Goal: Task Accomplishment & Management: Manage account settings

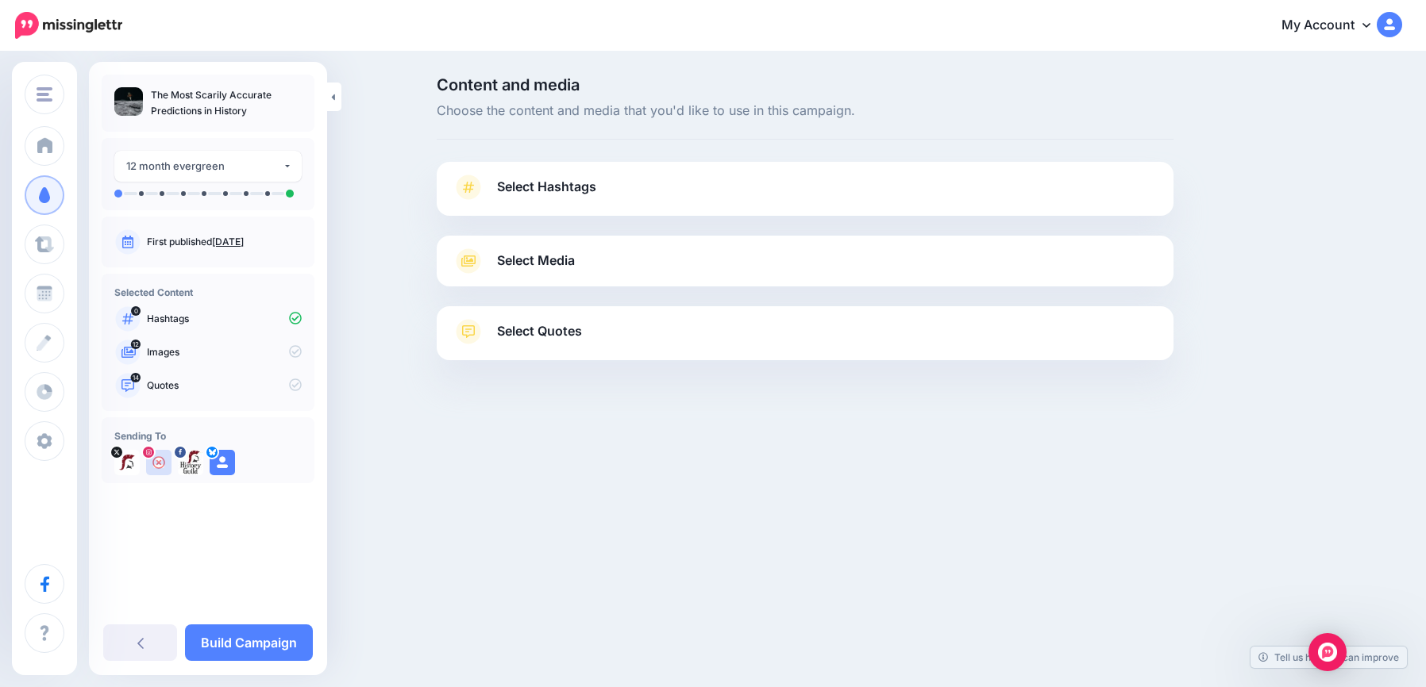
click at [590, 181] on span "Select Hashtags" at bounding box center [546, 186] width 99 height 21
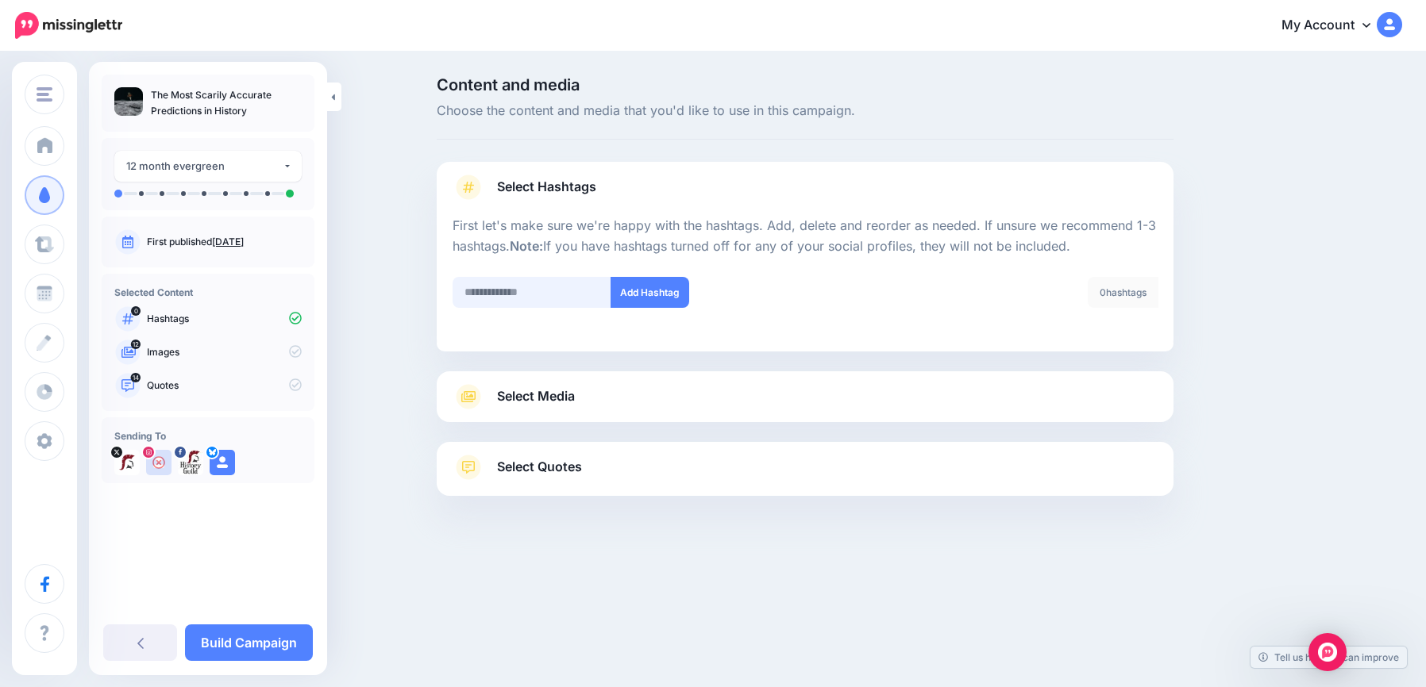
click at [578, 278] on input "text" at bounding box center [531, 292] width 159 height 31
type input "*******"
click at [650, 294] on button "Add Hashtag" at bounding box center [649, 292] width 79 height 31
click at [599, 394] on link "Select Media" at bounding box center [804, 396] width 705 height 25
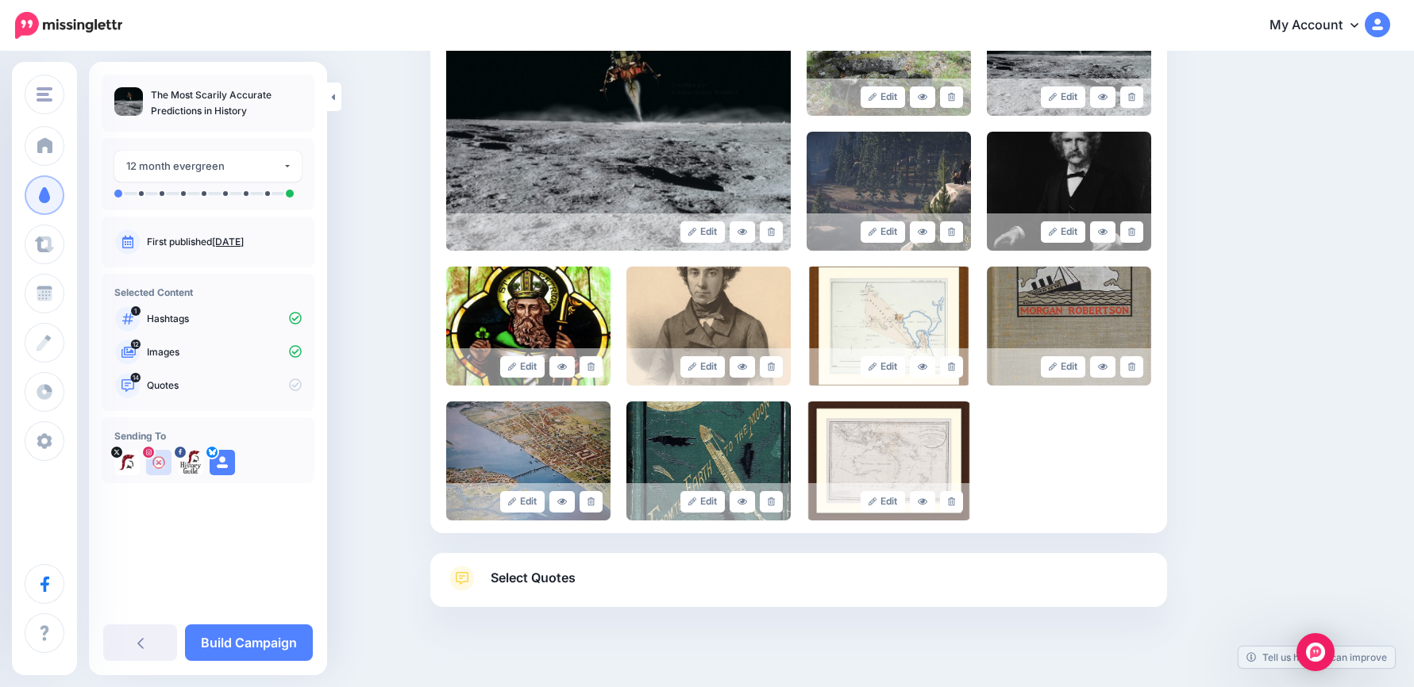
scroll to position [440, 0]
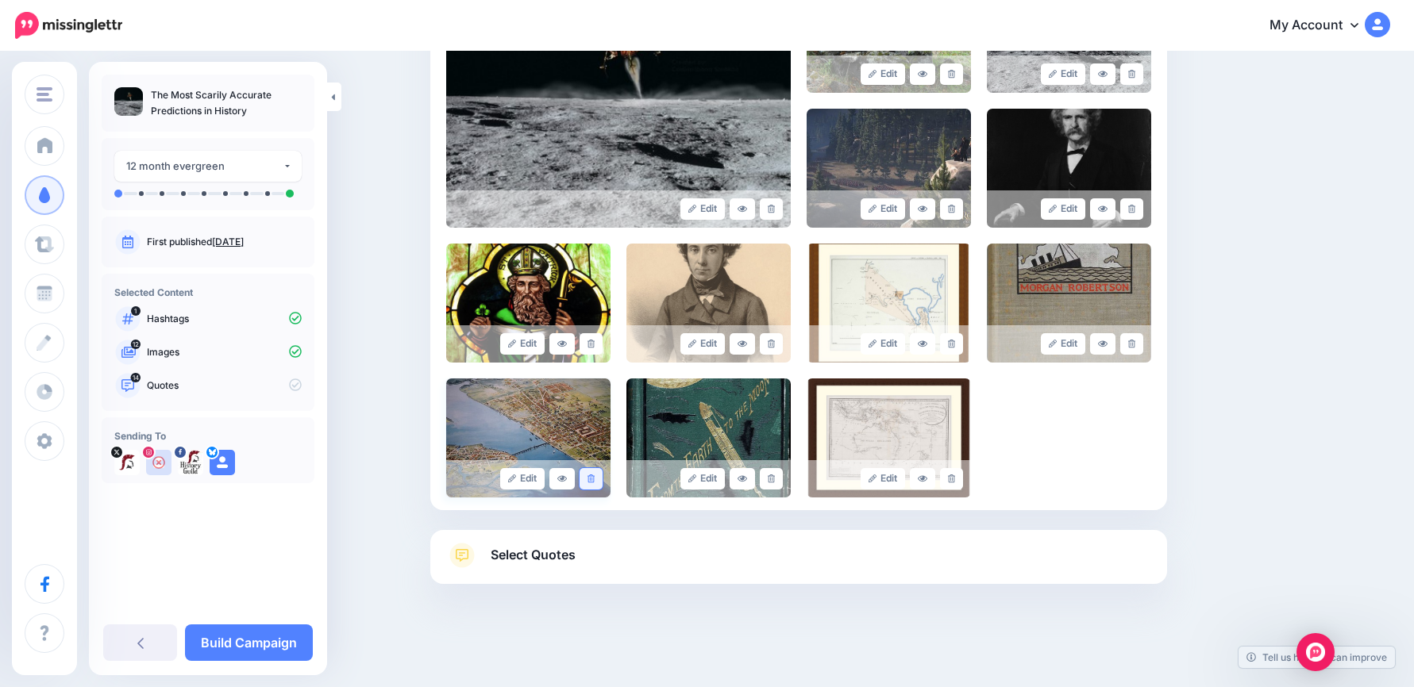
click at [595, 477] on icon at bounding box center [590, 479] width 7 height 9
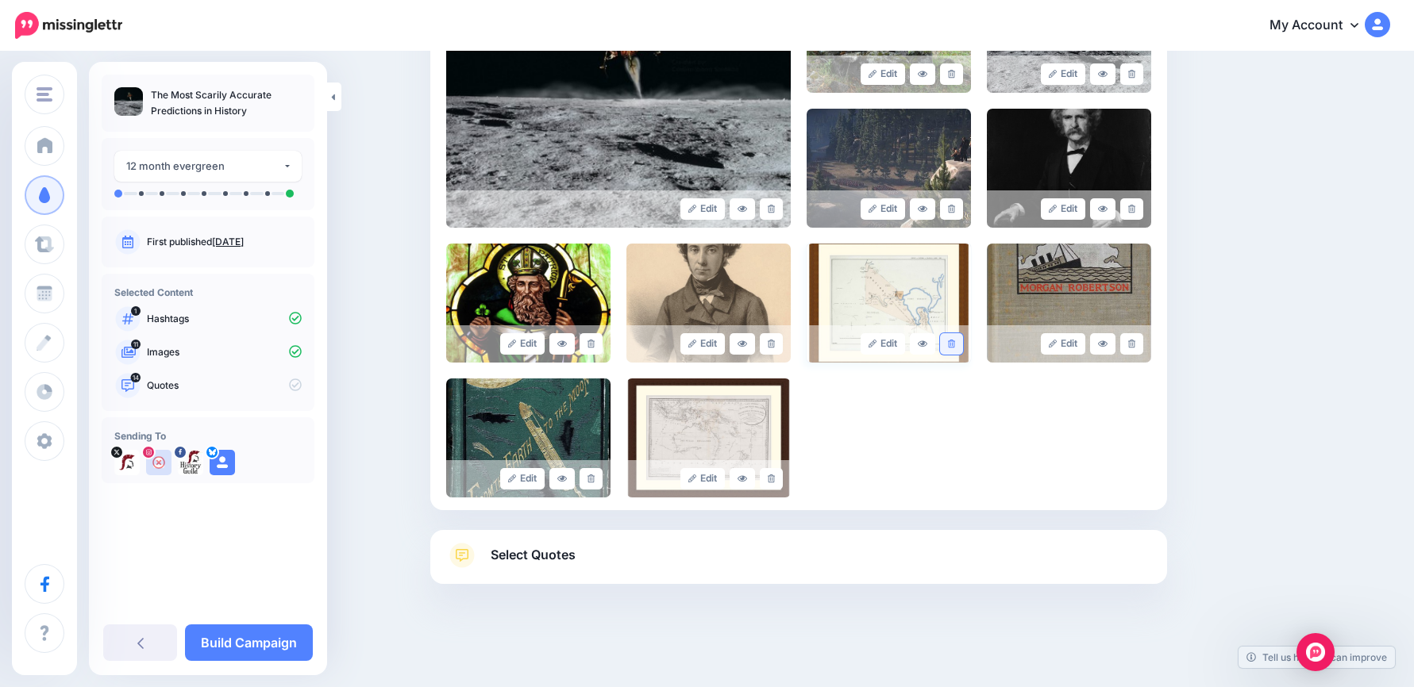
click at [702, 345] on link at bounding box center [951, 343] width 23 height 21
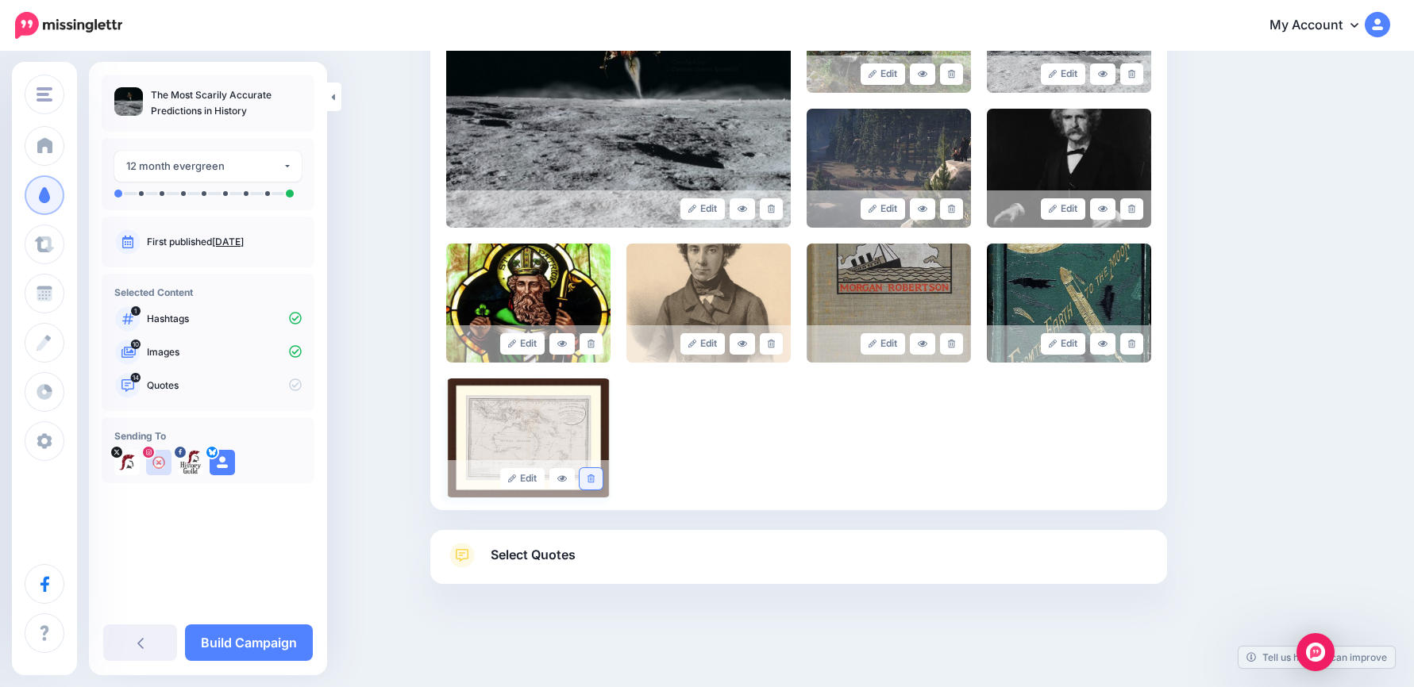
click at [595, 481] on icon at bounding box center [590, 479] width 7 height 9
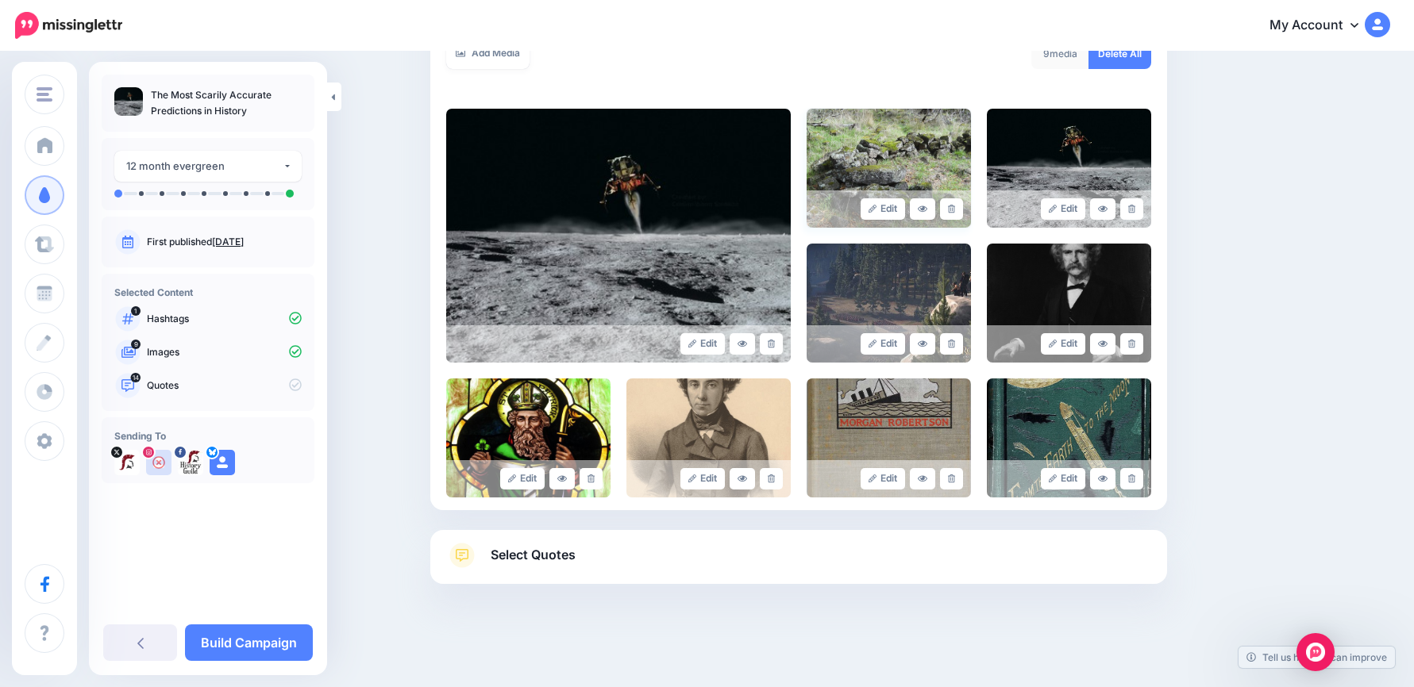
scroll to position [305, 0]
click at [702, 347] on icon at bounding box center [951, 344] width 7 height 9
click at [579, 569] on link "Select Quotes" at bounding box center [798, 563] width 705 height 41
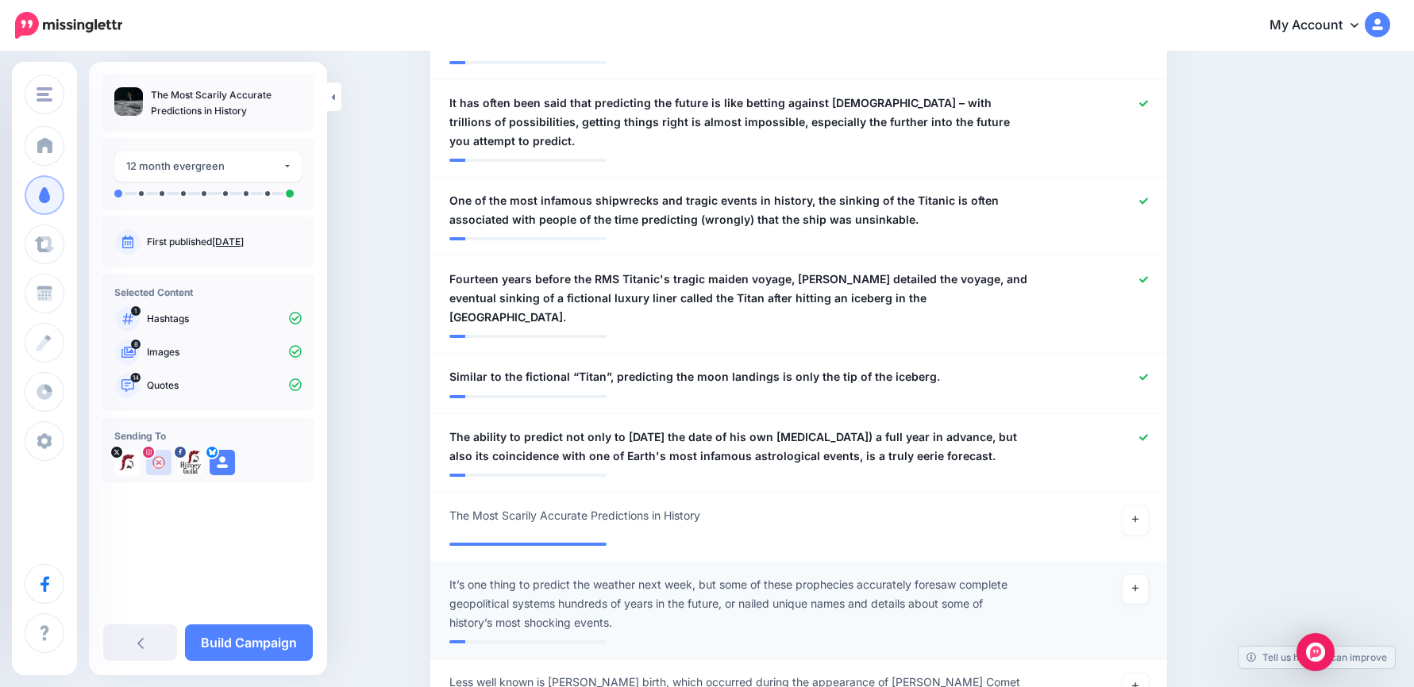
scroll to position [1416, 0]
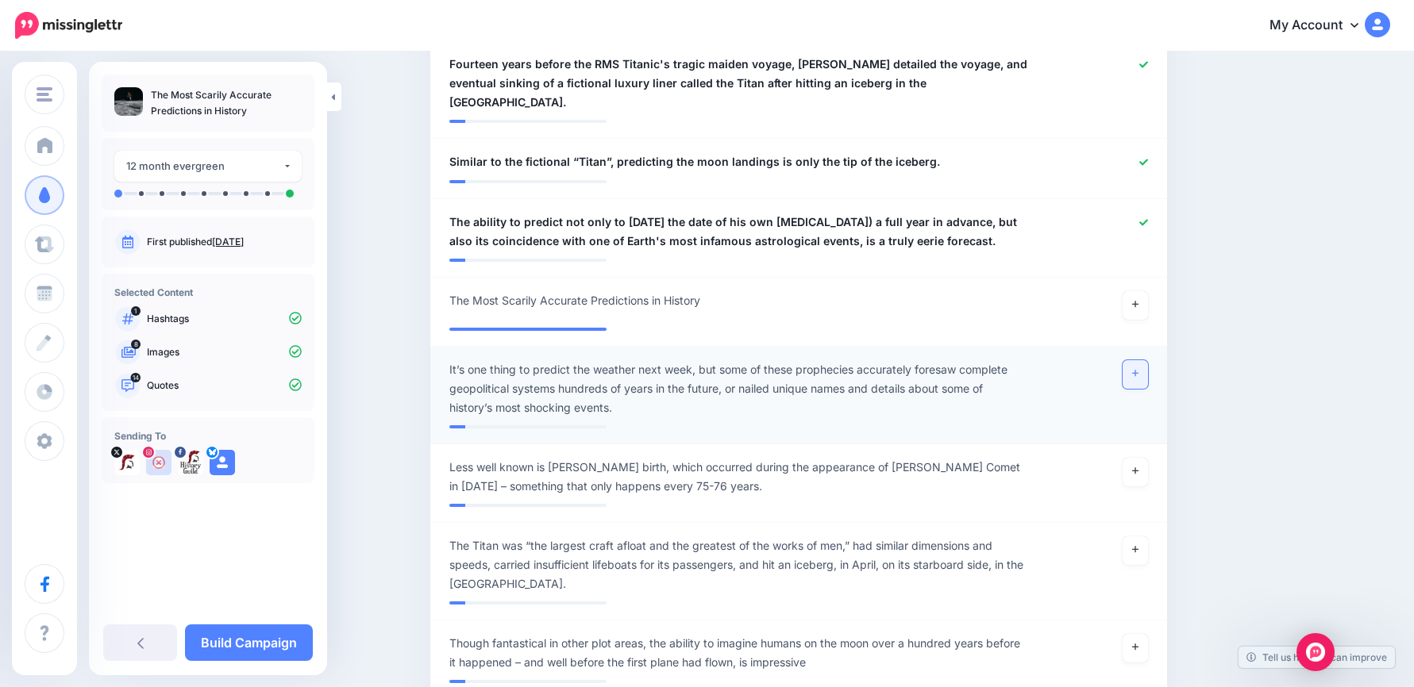
click at [702, 360] on link at bounding box center [1134, 374] width 25 height 29
drag, startPoint x: 1145, startPoint y: 503, endPoint x: 1118, endPoint y: 540, distance: 45.9
click at [702, 537] on link at bounding box center [1134, 551] width 25 height 29
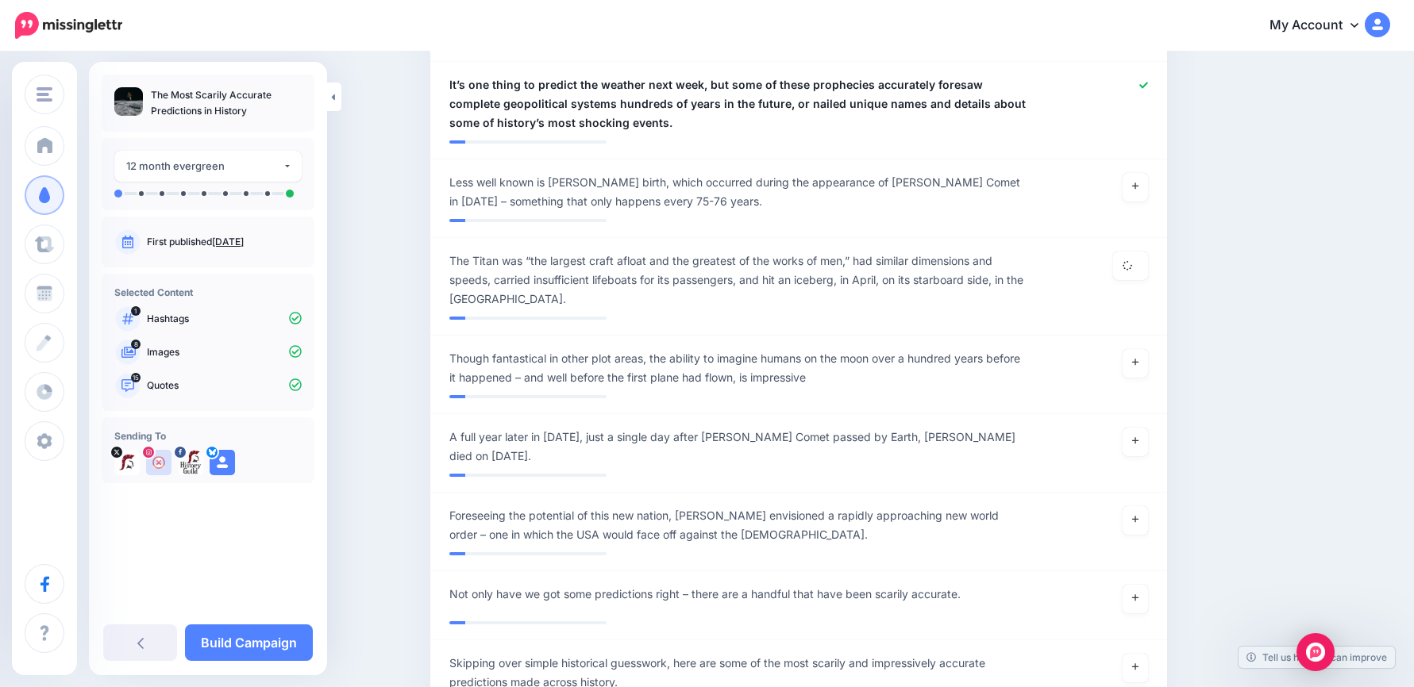
scroll to position [2051, 0]
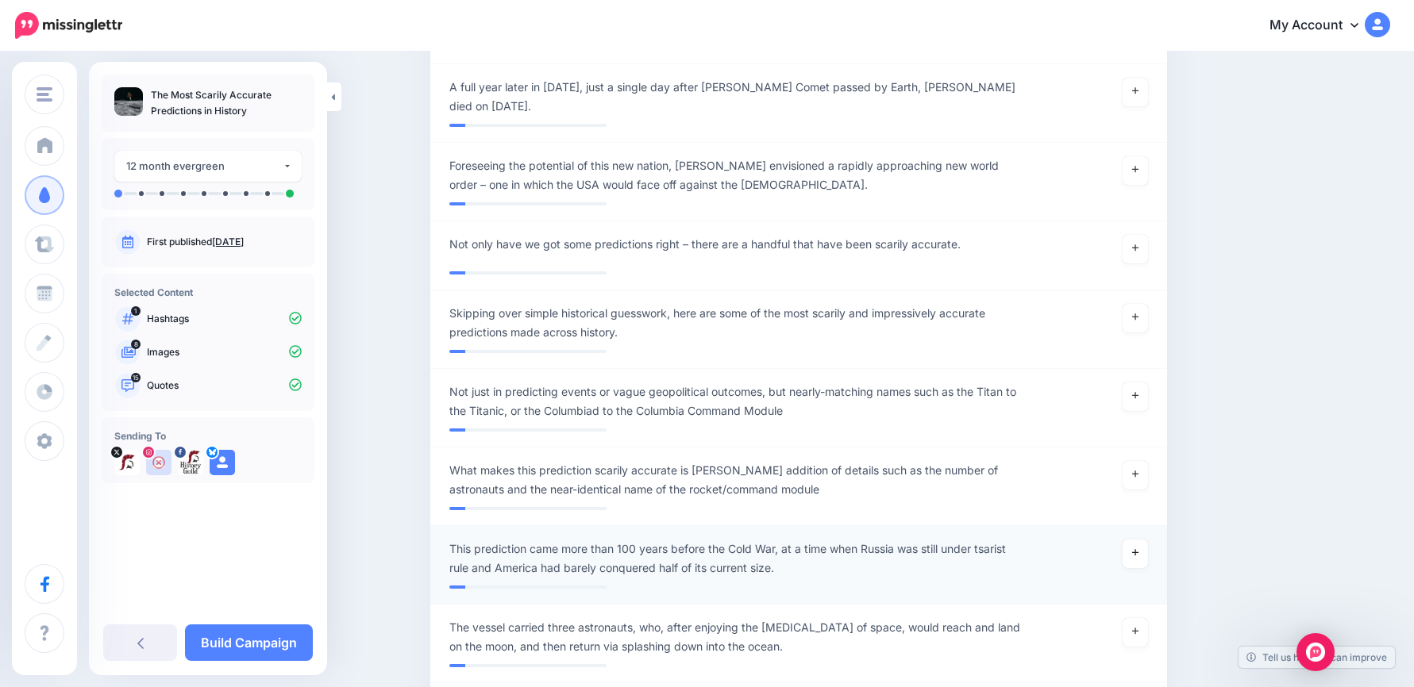
click at [702, 540] on link at bounding box center [1134, 554] width 25 height 29
drag, startPoint x: 1137, startPoint y: 425, endPoint x: 423, endPoint y: 572, distance: 729.3
click at [702, 461] on link at bounding box center [1134, 475] width 25 height 29
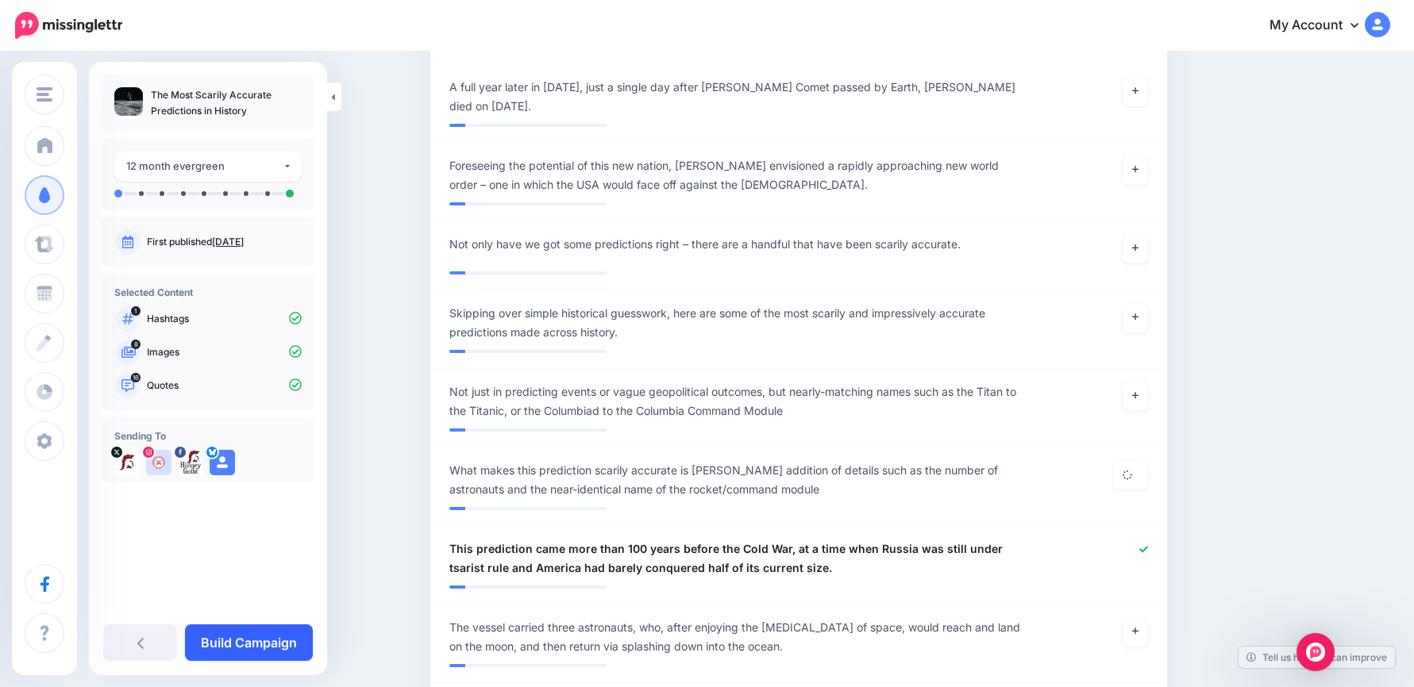
click at [268, 596] on link "Build Campaign" at bounding box center [249, 643] width 128 height 37
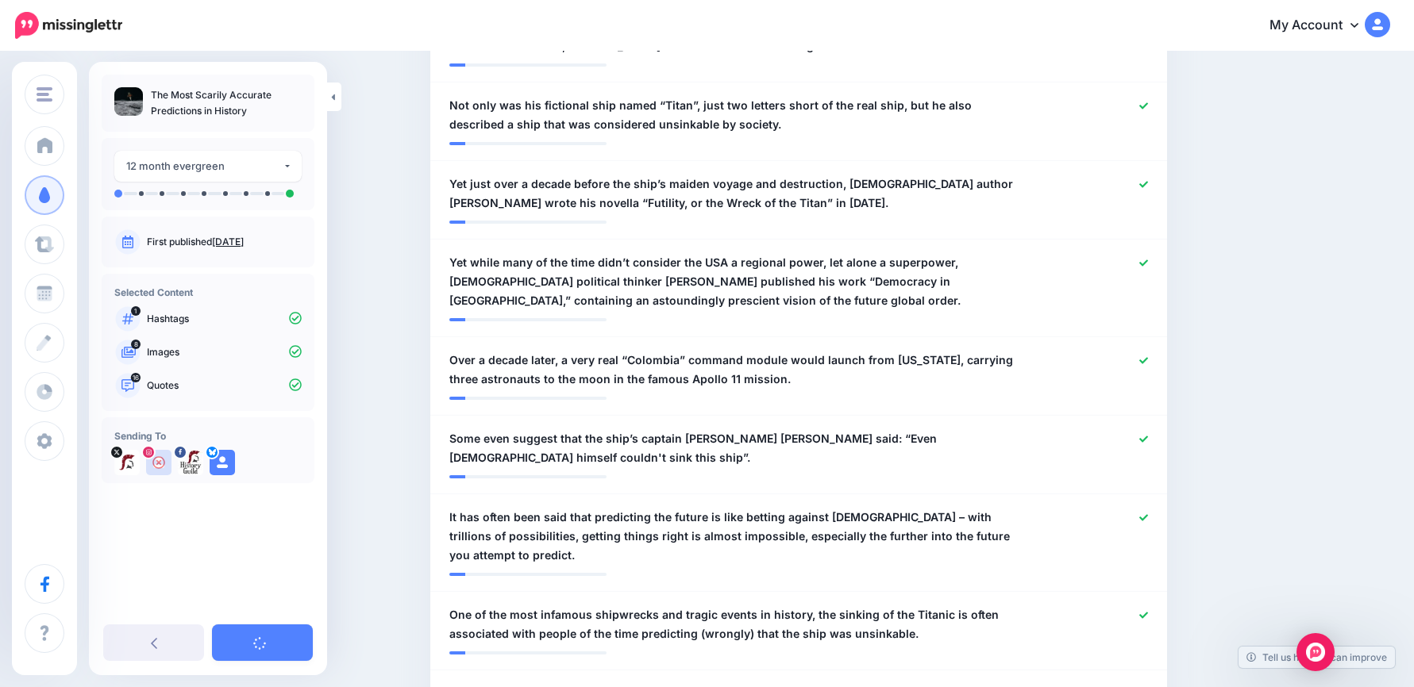
scroll to position [622, 0]
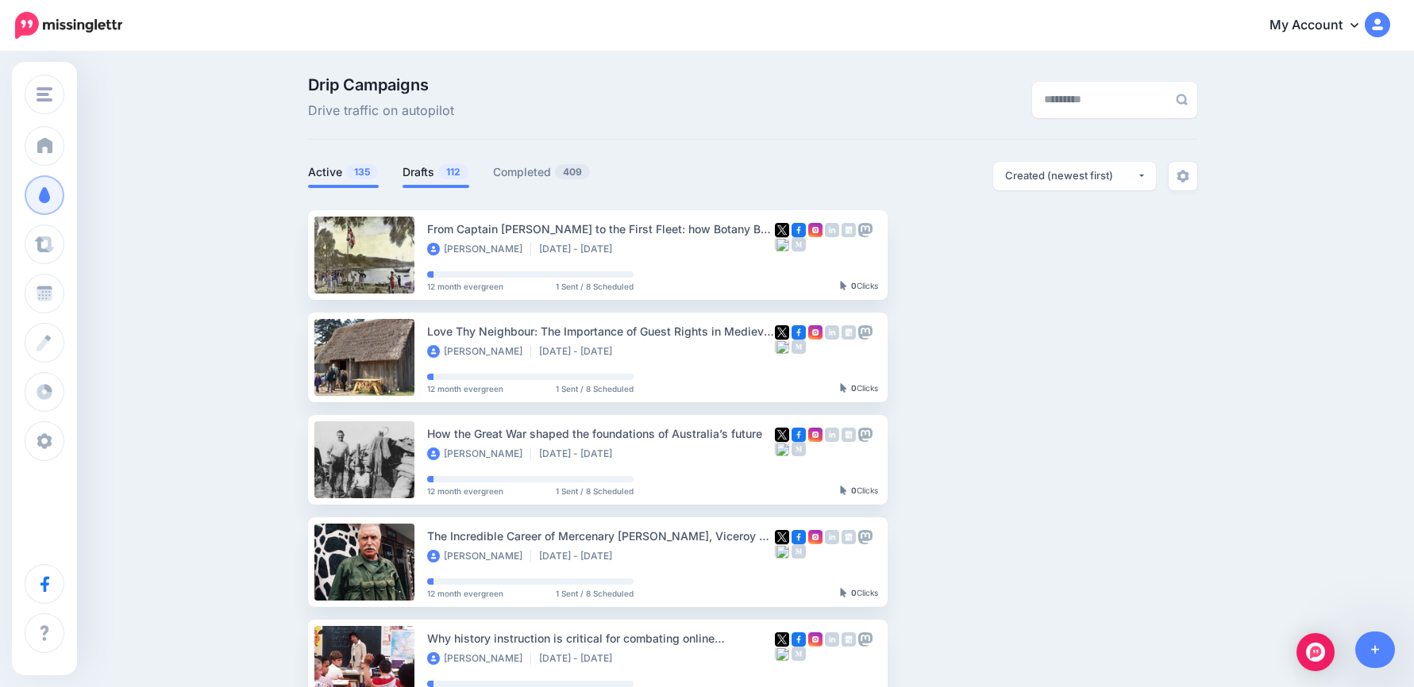
click at [423, 165] on link "Drafts 112" at bounding box center [435, 172] width 67 height 19
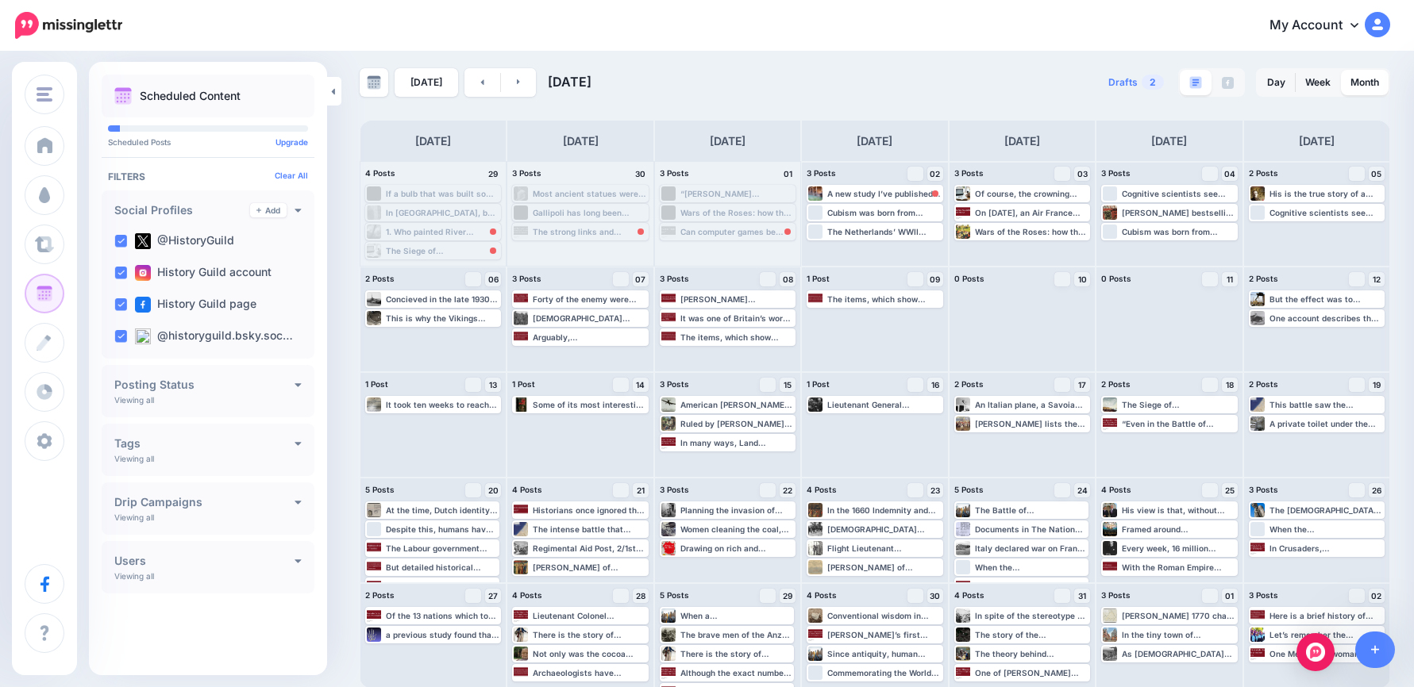
scroll to position [10, 0]
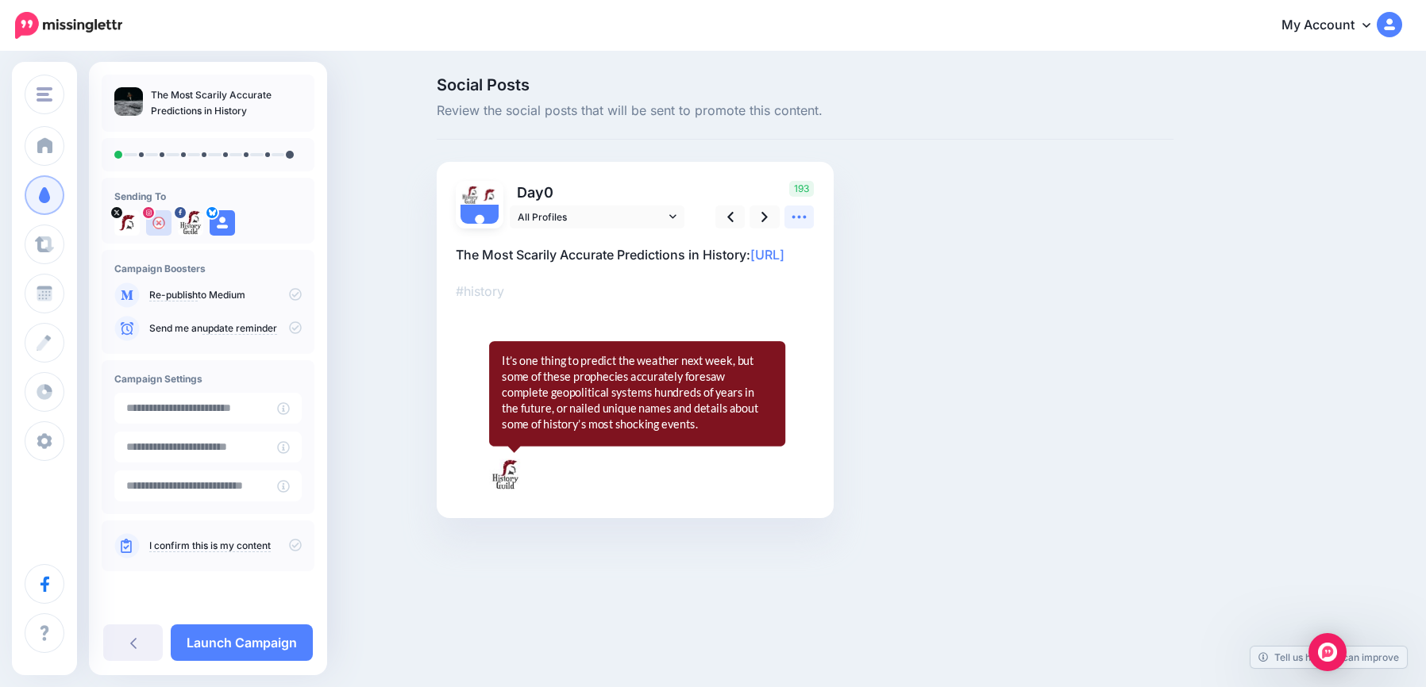
click at [800, 220] on icon at bounding box center [799, 217] width 17 height 17
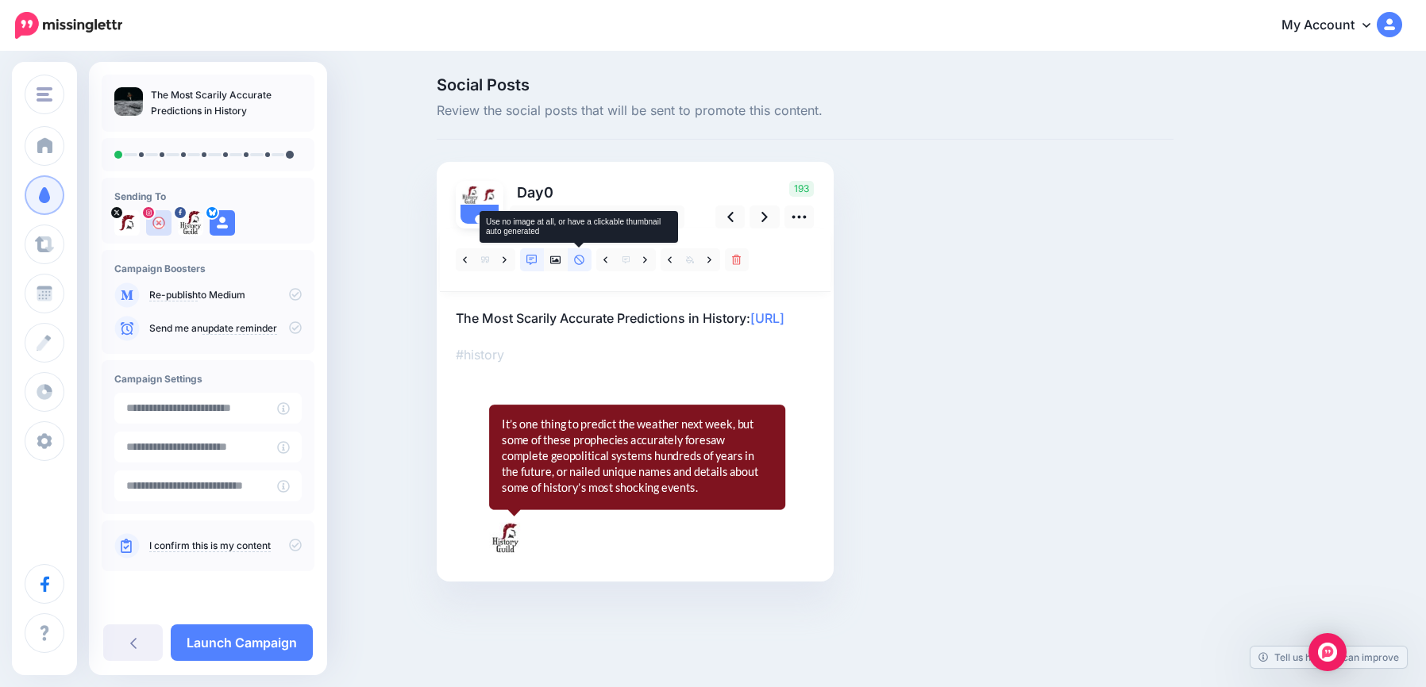
drag, startPoint x: 577, startPoint y: 264, endPoint x: 439, endPoint y: 325, distance: 151.0
click at [577, 264] on icon at bounding box center [579, 260] width 11 height 11
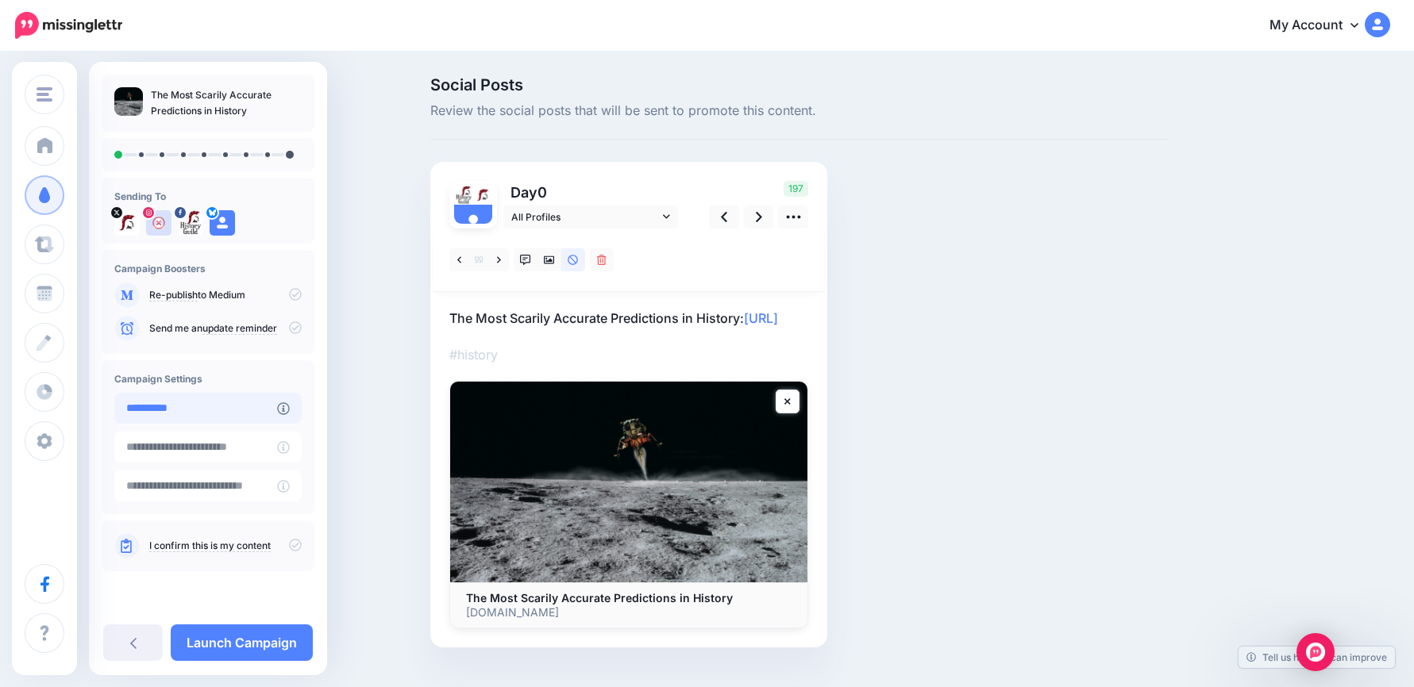
click at [193, 410] on input "**********" at bounding box center [195, 408] width 163 height 31
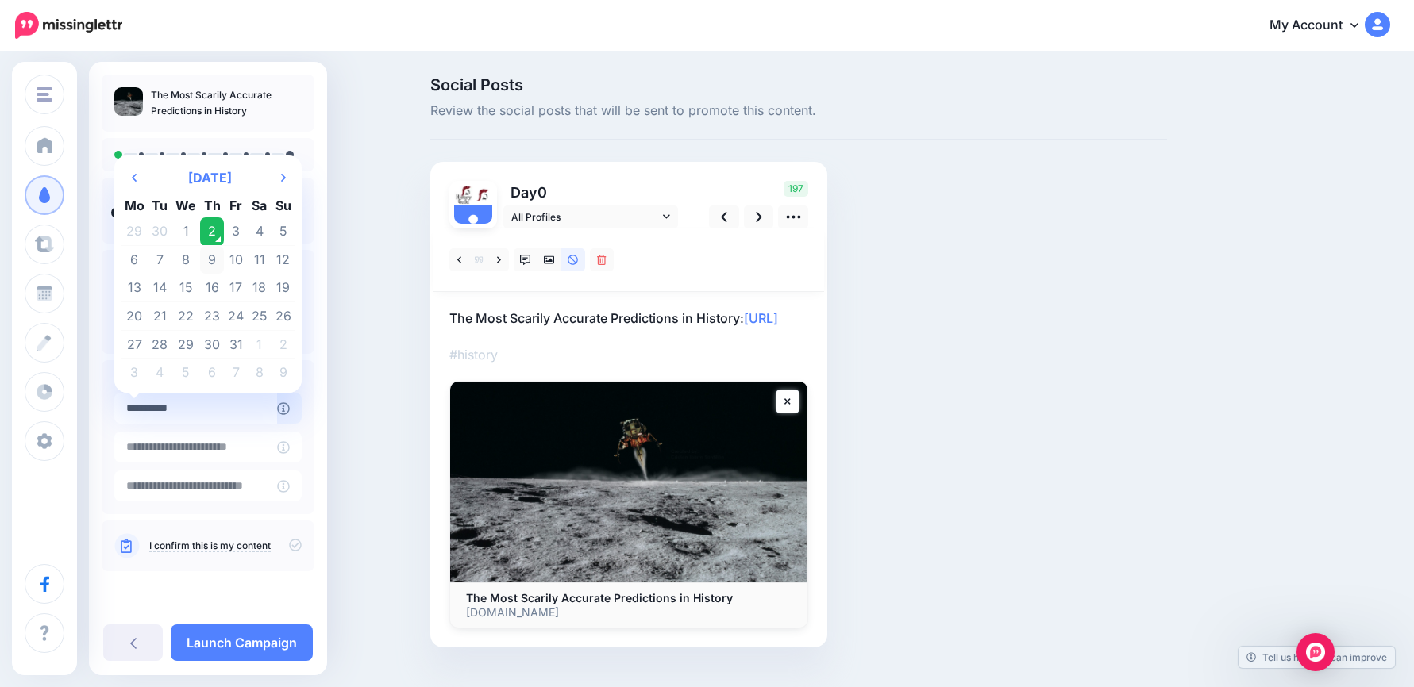
click at [213, 258] on td "9" at bounding box center [212, 260] width 25 height 29
type input "**********"
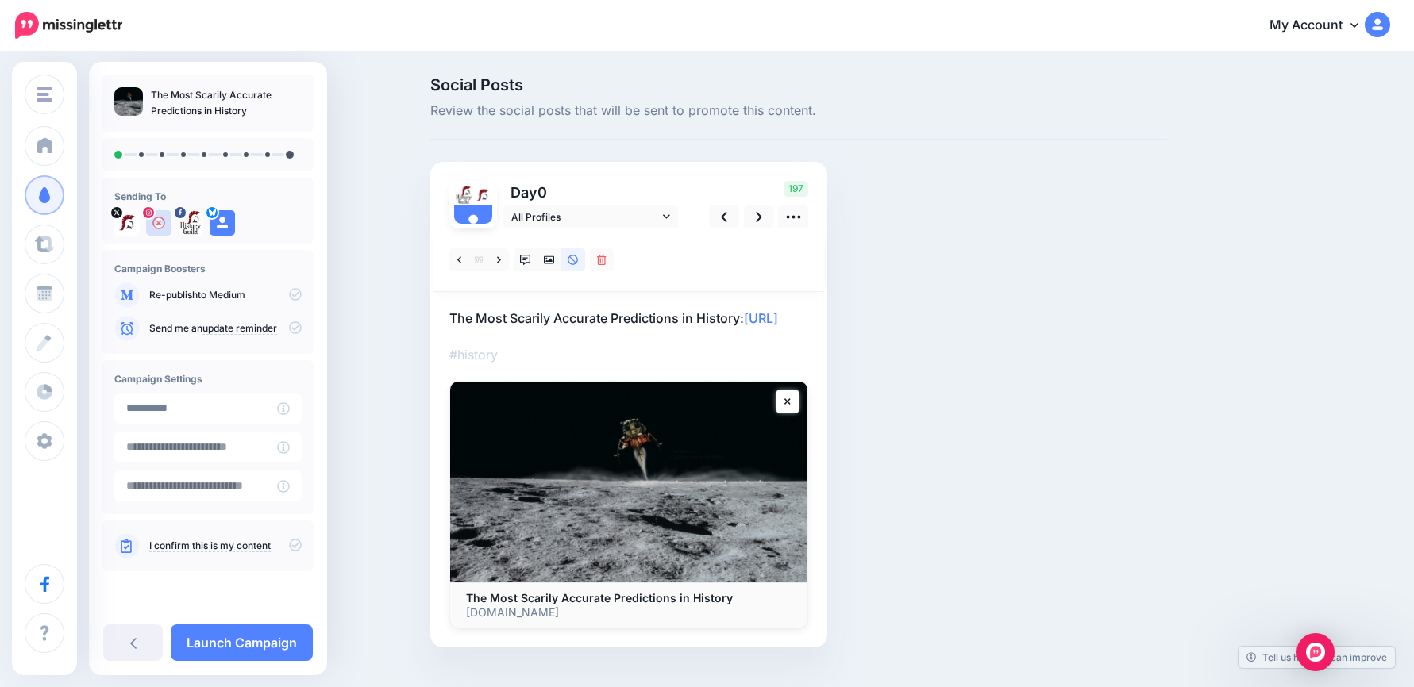
click at [613, 356] on div "#history" at bounding box center [628, 429] width 359 height 400
drag, startPoint x: 614, startPoint y: 347, endPoint x: 378, endPoint y: 287, distance: 243.9
click at [378, 287] on div "Social Posts Review the social posts that will be sent to promote this content.…" at bounding box center [707, 386] width 1414 height 666
drag, startPoint x: 379, startPoint y: 287, endPoint x: 589, endPoint y: 324, distance: 213.5
drag, startPoint x: 589, startPoint y: 324, endPoint x: 579, endPoint y: 337, distance: 15.9
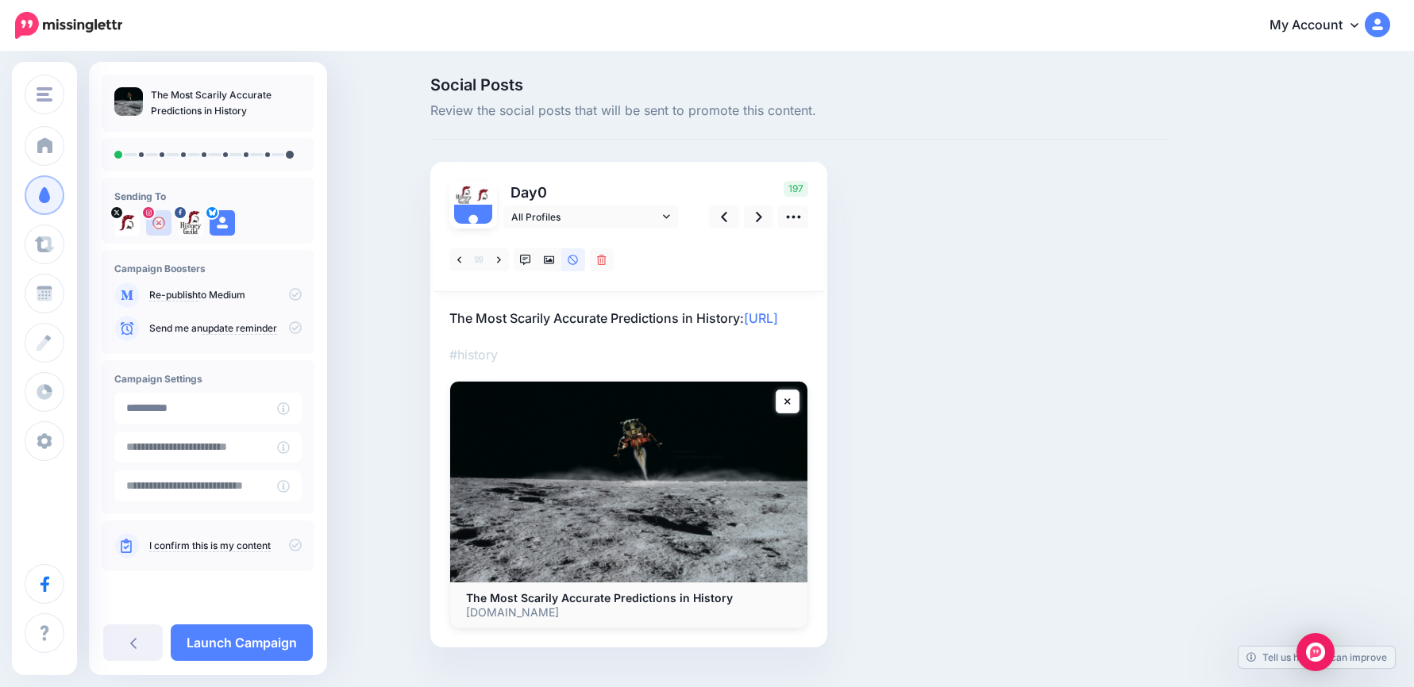
click at [579, 329] on p "The Most Scarily Accurate Predictions in History: https://lttr.ai/AjWlq" at bounding box center [628, 318] width 359 height 21
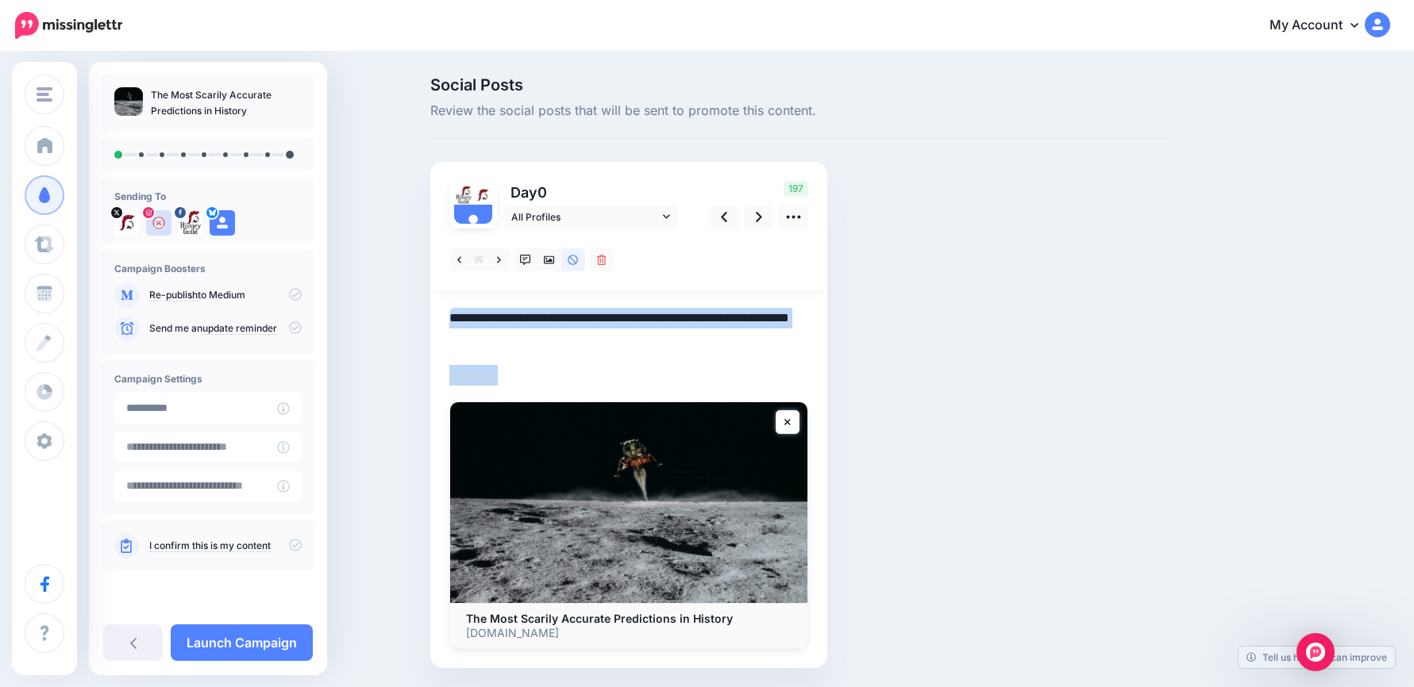
drag, startPoint x: 661, startPoint y: 356, endPoint x: 405, endPoint y: 306, distance: 261.2
click at [405, 306] on div "Social Posts Review the social posts that will be sent to promote this content.…" at bounding box center [707, 396] width 1414 height 687
drag, startPoint x: 405, startPoint y: 306, endPoint x: 611, endPoint y: 348, distance: 210.6
click at [611, 348] on textarea "**********" at bounding box center [628, 328] width 359 height 41
drag, startPoint x: 605, startPoint y: 341, endPoint x: 425, endPoint y: 306, distance: 183.7
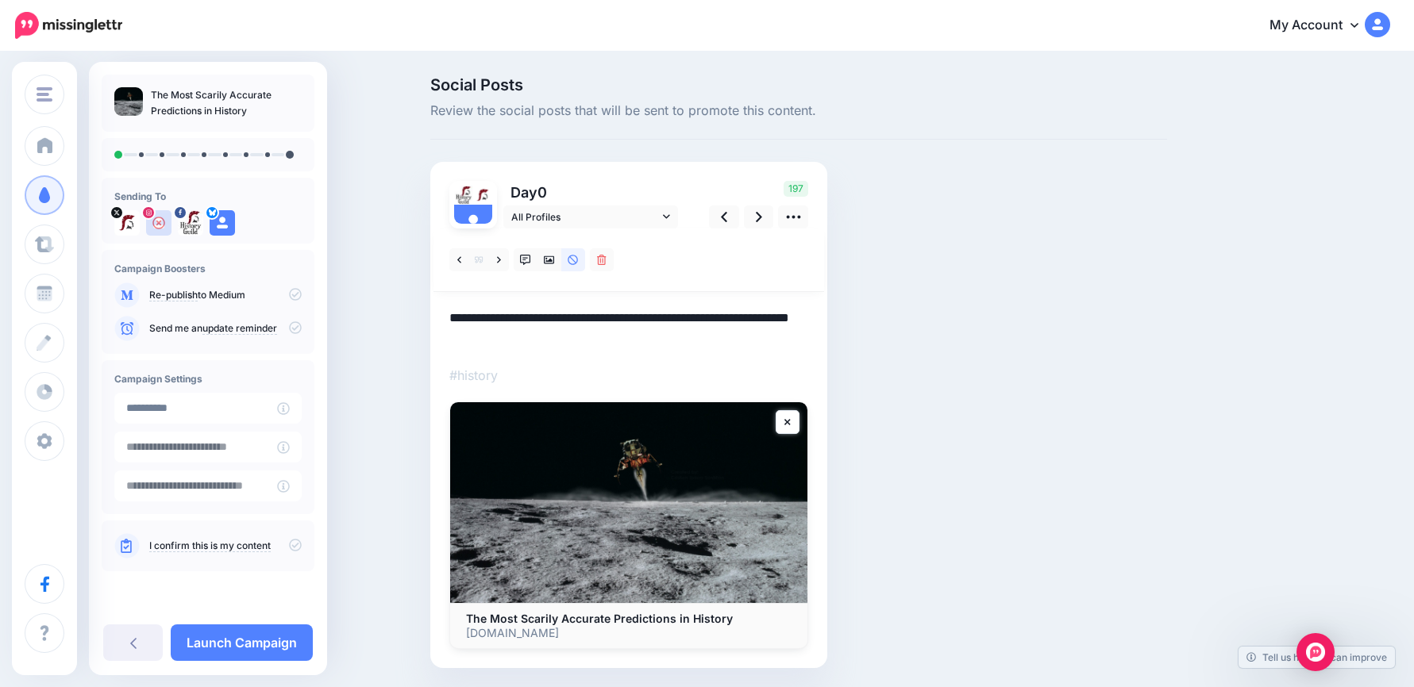
click at [425, 306] on div "Social Posts Review the social posts that will be sent to promote this content.…" at bounding box center [798, 396] width 760 height 639
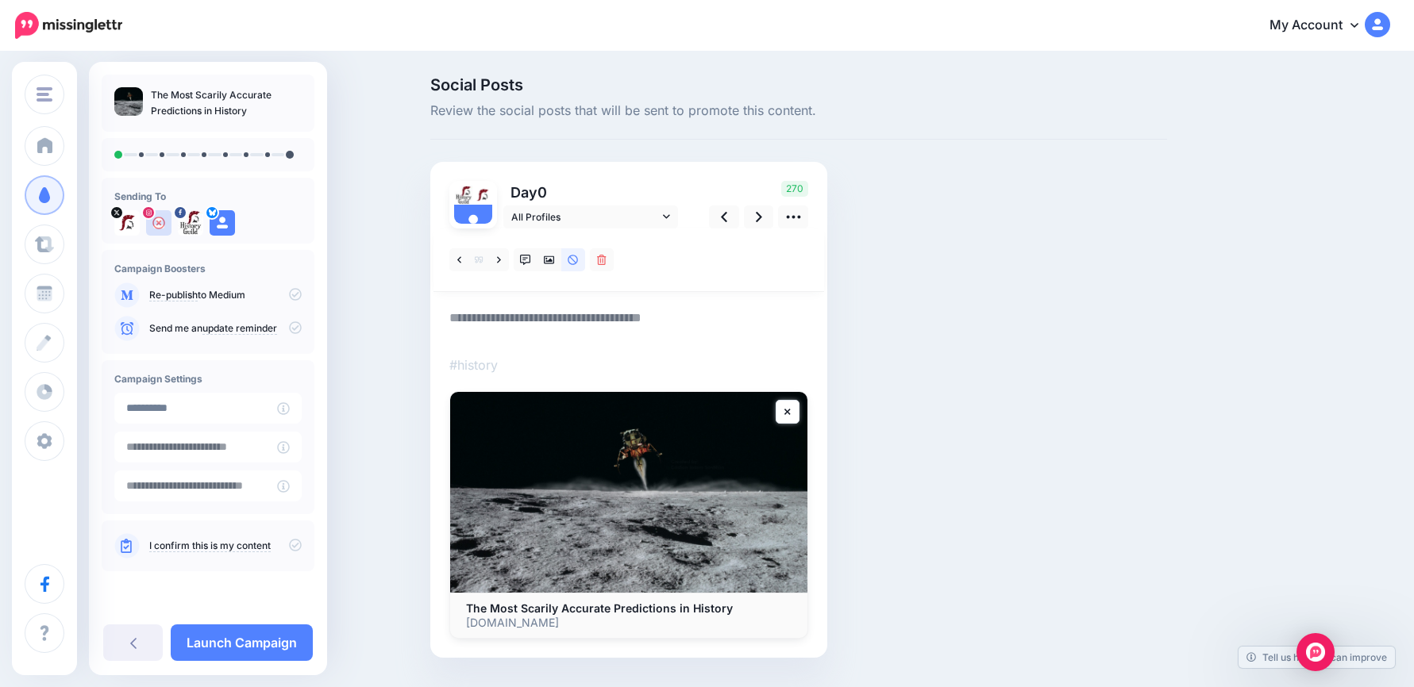
paste textarea "**********"
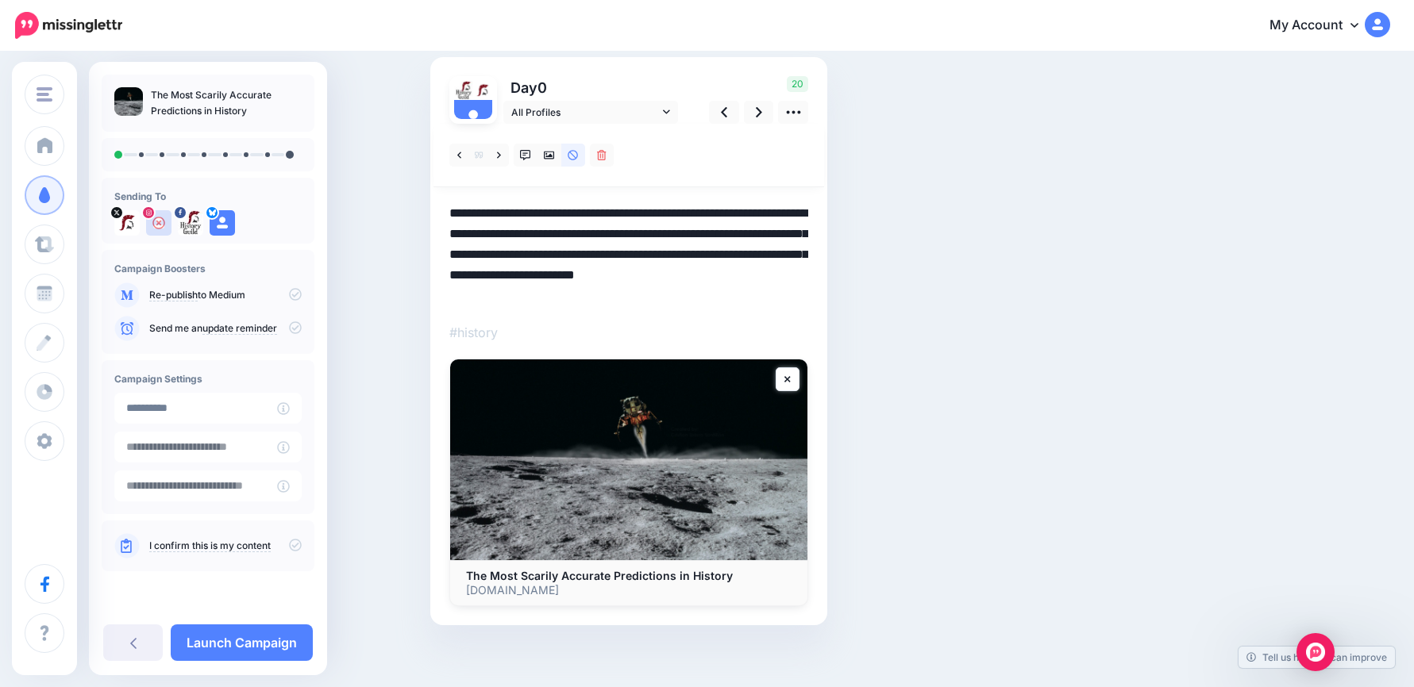
scroll to position [114, 0]
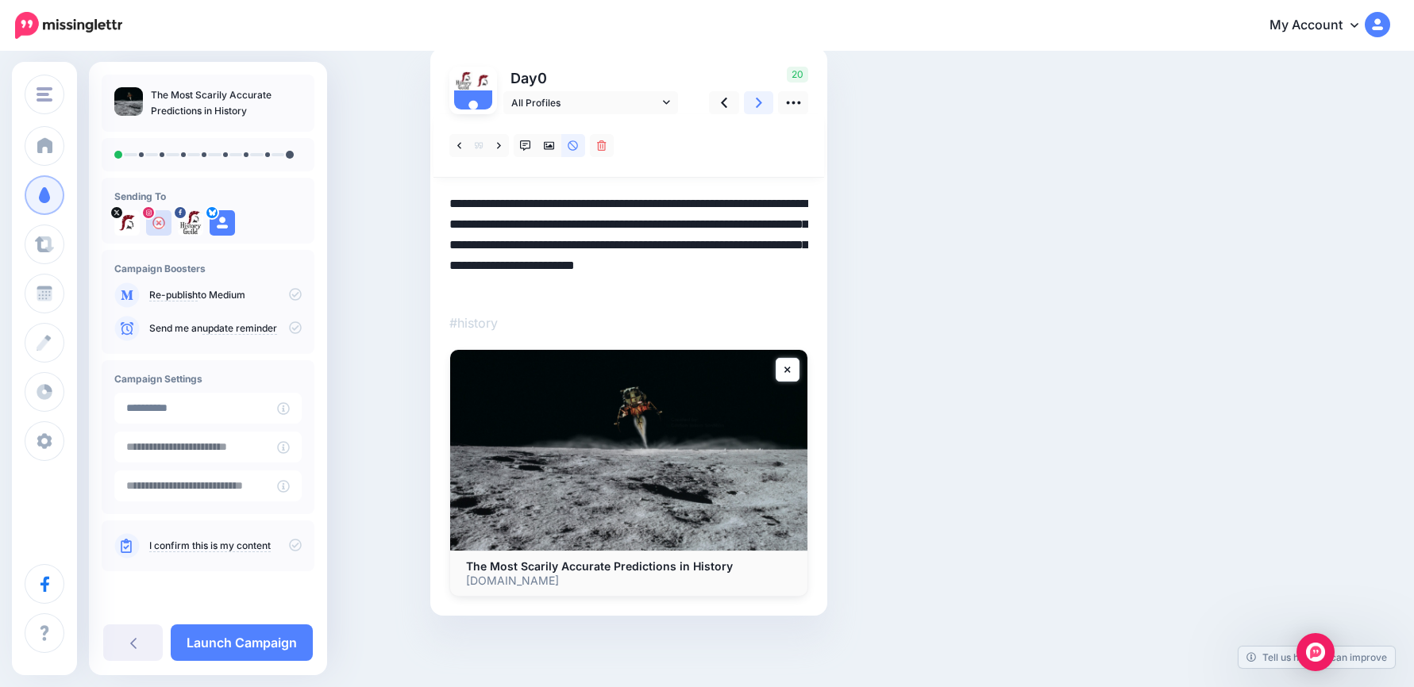
click at [771, 106] on link at bounding box center [759, 102] width 30 height 23
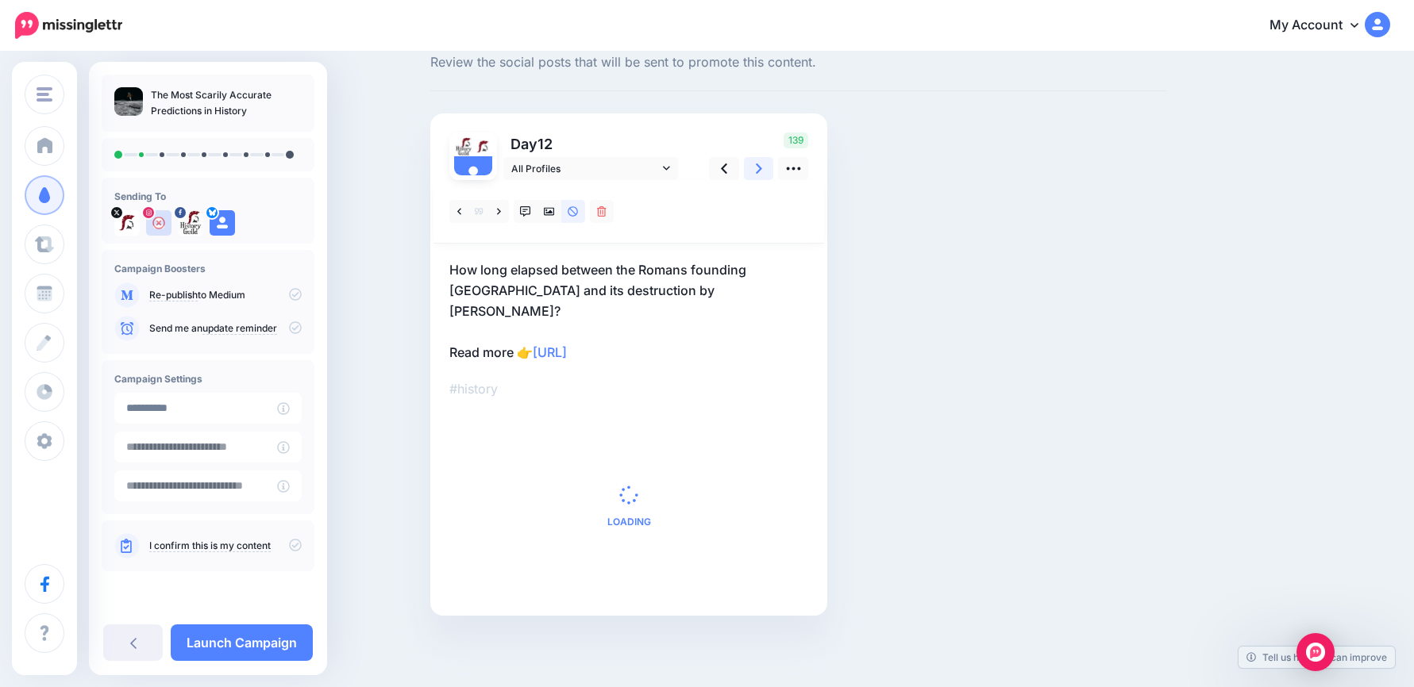
scroll to position [28, 0]
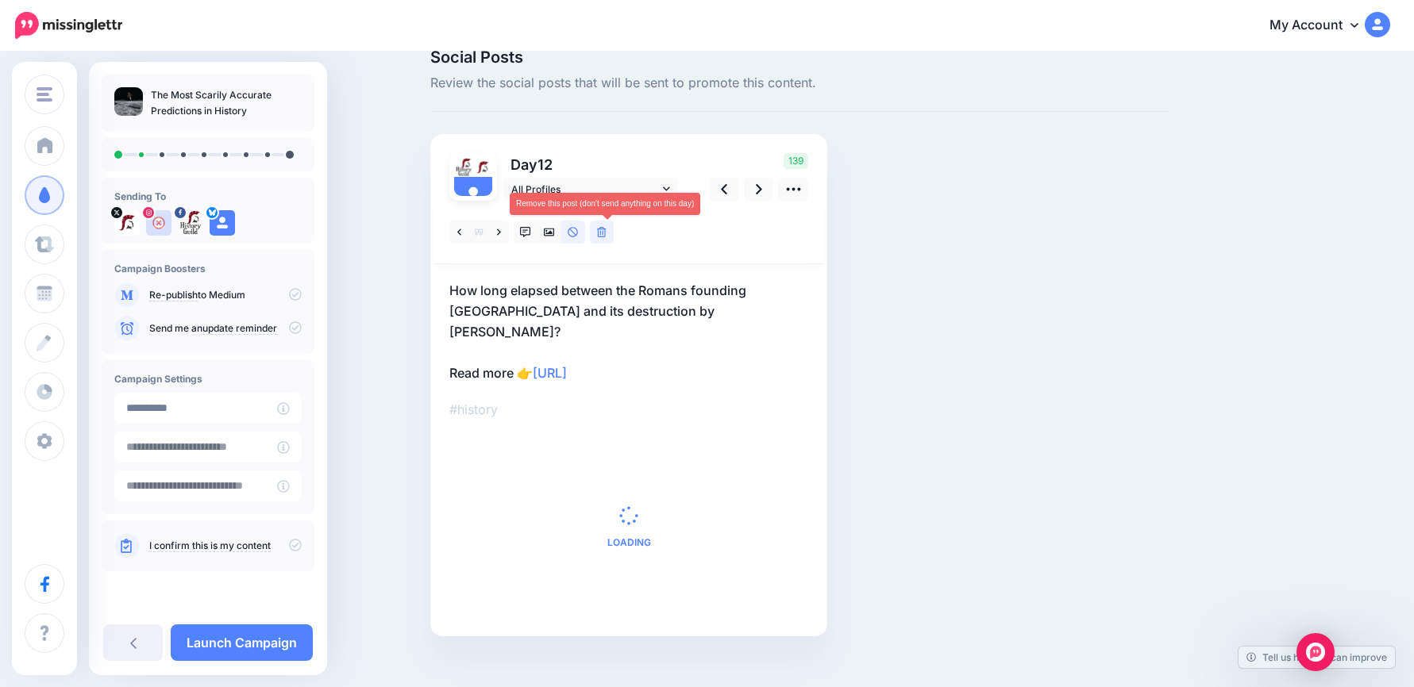
click at [606, 233] on icon at bounding box center [602, 232] width 10 height 11
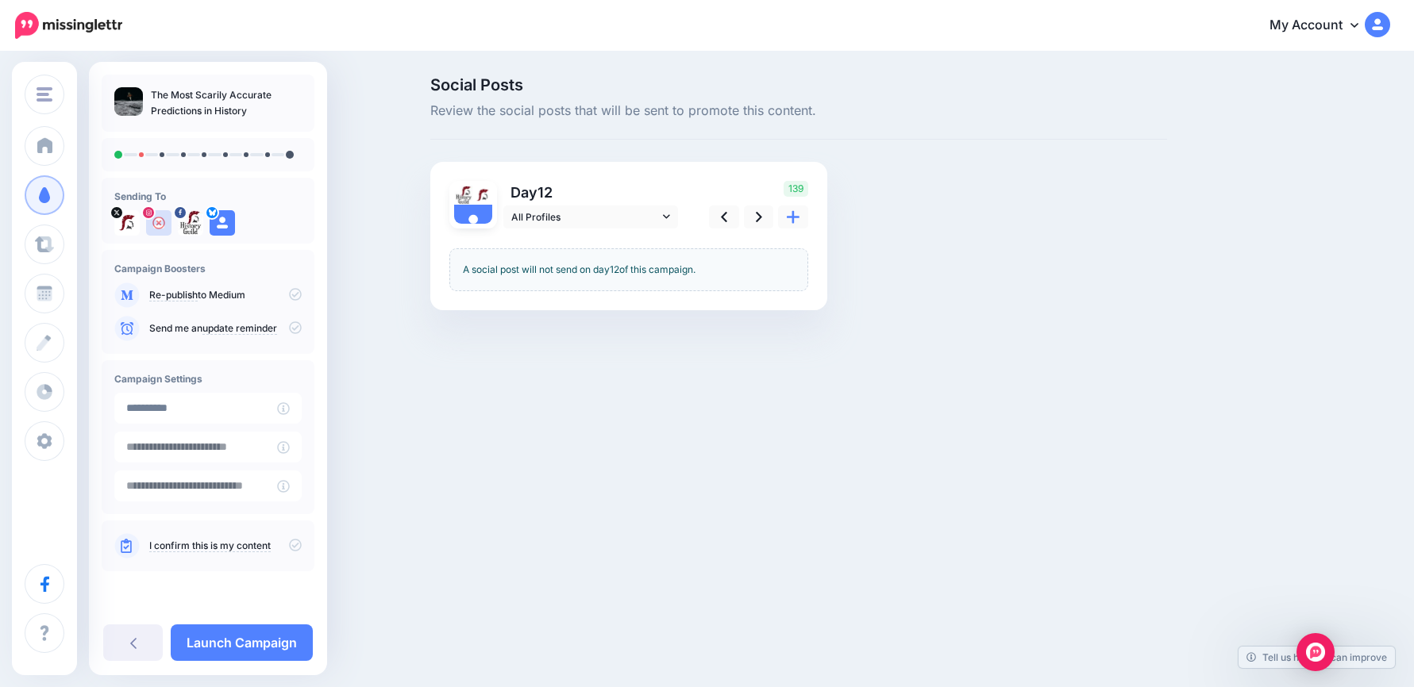
scroll to position [0, 0]
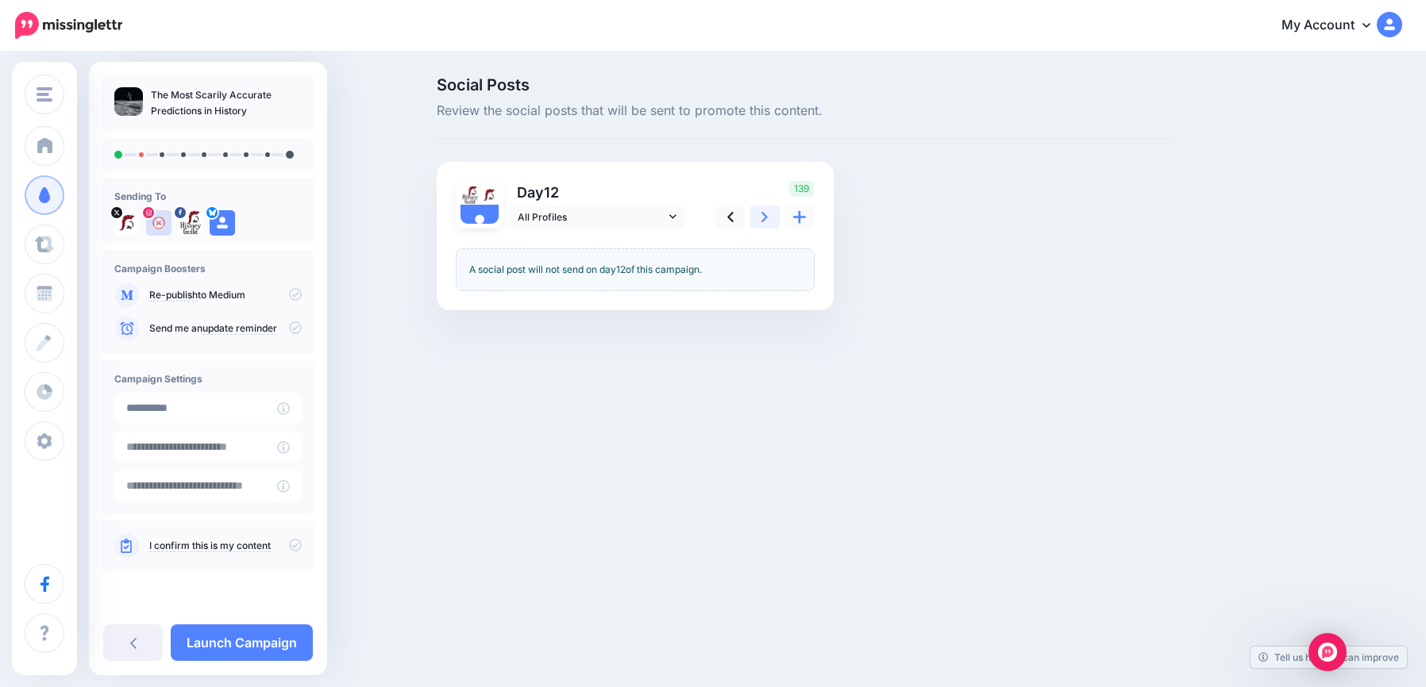
click at [757, 217] on link at bounding box center [764, 217] width 30 height 23
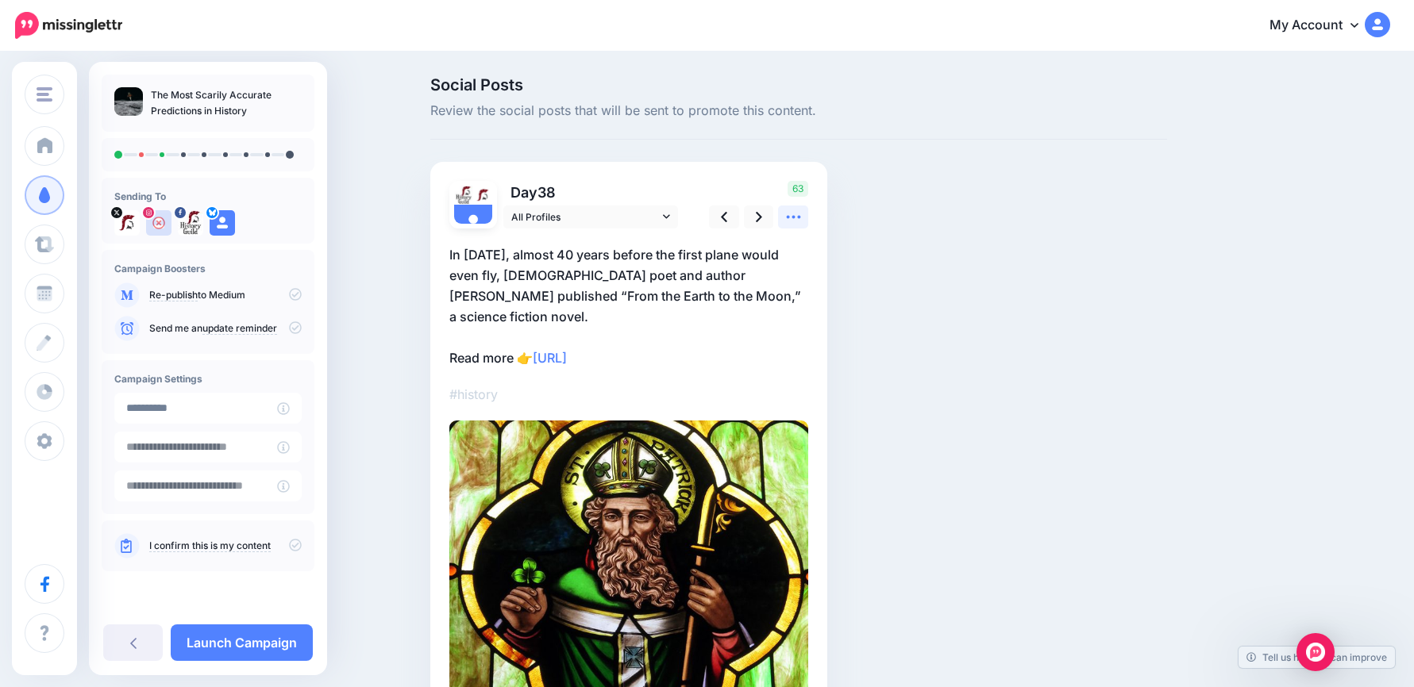
click at [802, 223] on icon at bounding box center [793, 217] width 17 height 17
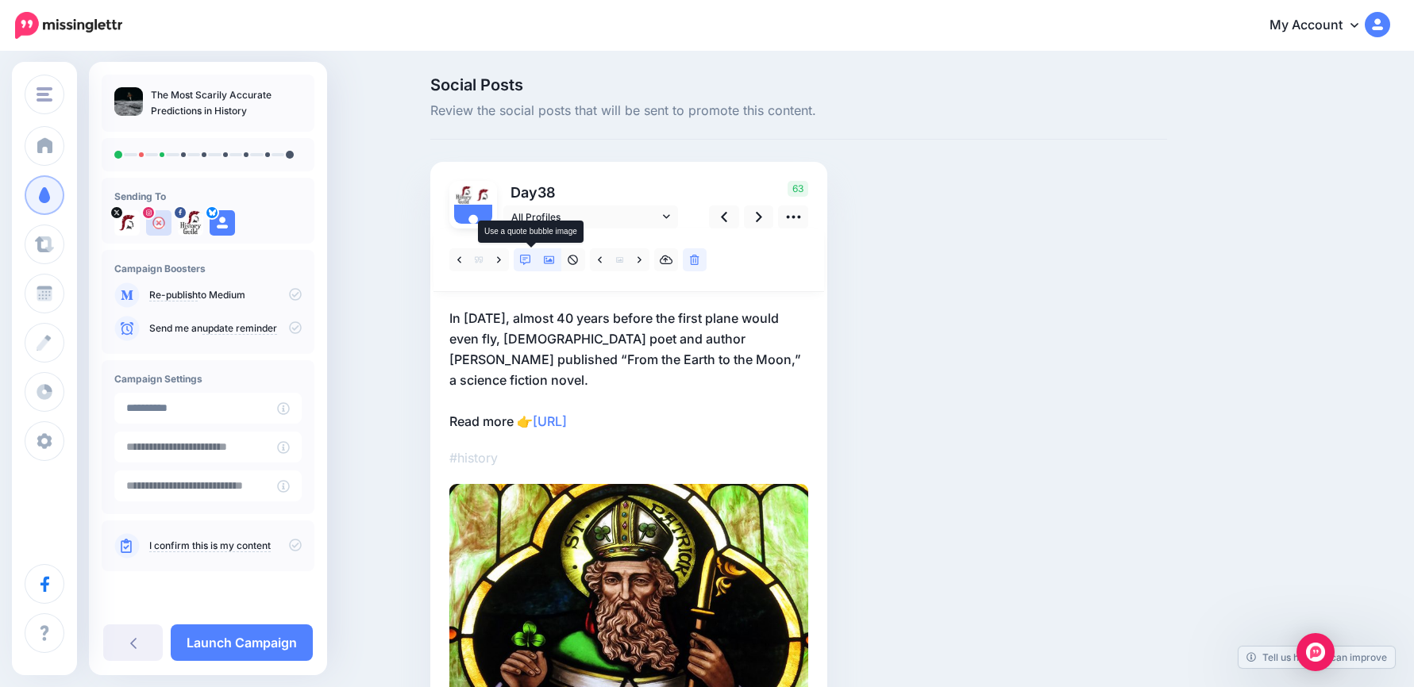
click at [531, 261] on icon at bounding box center [525, 260] width 11 height 11
click at [750, 351] on p "In 1865, almost 40 years before the first plane would even fly, French poet and…" at bounding box center [628, 370] width 359 height 124
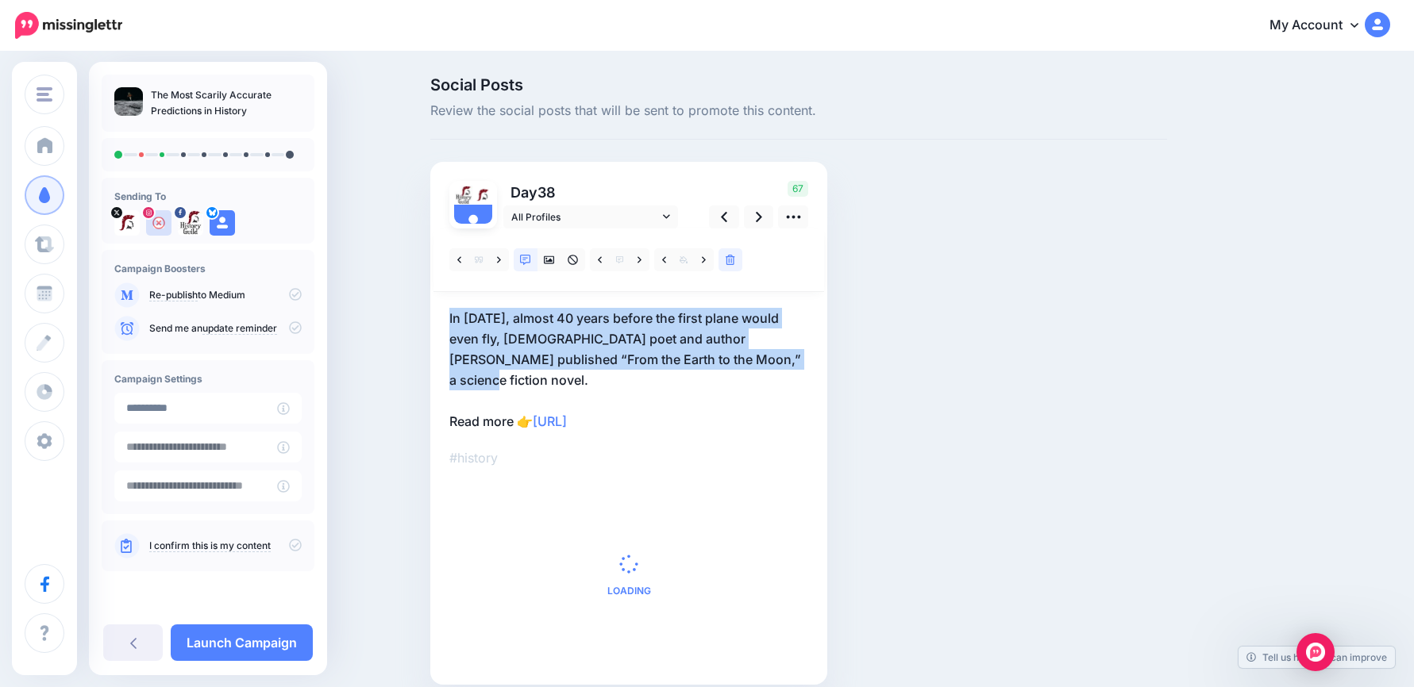
drag, startPoint x: 774, startPoint y: 355, endPoint x: 429, endPoint y: 310, distance: 348.2
click at [429, 310] on div "Social Posts Review the social posts that will be sent to promote this content.…" at bounding box center [798, 405] width 760 height 656
drag, startPoint x: 433, startPoint y: 310, endPoint x: 622, endPoint y: 339, distance: 190.4
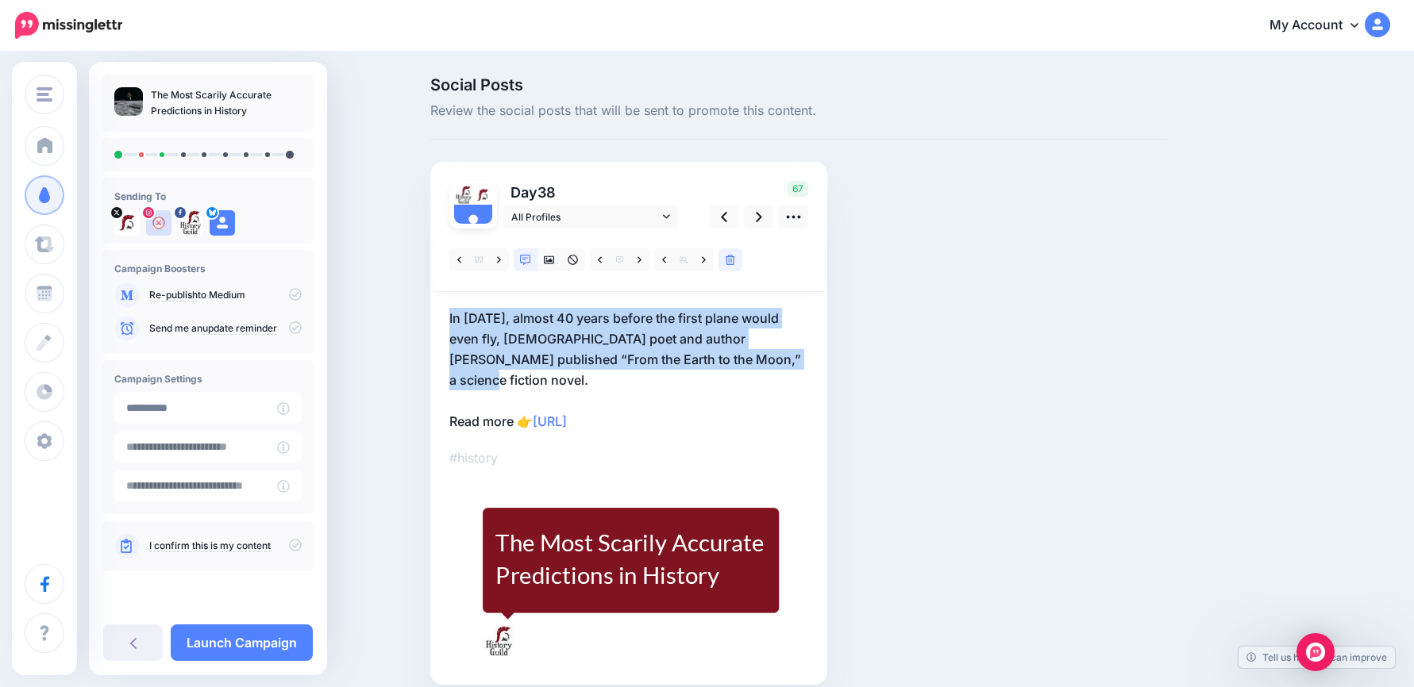
drag, startPoint x: 622, startPoint y: 339, endPoint x: 829, endPoint y: 313, distance: 208.8
click at [827, 313] on div "Day 38 All Profiles" at bounding box center [628, 423] width 397 height 523
drag, startPoint x: 780, startPoint y: 360, endPoint x: 431, endPoint y: 291, distance: 356.2
click at [431, 291] on div "Social Posts Review the social posts that will be sent to promote this content.…" at bounding box center [798, 405] width 760 height 656
click at [753, 354] on p "In 1865, almost 40 years before the first plane would even fly, French poet and…" at bounding box center [628, 370] width 359 height 124
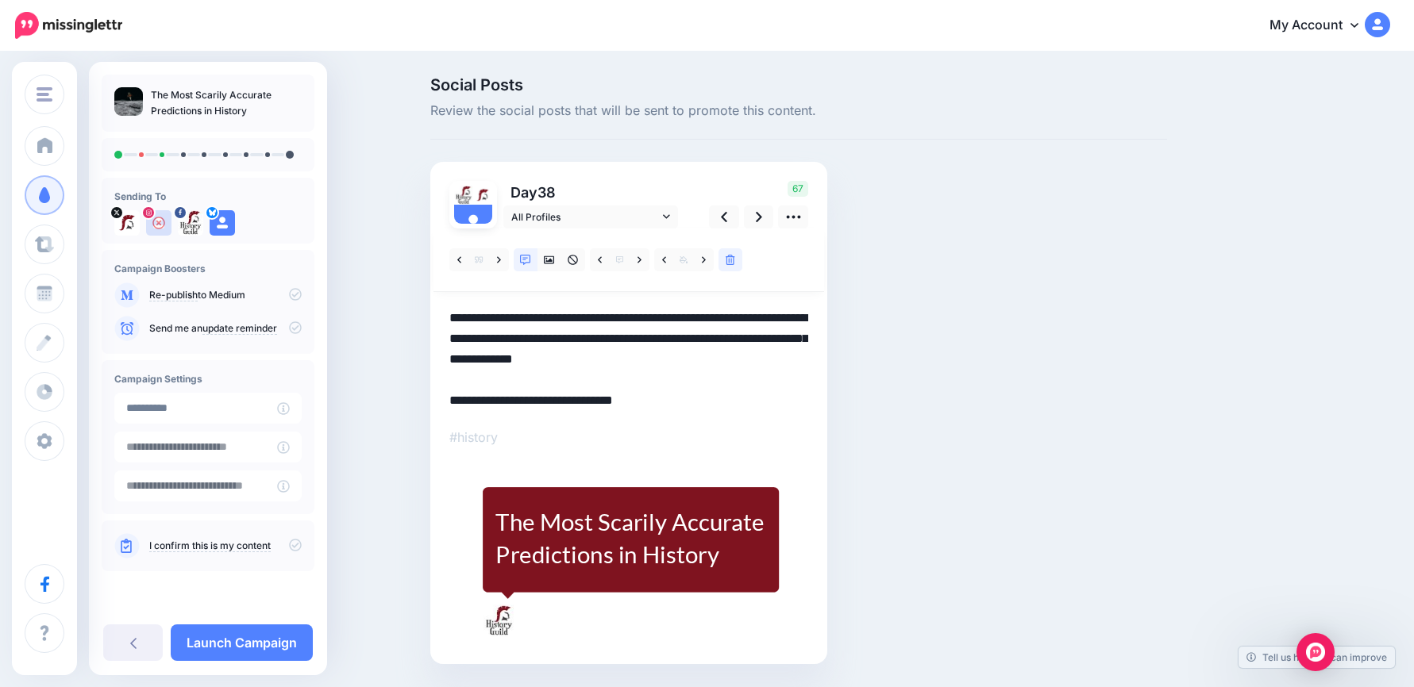
drag, startPoint x: 764, startPoint y: 360, endPoint x: 353, endPoint y: 280, distance: 418.9
click at [353, 280] on div "Social Posts Review the social posts that will be sent to promote this content.…" at bounding box center [707, 394] width 1414 height 683
paste textarea "**********"
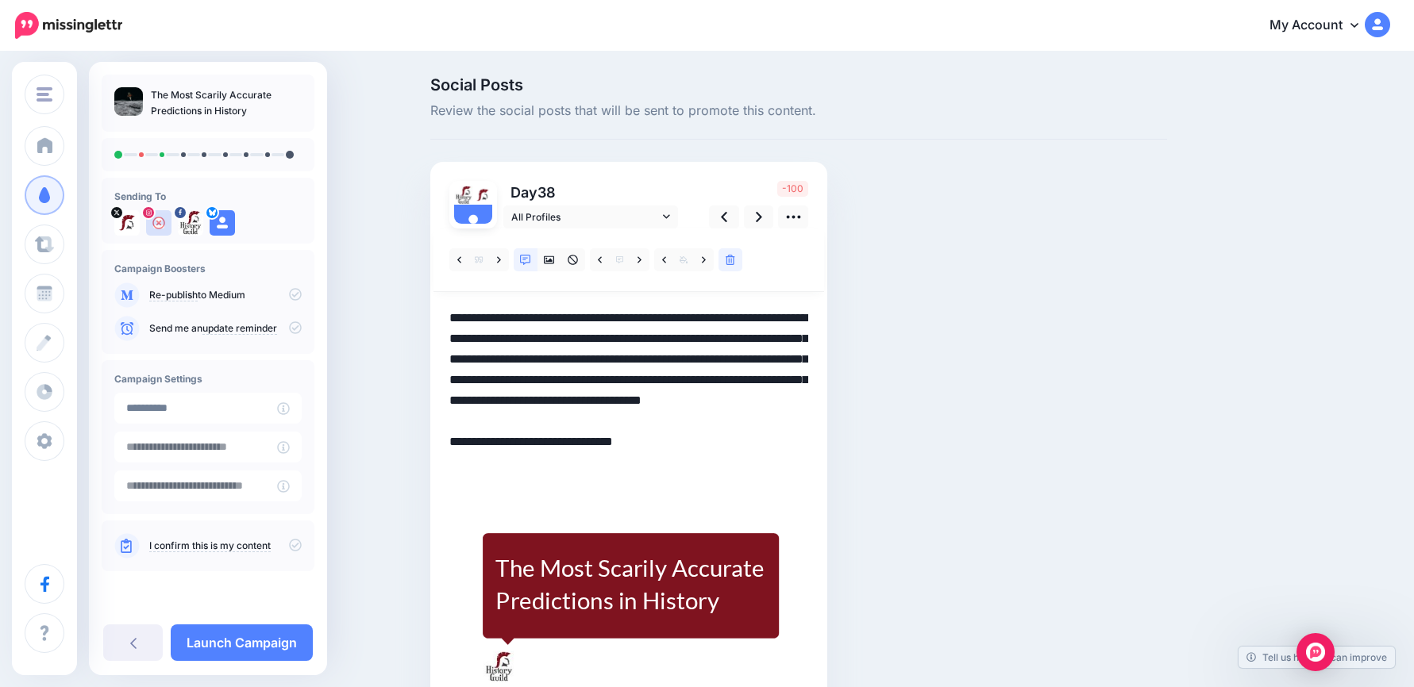
drag, startPoint x: 704, startPoint y: 338, endPoint x: 824, endPoint y: 462, distance: 172.3
click at [824, 462] on div "Day 38 All Profiles" at bounding box center [628, 436] width 397 height 548
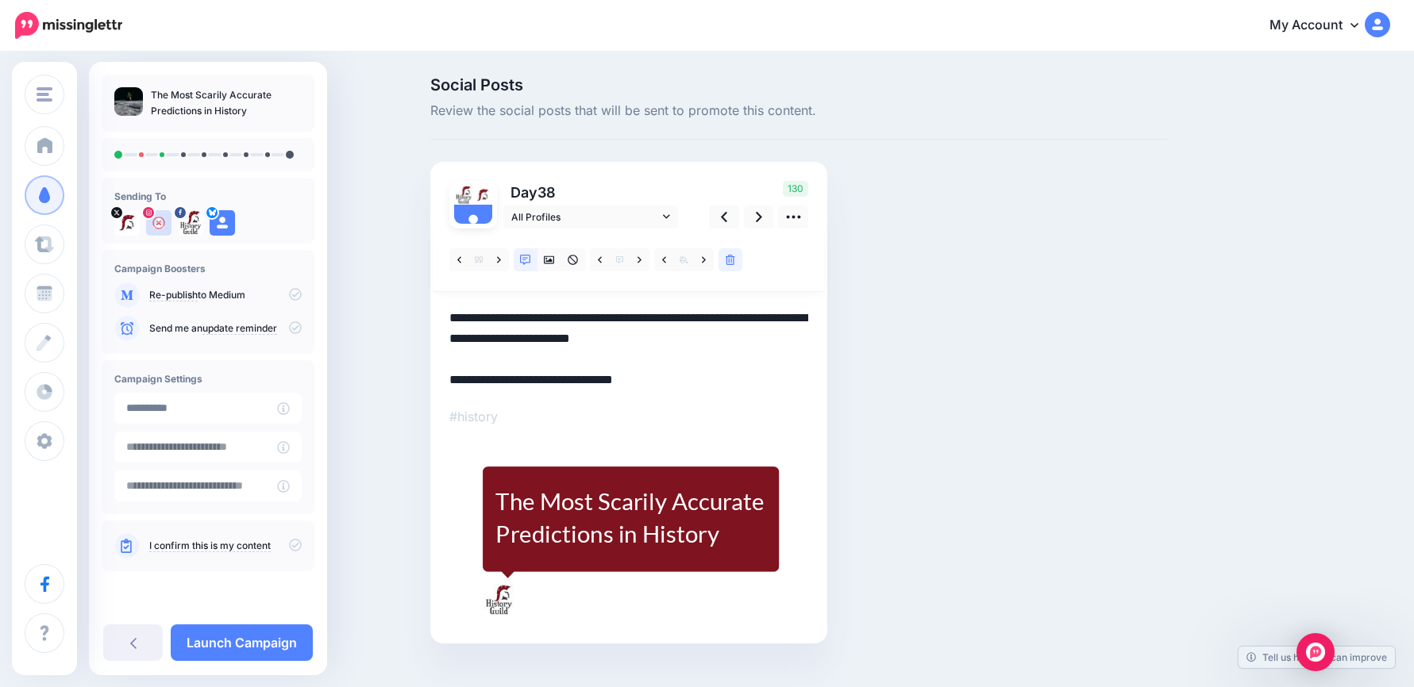
click at [710, 334] on textarea "**********" at bounding box center [628, 349] width 359 height 83
click at [762, 218] on icon at bounding box center [759, 217] width 6 height 17
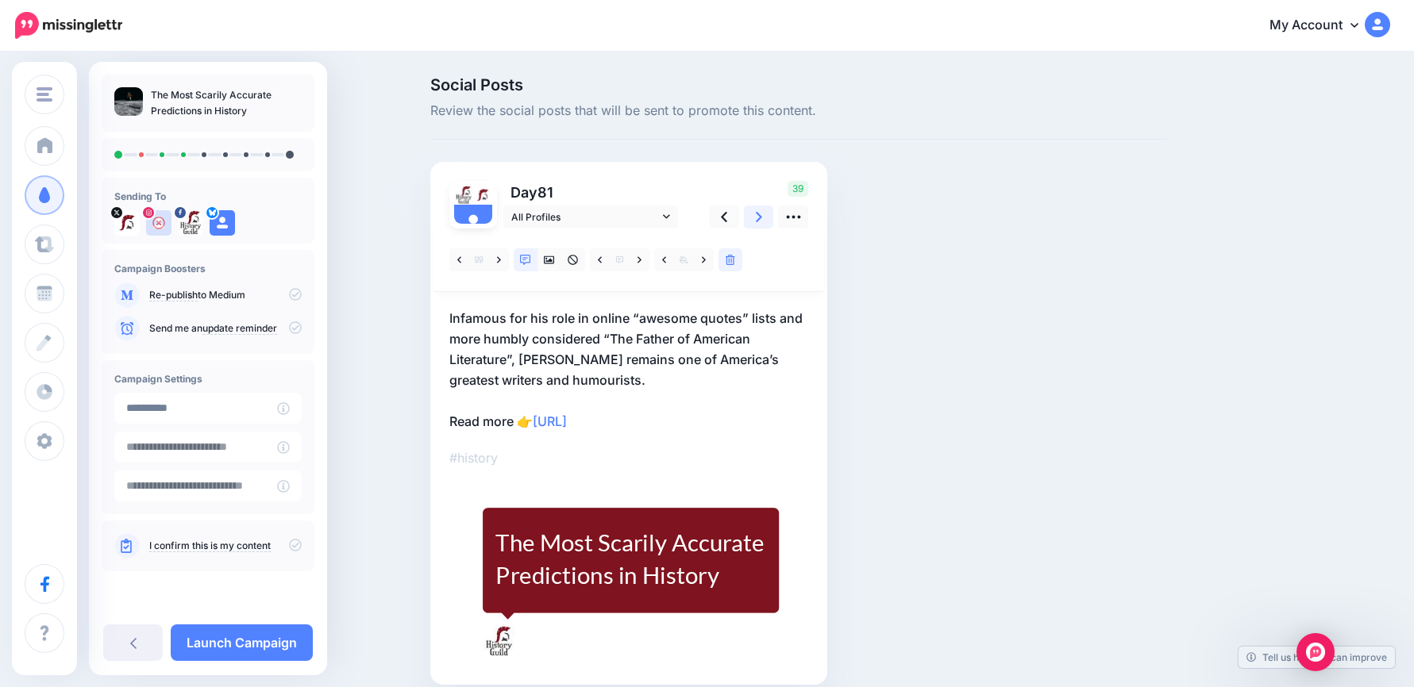
click at [768, 219] on link at bounding box center [759, 217] width 30 height 23
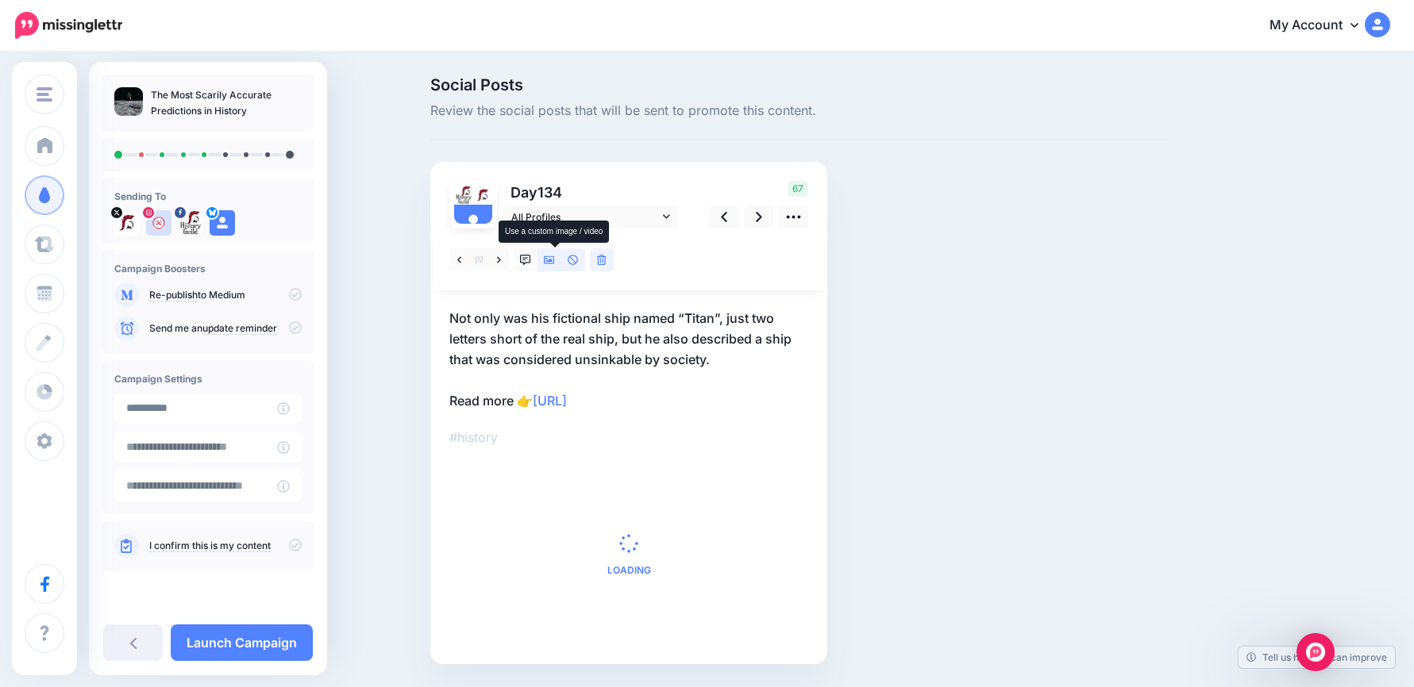
click at [552, 260] on icon at bounding box center [549, 260] width 11 height 11
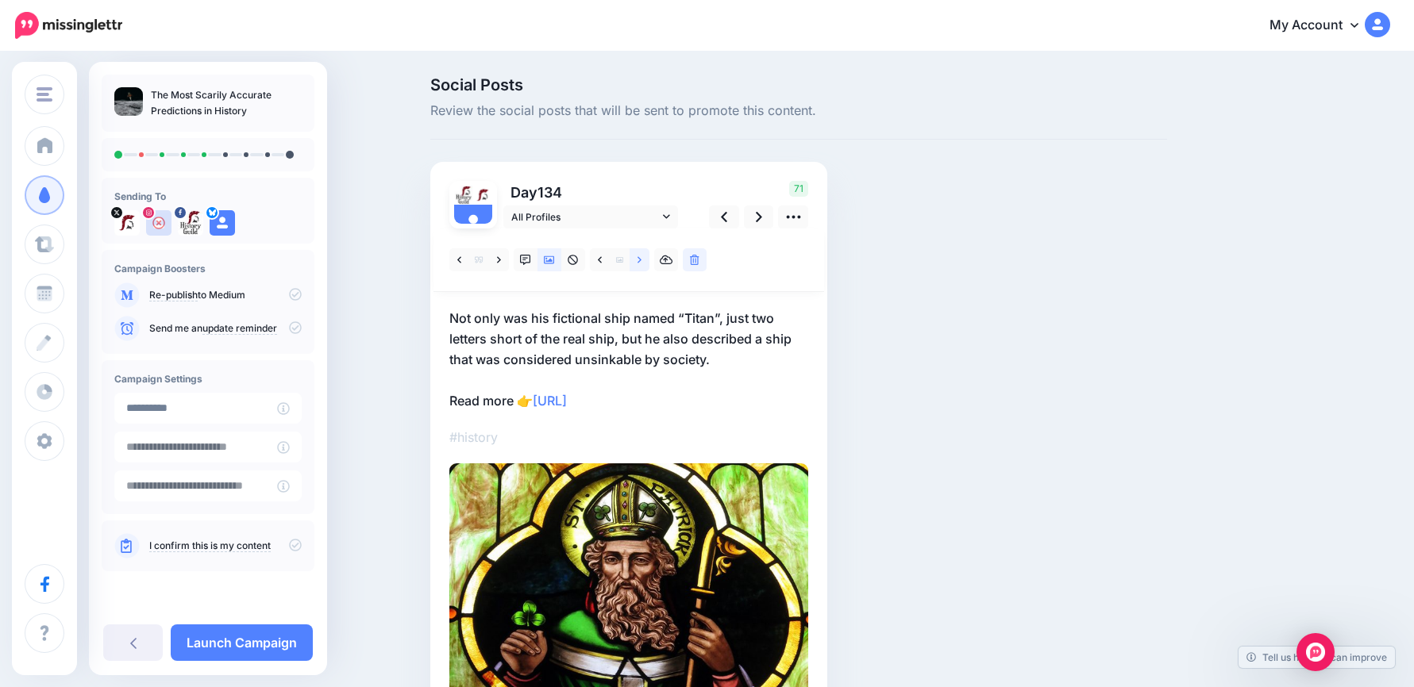
click at [641, 259] on icon at bounding box center [639, 259] width 4 height 6
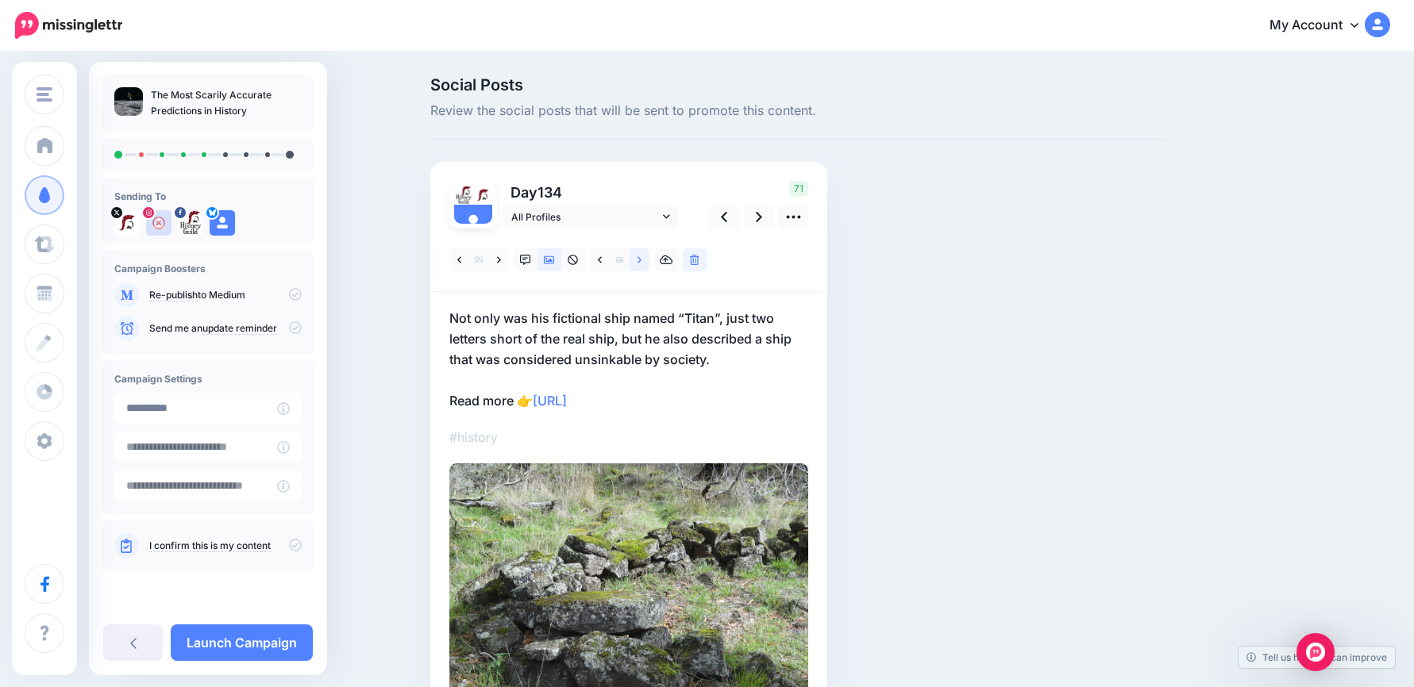
click at [641, 259] on icon at bounding box center [639, 259] width 4 height 6
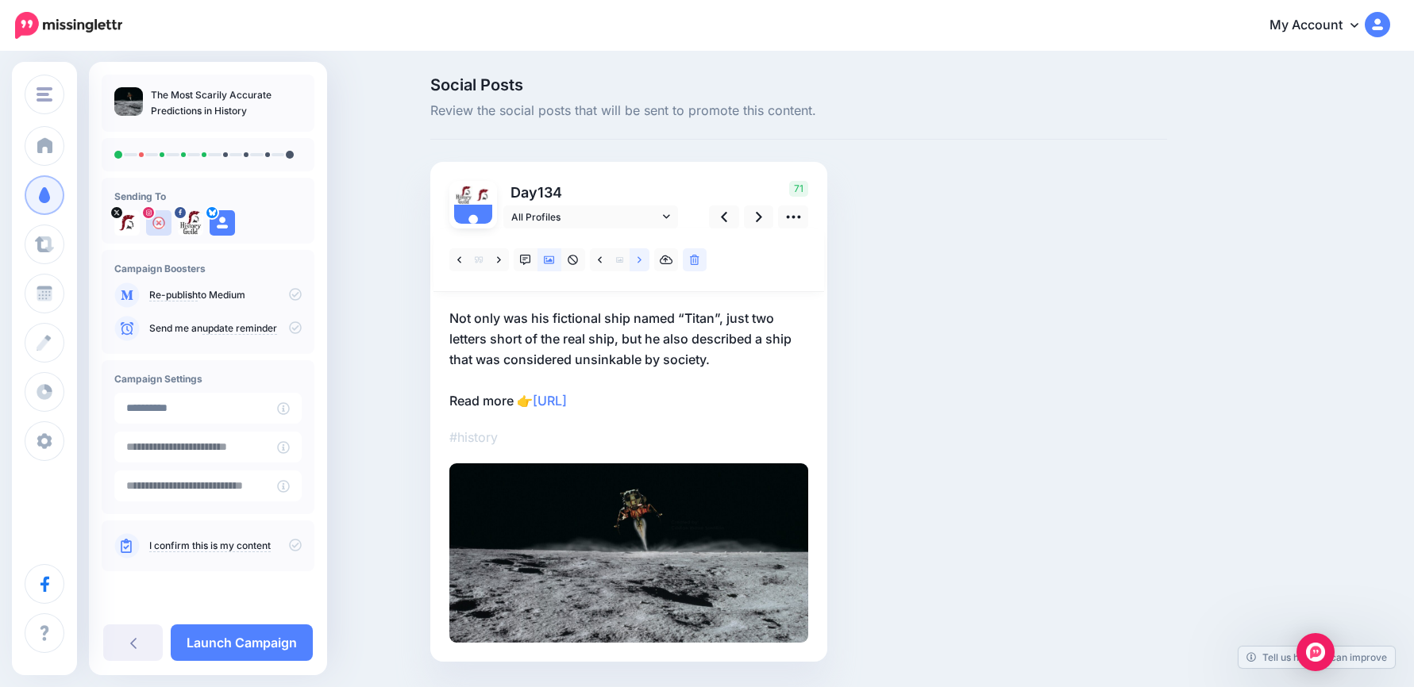
click at [641, 259] on icon at bounding box center [639, 259] width 4 height 6
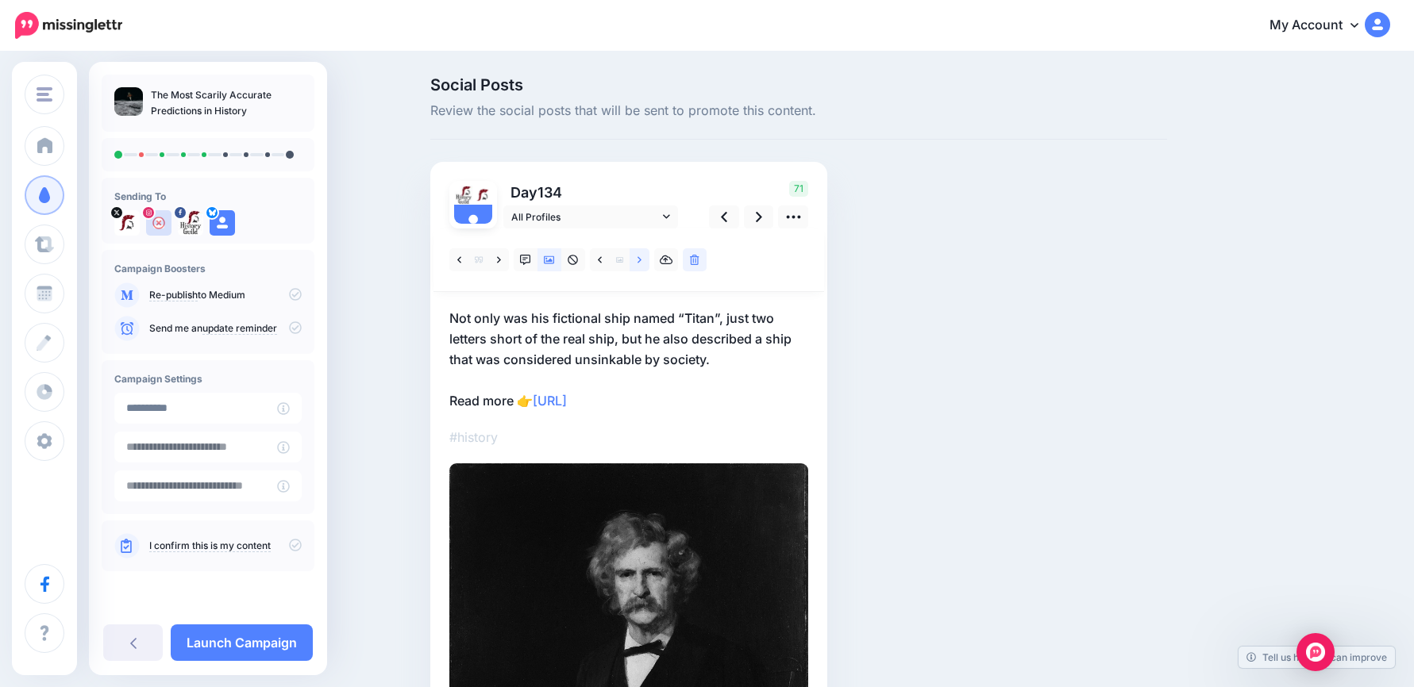
click at [641, 259] on icon at bounding box center [639, 259] width 4 height 6
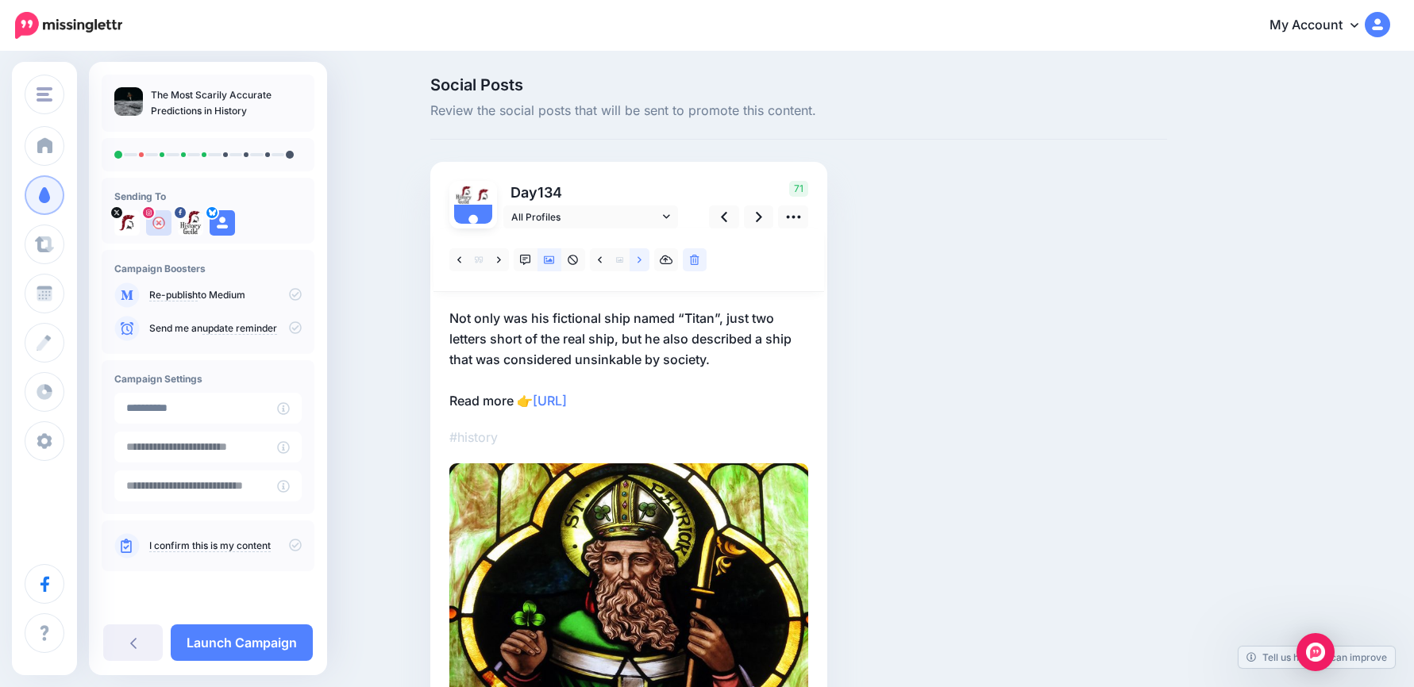
click at [641, 259] on icon at bounding box center [639, 259] width 4 height 6
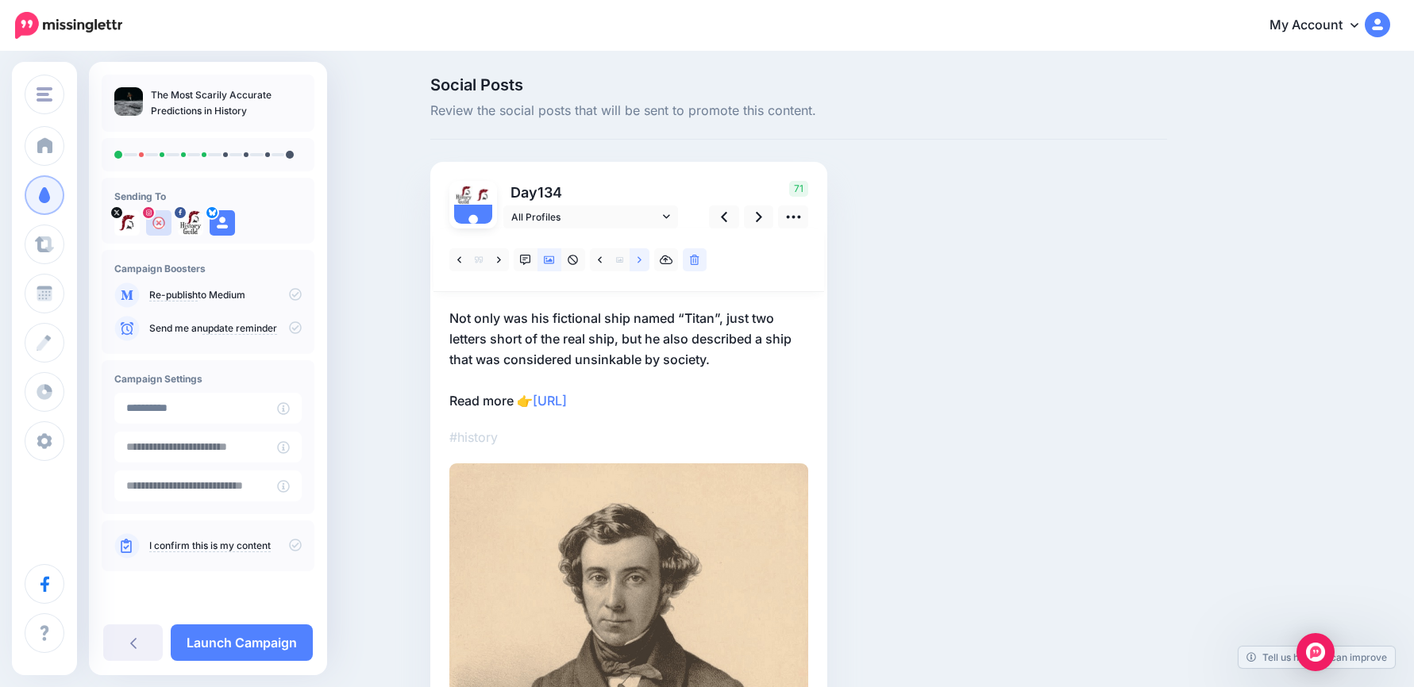
click at [641, 259] on icon at bounding box center [639, 259] width 4 height 6
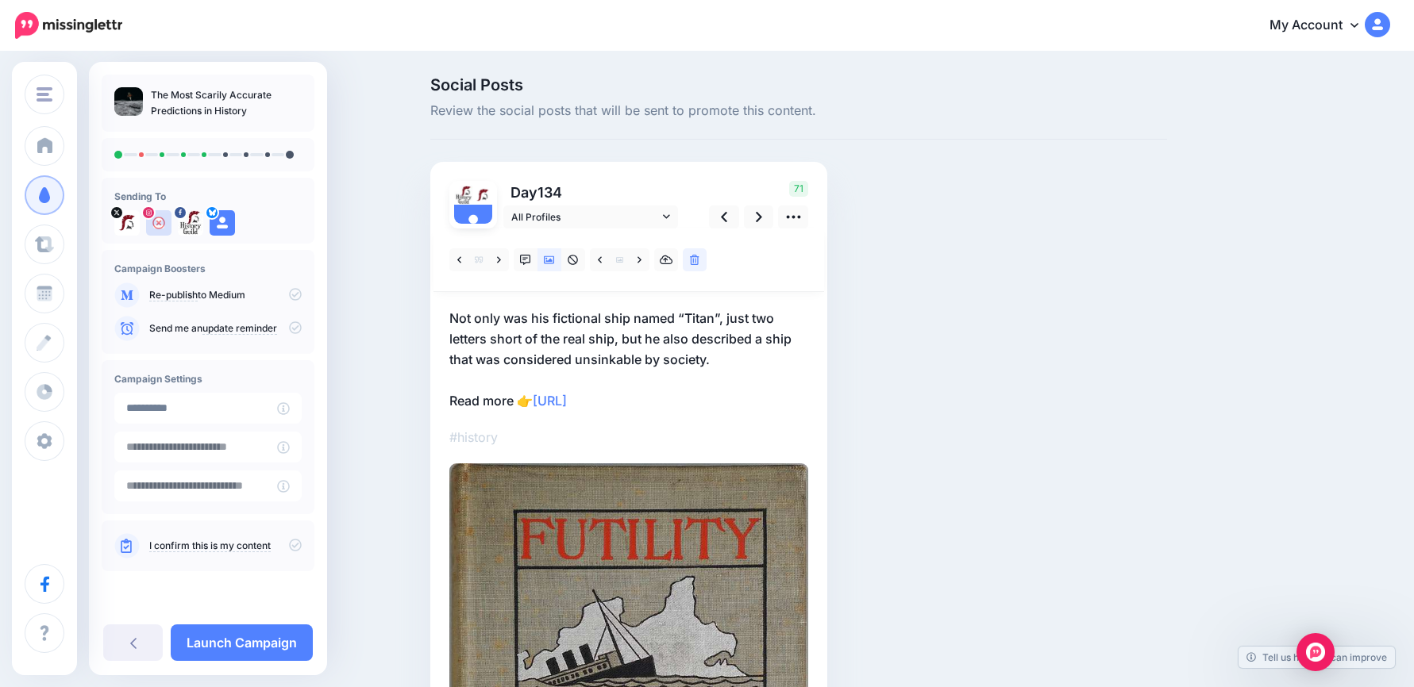
click at [517, 397] on p "Not only was his fictional ship named “Titan”, just two letters short of the re…" at bounding box center [628, 359] width 359 height 103
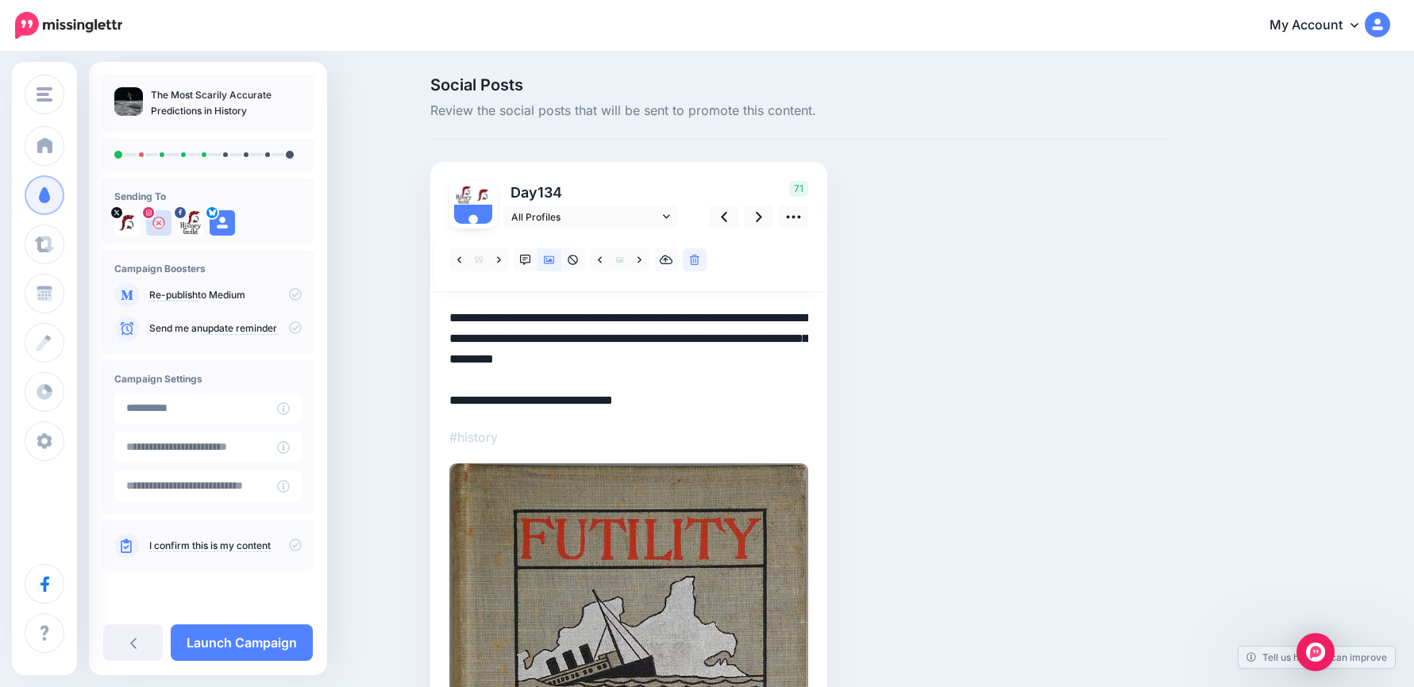
click at [519, 398] on textarea "**********" at bounding box center [628, 359] width 359 height 103
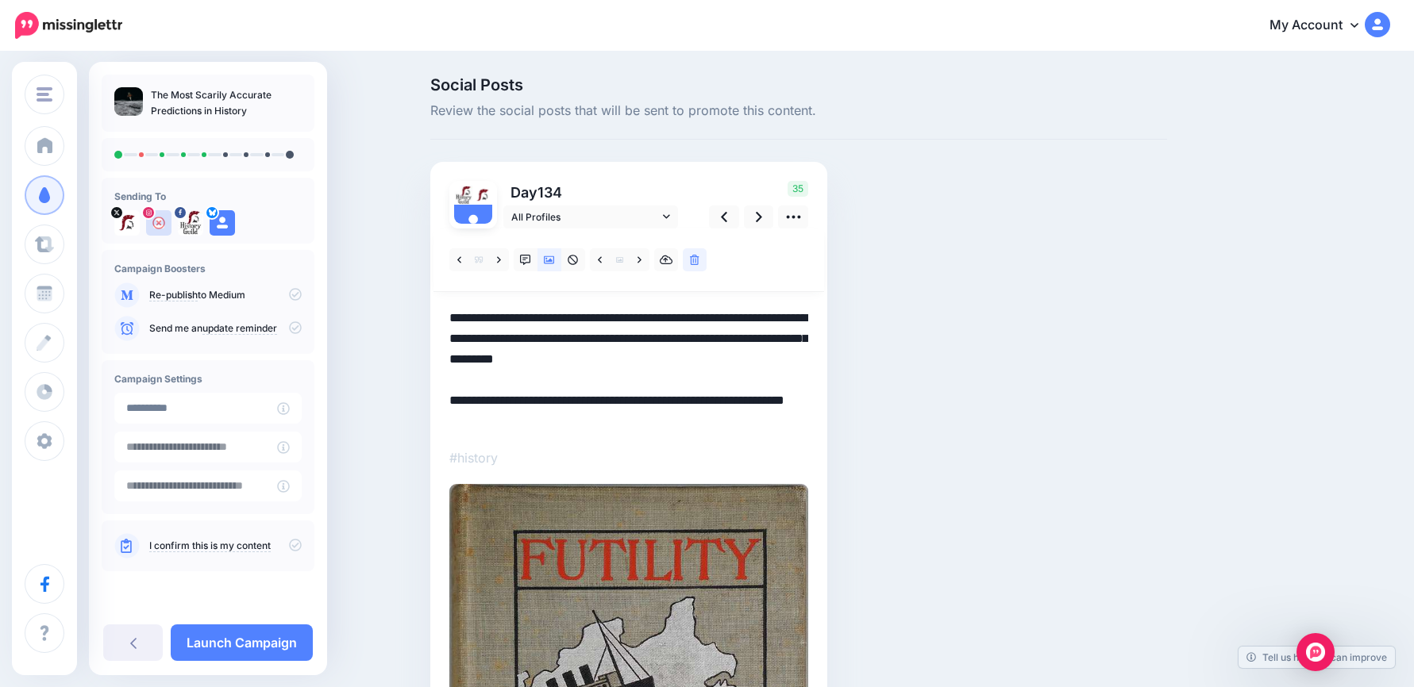
click at [564, 405] on textarea "**********" at bounding box center [628, 370] width 359 height 124
click at [649, 421] on textarea "**********" at bounding box center [628, 370] width 359 height 124
drag, startPoint x: 587, startPoint y: 417, endPoint x: 441, endPoint y: 316, distance: 178.1
click at [441, 316] on div "Day 134 All Profiles" at bounding box center [628, 623] width 397 height 923
click at [759, 219] on link at bounding box center [759, 217] width 30 height 23
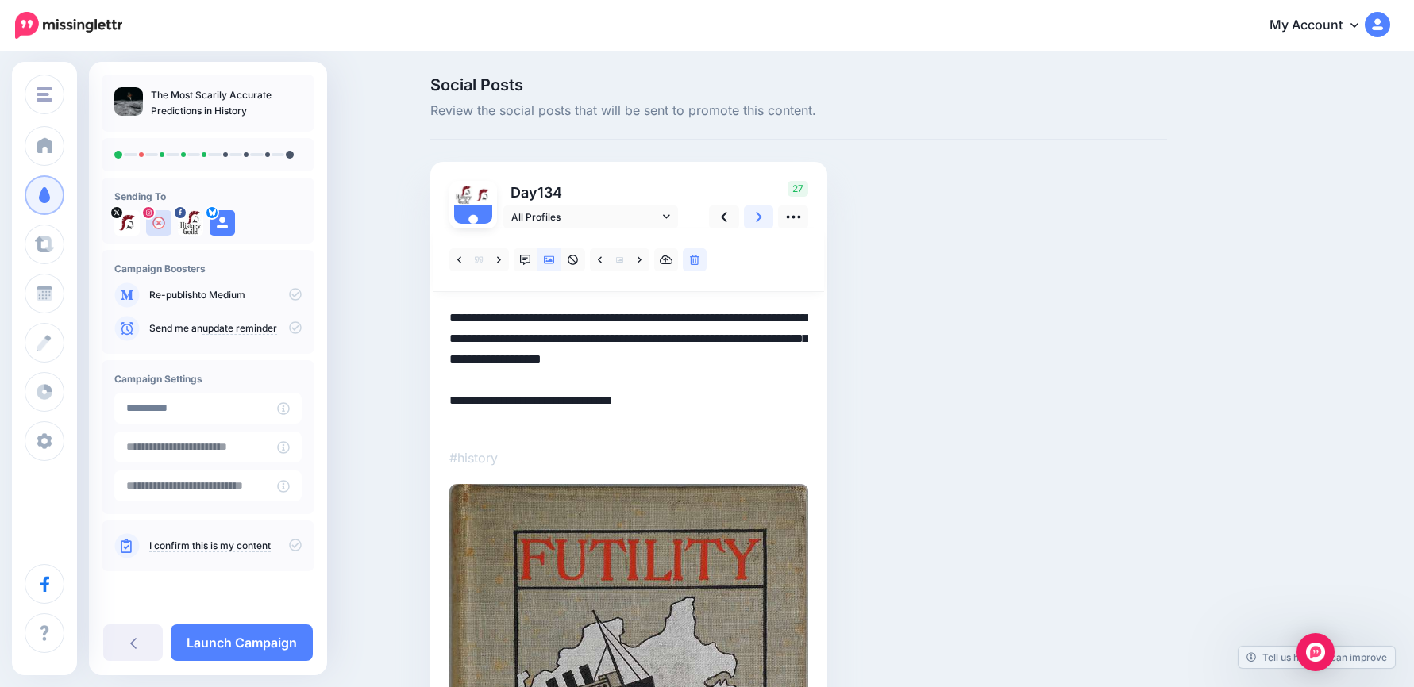
click at [759, 219] on link at bounding box center [759, 217] width 30 height 23
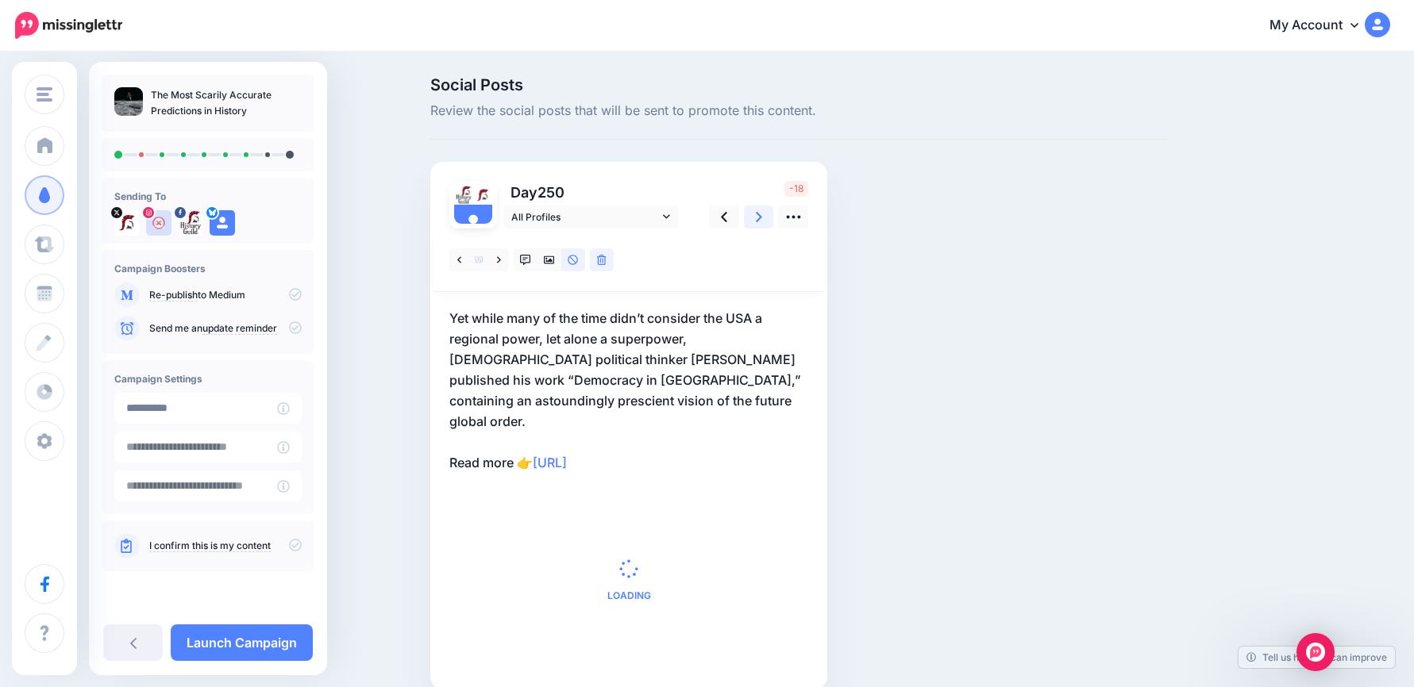
click at [759, 219] on link at bounding box center [759, 217] width 30 height 23
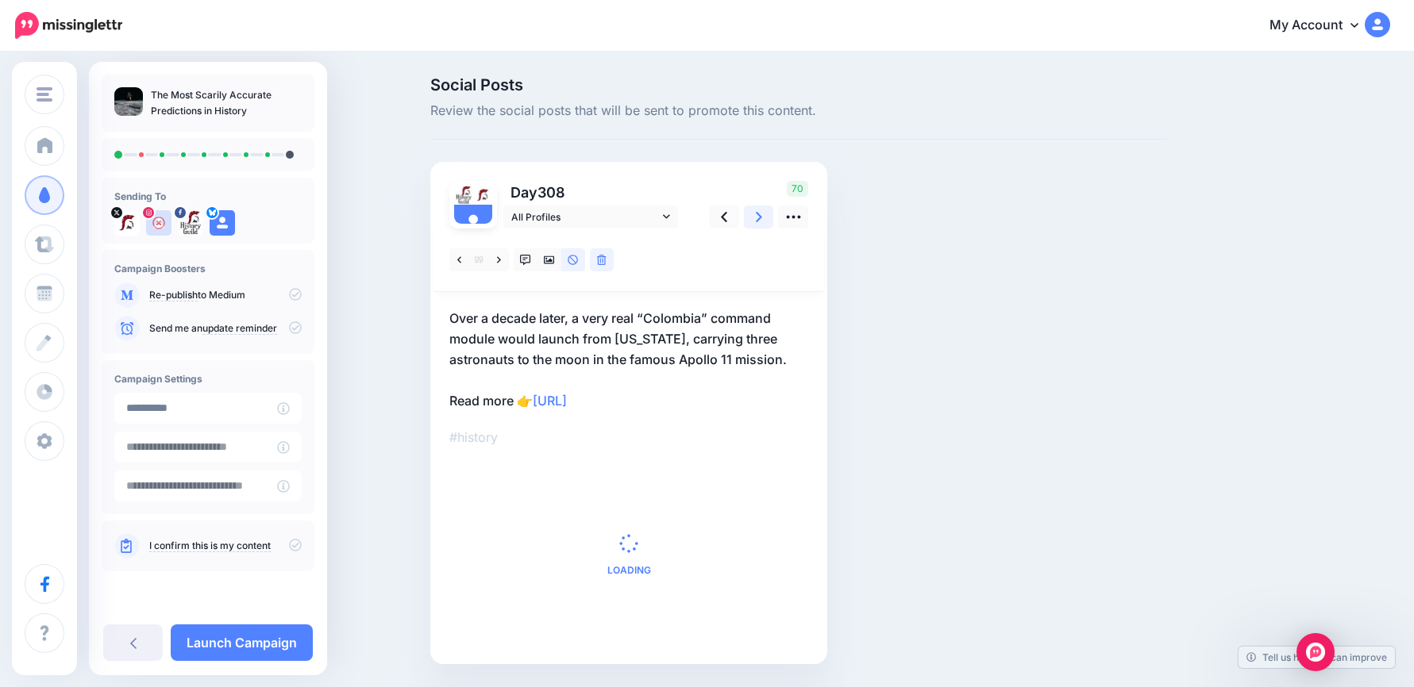
click at [759, 219] on link at bounding box center [759, 217] width 30 height 23
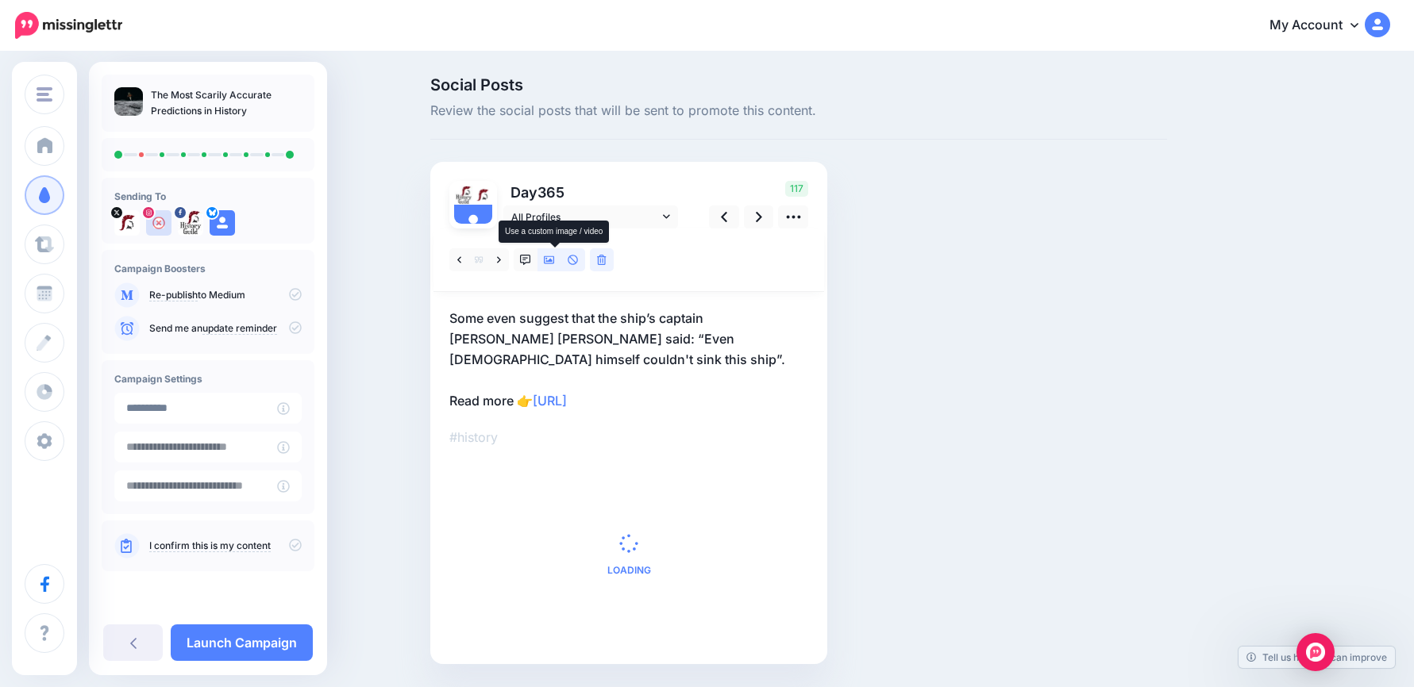
click at [555, 264] on icon at bounding box center [549, 260] width 11 height 11
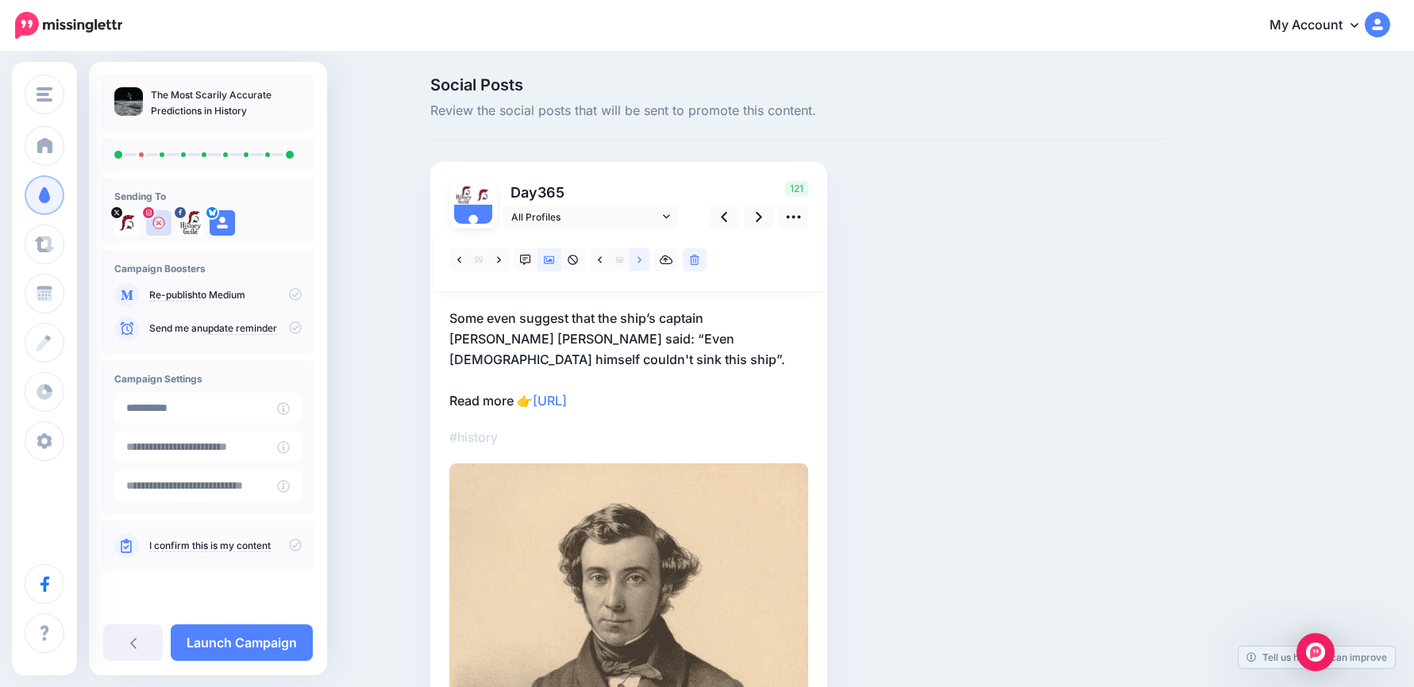
click at [641, 263] on icon at bounding box center [639, 260] width 4 height 11
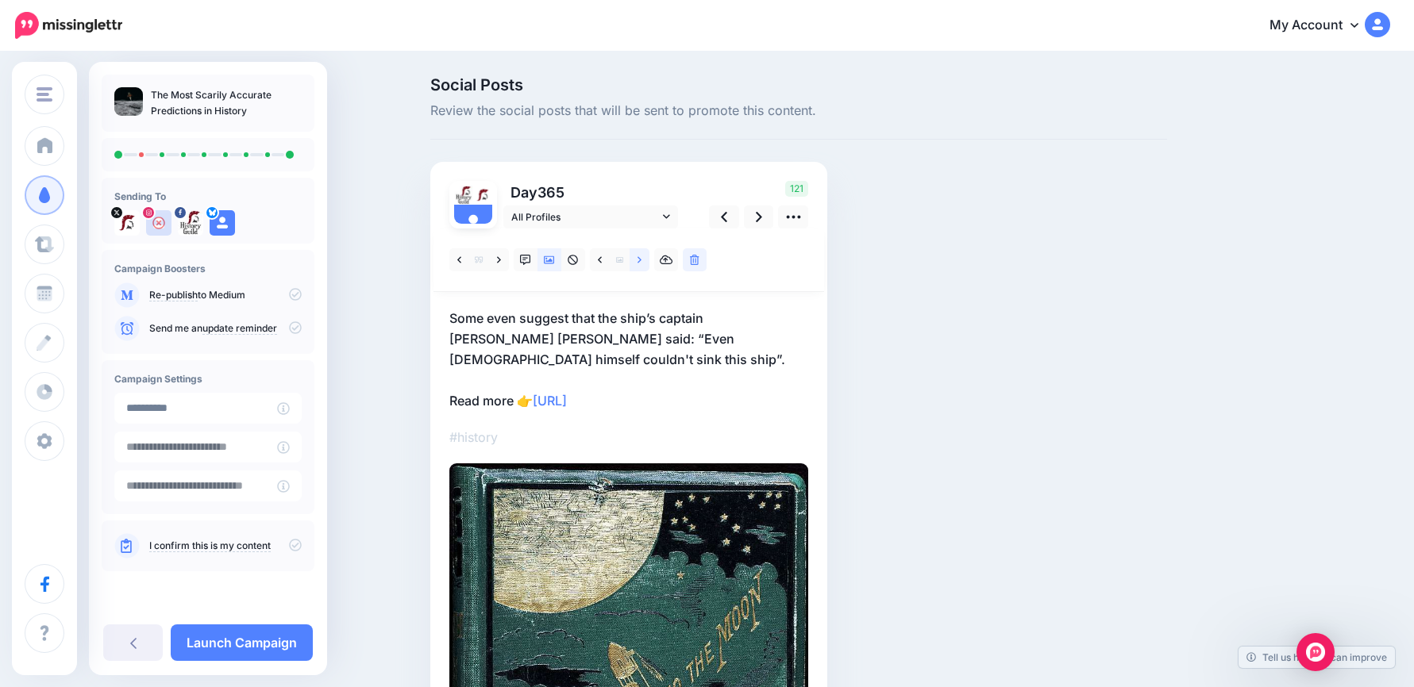
click at [641, 263] on icon at bounding box center [639, 260] width 4 height 11
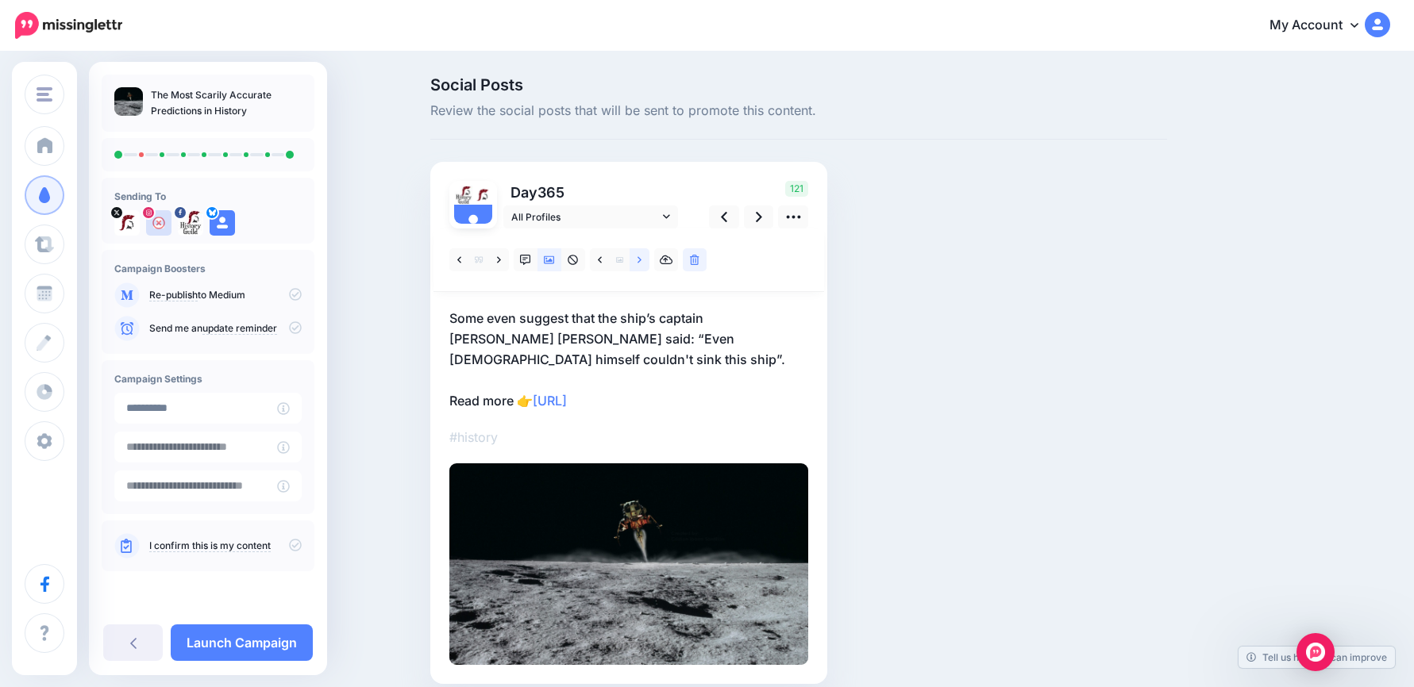
click at [642, 263] on link at bounding box center [639, 259] width 20 height 23
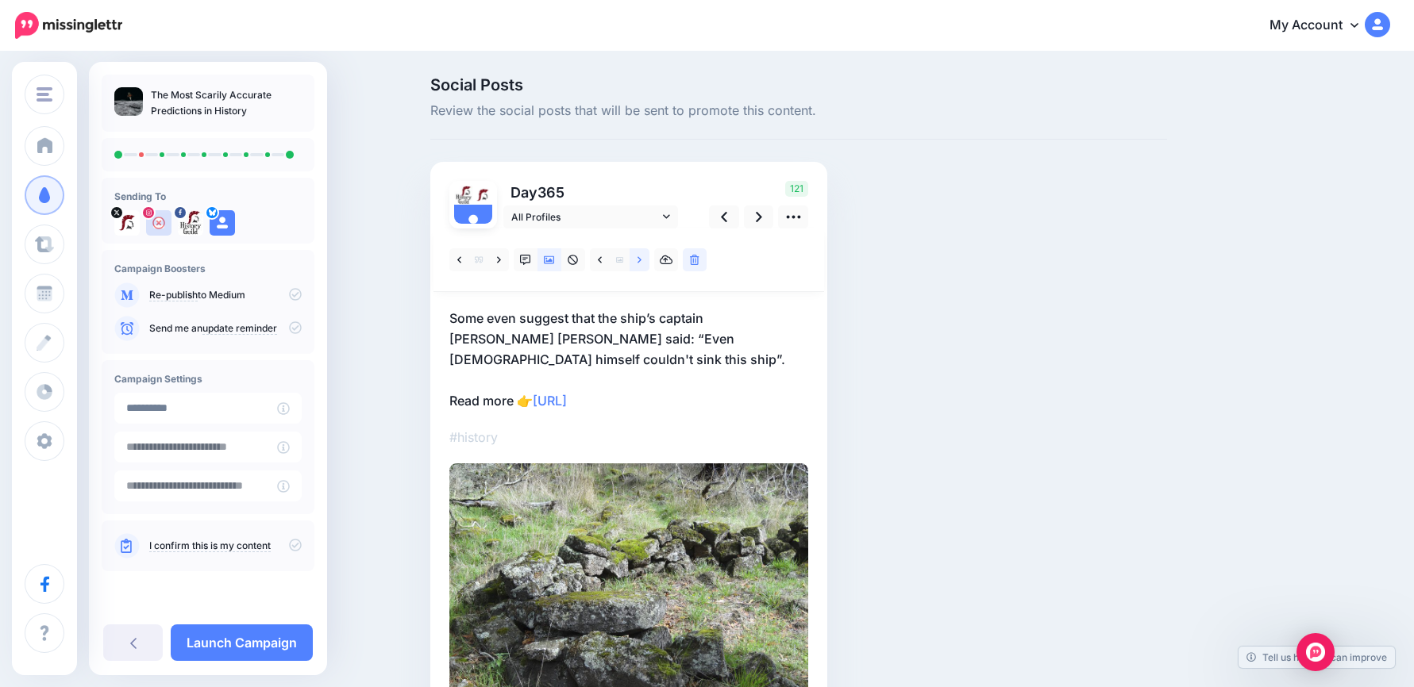
click at [641, 262] on link at bounding box center [639, 259] width 20 height 23
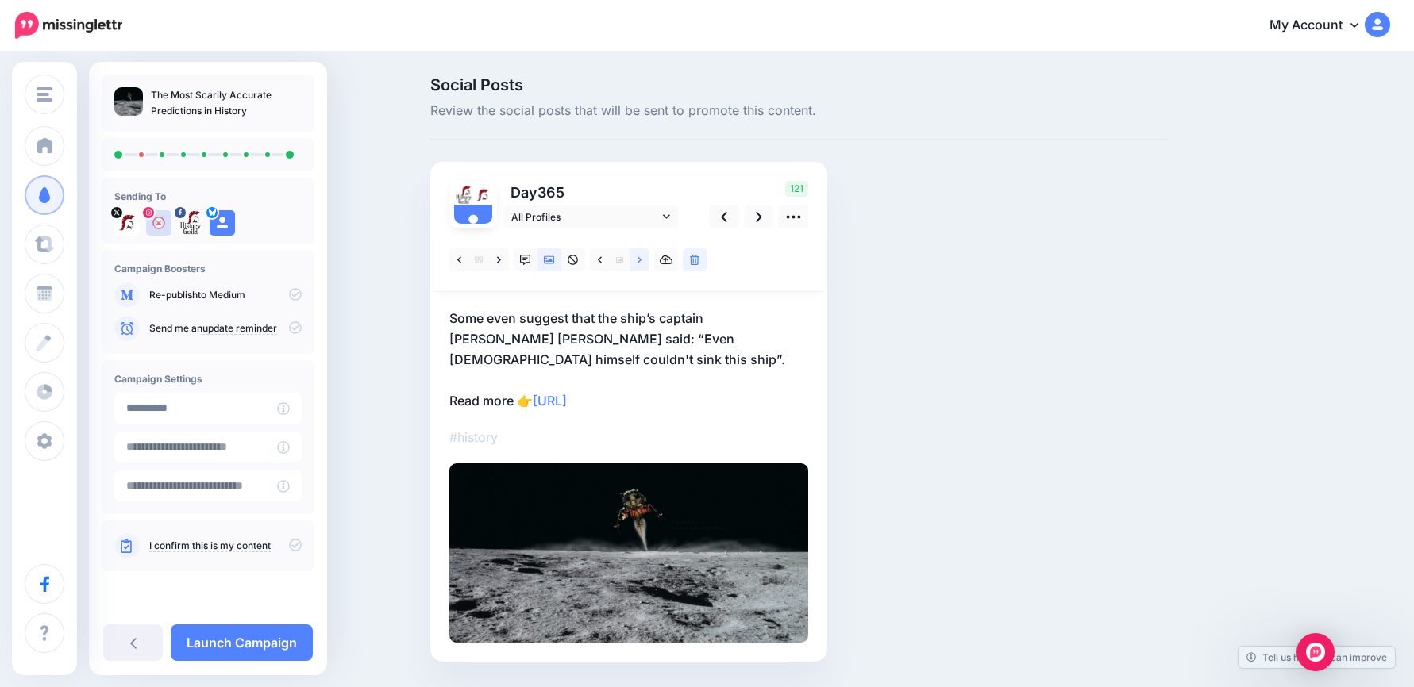
click at [640, 262] on link at bounding box center [639, 259] width 20 height 23
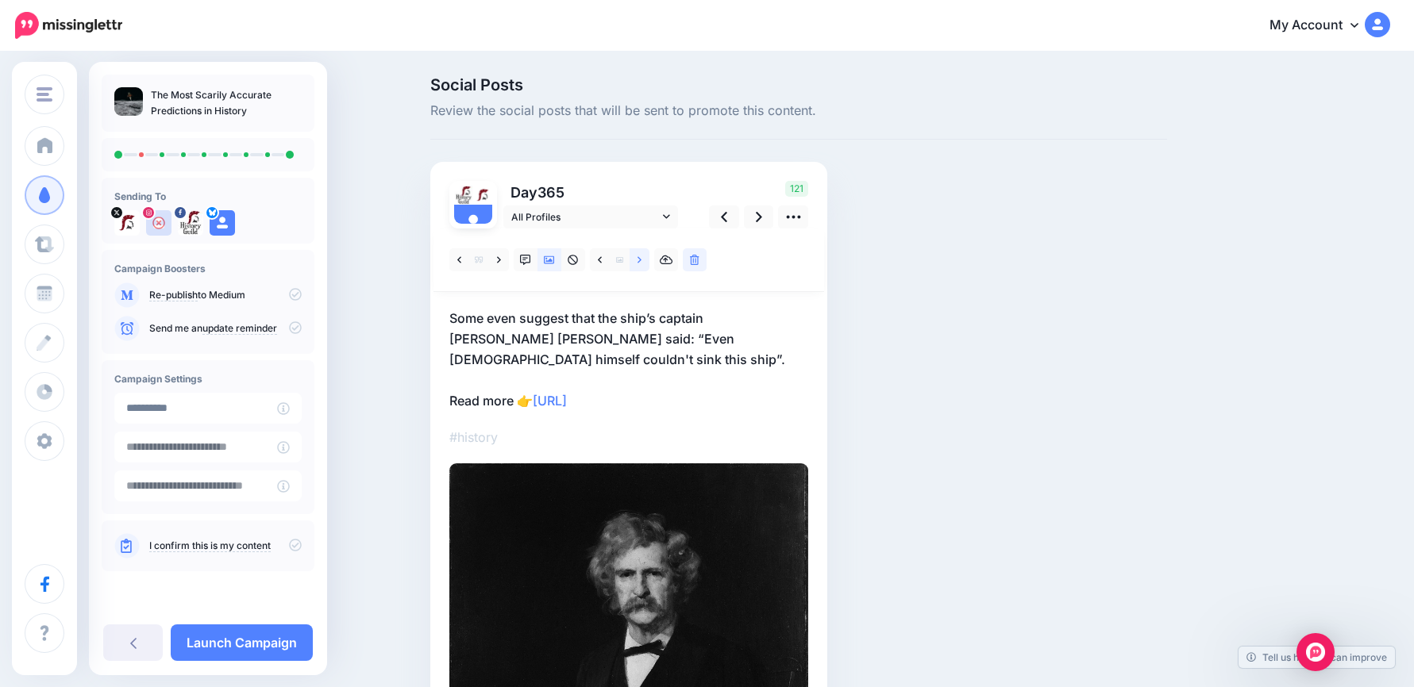
click at [639, 262] on link at bounding box center [639, 259] width 20 height 23
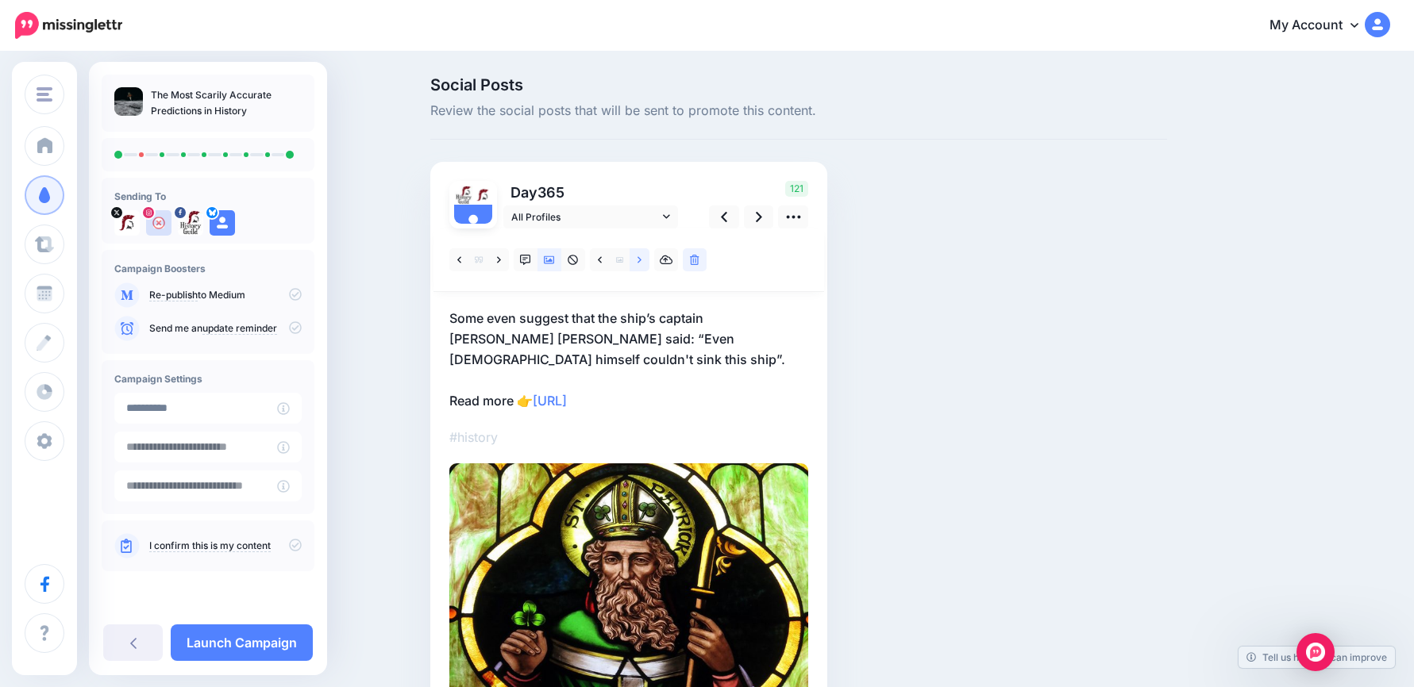
click at [639, 262] on link at bounding box center [639, 259] width 20 height 23
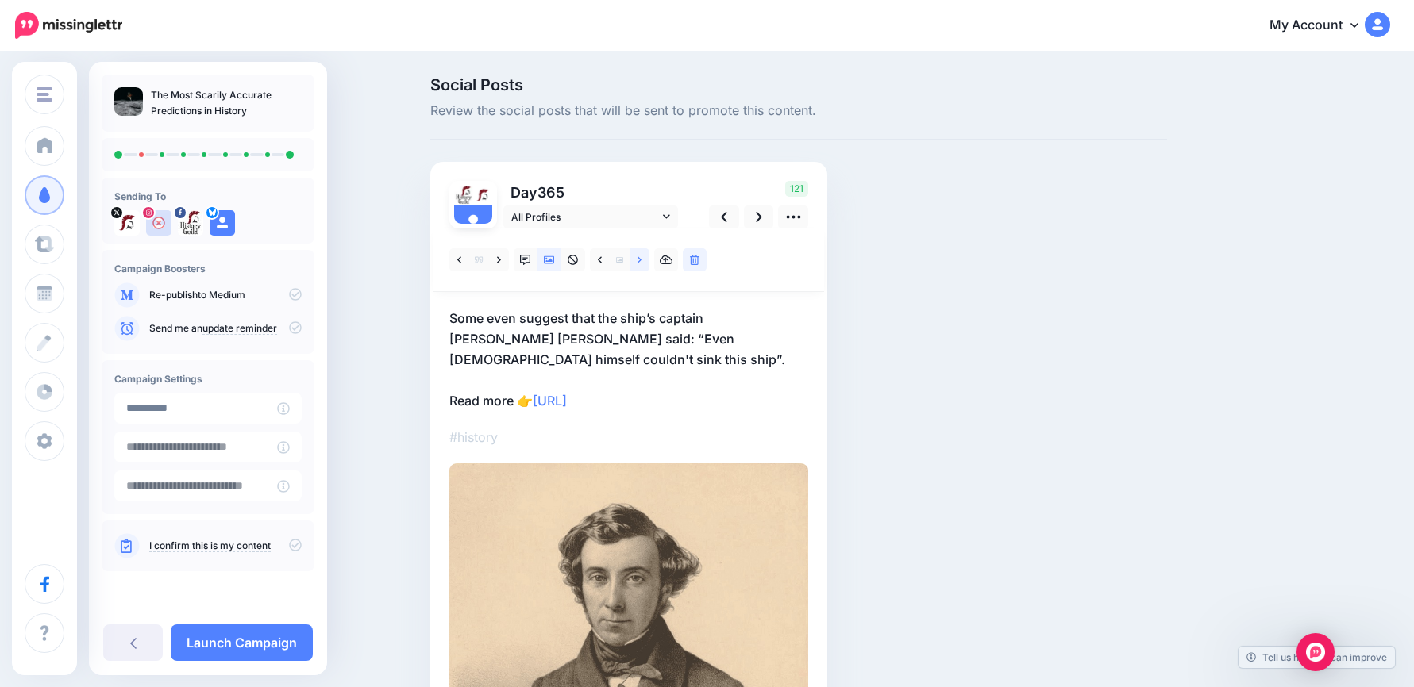
click at [638, 262] on link at bounding box center [639, 259] width 20 height 23
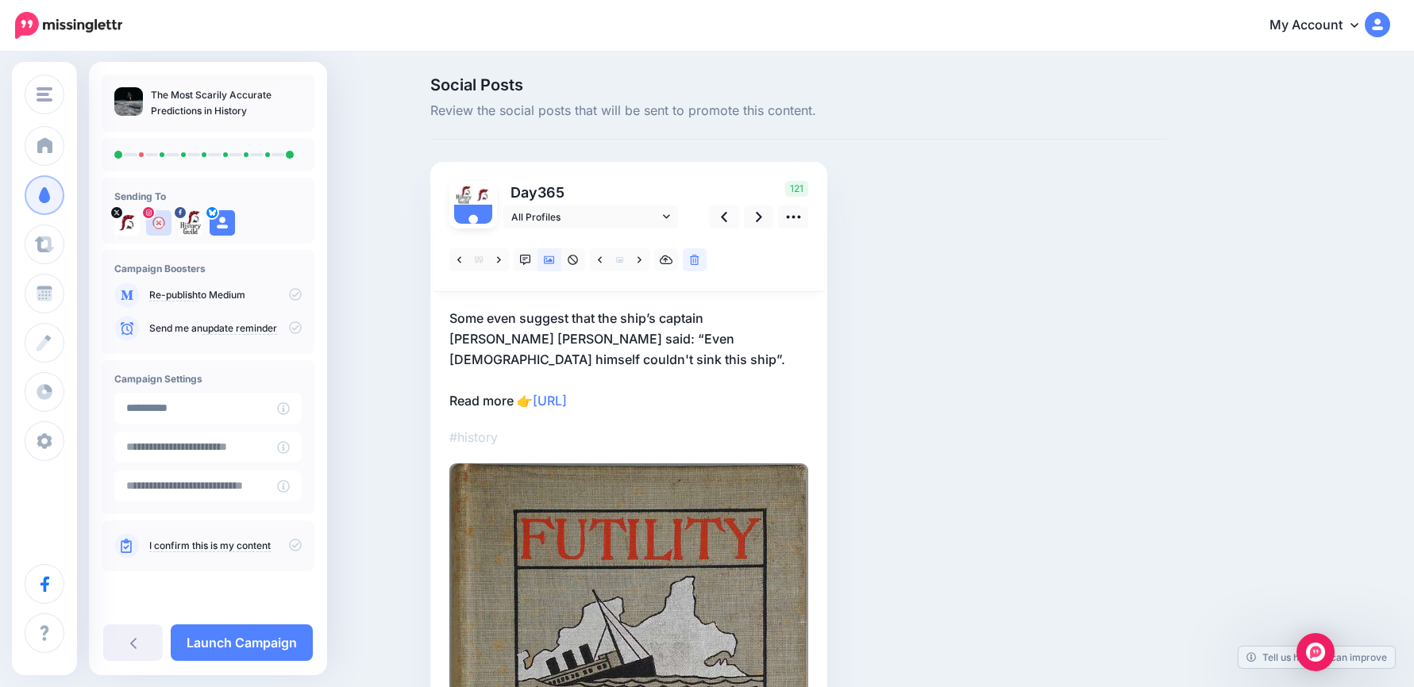
click at [687, 378] on p "Some even suggest that the ship’s captain Edward John Smith said: “Even God him…" at bounding box center [628, 359] width 359 height 103
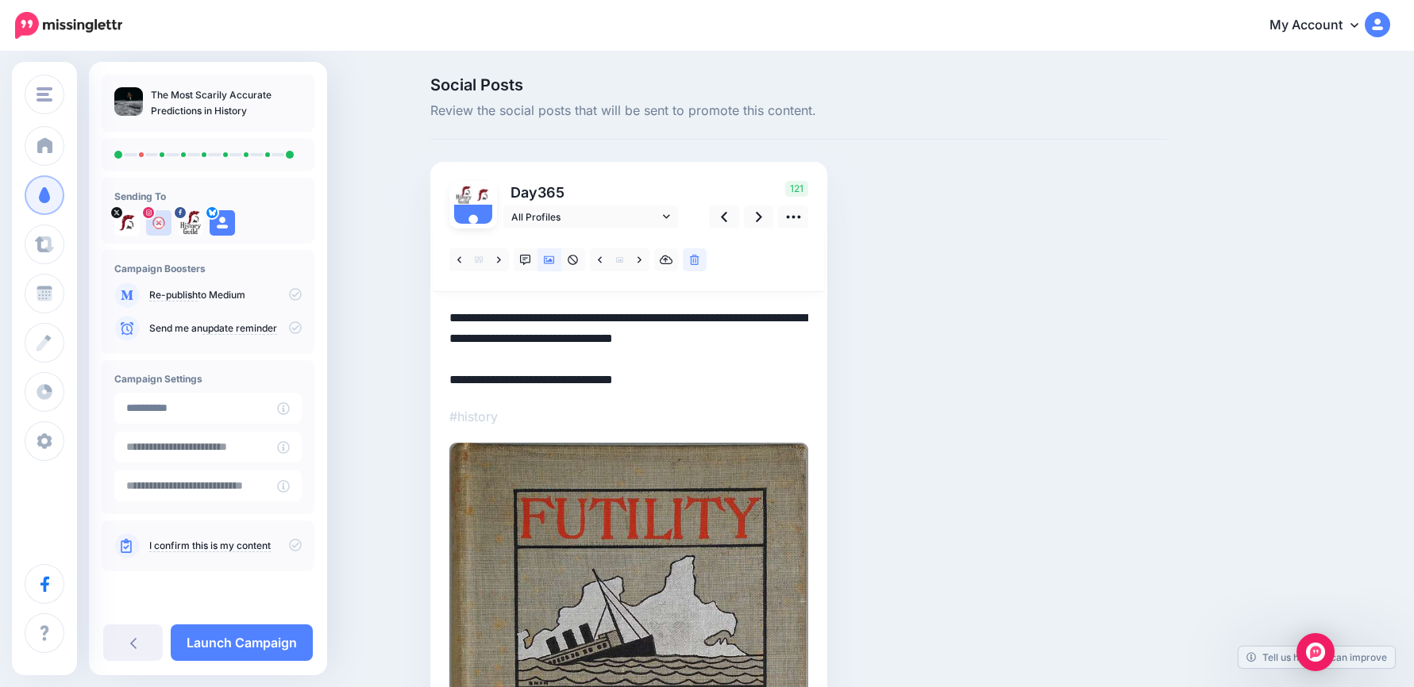
drag, startPoint x: 690, startPoint y: 377, endPoint x: 329, endPoint y: 300, distance: 369.3
click at [329, 300] on div "Social Posts Review the social posts that will be sent to promote this content.…" at bounding box center [707, 583] width 1414 height 1061
paste textarea "**********"
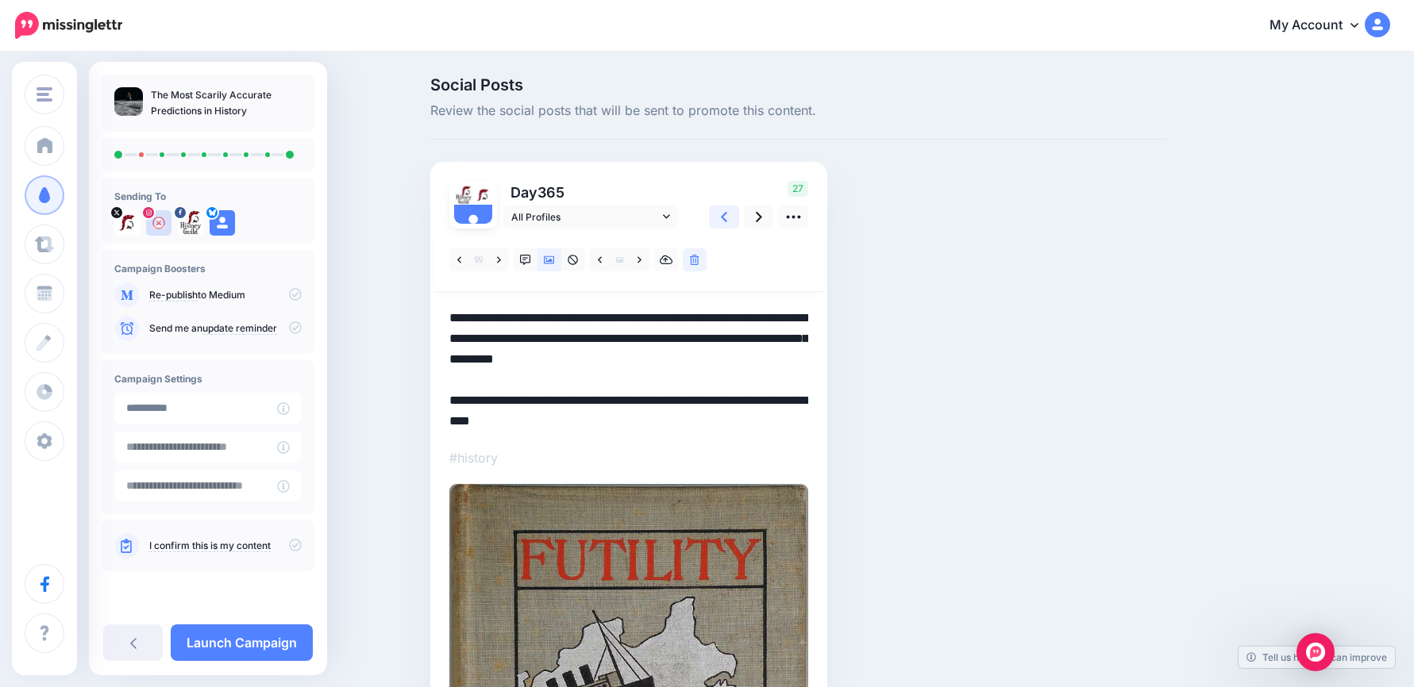
click at [735, 222] on link at bounding box center [724, 217] width 30 height 23
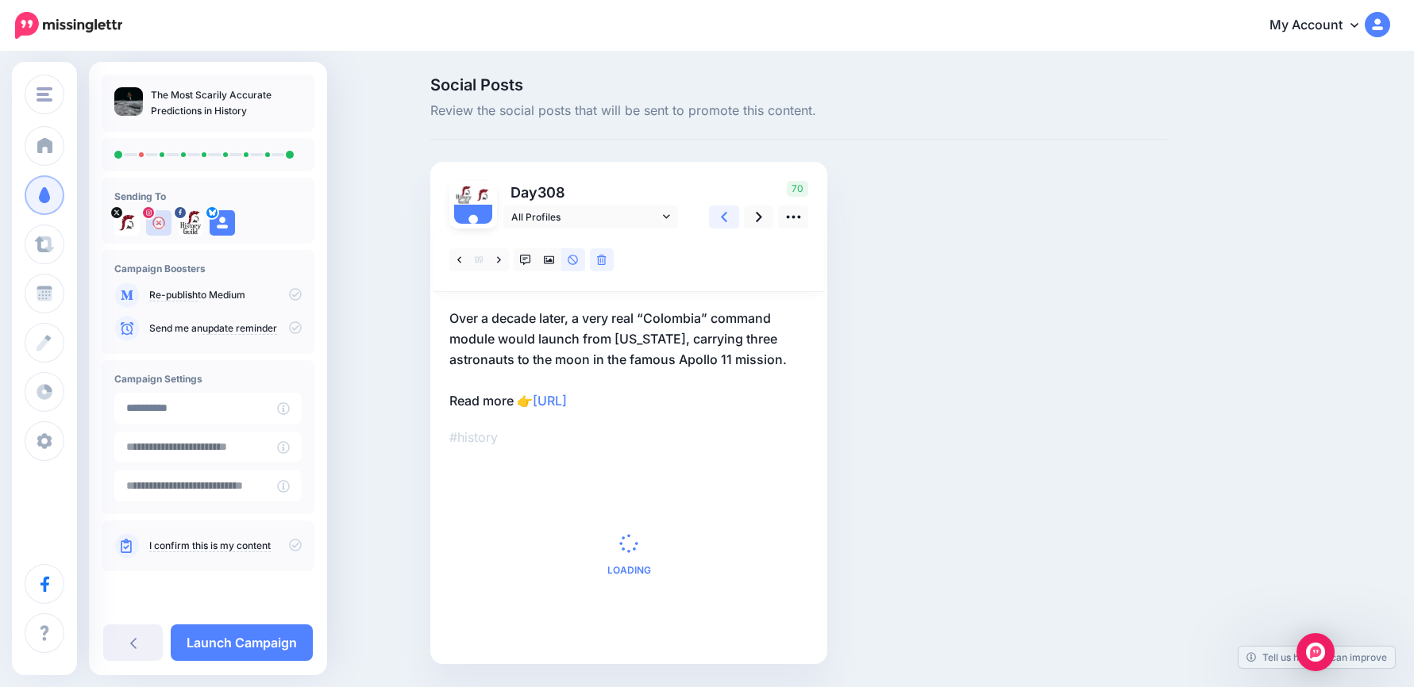
click at [734, 222] on link at bounding box center [724, 217] width 30 height 23
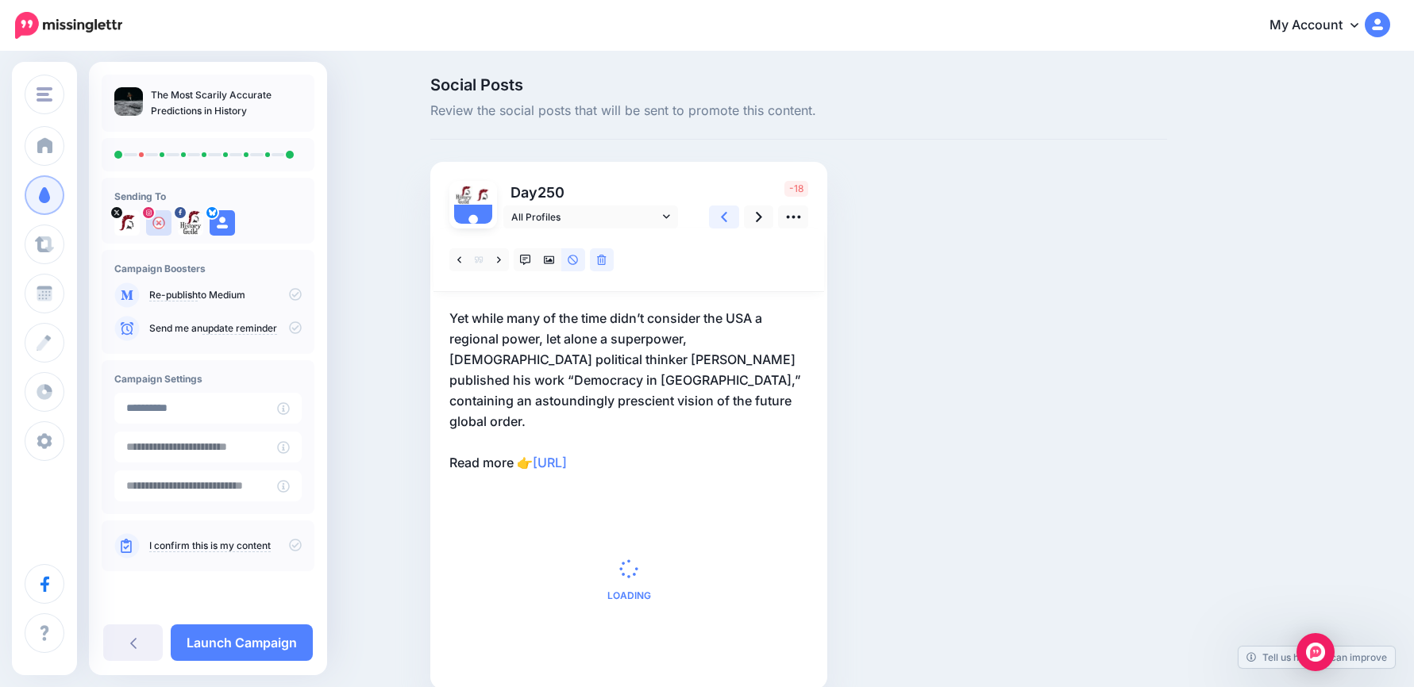
click at [734, 222] on link at bounding box center [724, 217] width 30 height 23
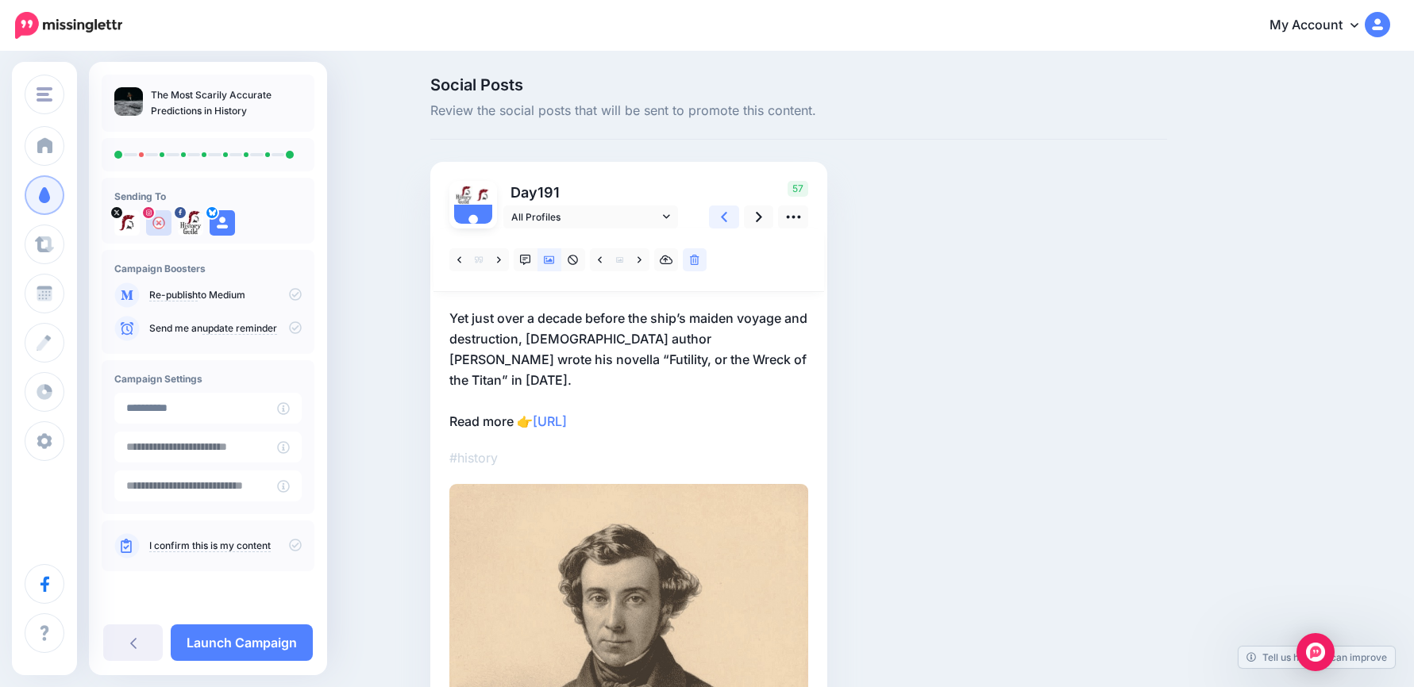
click at [733, 222] on link at bounding box center [724, 217] width 30 height 23
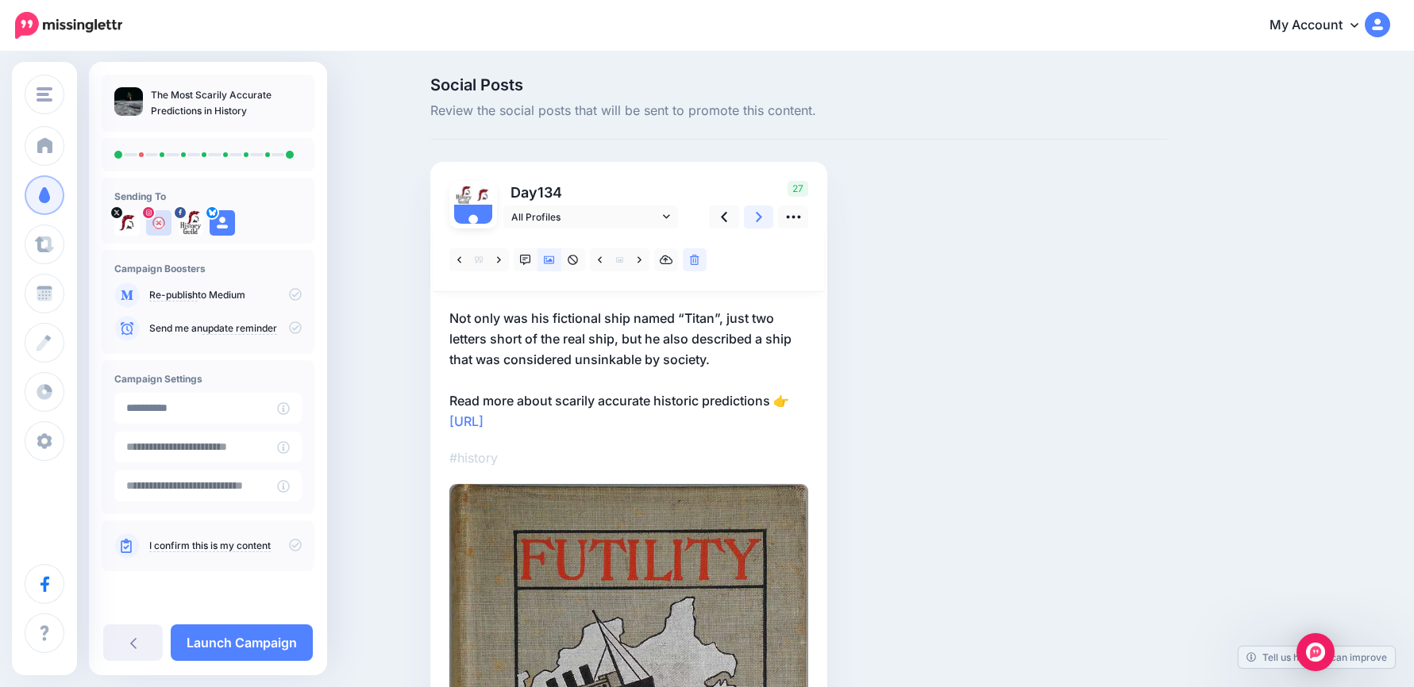
click at [758, 222] on link at bounding box center [759, 217] width 30 height 23
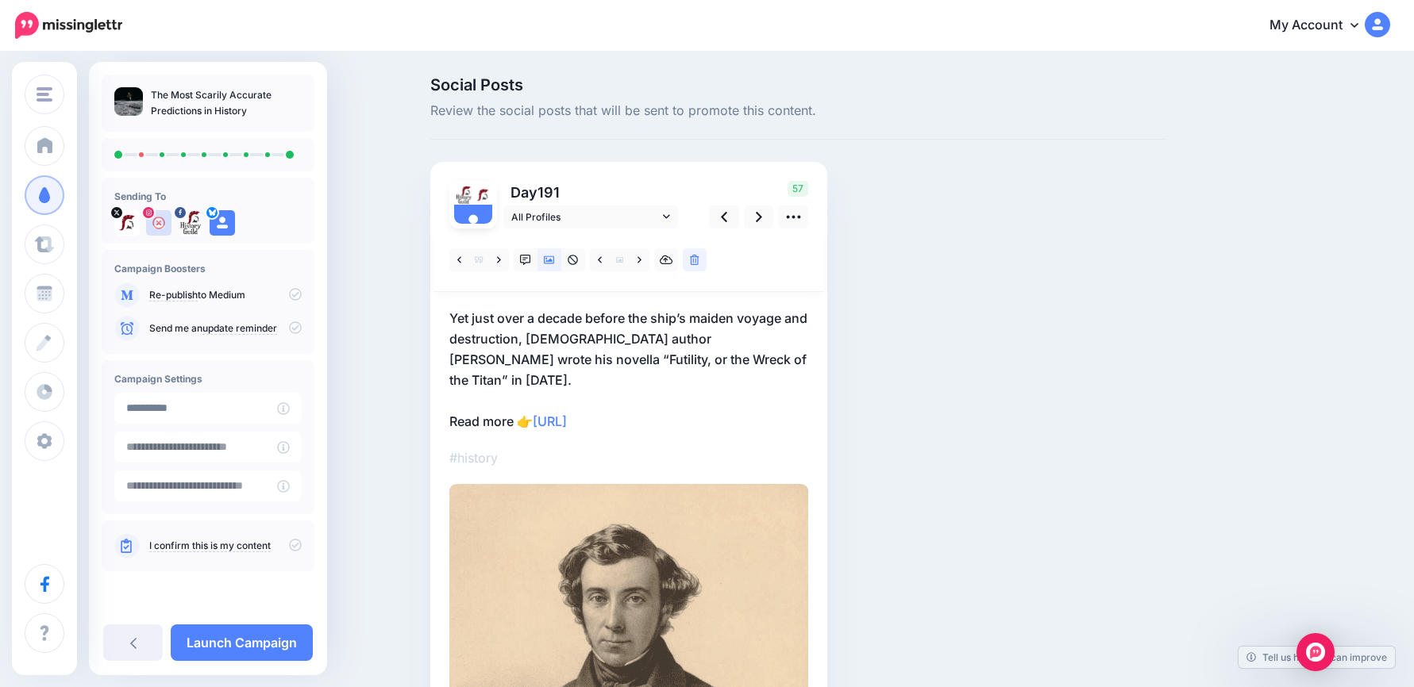
click at [757, 341] on p "Yet just over a decade before the ship’s maiden voyage and destruction, America…" at bounding box center [628, 370] width 359 height 124
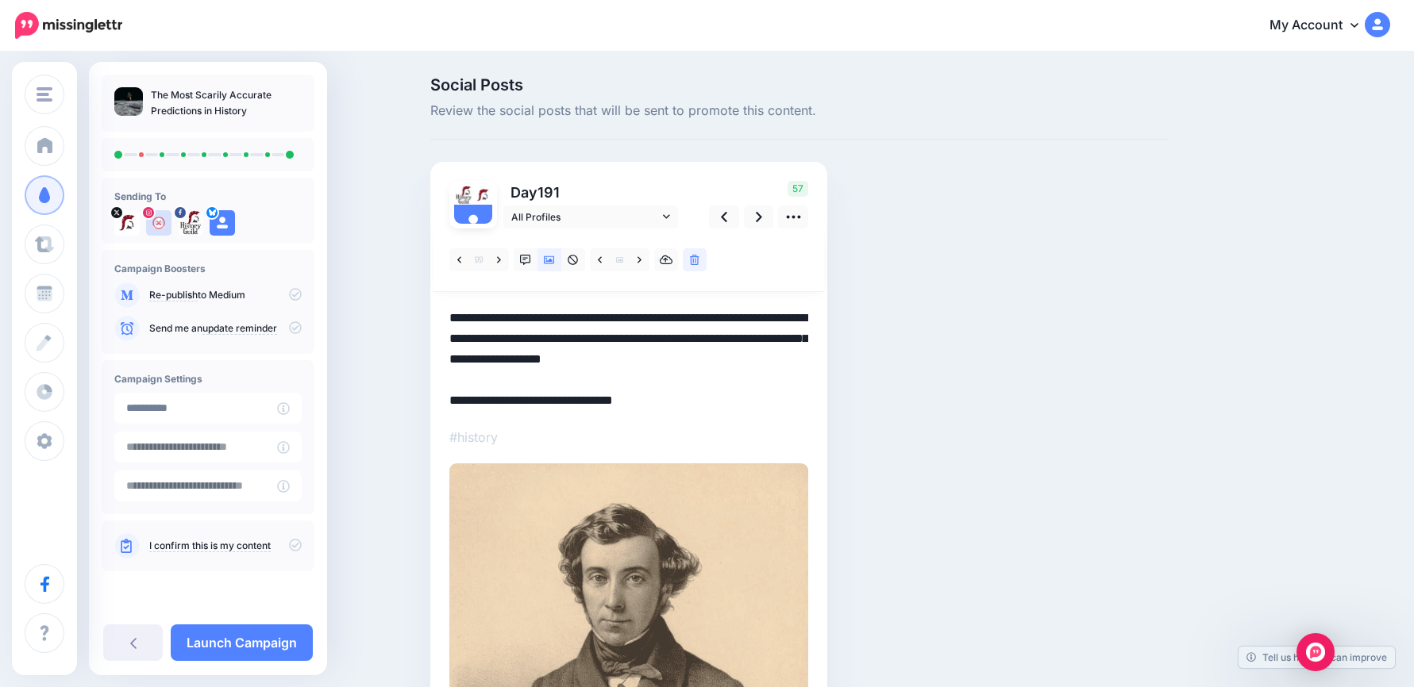
drag, startPoint x: 800, startPoint y: 355, endPoint x: 340, endPoint y: 269, distance: 468.3
click at [340, 269] on div "Social Posts Review the social posts that will be sent to promote this content.…" at bounding box center [707, 533] width 1414 height 960
paste textarea "**********"
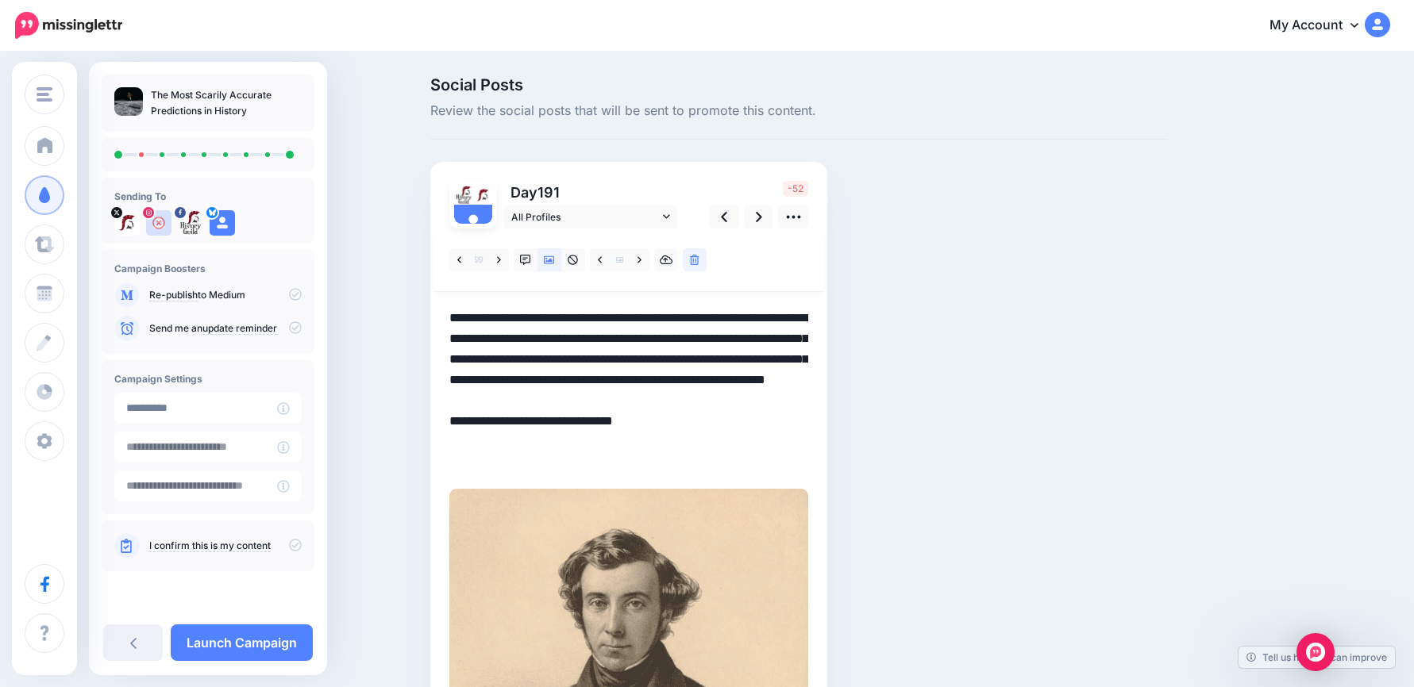
drag, startPoint x: 808, startPoint y: 398, endPoint x: 445, endPoint y: 374, distance: 364.4
click at [445, 374] on div "Day 191 All Profiles" at bounding box center [628, 564] width 397 height 805
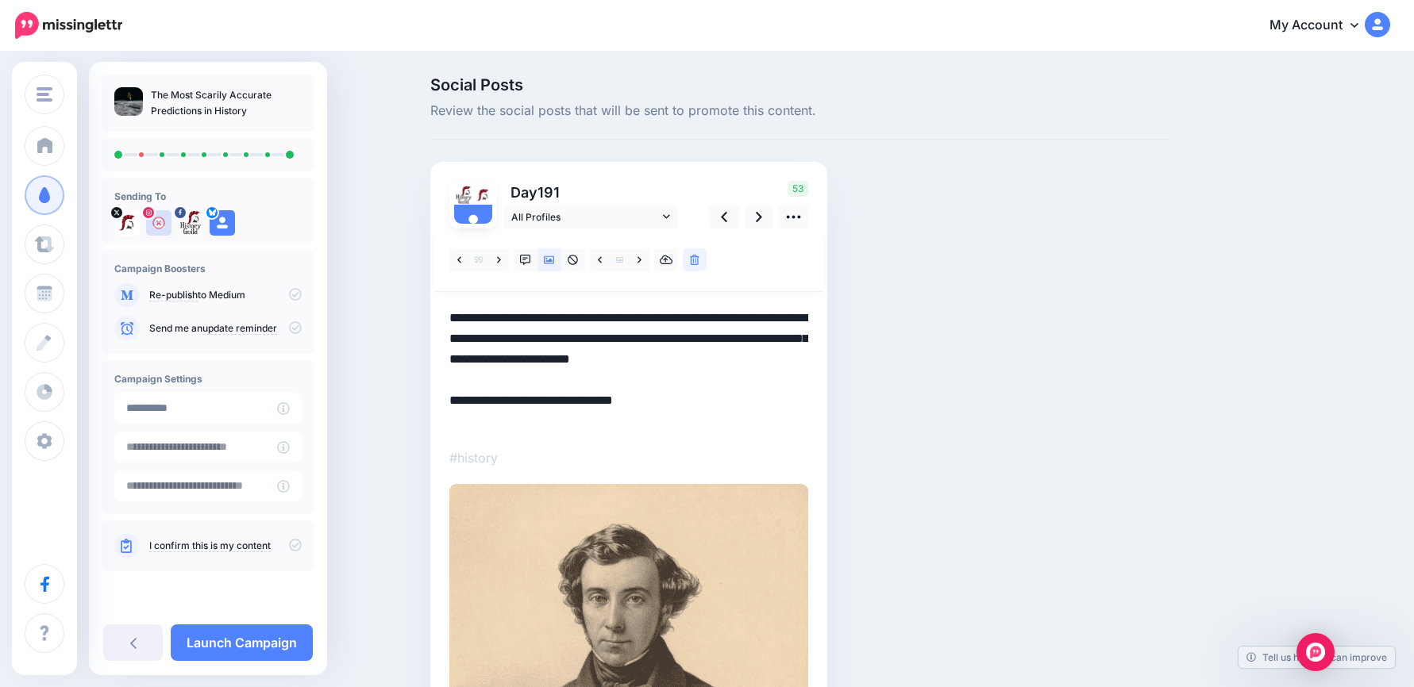
click at [561, 377] on textarea "**********" at bounding box center [628, 370] width 359 height 124
click at [519, 425] on textarea "**********" at bounding box center [628, 370] width 359 height 124
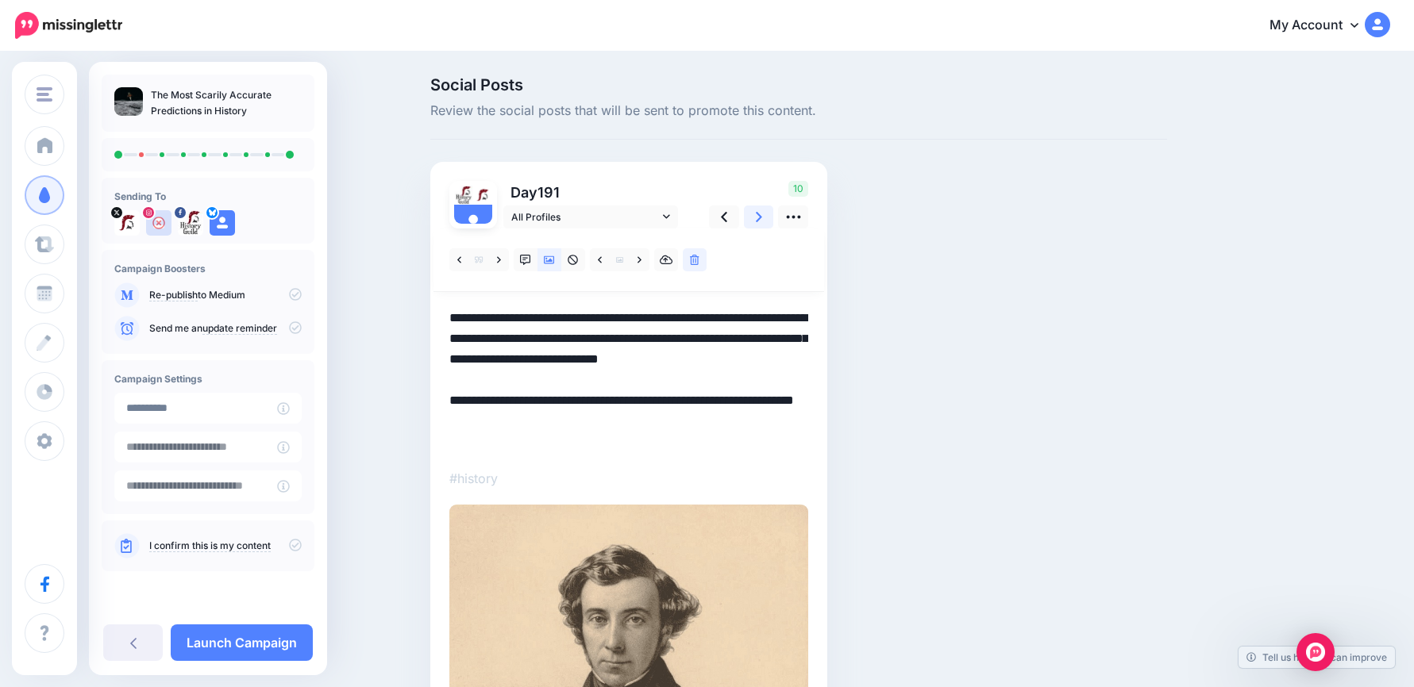
click at [761, 220] on icon at bounding box center [759, 217] width 6 height 17
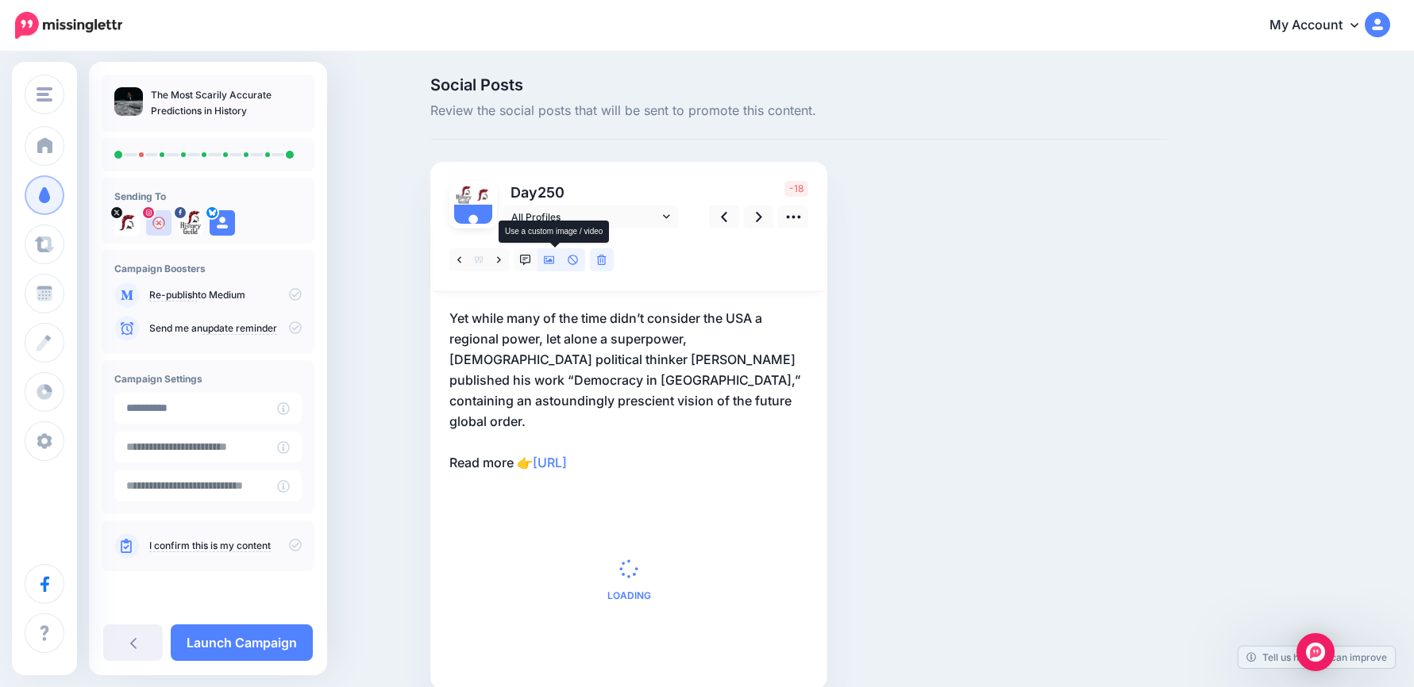
click at [550, 257] on icon at bounding box center [549, 260] width 11 height 8
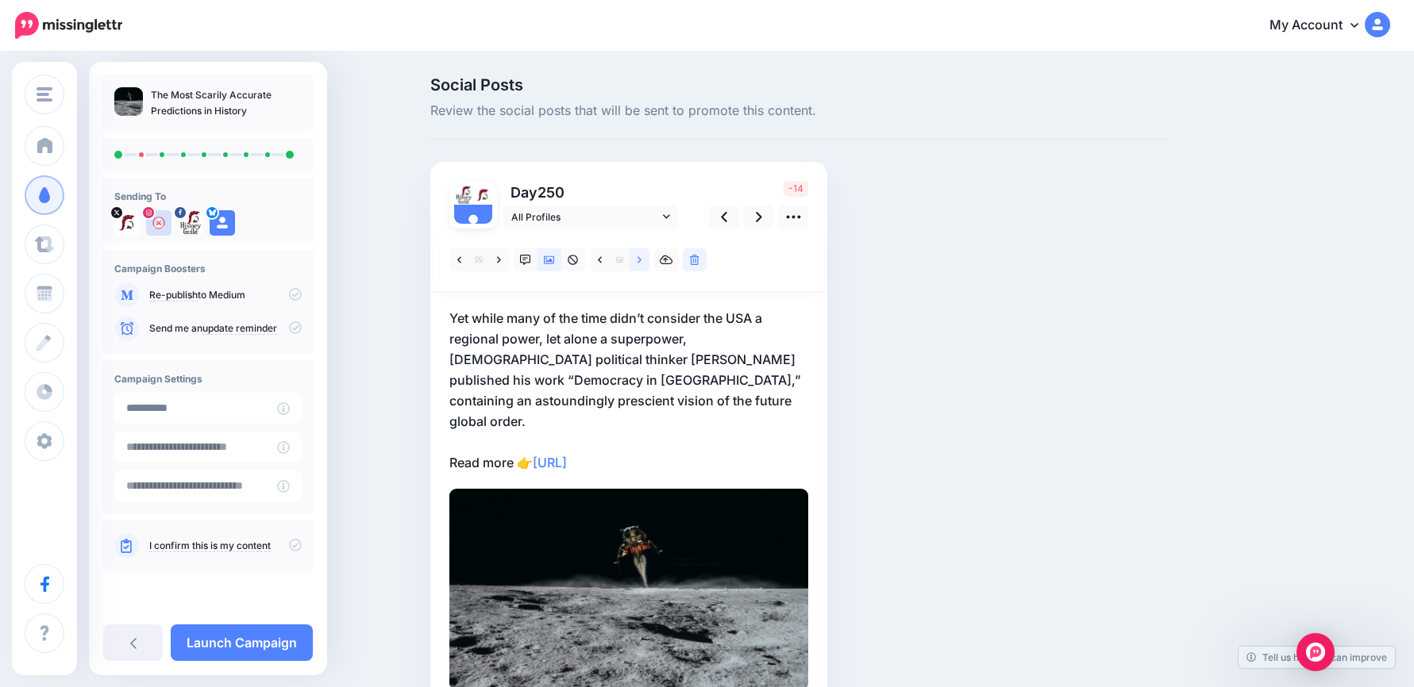
click at [641, 261] on icon at bounding box center [639, 260] width 4 height 11
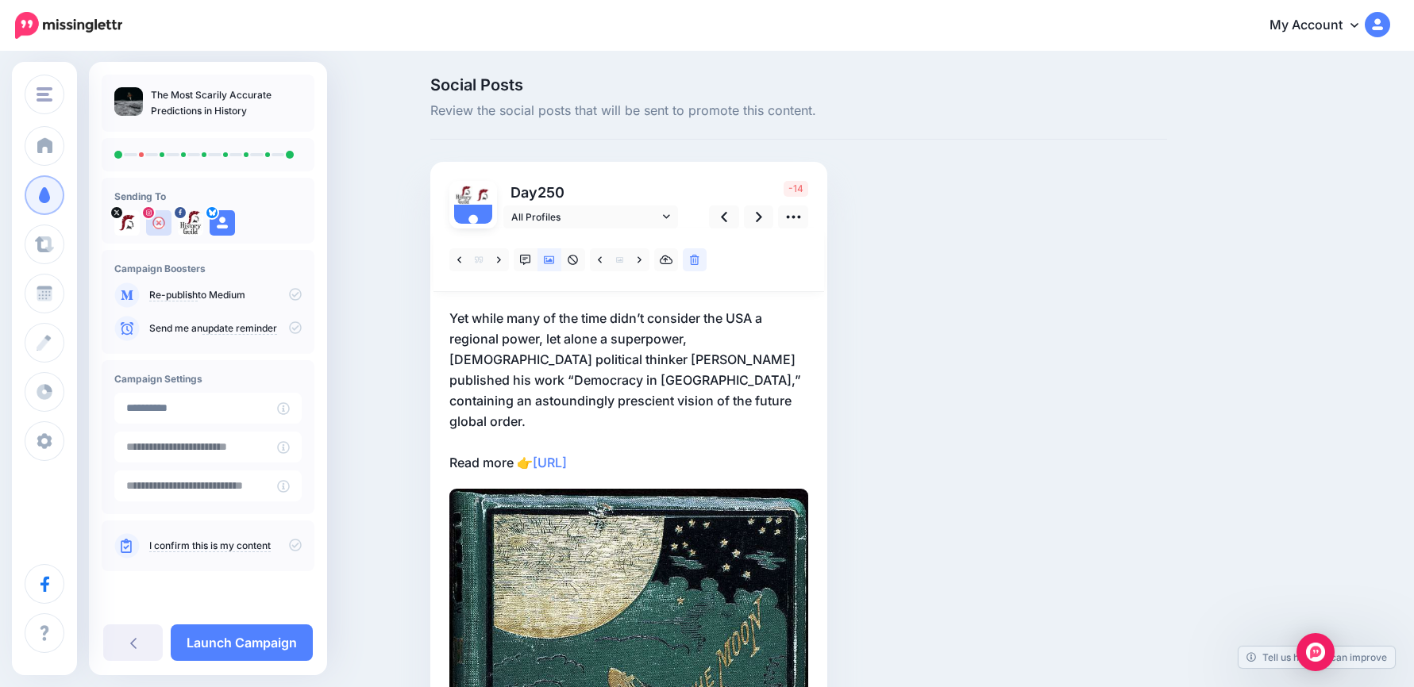
click at [753, 409] on p "Yet while many of the time didn’t consider the USA a regional power, let alone …" at bounding box center [628, 390] width 359 height 165
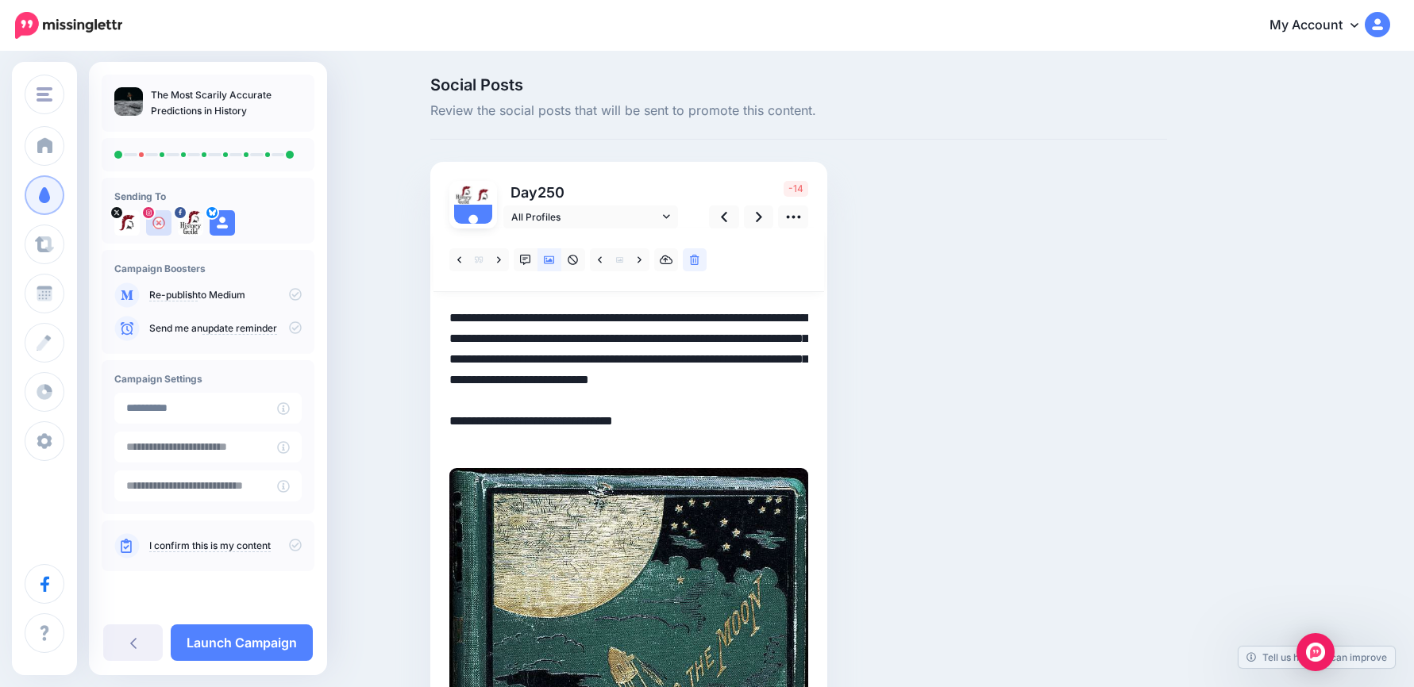
drag, startPoint x: 732, startPoint y: 397, endPoint x: 364, endPoint y: 318, distance: 376.6
click at [356, 317] on div "Social Posts Review the social posts that will be sent to promote this content.…" at bounding box center [707, 563] width 1414 height 1021
paste textarea
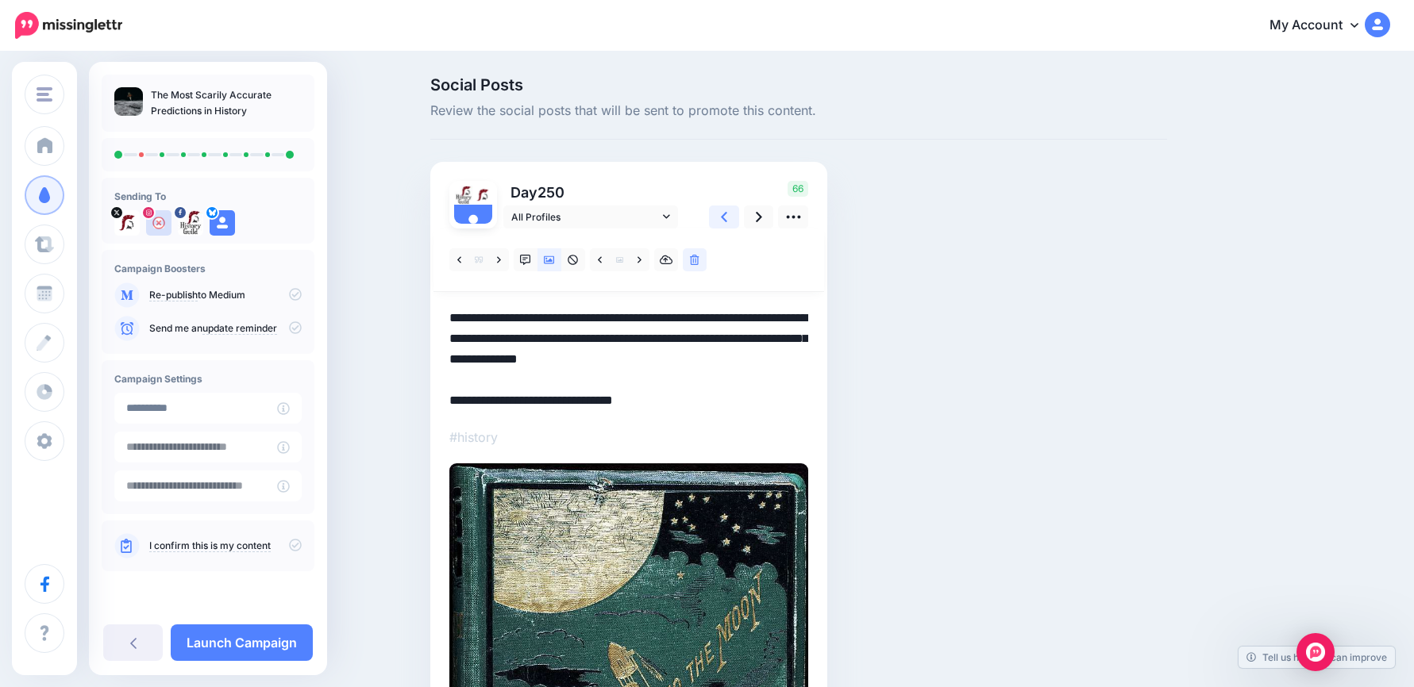
click at [736, 221] on link at bounding box center [724, 217] width 30 height 23
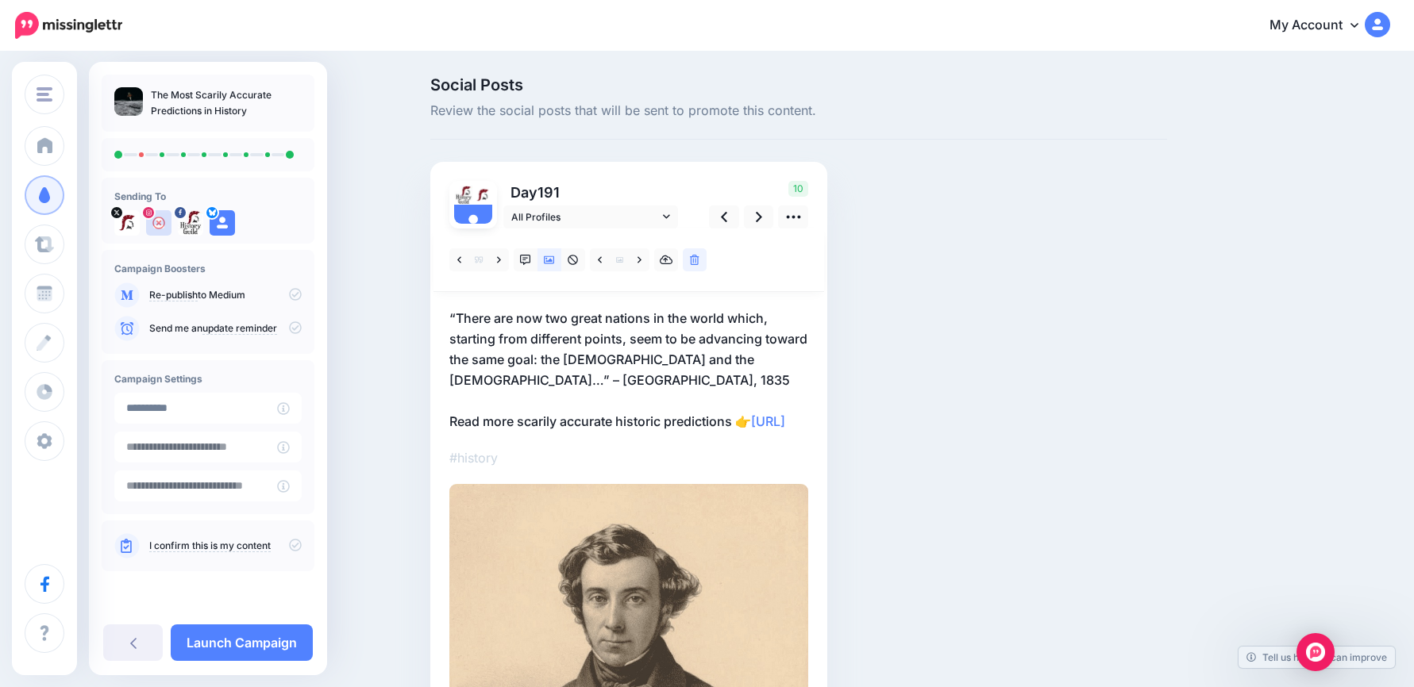
click at [476, 418] on p "“There are now two great nations in the world which, starting from different po…" at bounding box center [628, 370] width 359 height 124
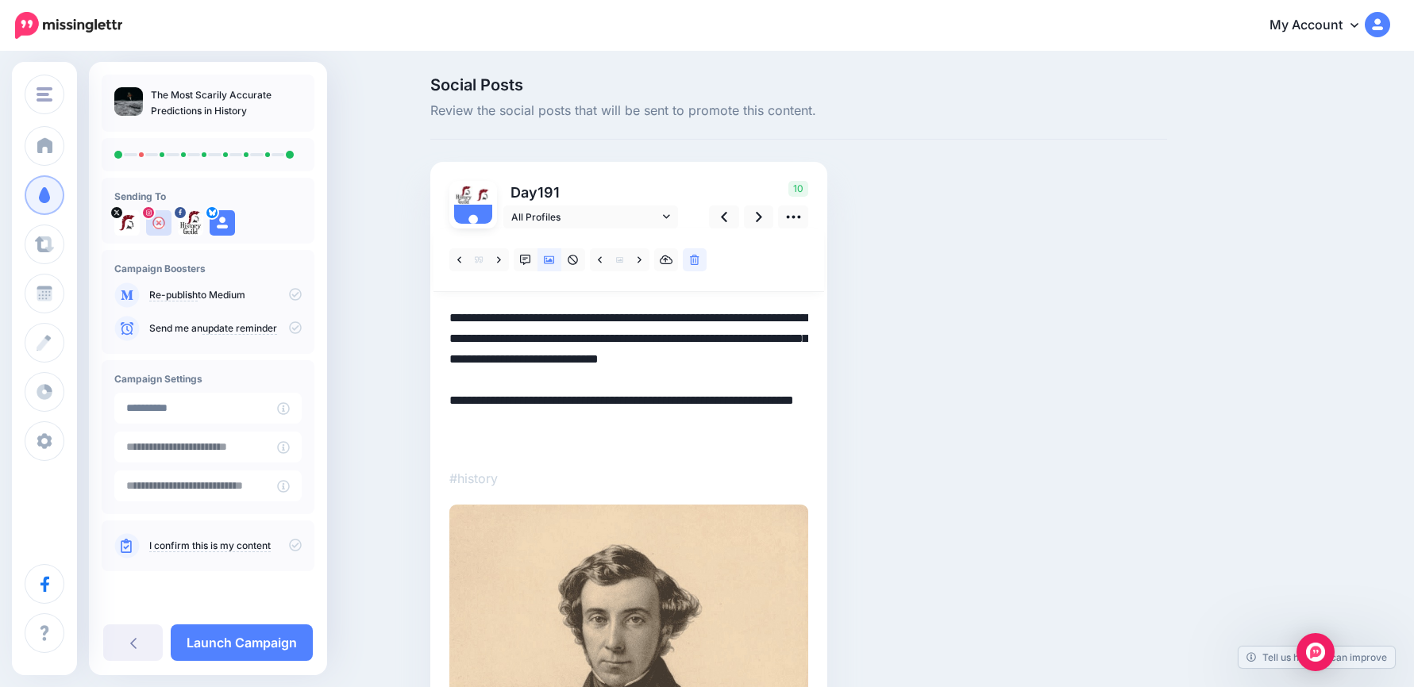
drag, startPoint x: 456, startPoint y: 421, endPoint x: 768, endPoint y: 418, distance: 312.0
click at [768, 418] on textarea "**********" at bounding box center [628, 380] width 359 height 144
click at [770, 215] on link at bounding box center [759, 217] width 30 height 23
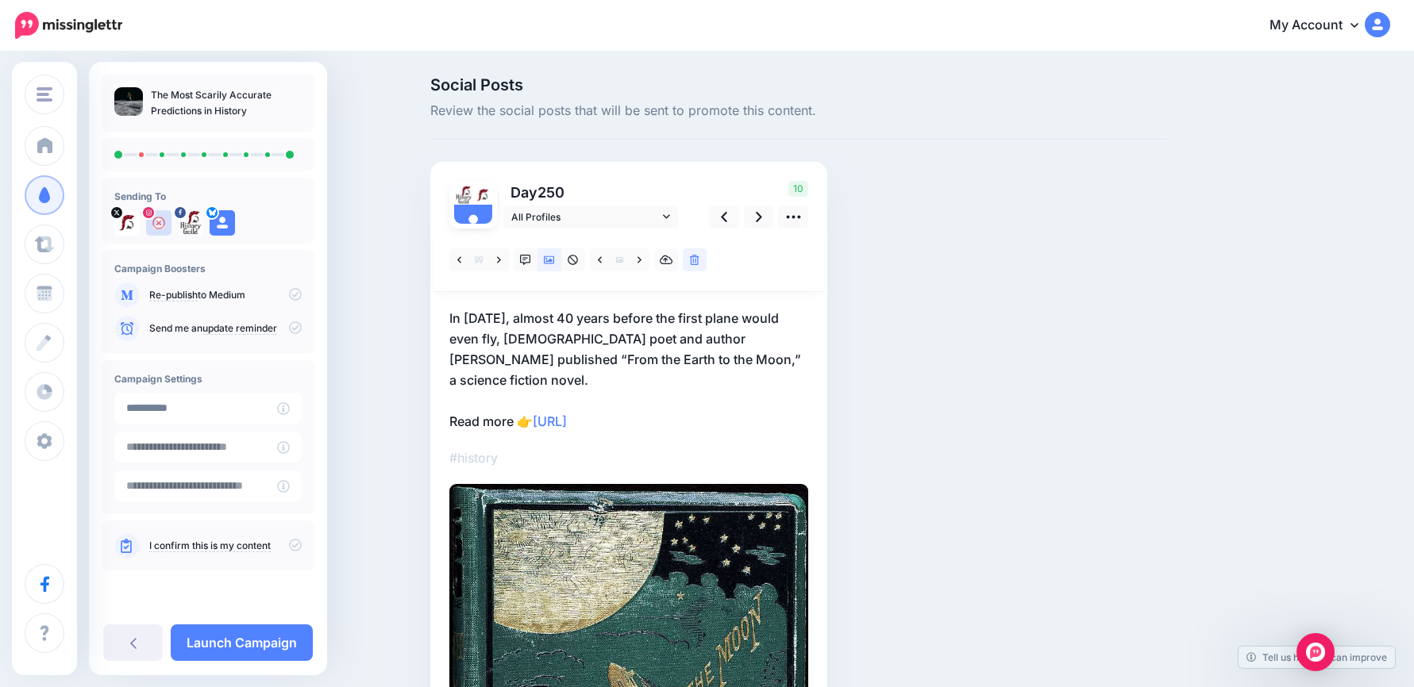
click at [483, 391] on p "In 1865, almost 40 years before the first plane would even fly, French poet and…" at bounding box center [628, 370] width 359 height 124
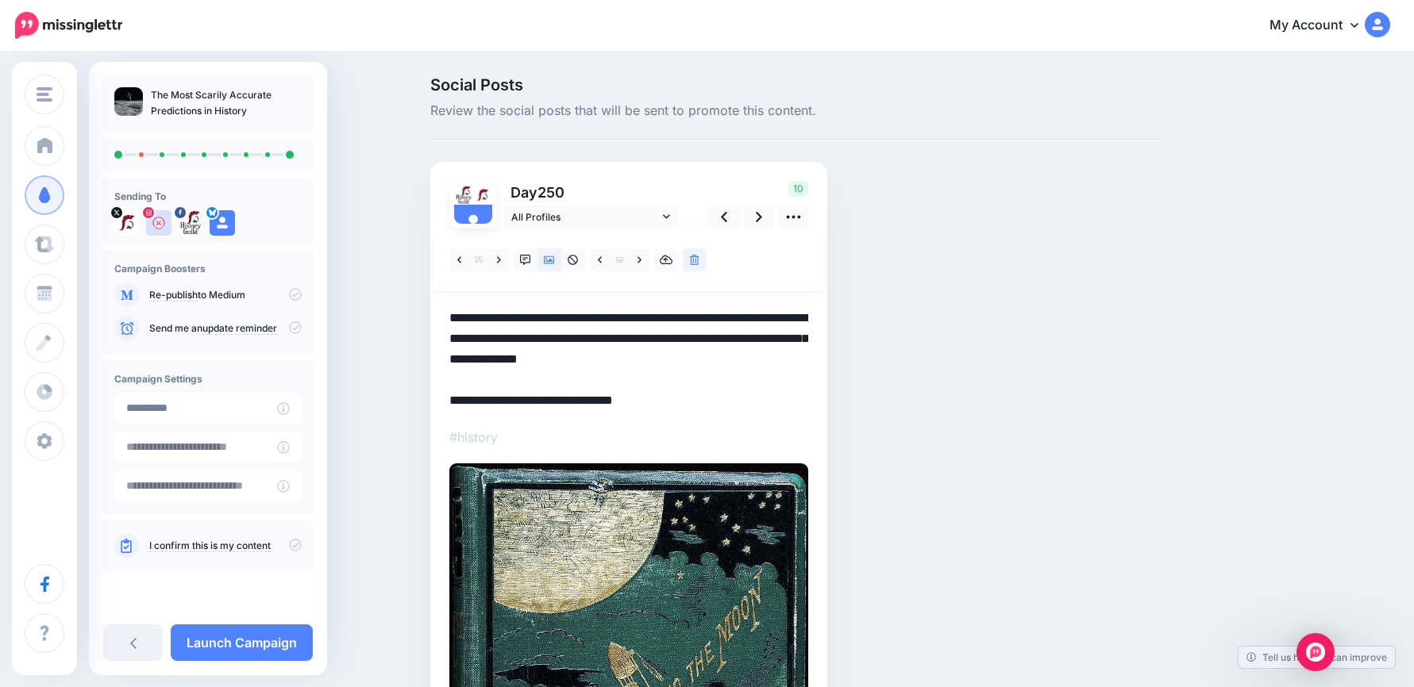
drag, startPoint x: 457, startPoint y: 398, endPoint x: 535, endPoint y: 406, distance: 78.2
click at [535, 406] on textarea "**********" at bounding box center [628, 359] width 359 height 103
paste textarea "**********"
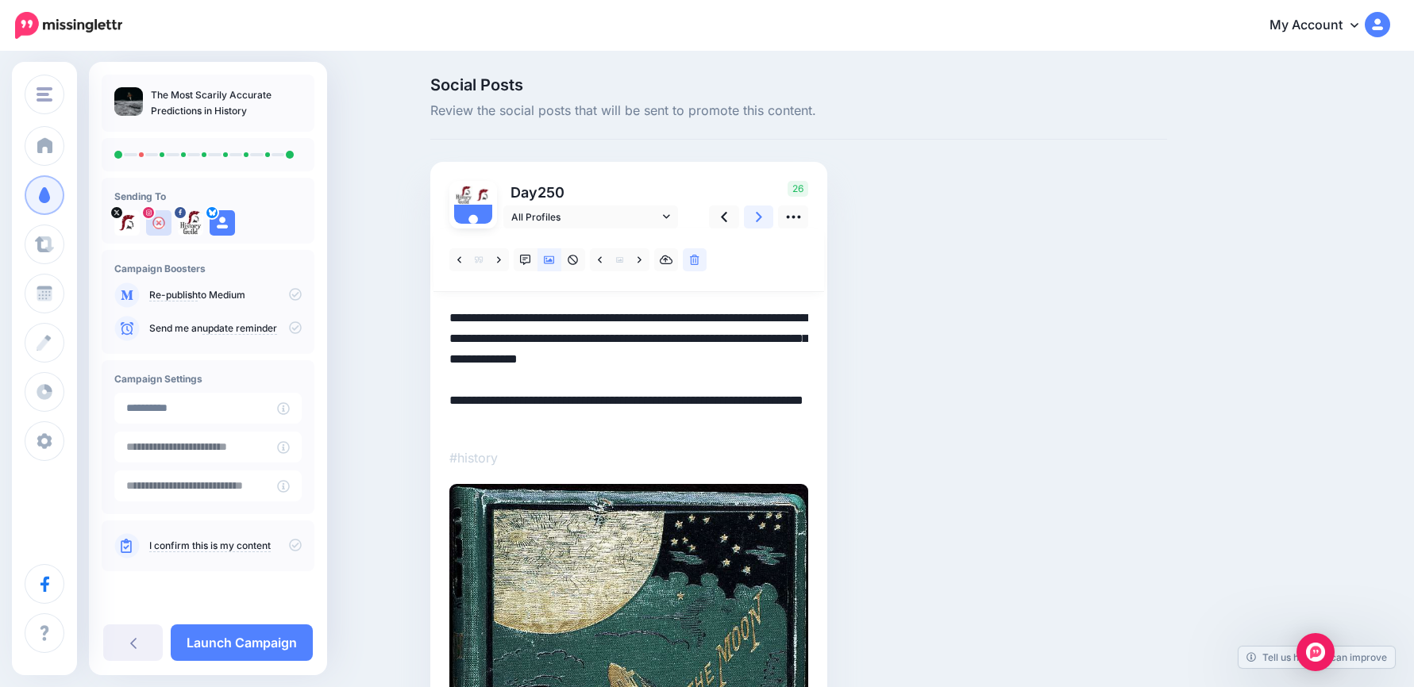
click at [774, 217] on link at bounding box center [759, 217] width 30 height 23
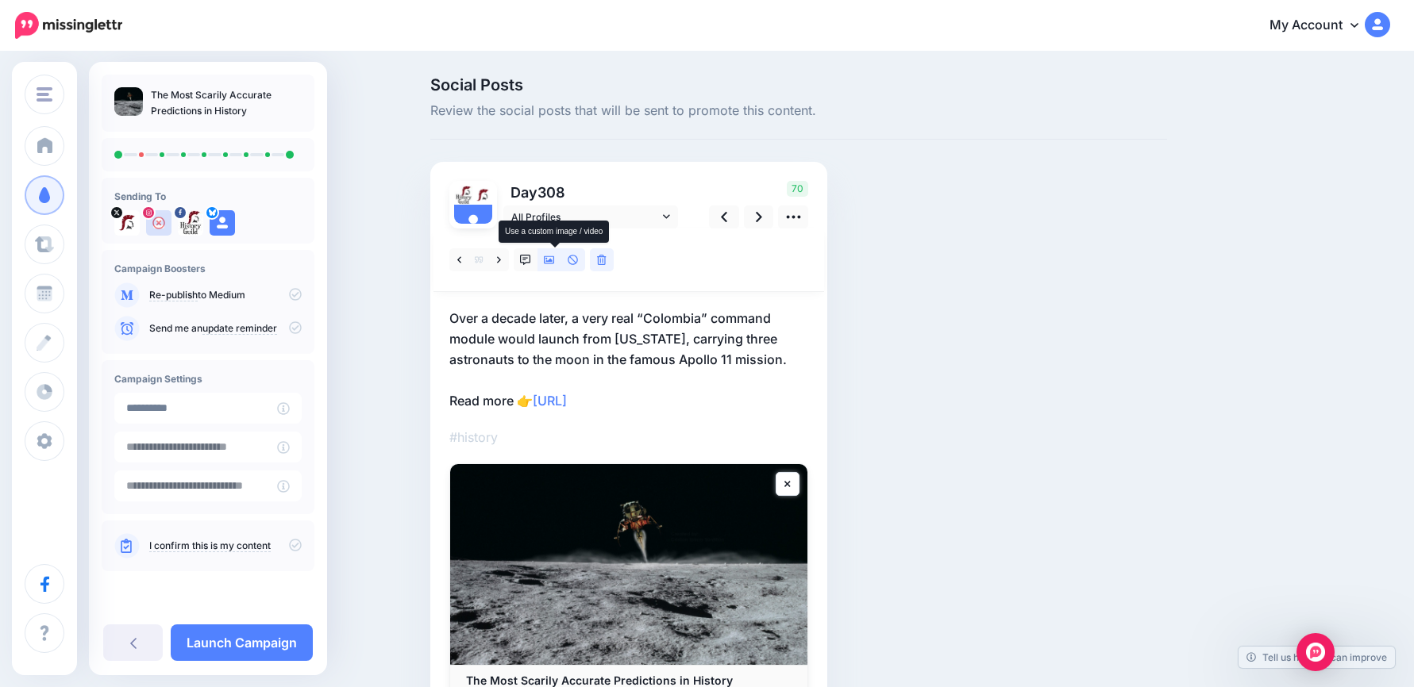
click at [555, 257] on icon at bounding box center [549, 260] width 11 height 11
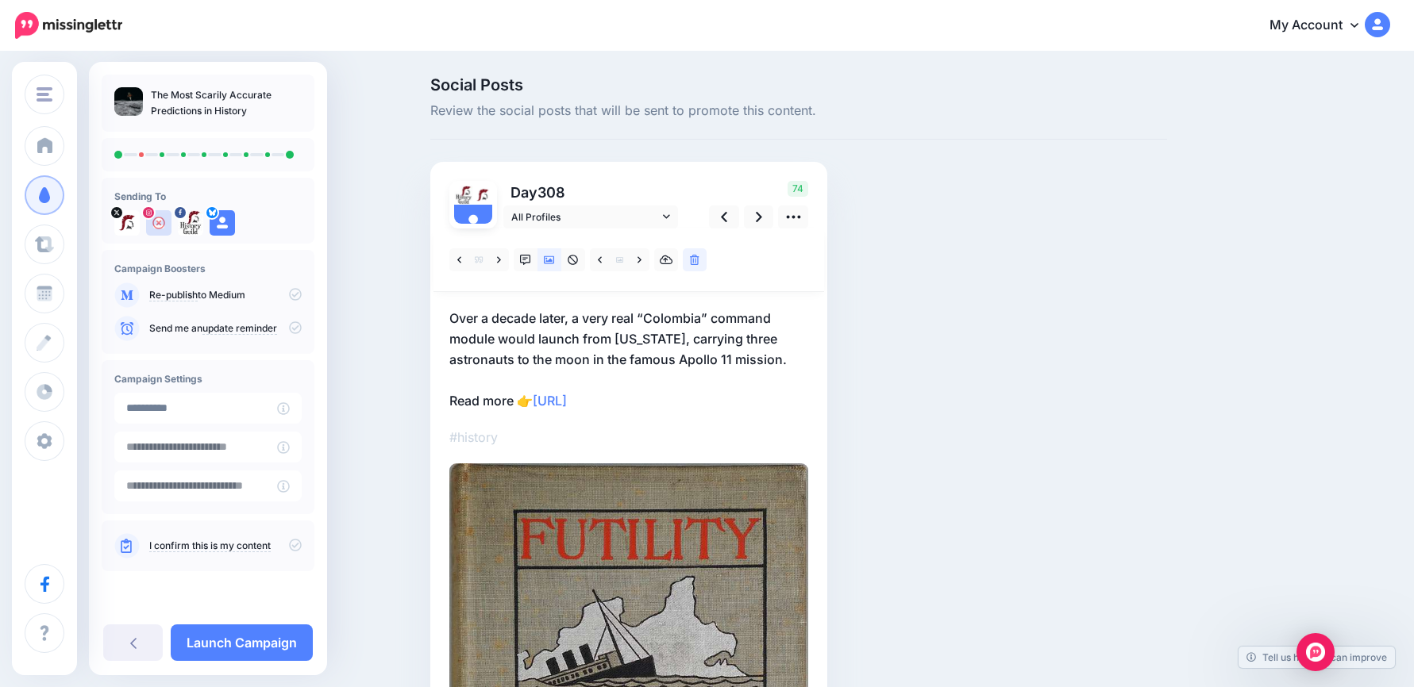
click at [721, 345] on p "Over a decade later, a very real “Colombia” command module would launch from Fl…" at bounding box center [628, 359] width 359 height 103
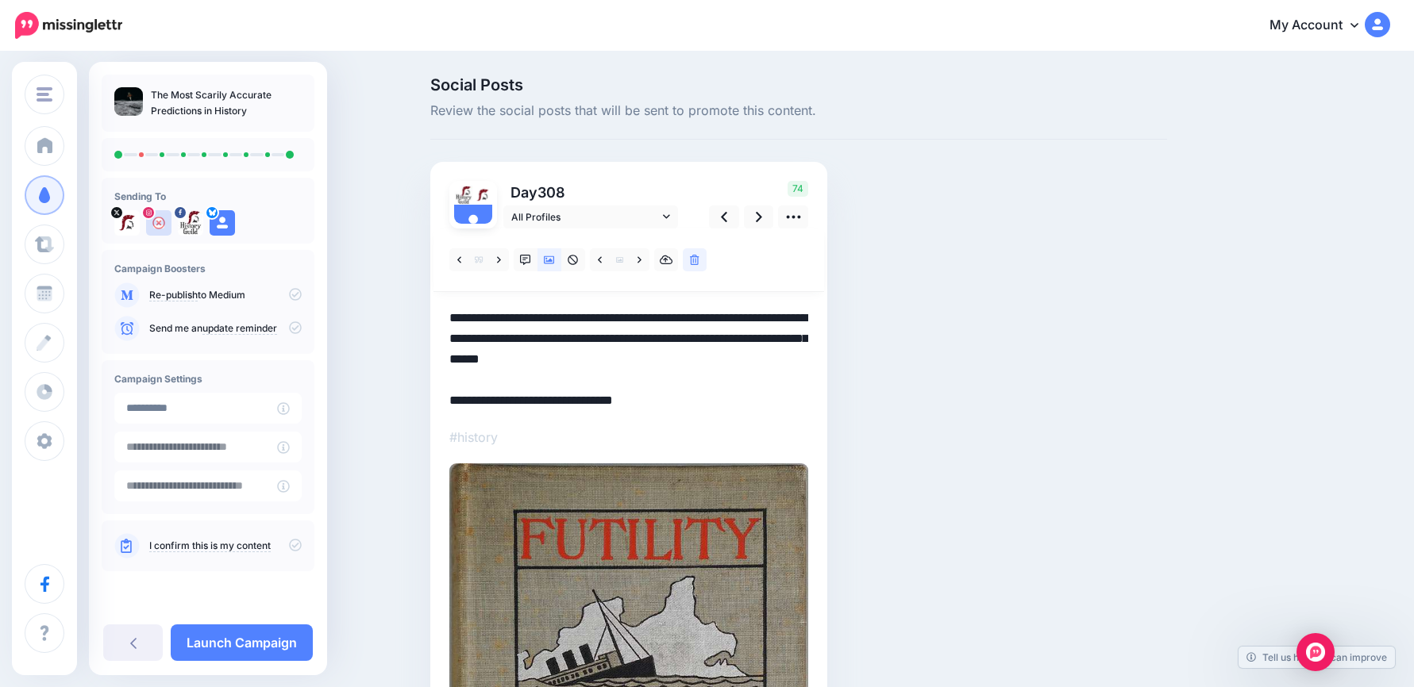
drag, startPoint x: 800, startPoint y: 360, endPoint x: 444, endPoint y: 307, distance: 360.2
click at [444, 307] on div "Day 308 All Profiles" at bounding box center [628, 613] width 397 height 903
paste textarea "**********"
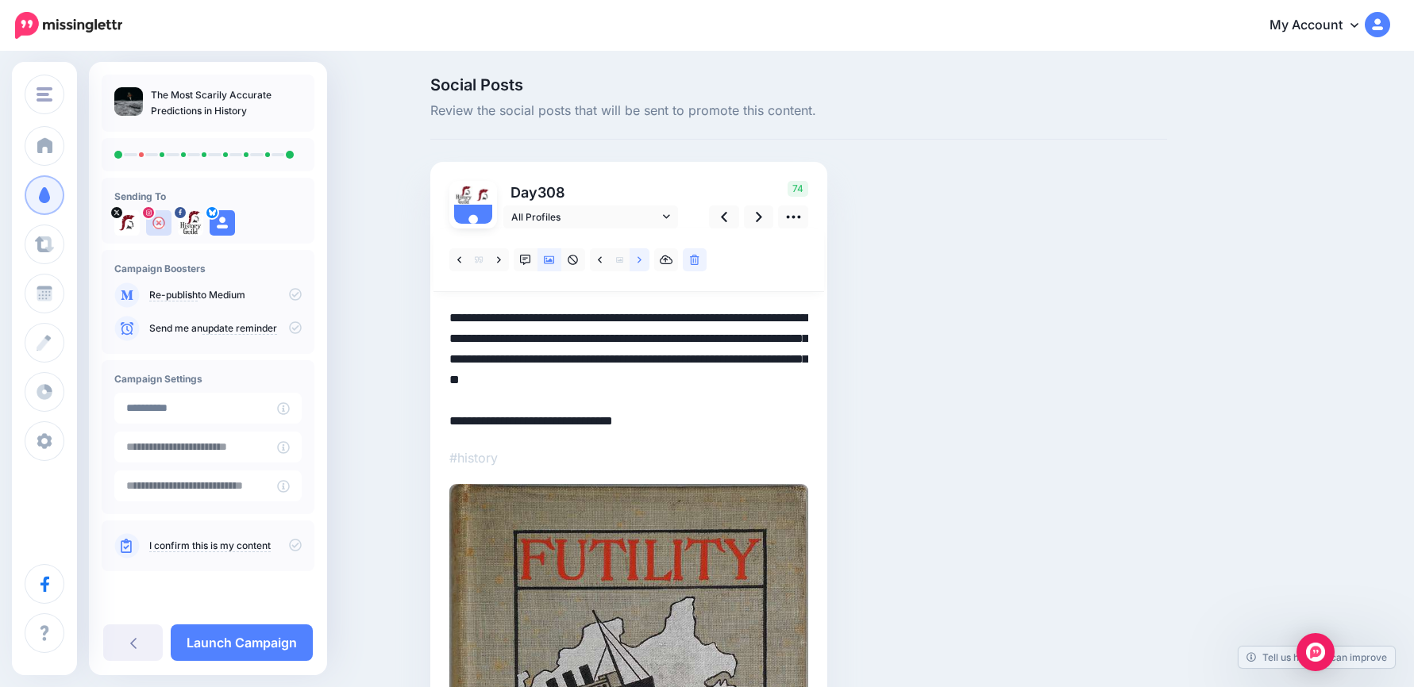
type textarea "**********"
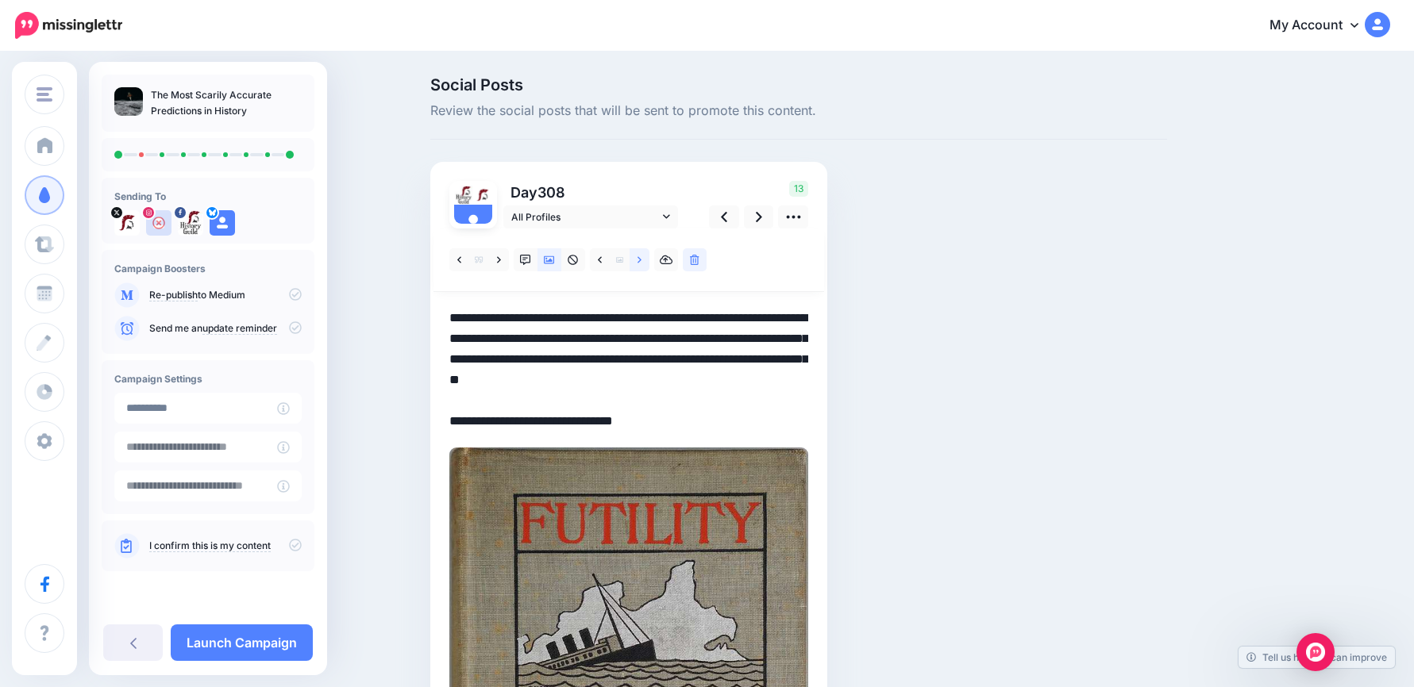
click at [641, 266] on link at bounding box center [639, 259] width 20 height 23
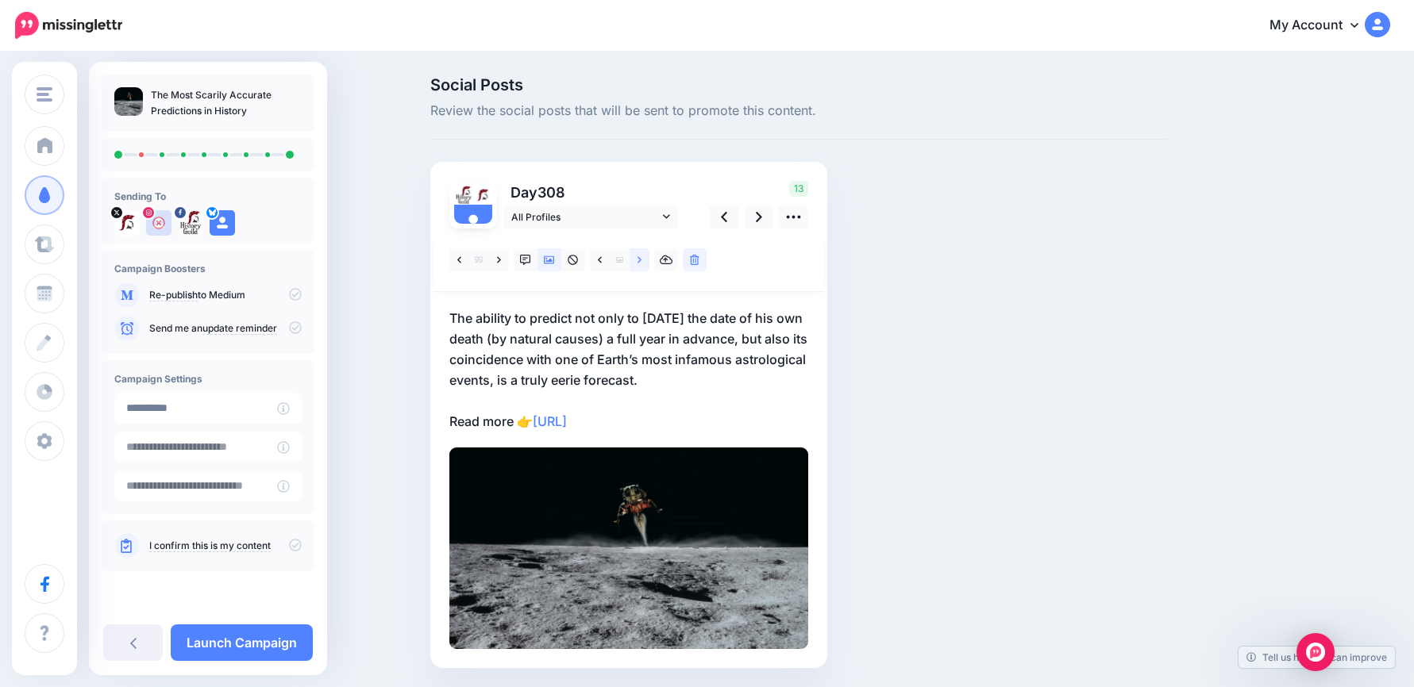
click at [641, 266] on link at bounding box center [639, 259] width 20 height 23
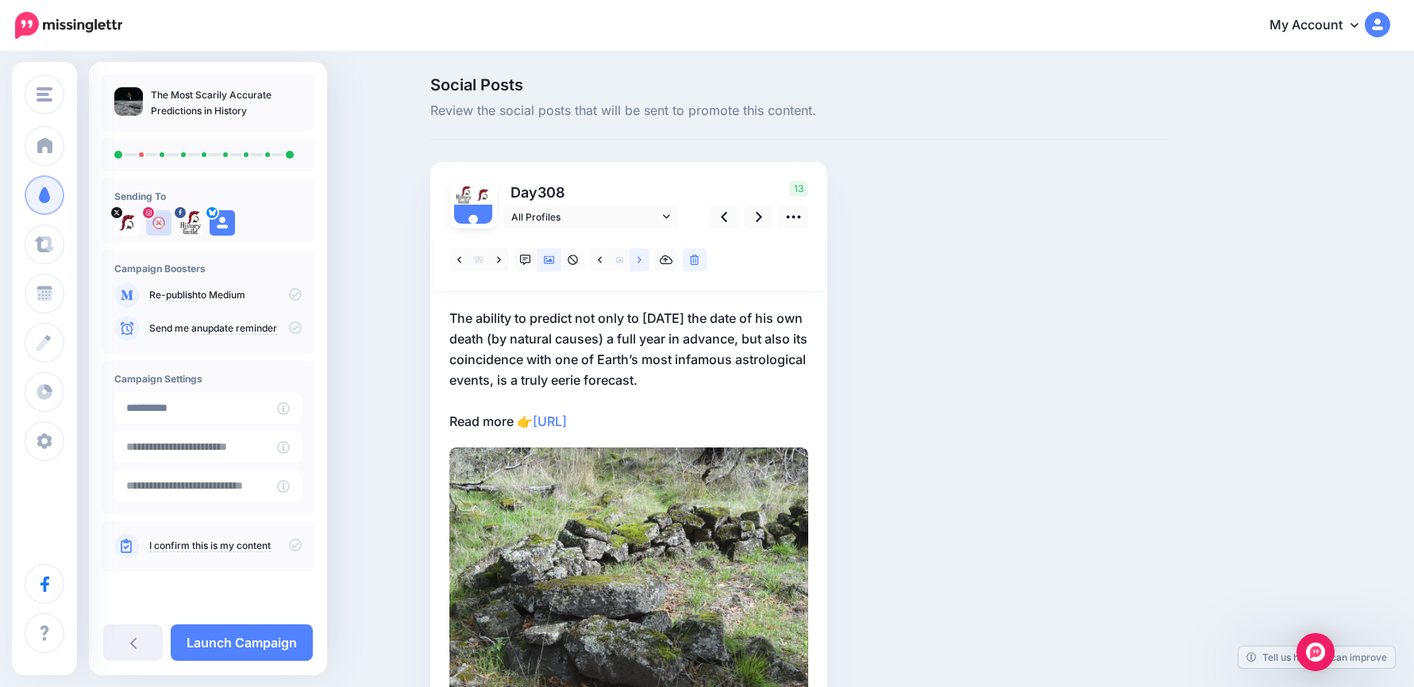
click at [642, 266] on link at bounding box center [639, 259] width 20 height 23
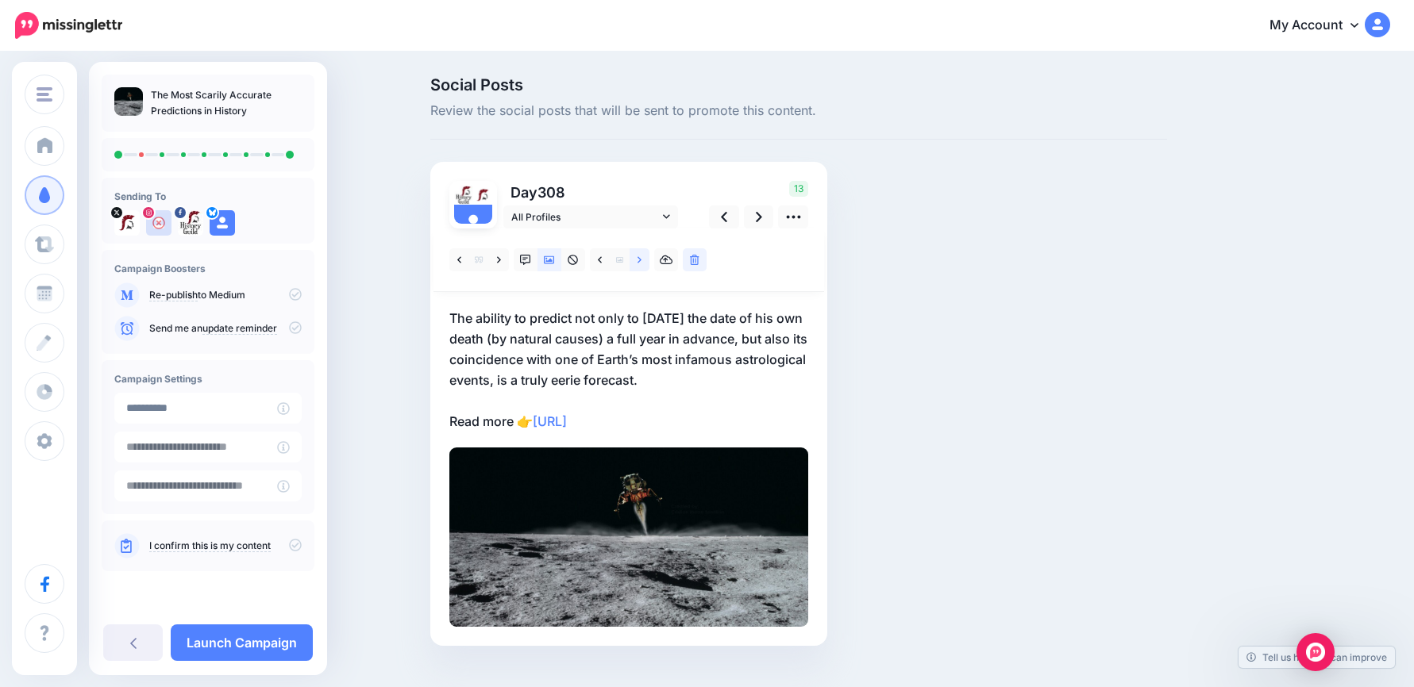
click at [642, 266] on link at bounding box center [639, 259] width 20 height 23
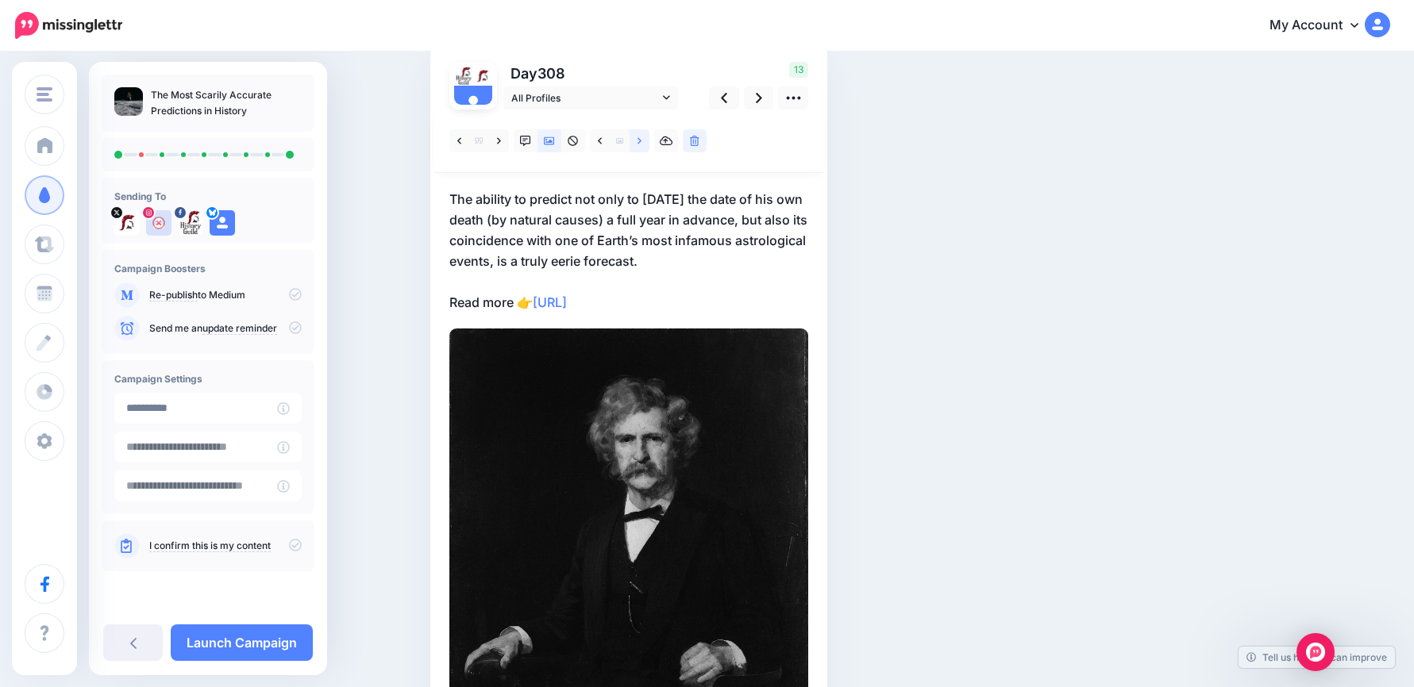
scroll to position [292, 0]
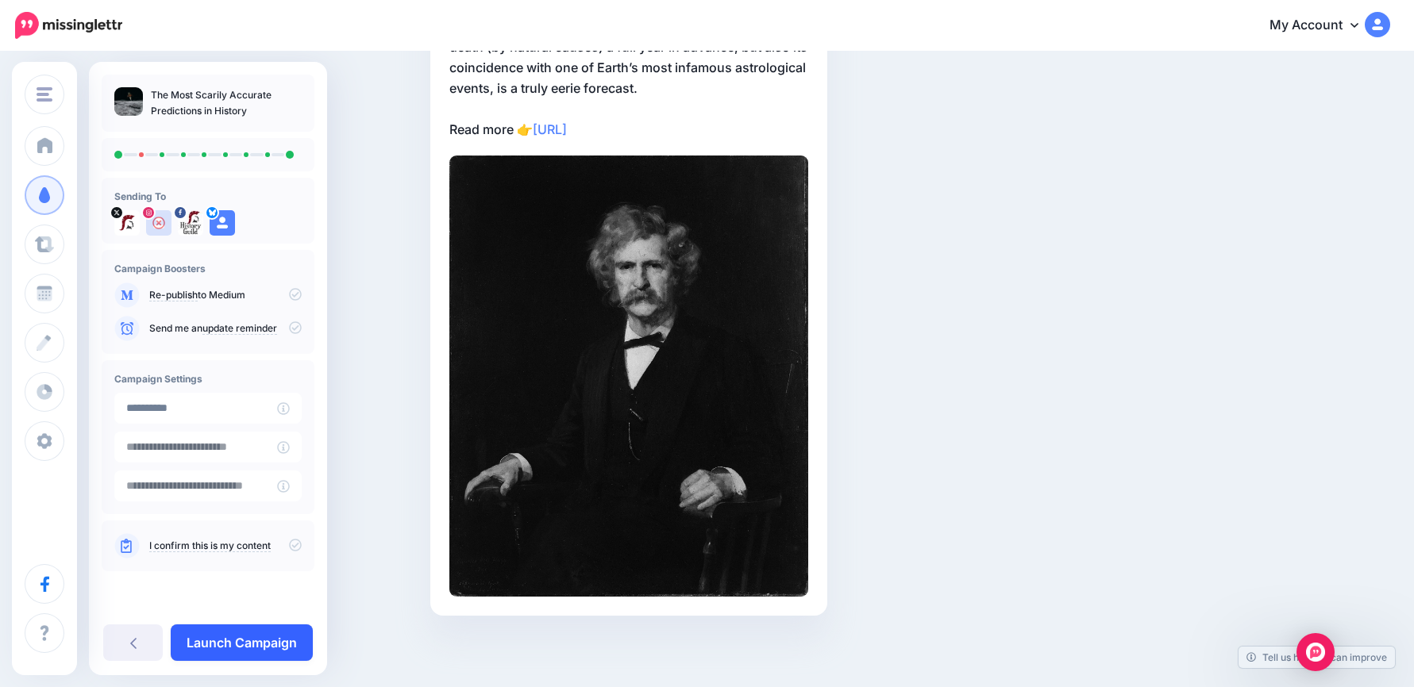
click at [263, 643] on link "Launch Campaign" at bounding box center [242, 643] width 142 height 37
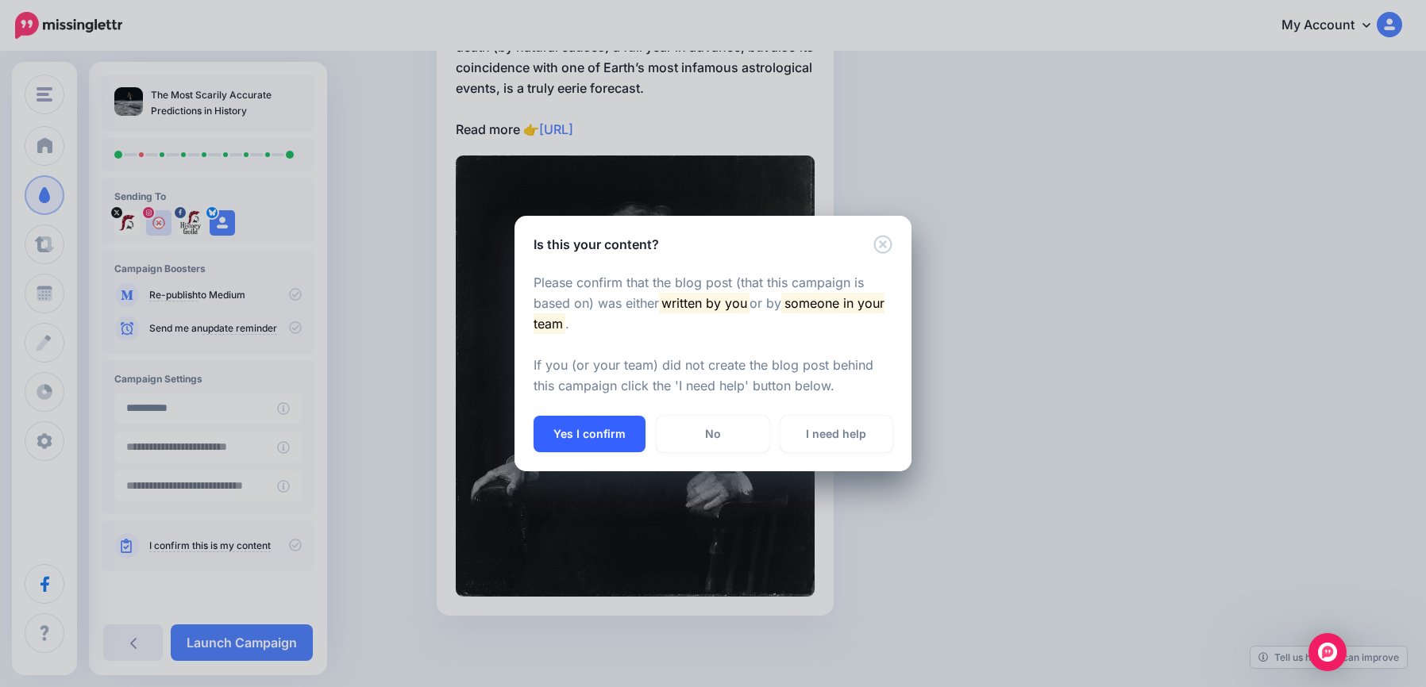
click at [608, 429] on button "Yes I confirm" at bounding box center [589, 434] width 112 height 37
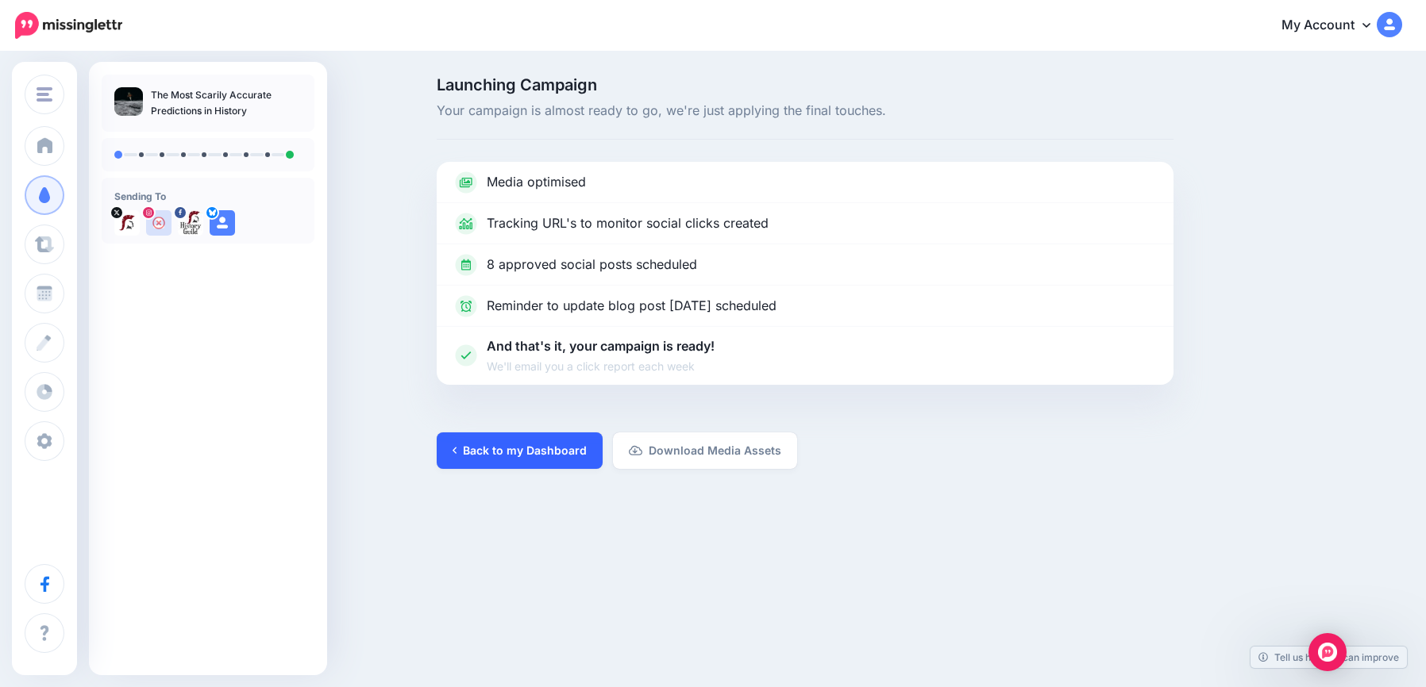
click at [544, 446] on link "Back to my Dashboard" at bounding box center [520, 451] width 166 height 37
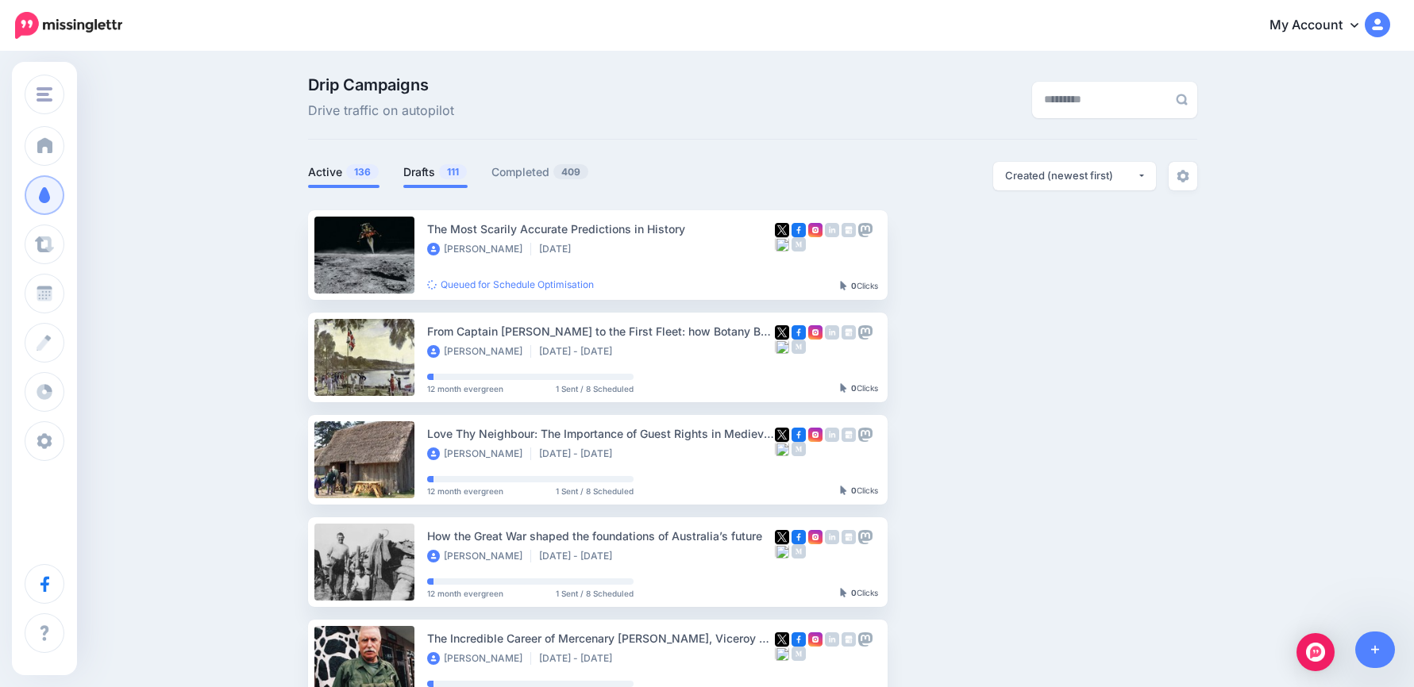
click at [443, 165] on link "Drafts 111" at bounding box center [435, 172] width 64 height 19
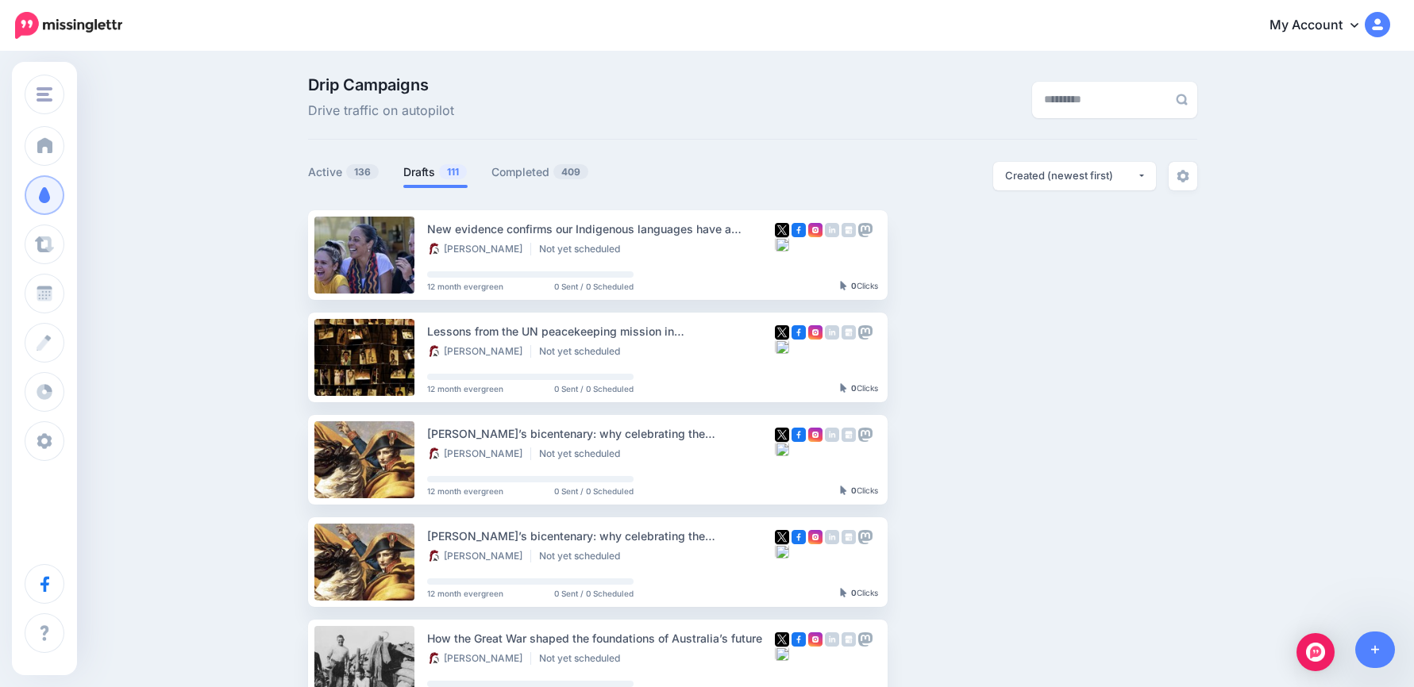
click at [340, 169] on link "Active 136" at bounding box center [343, 172] width 71 height 19
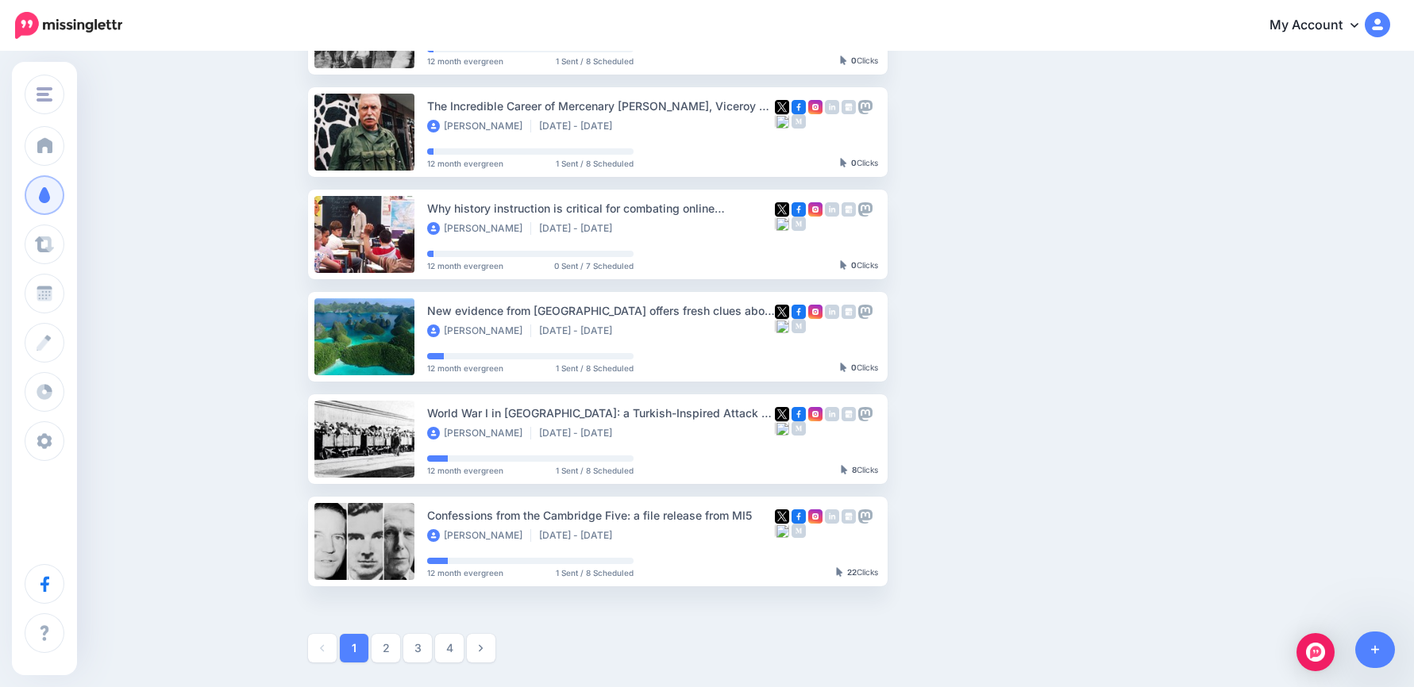
click at [395, 645] on link "2" at bounding box center [385, 648] width 29 height 29
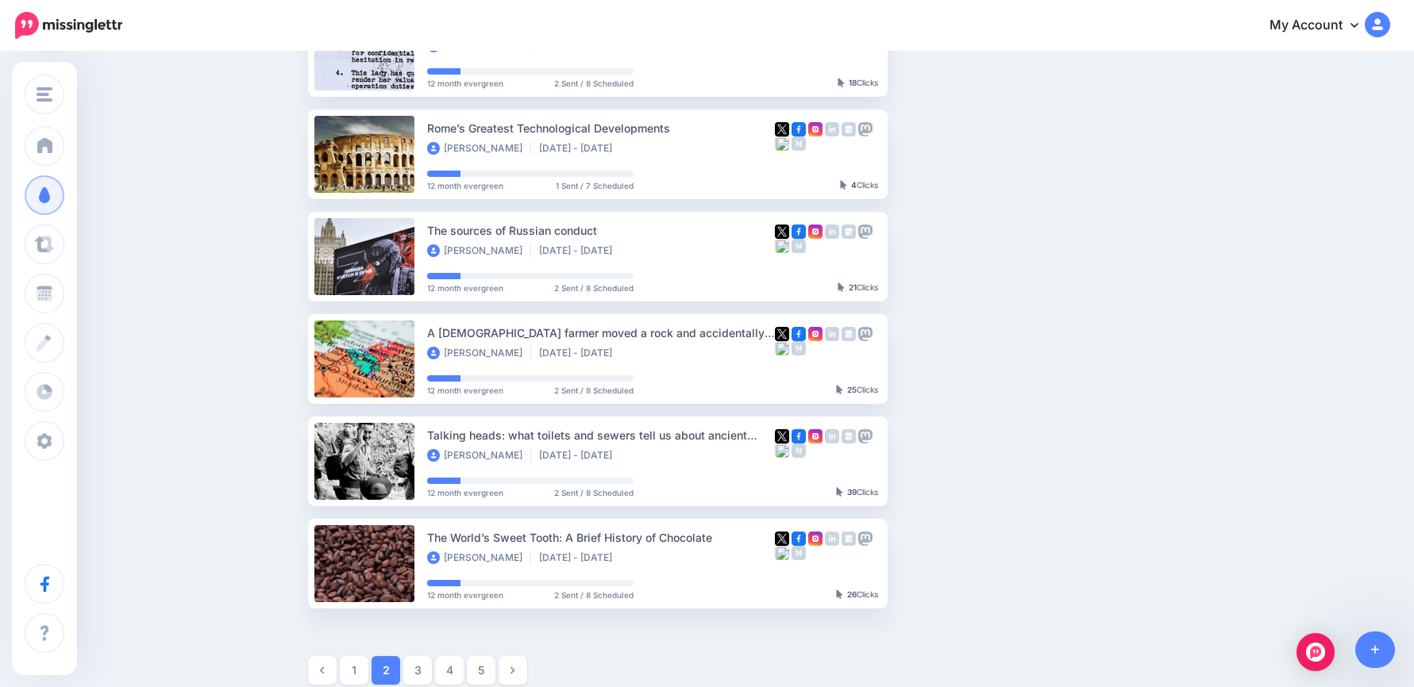
scroll to position [770, 0]
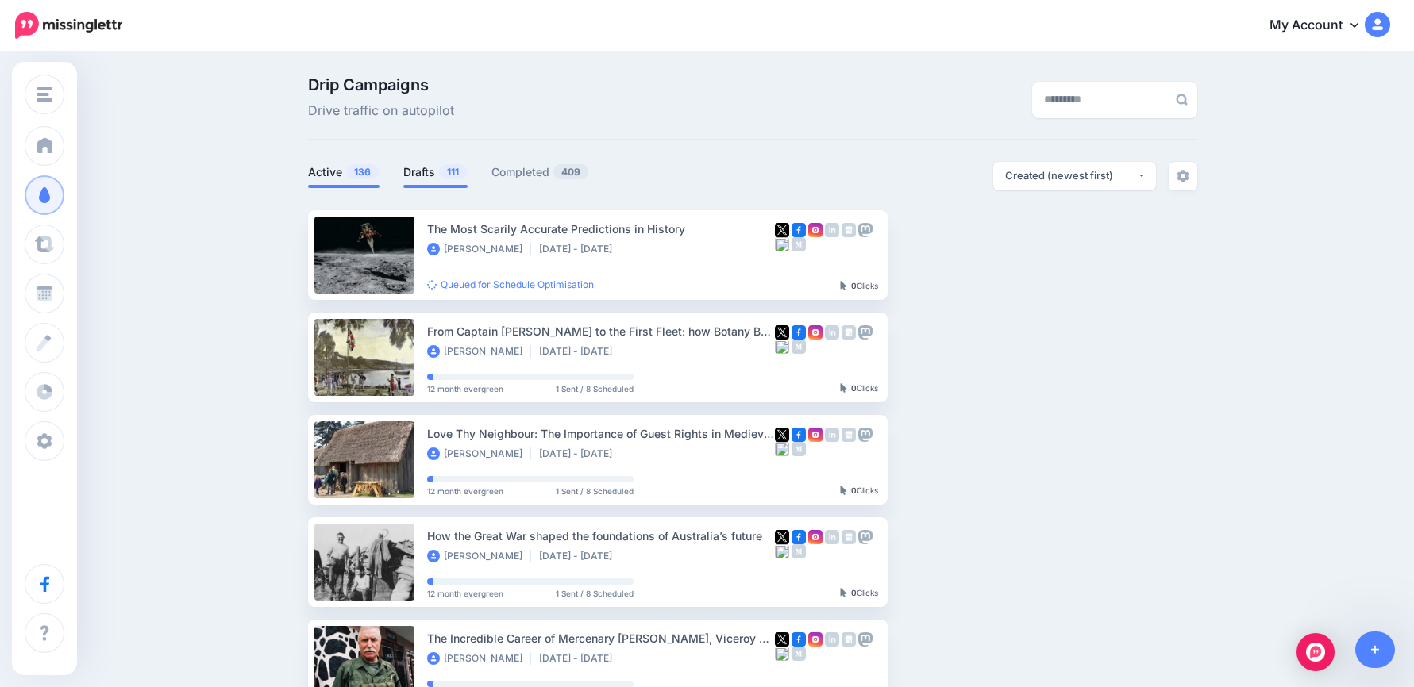
click at [410, 176] on link "Drafts 111" at bounding box center [435, 172] width 64 height 19
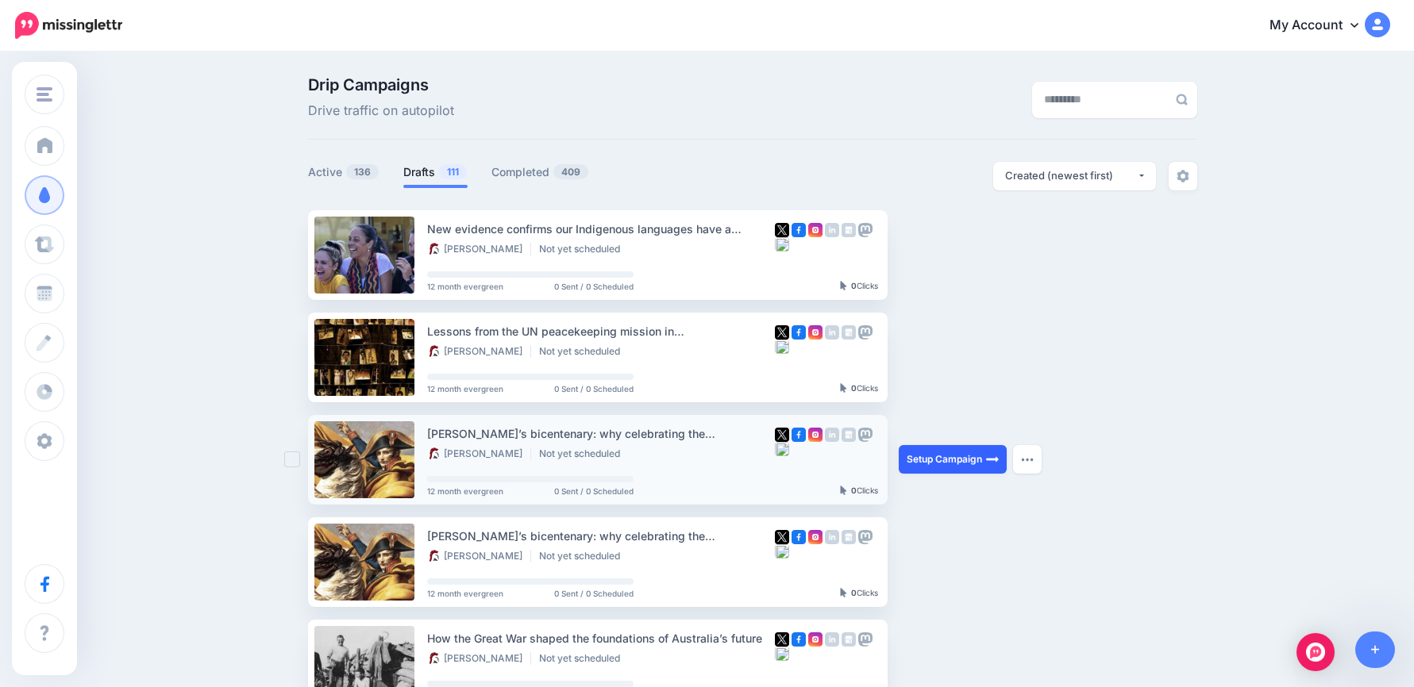
click at [949, 462] on link "Setup Campaign" at bounding box center [953, 459] width 108 height 29
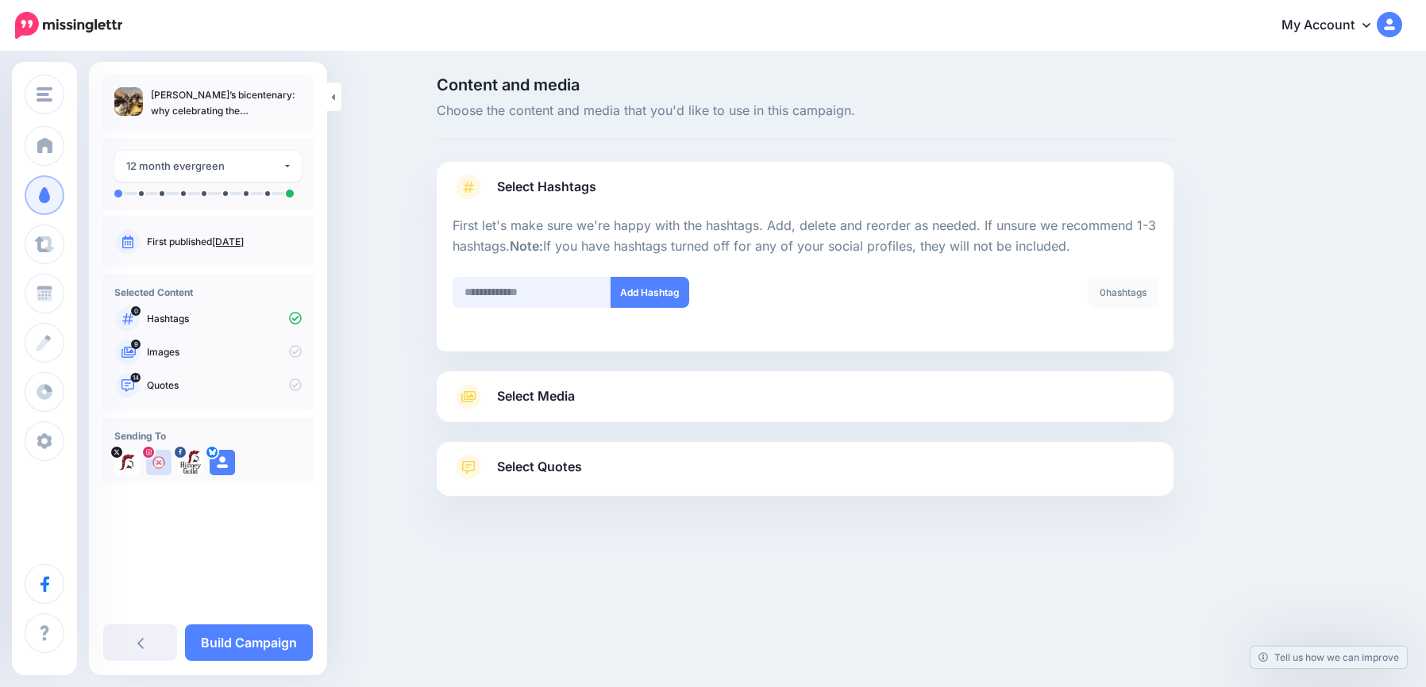
drag, startPoint x: 559, startPoint y: 282, endPoint x: 570, endPoint y: 297, distance: 18.7
click at [559, 282] on input "text" at bounding box center [531, 292] width 159 height 31
type input "*******"
click at [632, 285] on button "Add Hashtag" at bounding box center [649, 292] width 79 height 31
click at [593, 398] on link "Select Media" at bounding box center [804, 396] width 705 height 25
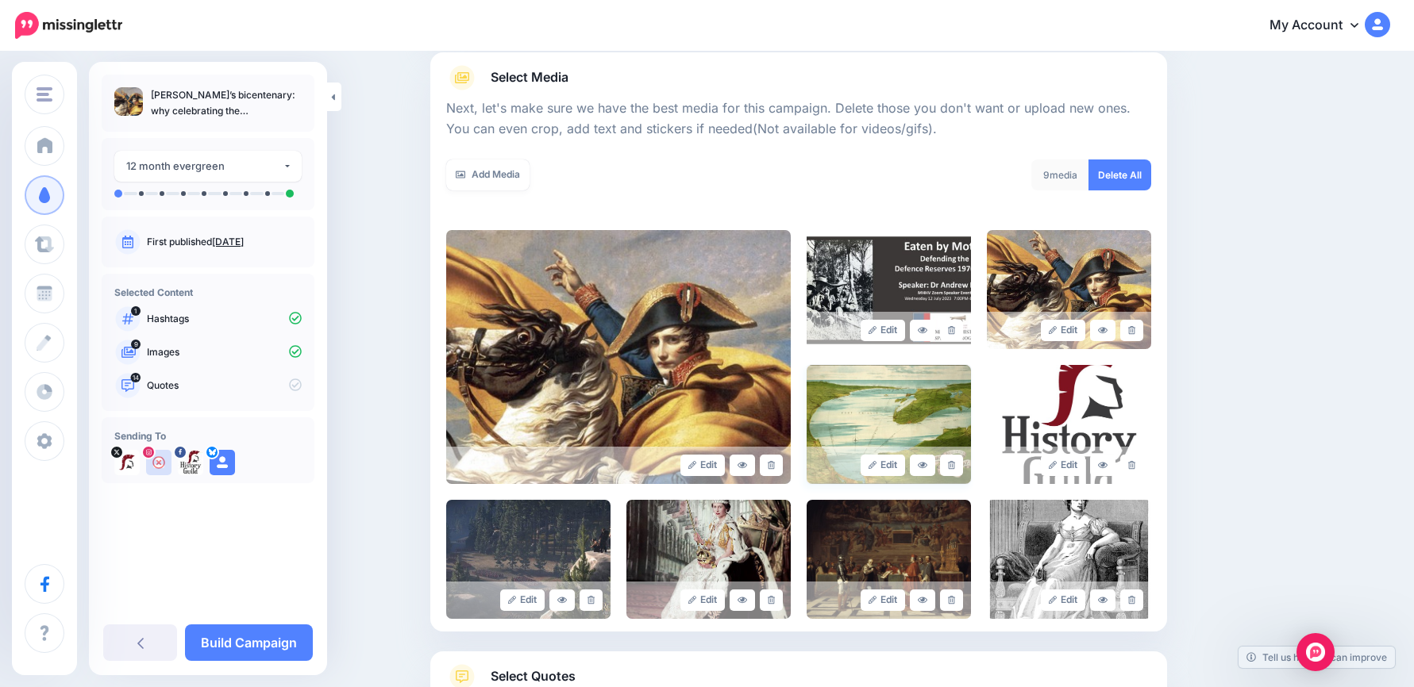
scroll to position [305, 0]
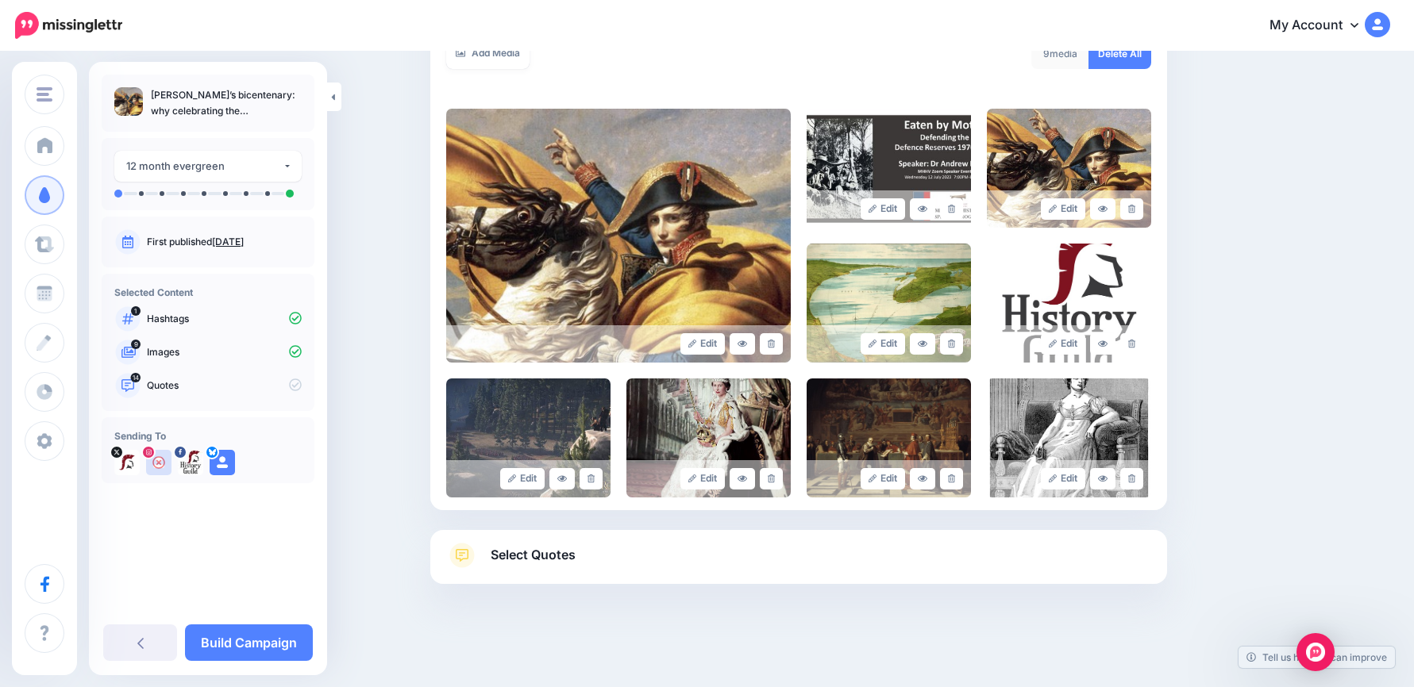
click at [963, 342] on link at bounding box center [951, 343] width 23 height 21
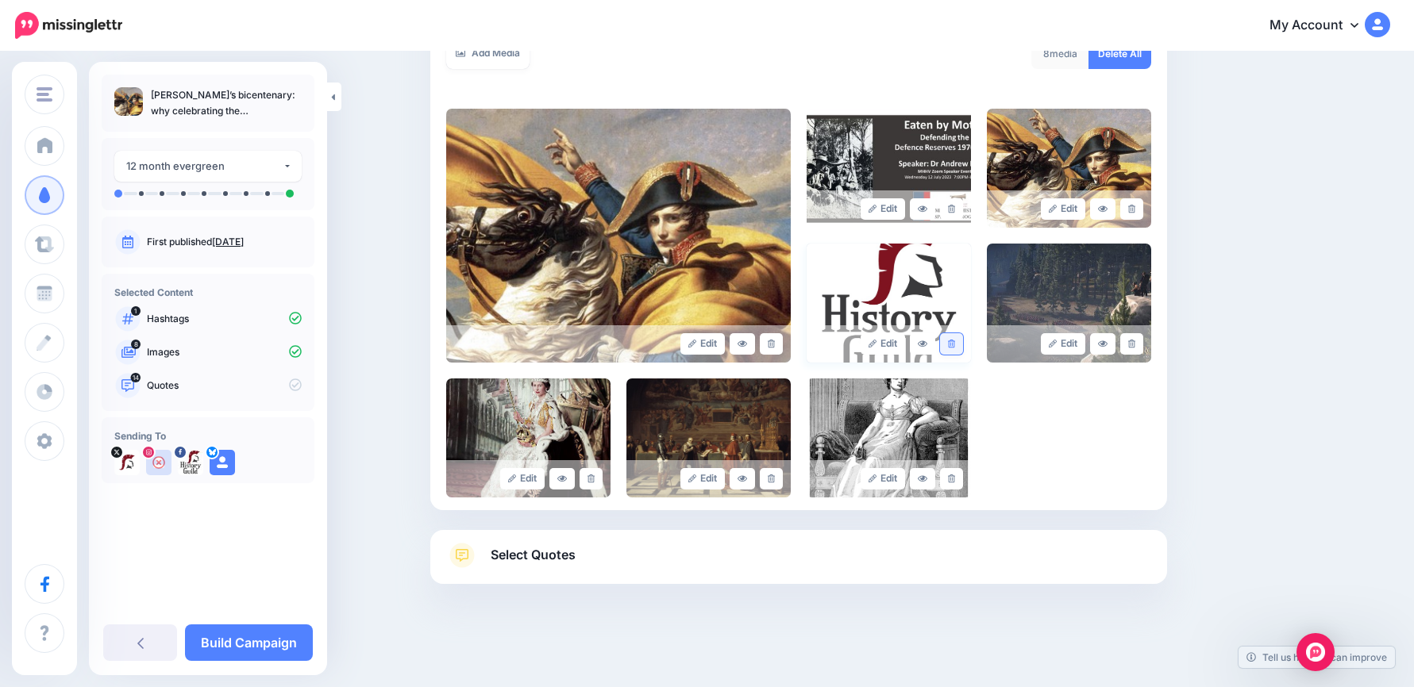
click at [962, 341] on link at bounding box center [951, 343] width 23 height 21
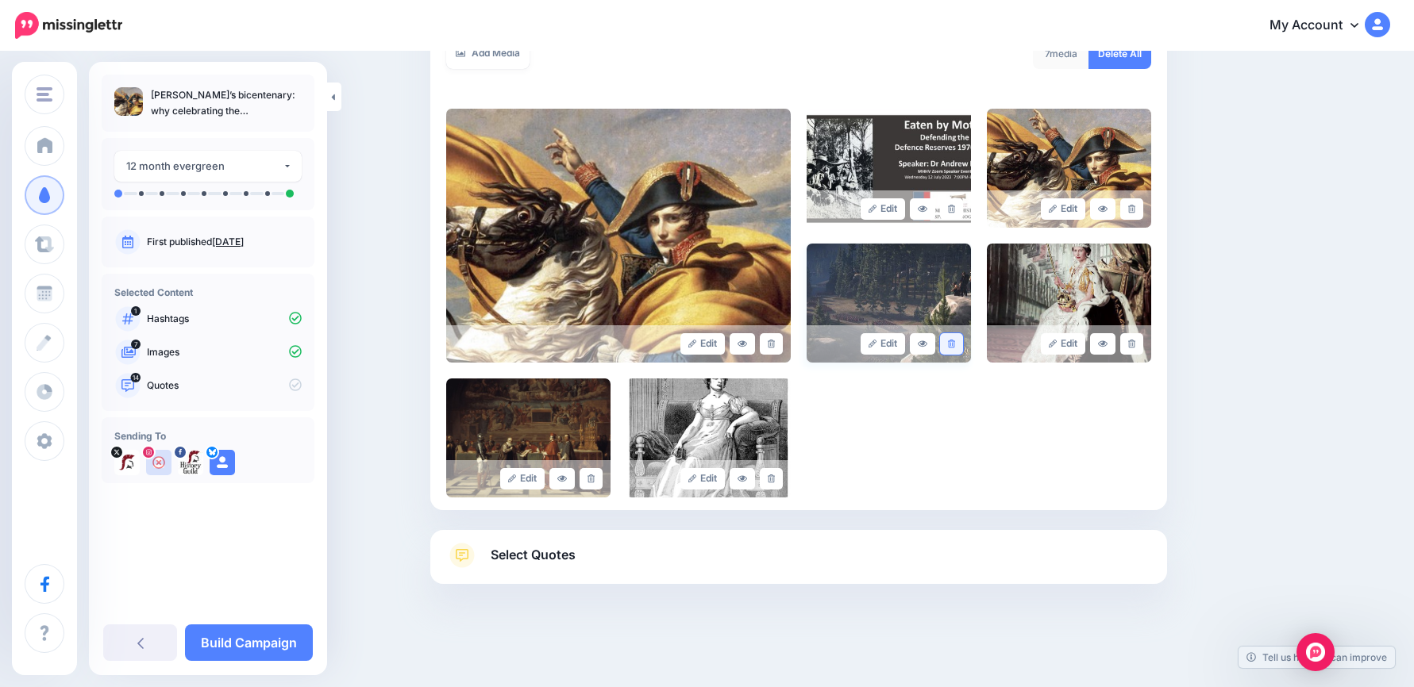
click at [955, 343] on icon at bounding box center [951, 344] width 7 height 9
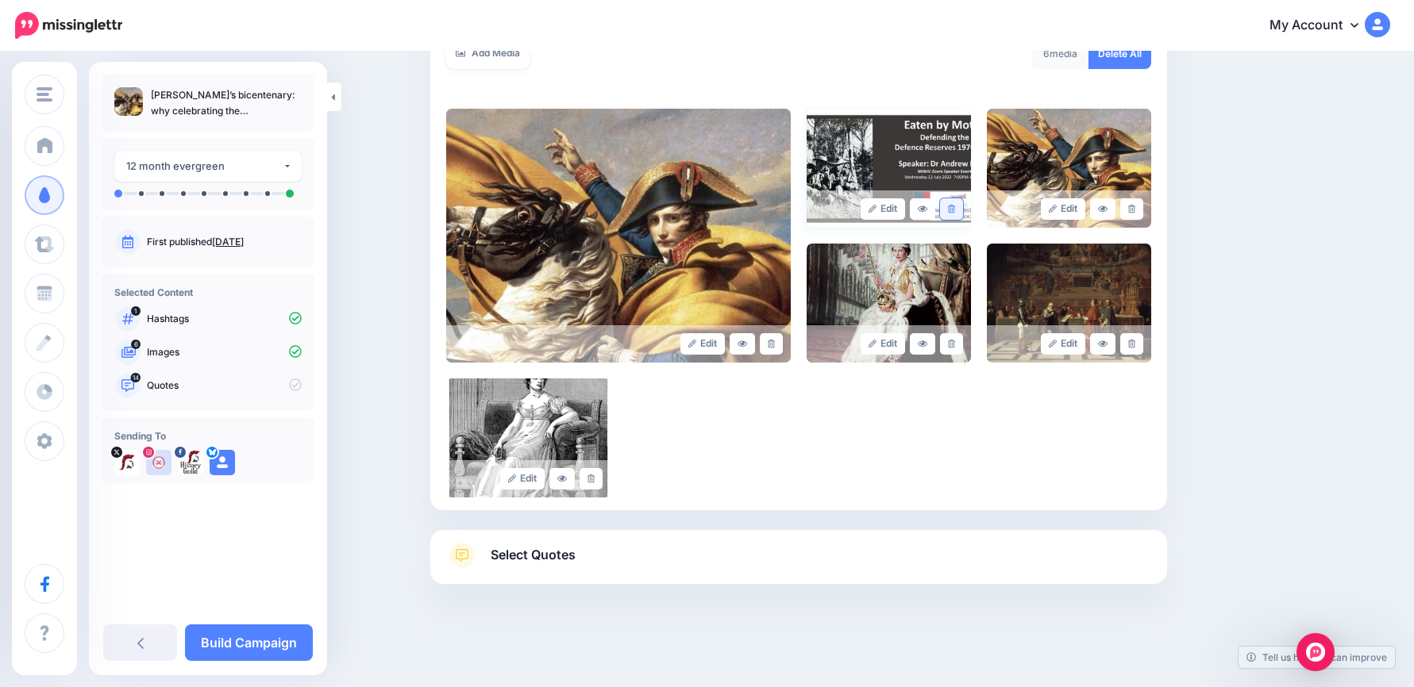
click at [963, 211] on link at bounding box center [951, 208] width 23 height 21
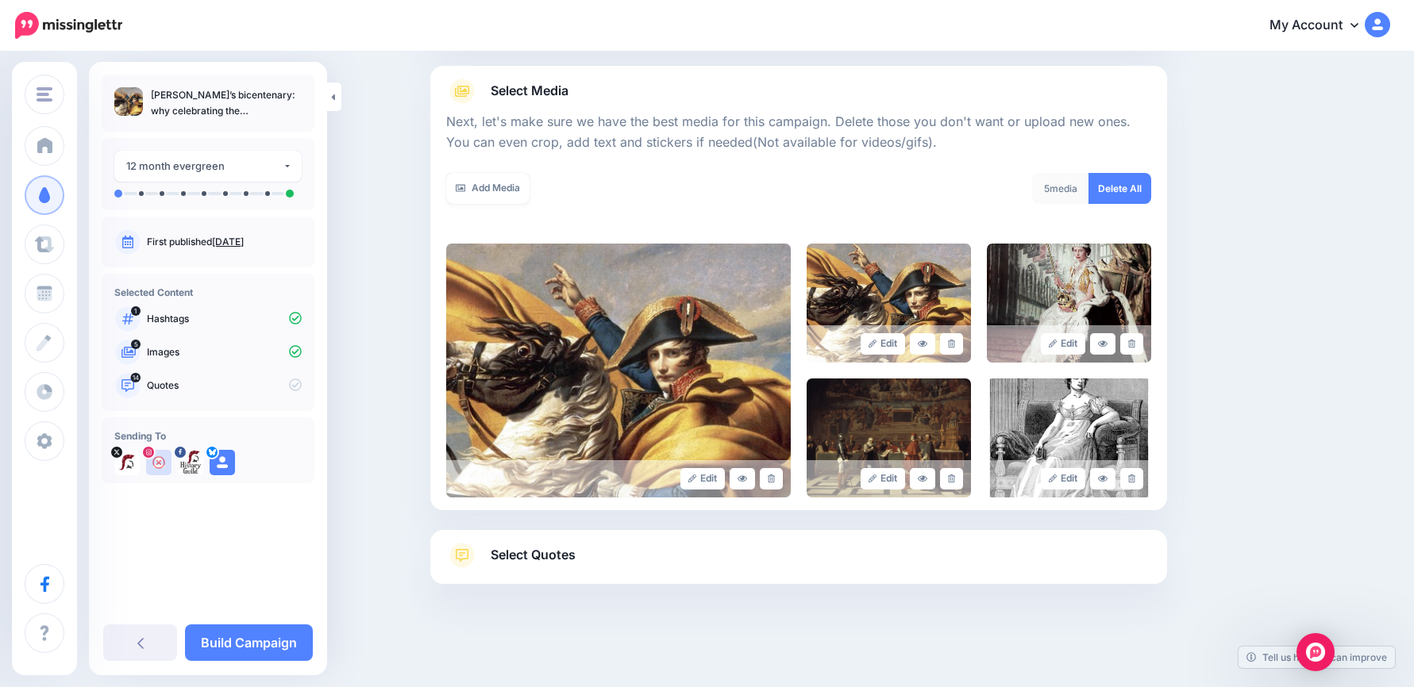
scroll to position [170, 0]
drag, startPoint x: 1139, startPoint y: 343, endPoint x: 1114, endPoint y: 365, distance: 33.8
click at [1135, 343] on icon at bounding box center [1131, 344] width 7 height 9
click at [648, 575] on link "Select Quotes" at bounding box center [798, 563] width 705 height 41
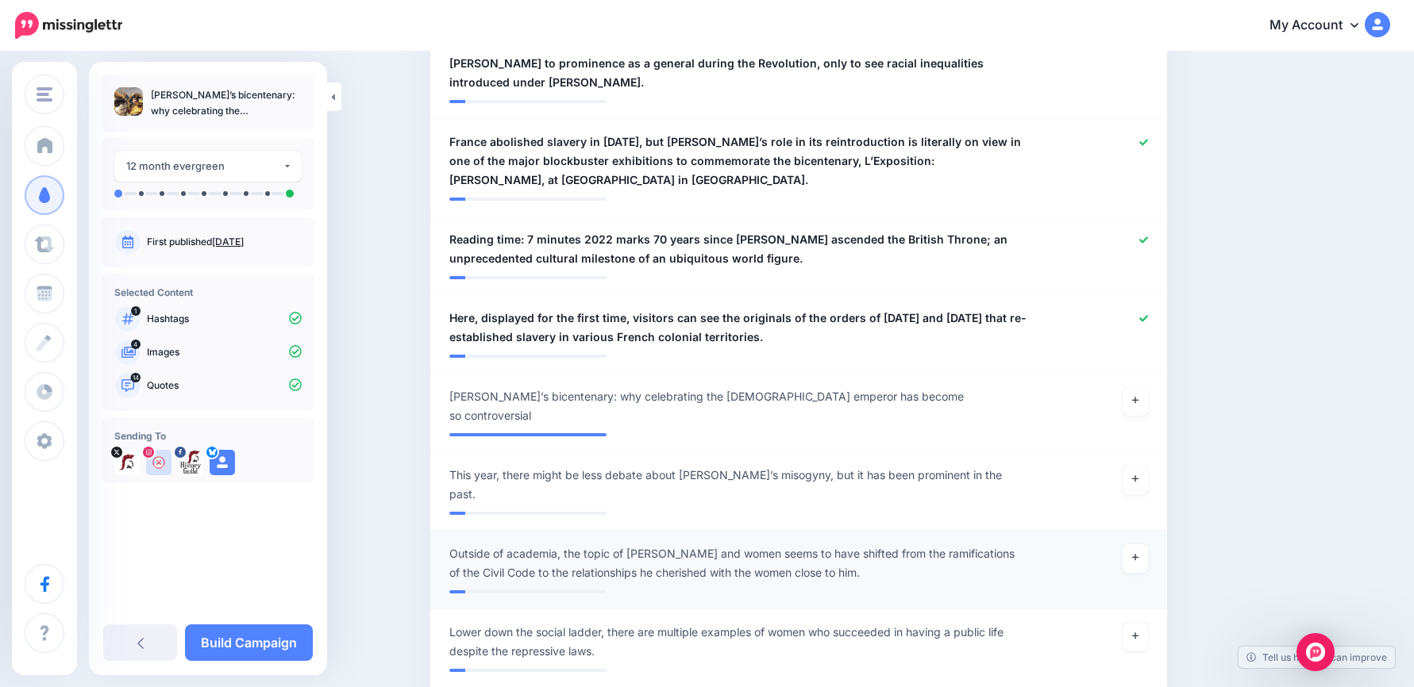
scroll to position [1519, 0]
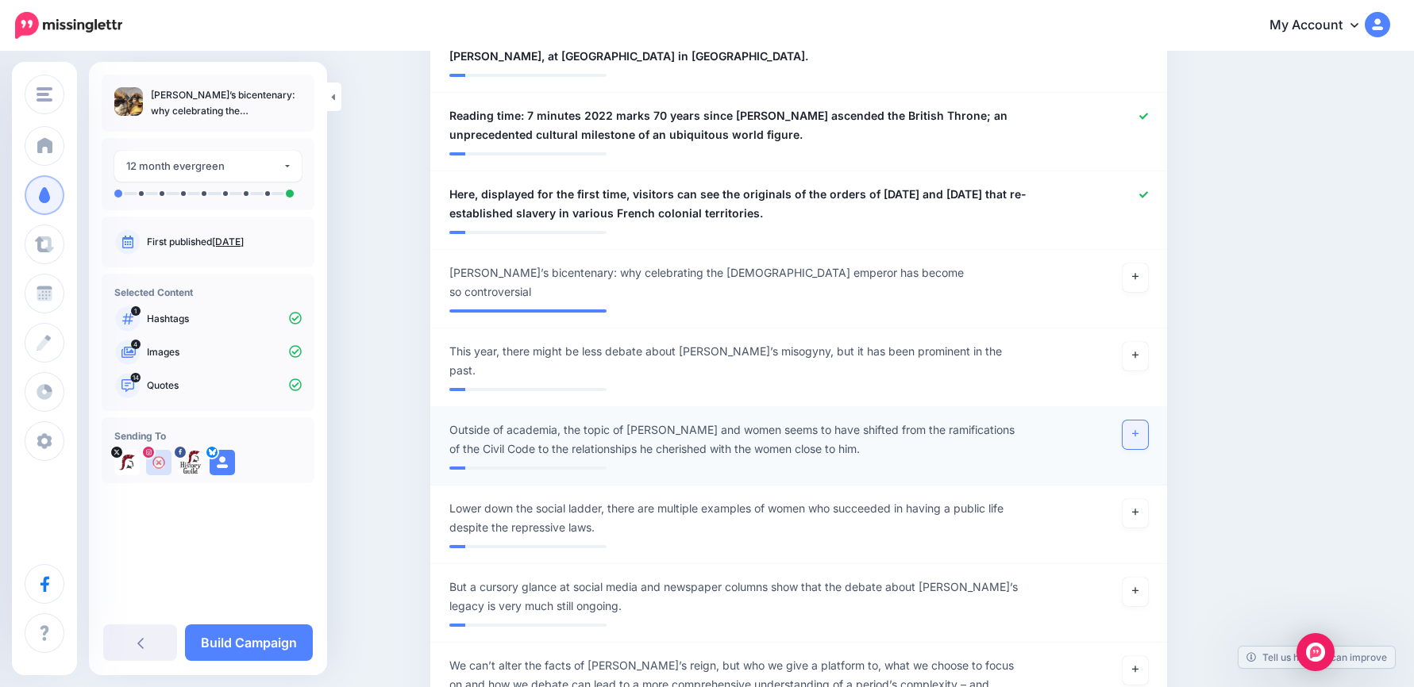
click at [1148, 421] on link at bounding box center [1134, 435] width 25 height 29
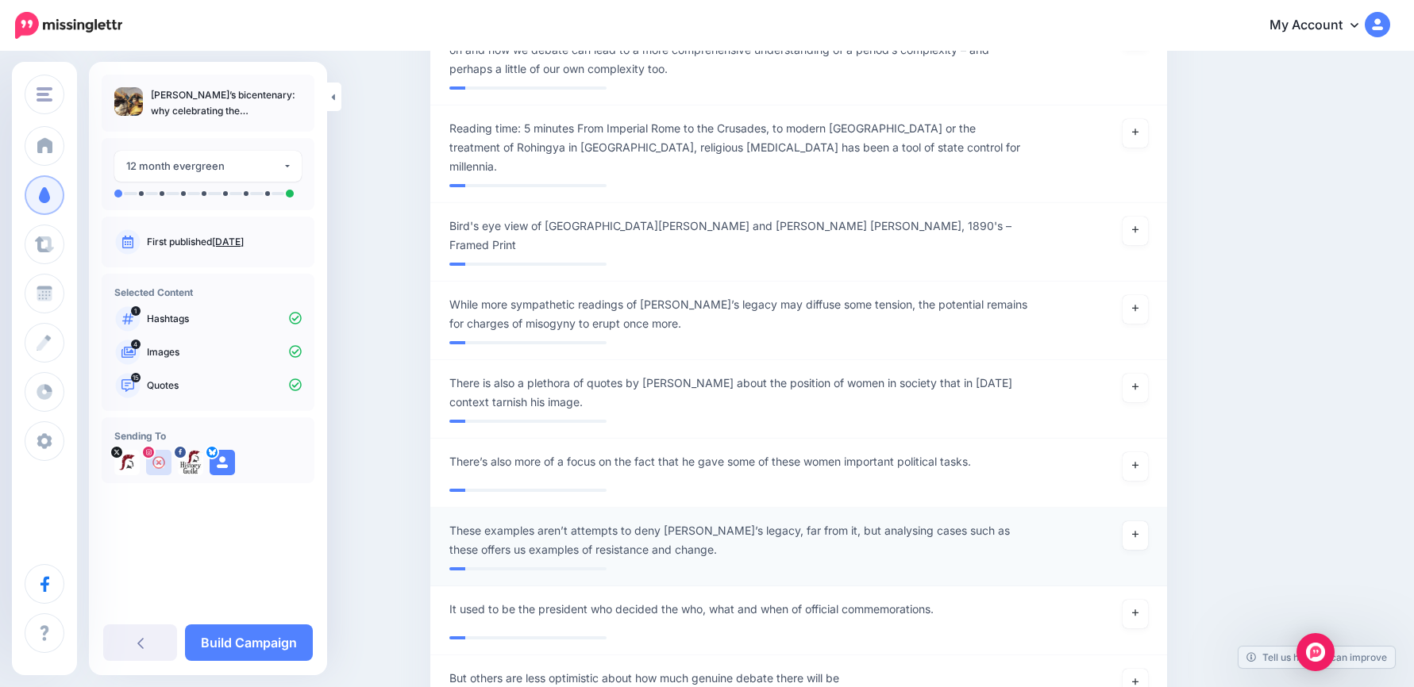
scroll to position [2392, 0]
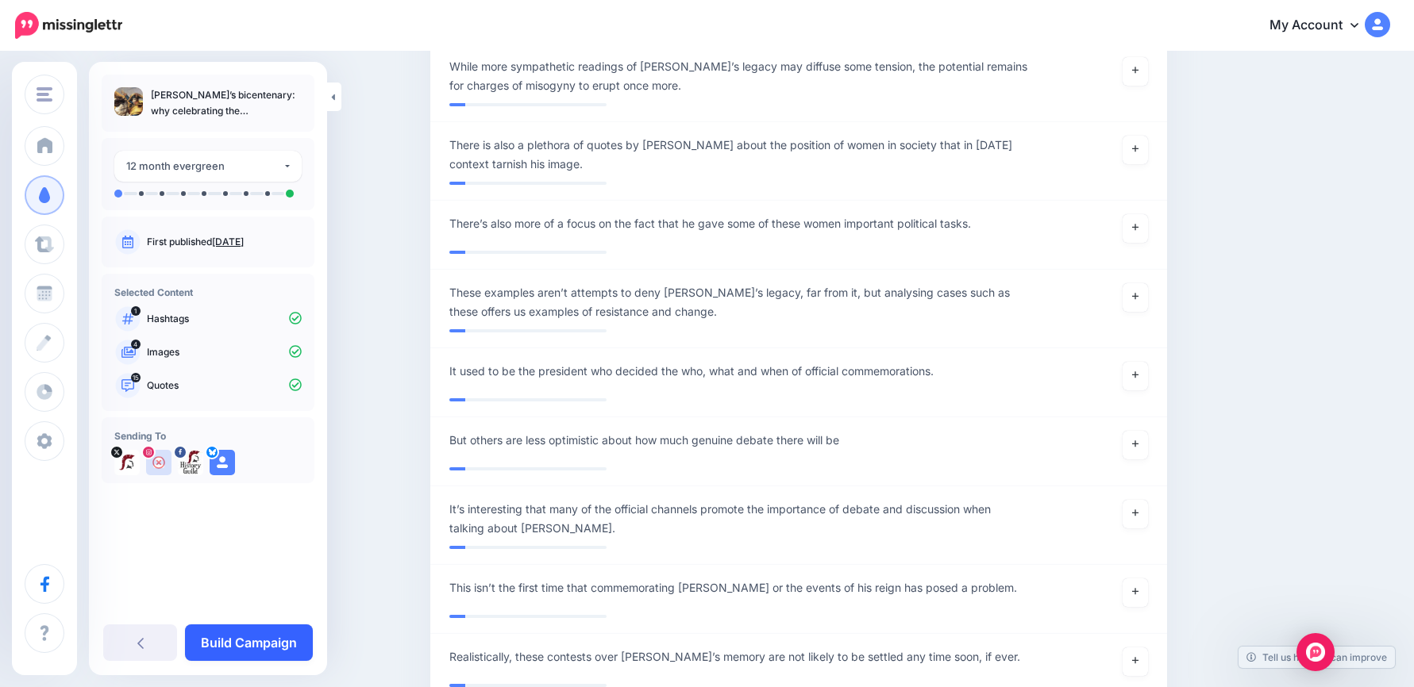
click at [280, 639] on link "Build Campaign" at bounding box center [249, 643] width 128 height 37
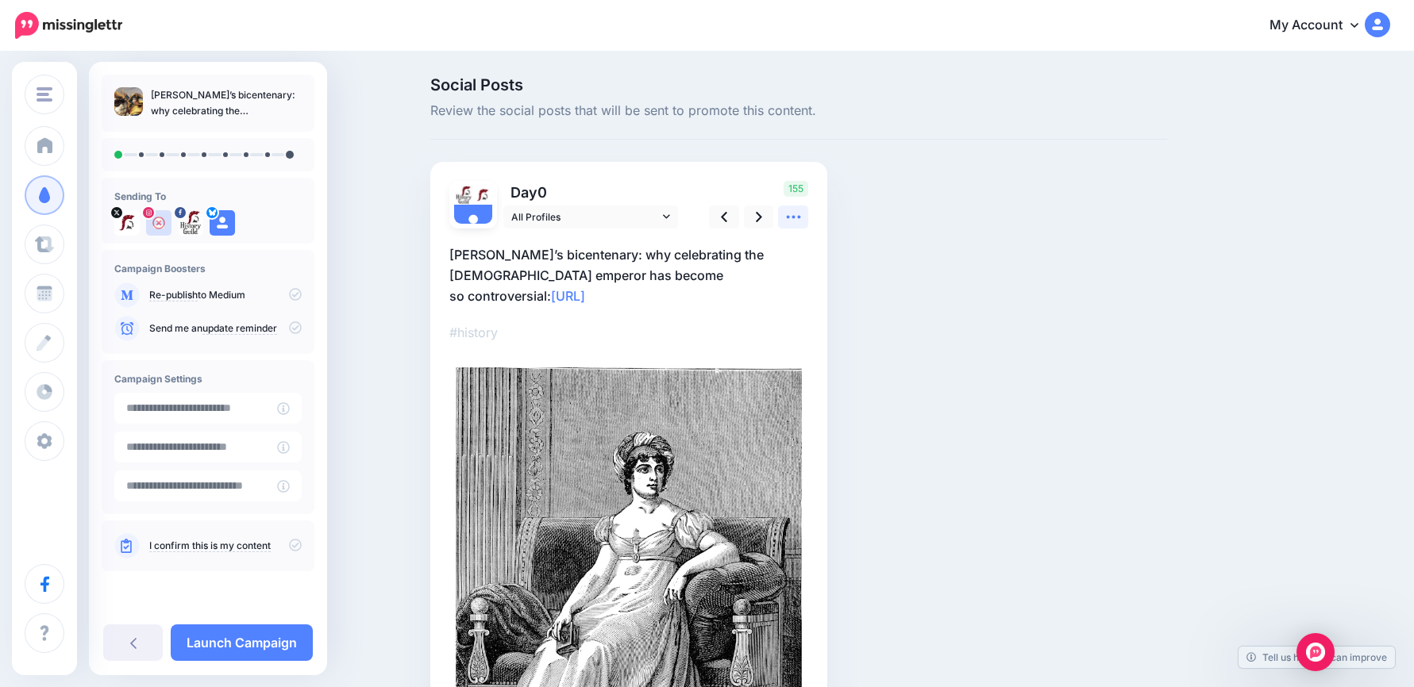
click at [794, 217] on icon at bounding box center [793, 217] width 14 height 3
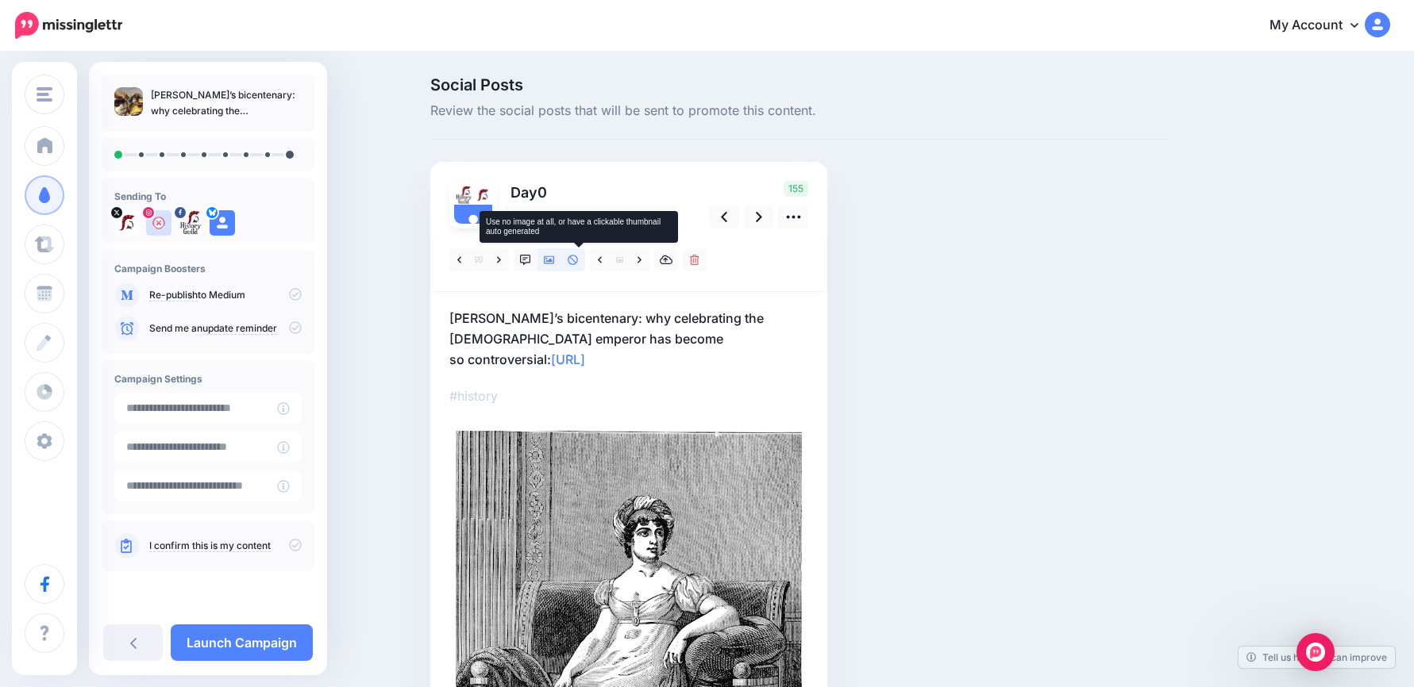
click at [575, 263] on icon at bounding box center [573, 260] width 10 height 10
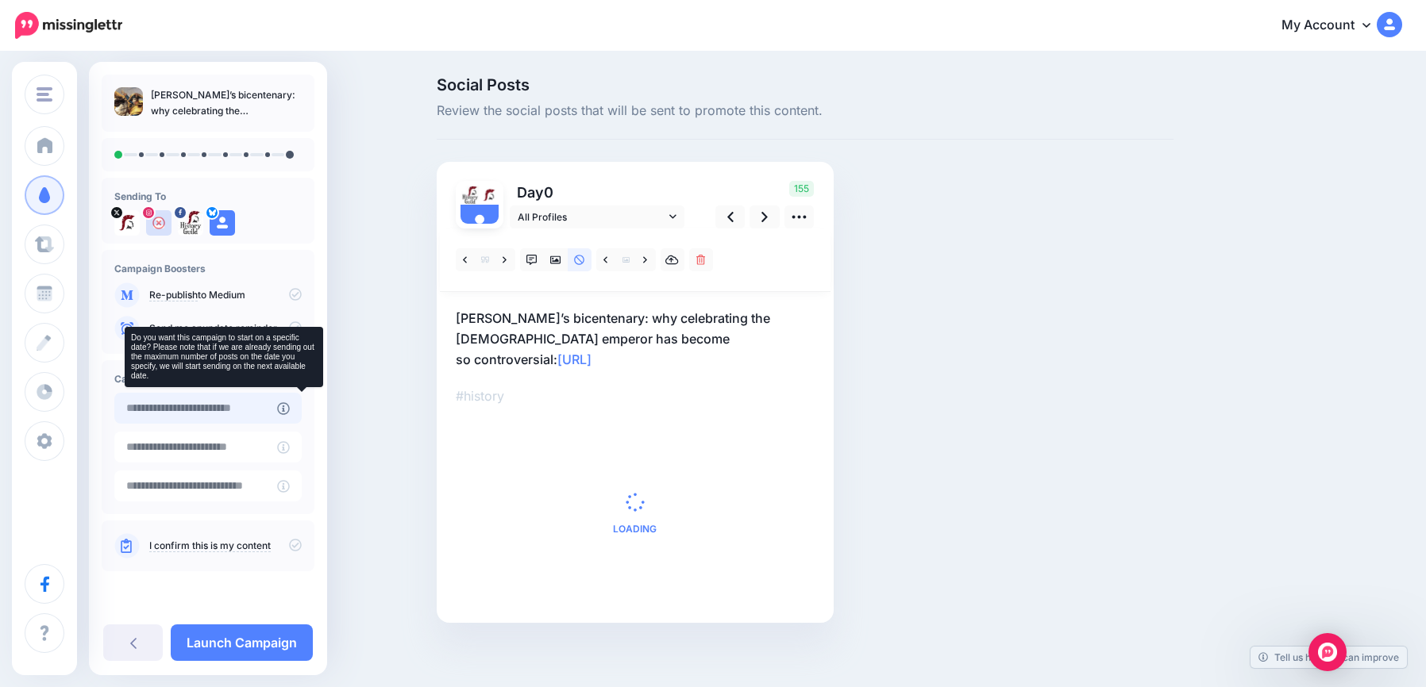
click at [267, 406] on input "text" at bounding box center [195, 408] width 163 height 31
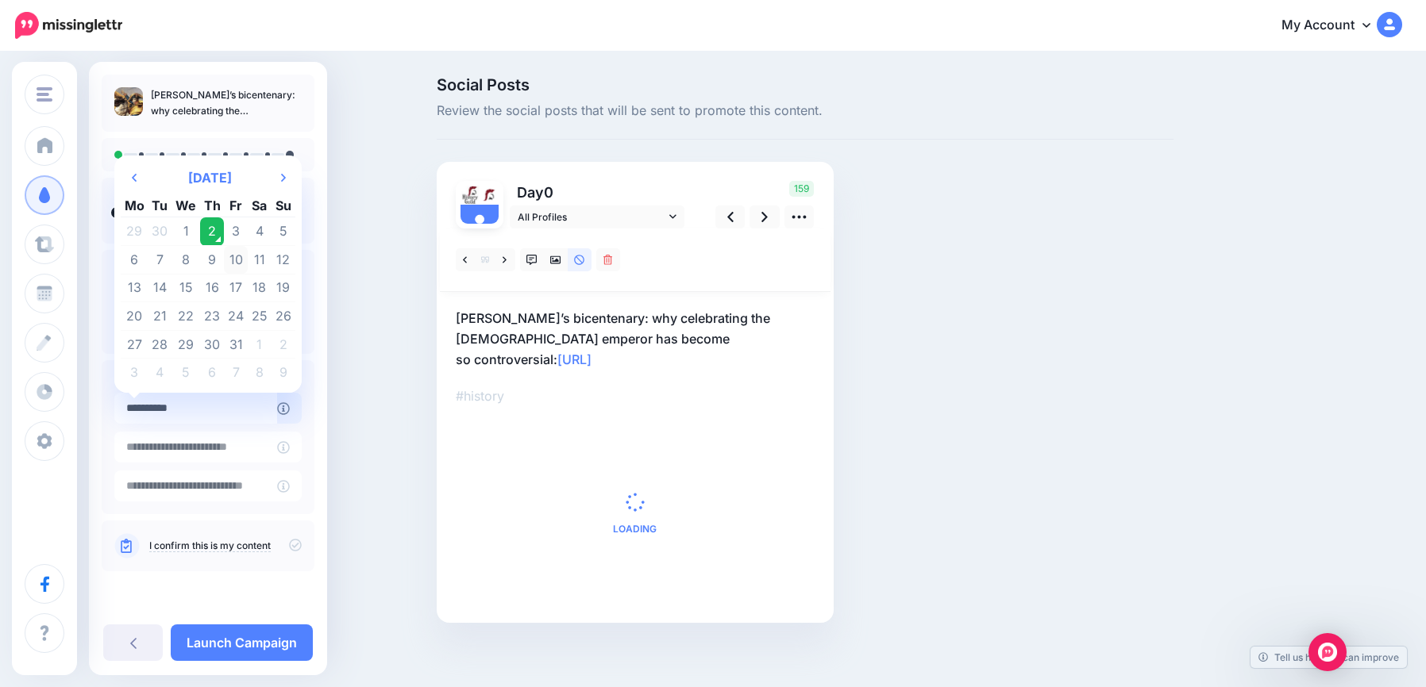
click at [236, 258] on td "10" at bounding box center [236, 260] width 24 height 29
type input "**********"
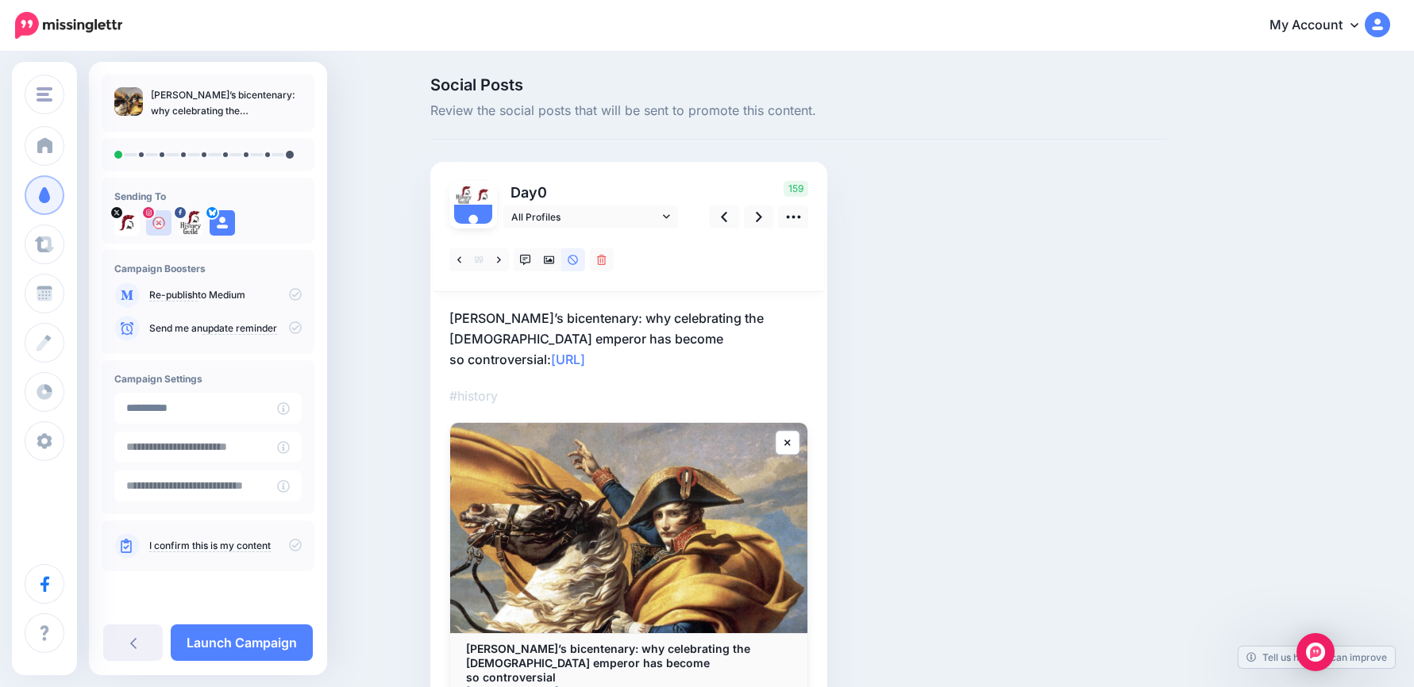
click at [814, 337] on div "Day 0 All Profiles" at bounding box center [628, 444] width 397 height 565
click at [456, 314] on p "Napoleon’s bicentenary: why celebrating the French emperor has become so contro…" at bounding box center [628, 339] width 359 height 62
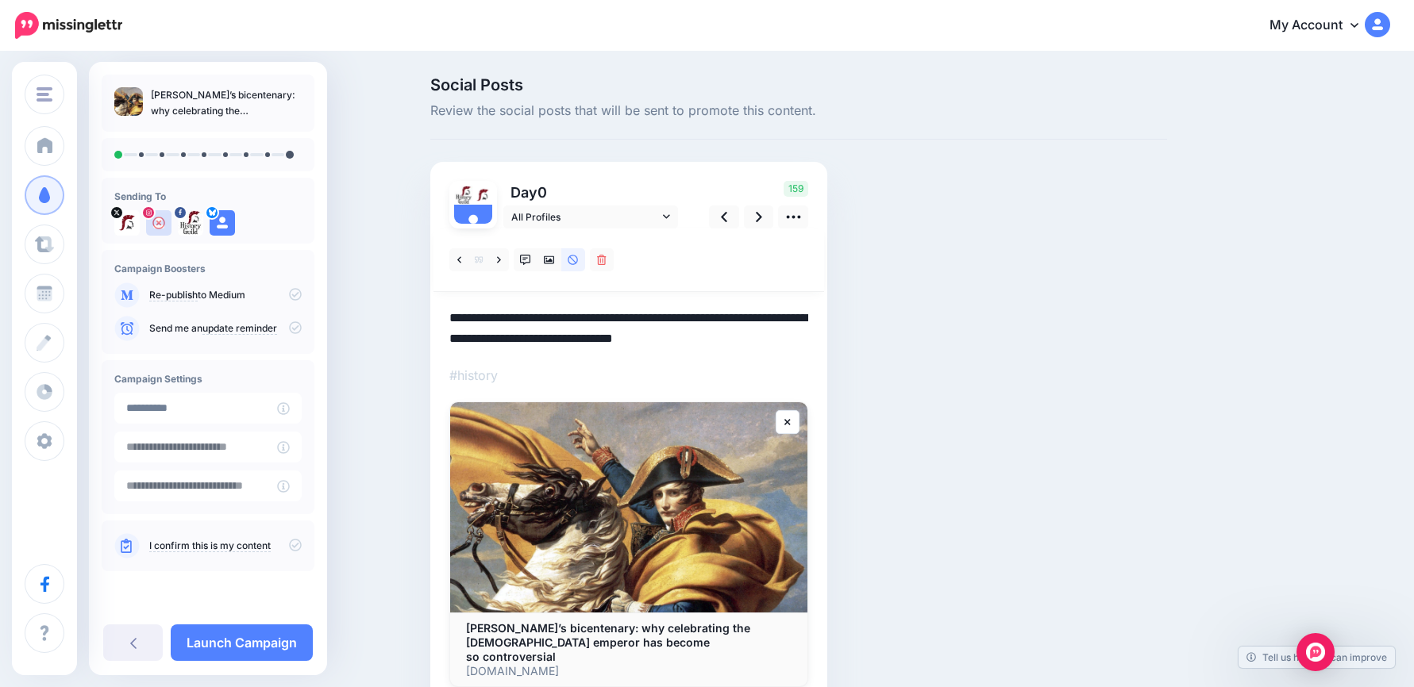
drag, startPoint x: 455, startPoint y: 314, endPoint x: 855, endPoint y: 356, distance: 402.4
click at [855, 356] on div "Social Posts Review the social posts that will be sent to promote this content.…" at bounding box center [798, 415] width 760 height 677
paste textarea "**********"
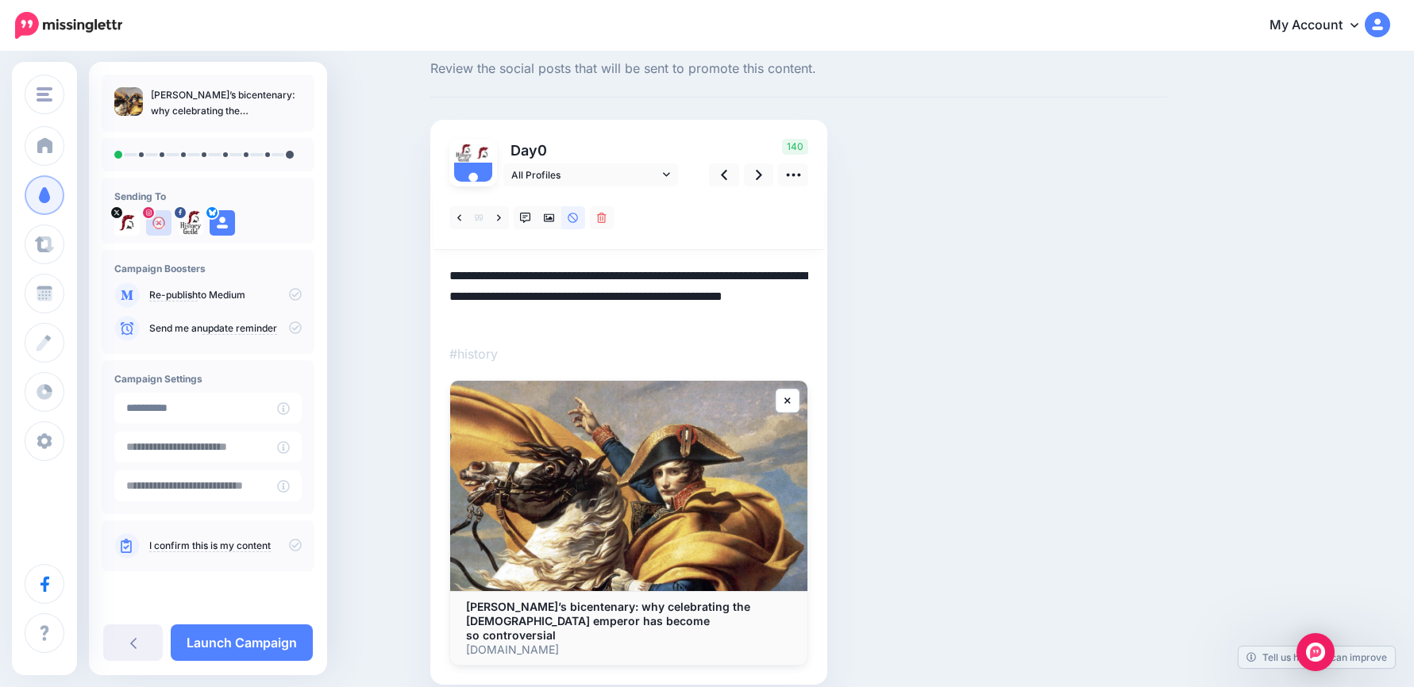
scroll to position [17, 0]
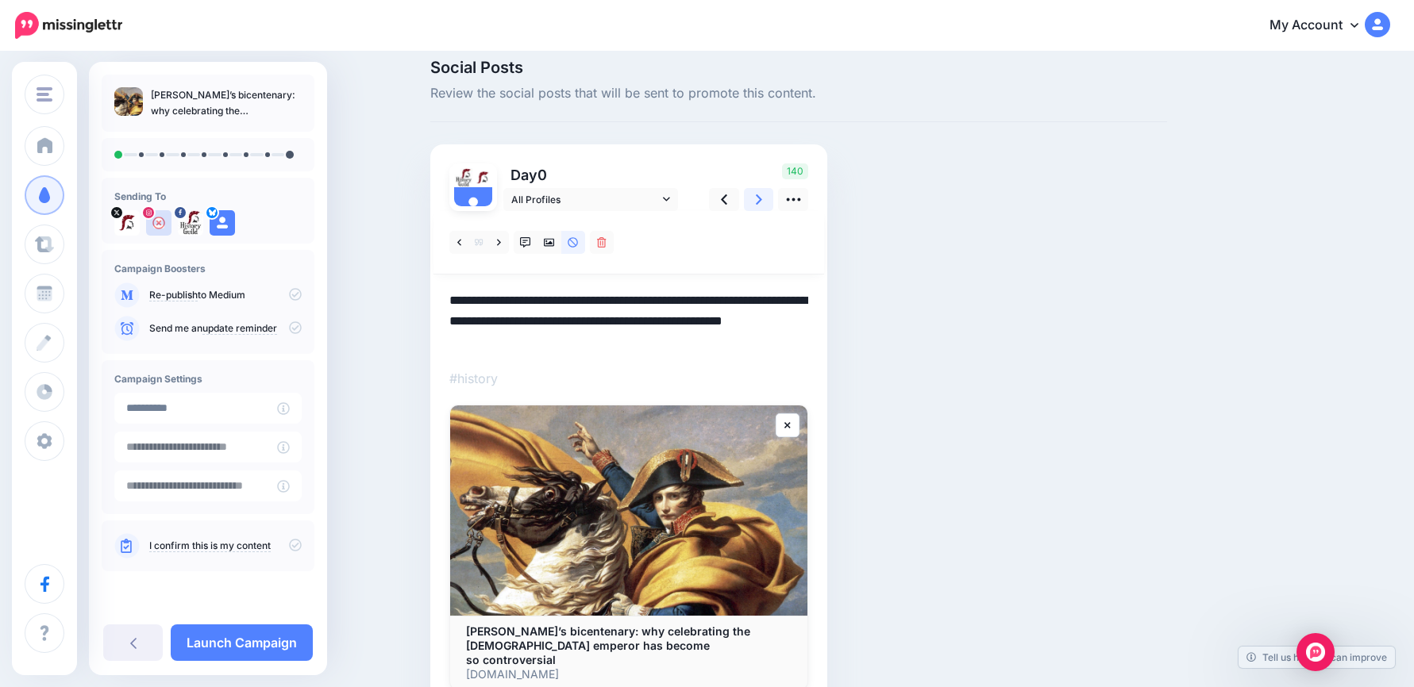
click at [763, 189] on link at bounding box center [759, 199] width 30 height 23
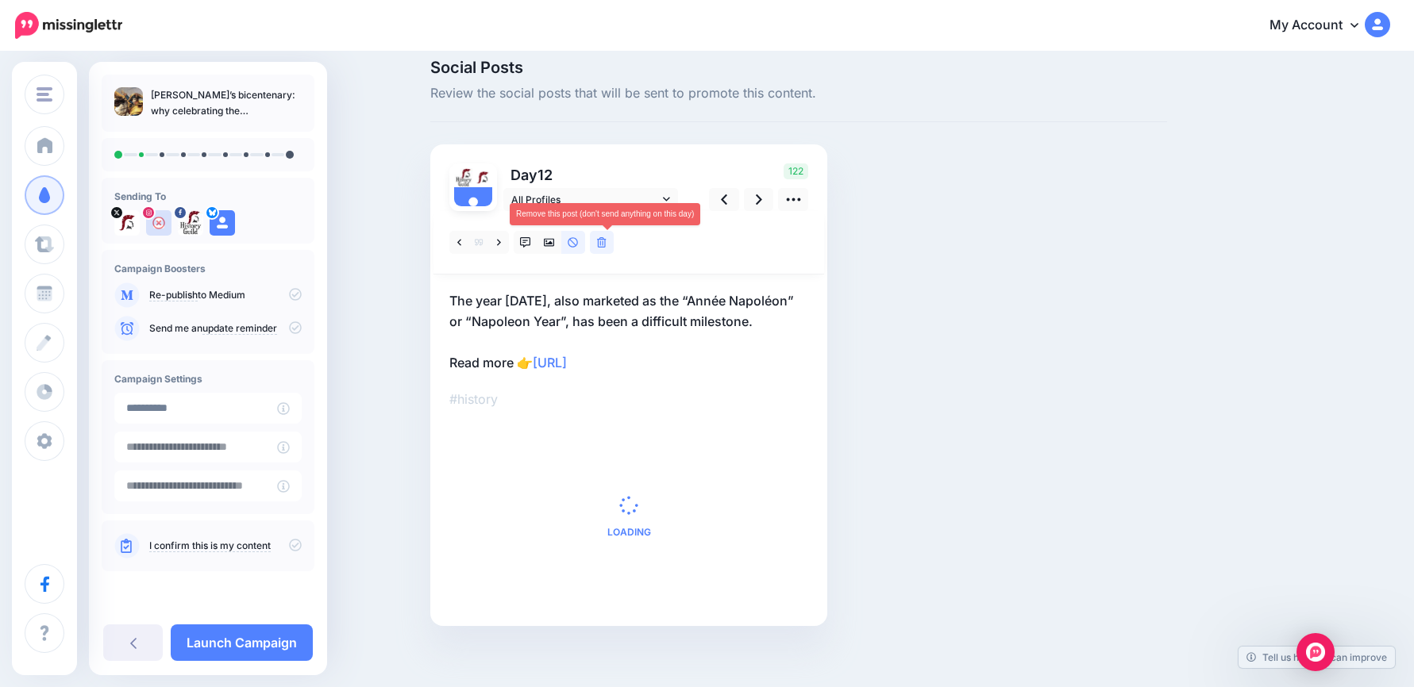
click at [613, 246] on link at bounding box center [602, 242] width 24 height 23
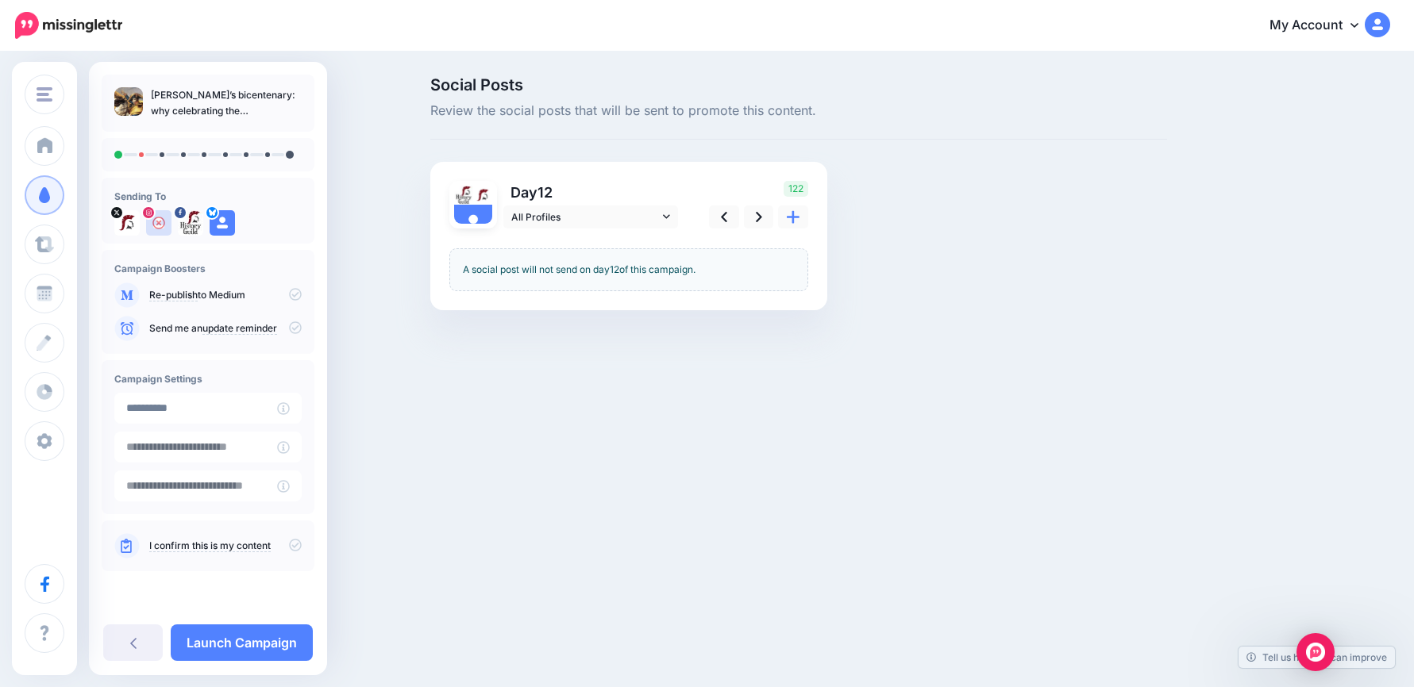
scroll to position [0, 0]
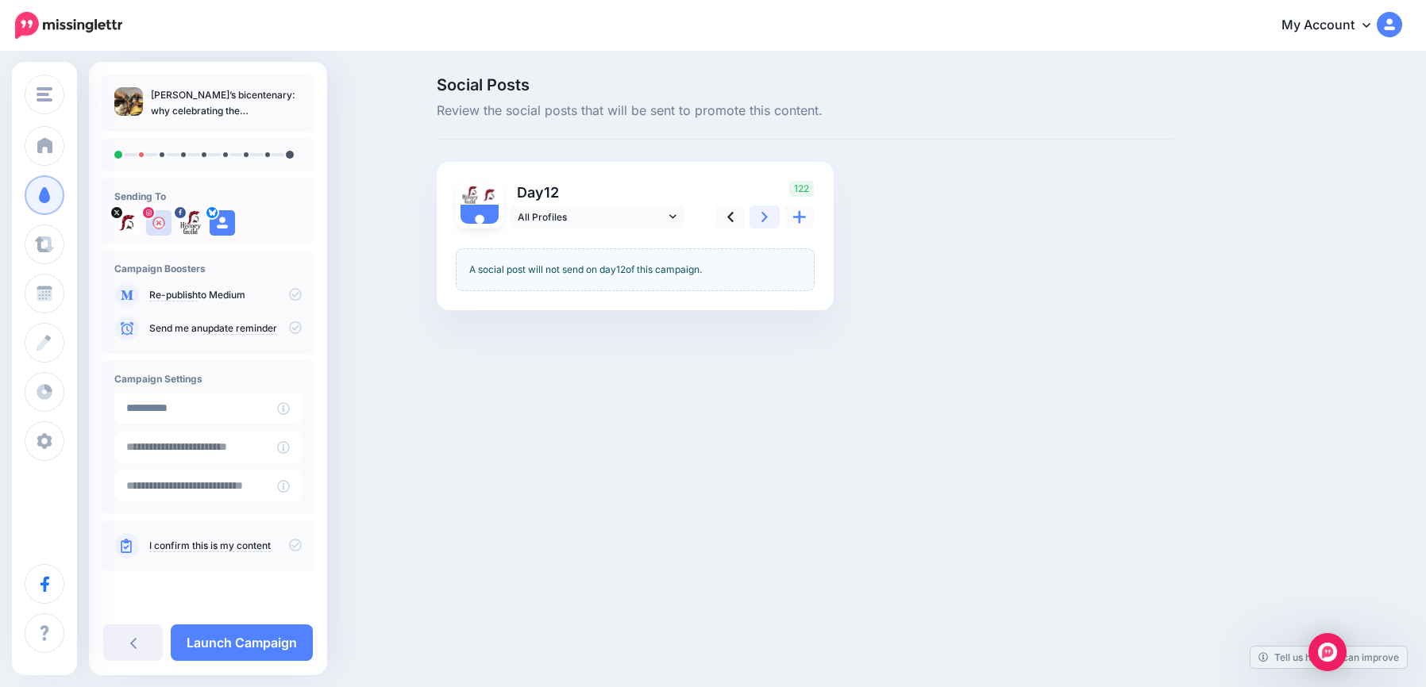
click at [764, 217] on icon at bounding box center [764, 217] width 6 height 17
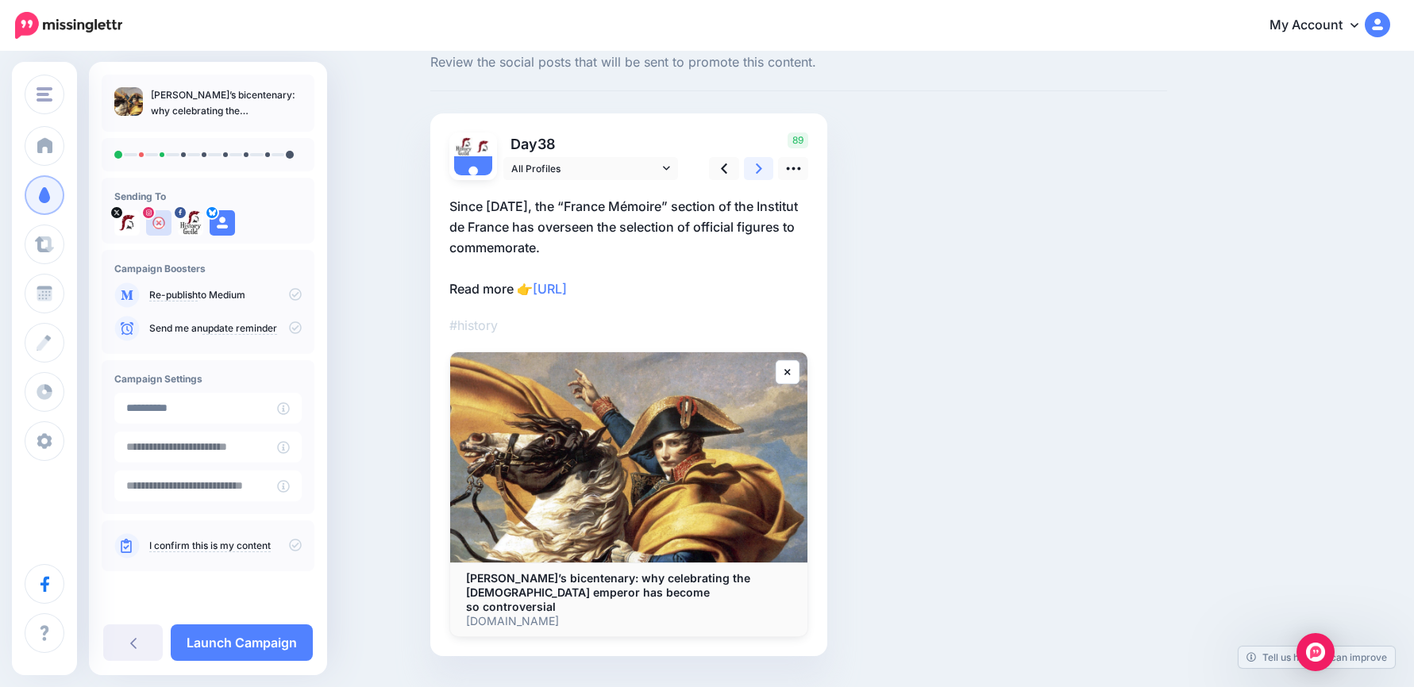
scroll to position [75, 0]
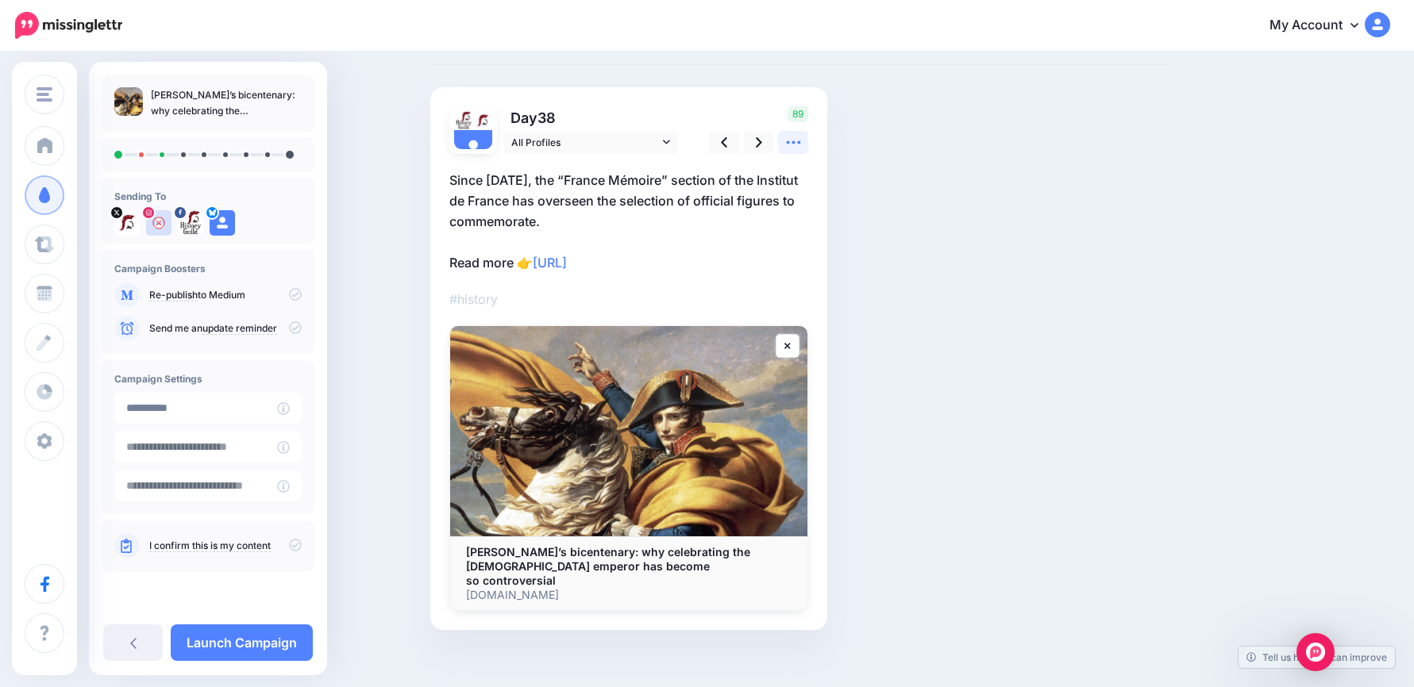
click at [802, 140] on icon at bounding box center [793, 142] width 17 height 17
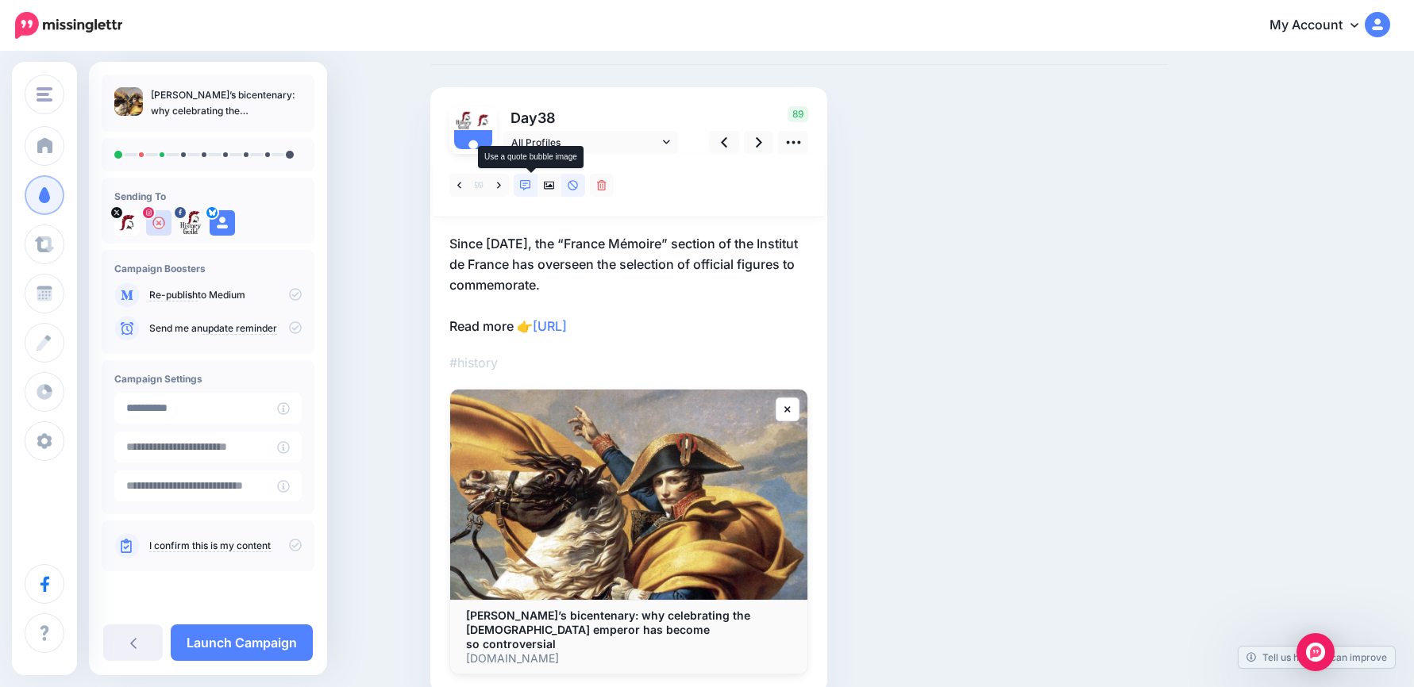
click at [531, 186] on icon at bounding box center [525, 185] width 11 height 11
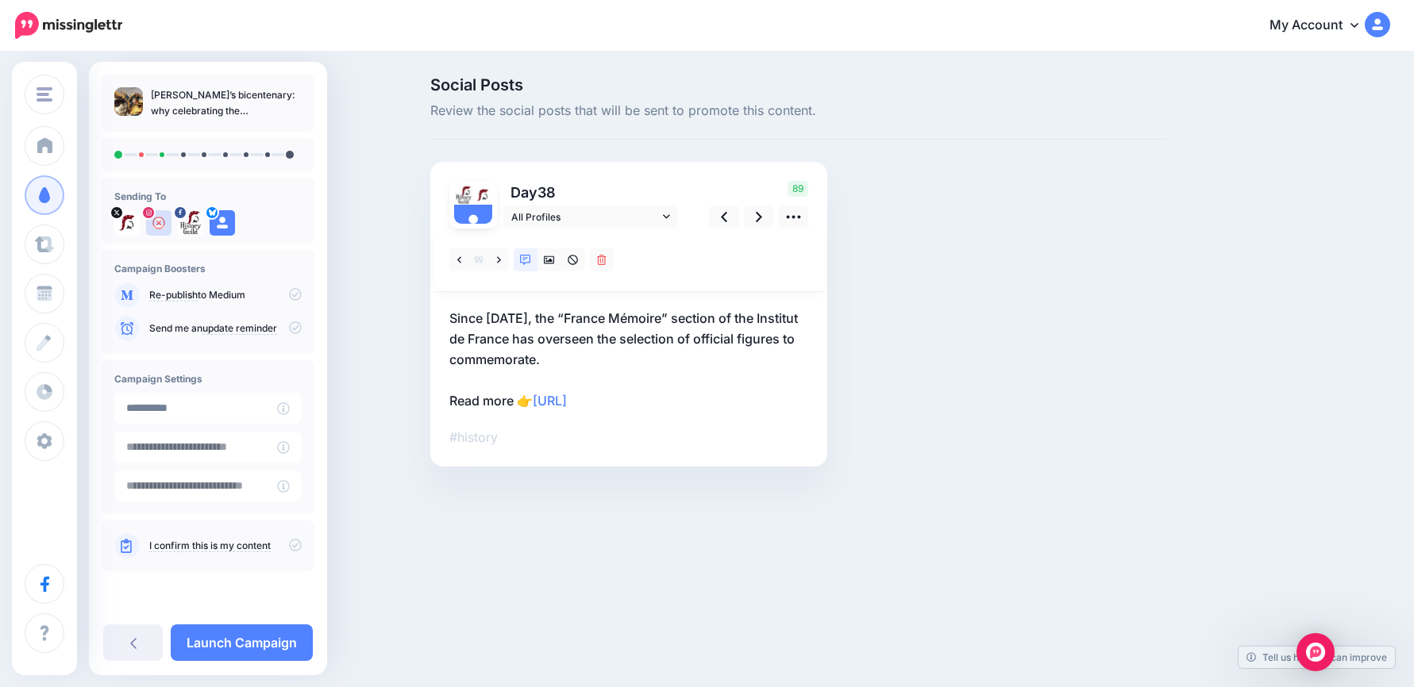
scroll to position [0, 0]
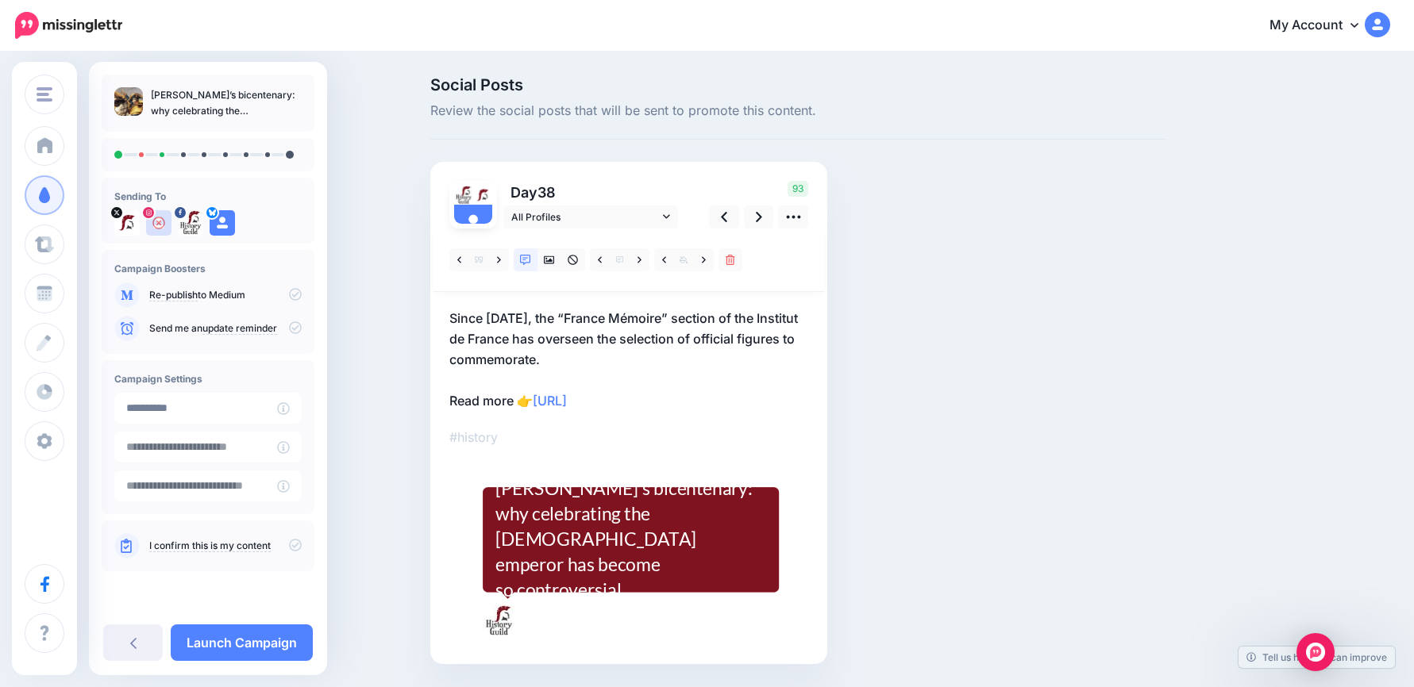
click at [649, 342] on p "Since January 2021, the “France Mémoire” section of the Institut de France has …" at bounding box center [628, 359] width 359 height 103
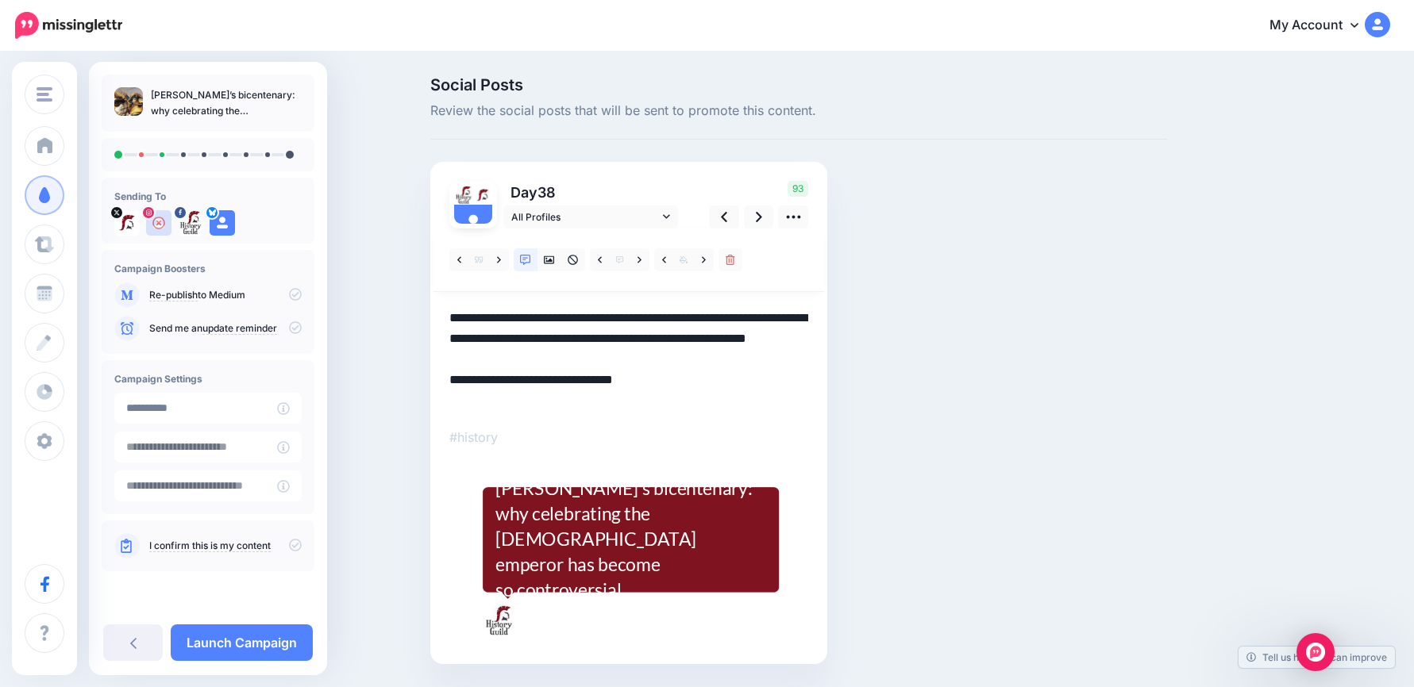
drag, startPoint x: 668, startPoint y: 353, endPoint x: 513, endPoint y: 322, distance: 157.9
click at [401, 294] on div "Social Posts Review the social posts that will be sent to promote this content.…" at bounding box center [707, 394] width 1414 height 683
paste textarea "**********"
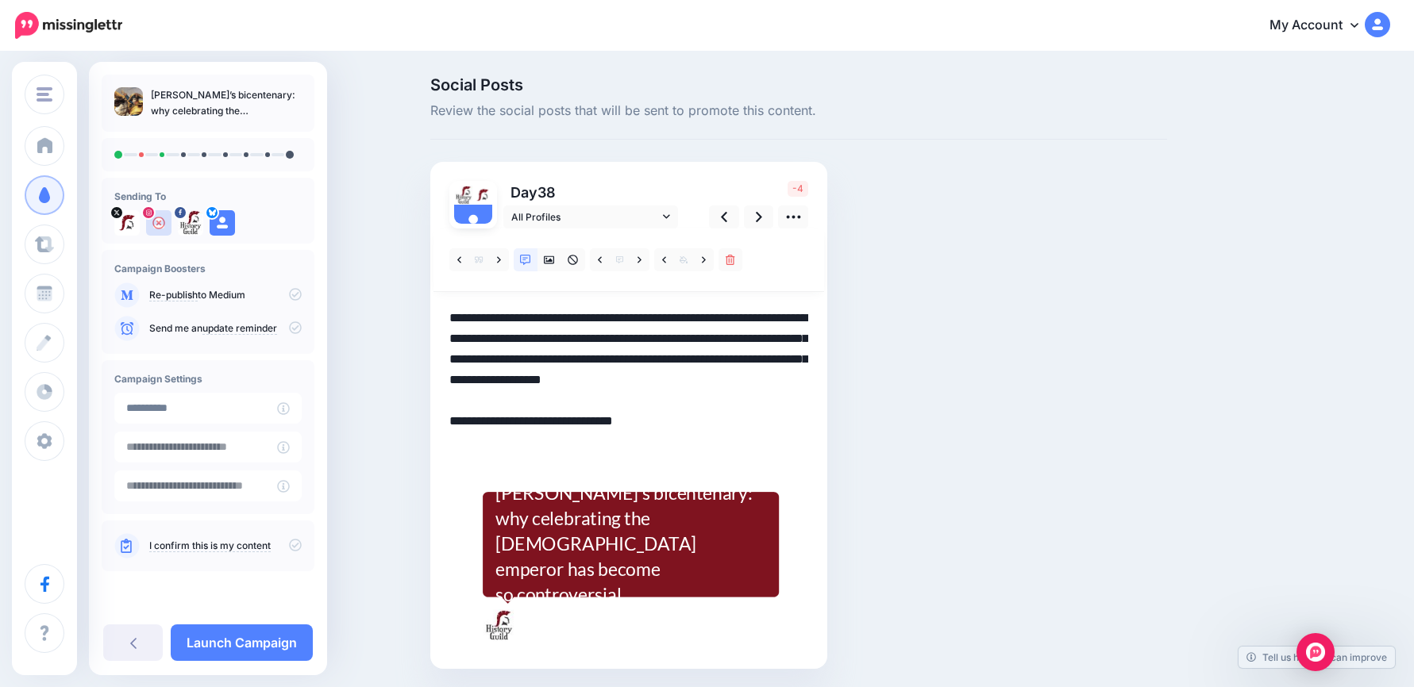
drag, startPoint x: 698, startPoint y: 380, endPoint x: 738, endPoint y: 403, distance: 46.6
click at [738, 403] on textarea "**********" at bounding box center [628, 380] width 359 height 144
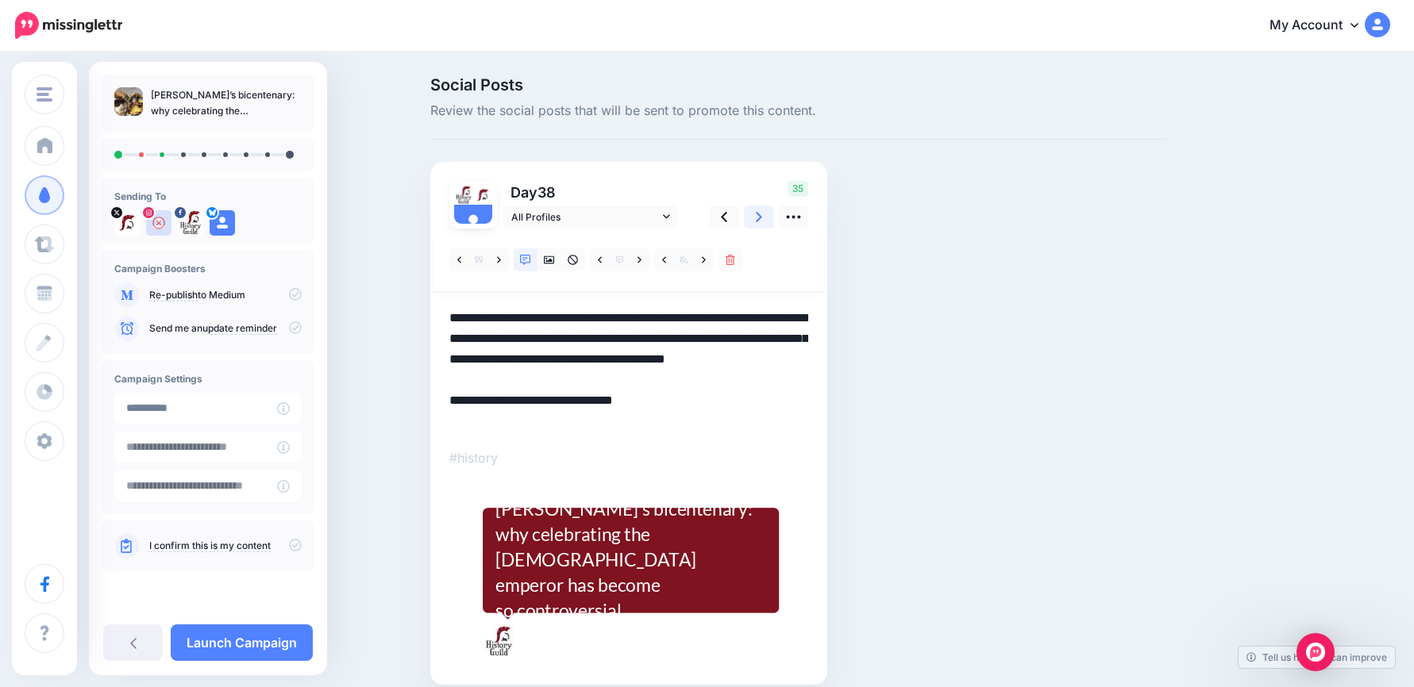
type textarea "**********"
click at [757, 215] on link at bounding box center [759, 217] width 30 height 23
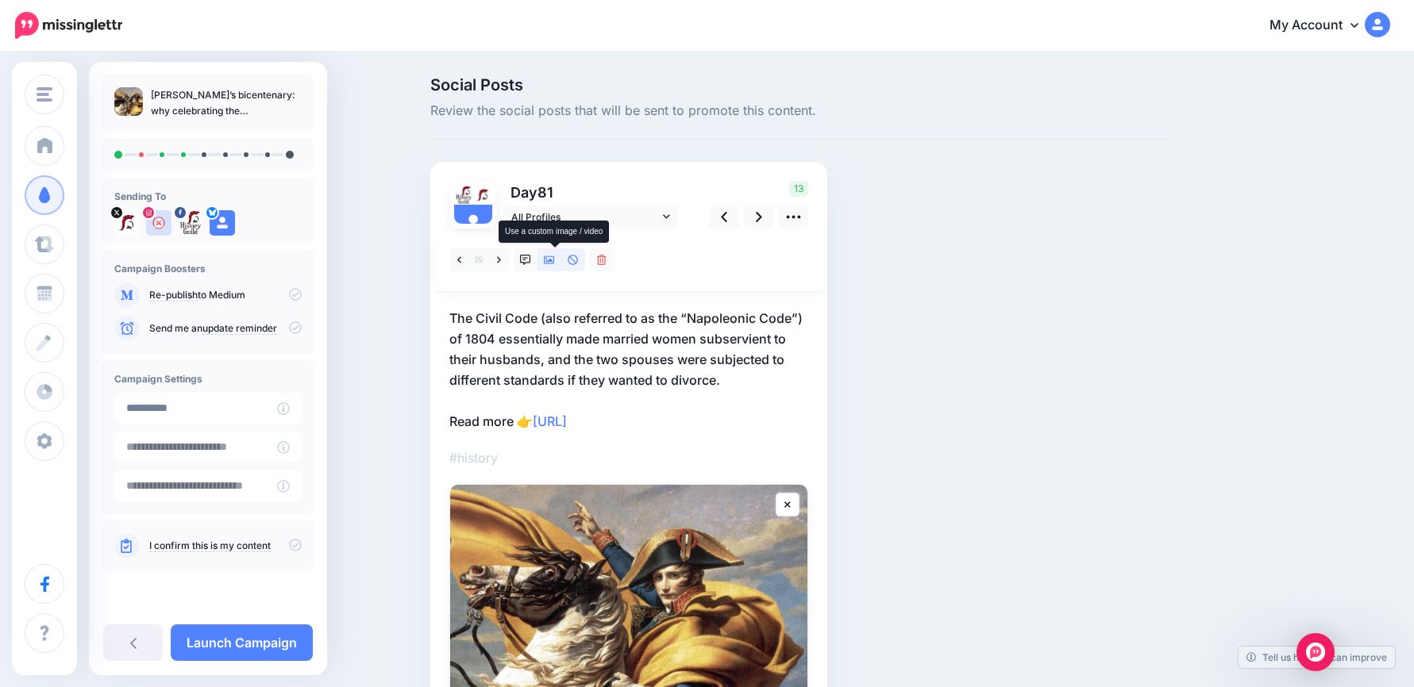
click at [555, 256] on icon at bounding box center [549, 260] width 11 height 8
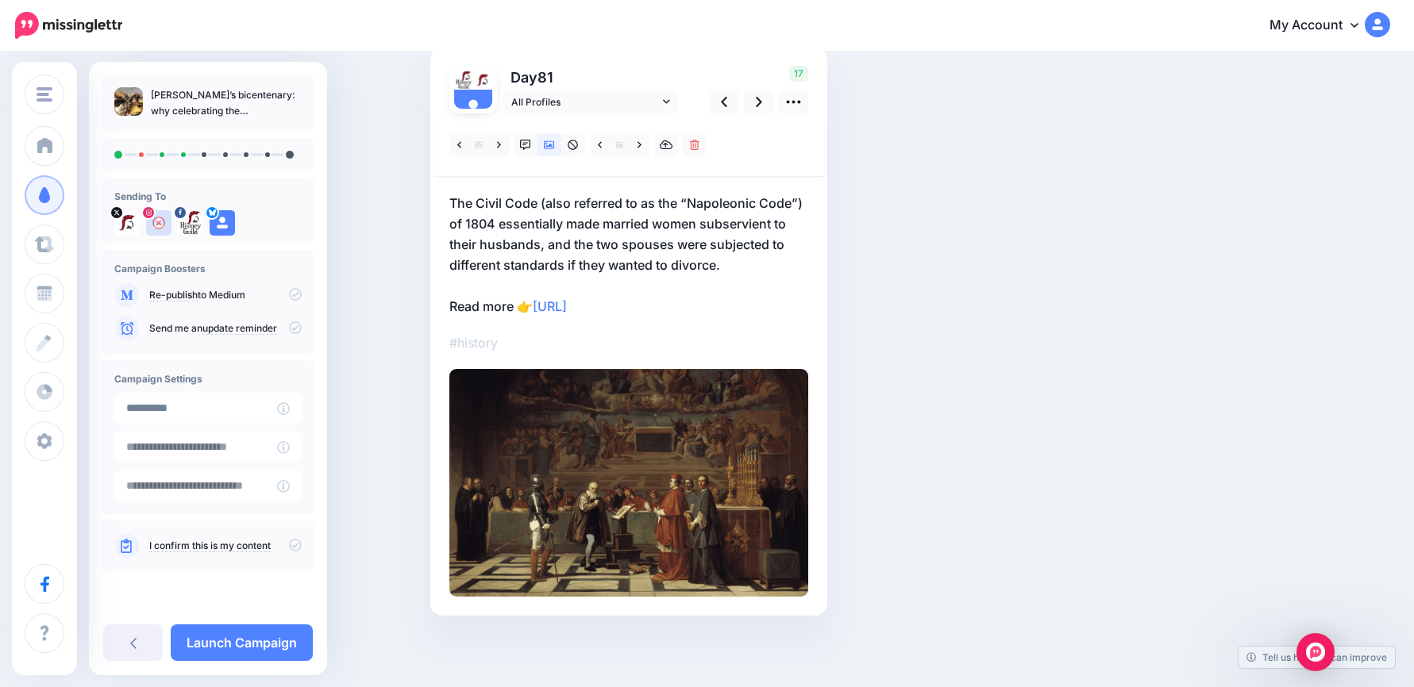
scroll to position [36, 0]
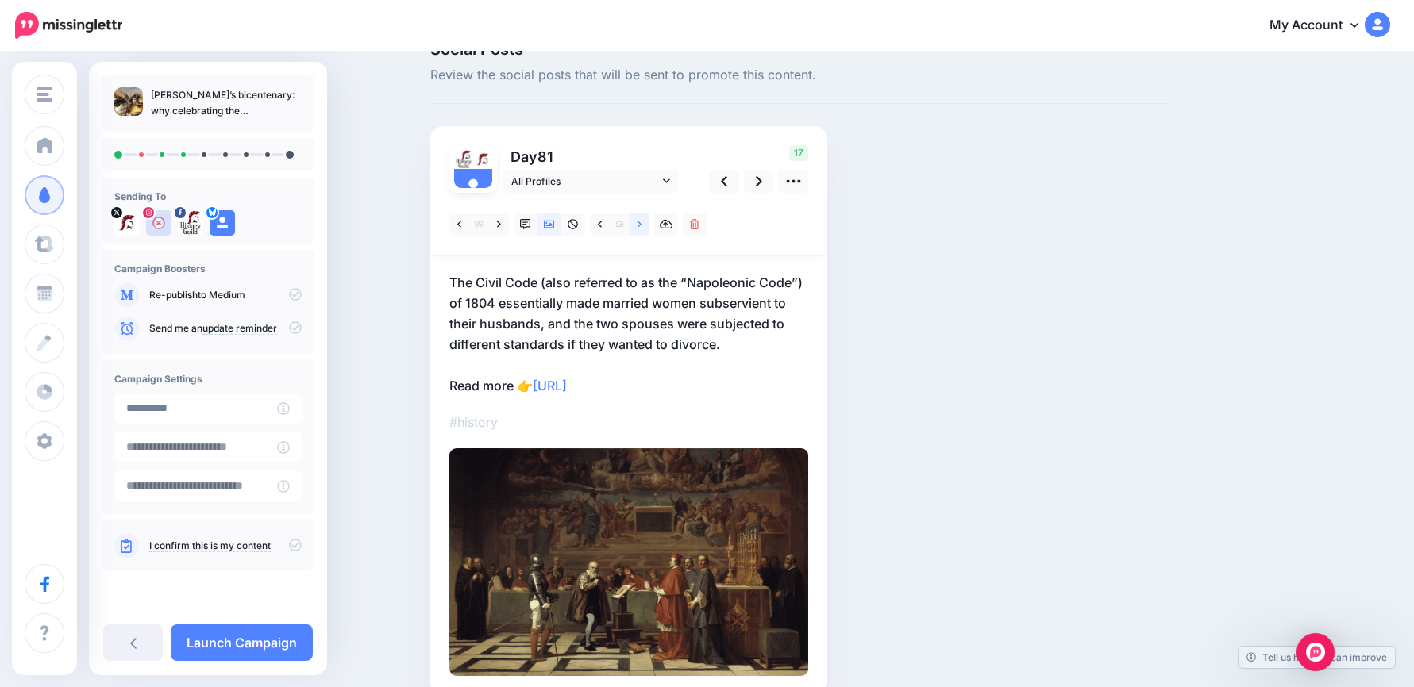
click at [641, 225] on link at bounding box center [639, 224] width 20 height 23
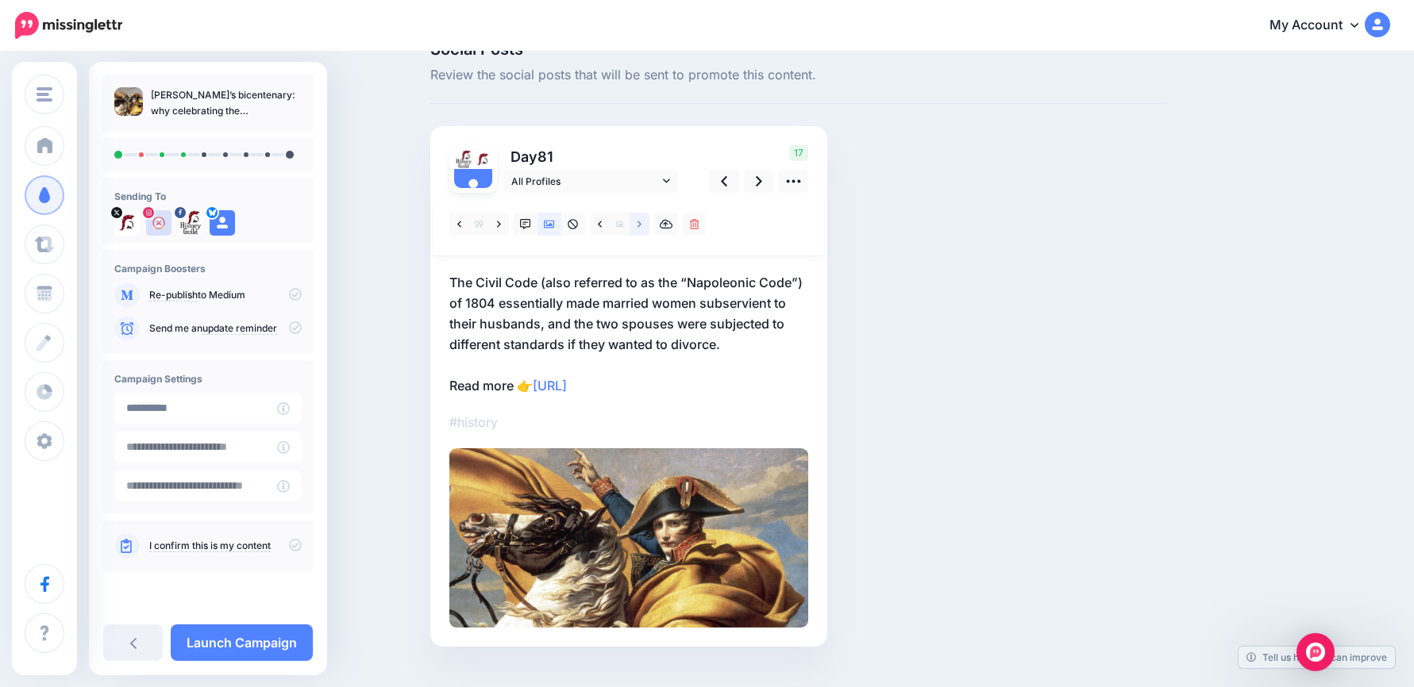
click at [641, 225] on link at bounding box center [639, 224] width 20 height 23
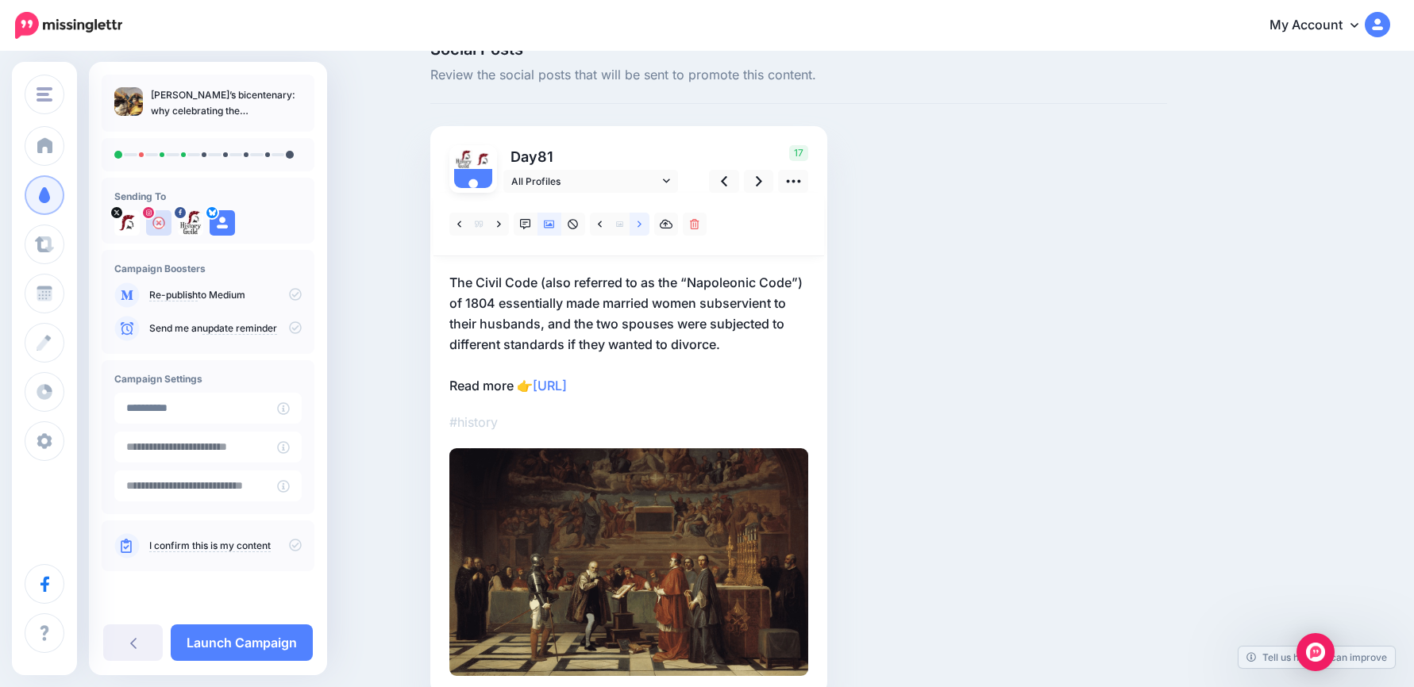
click at [641, 225] on link at bounding box center [639, 224] width 20 height 23
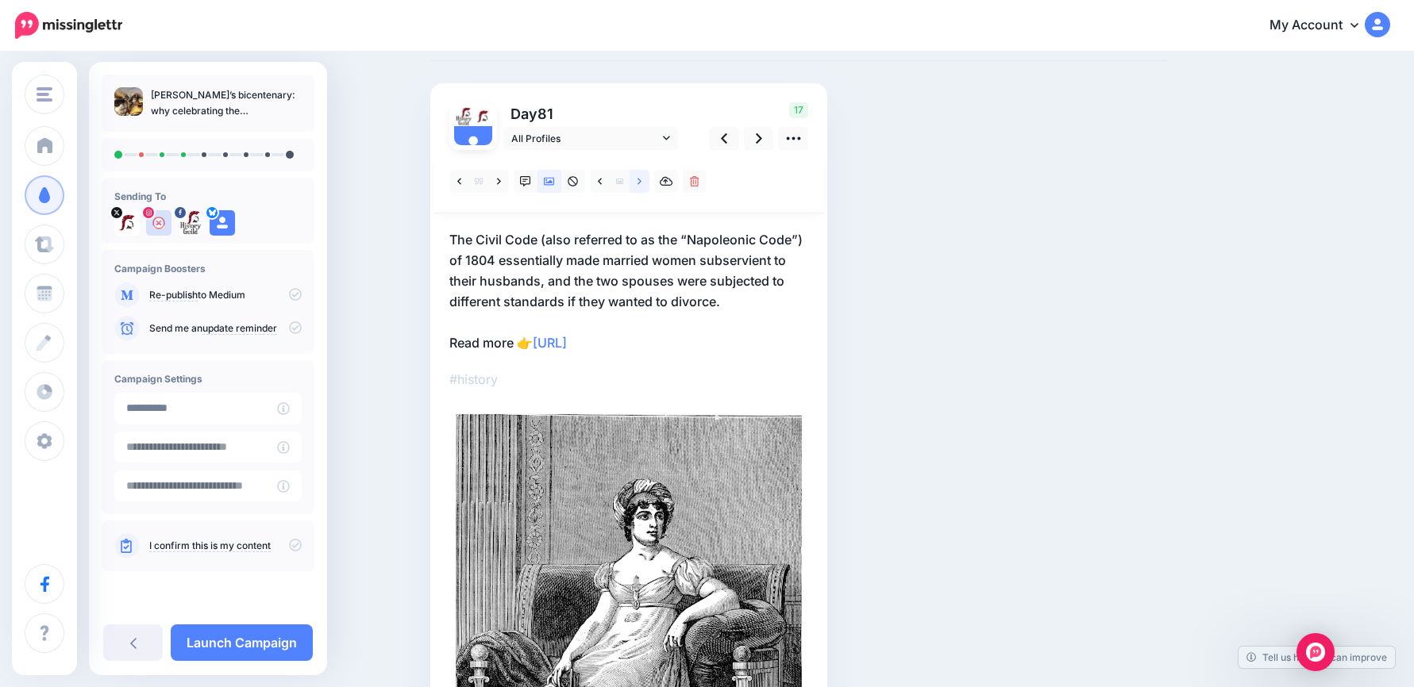
scroll to position [0, 0]
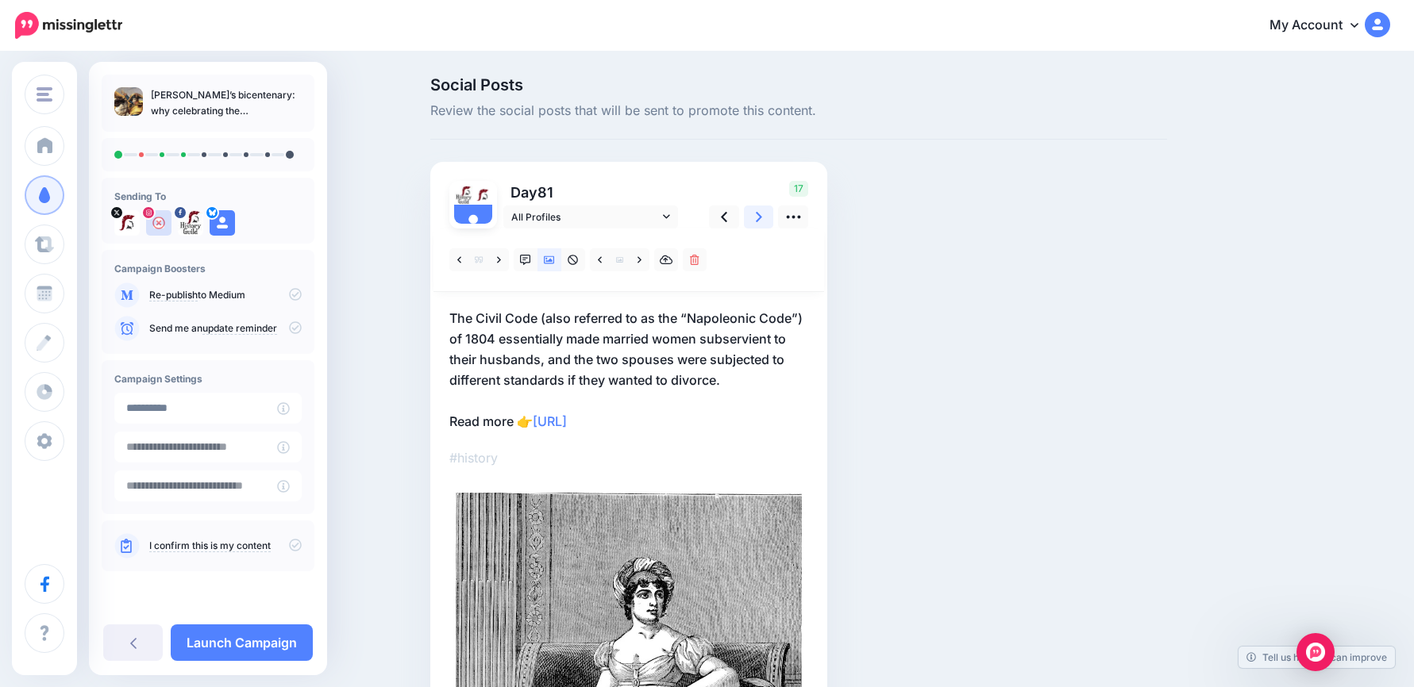
click at [772, 216] on link at bounding box center [759, 217] width 30 height 23
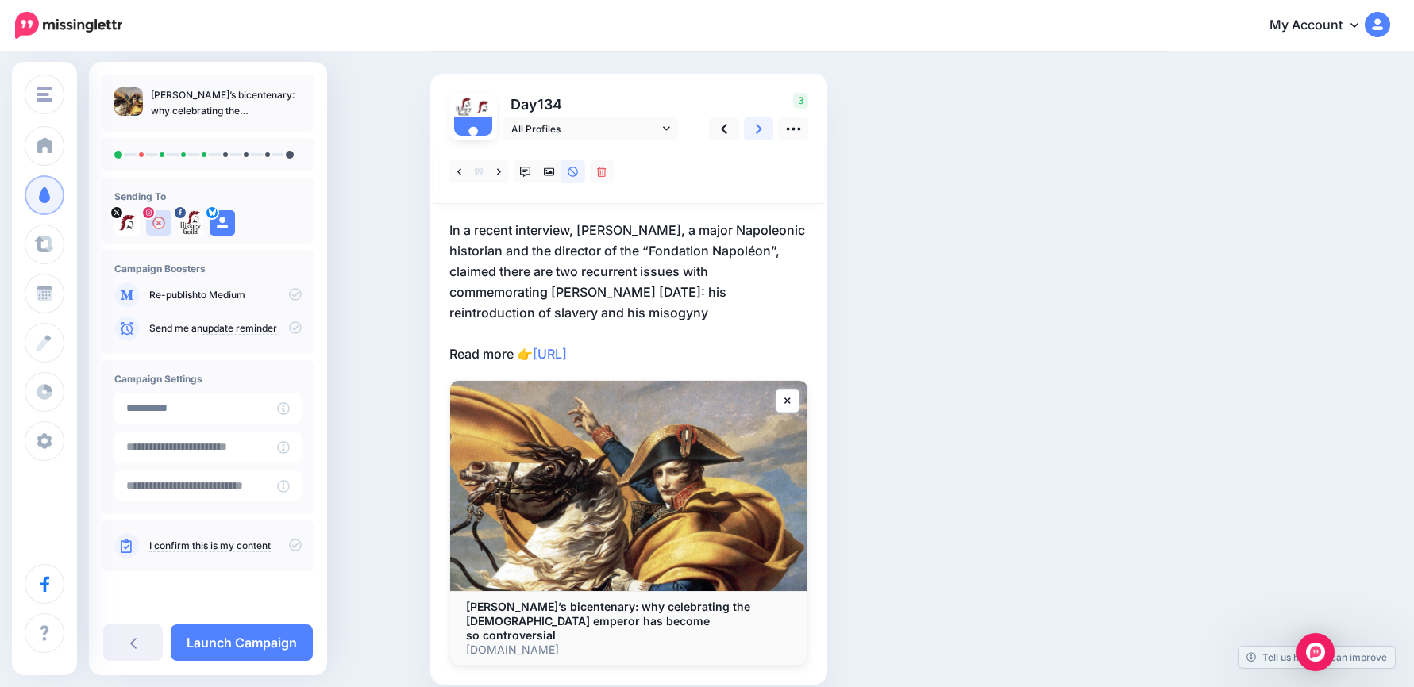
scroll to position [64, 0]
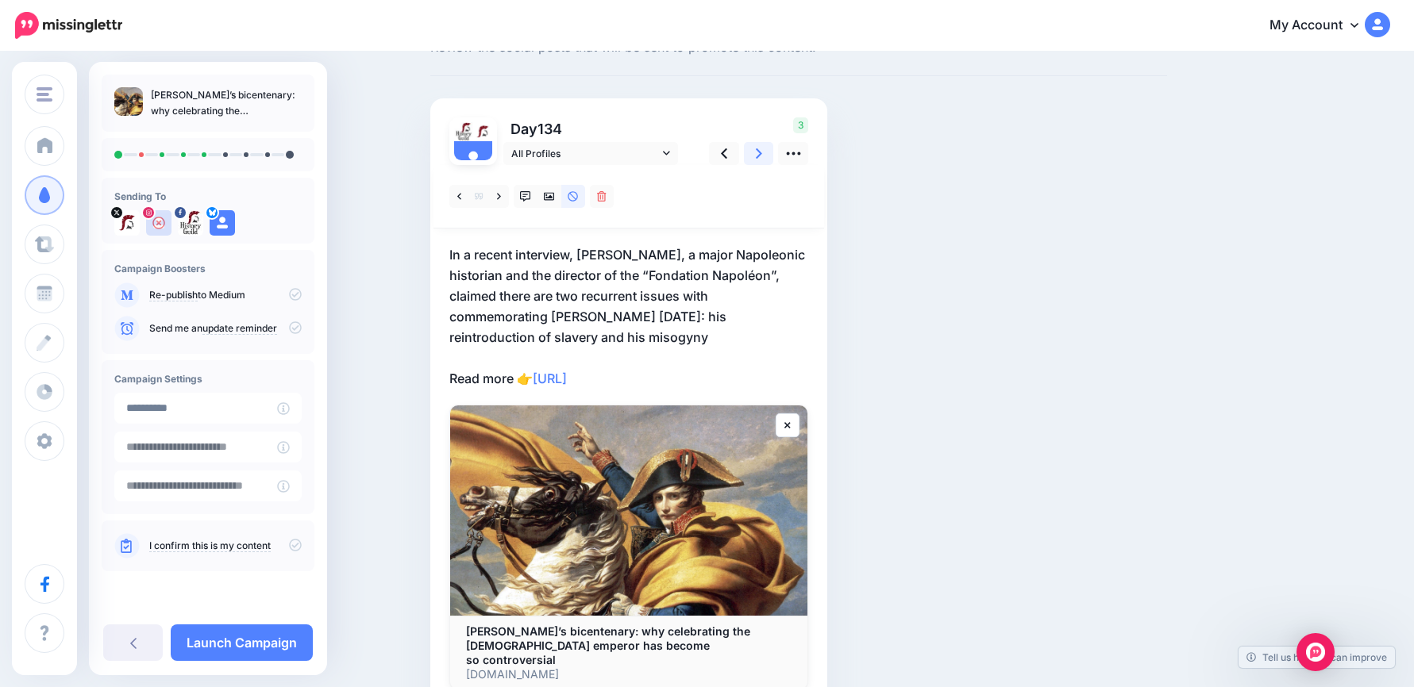
click at [774, 151] on link at bounding box center [759, 153] width 30 height 23
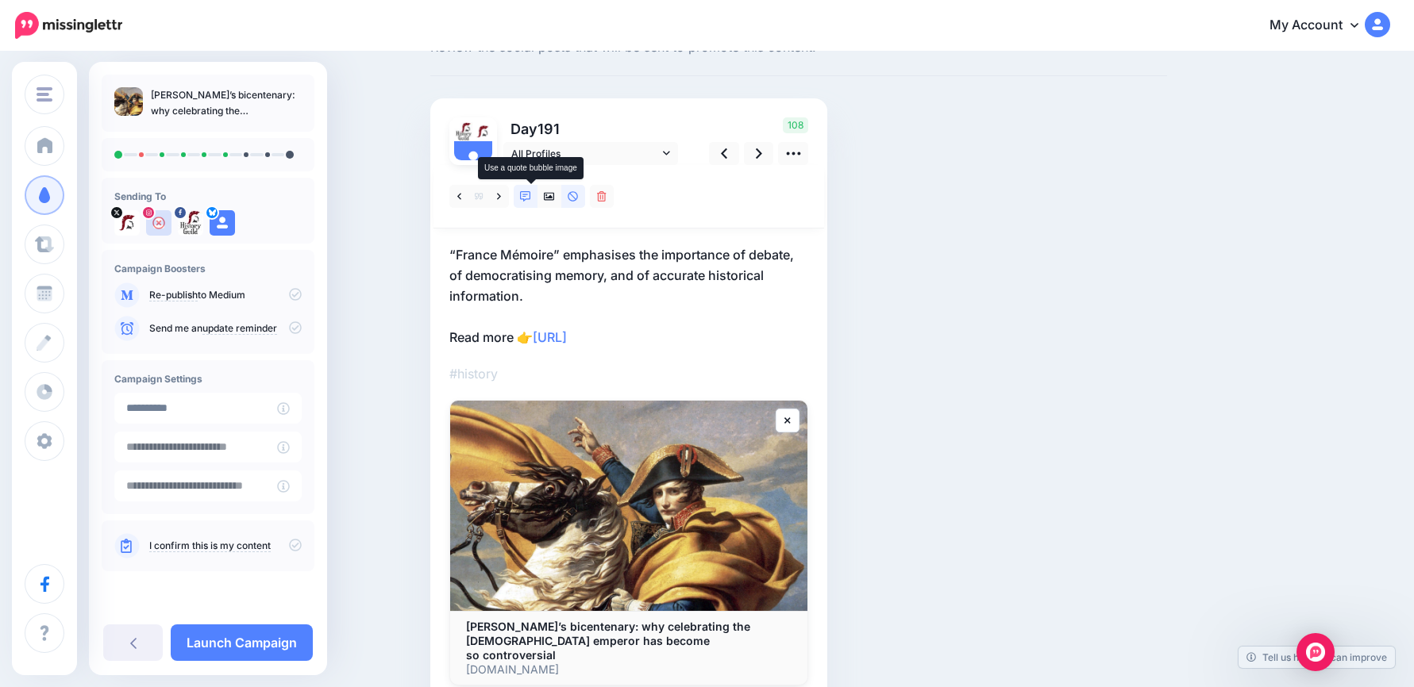
click at [528, 197] on icon at bounding box center [525, 196] width 11 height 11
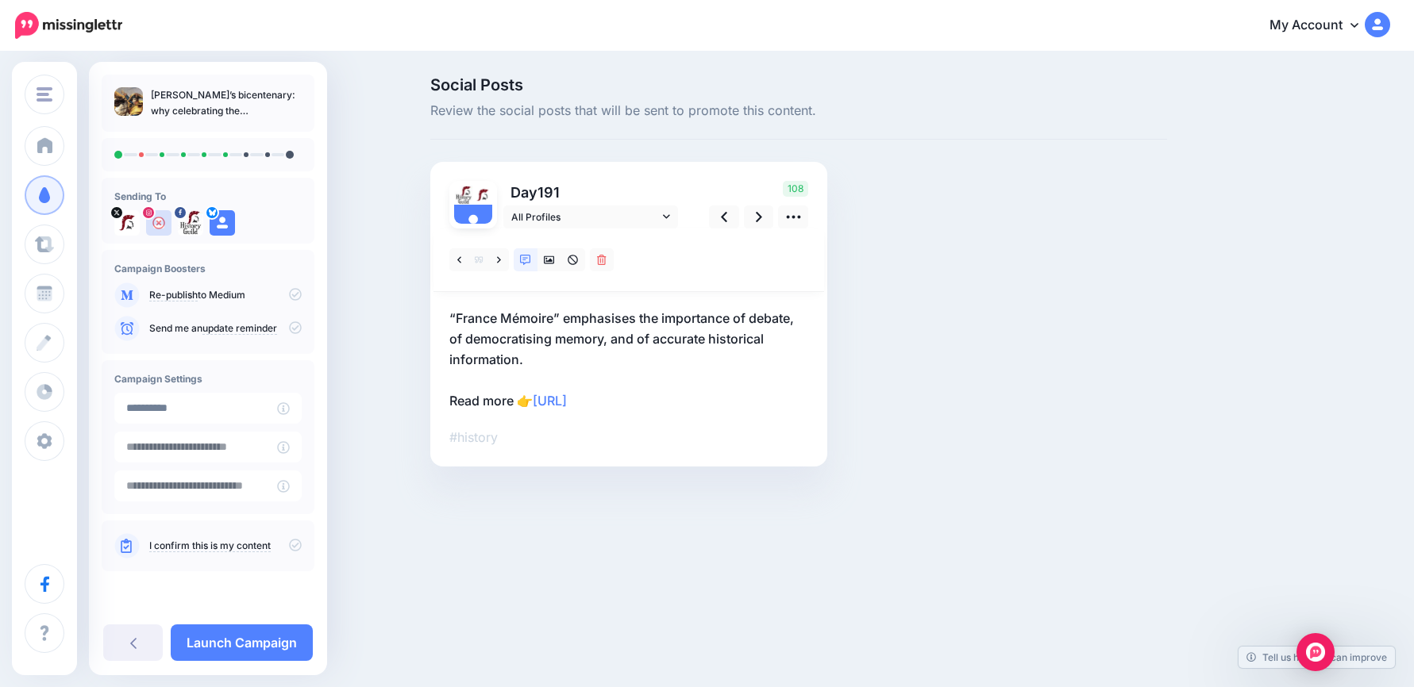
scroll to position [0, 0]
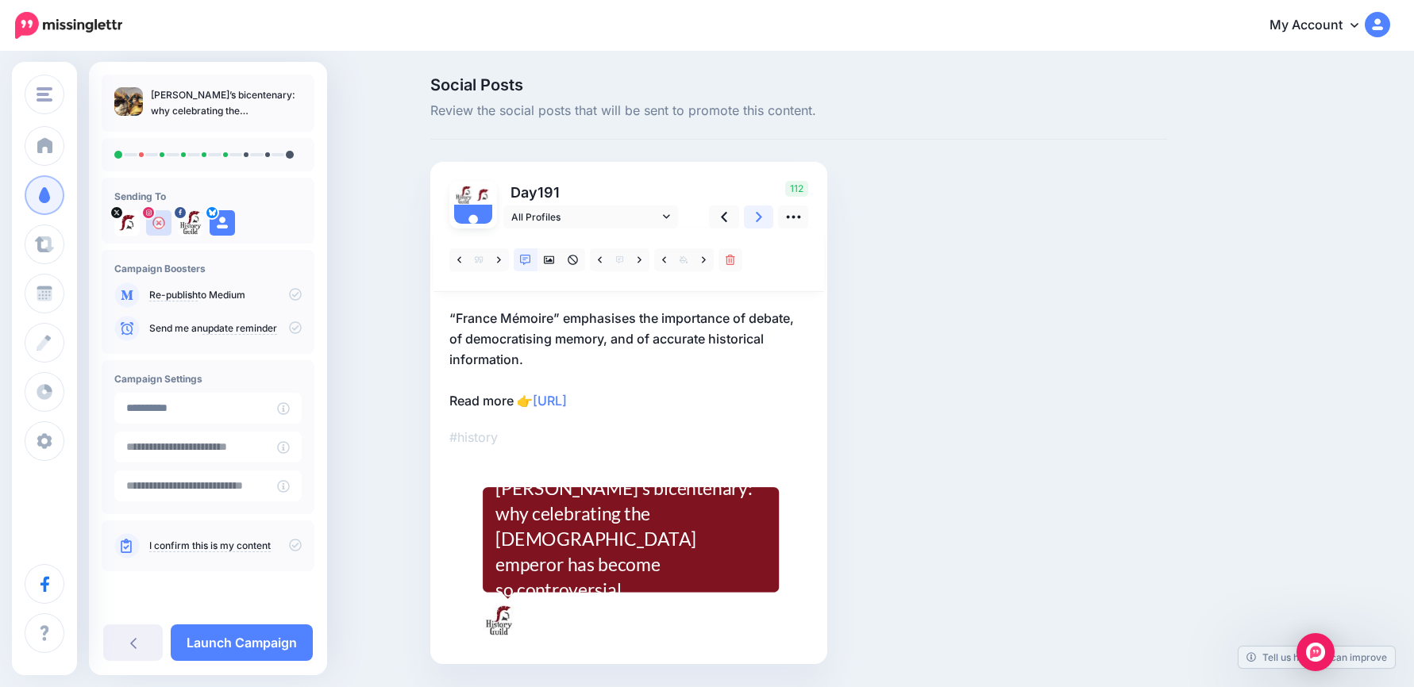
click at [771, 224] on link at bounding box center [759, 217] width 30 height 23
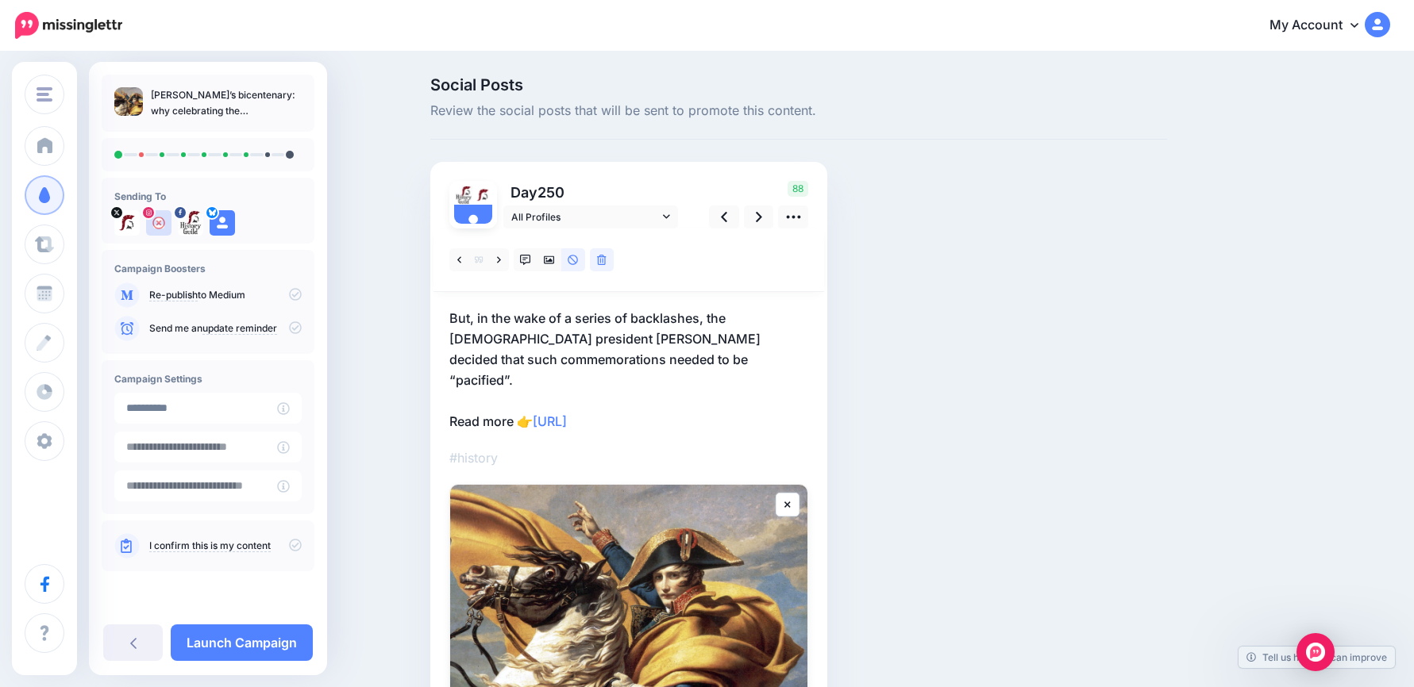
click at [606, 256] on icon at bounding box center [602, 260] width 10 height 11
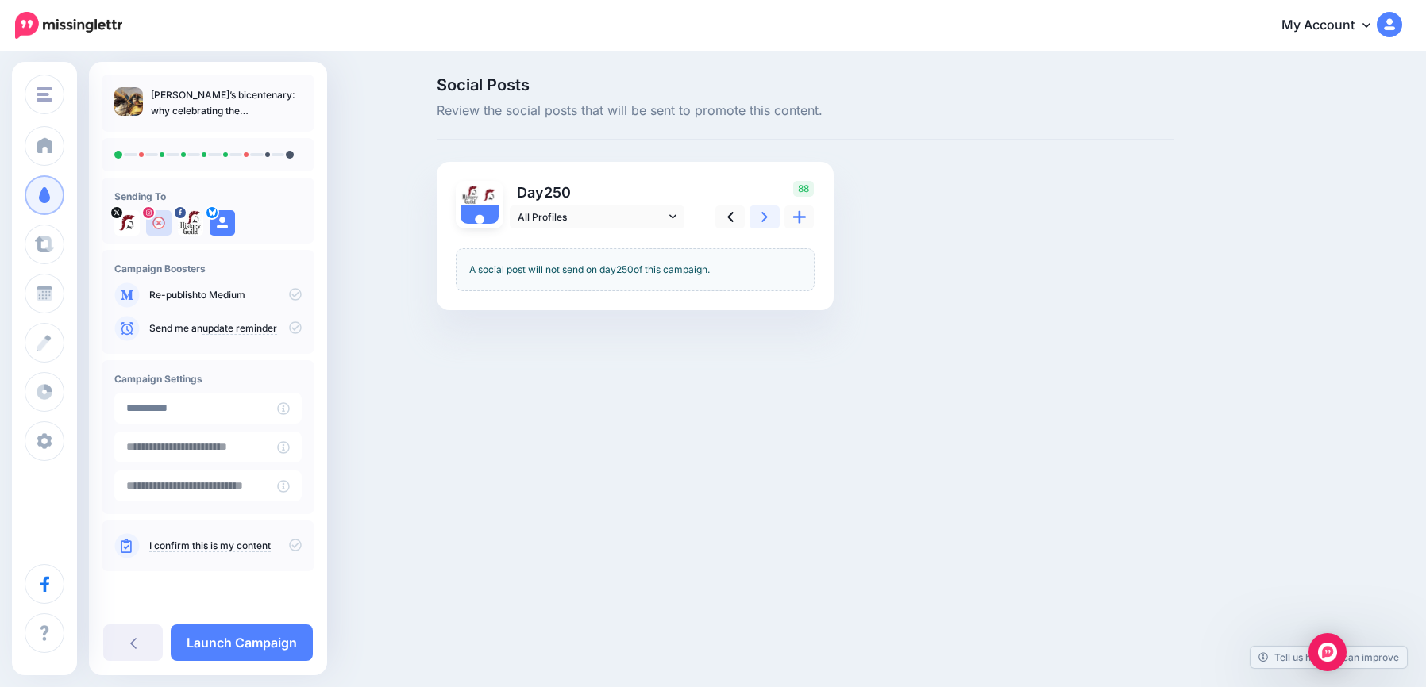
click at [768, 223] on link at bounding box center [764, 217] width 30 height 23
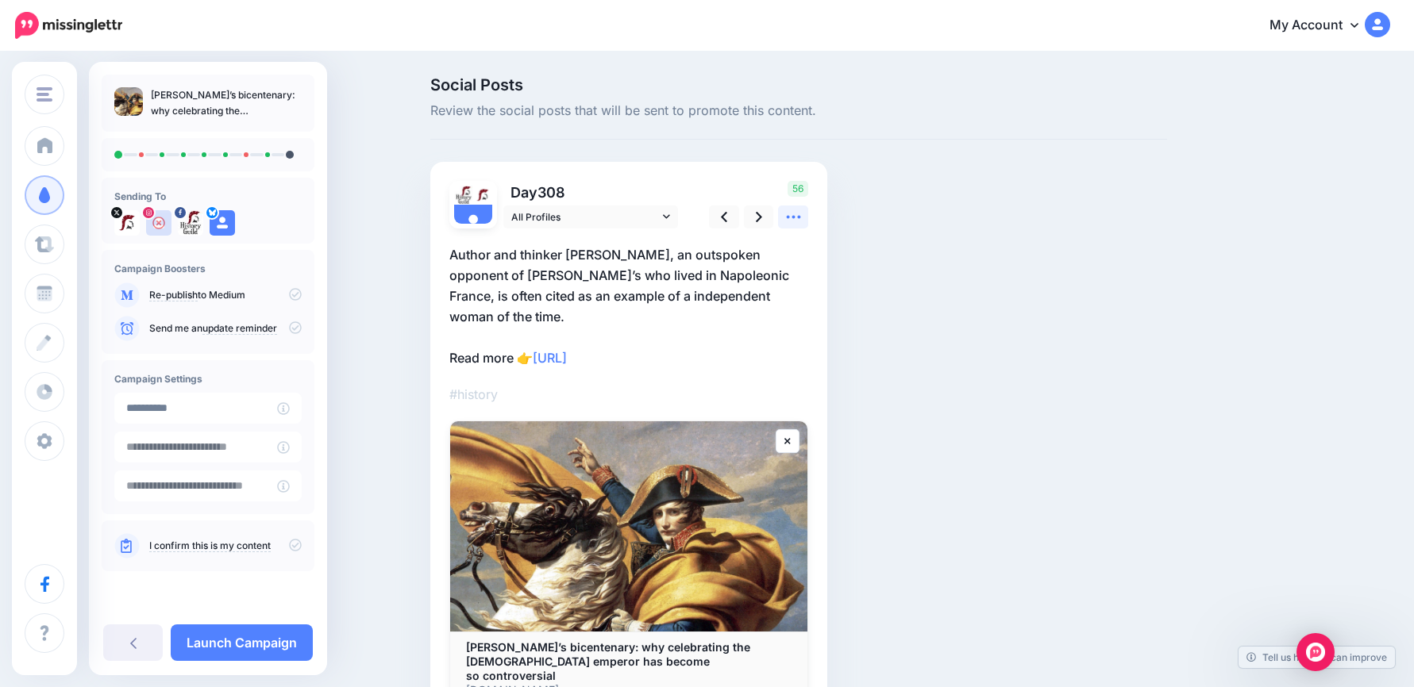
click at [802, 221] on icon at bounding box center [793, 217] width 17 height 17
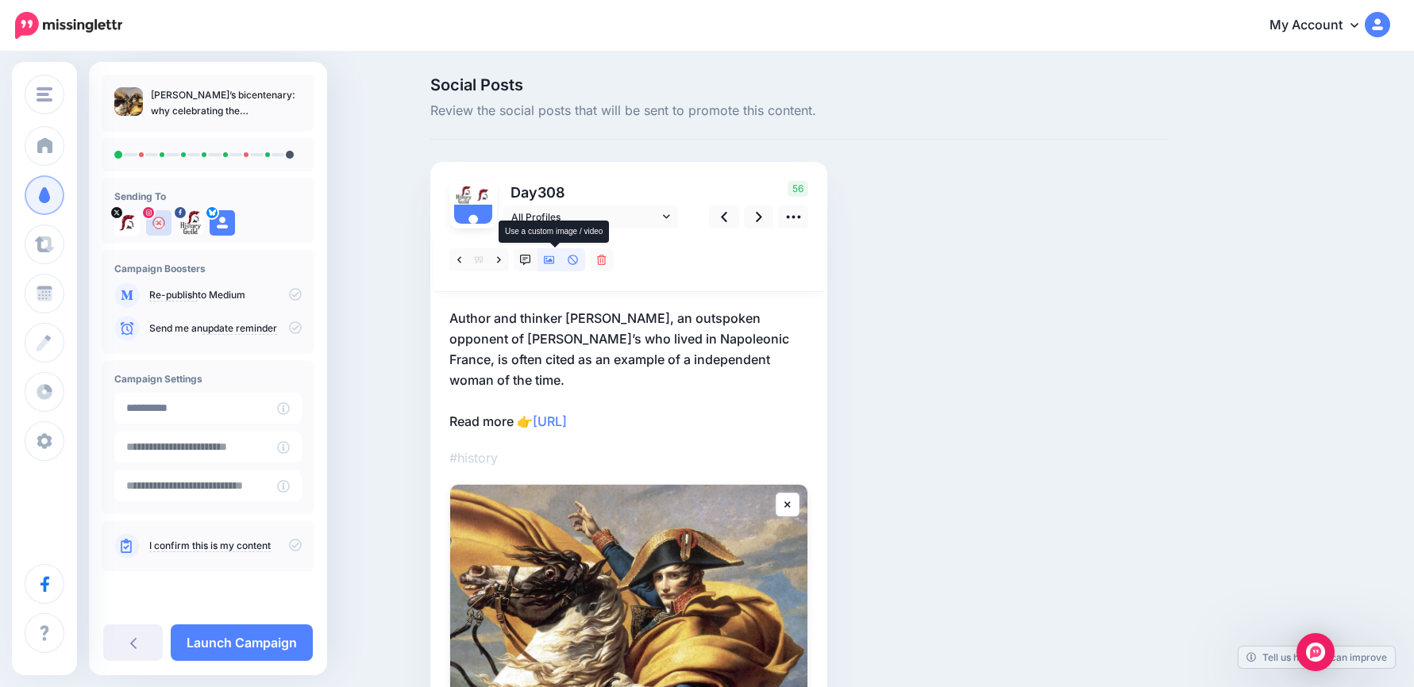
click at [555, 258] on icon at bounding box center [549, 260] width 11 height 11
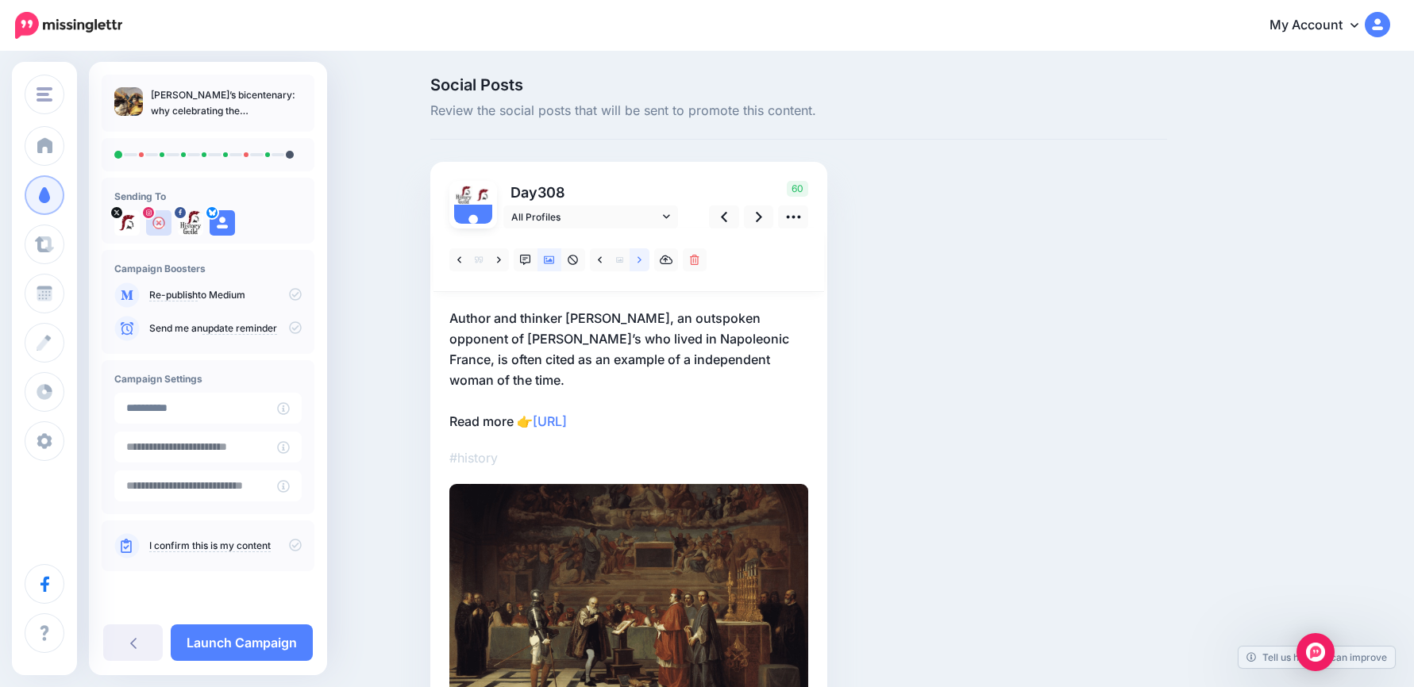
click at [649, 259] on link at bounding box center [639, 259] width 20 height 23
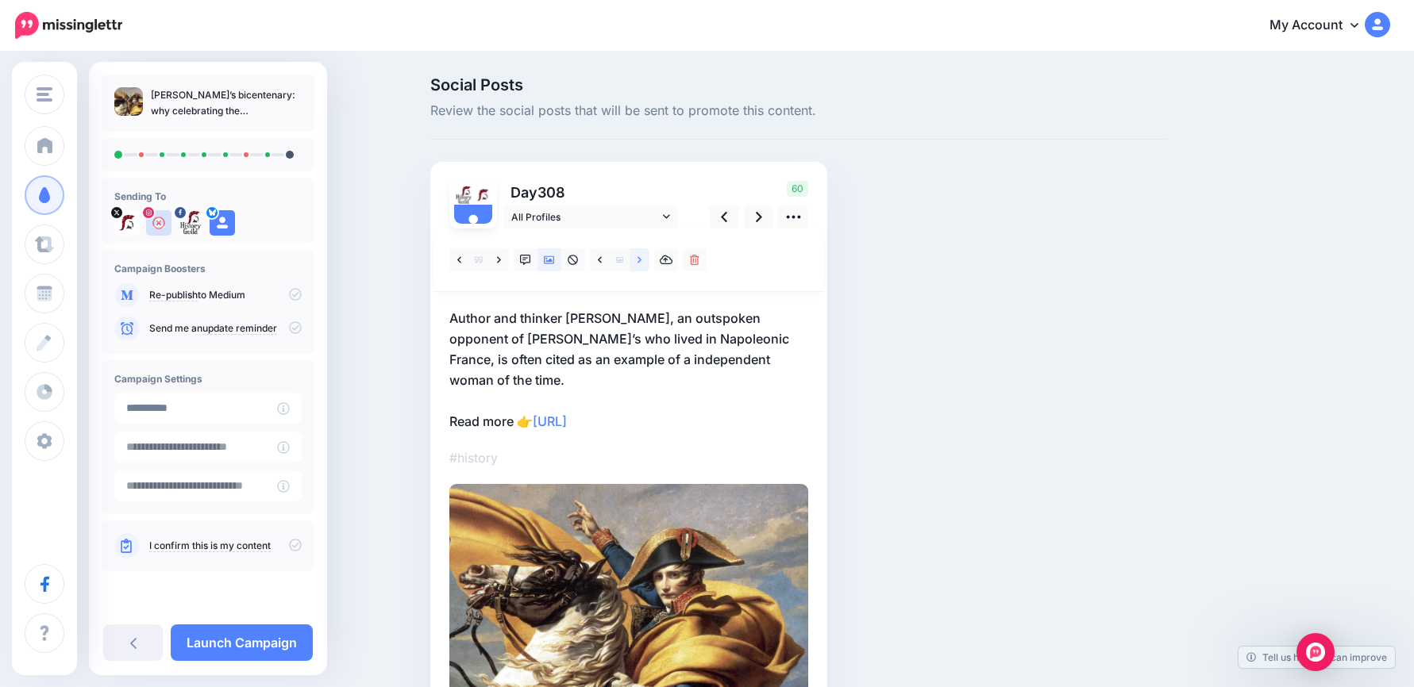
click at [649, 260] on link at bounding box center [639, 259] width 20 height 23
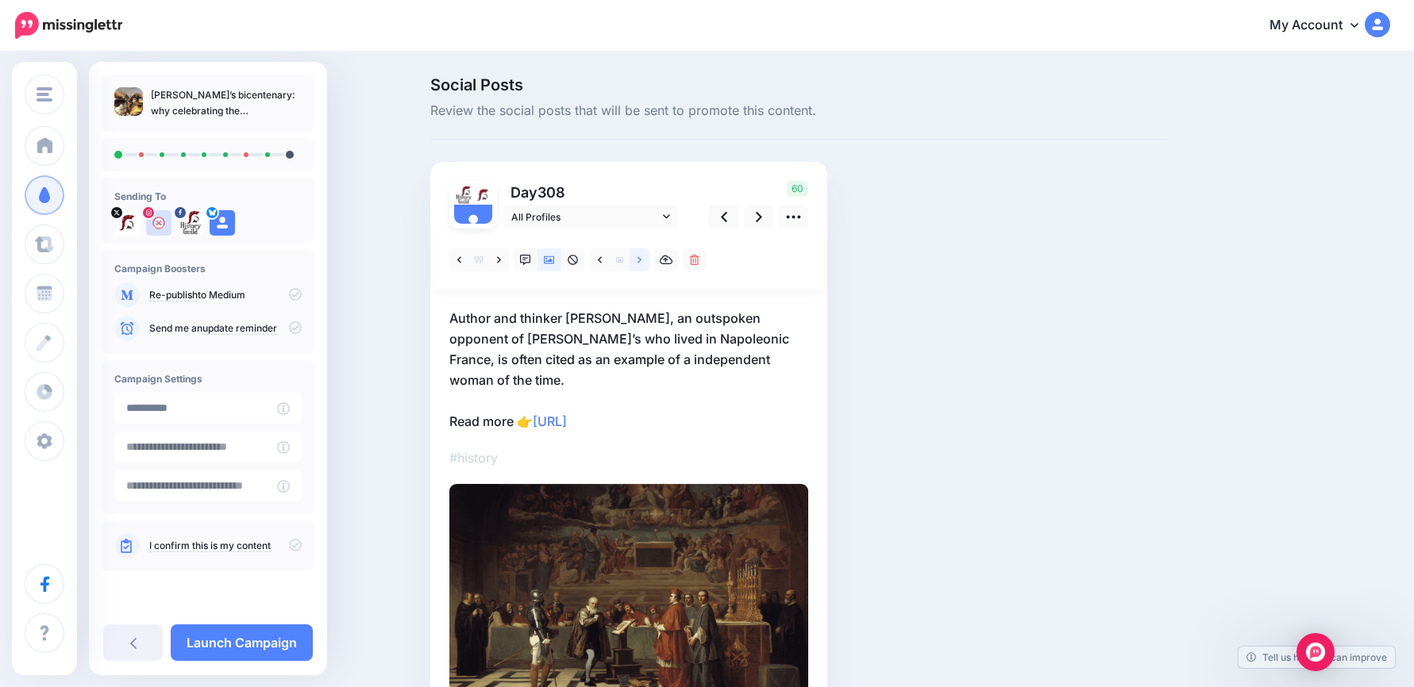
click at [649, 260] on link at bounding box center [639, 259] width 20 height 23
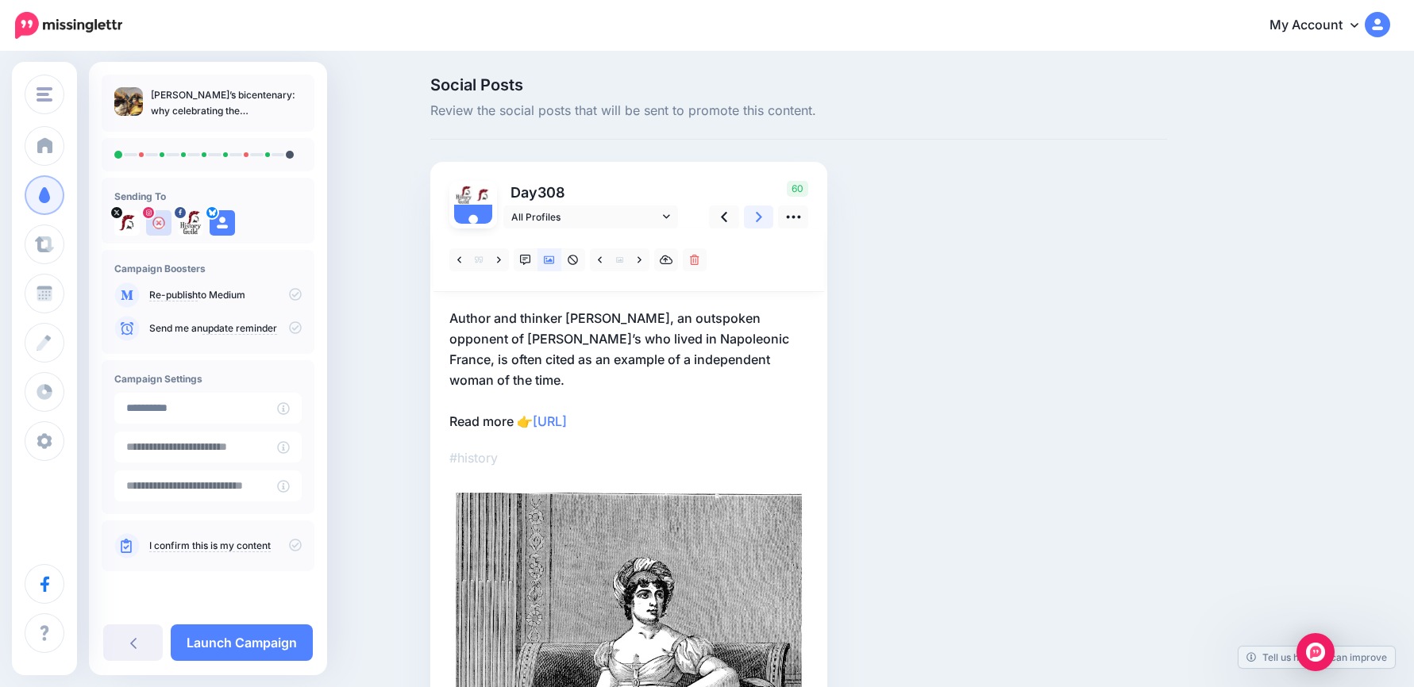
click at [762, 214] on icon at bounding box center [759, 217] width 6 height 10
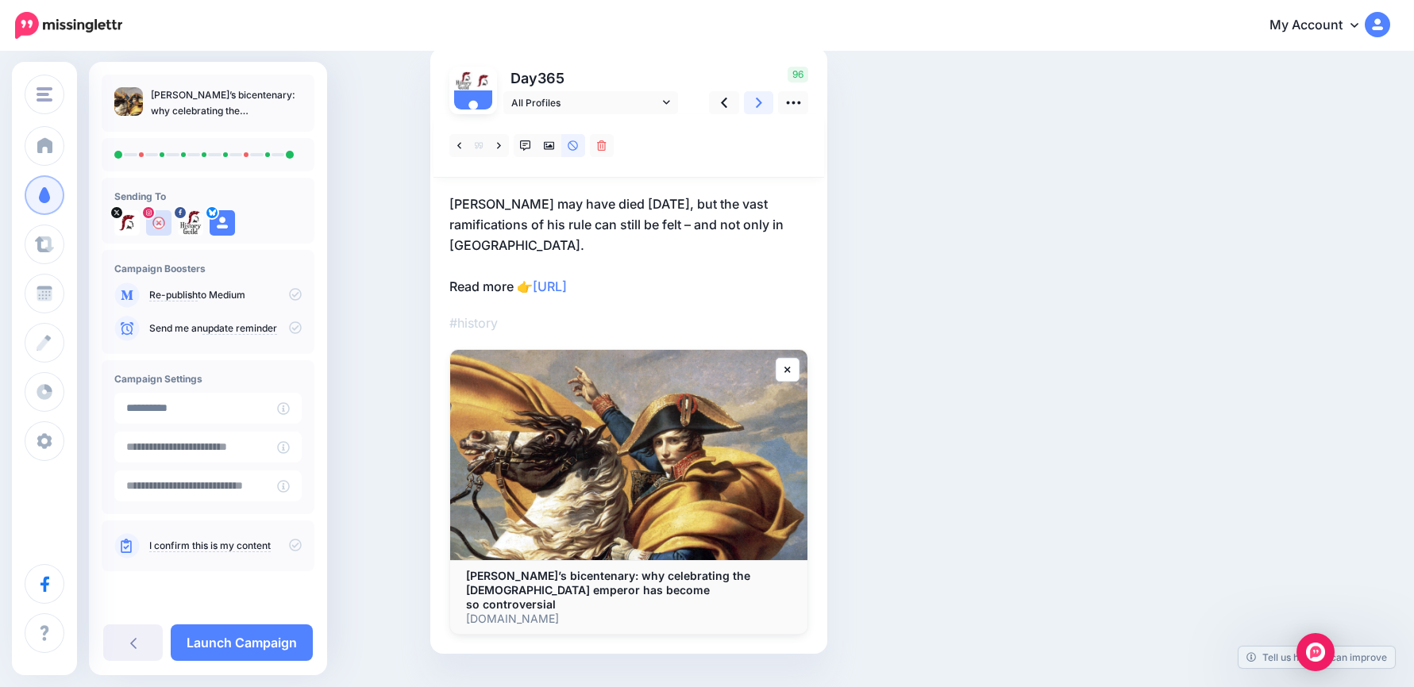
scroll to position [138, 0]
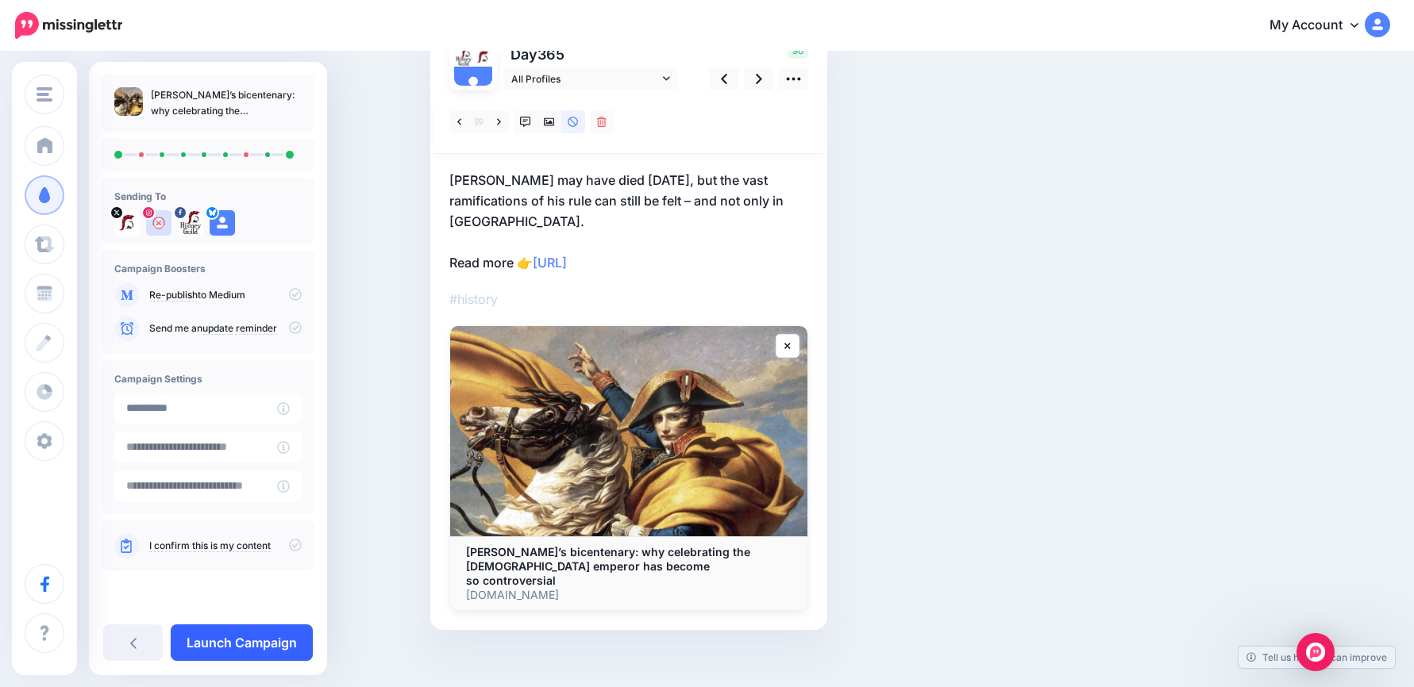
click at [262, 643] on link "Launch Campaign" at bounding box center [242, 643] width 142 height 37
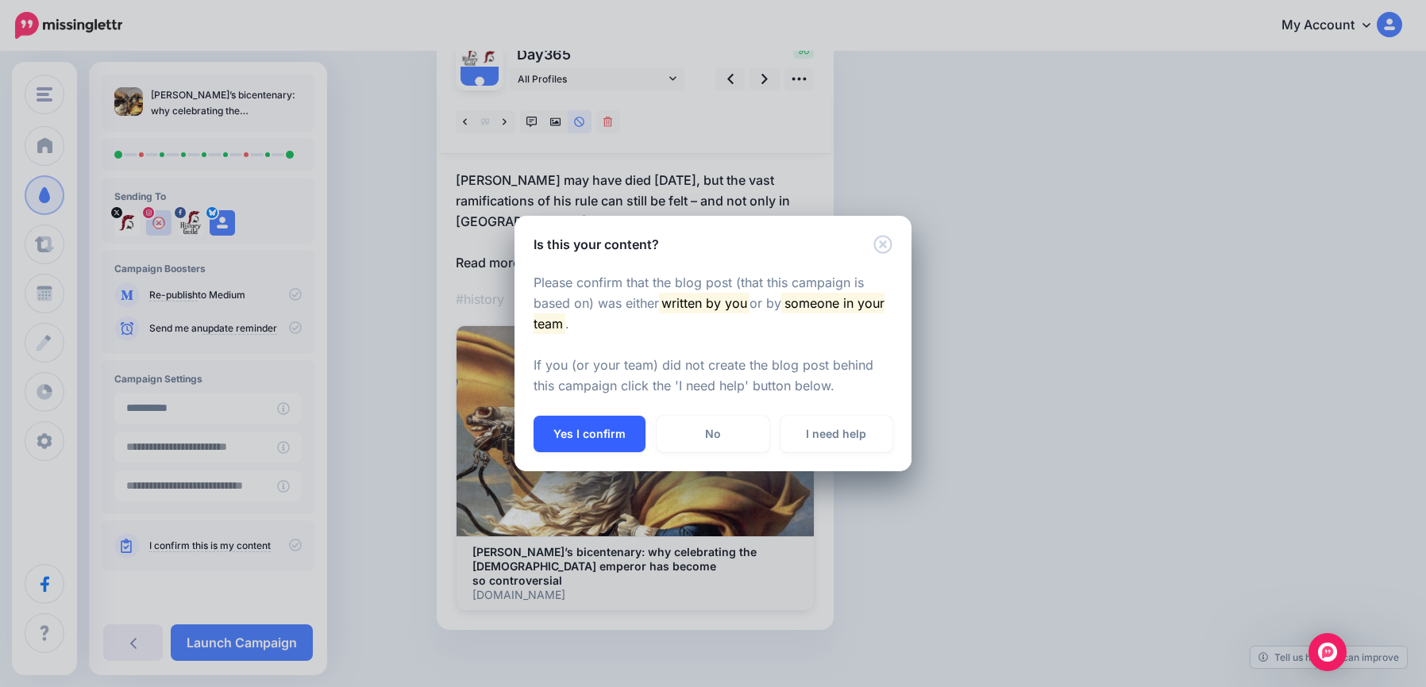
click at [595, 427] on button "Yes I confirm" at bounding box center [589, 434] width 112 height 37
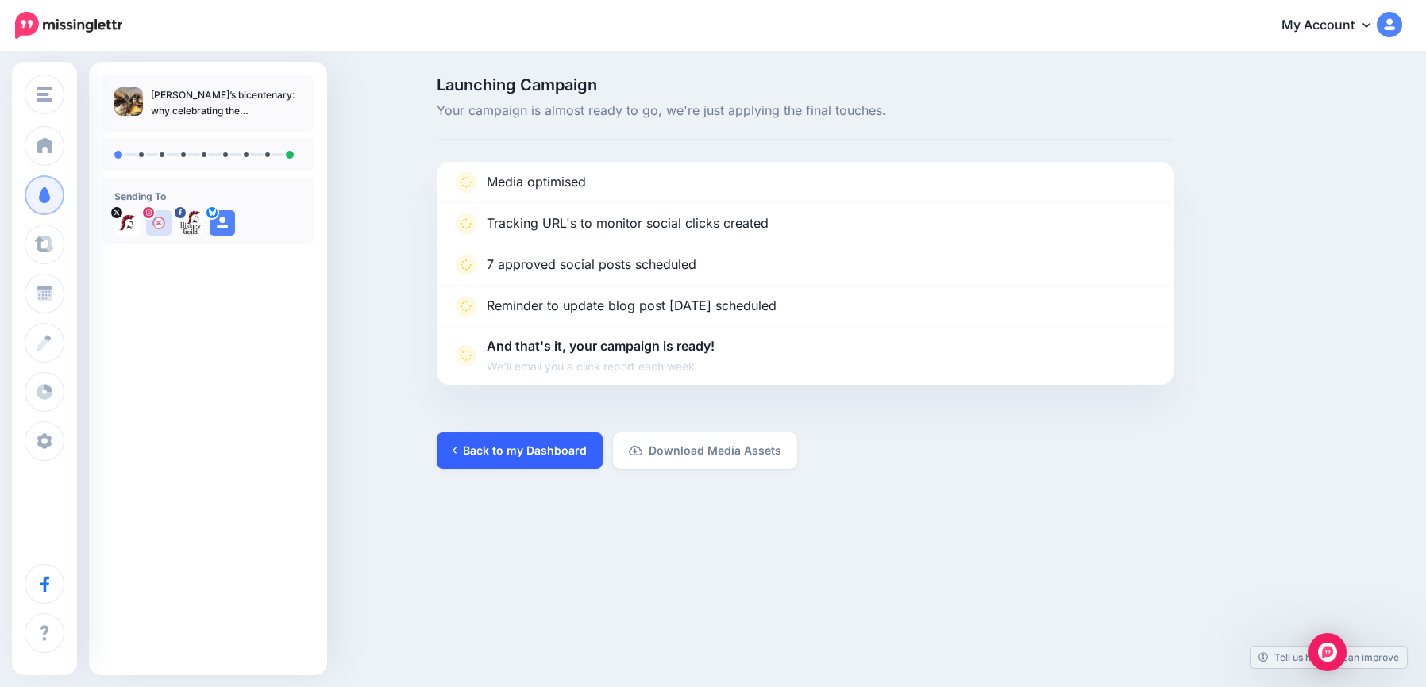
click at [493, 458] on link "Back to my Dashboard" at bounding box center [520, 451] width 166 height 37
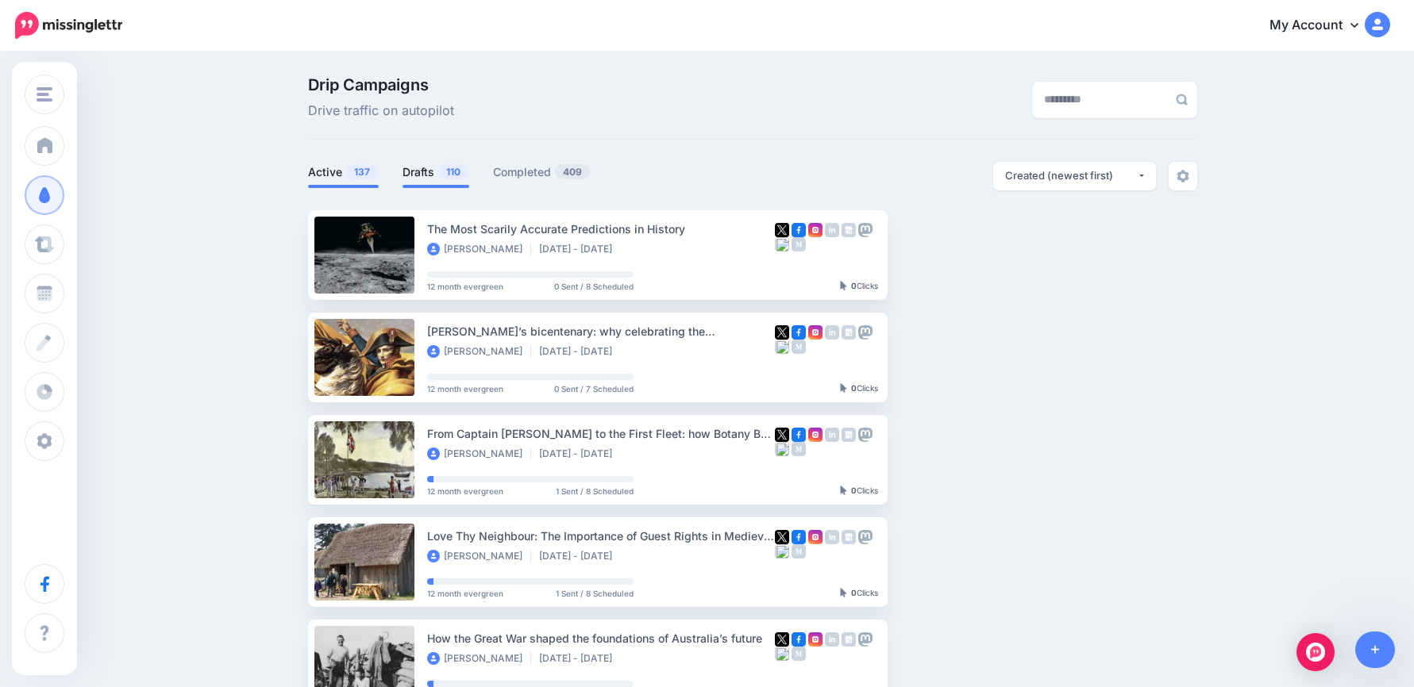
click at [429, 170] on link "Drafts 110" at bounding box center [435, 172] width 67 height 19
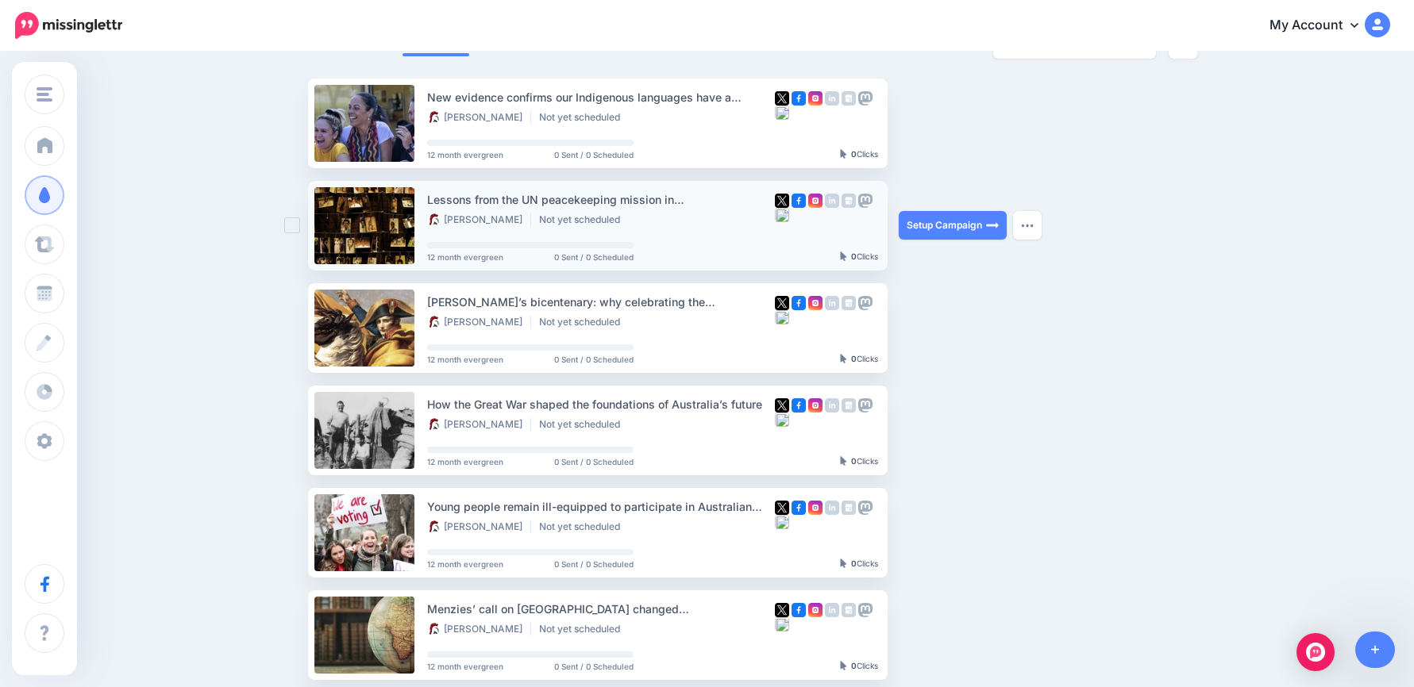
scroll to position [159, 0]
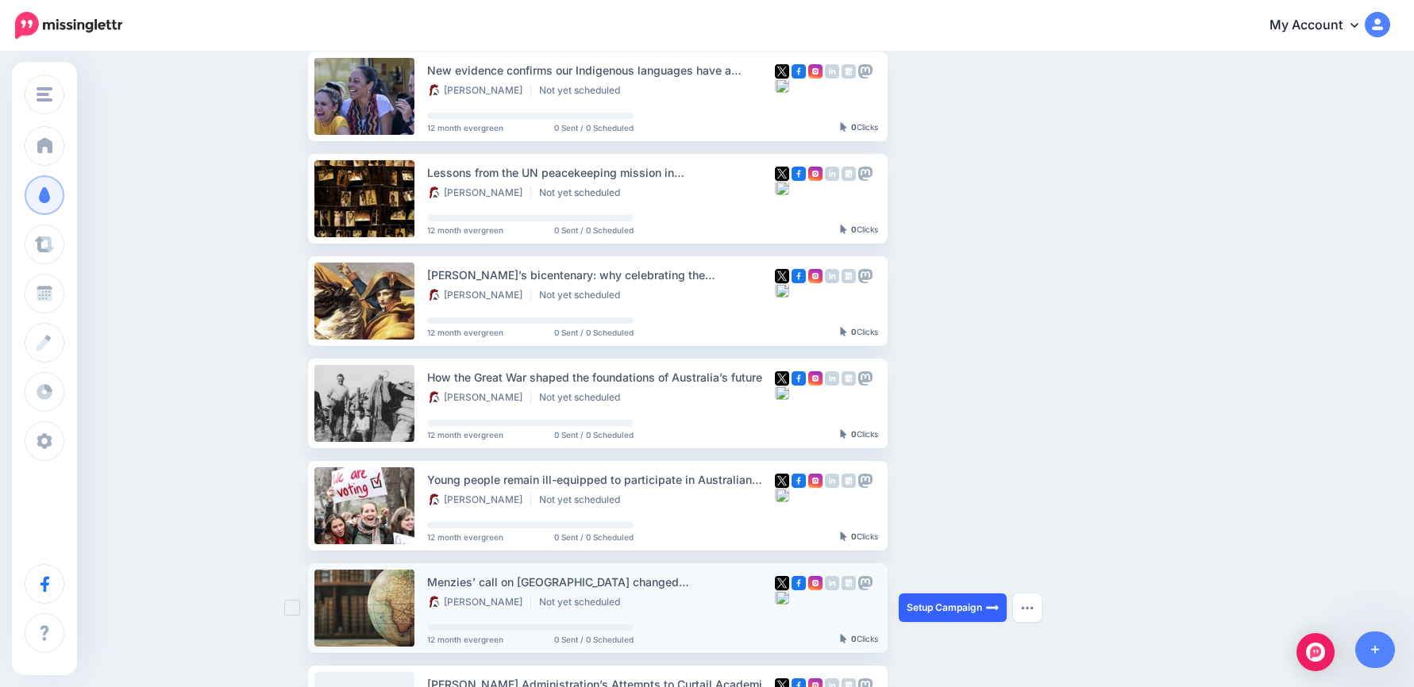
click at [949, 608] on link "Setup Campaign" at bounding box center [953, 608] width 108 height 29
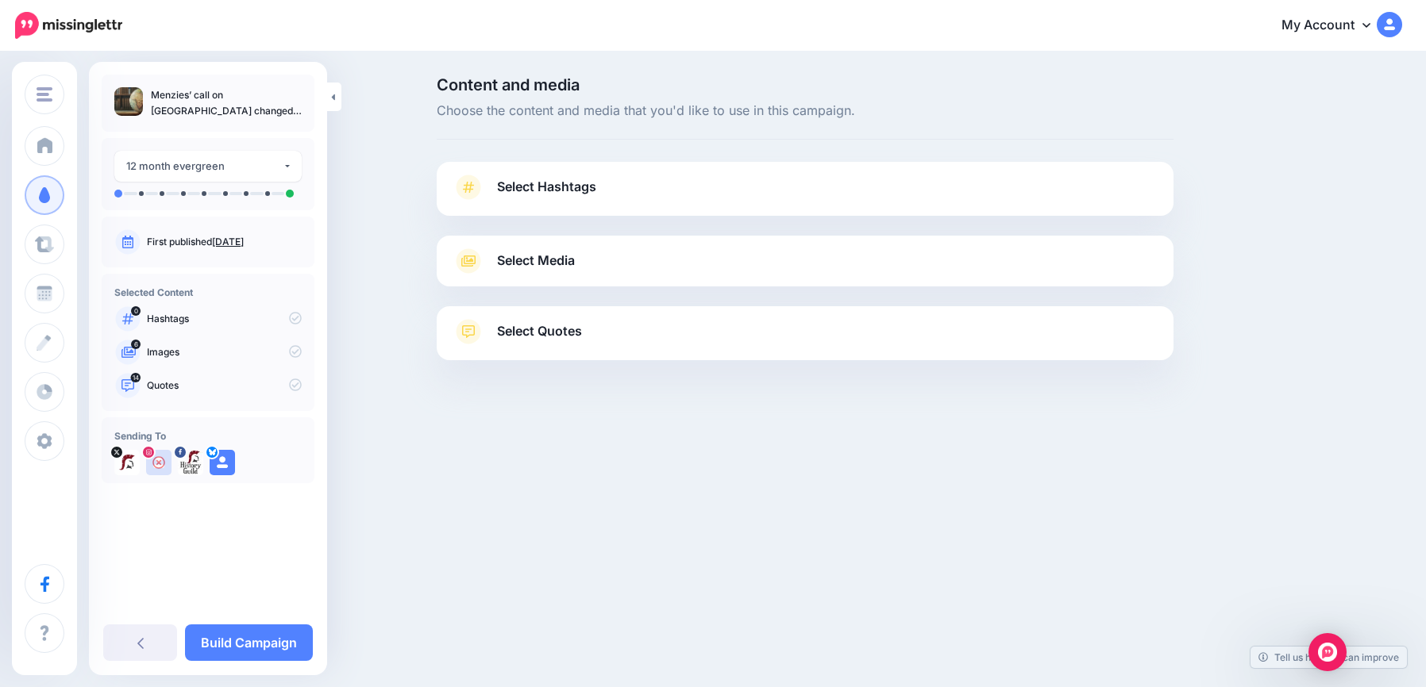
click at [529, 207] on link "Select Hashtags" at bounding box center [804, 195] width 705 height 41
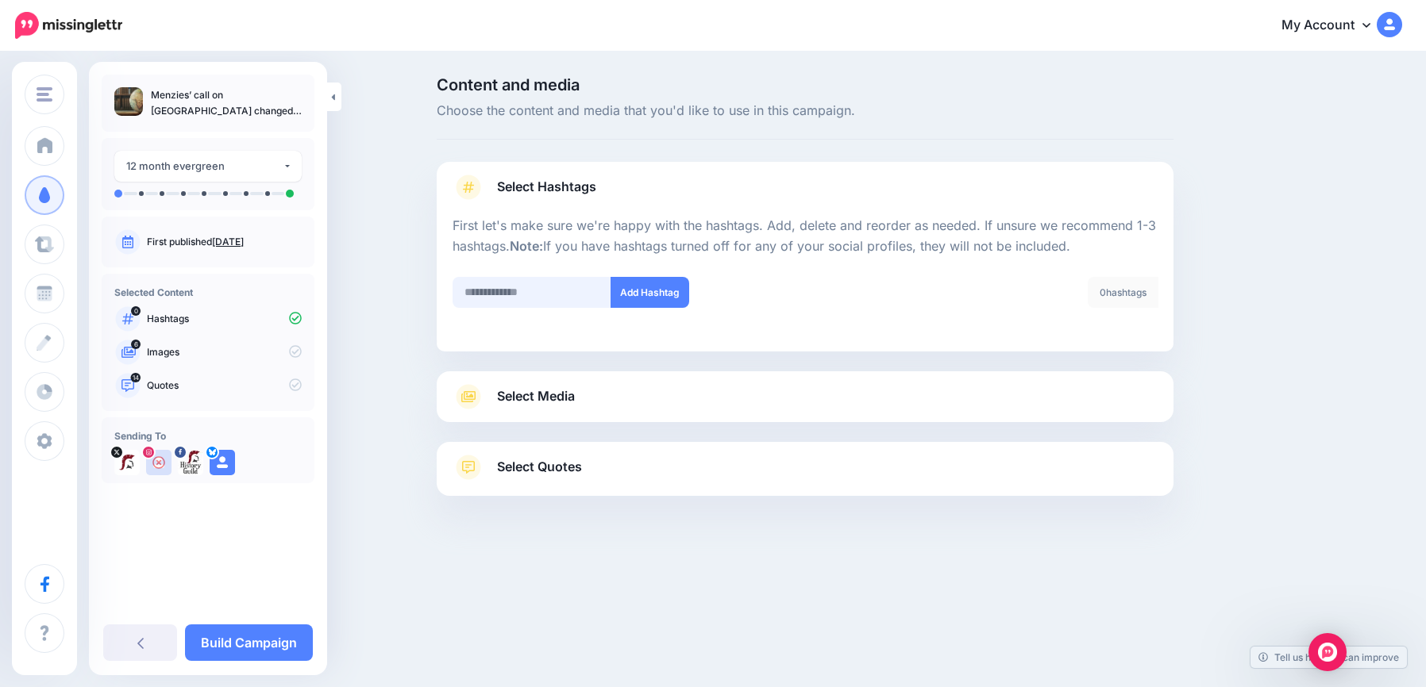
click at [514, 282] on input "text" at bounding box center [531, 292] width 159 height 31
type input "*******"
drag, startPoint x: 664, startPoint y: 287, endPoint x: 602, endPoint y: 350, distance: 87.6
click at [663, 287] on button "Add Hashtag" at bounding box center [649, 292] width 79 height 31
click at [572, 388] on span "Select Media" at bounding box center [536, 396] width 78 height 21
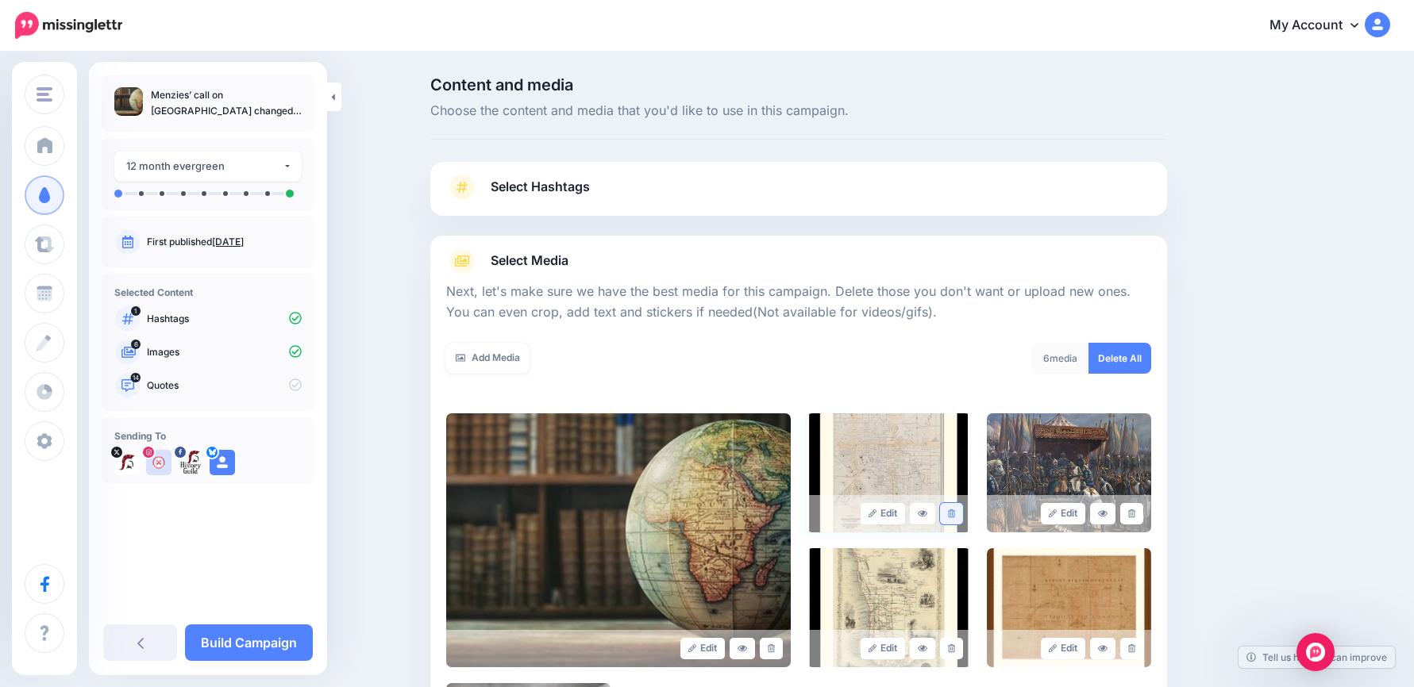
click at [961, 512] on link at bounding box center [951, 513] width 23 height 21
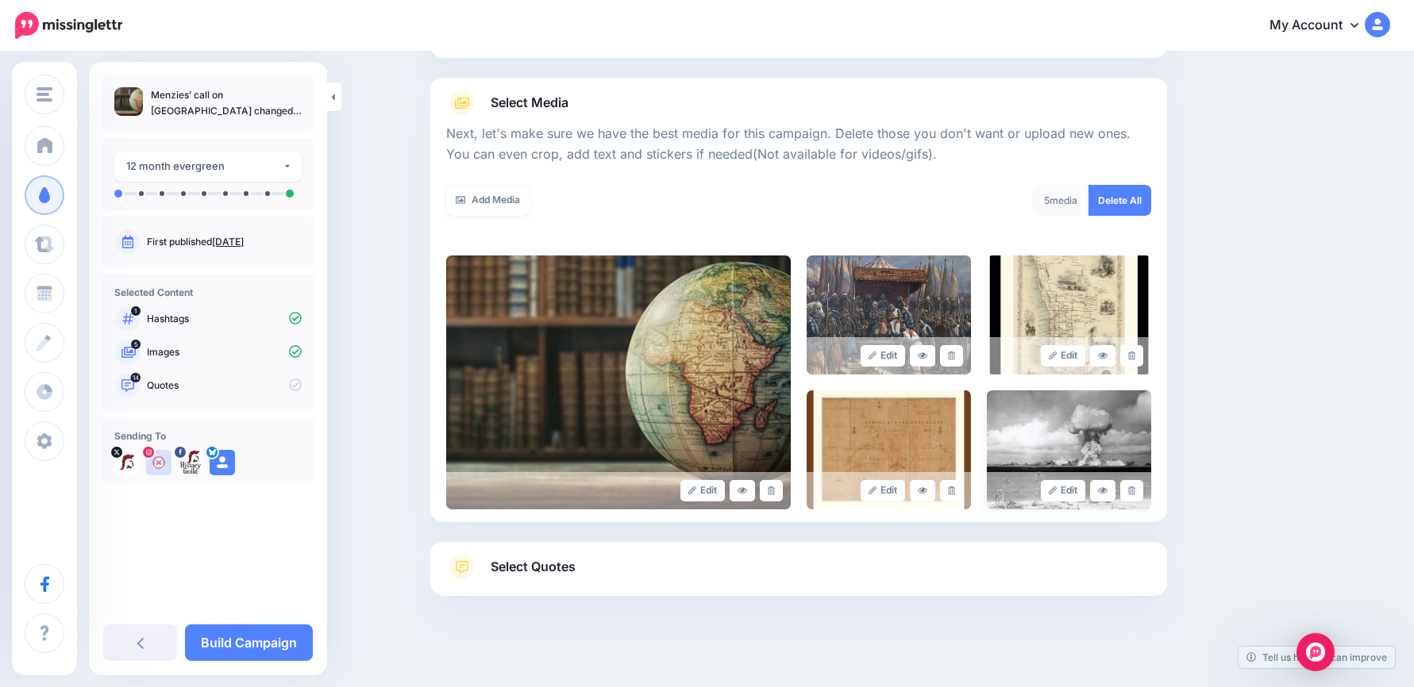
scroll to position [159, 0]
click at [963, 353] on link at bounding box center [951, 354] width 23 height 21
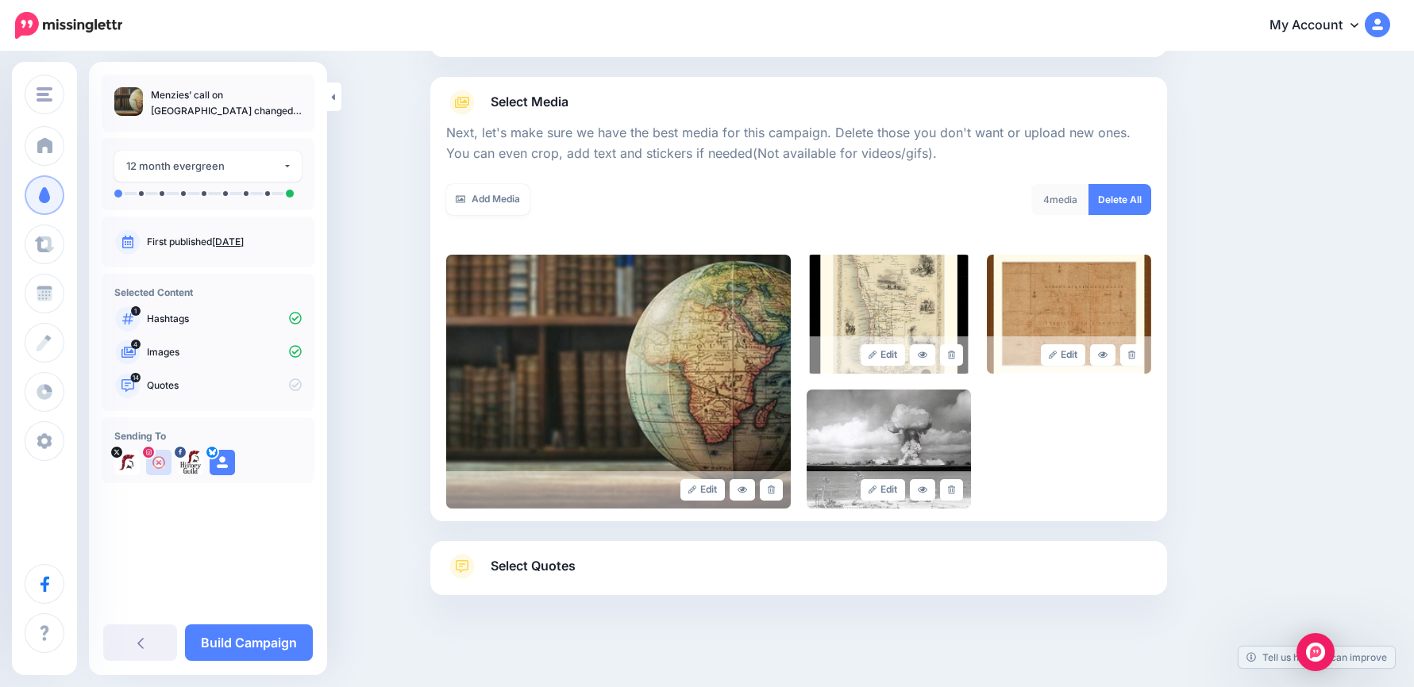
click at [633, 576] on link "Select Quotes" at bounding box center [798, 574] width 705 height 41
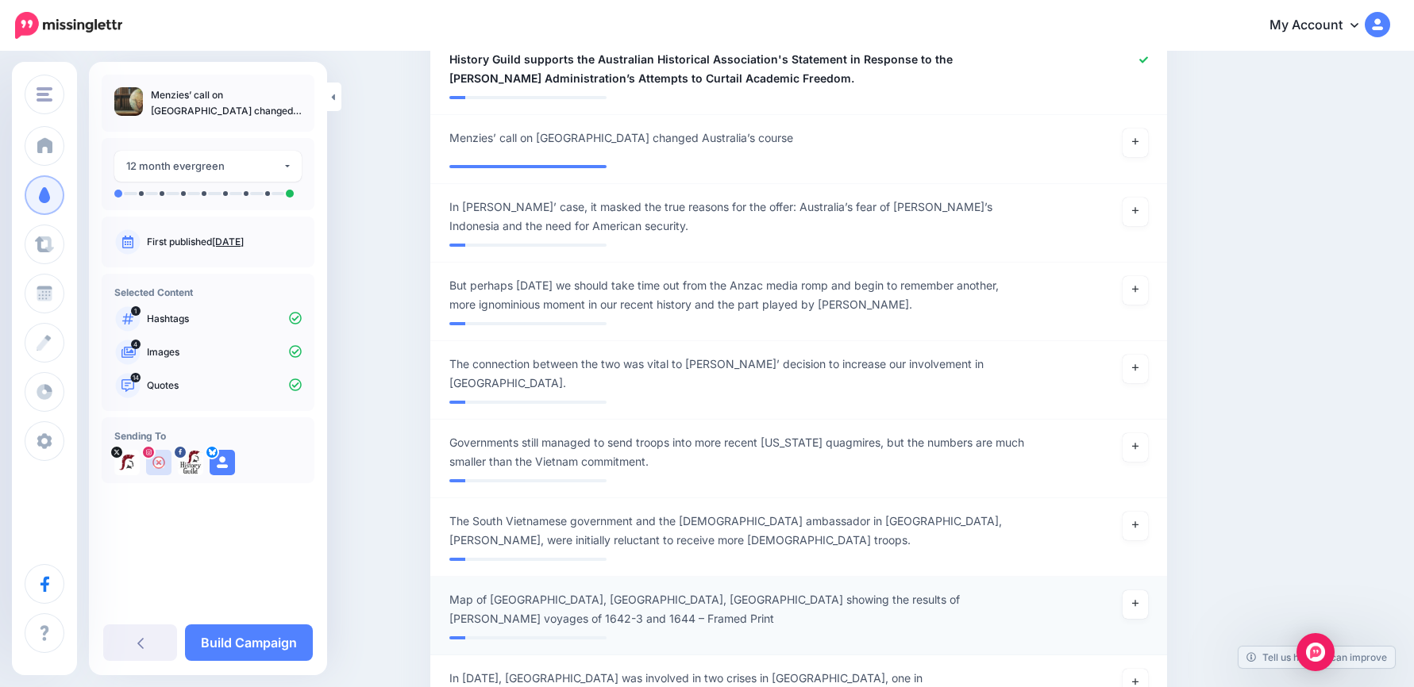
scroll to position [1666, 0]
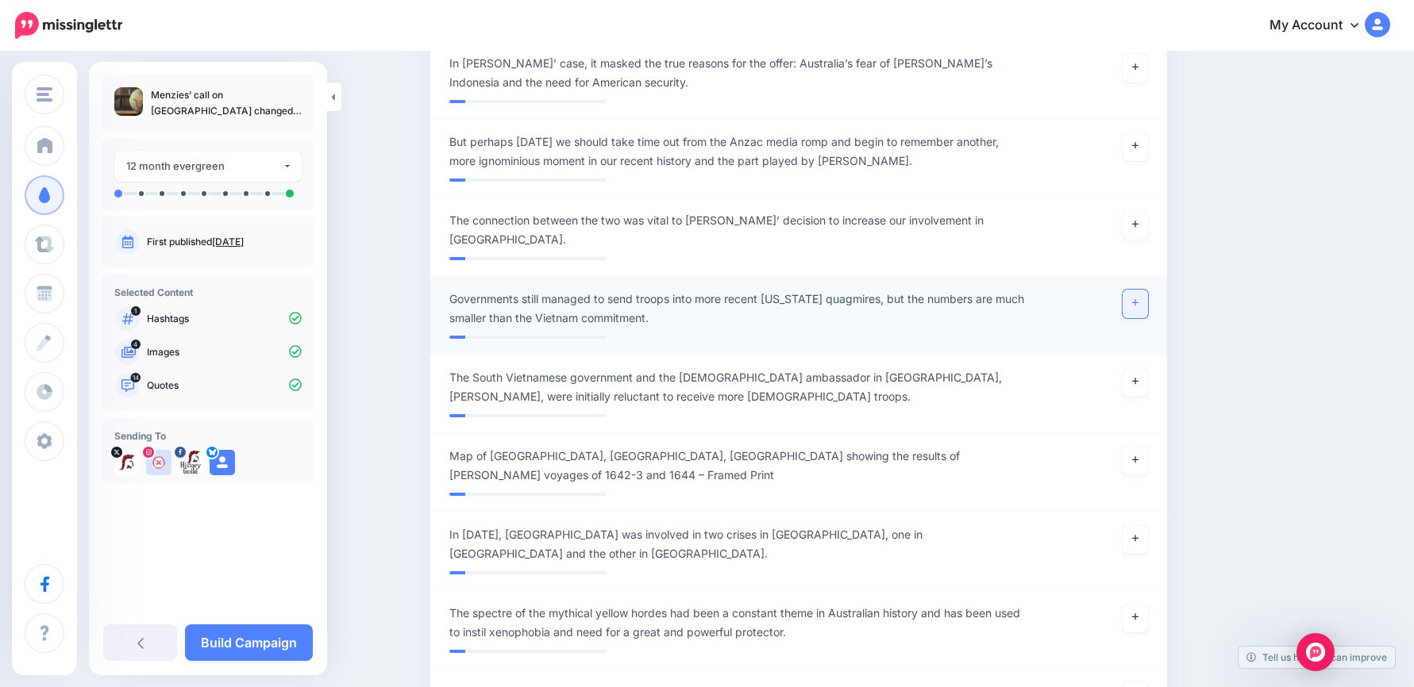
drag, startPoint x: 1149, startPoint y: 224, endPoint x: 1141, endPoint y: 145, distance: 79.1
click at [1148, 290] on link at bounding box center [1134, 304] width 25 height 29
click at [1141, 211] on link at bounding box center [1134, 225] width 25 height 29
drag, startPoint x: 1132, startPoint y: 75, endPoint x: 1122, endPoint y: 91, distance: 18.9
click at [1131, 133] on link at bounding box center [1134, 147] width 25 height 29
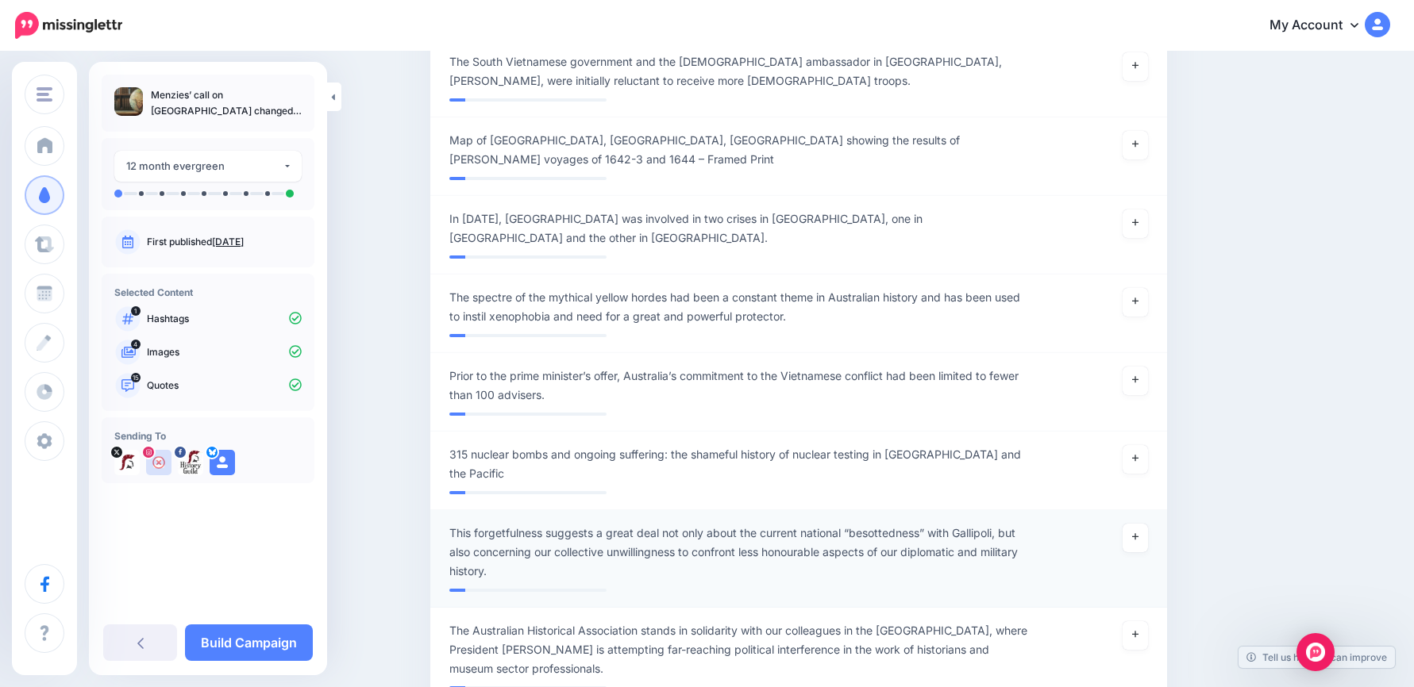
scroll to position [2142, 0]
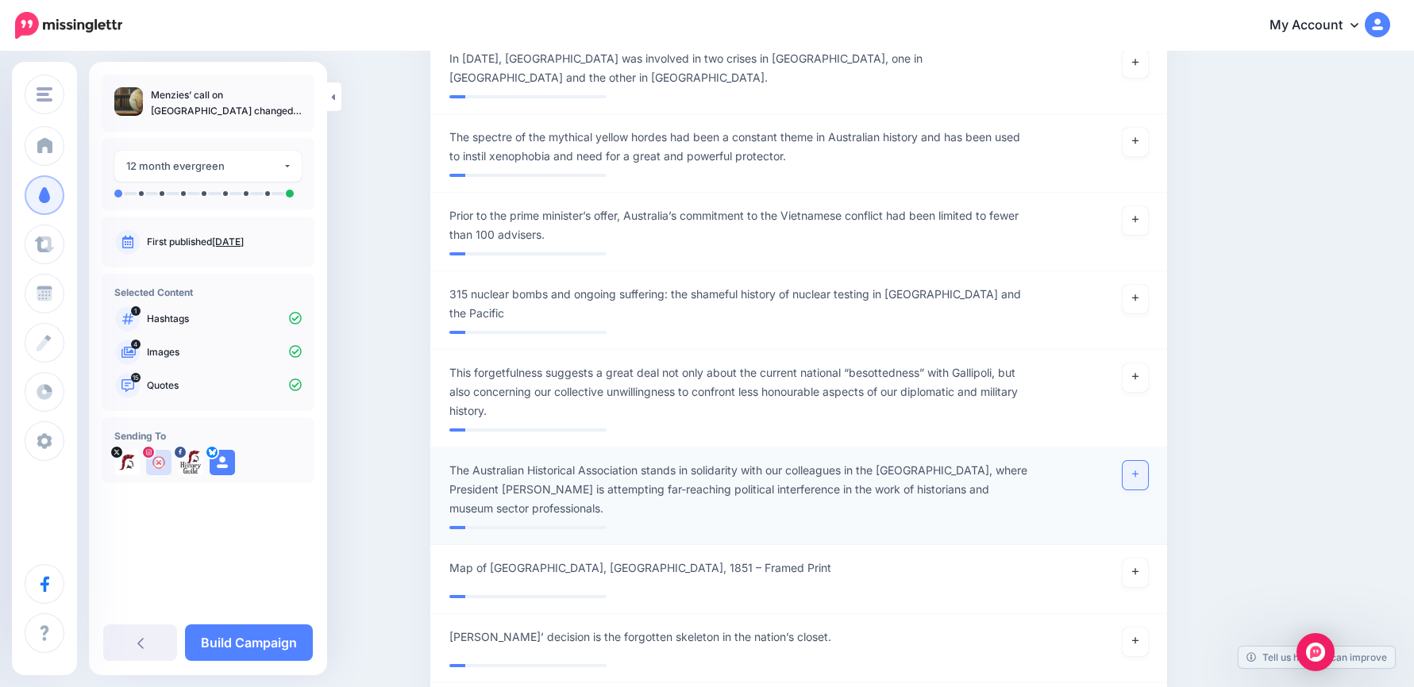
click at [1138, 472] on icon at bounding box center [1135, 475] width 6 height 6
click at [1144, 364] on link at bounding box center [1134, 378] width 25 height 29
click at [263, 638] on link "Build Campaign" at bounding box center [249, 643] width 128 height 37
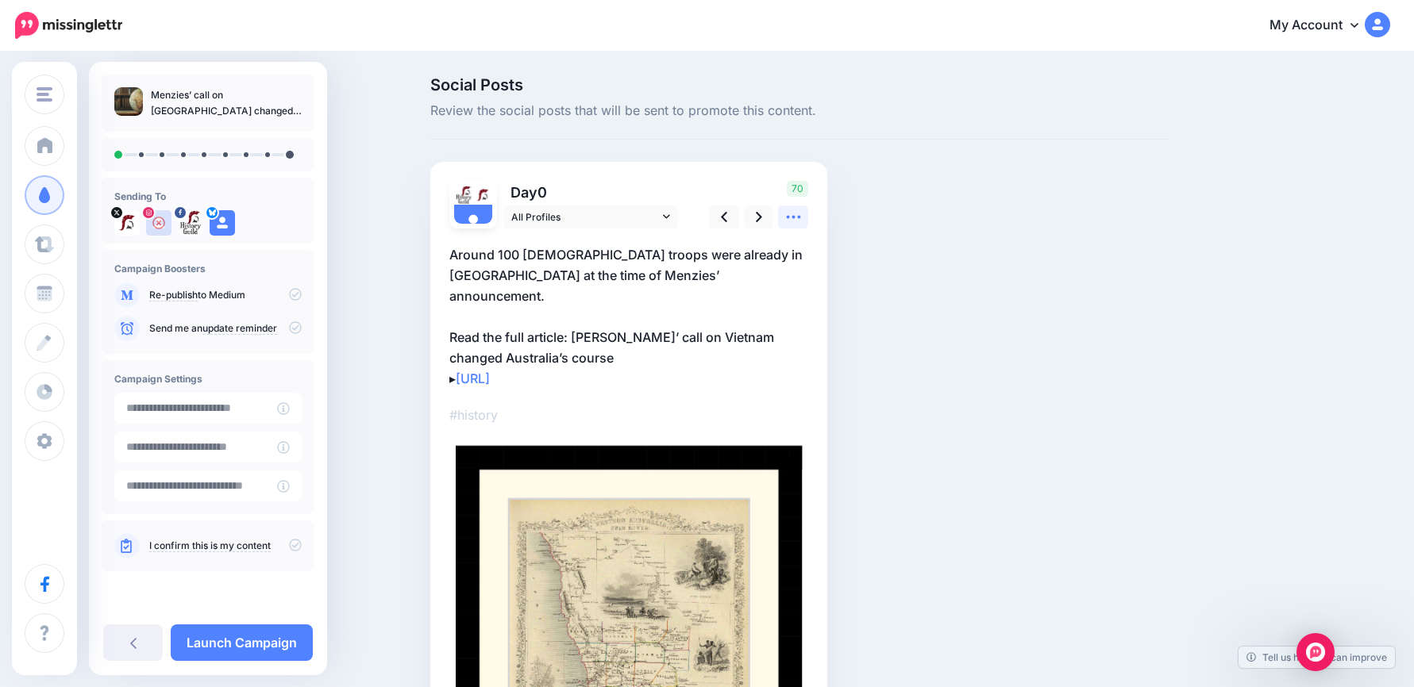
click at [802, 210] on icon at bounding box center [793, 217] width 17 height 17
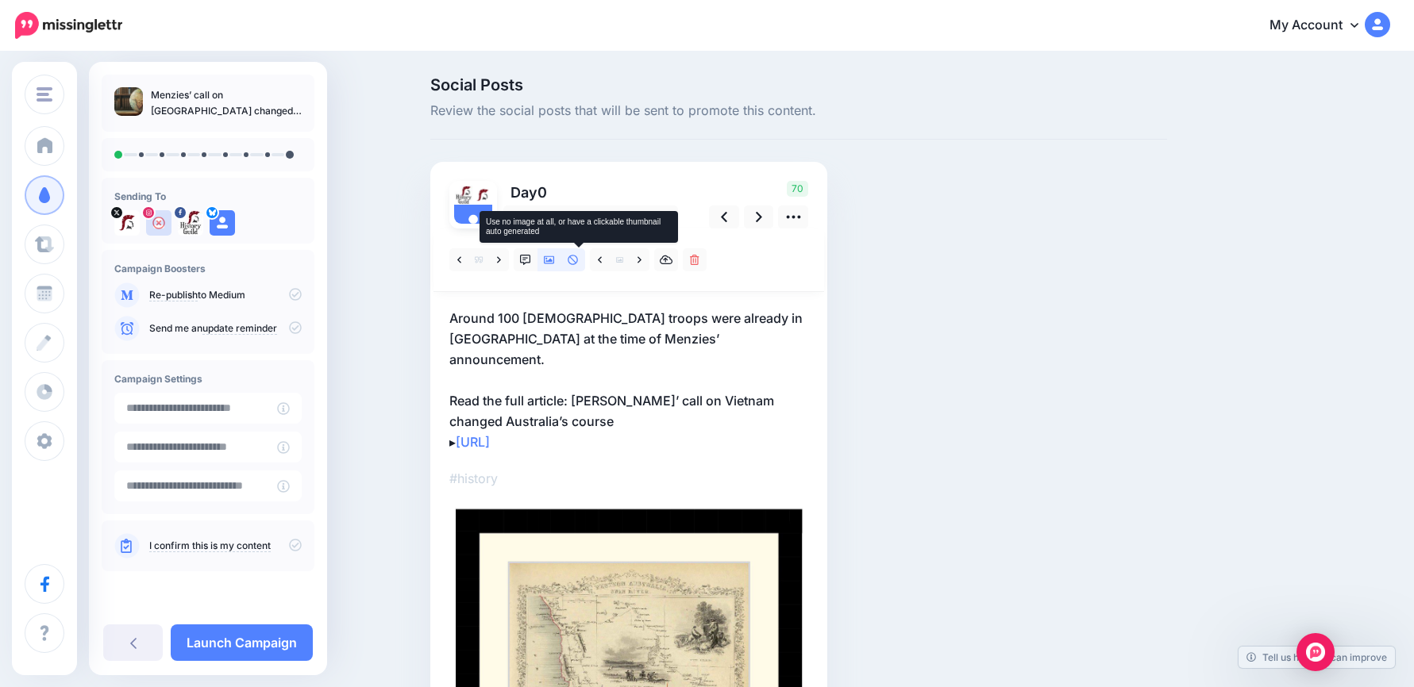
click at [574, 260] on icon at bounding box center [573, 260] width 10 height 10
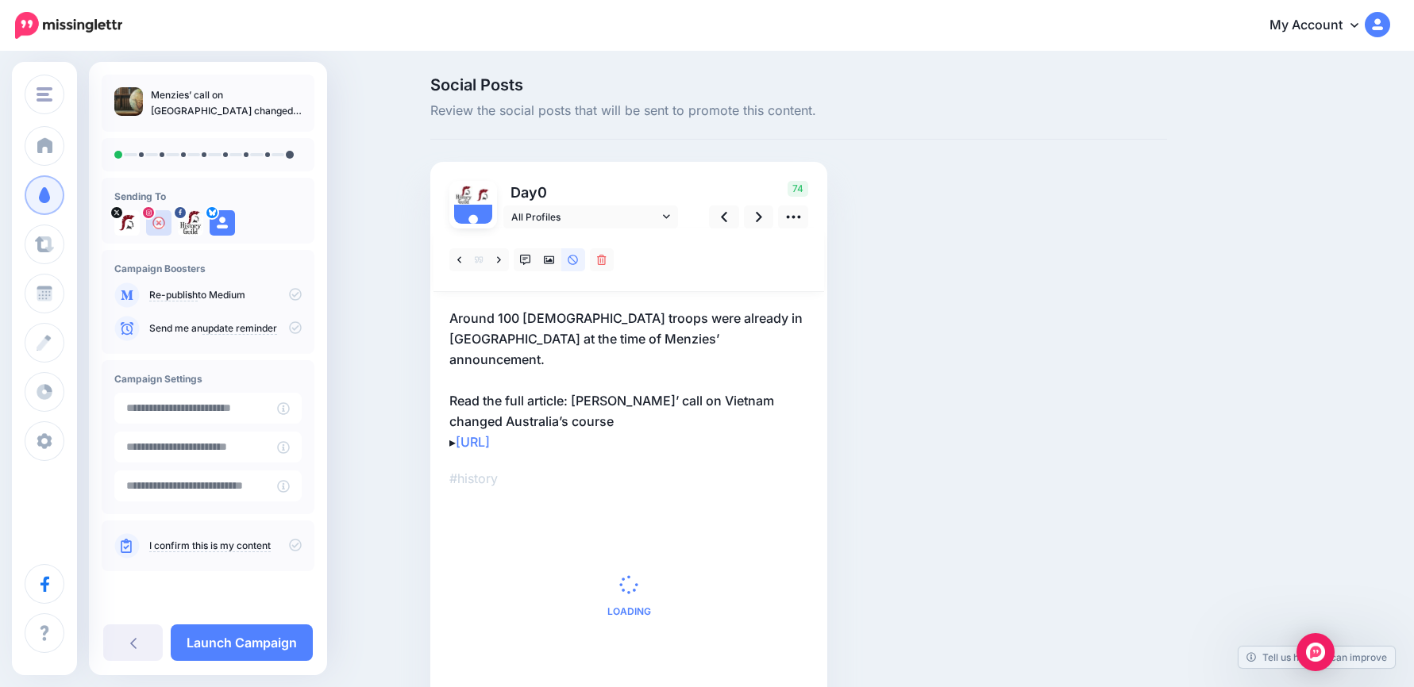
click at [641, 406] on p "Around 100 Australian troops were already in Vietnam at the time of Menzies’ an…" at bounding box center [628, 380] width 359 height 144
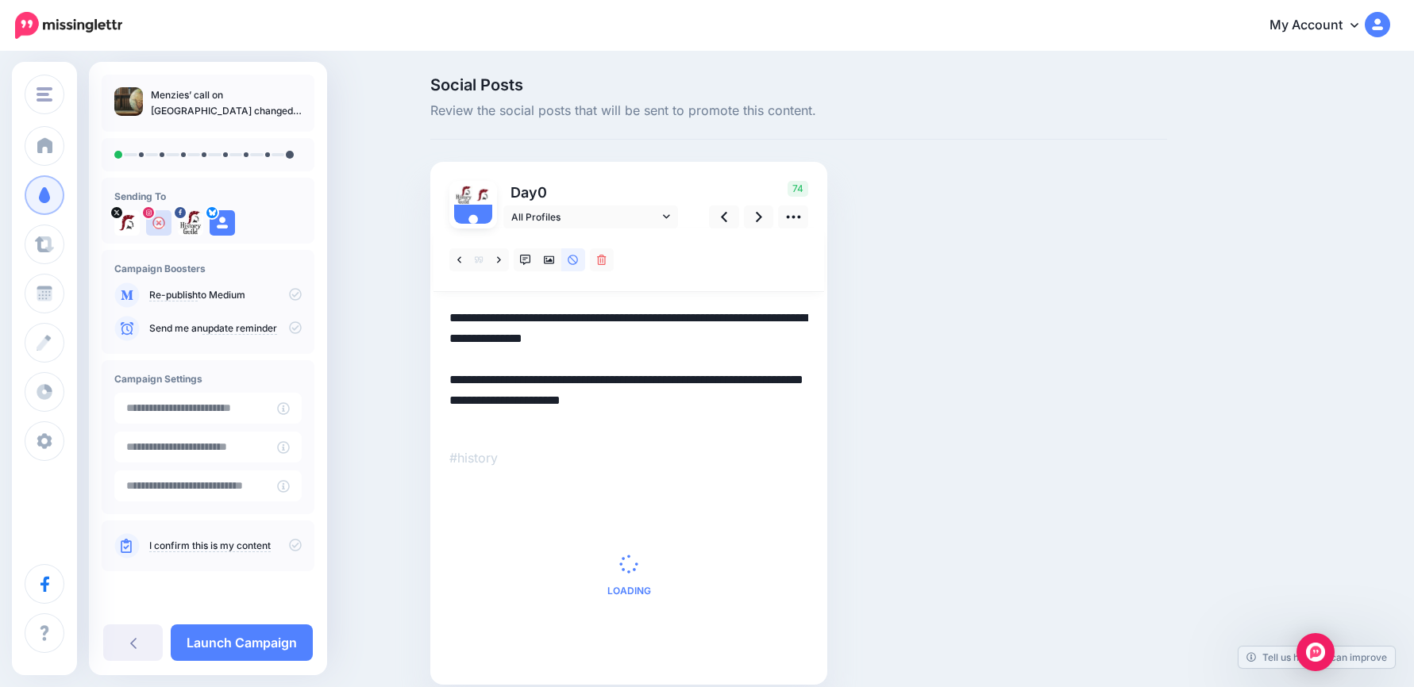
drag, startPoint x: 636, startPoint y: 414, endPoint x: 382, endPoint y: 299, distance: 278.5
click at [382, 299] on div "Social Posts Review the social posts that will be sent to promote this content.…" at bounding box center [707, 404] width 1414 height 703
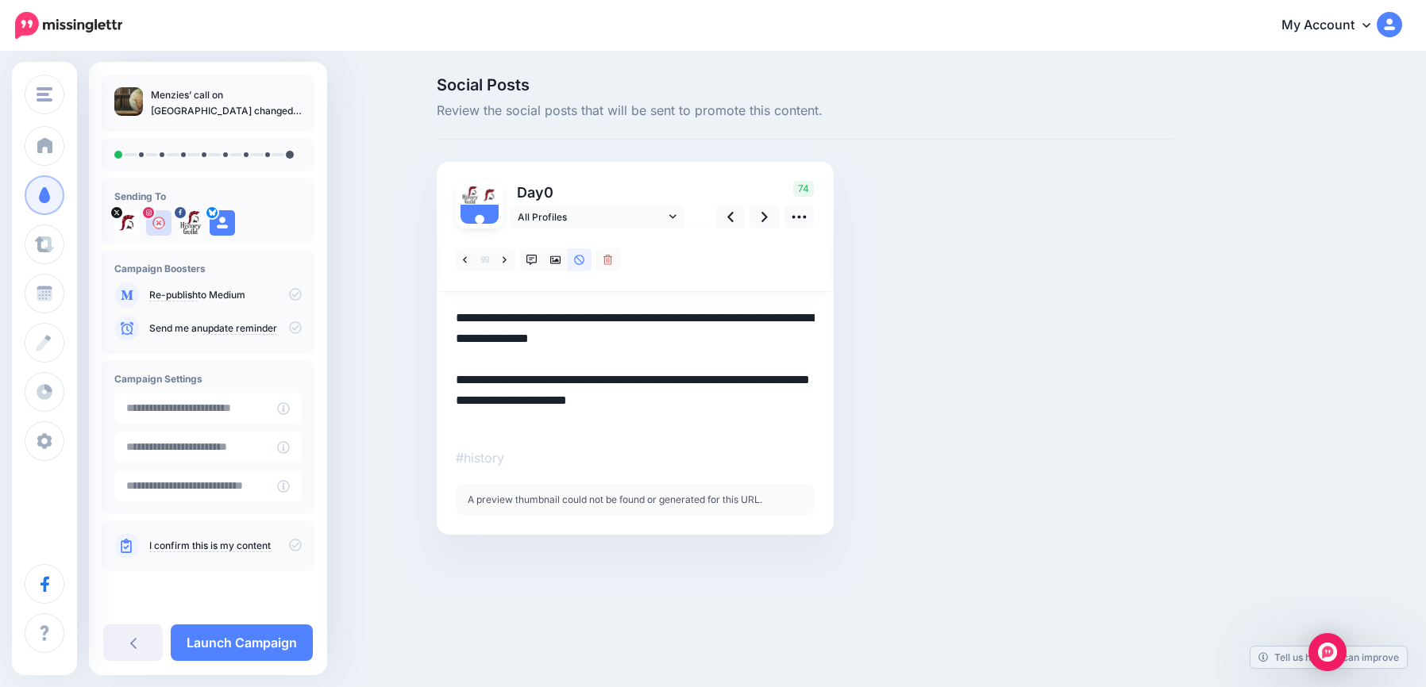
paste textarea "**********"
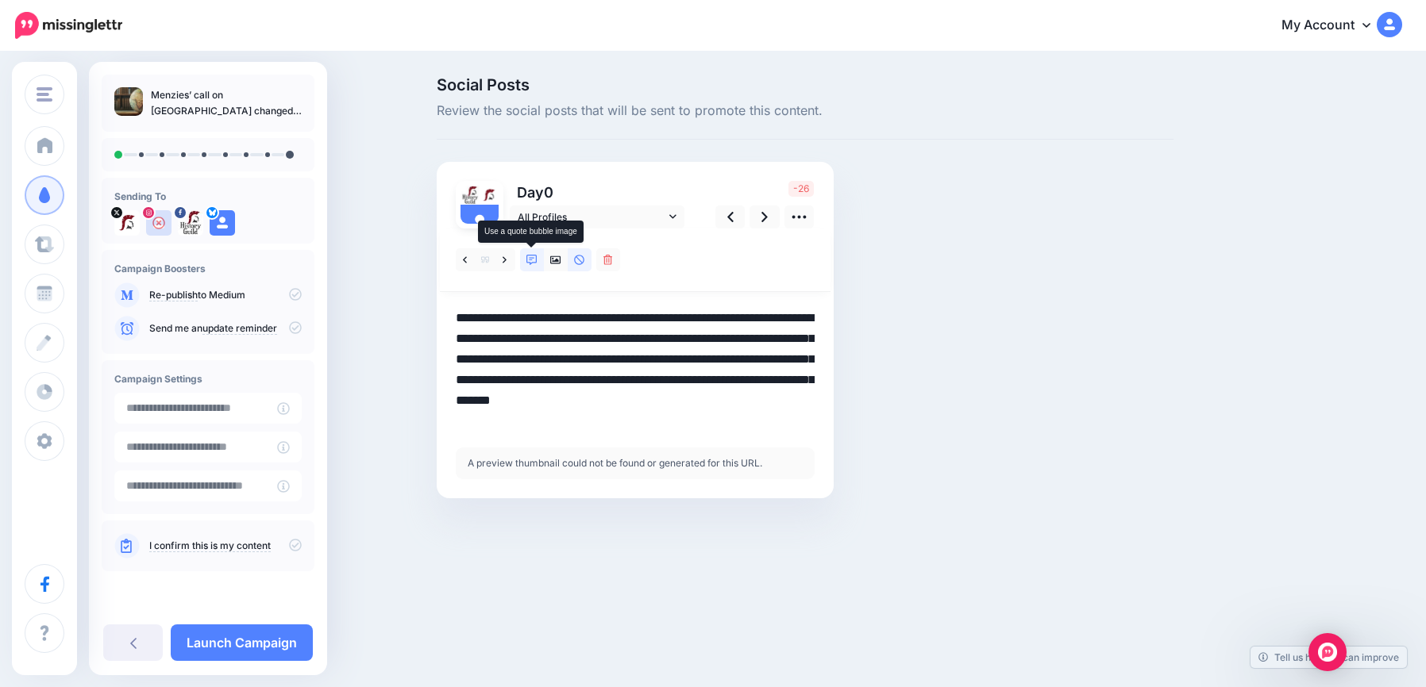
click at [532, 256] on icon at bounding box center [531, 260] width 11 height 11
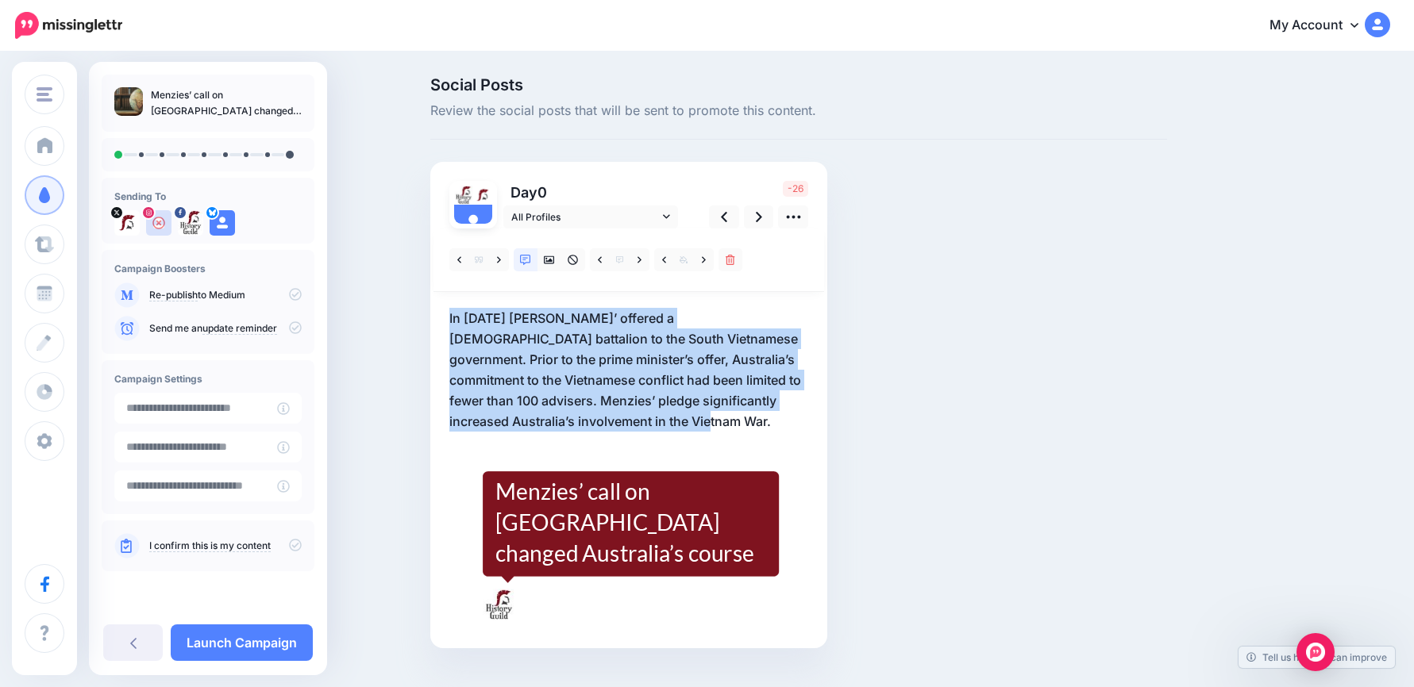
drag, startPoint x: 583, startPoint y: 388, endPoint x: 410, endPoint y: 296, distance: 196.7
click at [410, 296] on div "Social Posts Review the social posts that will be sent to promote this content.…" at bounding box center [707, 386] width 1414 height 667
drag, startPoint x: 410, startPoint y: 296, endPoint x: 557, endPoint y: 341, distance: 153.4
copy p "In 1956 Robert Menzies’ offered a Australian battalion to the South Vietnamese …"
click at [641, 256] on icon at bounding box center [639, 260] width 4 height 11
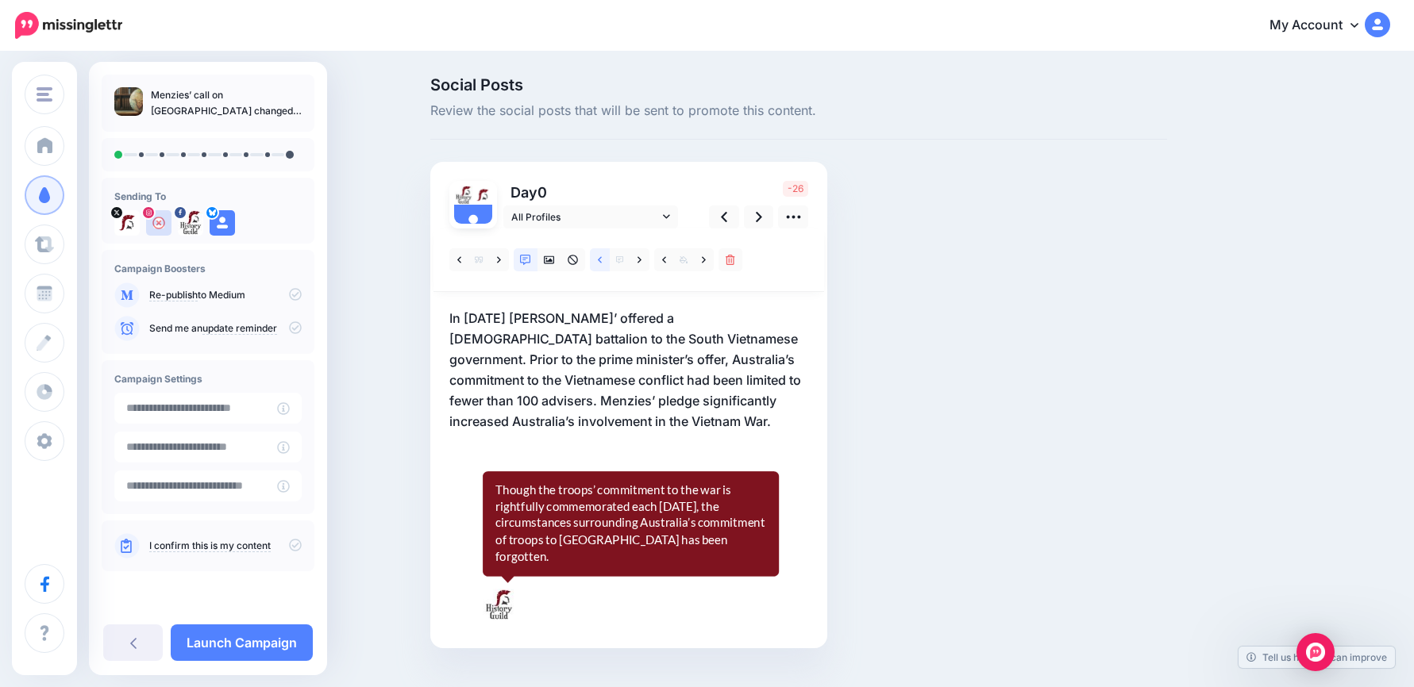
click at [602, 259] on icon at bounding box center [600, 259] width 4 height 6
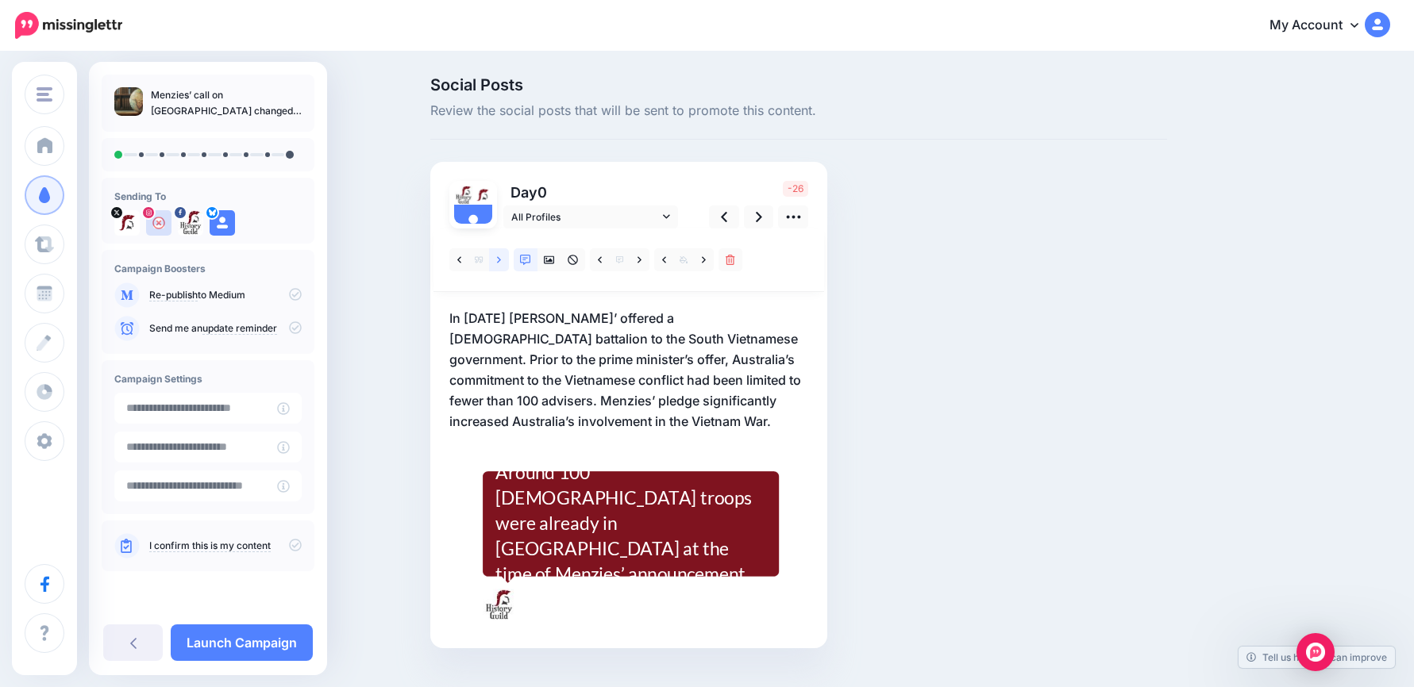
click at [507, 256] on link at bounding box center [499, 259] width 20 height 23
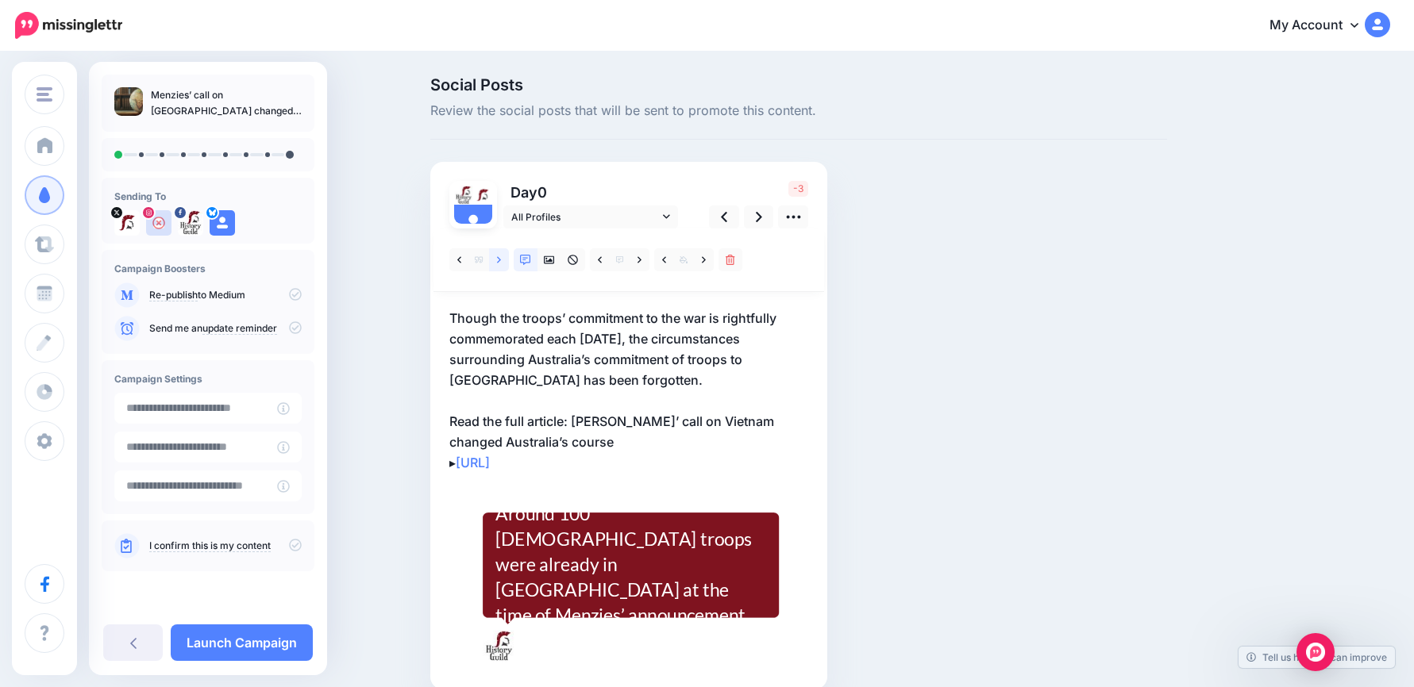
click at [501, 256] on icon at bounding box center [499, 260] width 4 height 11
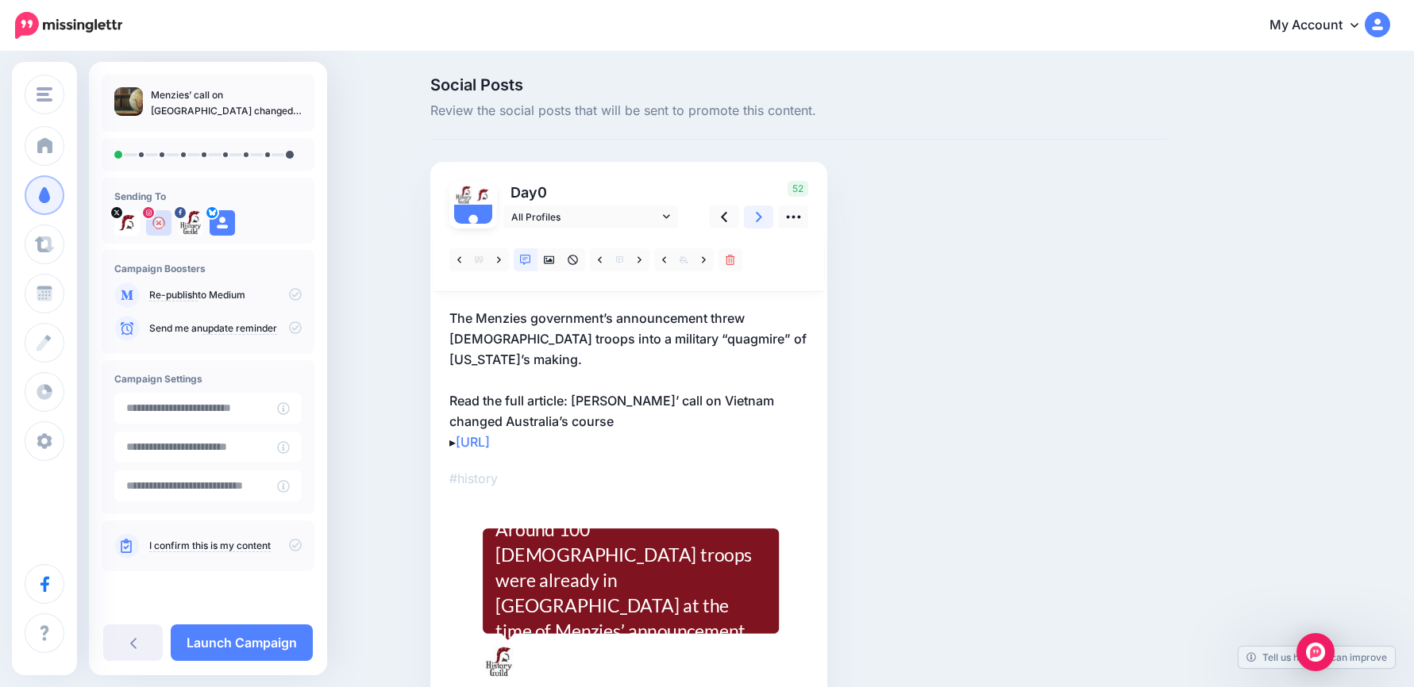
click at [759, 219] on link at bounding box center [759, 217] width 30 height 23
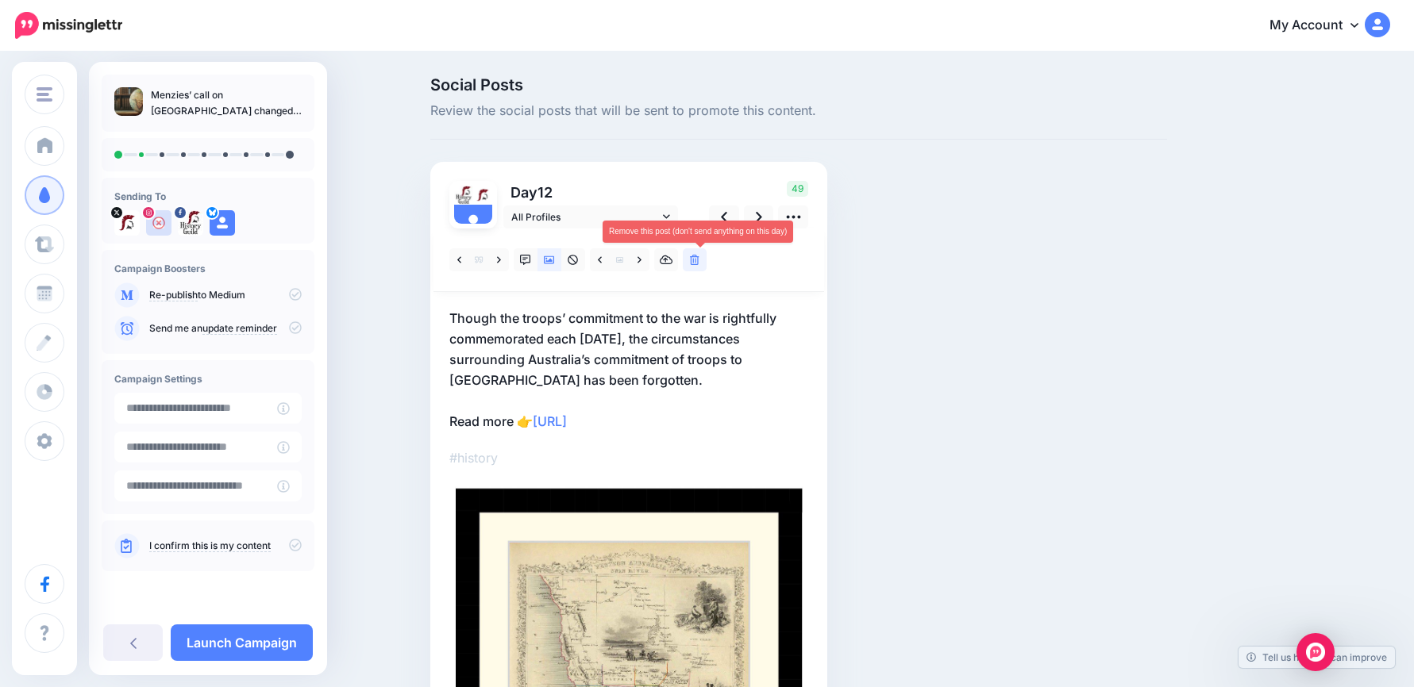
click at [698, 262] on icon at bounding box center [695, 260] width 10 height 11
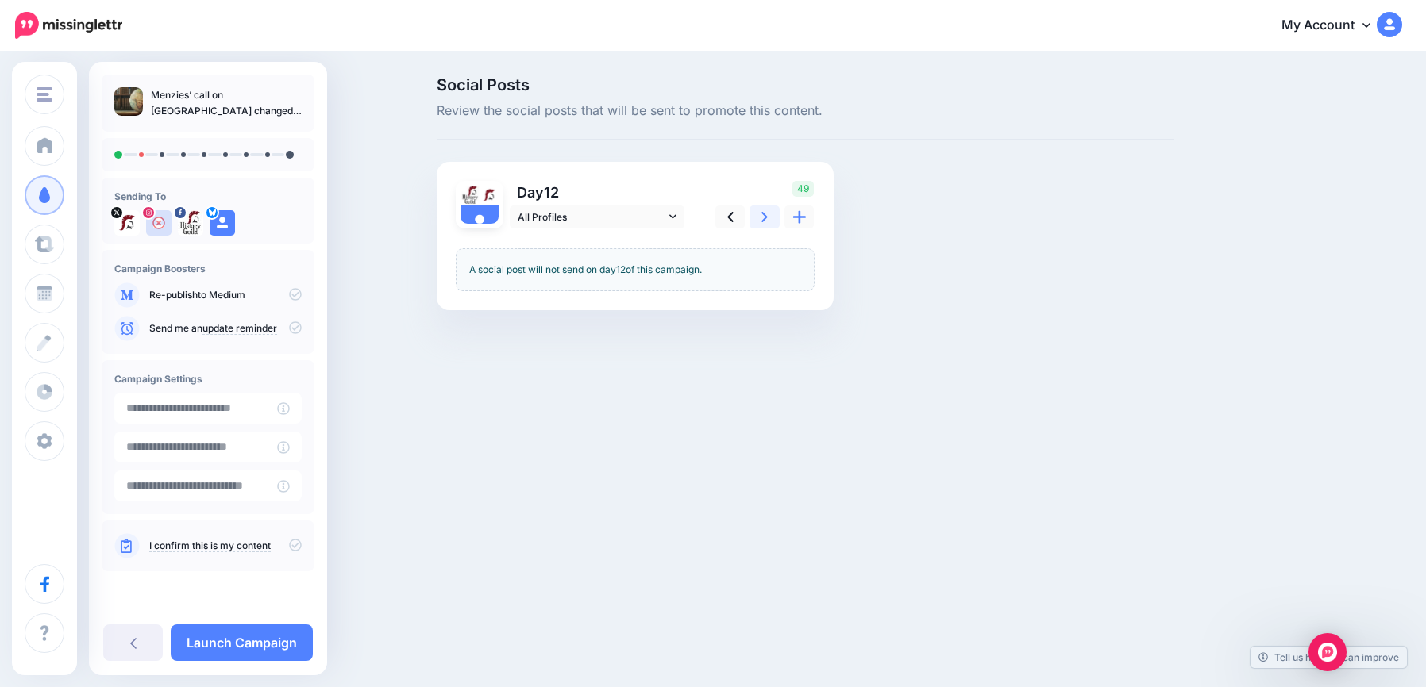
click at [763, 213] on icon at bounding box center [764, 217] width 6 height 10
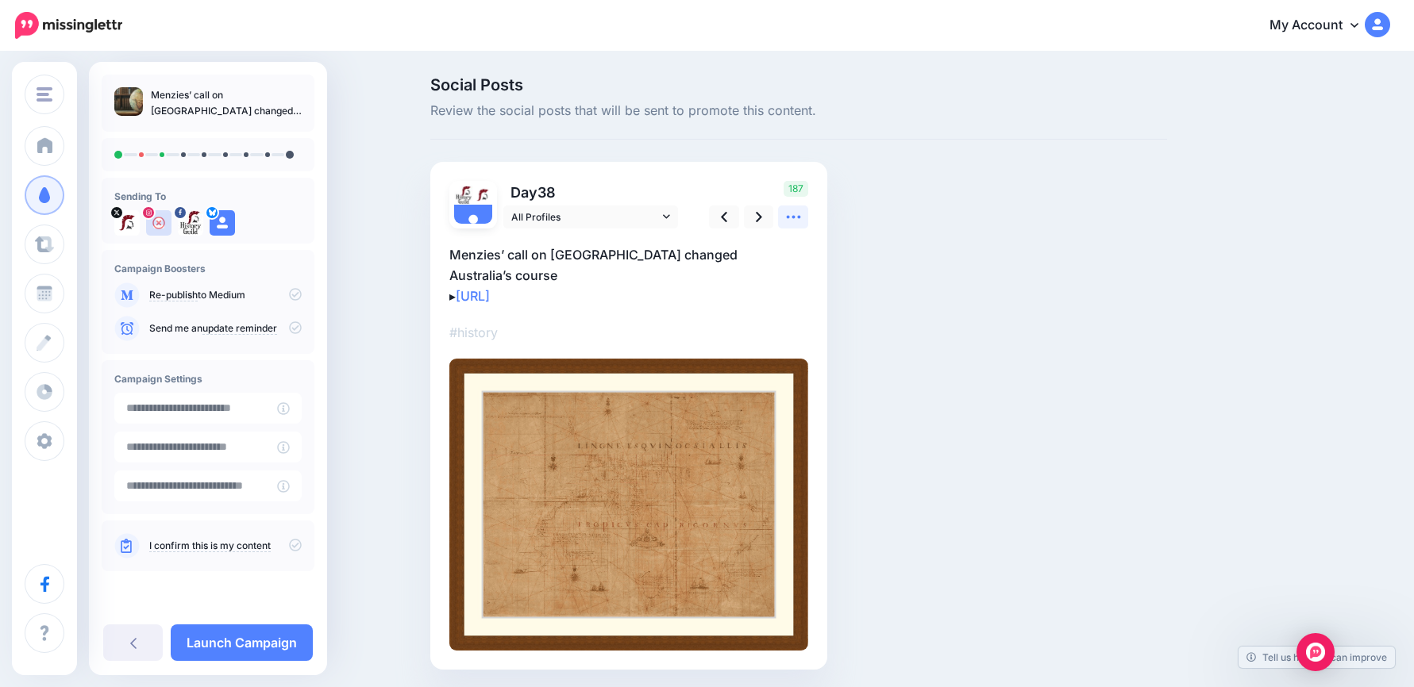
click at [797, 223] on icon at bounding box center [793, 217] width 17 height 17
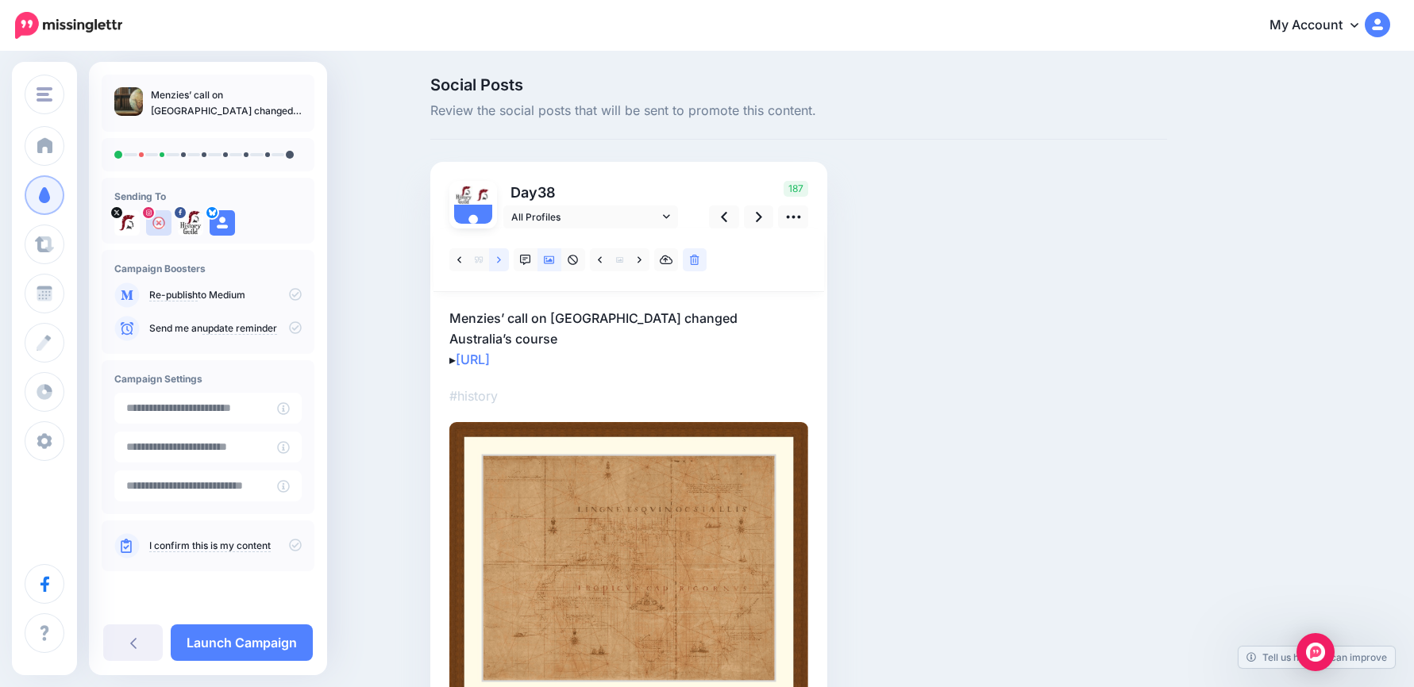
click at [509, 259] on link at bounding box center [499, 259] width 20 height 23
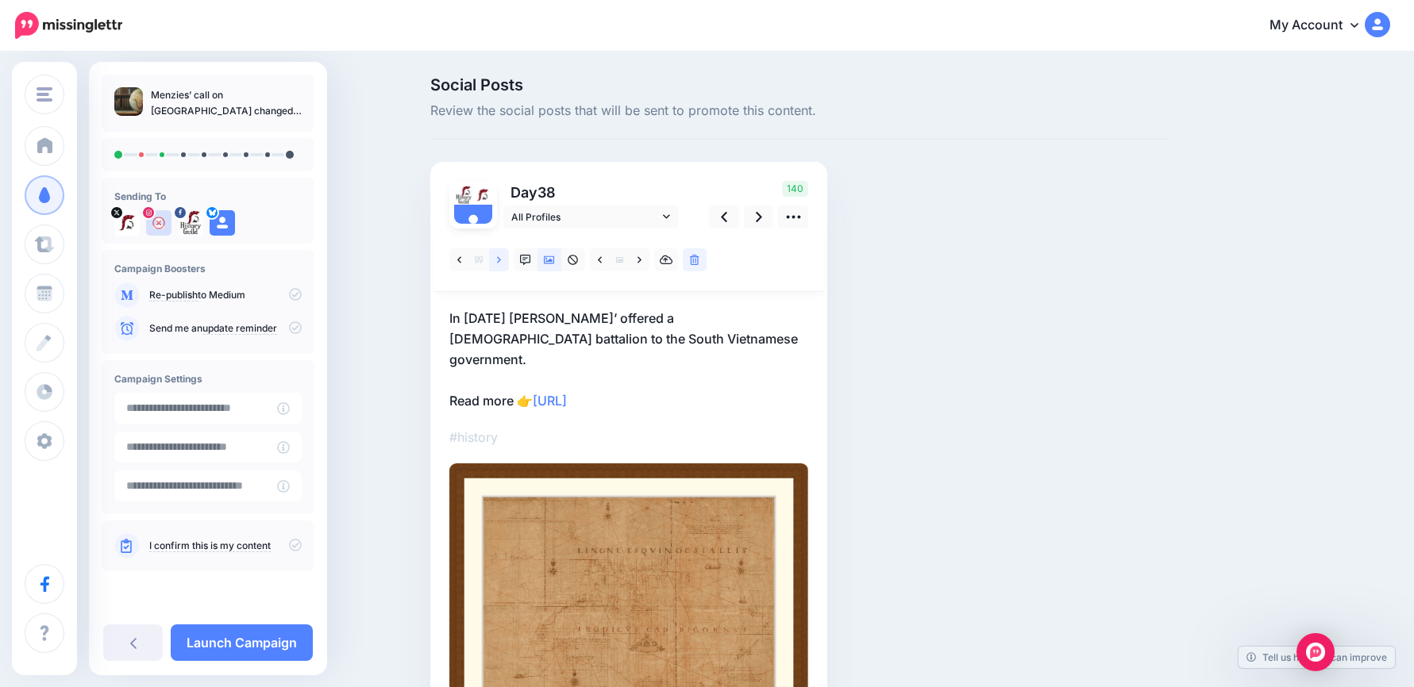
click at [509, 259] on link at bounding box center [499, 259] width 20 height 23
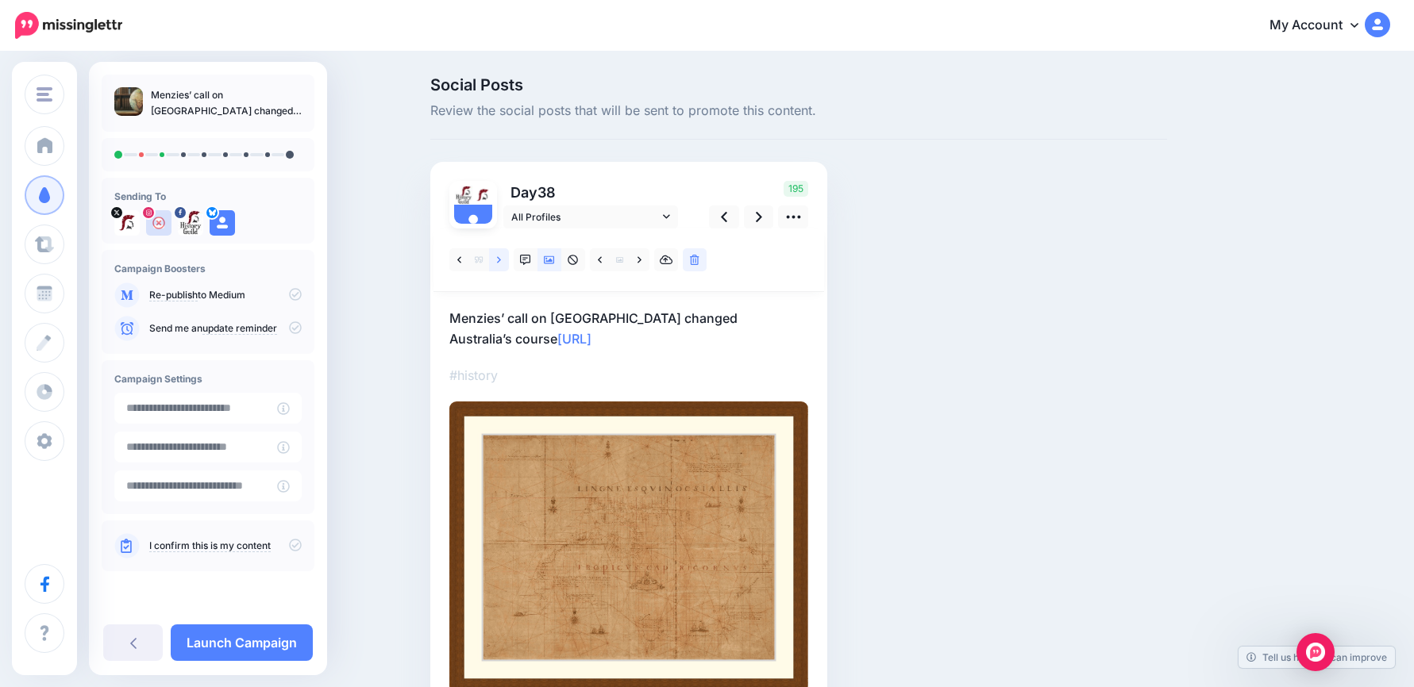
click at [509, 259] on link at bounding box center [499, 259] width 20 height 23
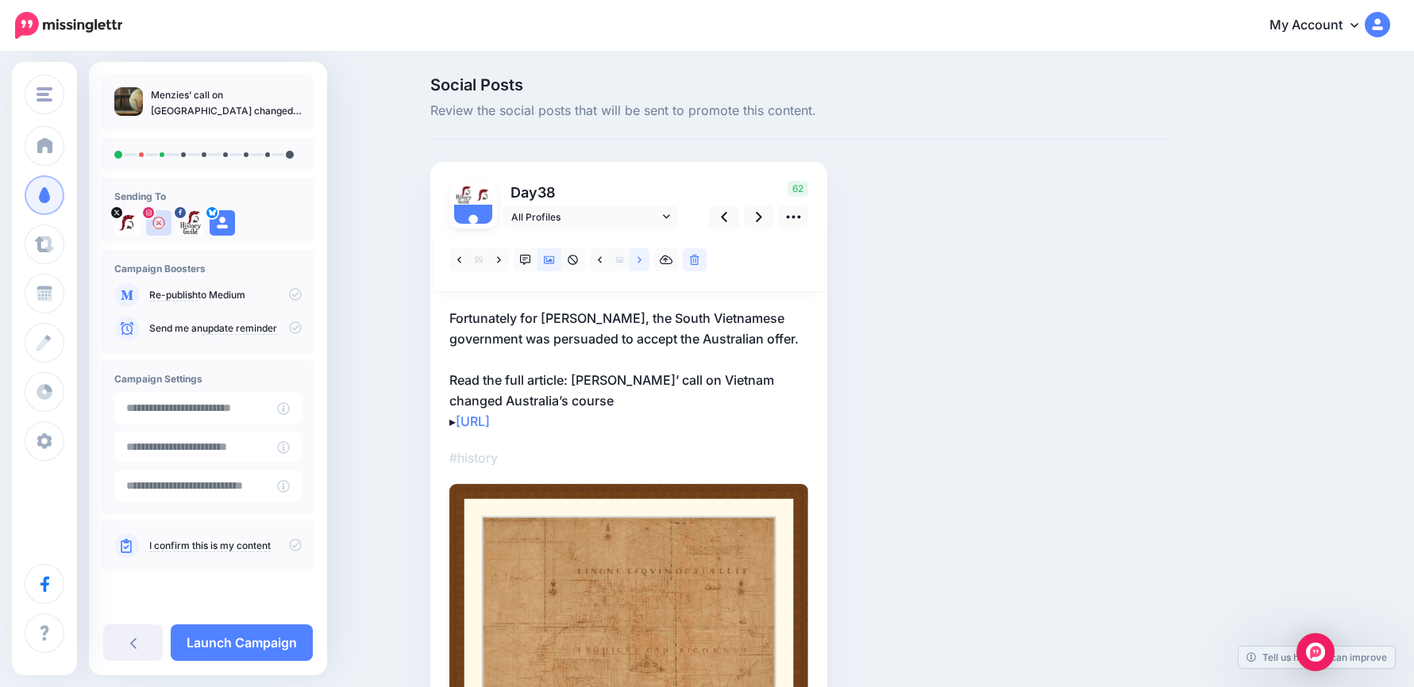
click at [649, 266] on link at bounding box center [639, 259] width 20 height 23
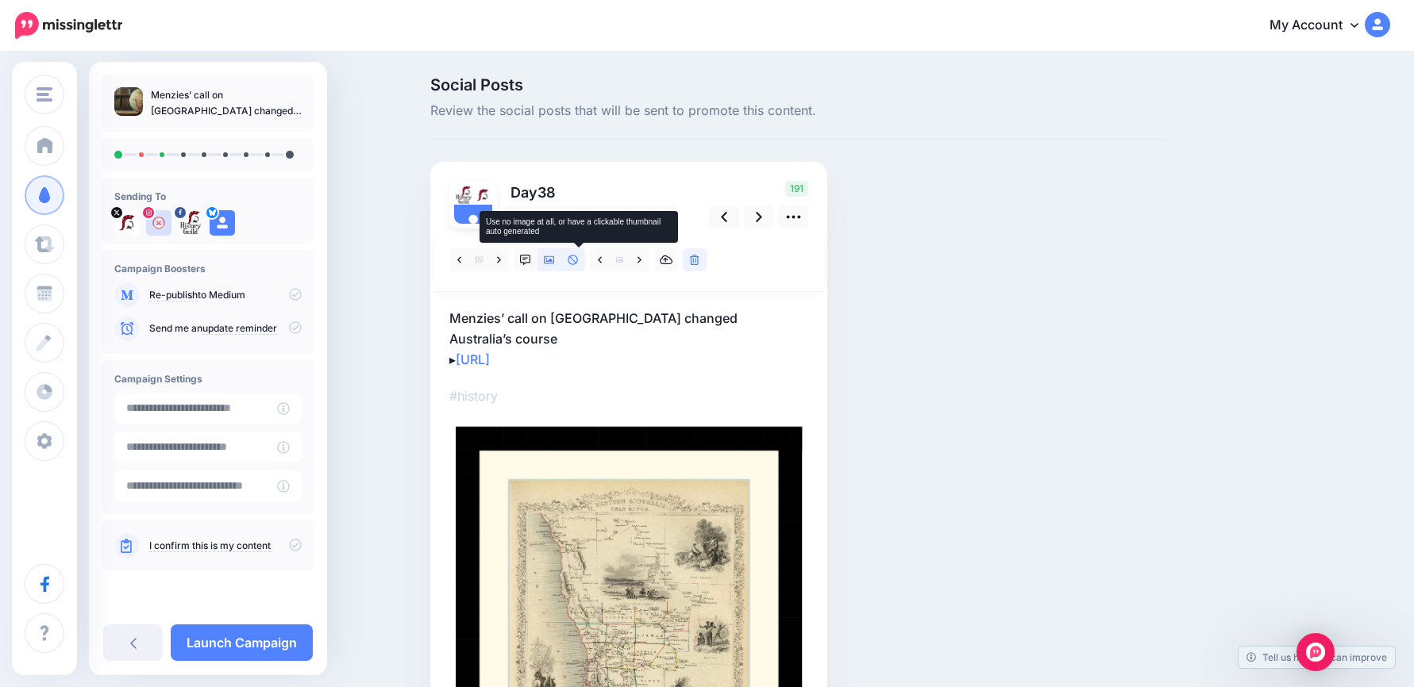
click at [579, 260] on icon at bounding box center [573, 260] width 11 height 11
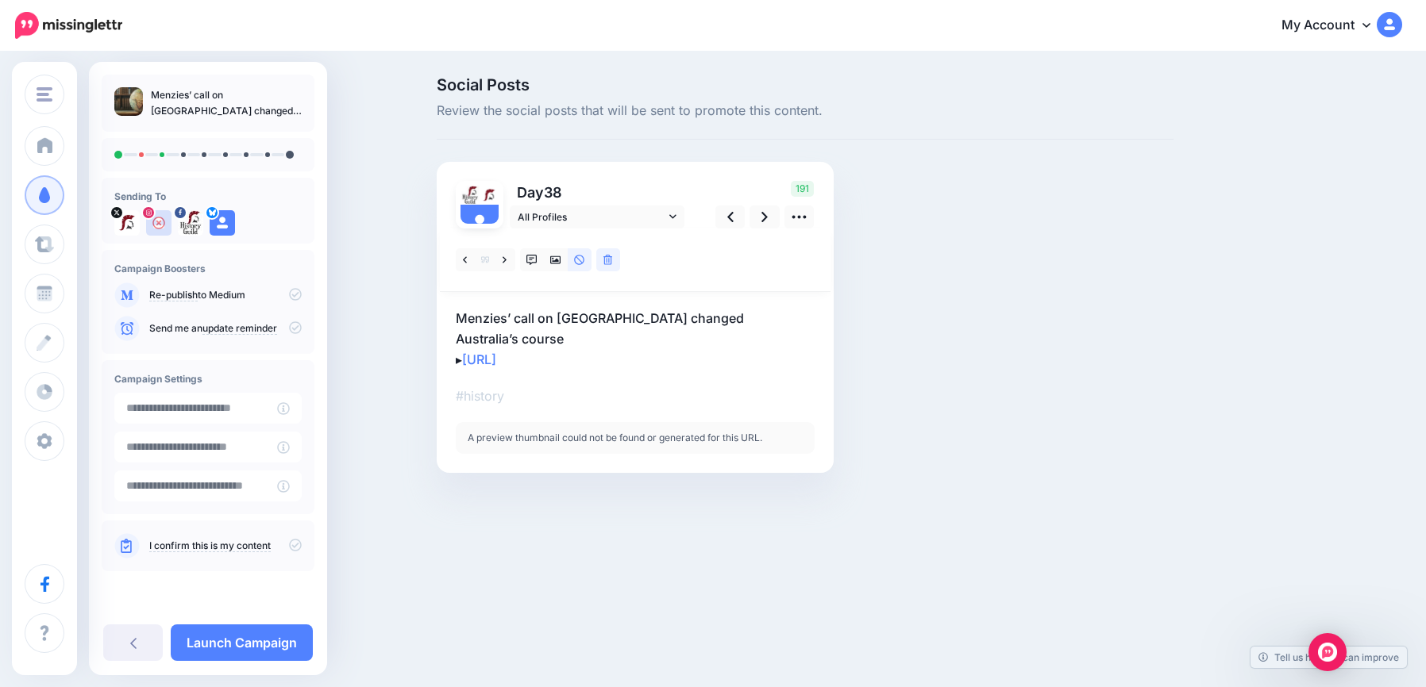
click at [753, 315] on p "Menzies’ call on Vietnam changed Australia’s course ▸ https://lttr.ai/AfltD" at bounding box center [635, 339] width 359 height 62
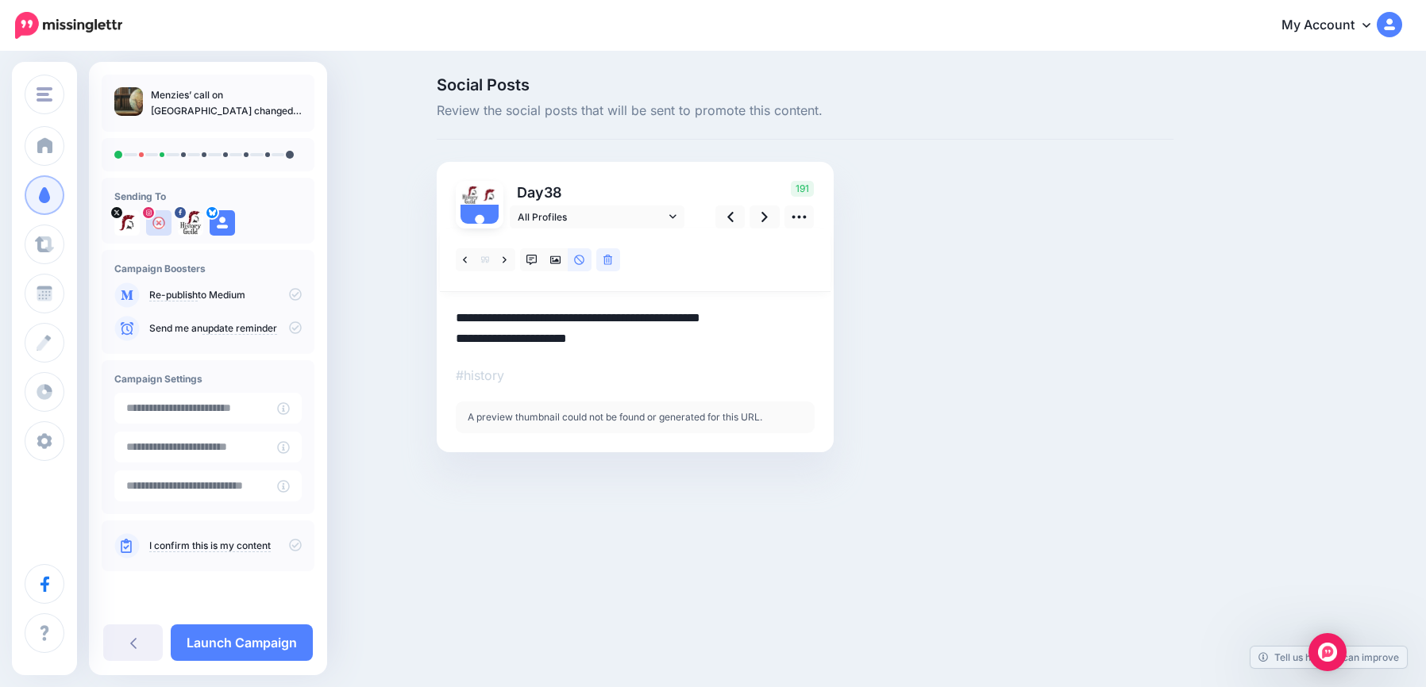
drag, startPoint x: 781, startPoint y: 318, endPoint x: 461, endPoint y: 302, distance: 320.3
click at [456, 301] on div "▸ #history" at bounding box center [635, 331] width 359 height 205
paste textarea "**********"
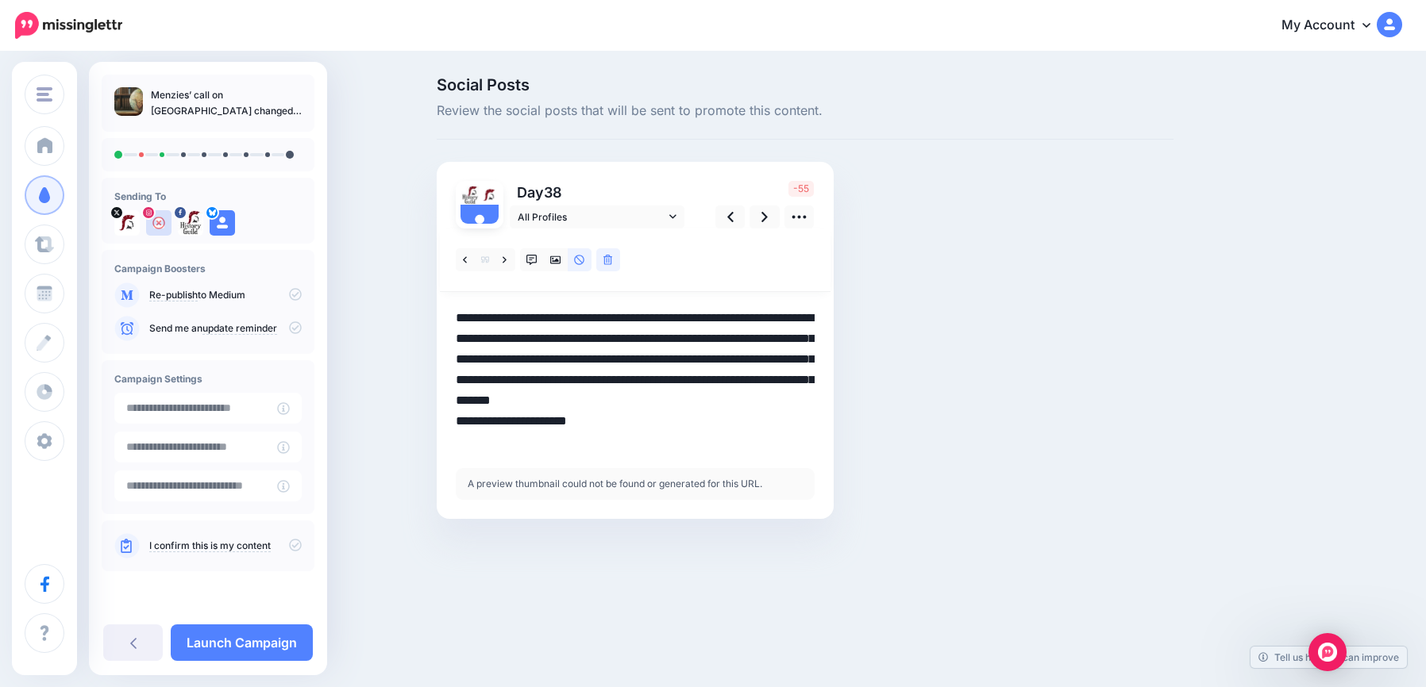
drag, startPoint x: 655, startPoint y: 419, endPoint x: 457, endPoint y: 401, distance: 198.5
click at [457, 401] on textarea "**********" at bounding box center [635, 380] width 359 height 144
click at [729, 213] on icon at bounding box center [730, 217] width 6 height 17
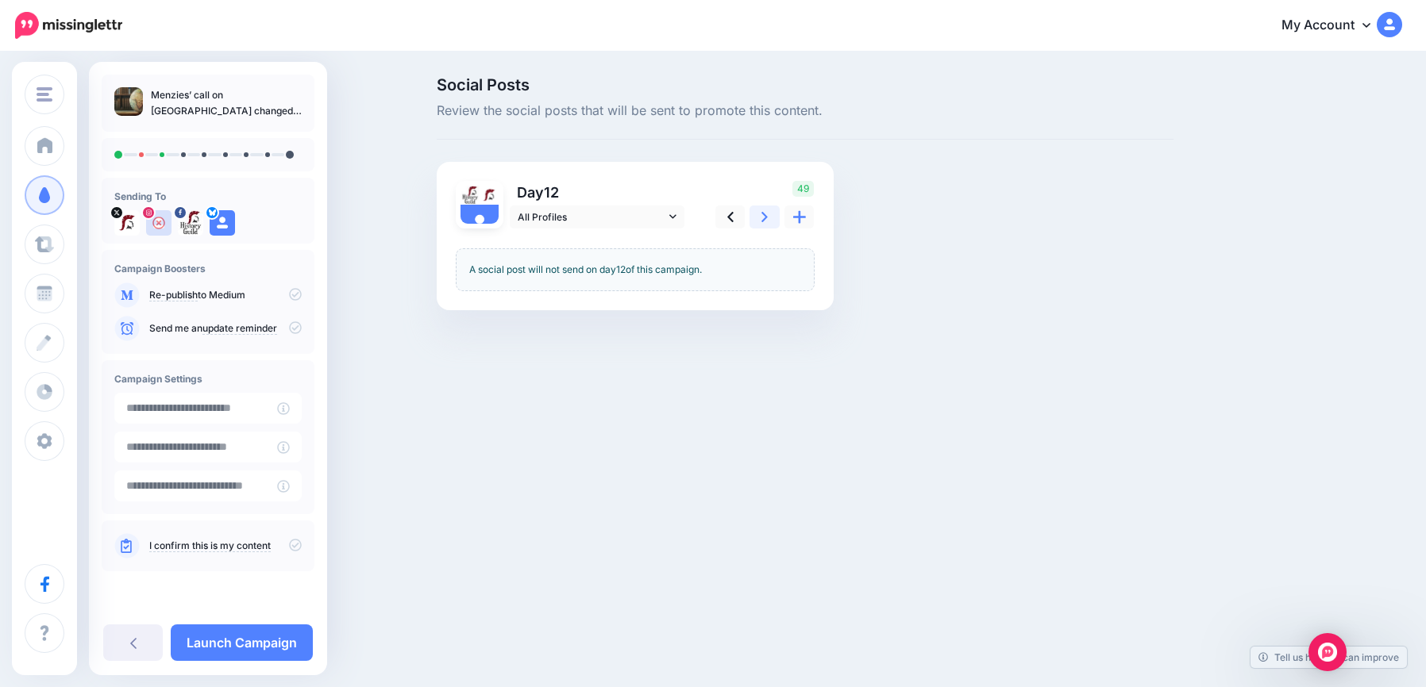
click at [770, 216] on link at bounding box center [764, 217] width 30 height 23
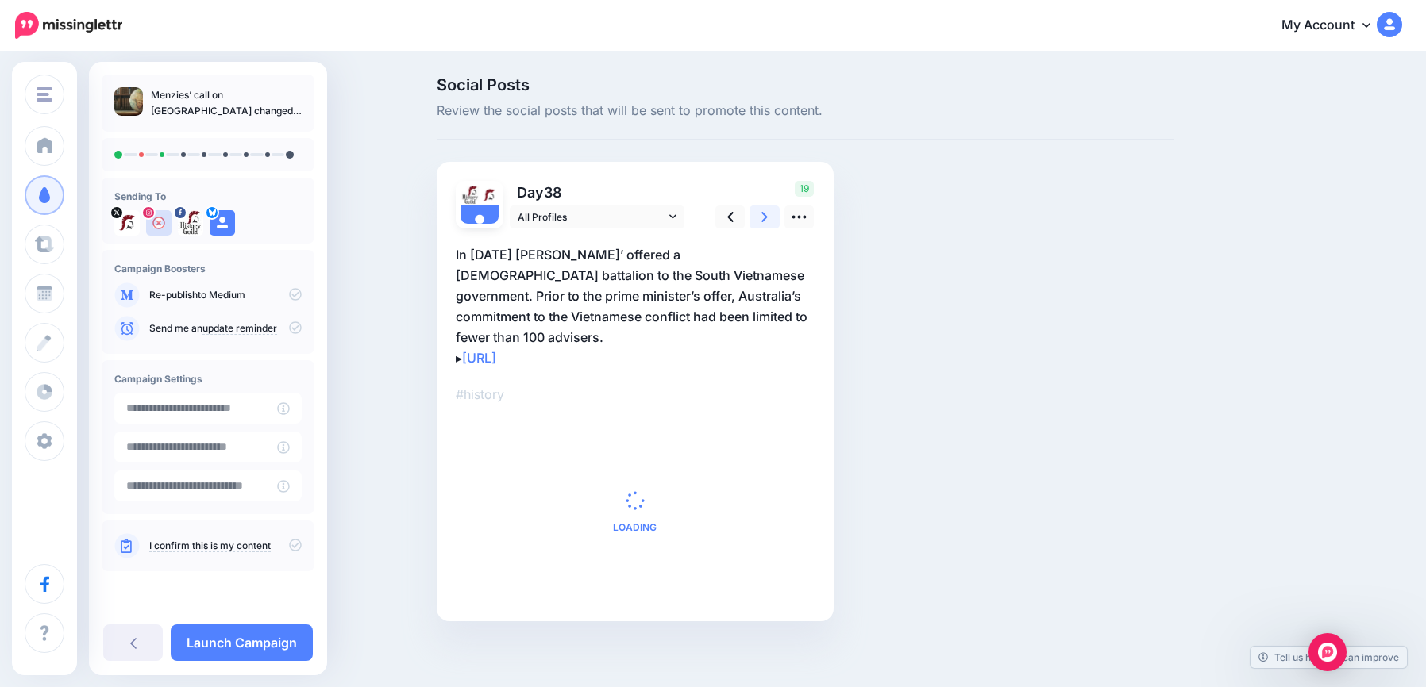
click at [769, 218] on link at bounding box center [764, 217] width 30 height 23
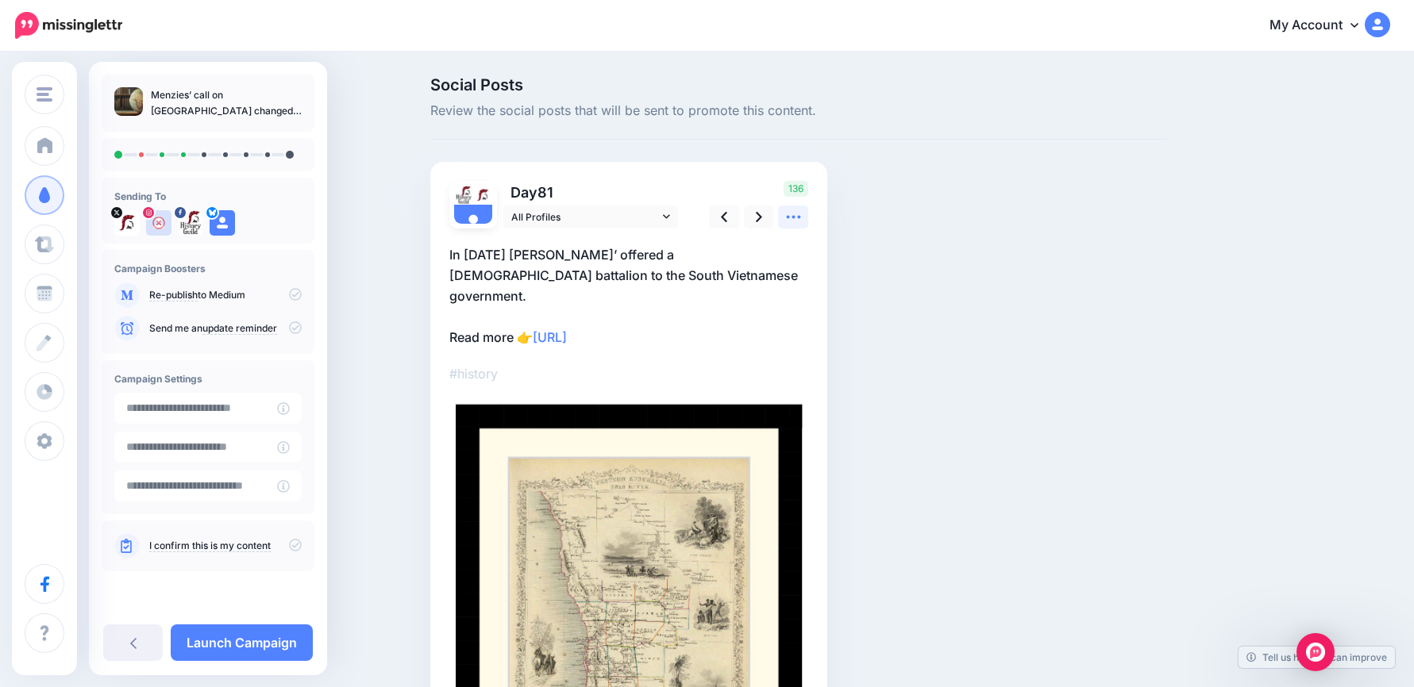
click at [798, 218] on icon at bounding box center [793, 217] width 17 height 17
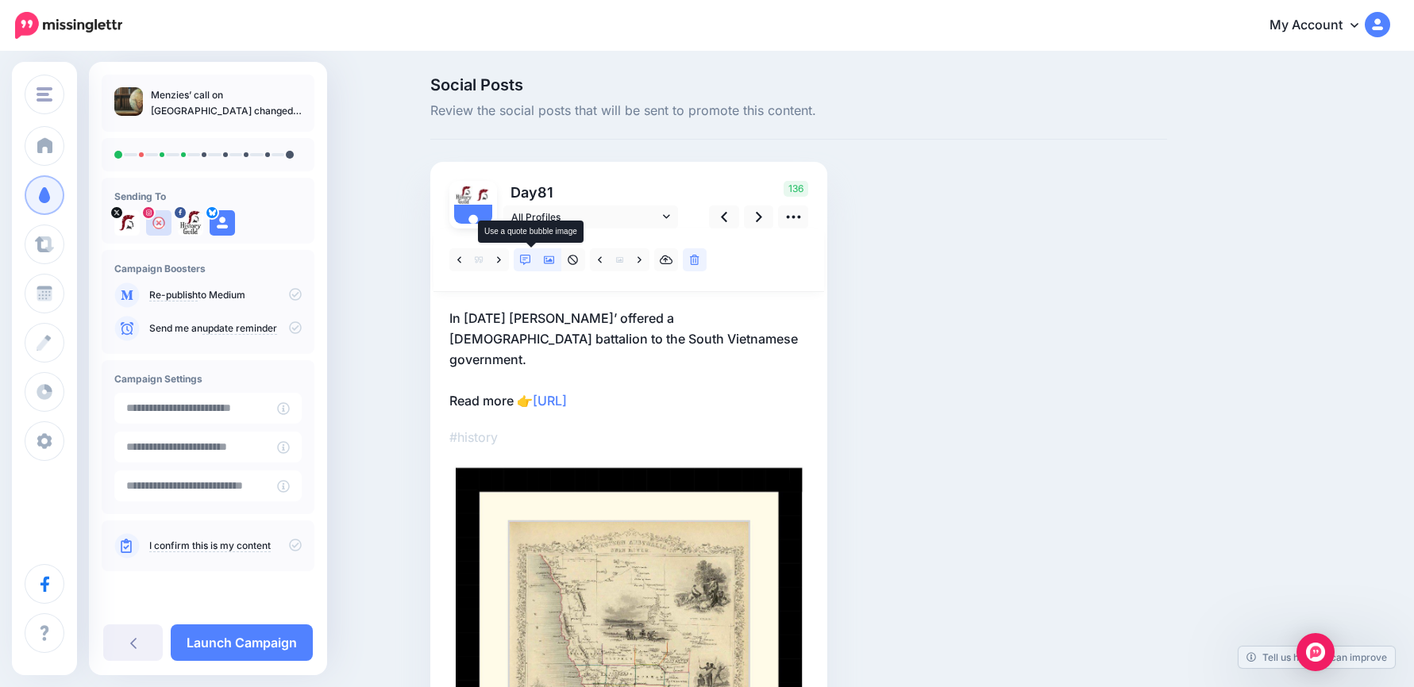
click at [531, 261] on icon at bounding box center [525, 260] width 11 height 11
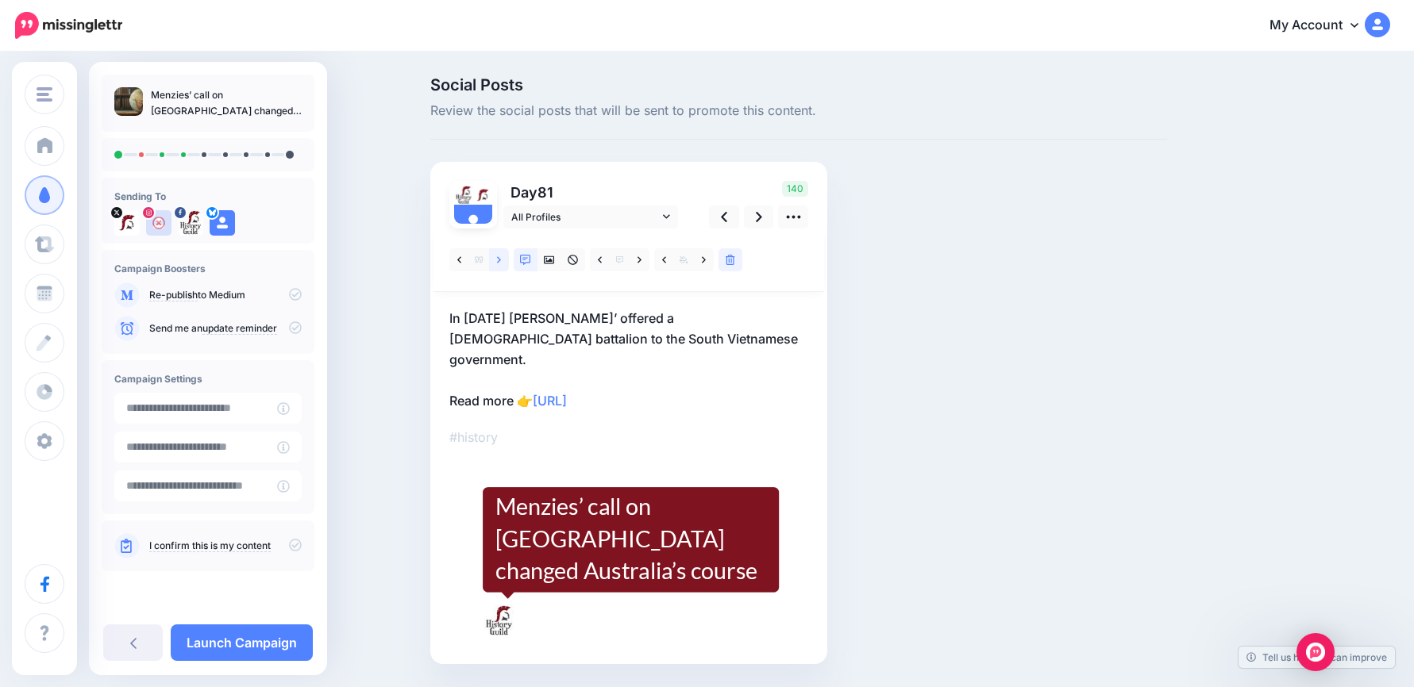
click at [501, 257] on icon at bounding box center [499, 260] width 4 height 11
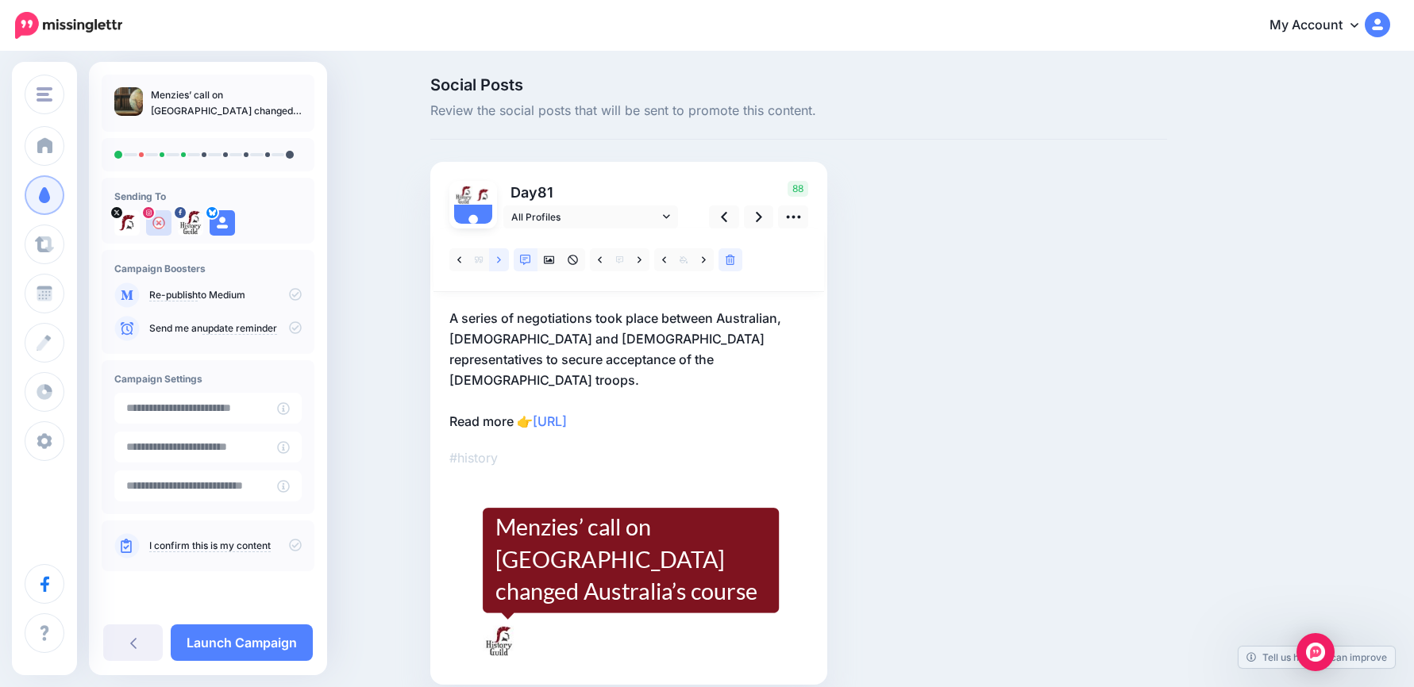
click at [501, 257] on icon at bounding box center [499, 259] width 4 height 6
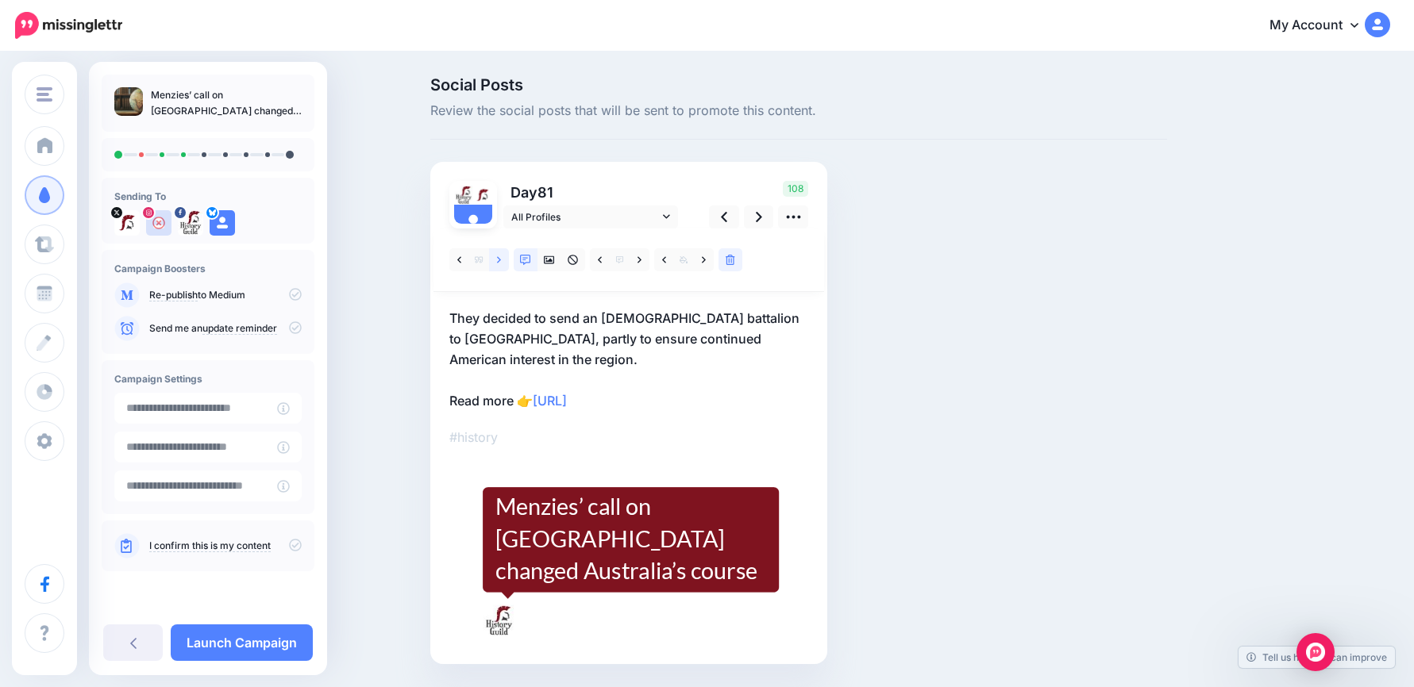
click at [501, 257] on icon at bounding box center [499, 259] width 4 height 6
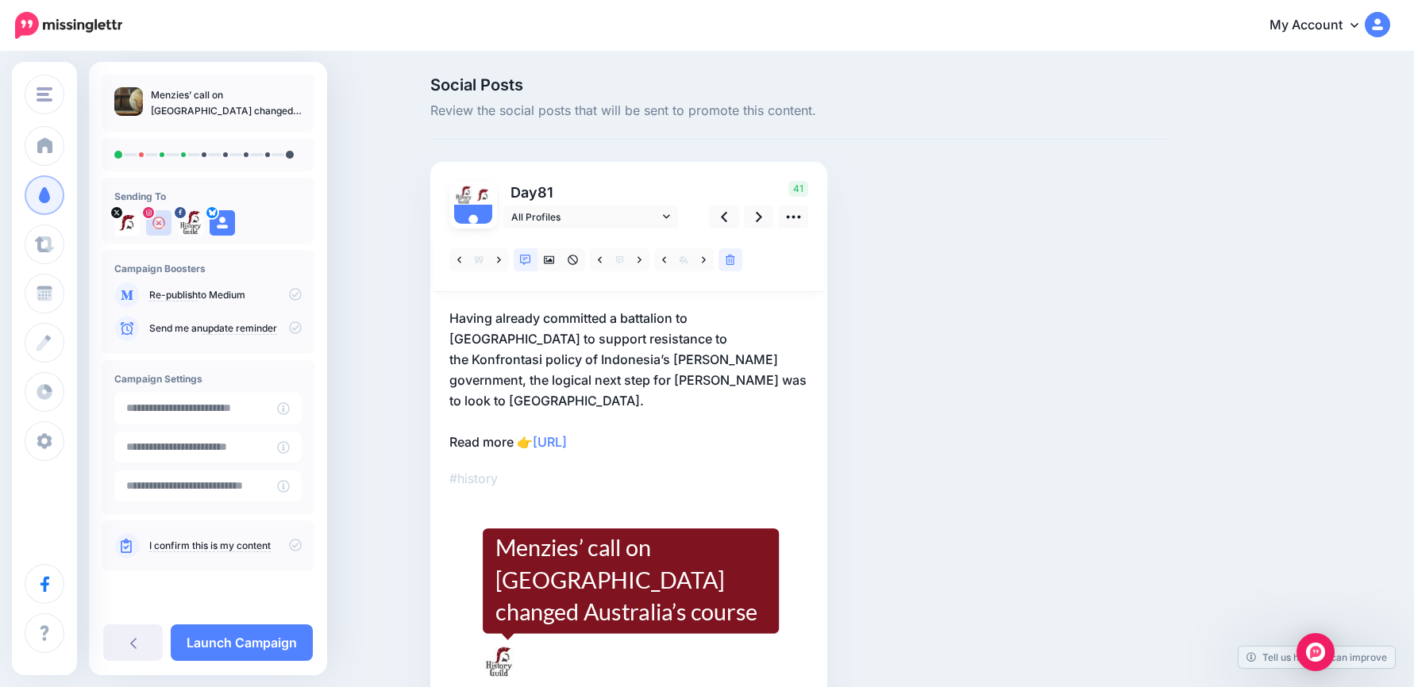
click at [634, 366] on p "Having already committed a battalion to Malaysia to support resistance to the K…" at bounding box center [628, 380] width 359 height 144
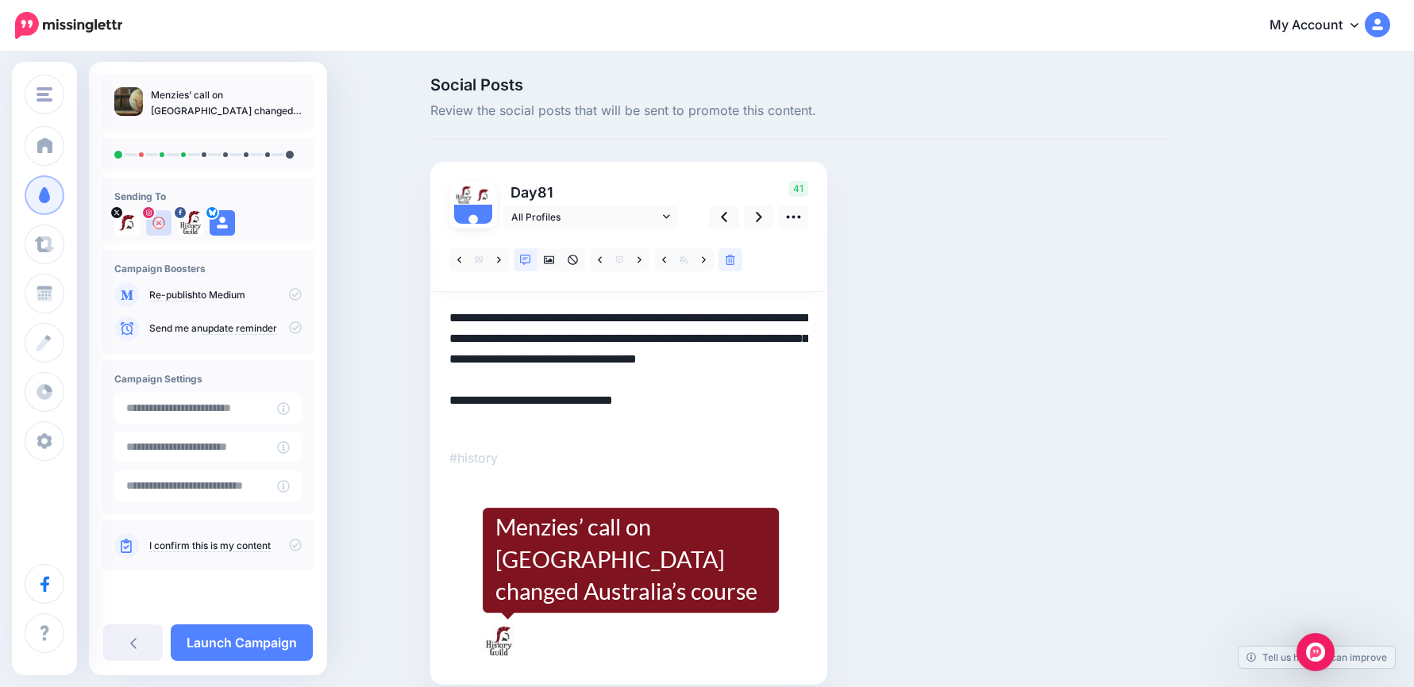
click at [625, 370] on textarea "**********" at bounding box center [628, 370] width 359 height 124
click at [673, 385] on textarea "**********" at bounding box center [628, 370] width 359 height 124
click at [762, 220] on icon at bounding box center [759, 217] width 6 height 10
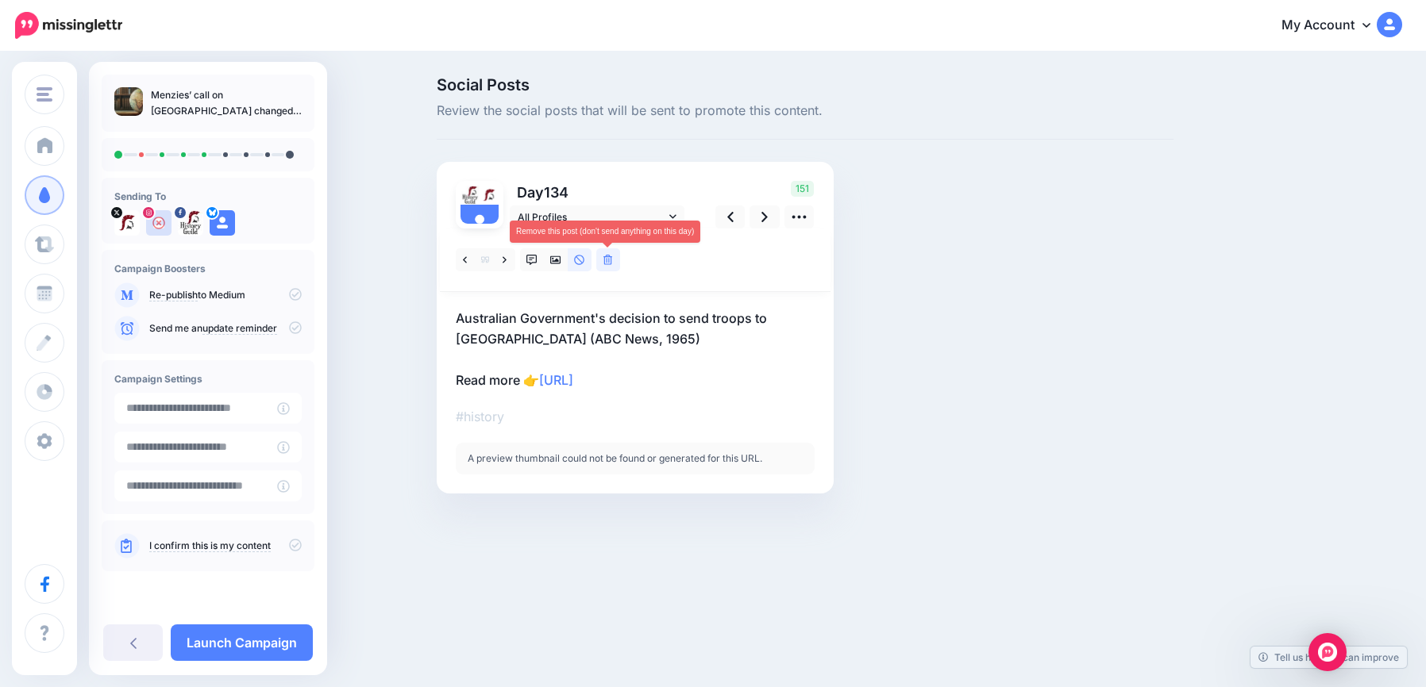
click at [610, 261] on icon at bounding box center [608, 260] width 10 height 11
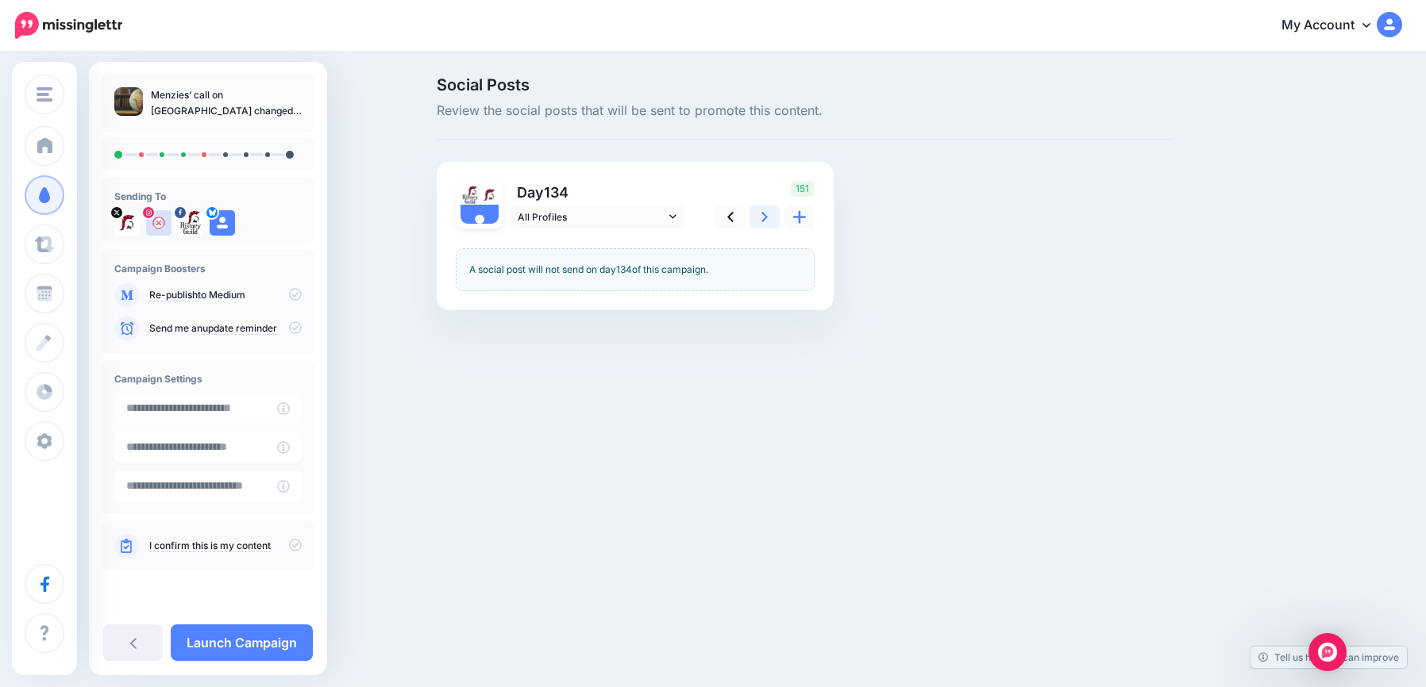
click at [763, 223] on icon at bounding box center [764, 217] width 6 height 17
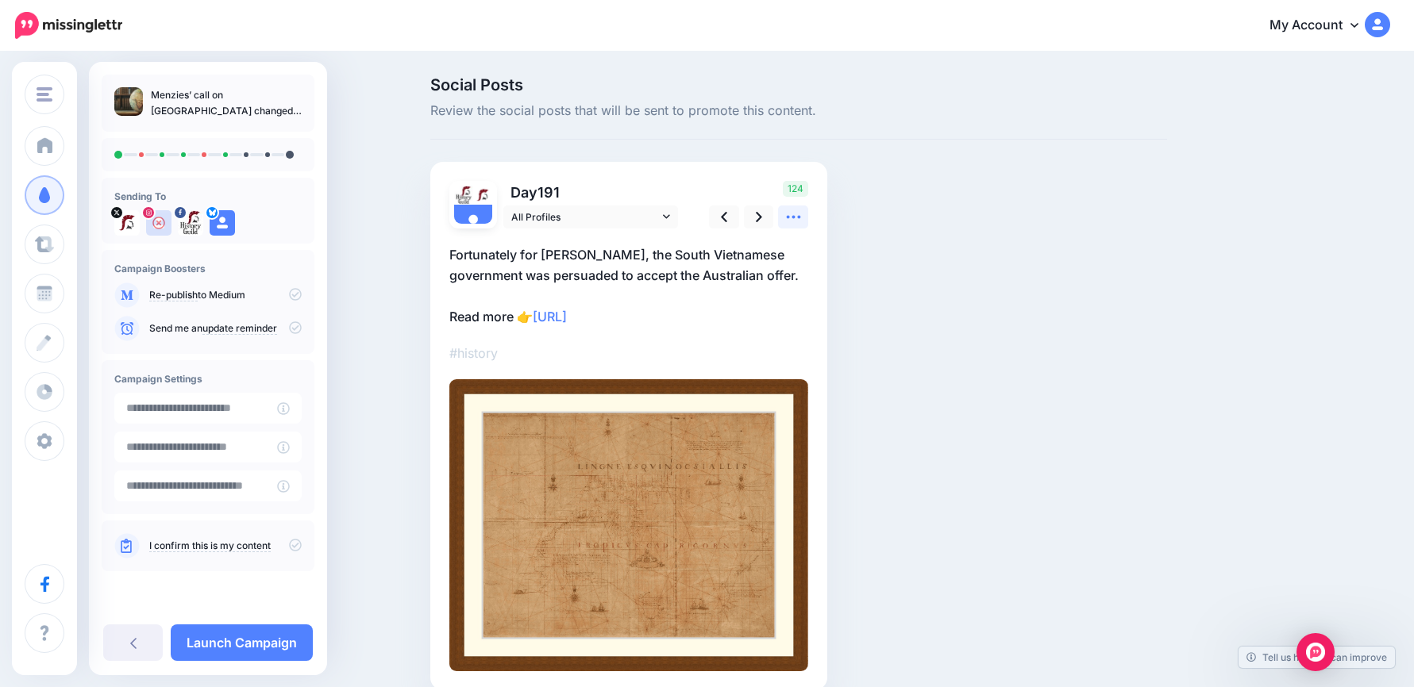
click at [798, 228] on link at bounding box center [793, 217] width 30 height 23
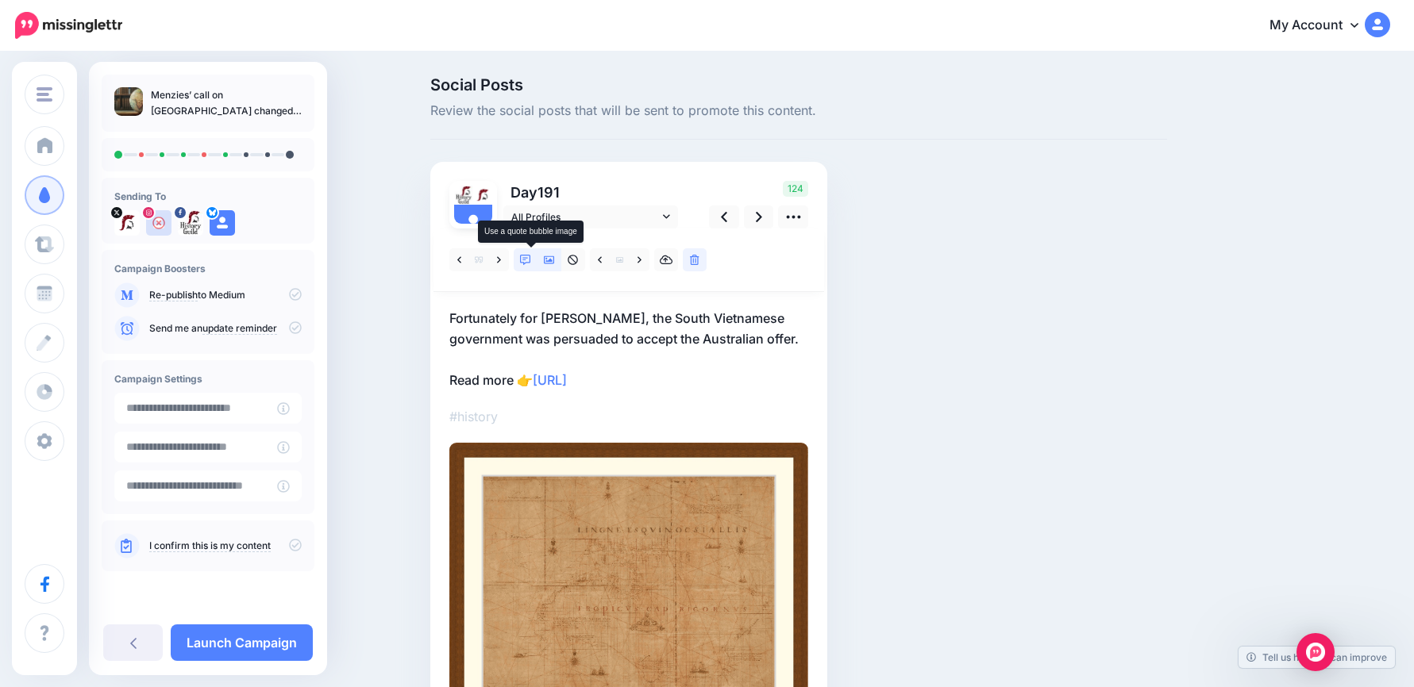
click at [527, 262] on icon at bounding box center [525, 260] width 11 height 11
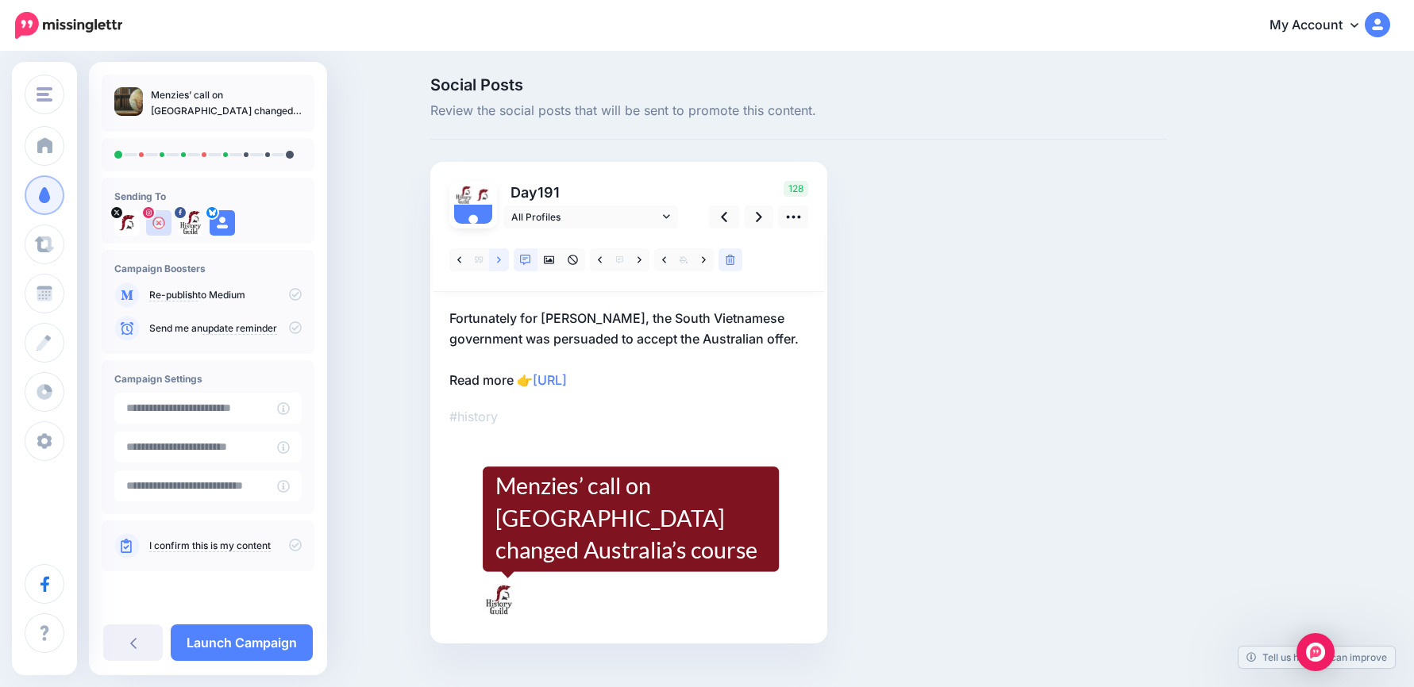
click at [509, 258] on link at bounding box center [499, 259] width 20 height 23
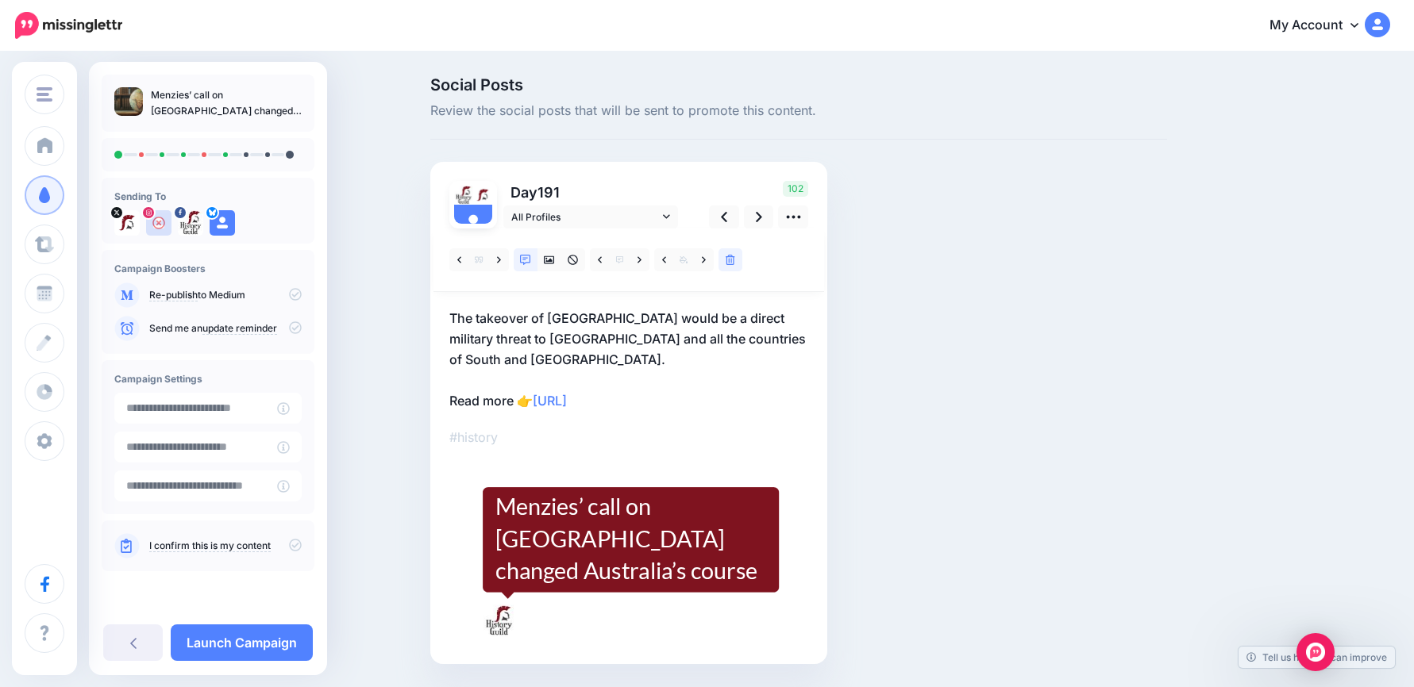
click at [703, 387] on p "The takeover of South Vietnam would be a direct military threat to Australia an…" at bounding box center [628, 359] width 359 height 103
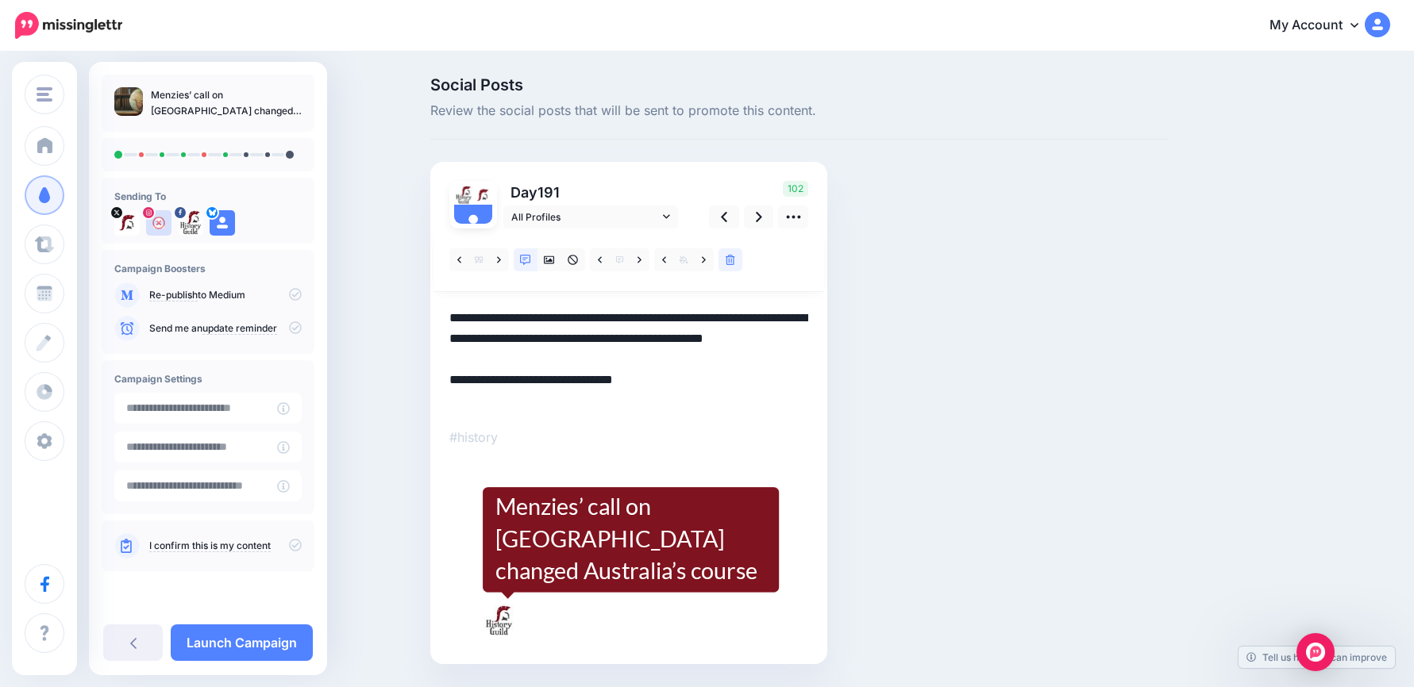
drag, startPoint x: 733, startPoint y: 391, endPoint x: 400, endPoint y: 303, distance: 344.1
click at [400, 303] on div "Social Posts Review the social posts that will be sent to promote this content.…" at bounding box center [707, 394] width 1414 height 683
click at [762, 223] on icon at bounding box center [759, 217] width 6 height 17
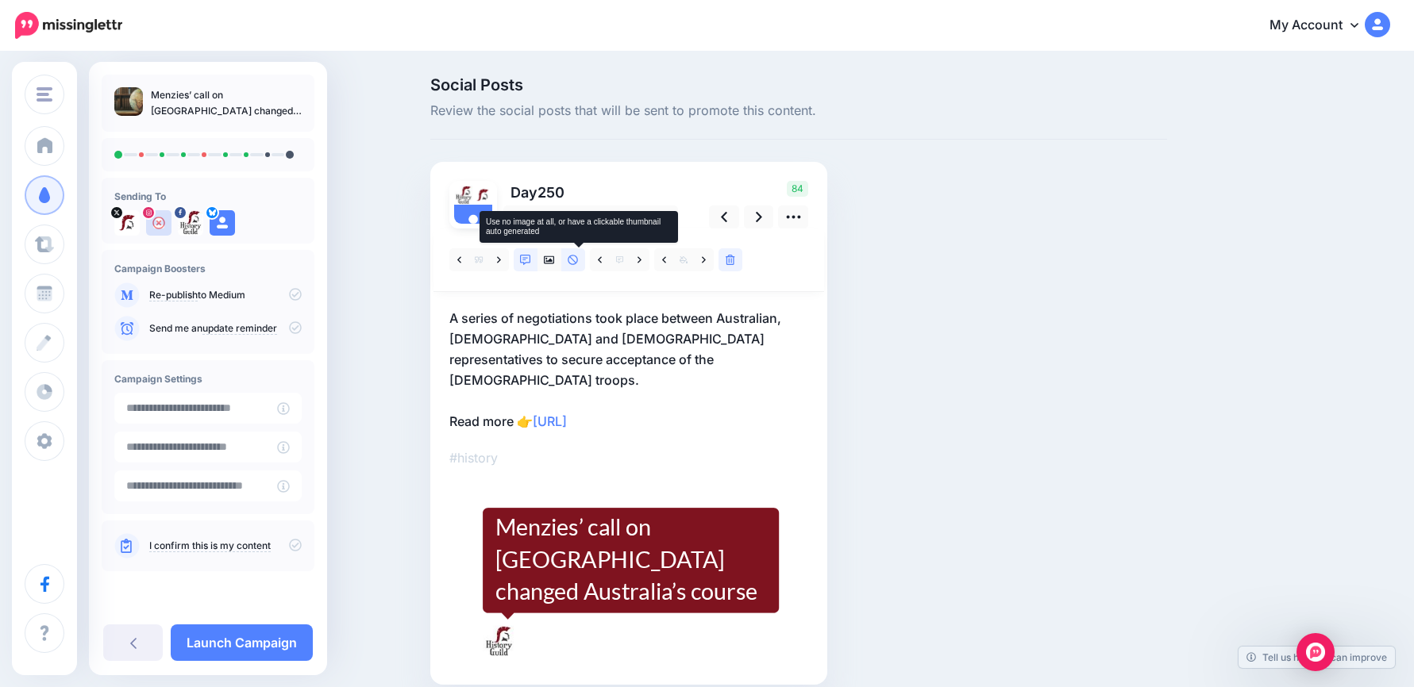
click at [575, 258] on icon at bounding box center [573, 260] width 11 height 11
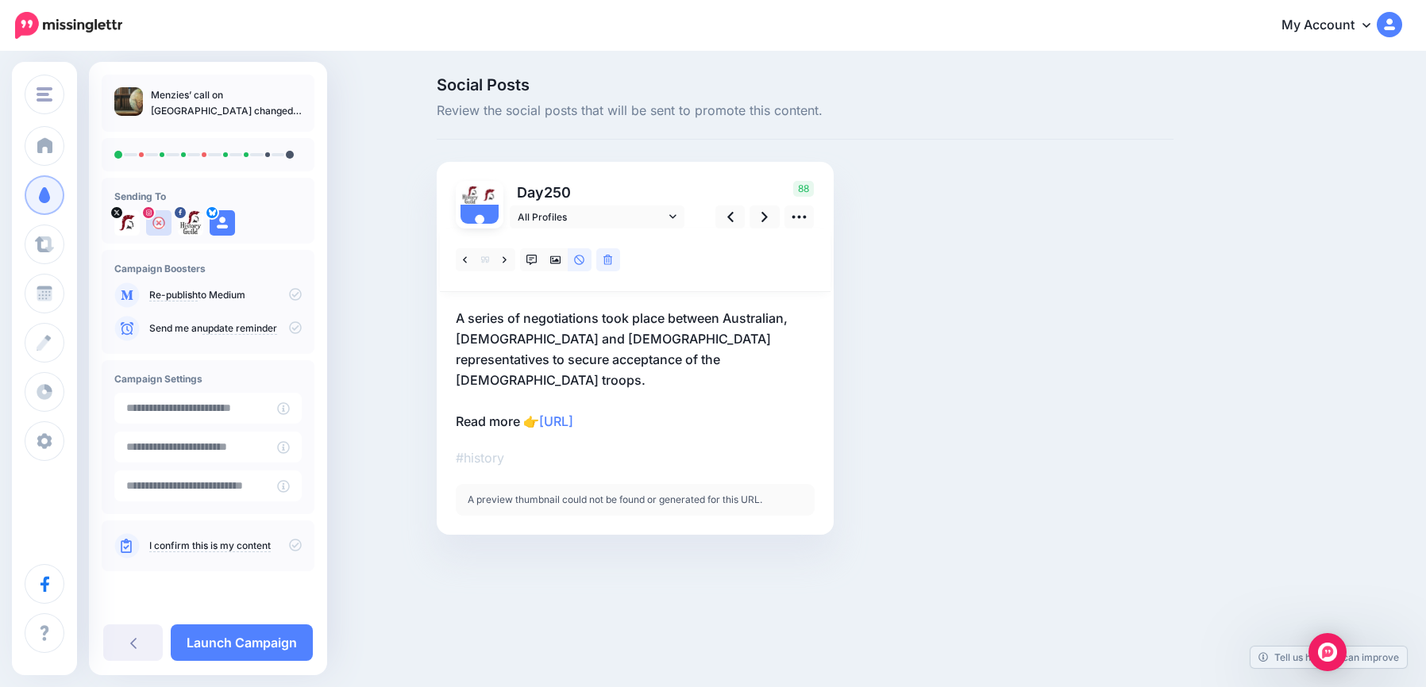
click at [638, 318] on p "A series of negotiations took place between Australian, American and Vietnamese…" at bounding box center [635, 370] width 359 height 124
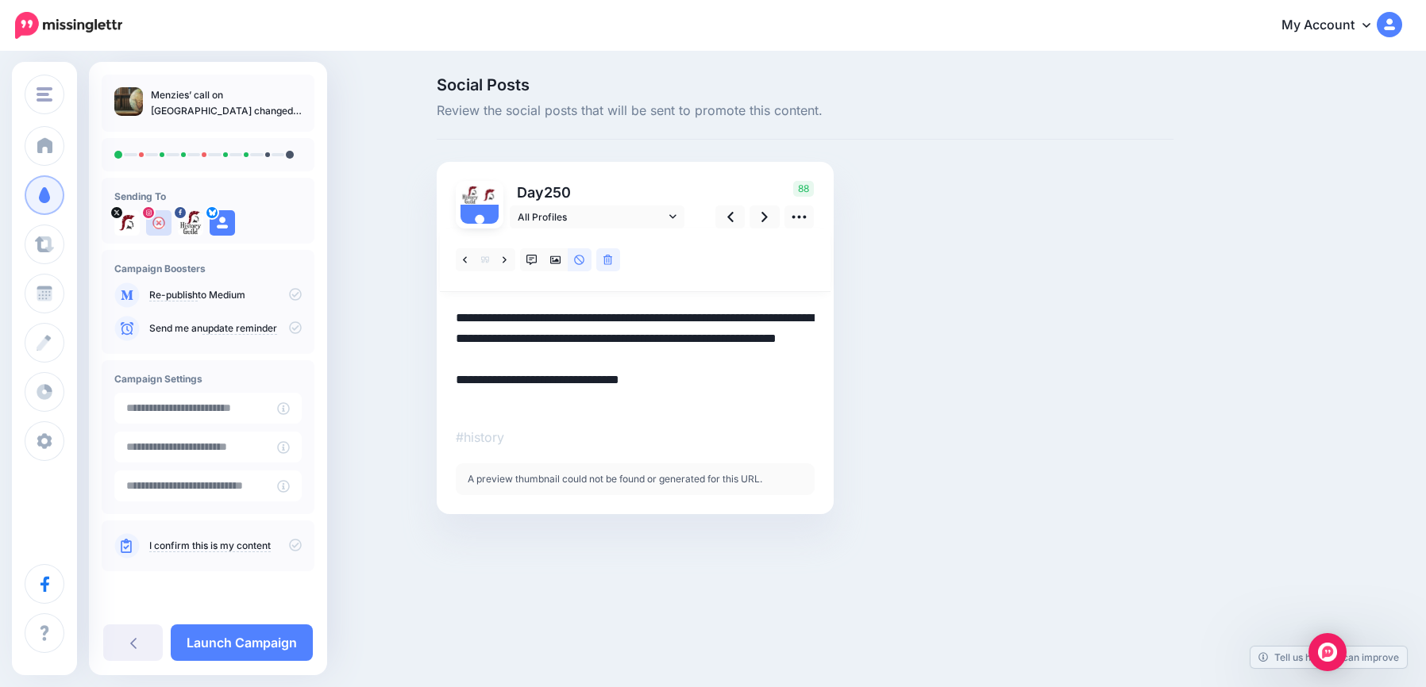
drag, startPoint x: 722, startPoint y: 358, endPoint x: 360, endPoint y: 305, distance: 365.1
click at [330, 302] on div "Social Posts Review the social posts that will be sent to promote this content.…" at bounding box center [713, 319] width 1426 height 533
paste textarea "**********"
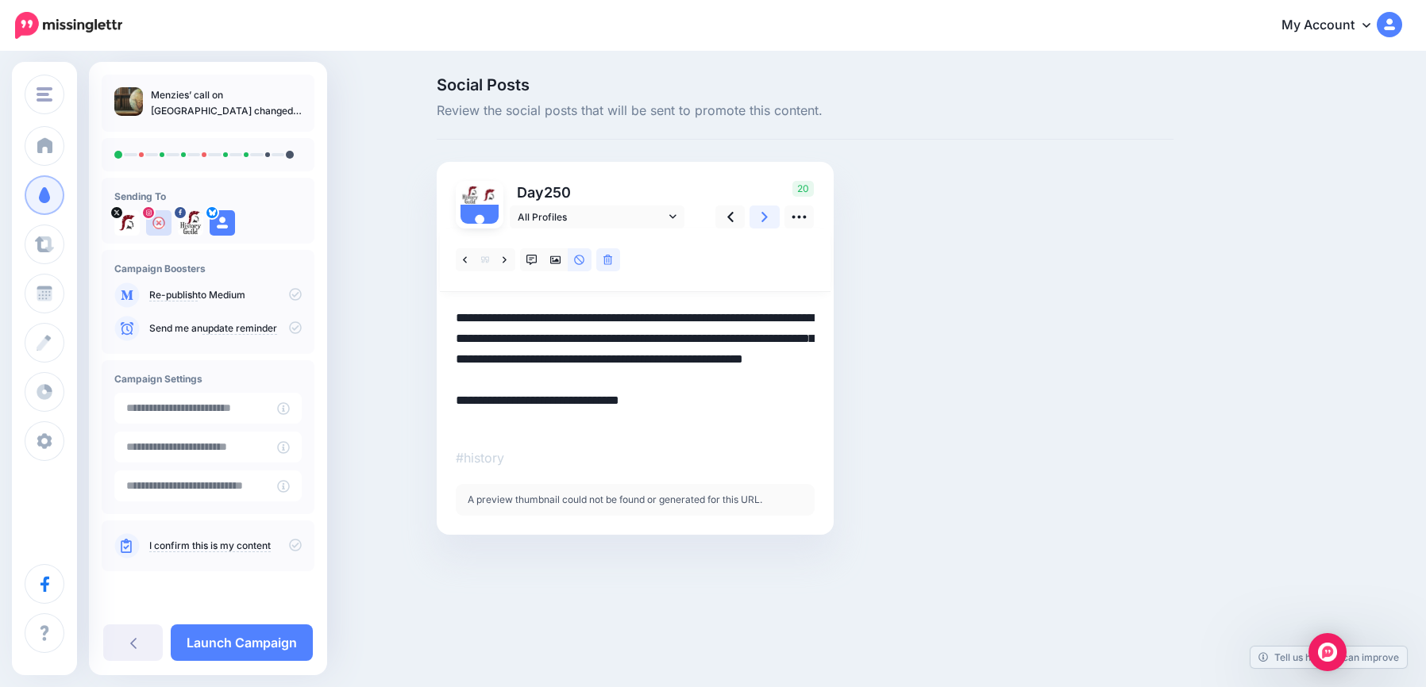
type textarea "**********"
click at [767, 218] on icon at bounding box center [764, 217] width 6 height 17
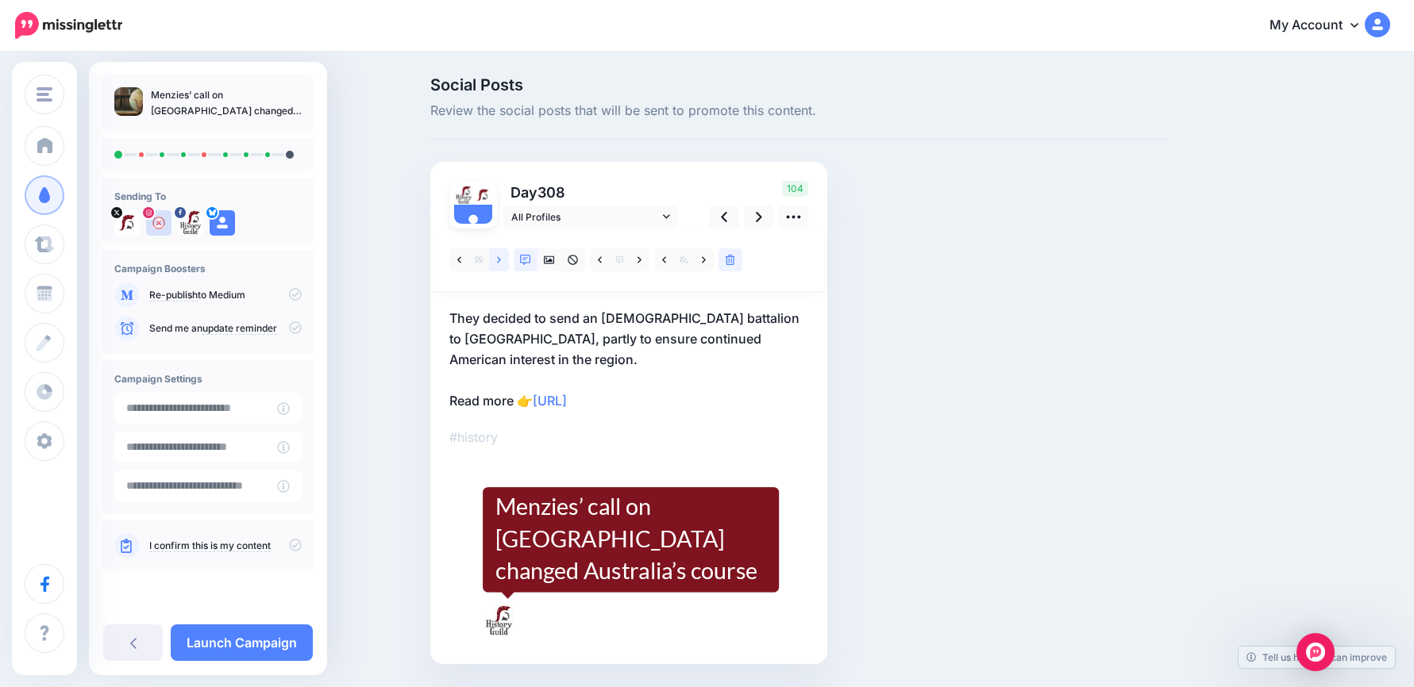
click at [501, 256] on icon at bounding box center [499, 260] width 4 height 11
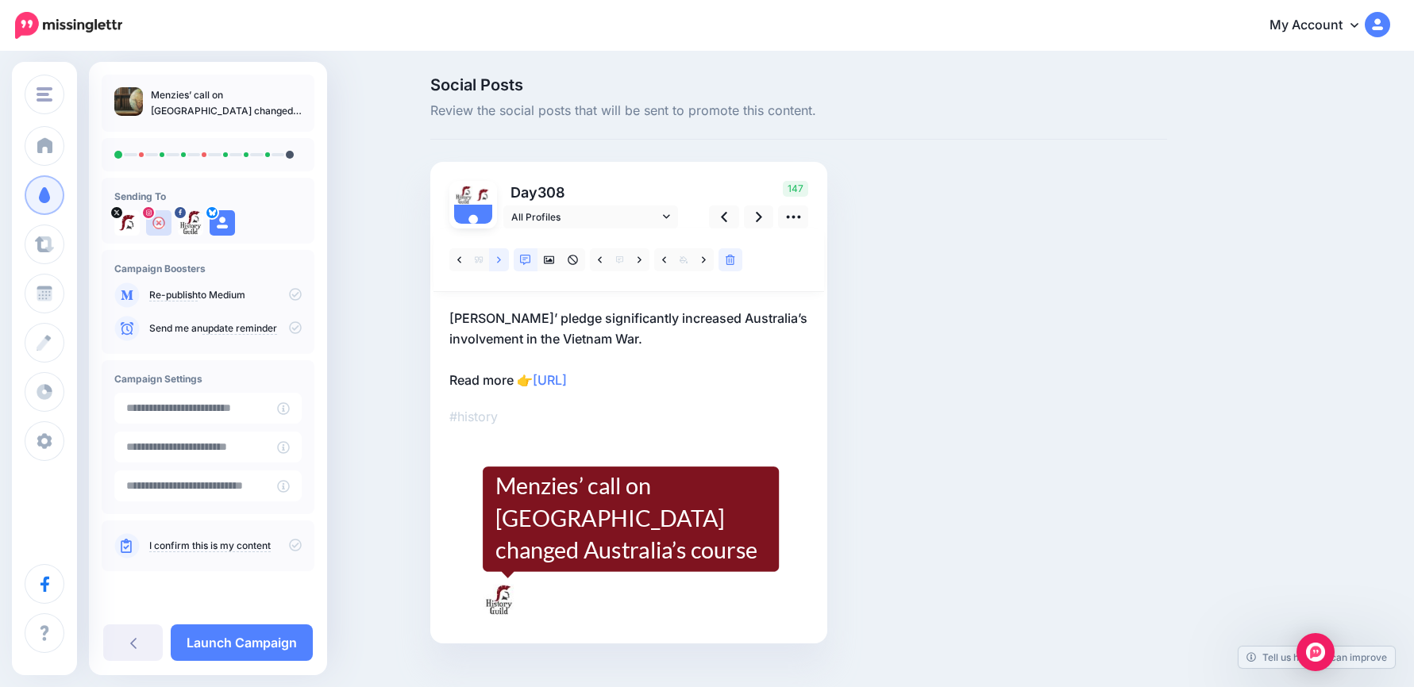
click at [501, 257] on icon at bounding box center [499, 259] width 4 height 6
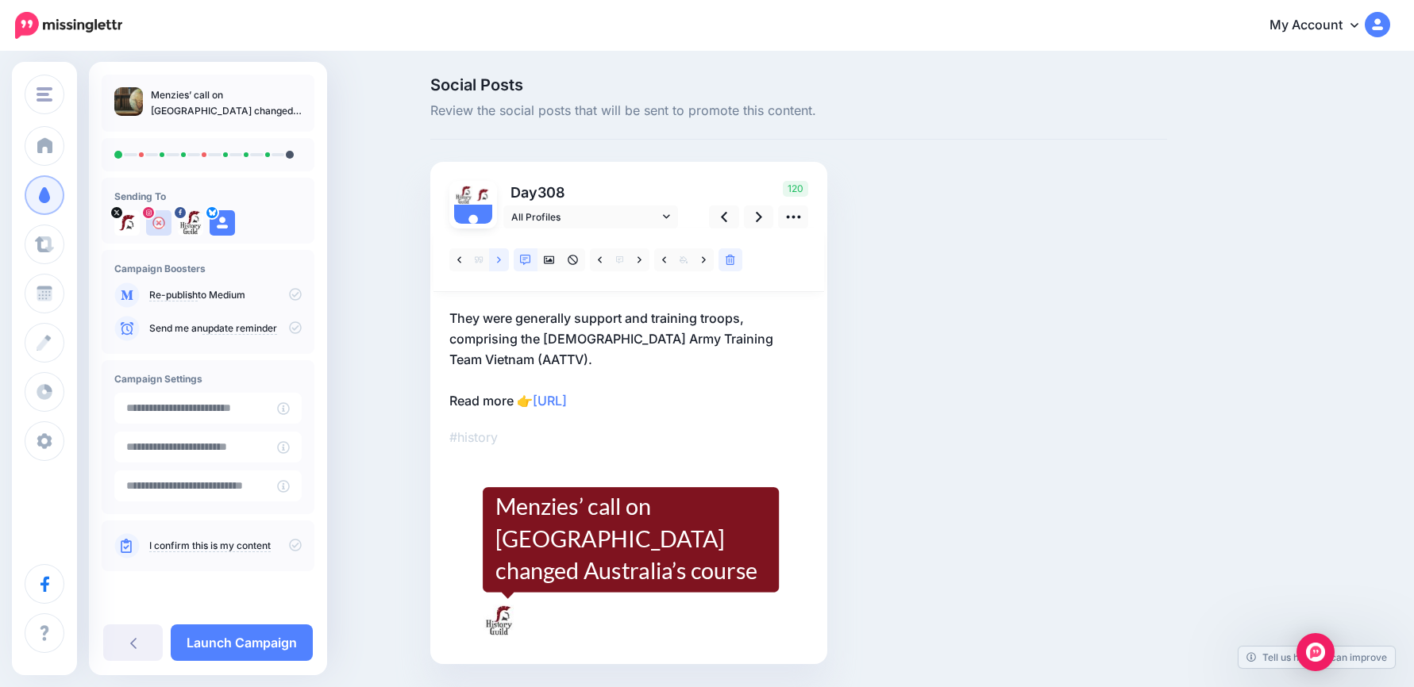
click at [501, 257] on icon at bounding box center [499, 259] width 4 height 6
click at [762, 218] on icon at bounding box center [759, 217] width 6 height 17
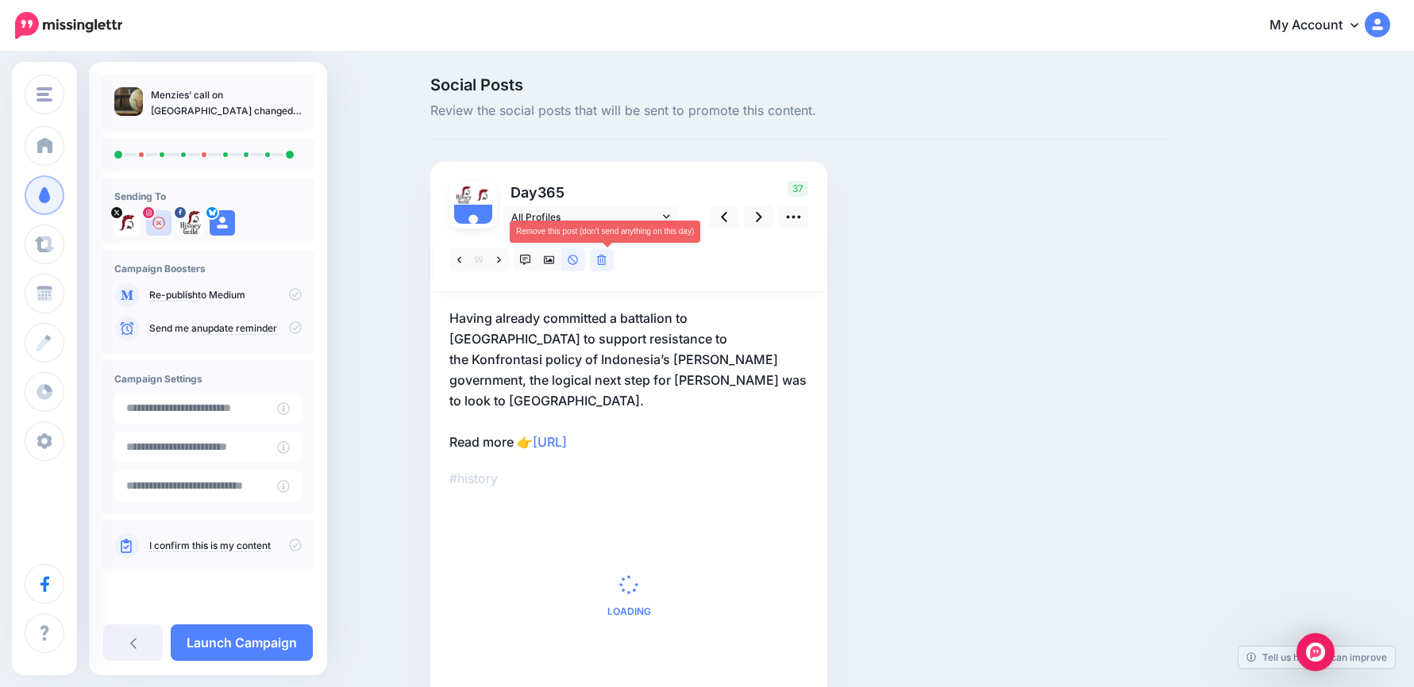
click at [606, 265] on icon at bounding box center [602, 260] width 10 height 11
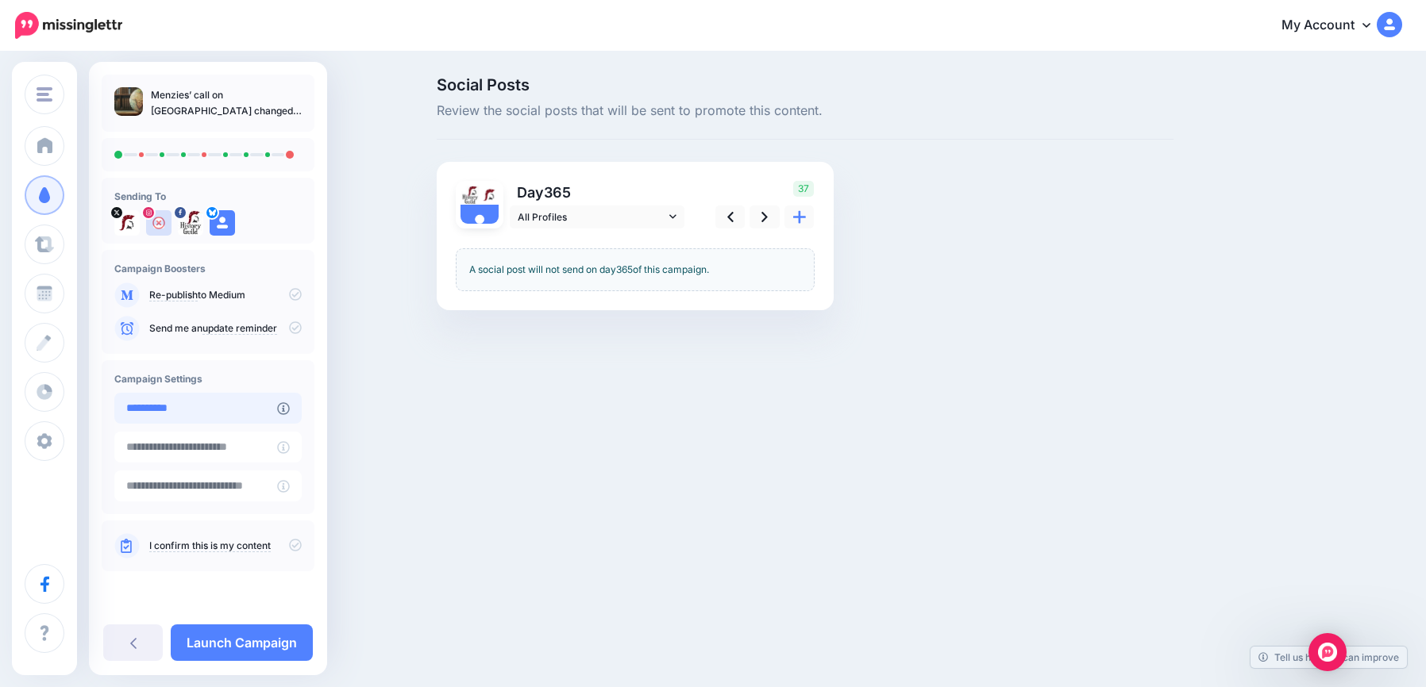
click at [260, 400] on input "**********" at bounding box center [195, 408] width 163 height 31
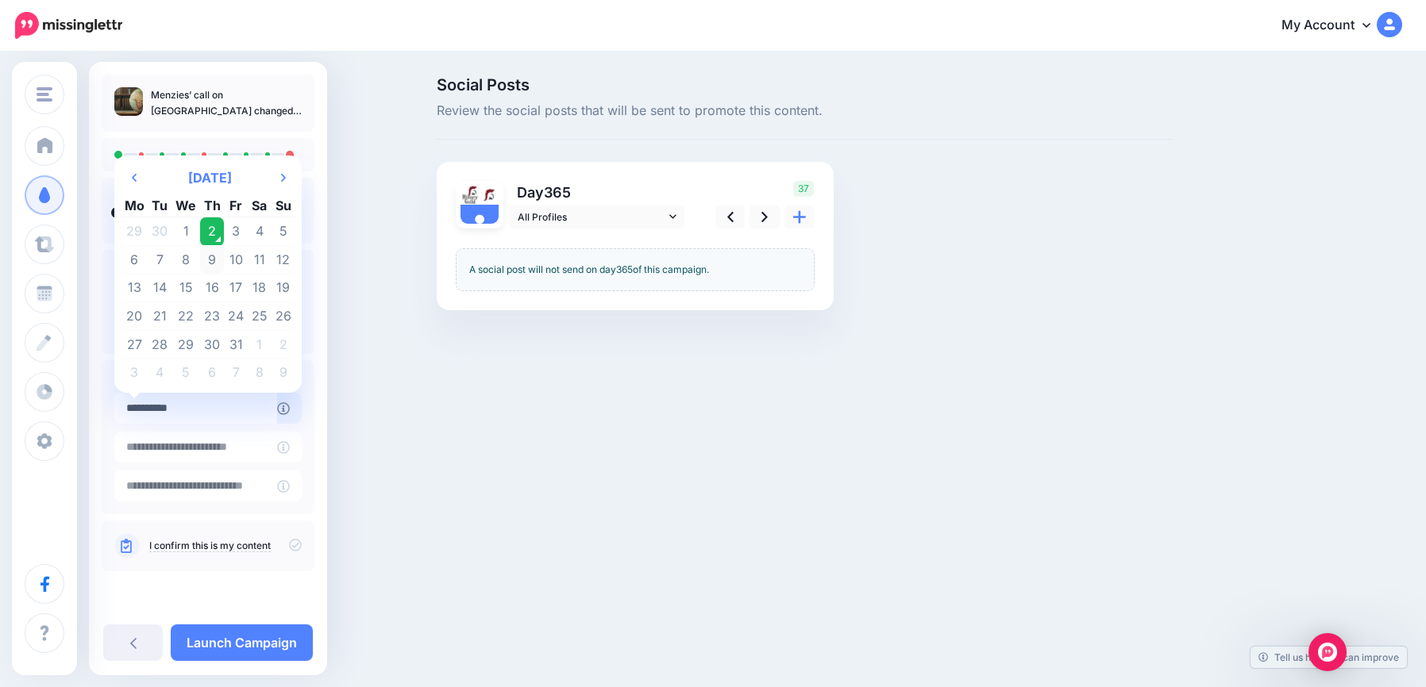
click at [206, 259] on td "9" at bounding box center [212, 260] width 25 height 29
type input "**********"
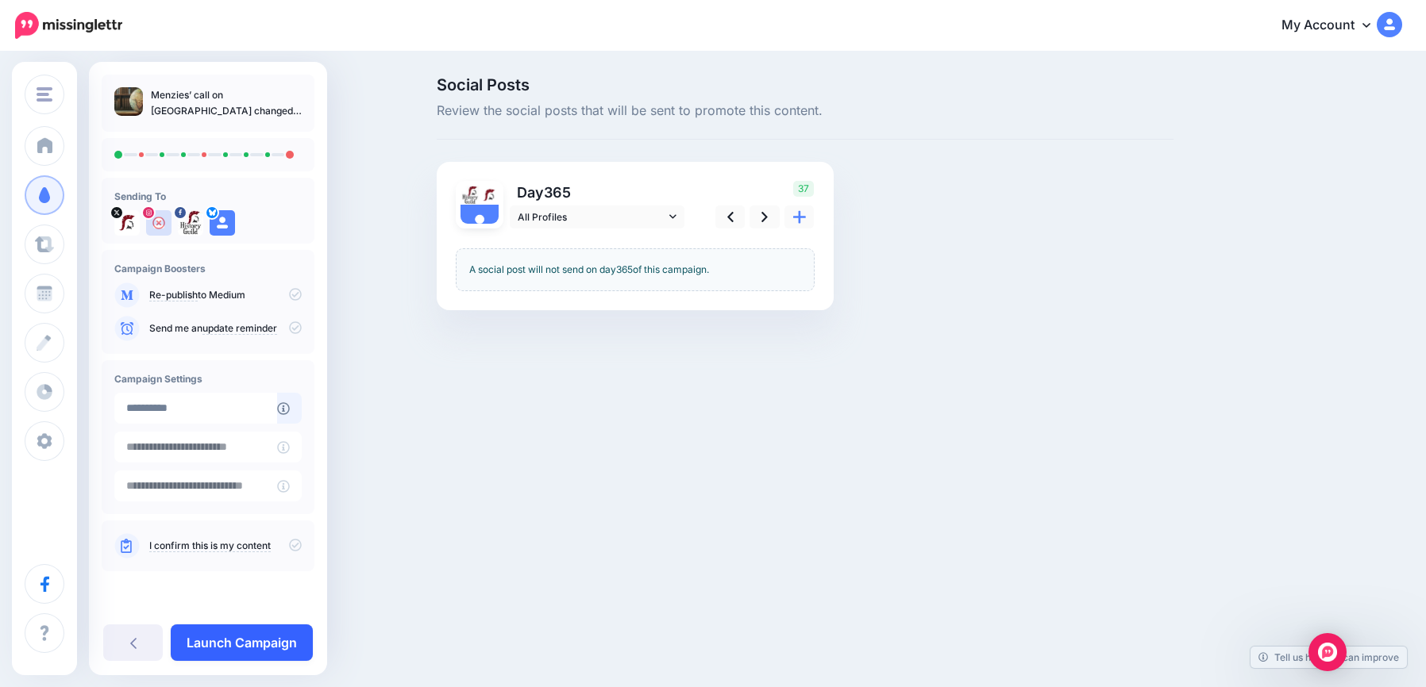
click at [254, 650] on link "Launch Campaign" at bounding box center [242, 643] width 142 height 37
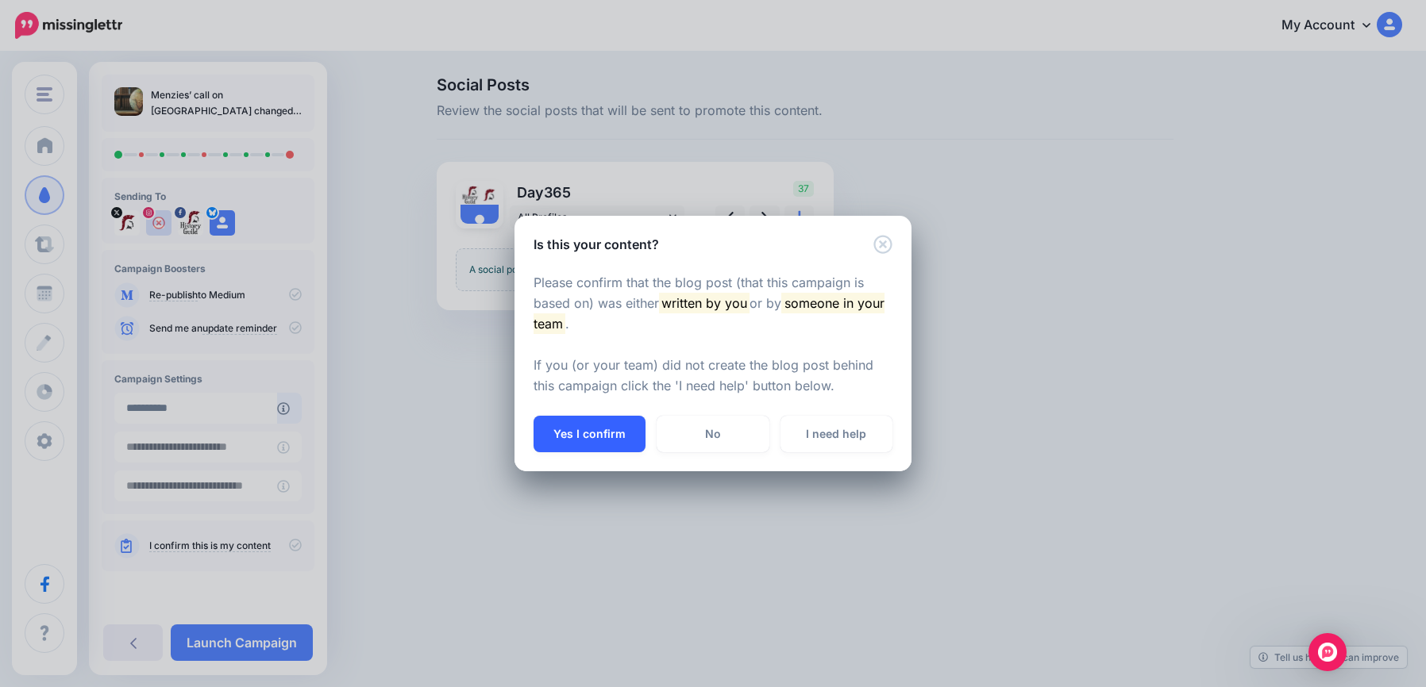
click at [610, 436] on button "Yes I confirm" at bounding box center [589, 434] width 112 height 37
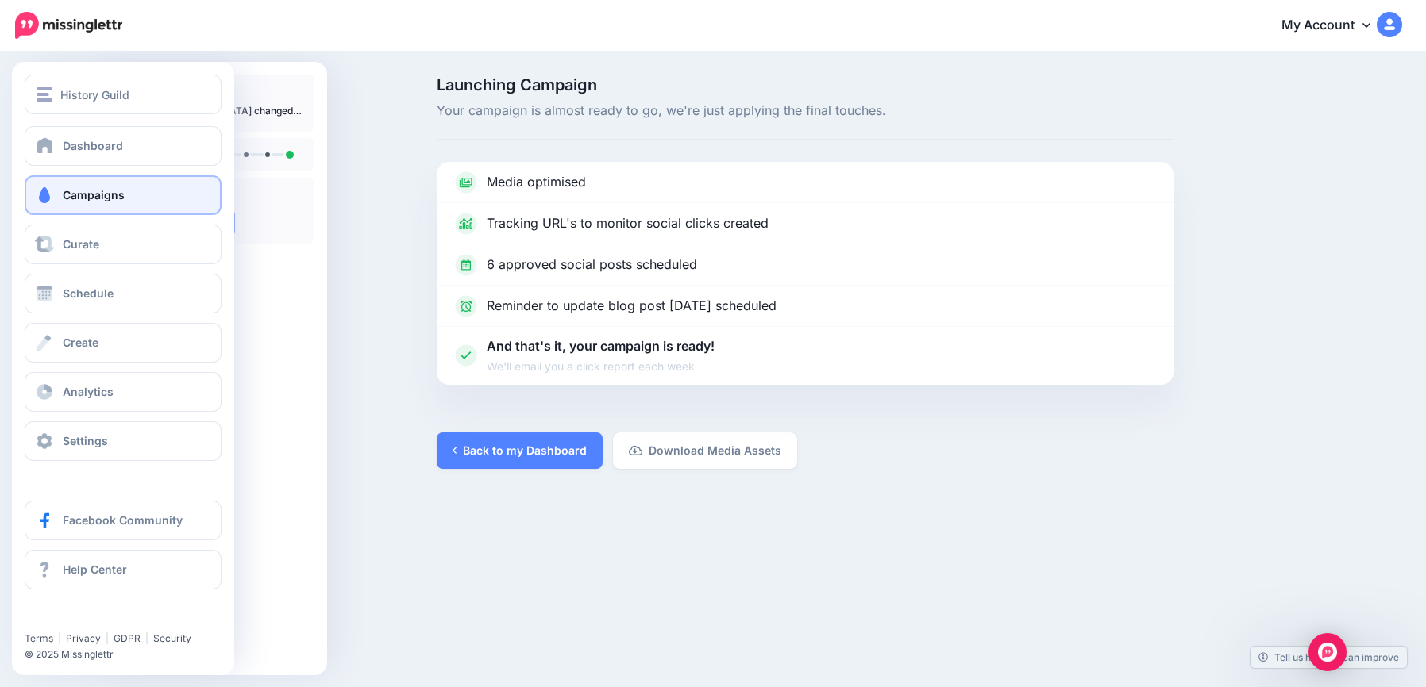
click at [56, 192] on link "Campaigns" at bounding box center [123, 195] width 197 height 40
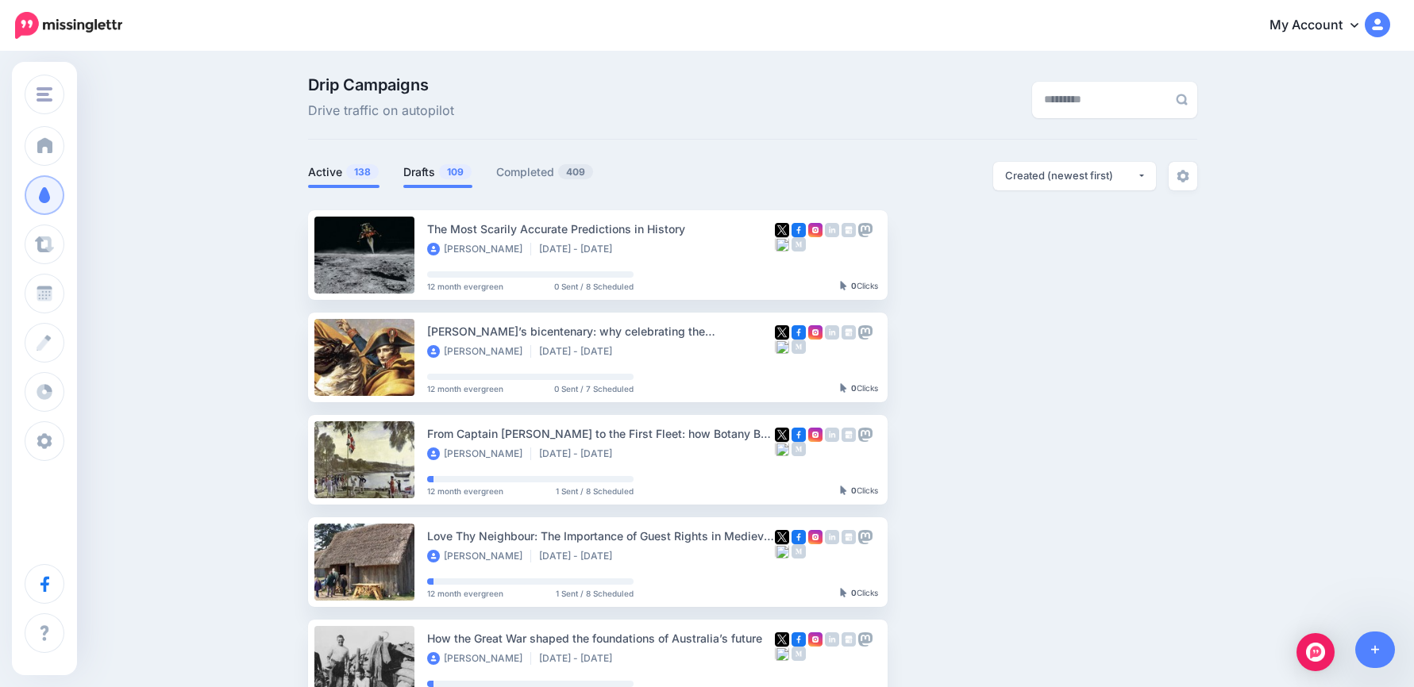
click at [445, 172] on span "109" at bounding box center [455, 171] width 33 height 15
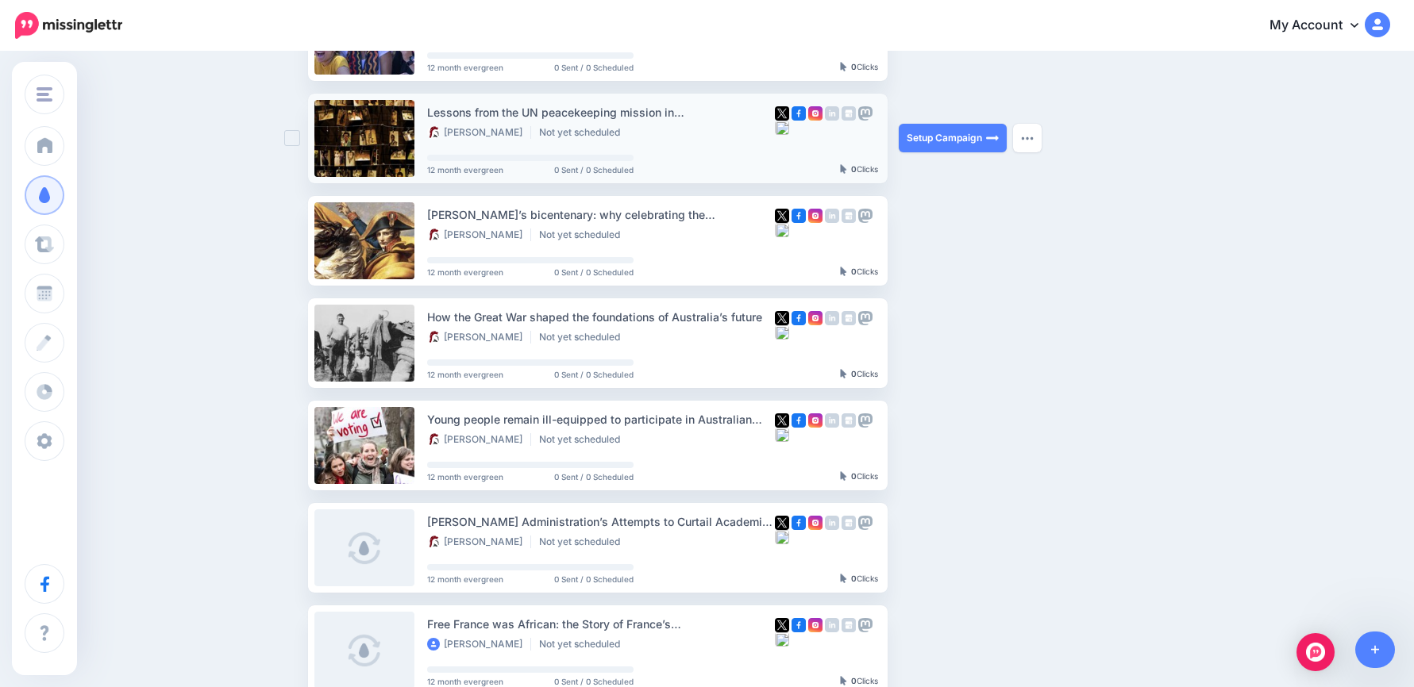
scroll to position [79, 0]
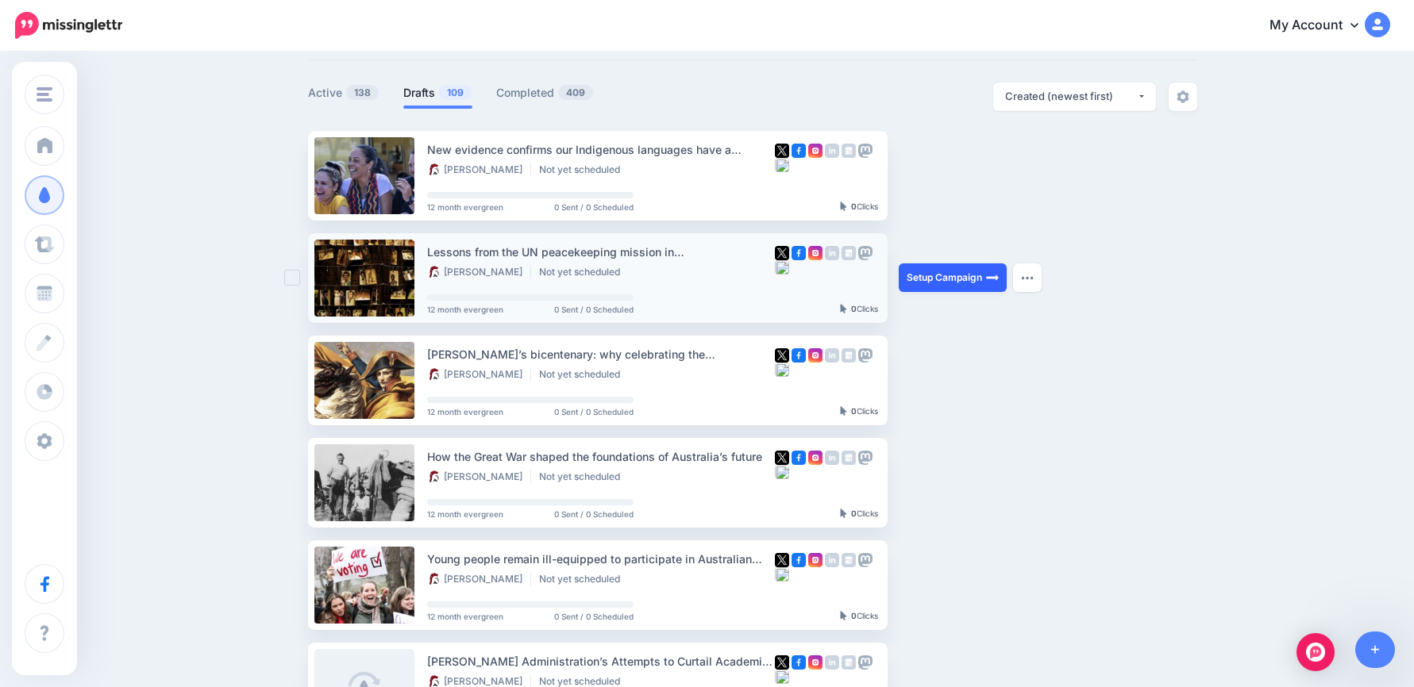
click at [976, 279] on link "Setup Campaign" at bounding box center [953, 278] width 108 height 29
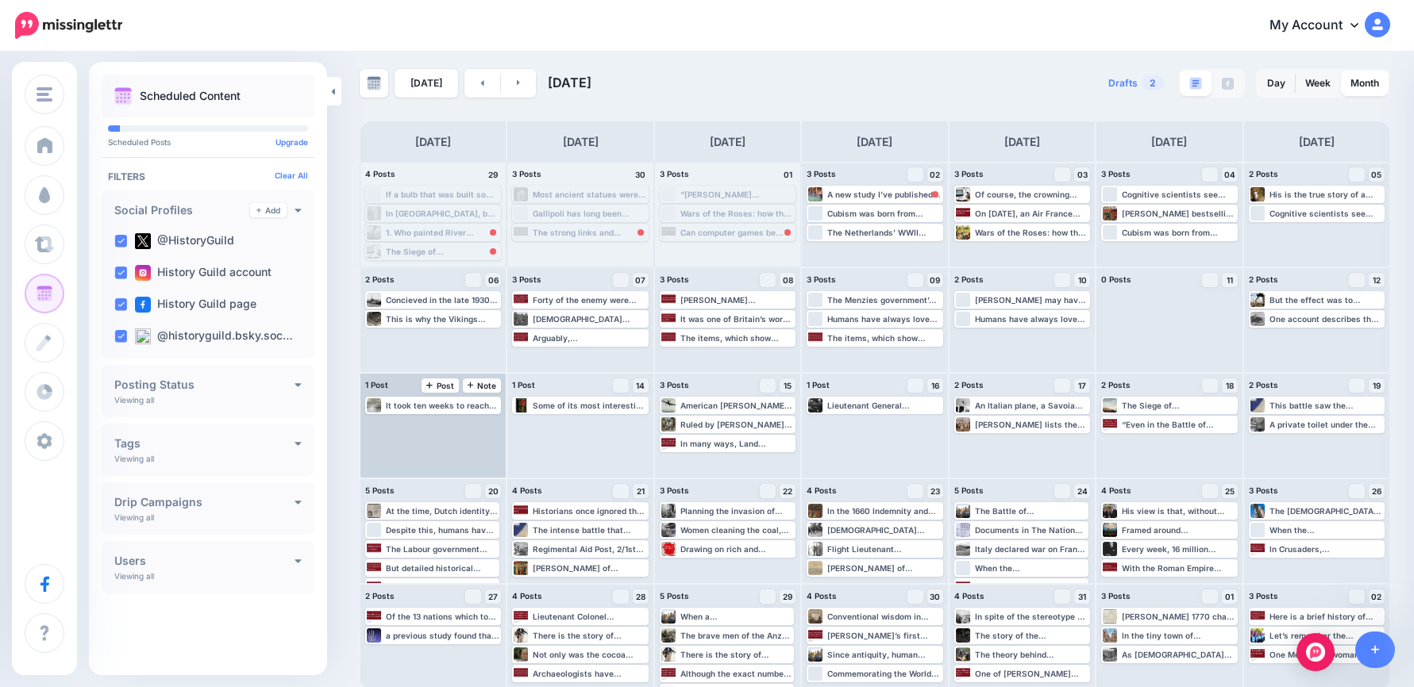
scroll to position [10, 0]
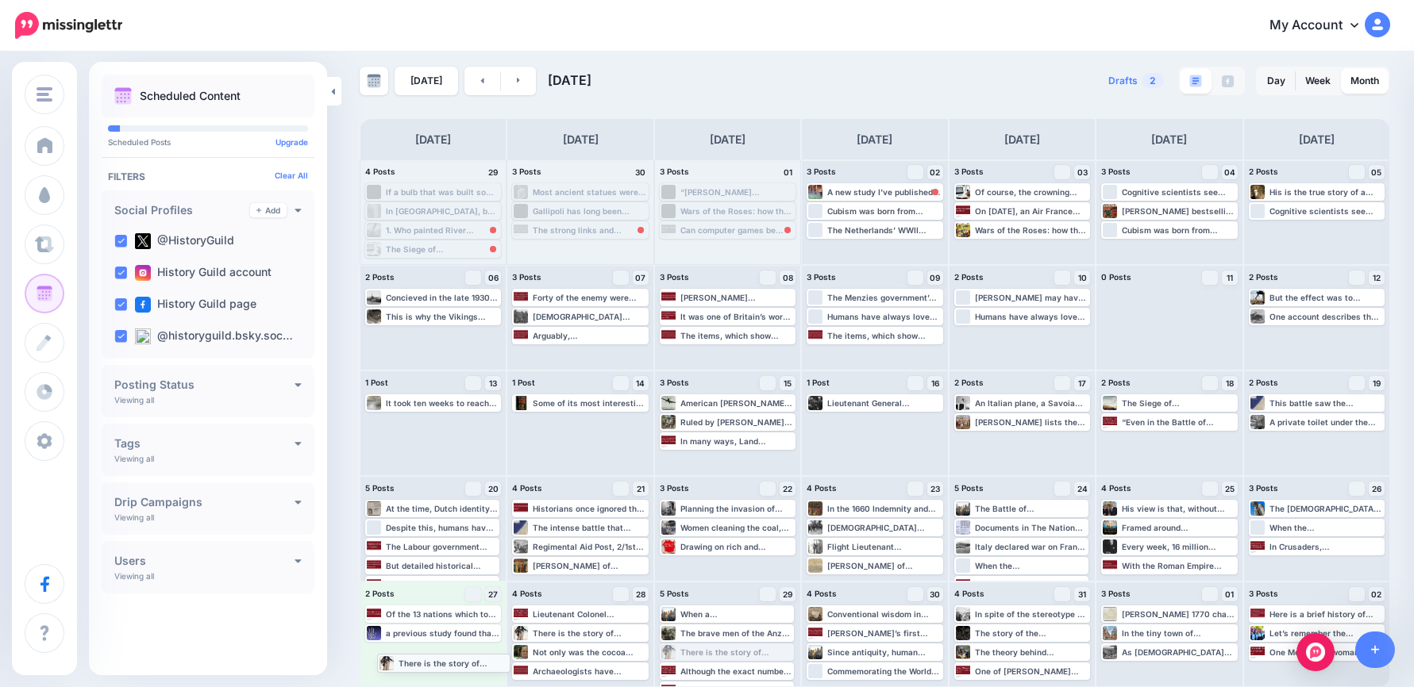
drag, startPoint x: 756, startPoint y: 649, endPoint x: 468, endPoint y: 660, distance: 288.4
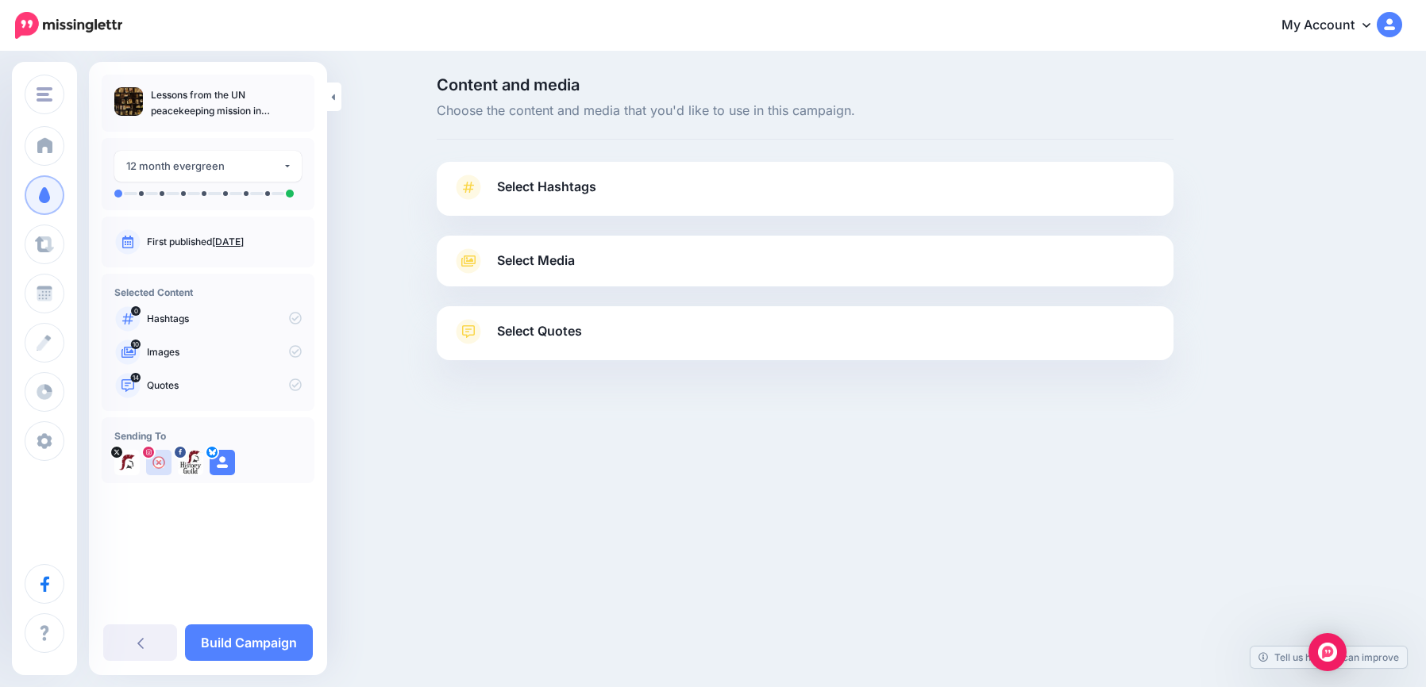
click at [578, 184] on span "Select Hashtags" at bounding box center [546, 186] width 99 height 21
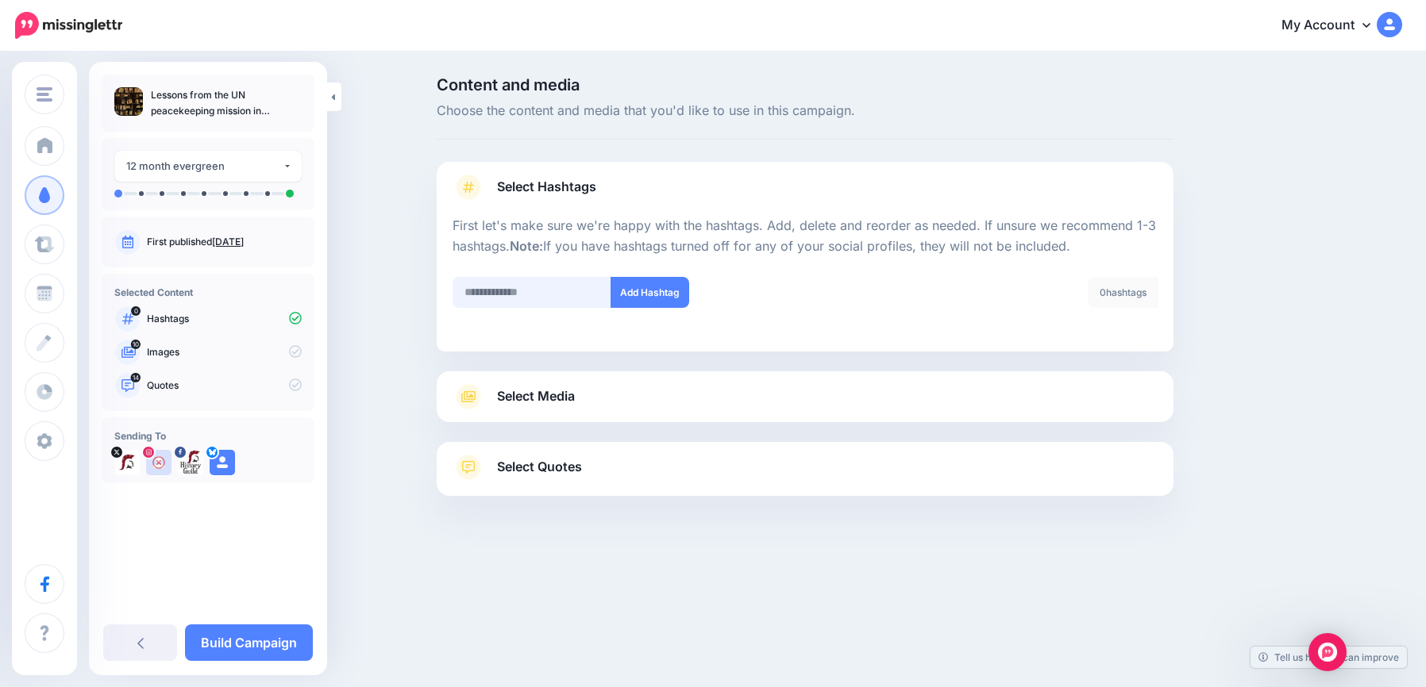
drag, startPoint x: 527, startPoint y: 283, endPoint x: 539, endPoint y: 295, distance: 16.8
click at [528, 284] on input "text" at bounding box center [531, 292] width 159 height 31
type input "*******"
click at [655, 291] on button "Add Hashtag" at bounding box center [649, 292] width 79 height 31
click at [594, 384] on link "Select Media" at bounding box center [804, 396] width 705 height 25
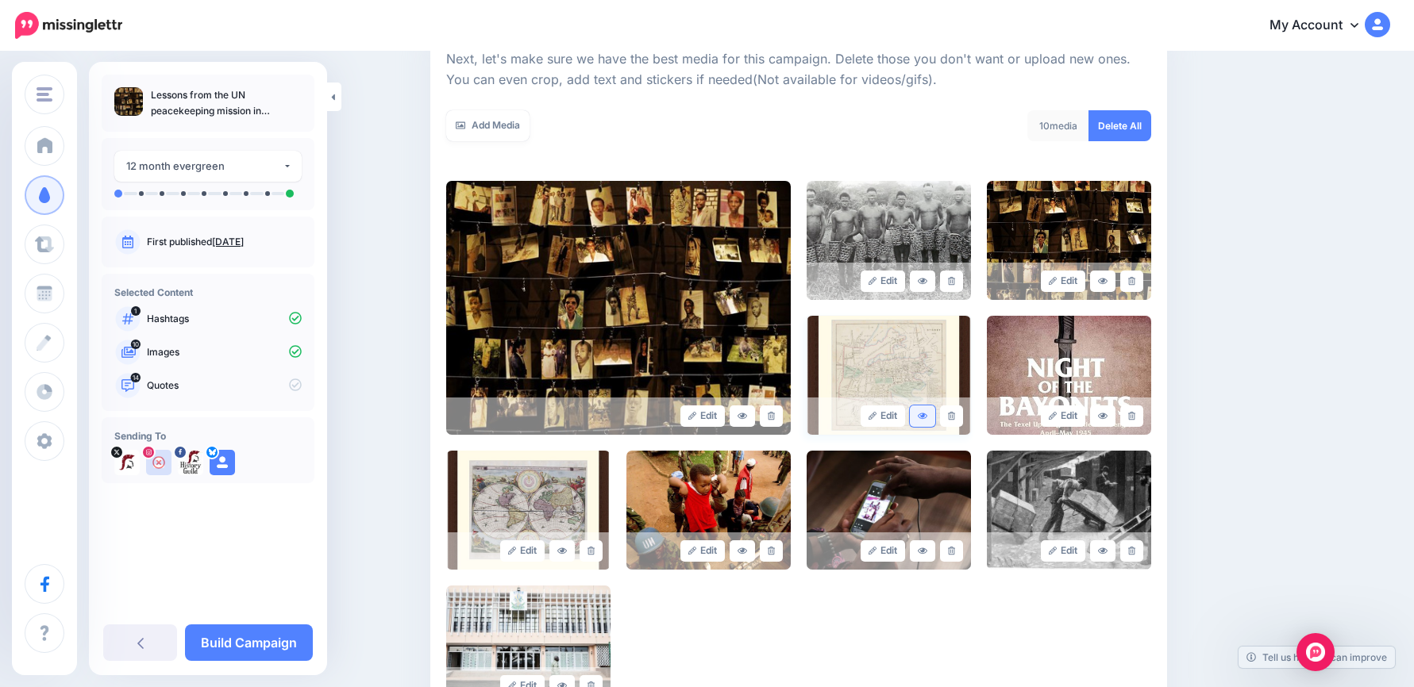
scroll to position [318, 0]
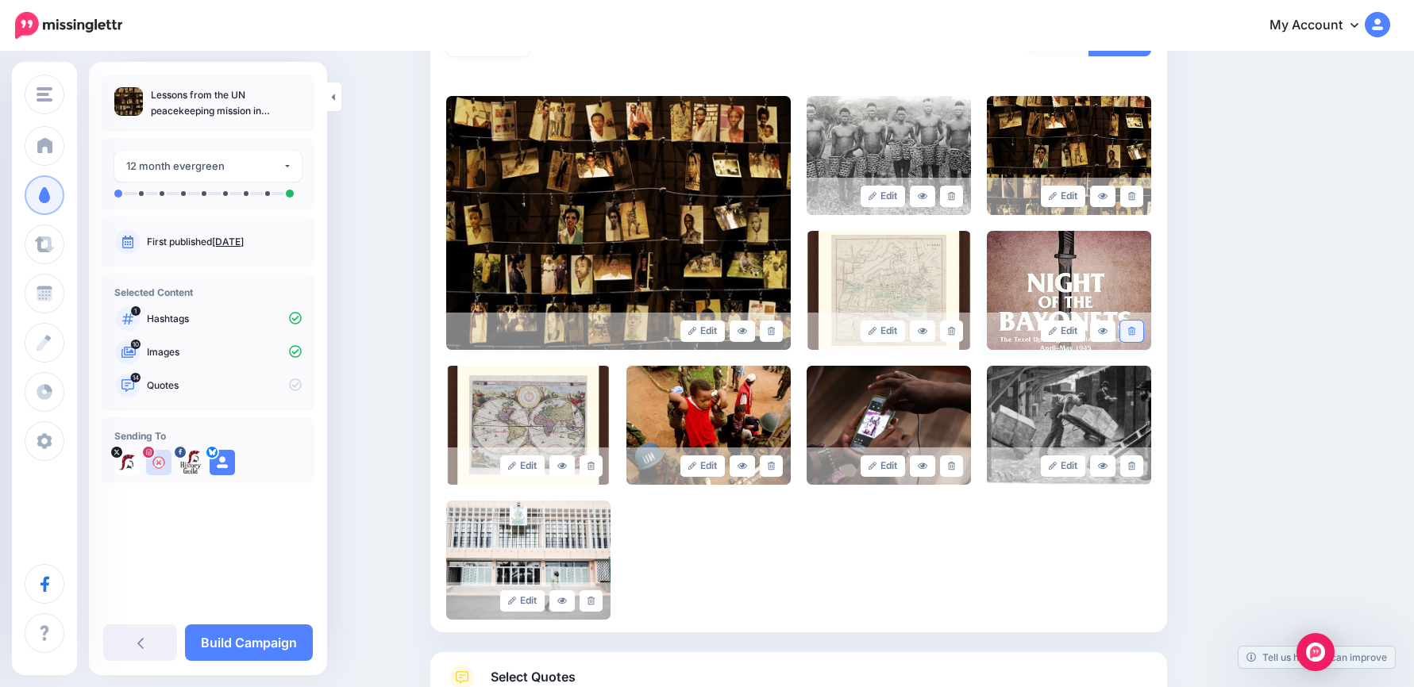
click at [1143, 336] on link at bounding box center [1131, 331] width 23 height 21
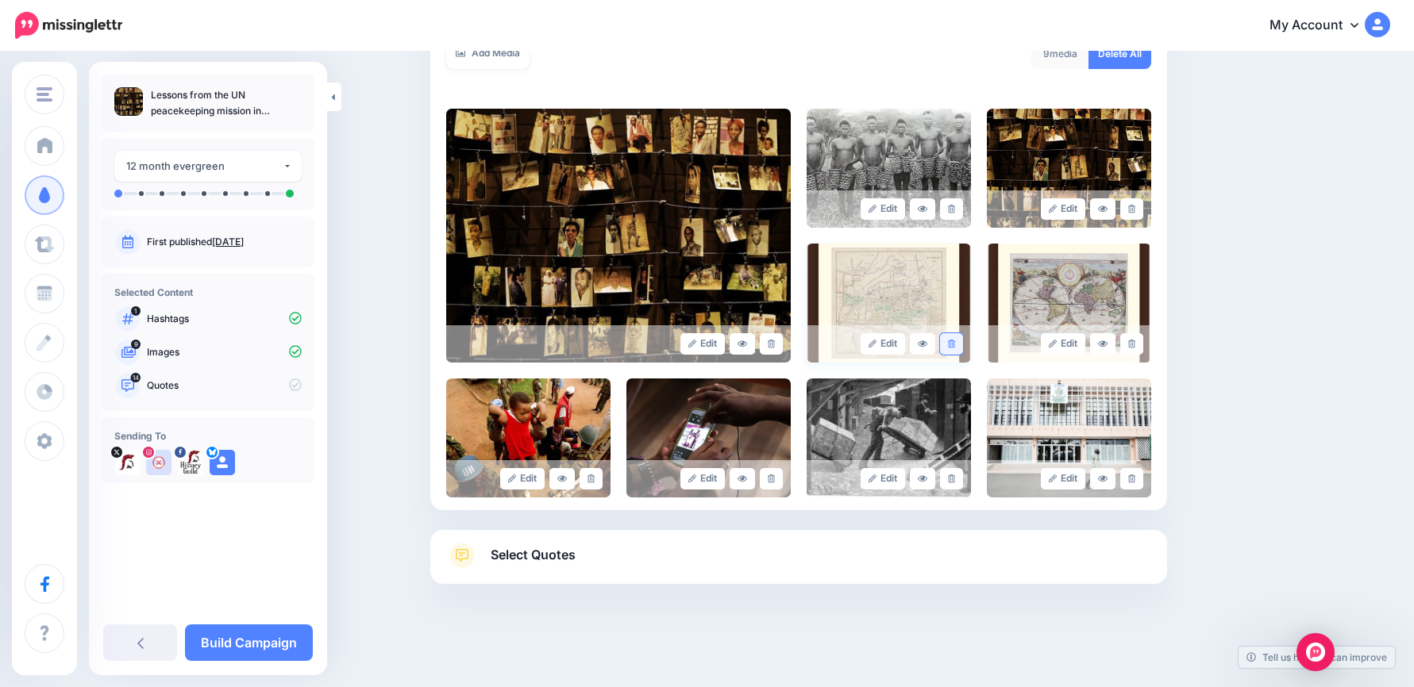
scroll to position [305, 0]
click at [957, 351] on link at bounding box center [951, 343] width 23 height 21
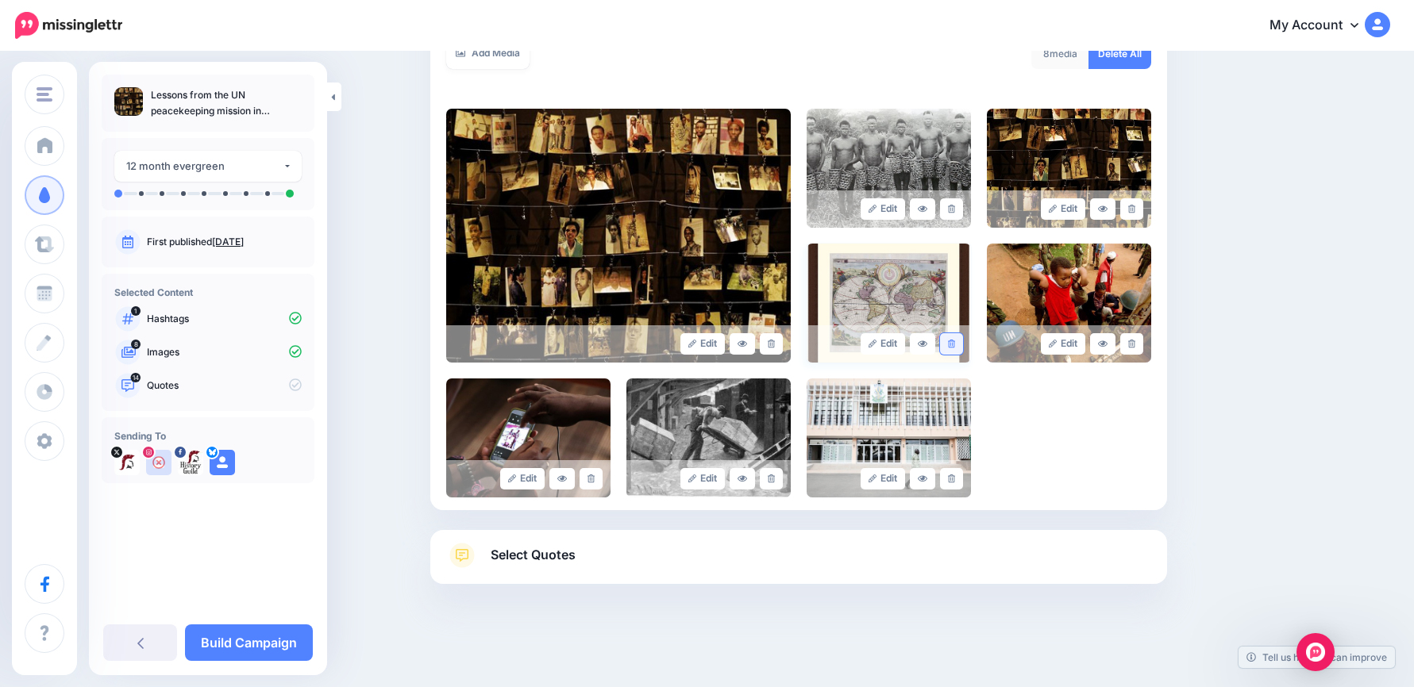
click at [957, 338] on link at bounding box center [951, 343] width 23 height 21
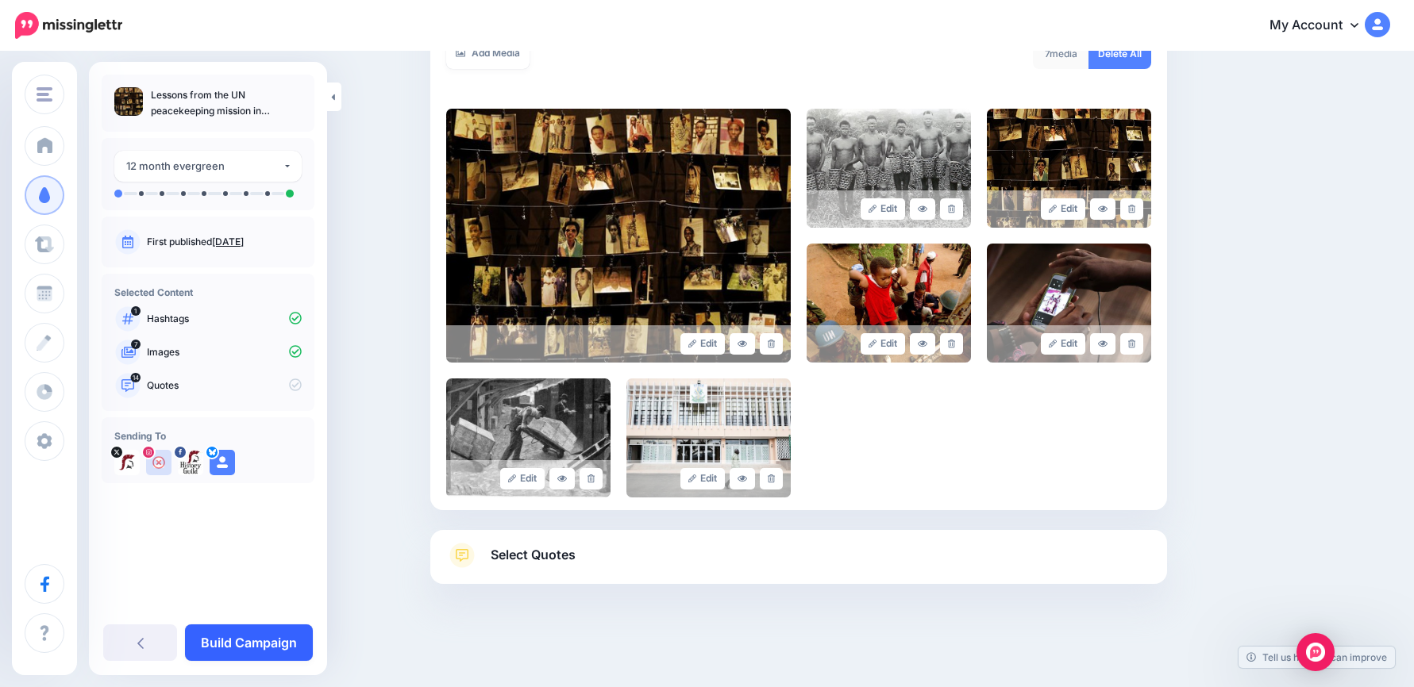
click at [262, 648] on link "Build Campaign" at bounding box center [249, 643] width 128 height 37
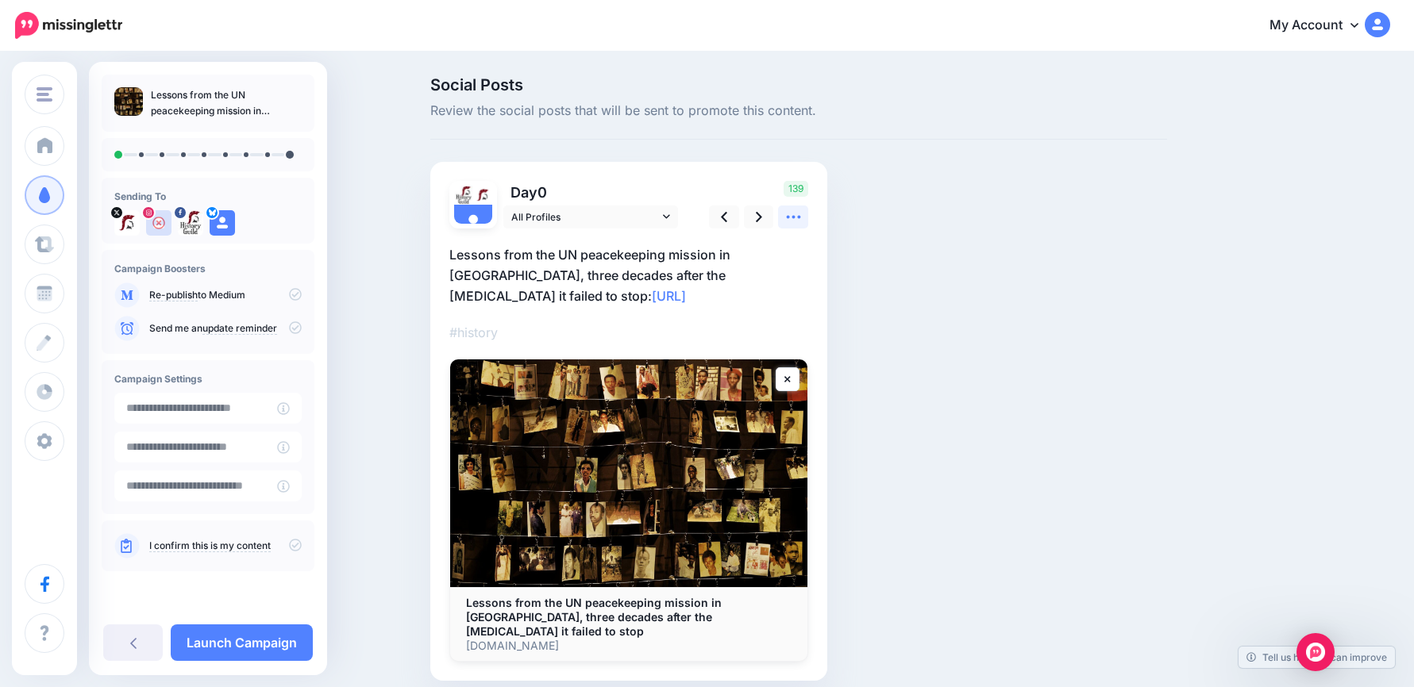
click at [798, 221] on icon at bounding box center [793, 217] width 17 height 17
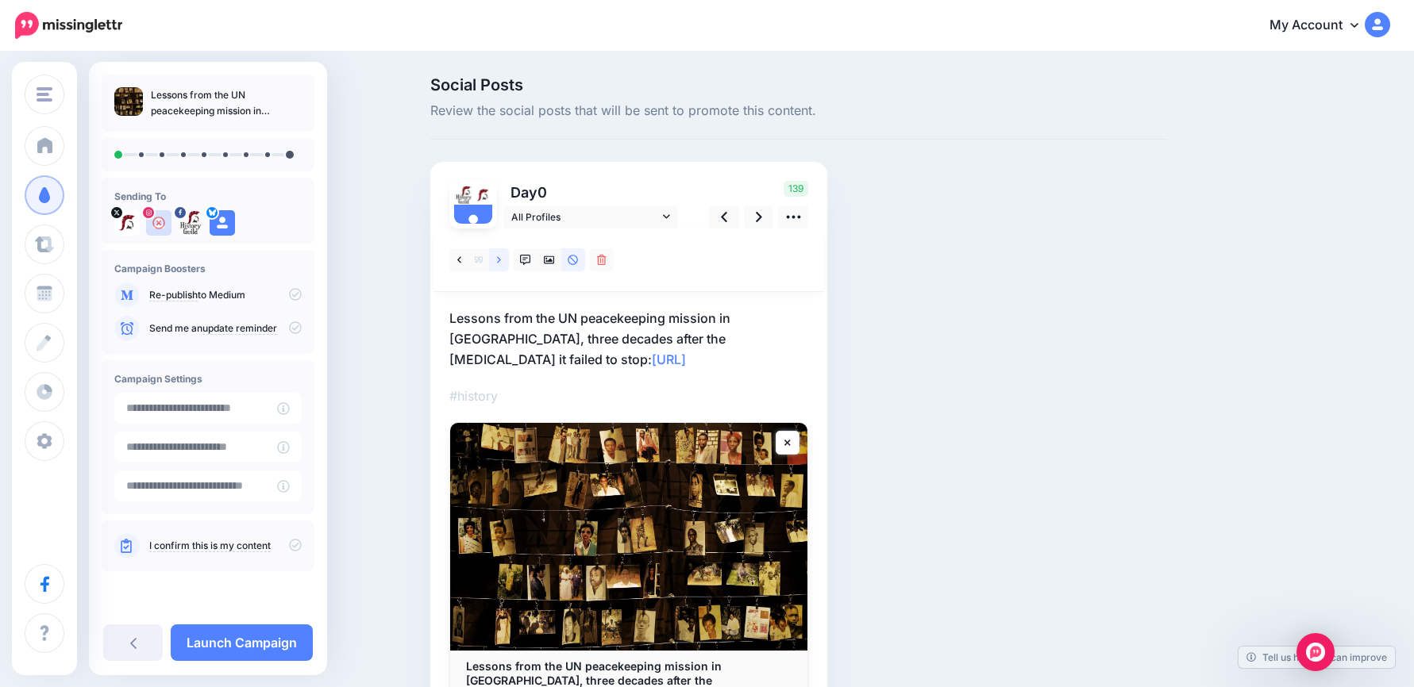
click at [509, 262] on link at bounding box center [499, 259] width 20 height 23
click at [250, 406] on input "text" at bounding box center [195, 408] width 163 height 31
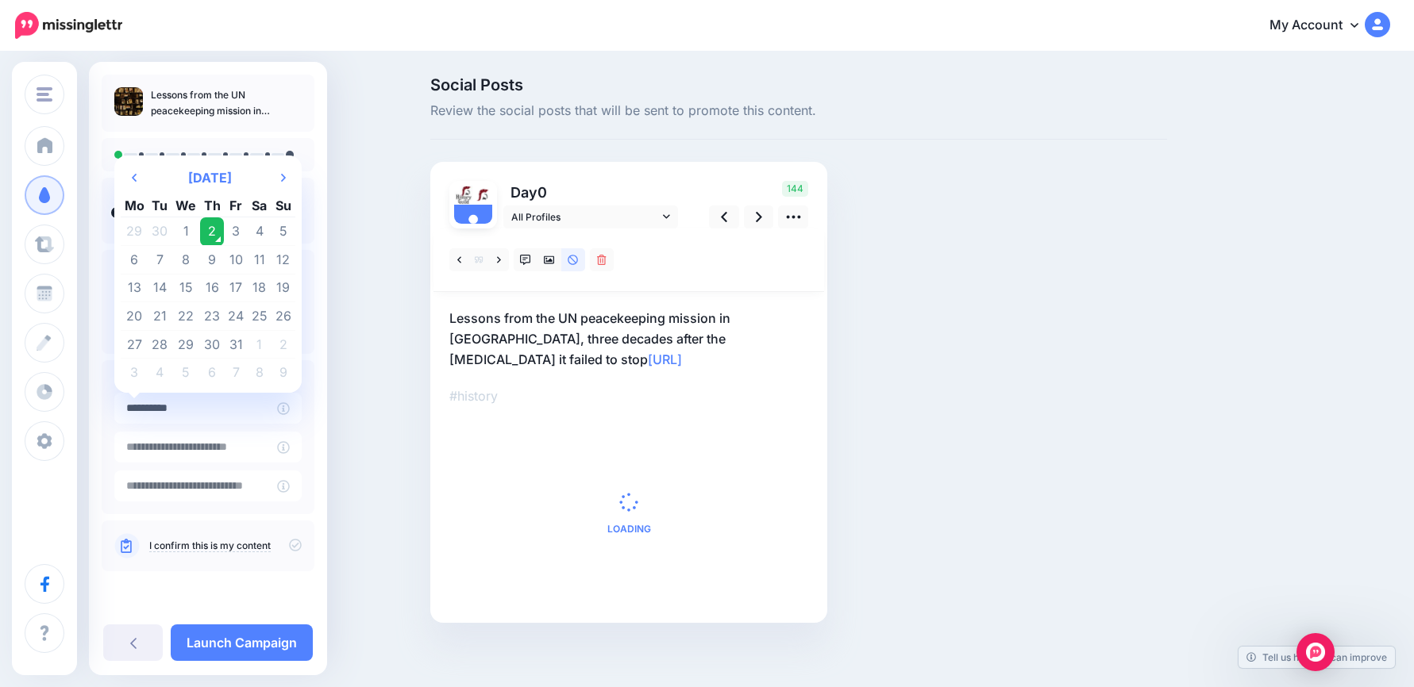
click at [263, 260] on td "11" at bounding box center [260, 260] width 24 height 29
type input "**********"
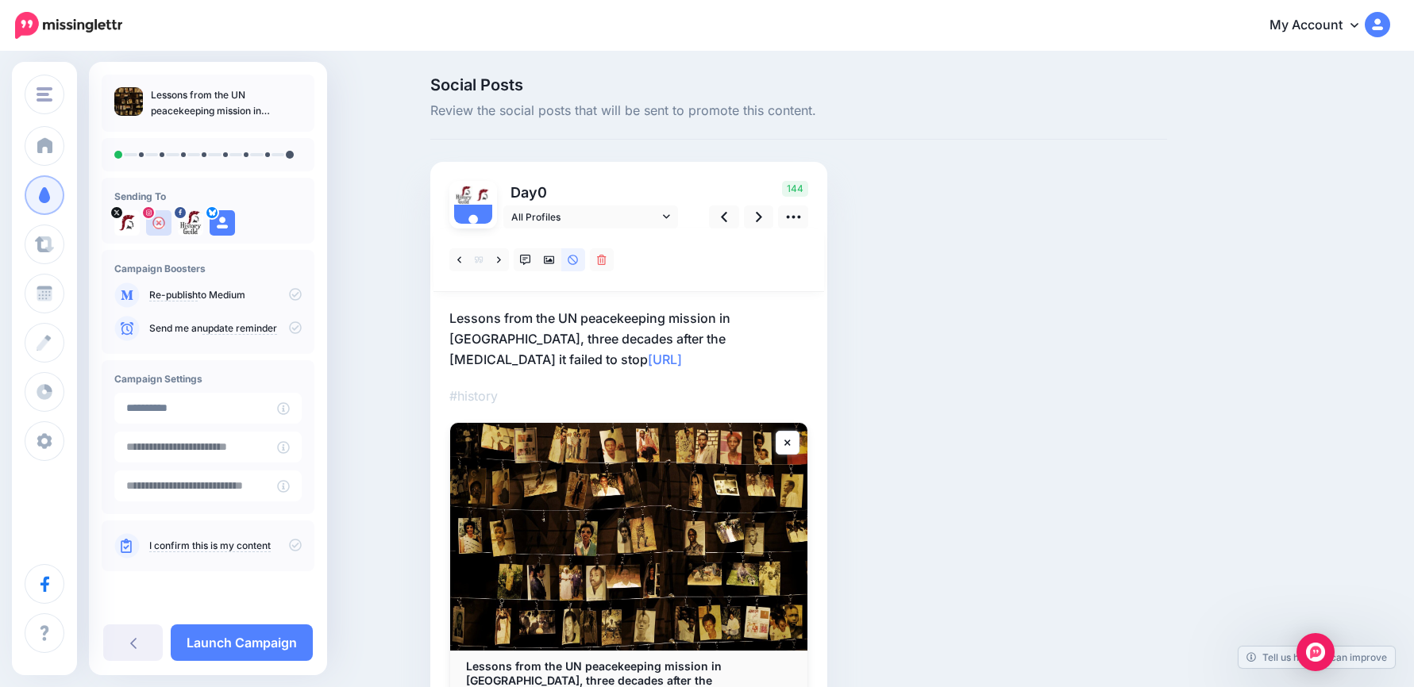
click at [629, 356] on p "Lessons from the UN peacekeeping mission in [GEOGRAPHIC_DATA], three decades af…" at bounding box center [628, 339] width 359 height 62
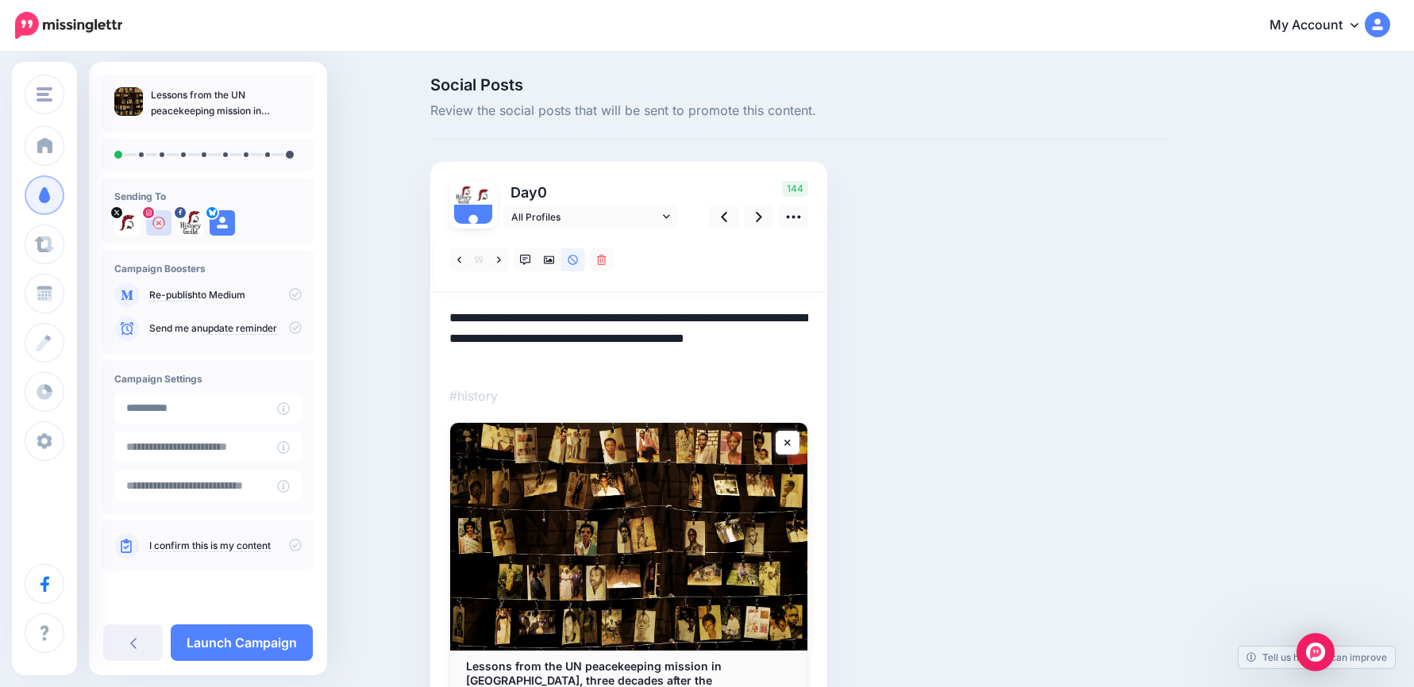
drag, startPoint x: 618, startPoint y: 366, endPoint x: 310, endPoint y: 291, distance: 317.7
click at [310, 291] on div "History Guild History Guild Add Workspace Dashboard Campaigns Curate Schedule C…" at bounding box center [707, 434] width 1414 height 763
paste textarea
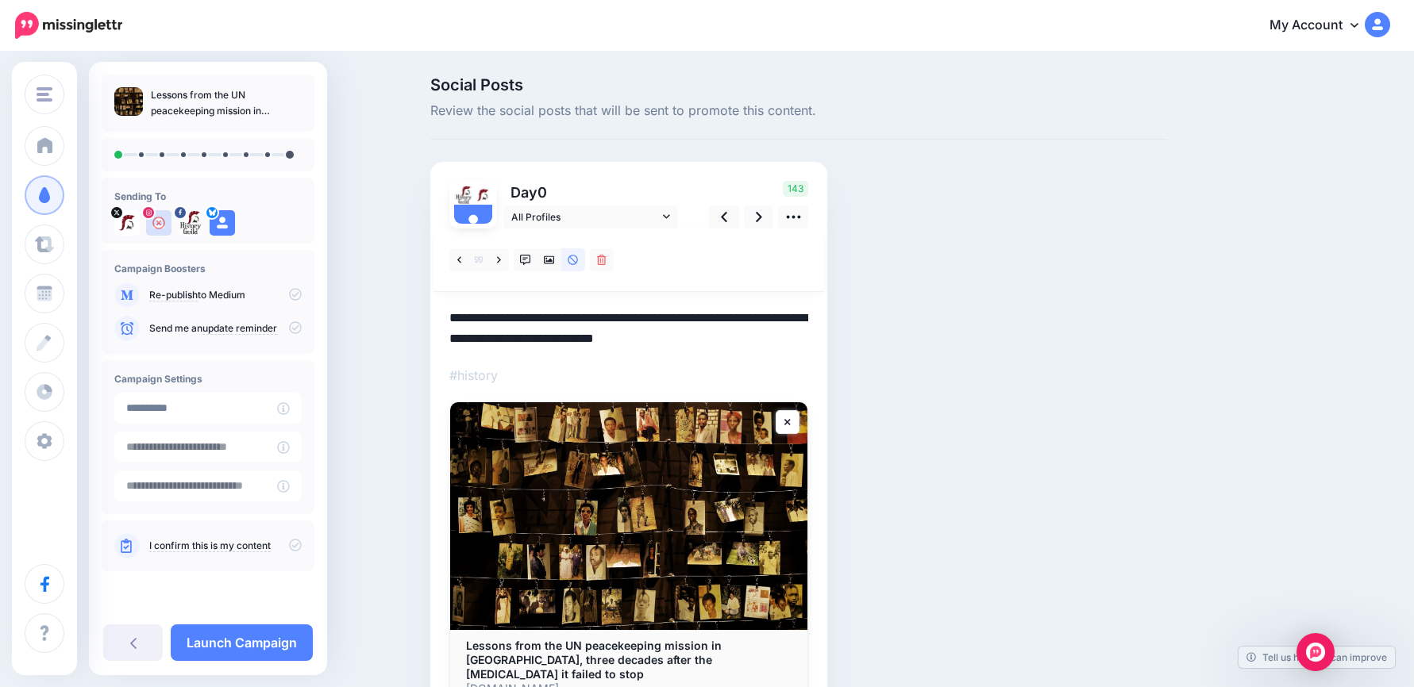
paste textarea "**********"
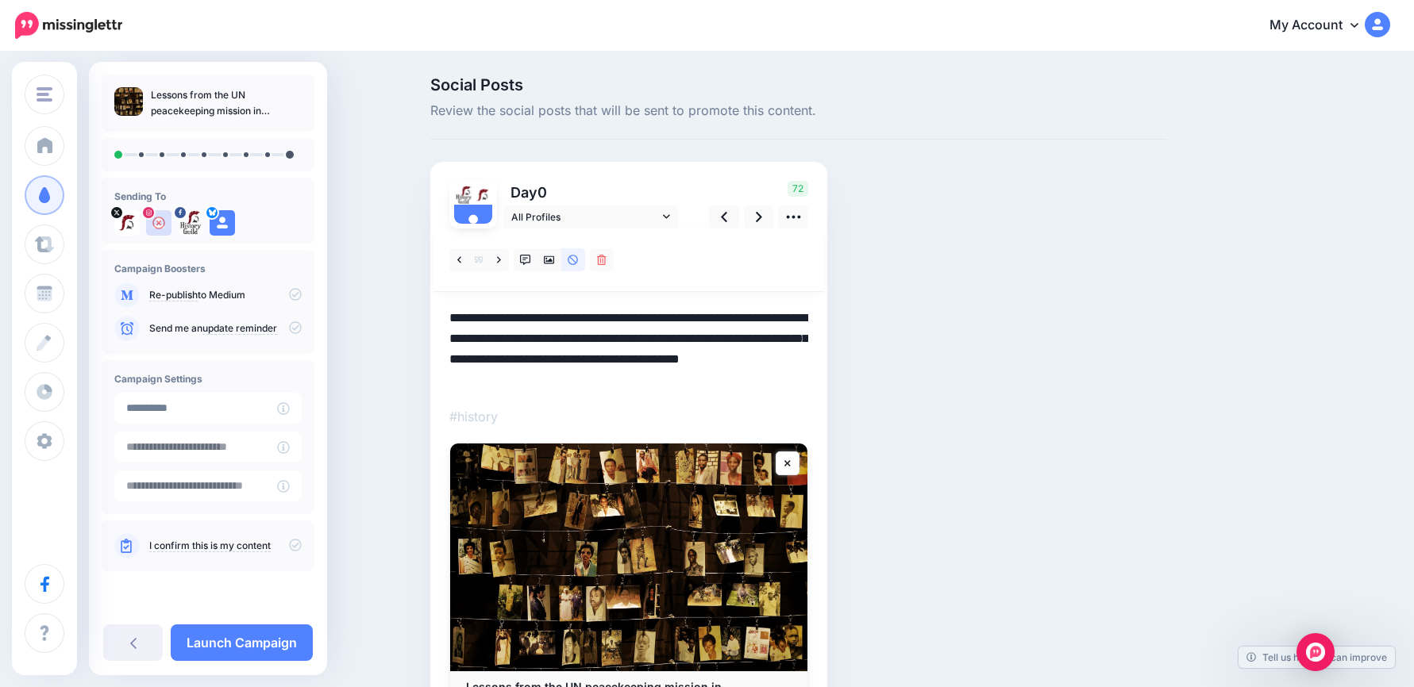
click at [695, 364] on textarea "**********" at bounding box center [628, 349] width 359 height 83
click at [762, 219] on icon at bounding box center [759, 217] width 6 height 10
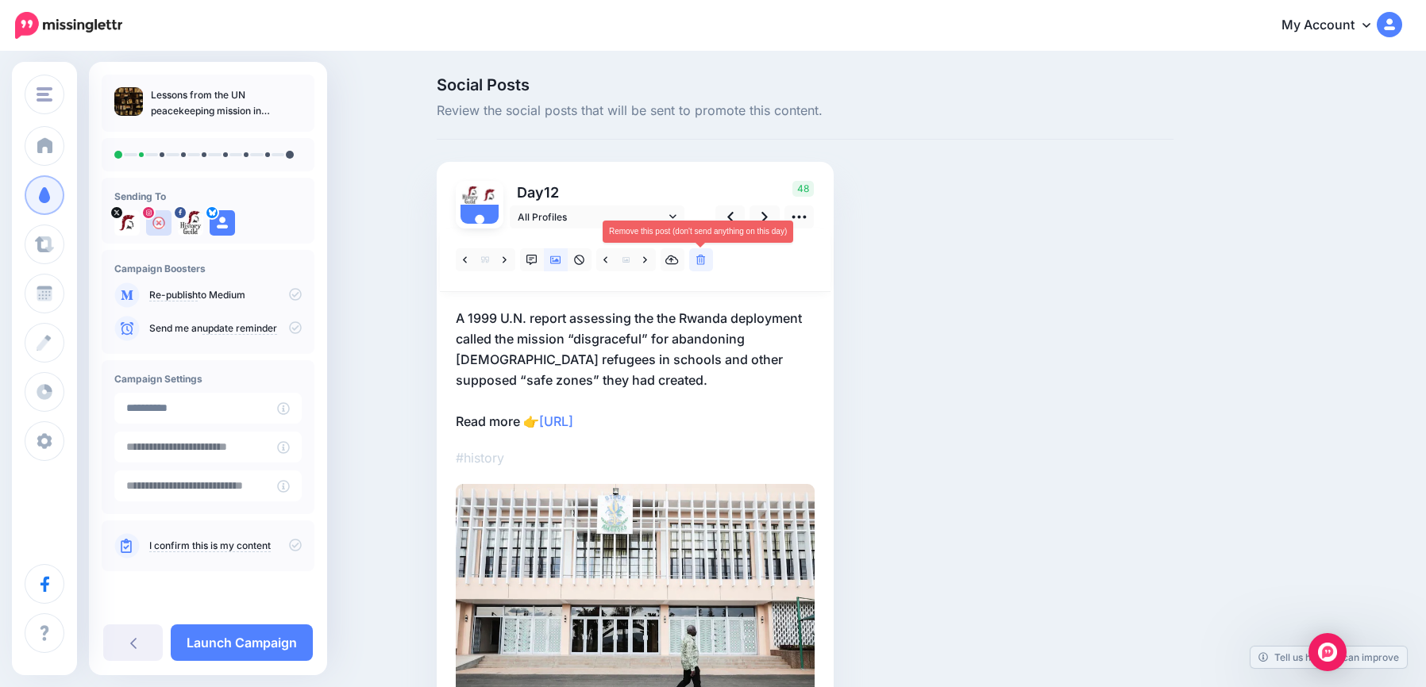
click at [698, 263] on icon at bounding box center [701, 260] width 10 height 11
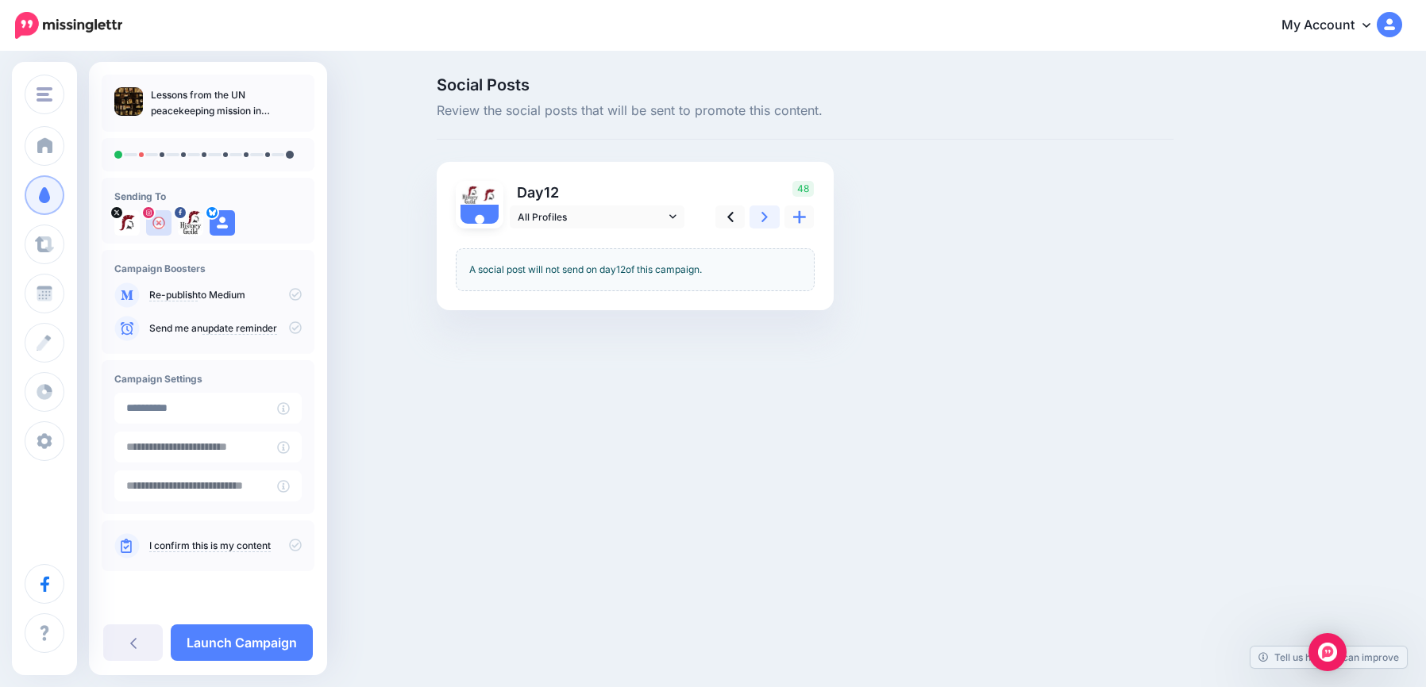
click at [763, 215] on icon at bounding box center [764, 217] width 6 height 17
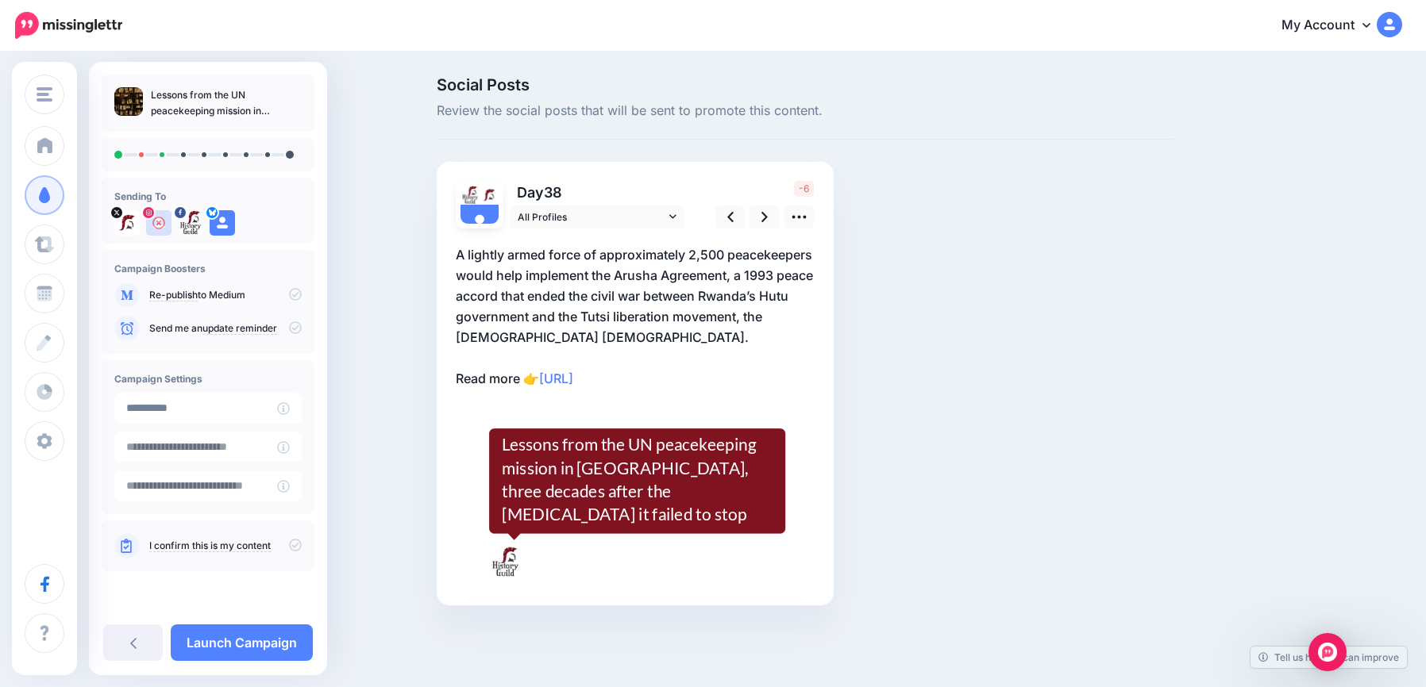
click at [707, 316] on p "A lightly armed force of approximately 2,500 peacekeepers would help implement …" at bounding box center [635, 316] width 359 height 144
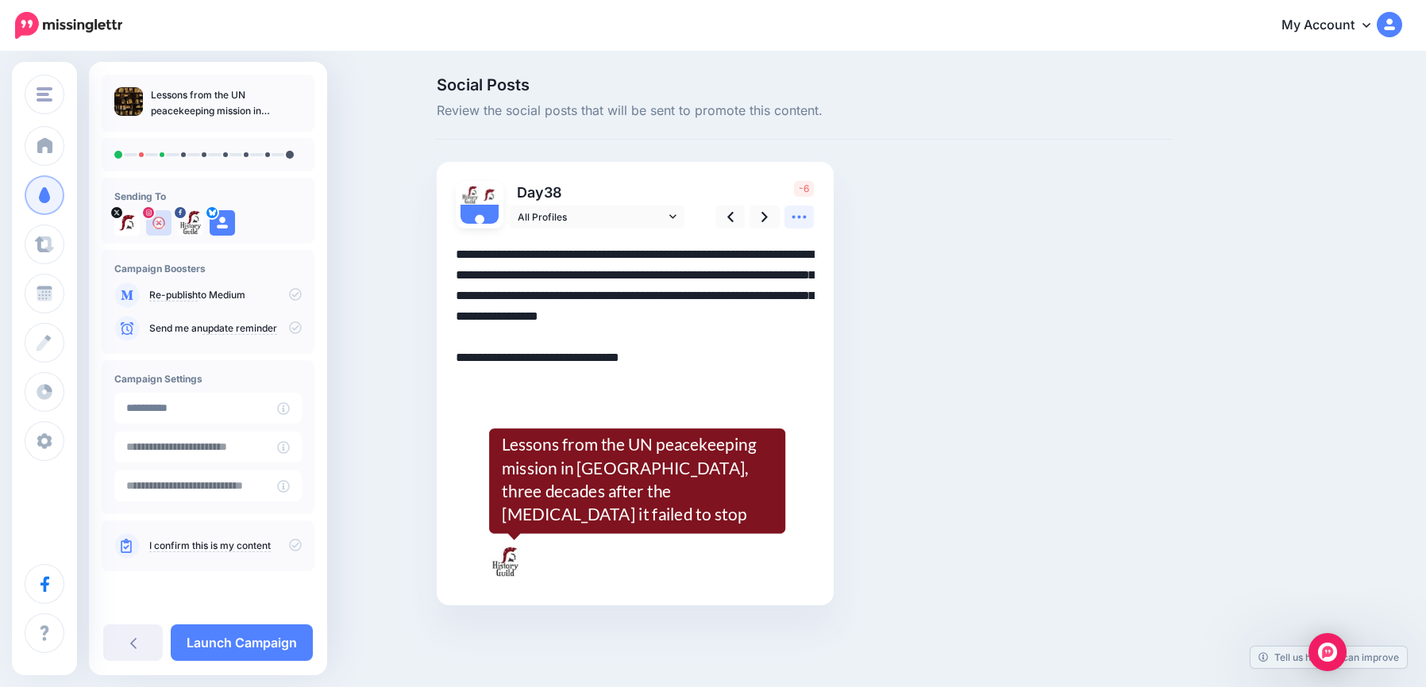
click at [787, 218] on link at bounding box center [799, 217] width 30 height 23
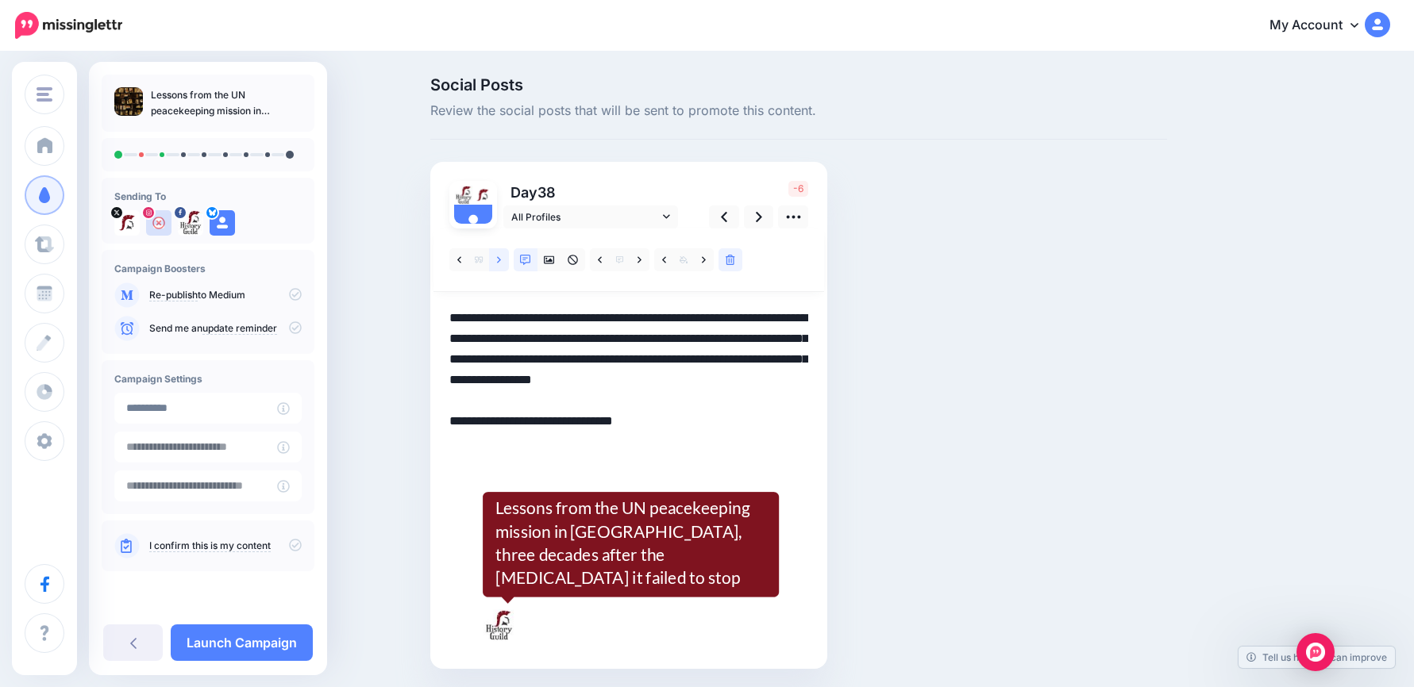
click at [501, 257] on link at bounding box center [499, 259] width 20 height 23
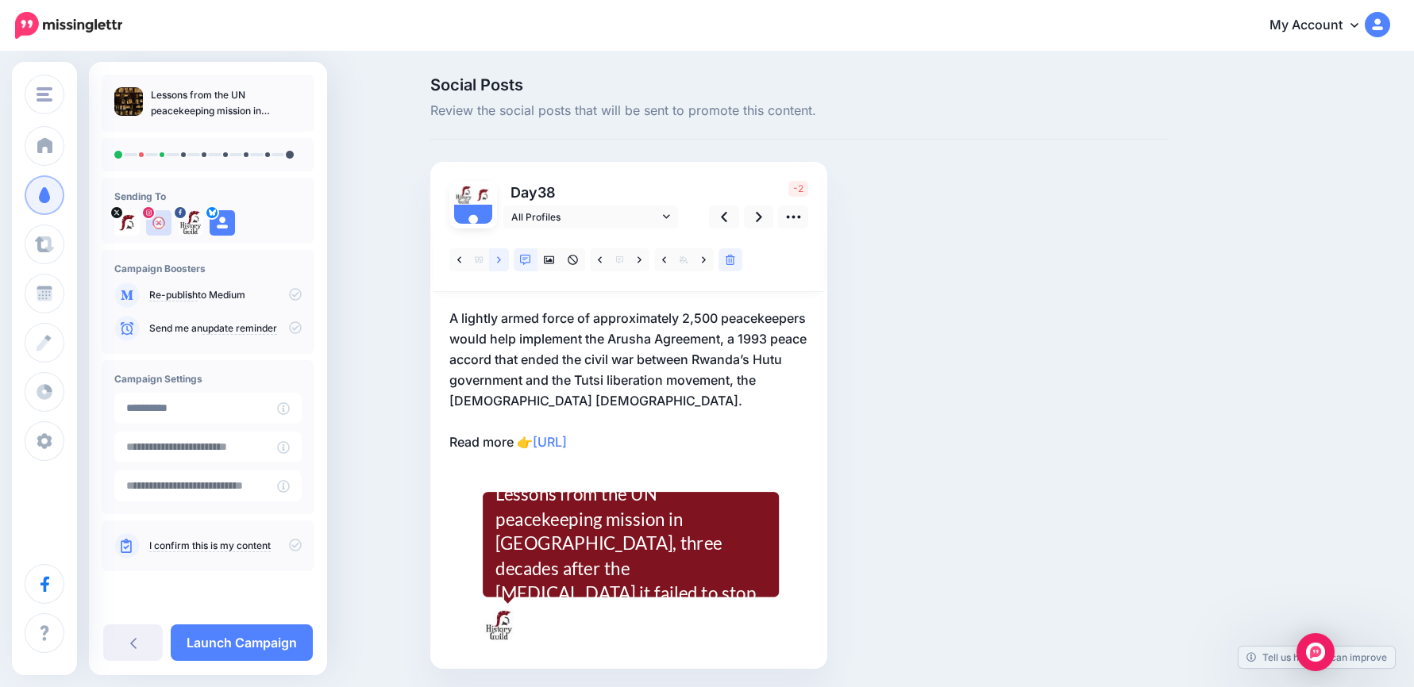
click at [501, 257] on link at bounding box center [499, 259] width 20 height 23
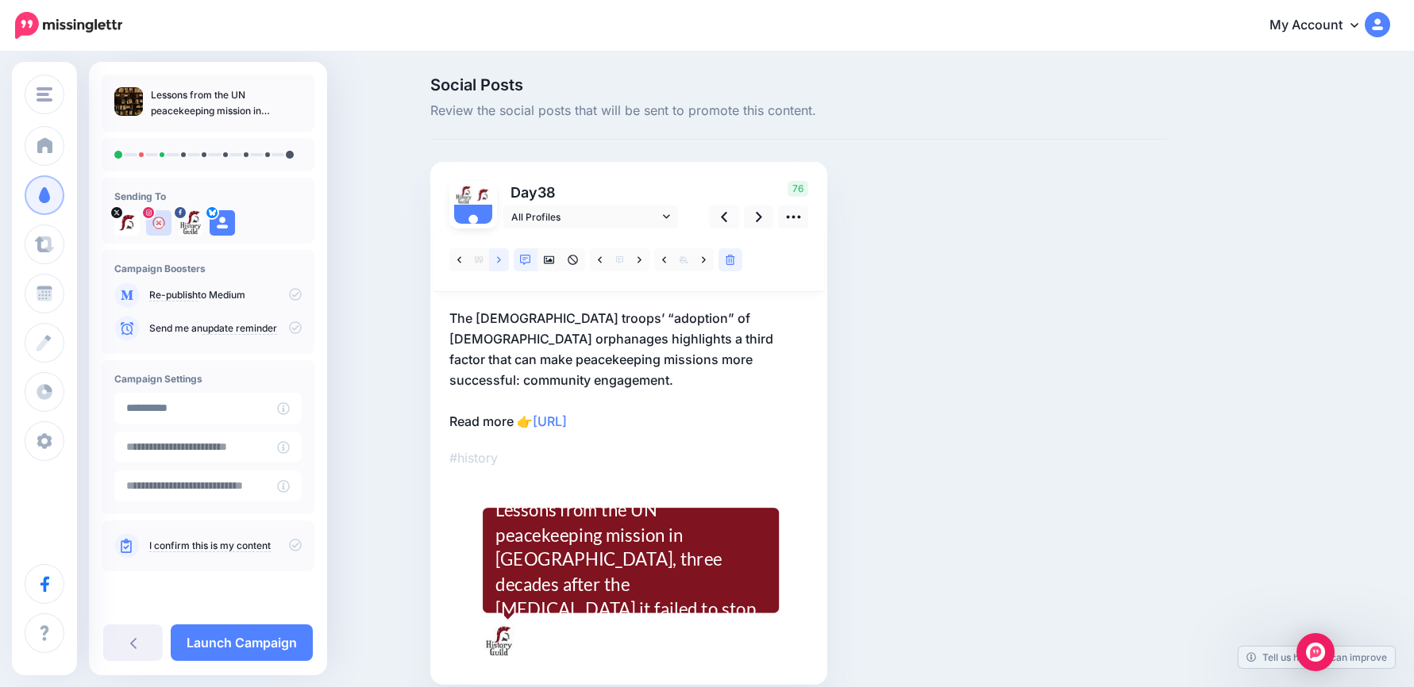
click at [501, 258] on link at bounding box center [499, 259] width 20 height 23
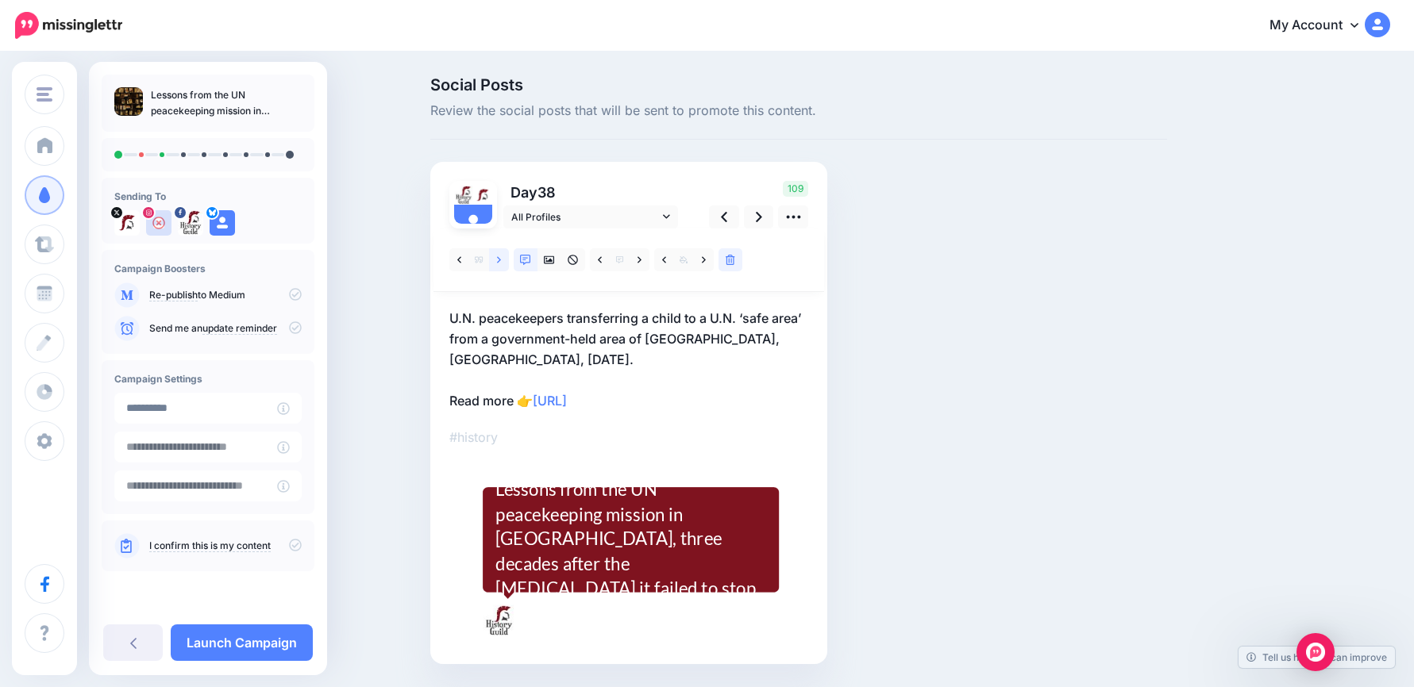
click at [501, 258] on link at bounding box center [499, 259] width 20 height 23
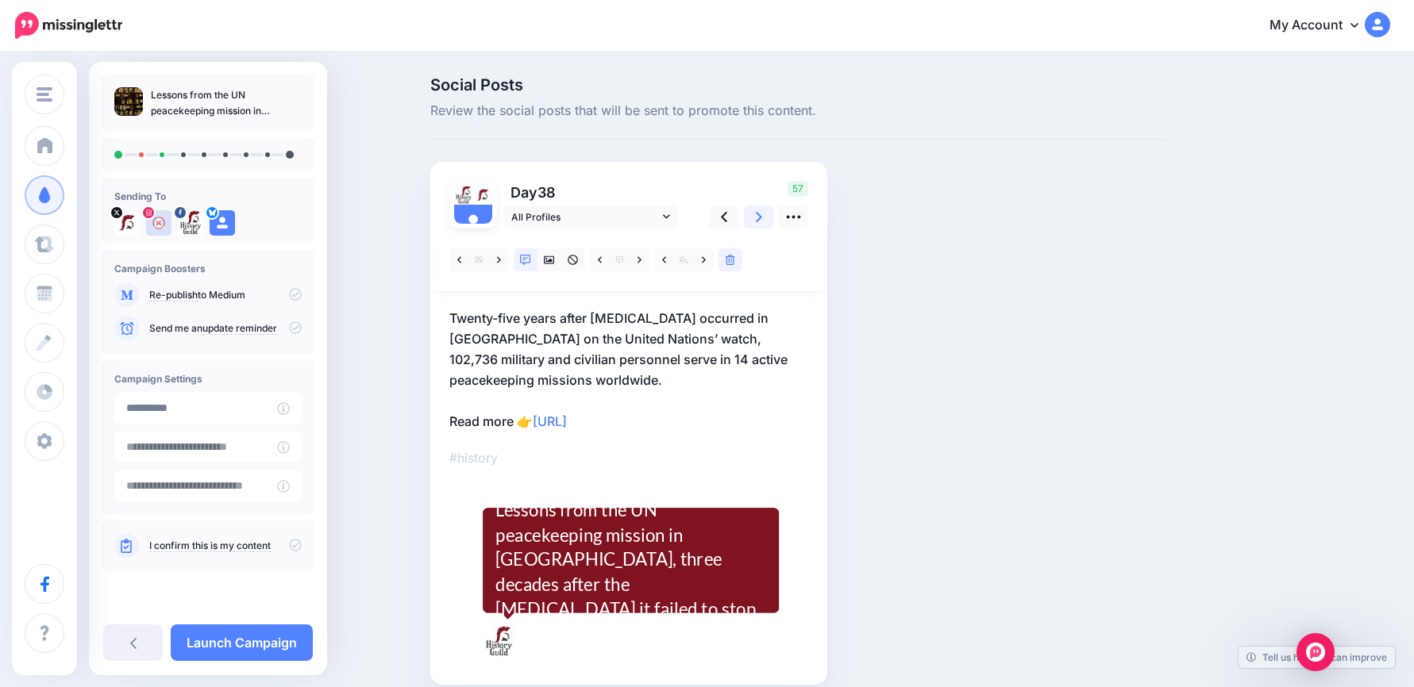
click at [762, 212] on icon at bounding box center [759, 217] width 6 height 17
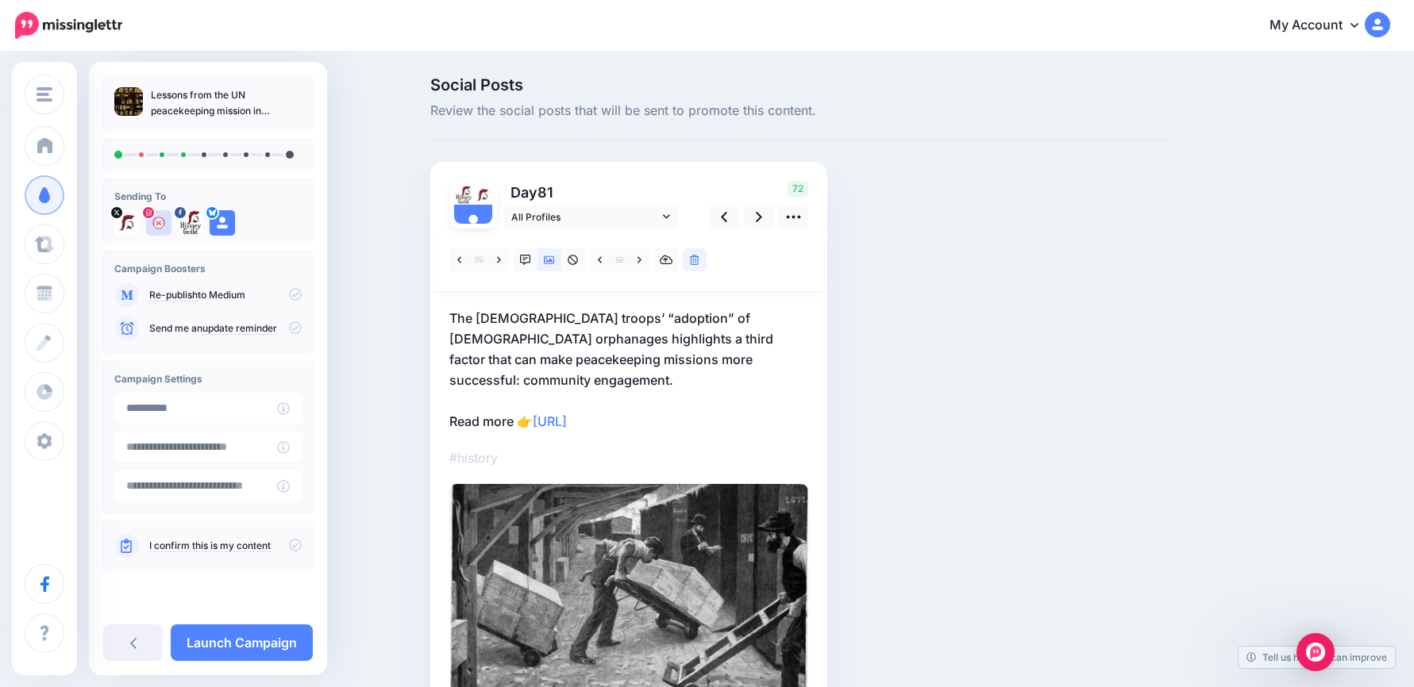
click at [771, 352] on p "The Canadian troops’ “adoption” of Rwandan orphanages highlights a third factor…" at bounding box center [628, 370] width 359 height 124
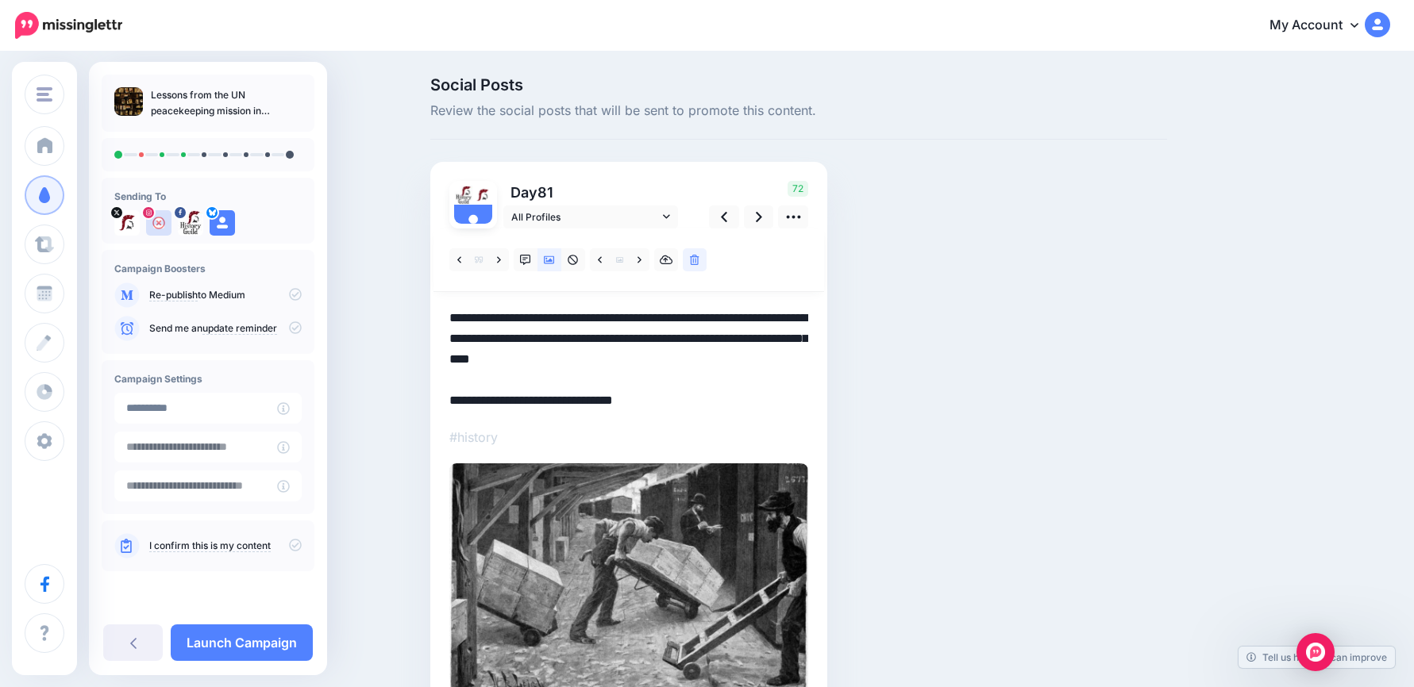
drag, startPoint x: 789, startPoint y: 356, endPoint x: 436, endPoint y: 290, distance: 359.3
click at [436, 290] on div "Day 81 All Profiles" at bounding box center [628, 438] width 397 height 552
paste textarea
click at [516, 402] on textarea "**********" at bounding box center [628, 359] width 359 height 103
click at [520, 403] on textarea "**********" at bounding box center [628, 359] width 359 height 103
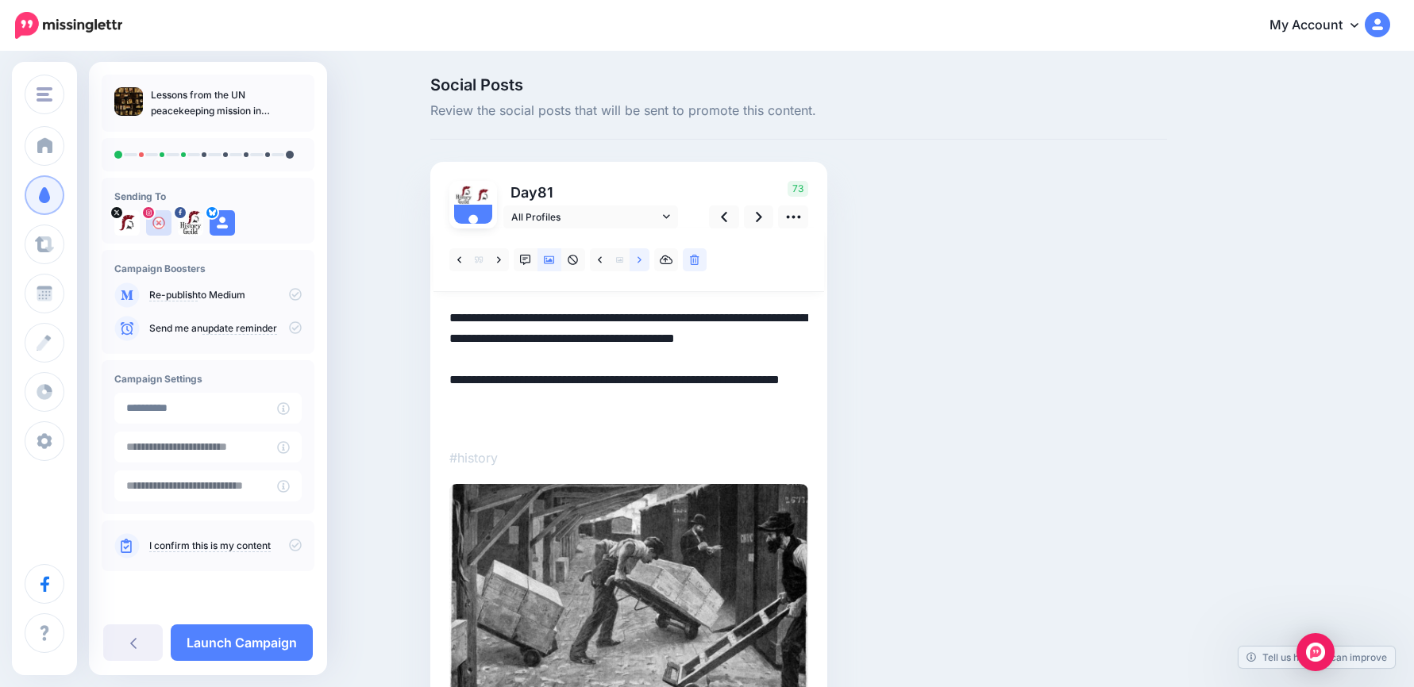
click at [641, 260] on icon at bounding box center [639, 260] width 4 height 11
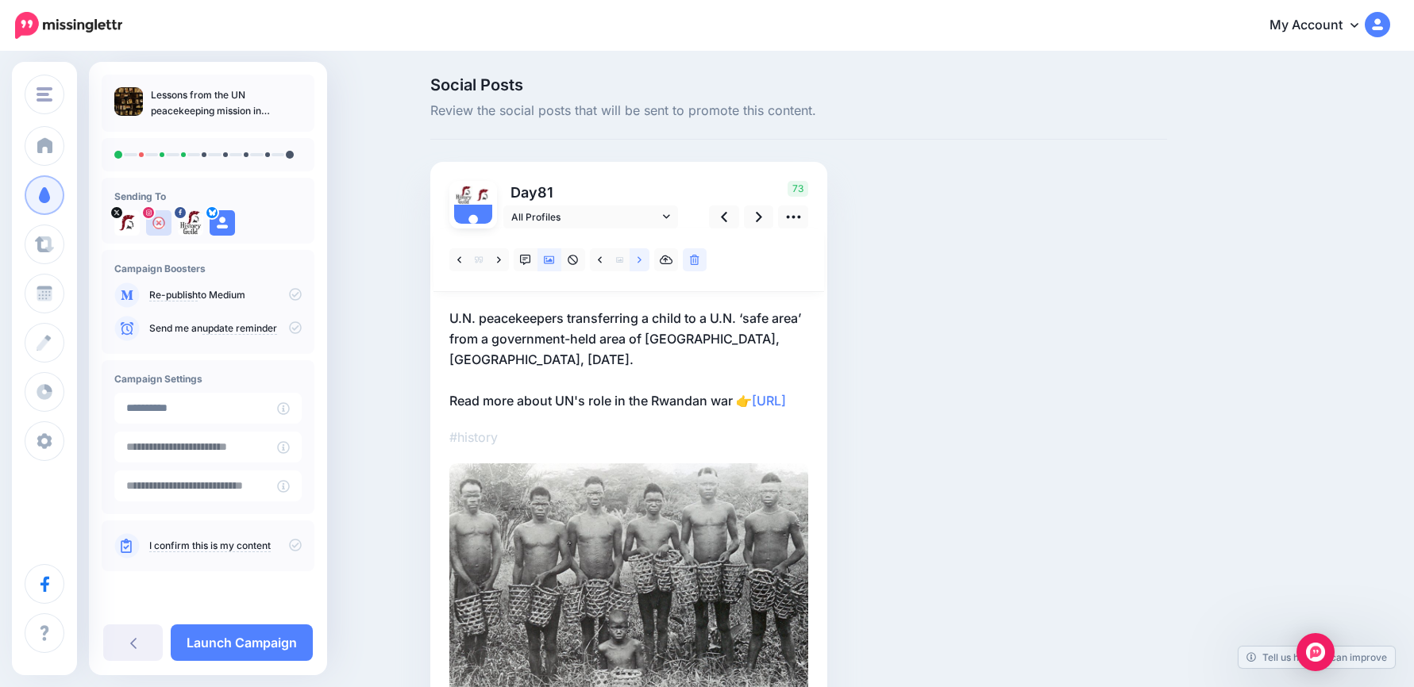
click at [641, 260] on icon at bounding box center [639, 260] width 4 height 11
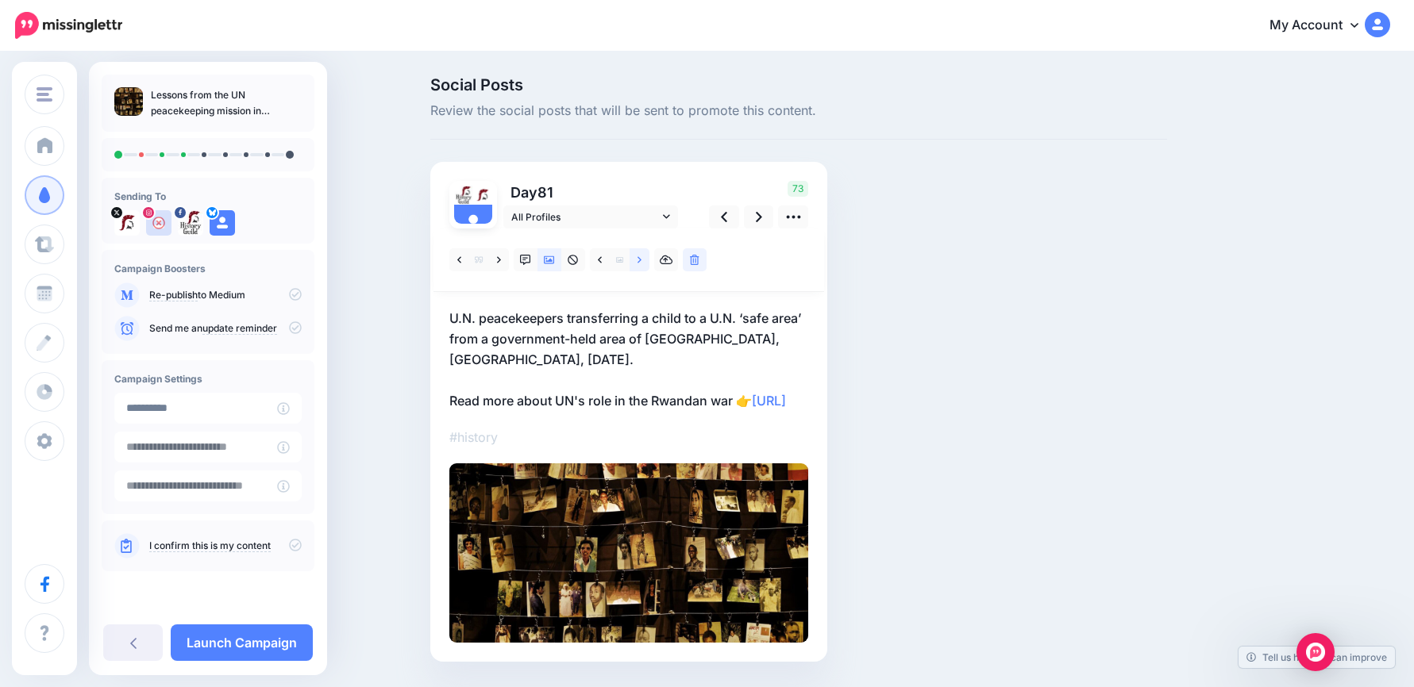
click at [641, 260] on icon at bounding box center [639, 260] width 4 height 11
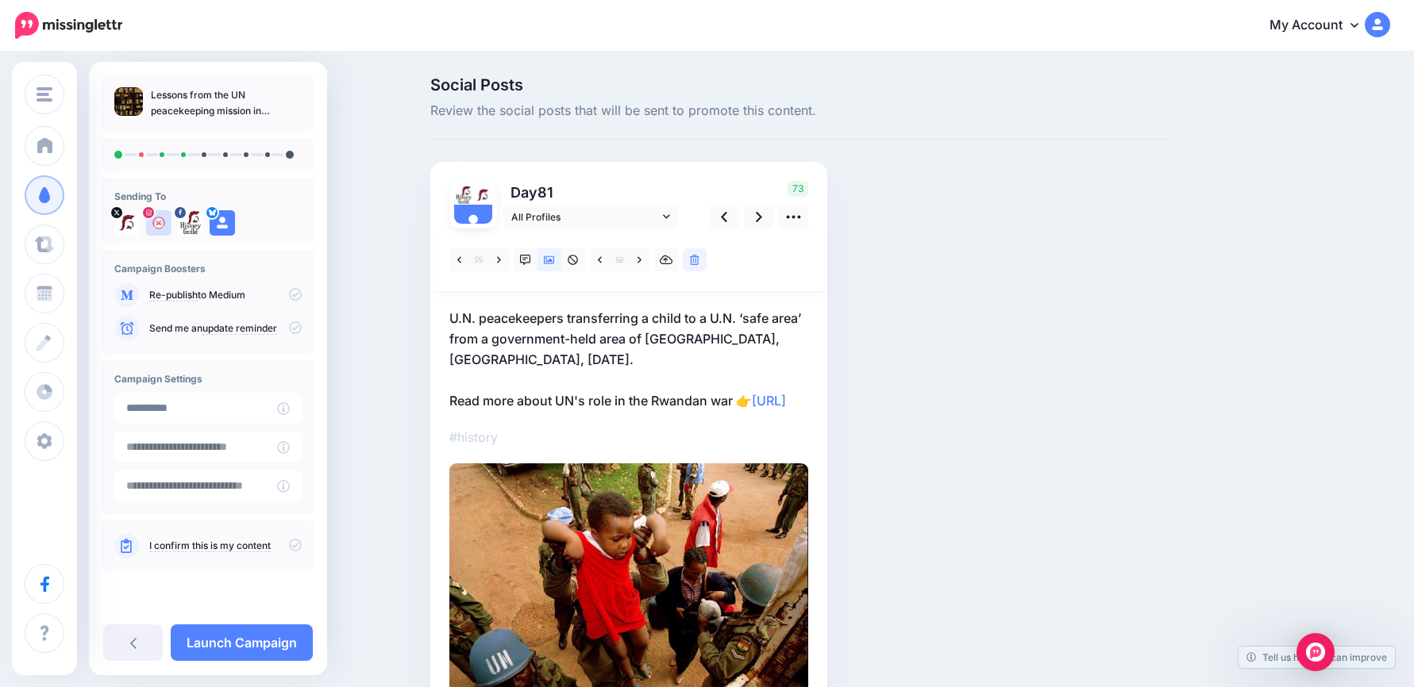
click at [625, 411] on p "U.N. peacekeepers transferring a child to a U.N. ‘safe area’ from a government-…" at bounding box center [628, 359] width 359 height 103
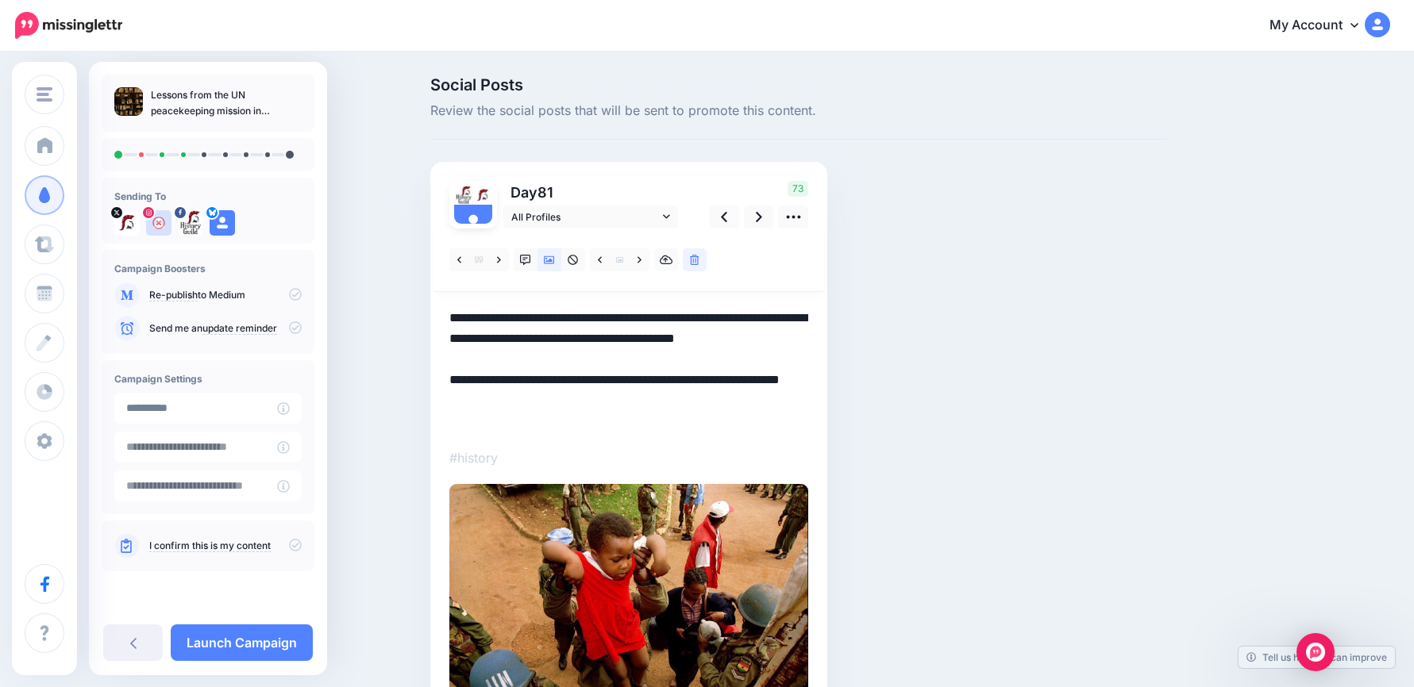
drag, startPoint x: 625, startPoint y: 419, endPoint x: 410, endPoint y: 291, distance: 250.6
click at [410, 291] on div "Social Posts Review the social posts that will be sent to promote this content.…" at bounding box center [707, 442] width 1414 height 778
click at [762, 211] on icon at bounding box center [759, 217] width 6 height 17
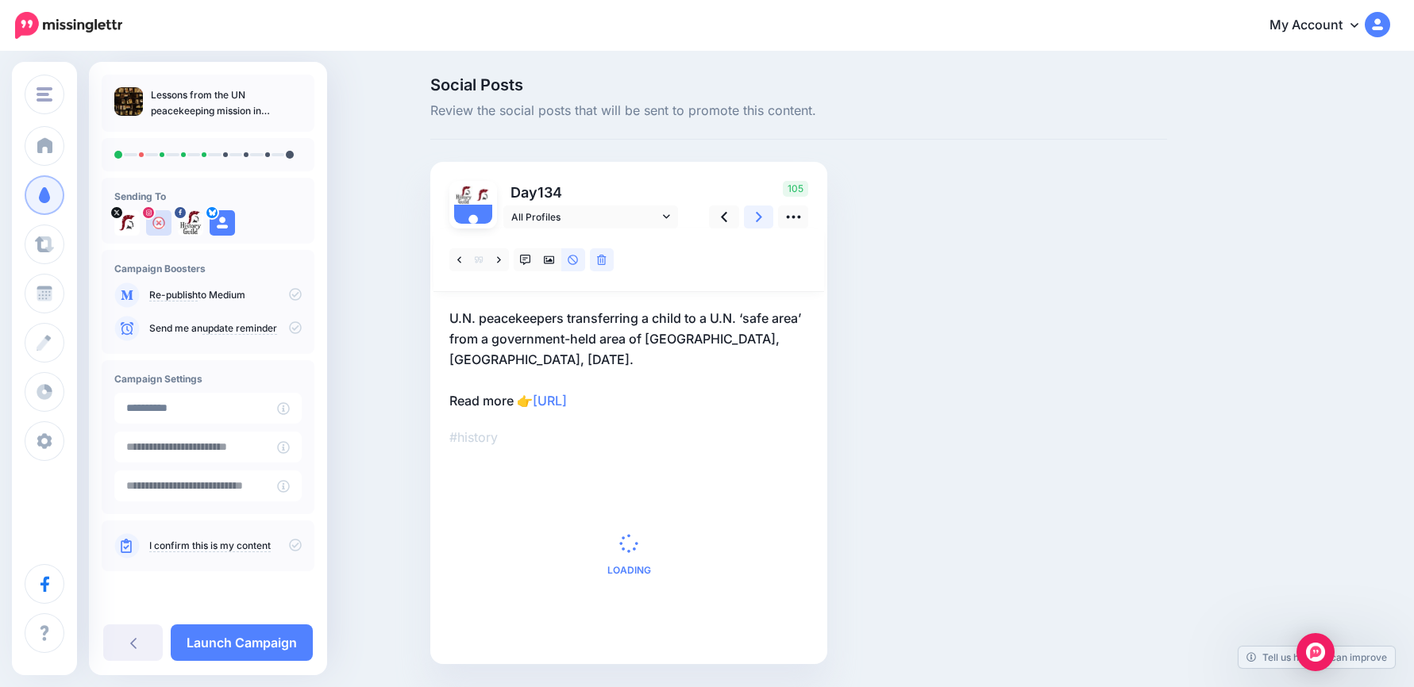
click at [762, 211] on icon at bounding box center [759, 217] width 6 height 17
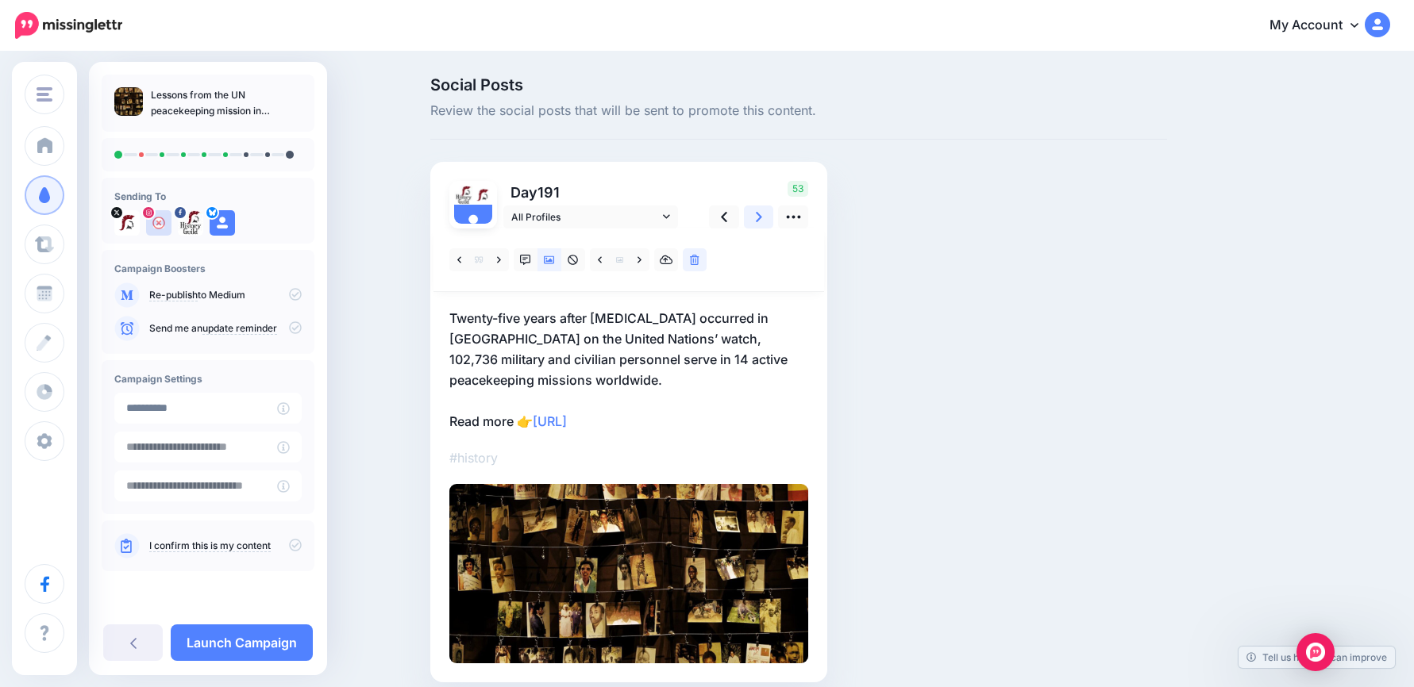
click at [762, 211] on icon at bounding box center [759, 217] width 6 height 17
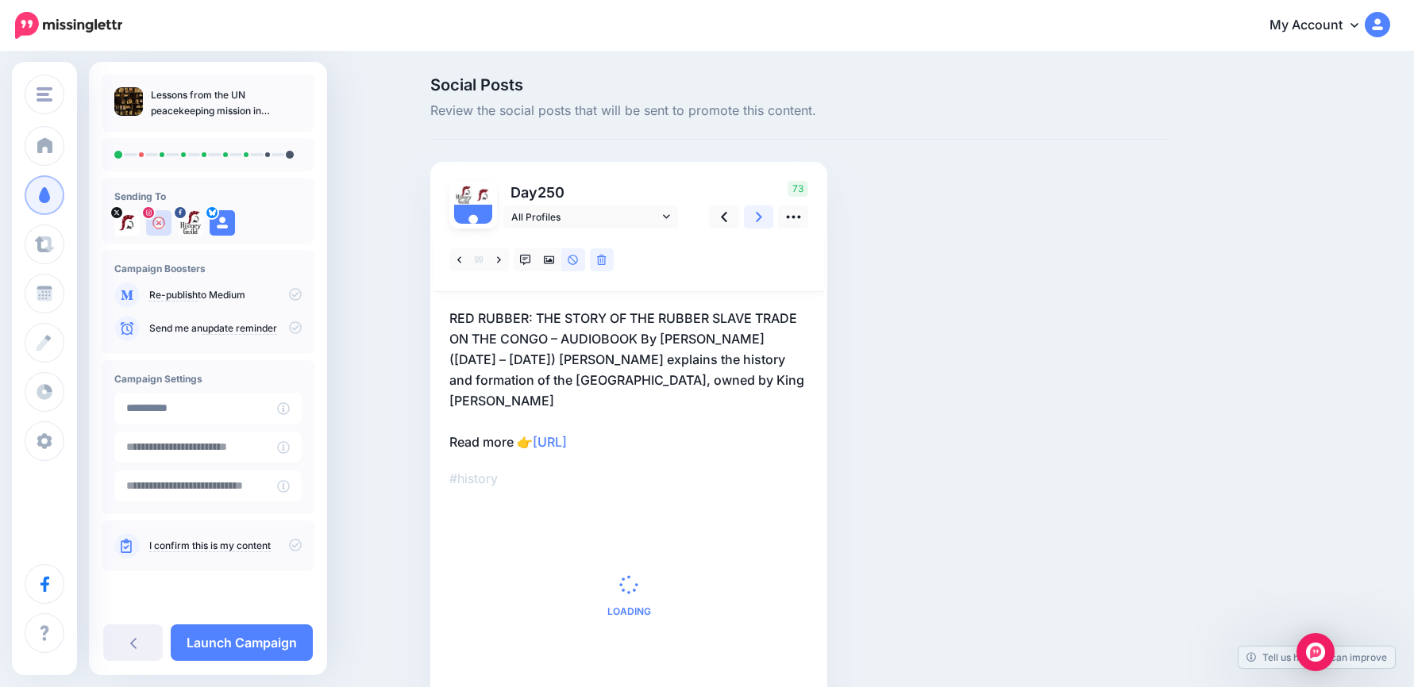
click at [762, 211] on icon at bounding box center [759, 217] width 6 height 17
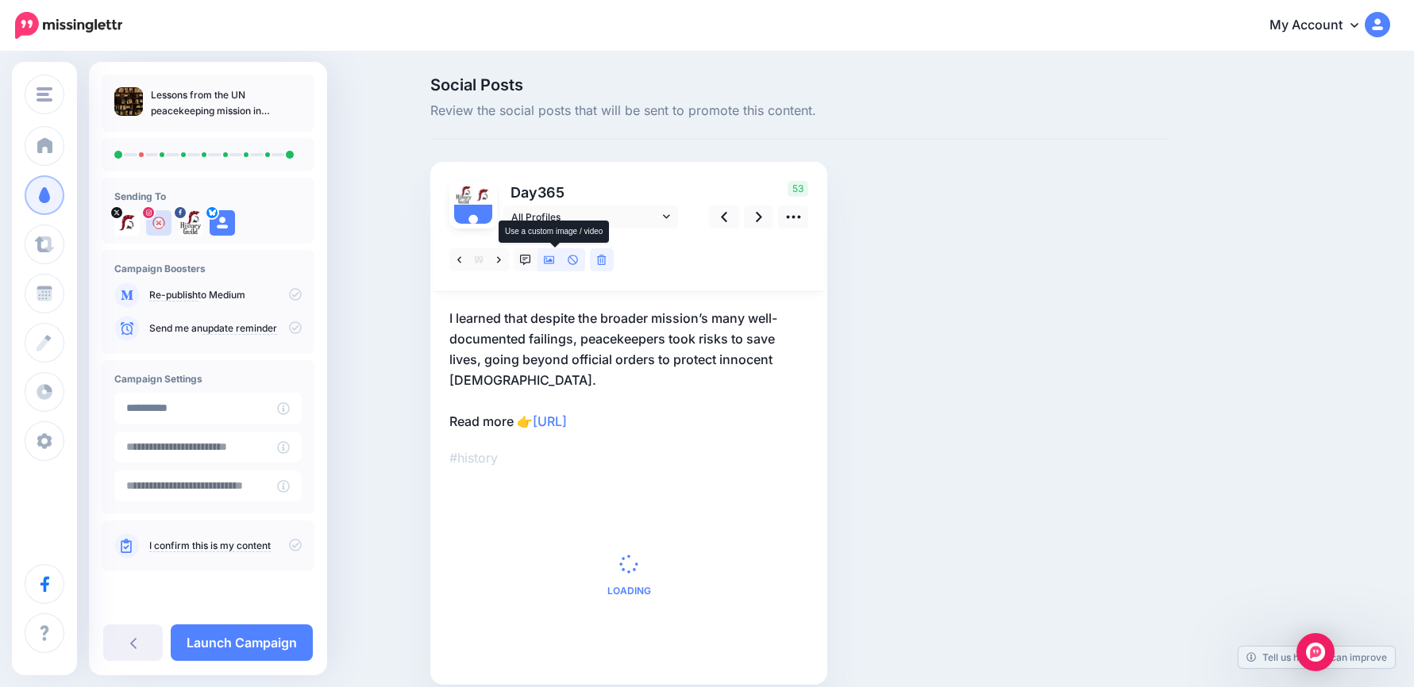
click at [555, 258] on icon at bounding box center [549, 260] width 11 height 11
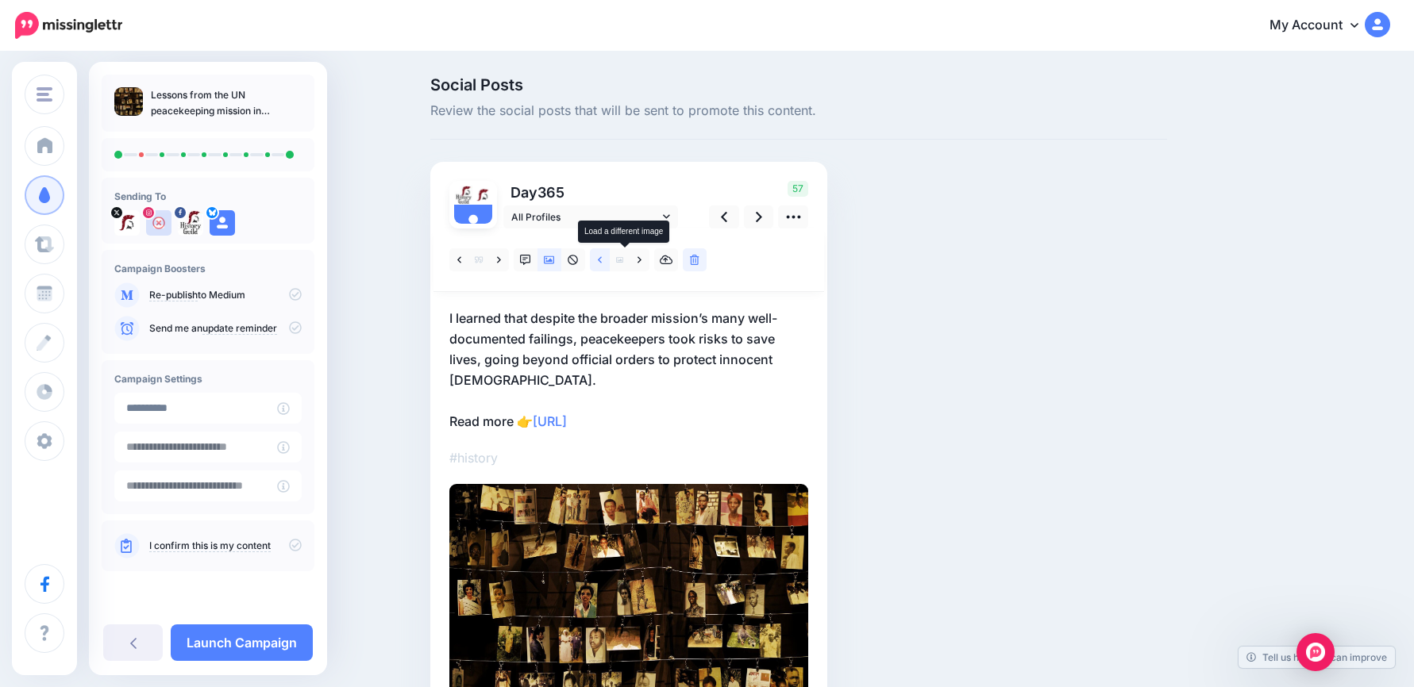
click at [602, 260] on link at bounding box center [600, 259] width 20 height 23
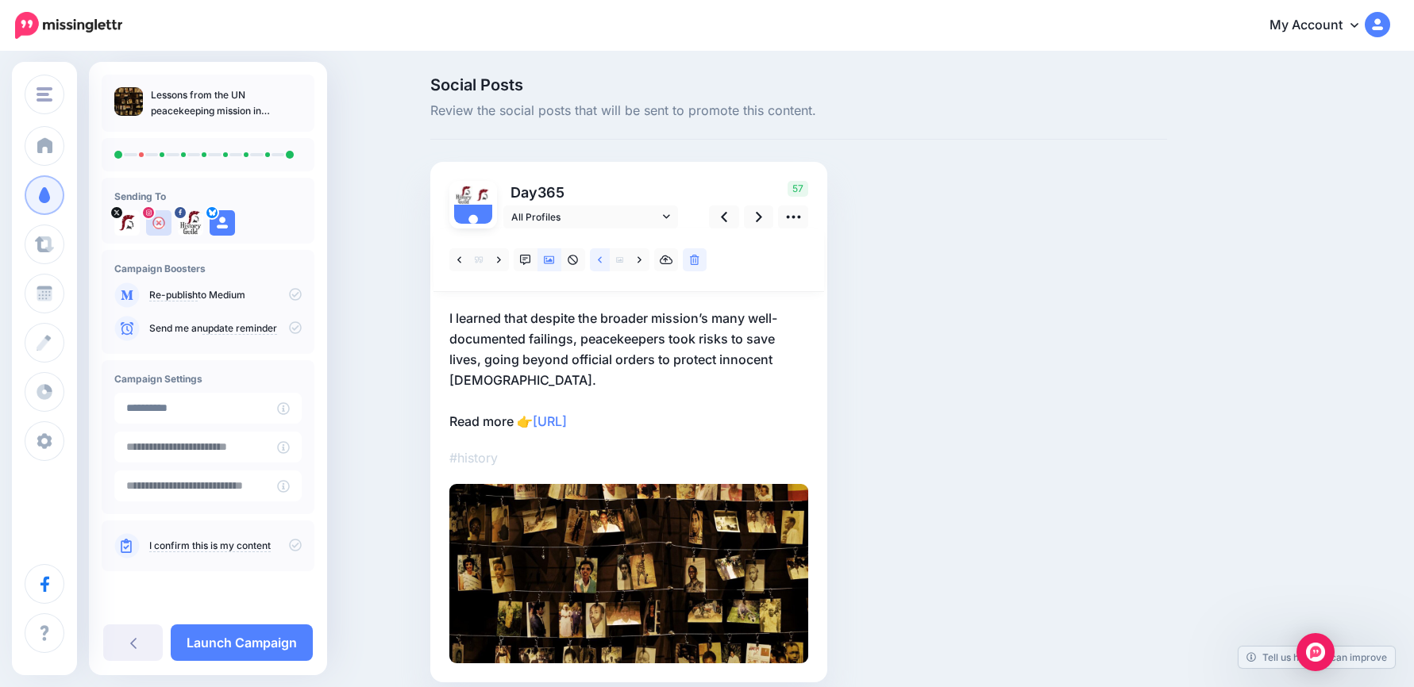
click at [602, 260] on link at bounding box center [600, 259] width 20 height 23
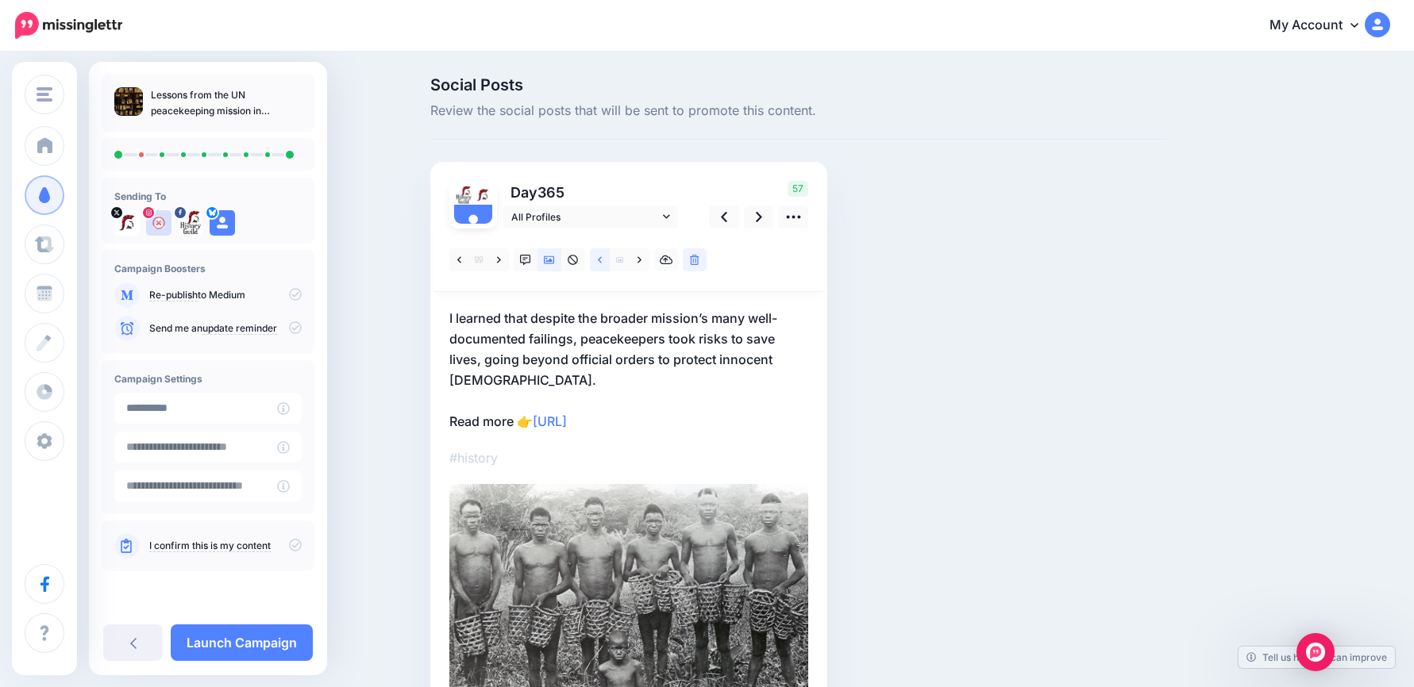
click at [602, 260] on link at bounding box center [600, 259] width 20 height 23
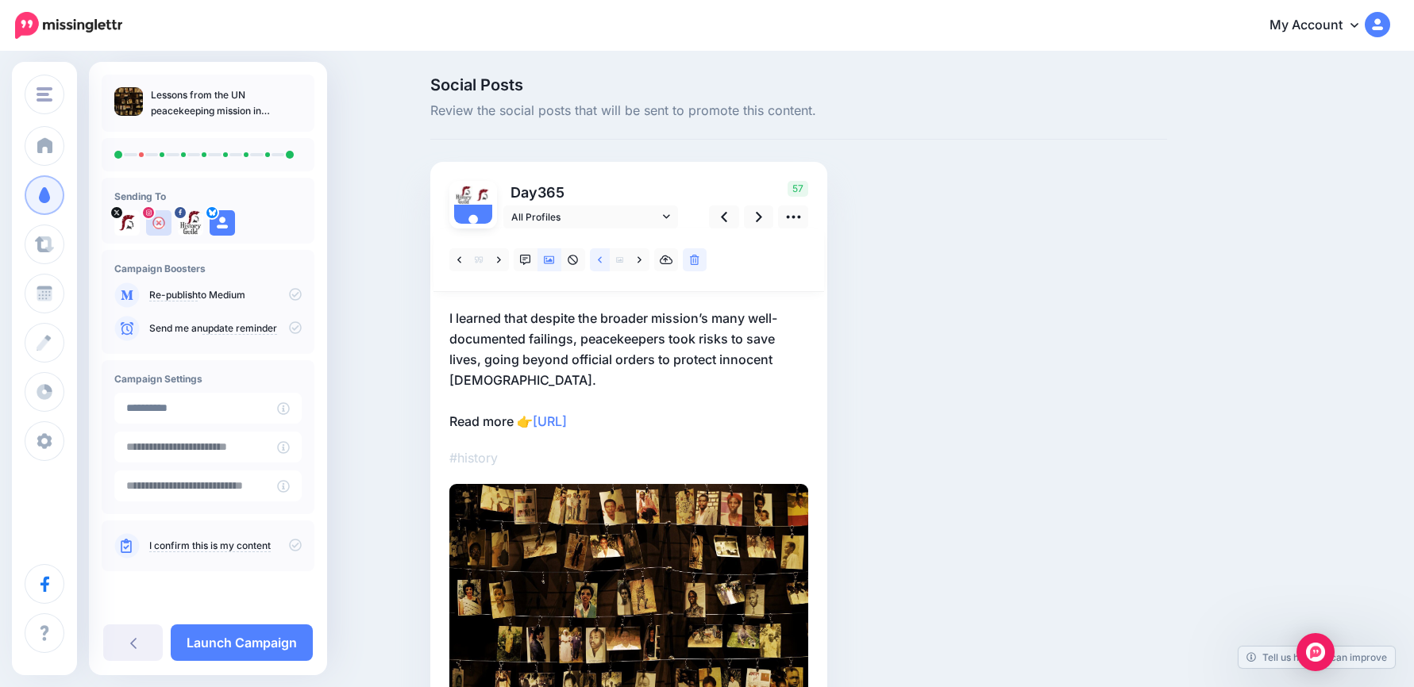
click at [602, 260] on link at bounding box center [600, 259] width 20 height 23
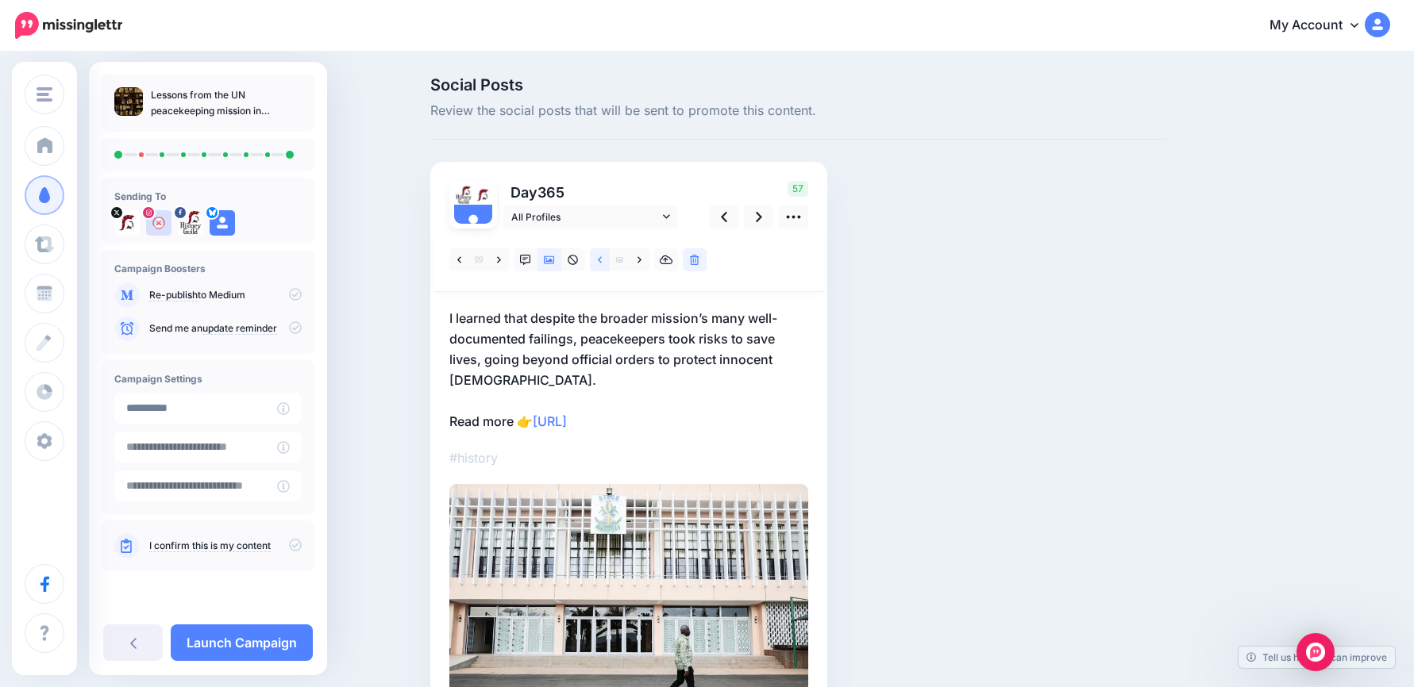
click at [602, 260] on link at bounding box center [600, 259] width 20 height 23
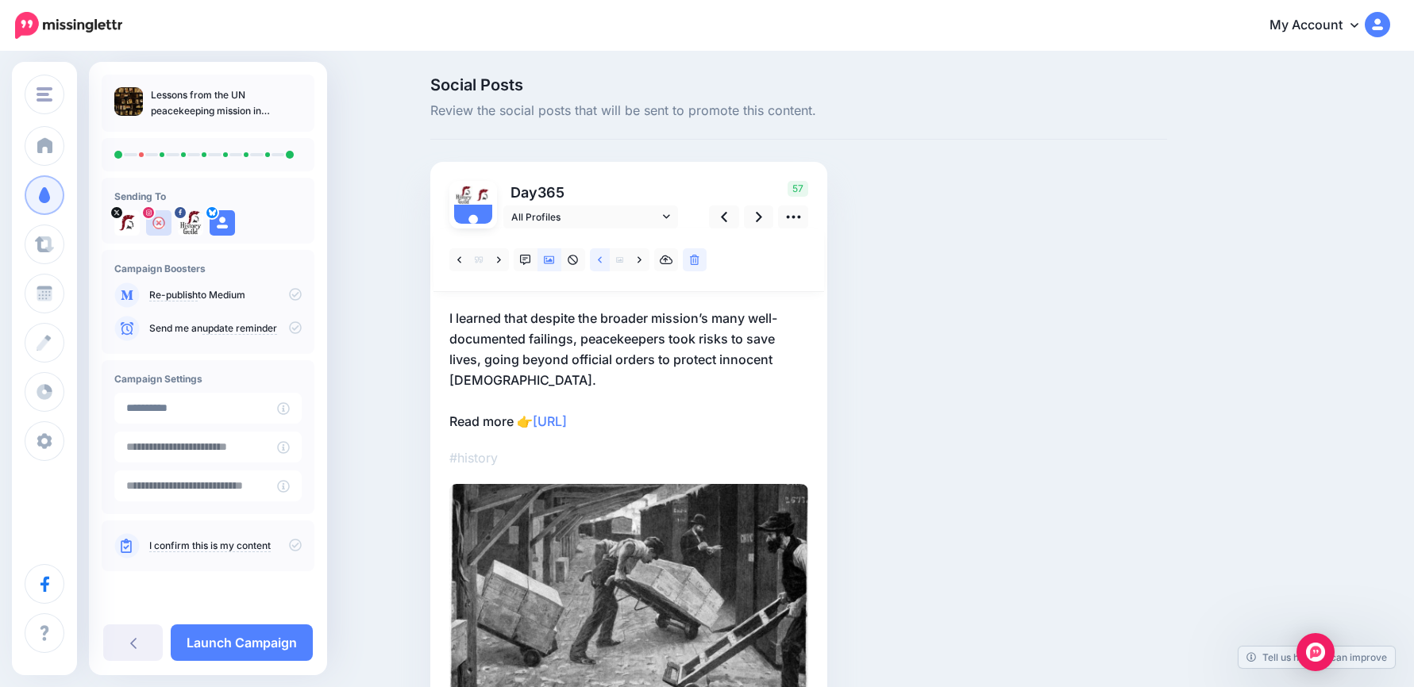
click at [602, 260] on link at bounding box center [600, 259] width 20 height 23
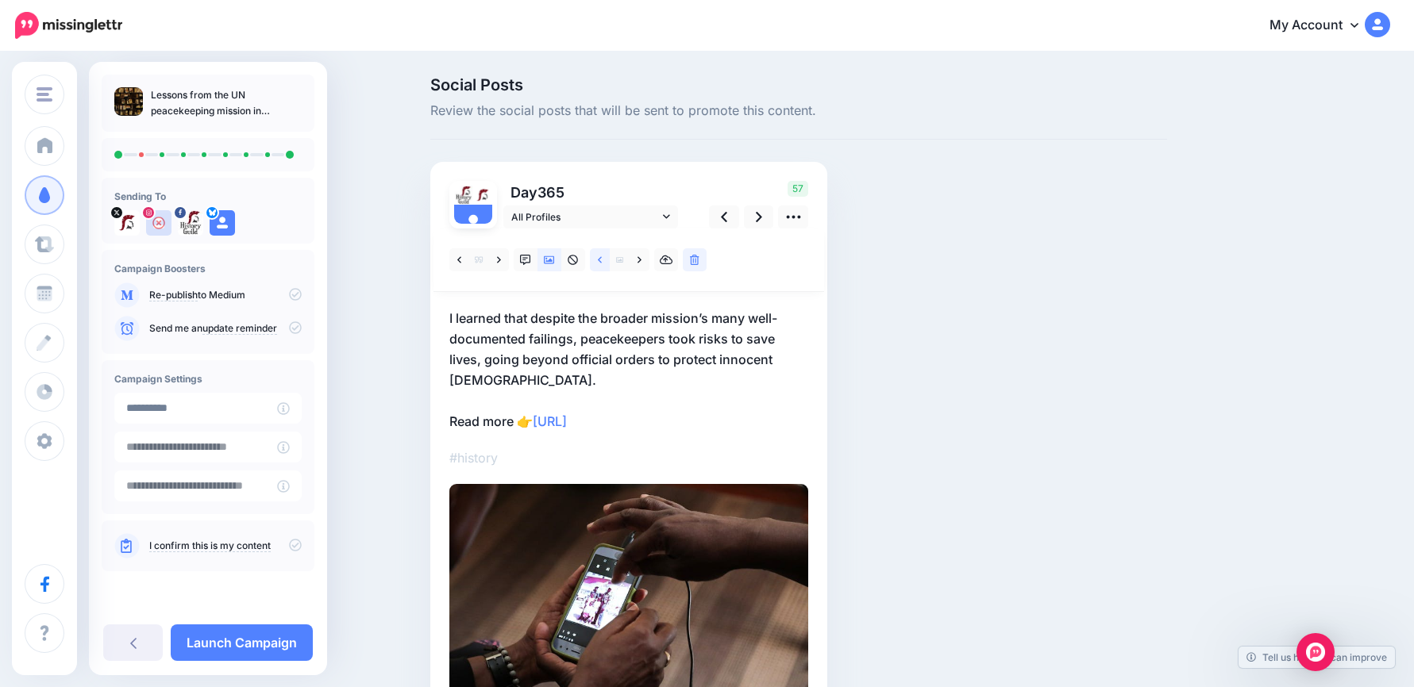
click at [602, 260] on link at bounding box center [600, 259] width 20 height 23
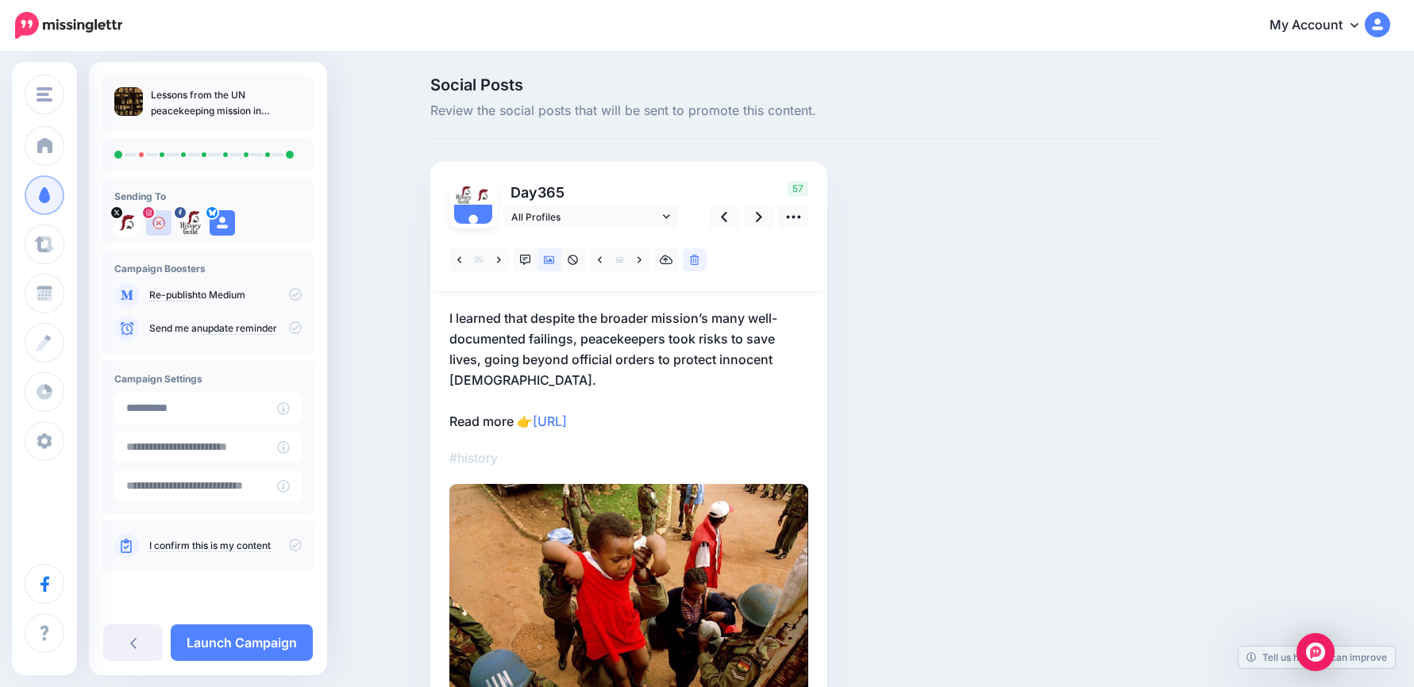
click at [705, 418] on p "I learned that despite the broader mission’s many well-documented failings, pea…" at bounding box center [628, 370] width 359 height 124
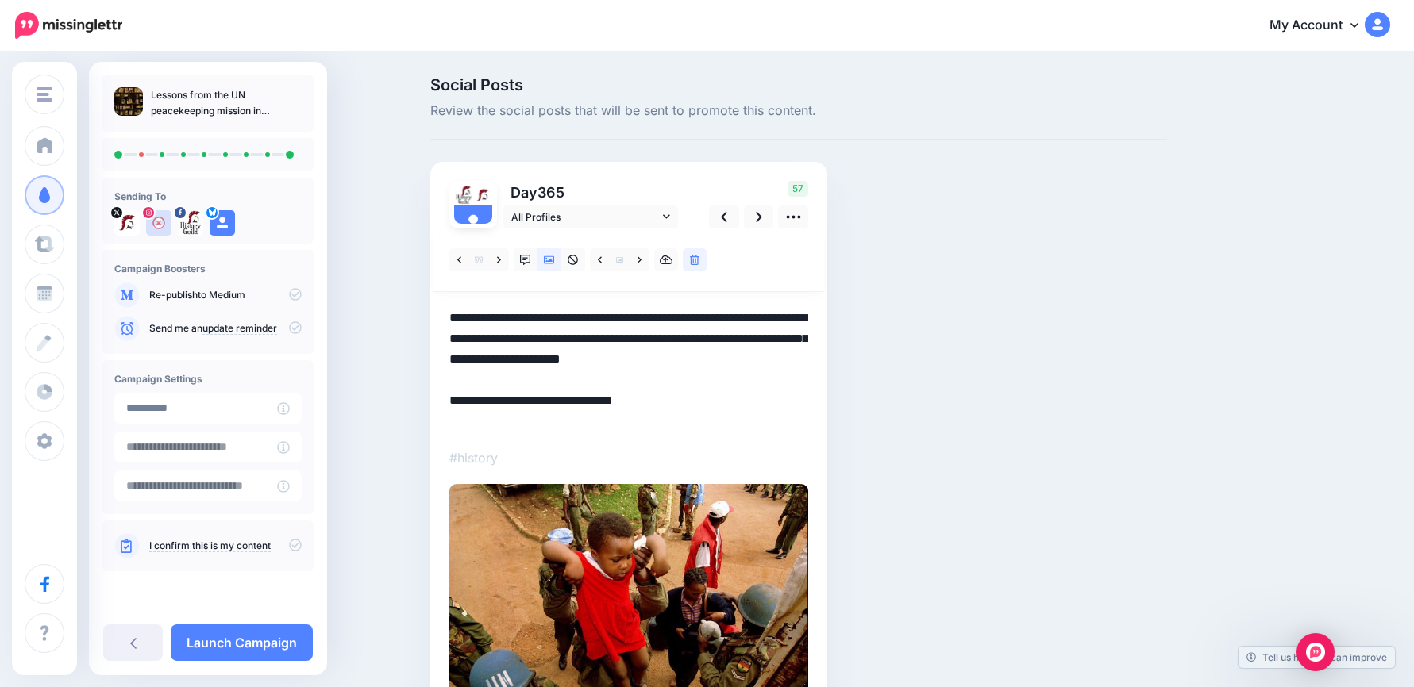
drag, startPoint x: 705, startPoint y: 418, endPoint x: 417, endPoint y: 300, distance: 311.2
click at [417, 300] on div "Social Posts Review the social posts that will be sent to promote this content.…" at bounding box center [707, 442] width 1414 height 778
paste textarea "**********"
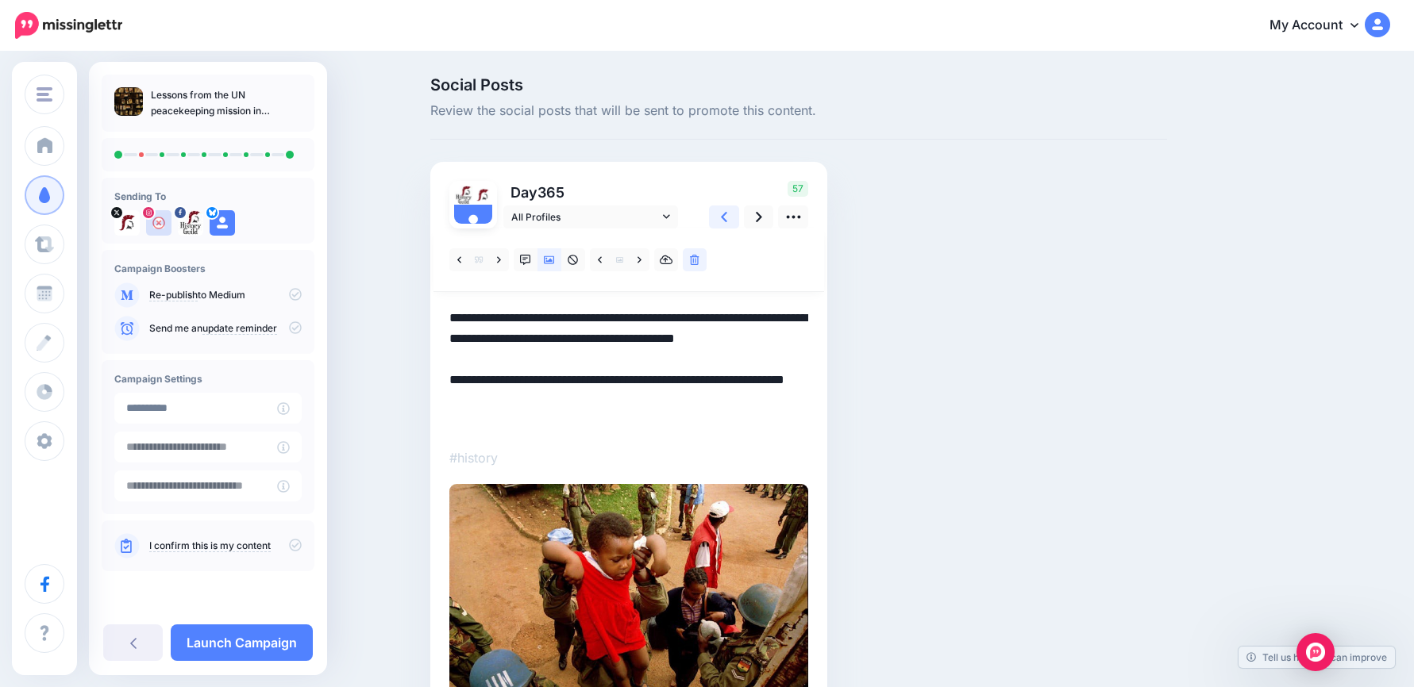
click at [738, 215] on link at bounding box center [724, 217] width 30 height 23
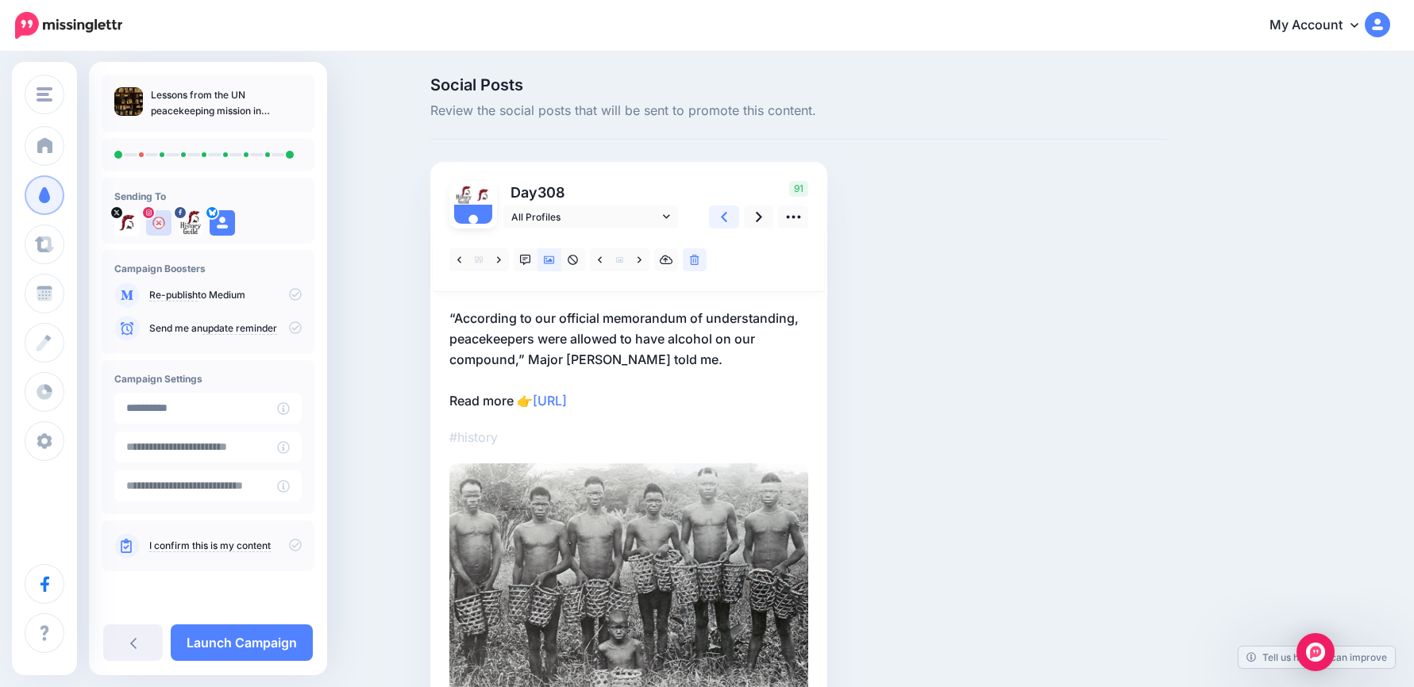
click at [738, 215] on link at bounding box center [724, 217] width 30 height 23
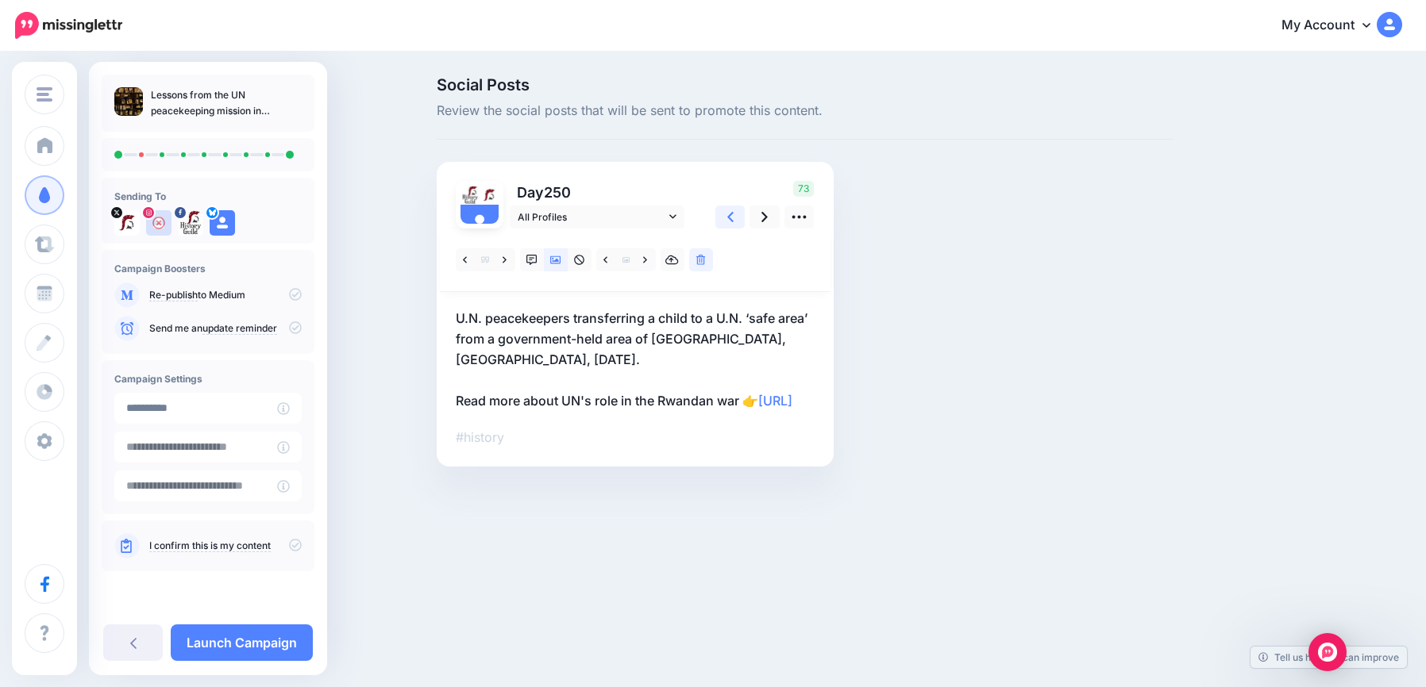
click at [738, 215] on link at bounding box center [730, 217] width 30 height 23
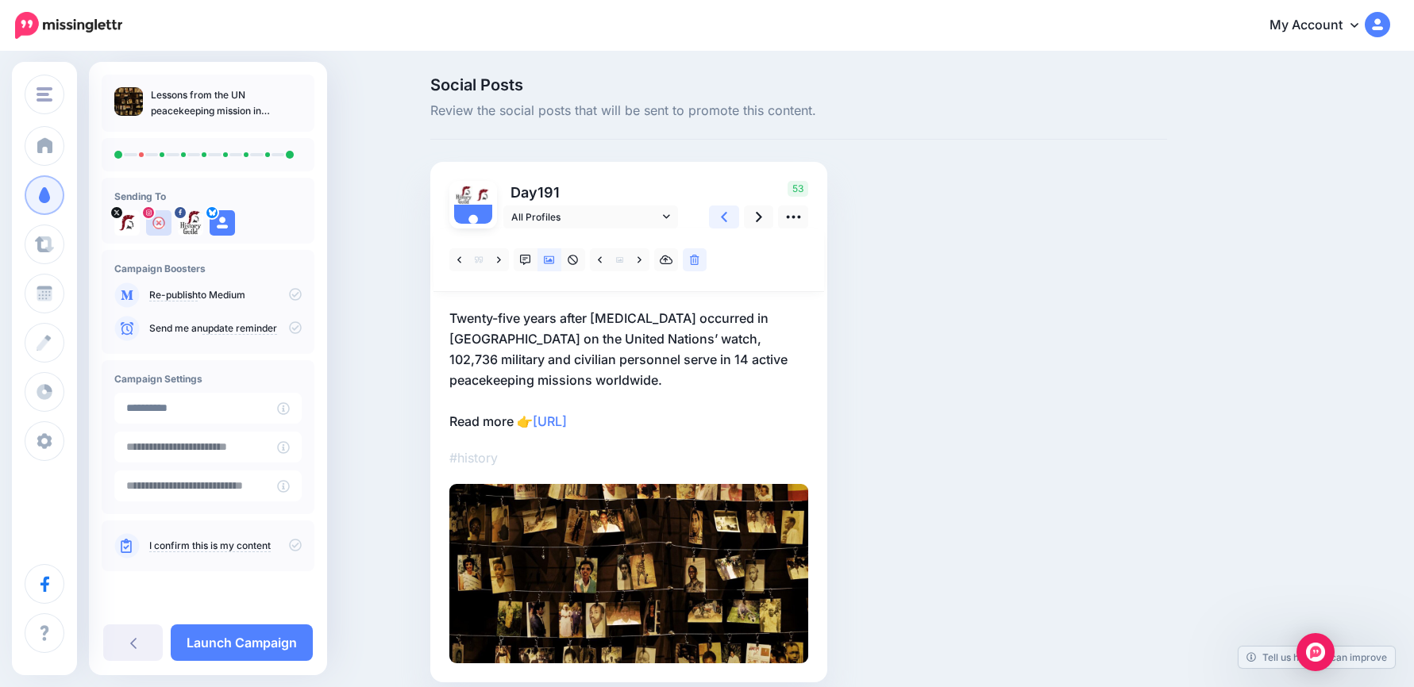
click at [738, 215] on link at bounding box center [724, 217] width 30 height 23
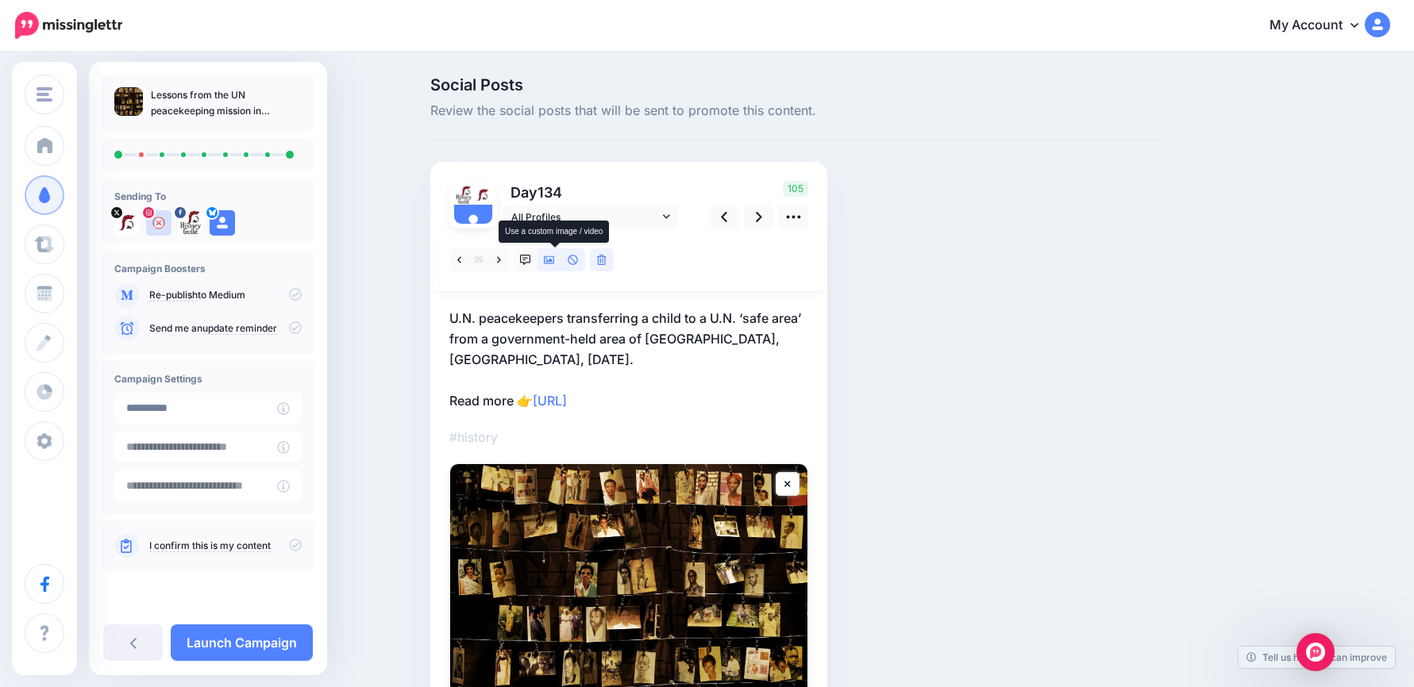
click at [552, 256] on icon at bounding box center [549, 260] width 11 height 8
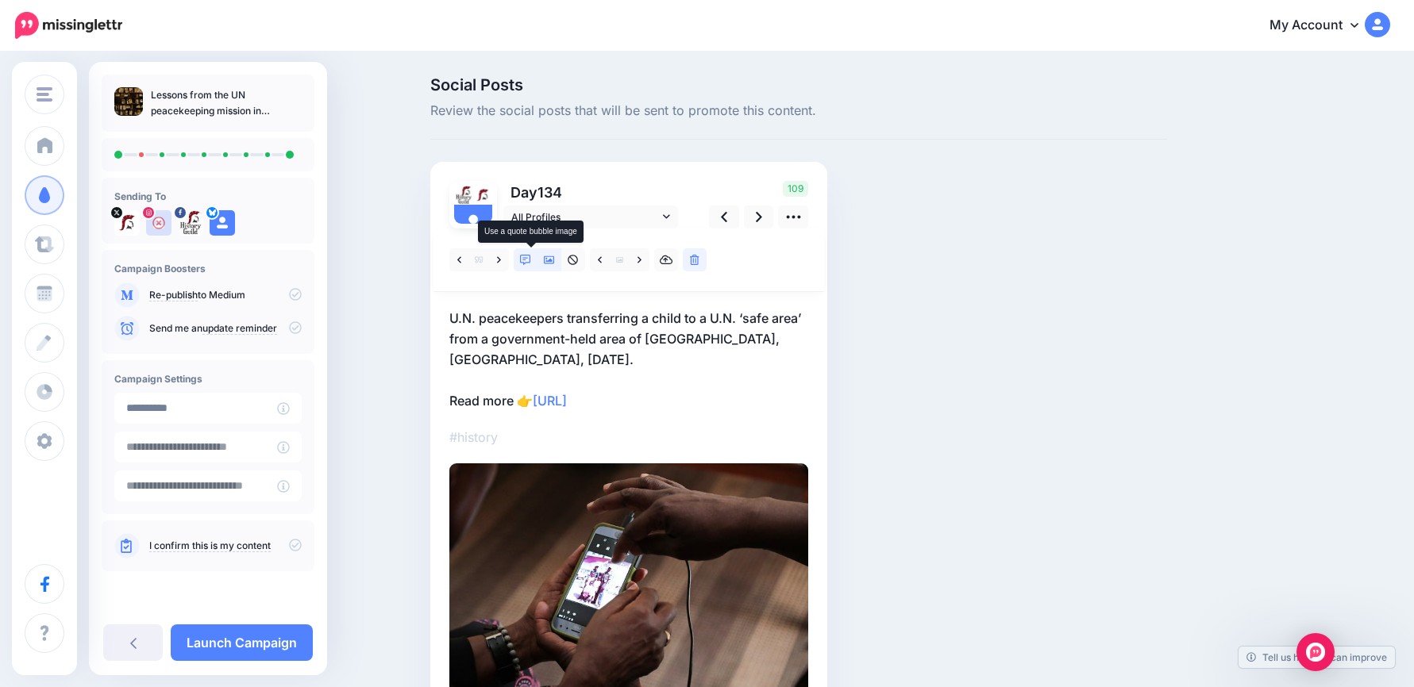
click at [530, 260] on icon at bounding box center [525, 260] width 11 height 11
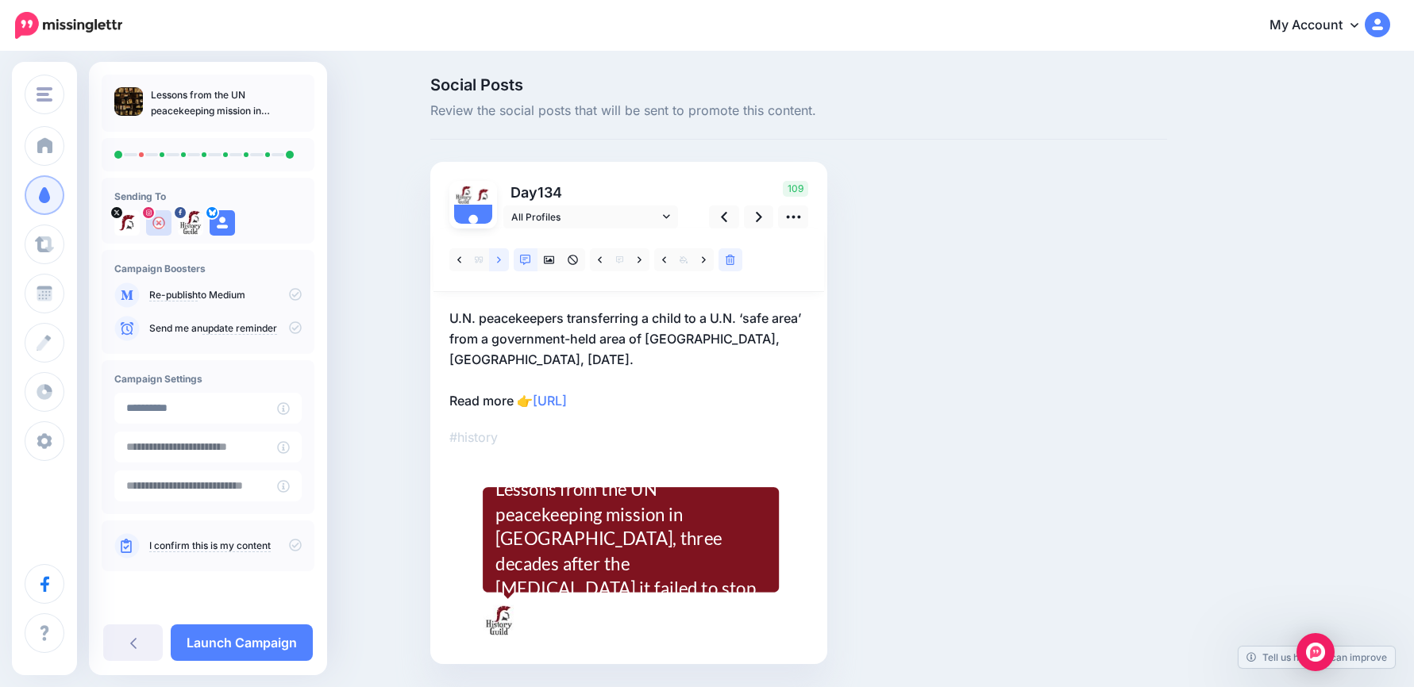
click at [509, 257] on link at bounding box center [499, 259] width 20 height 23
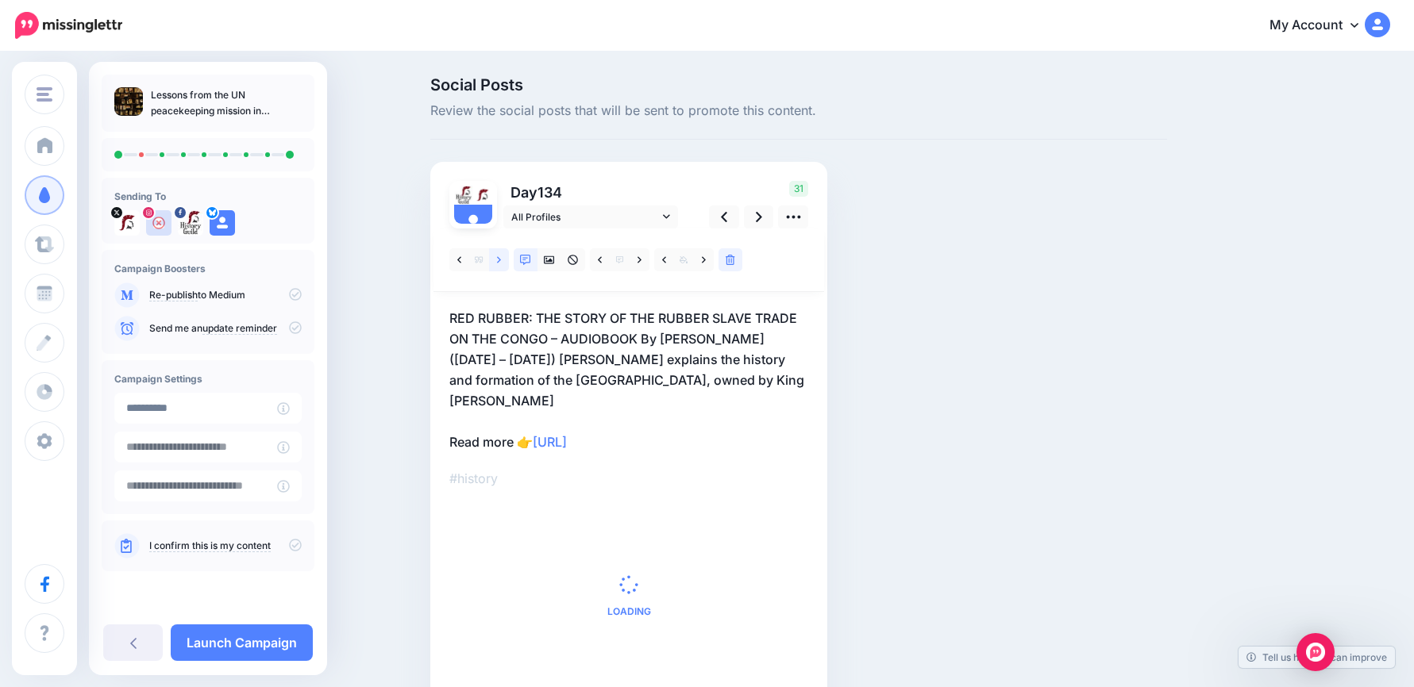
click at [509, 257] on link at bounding box center [499, 259] width 20 height 23
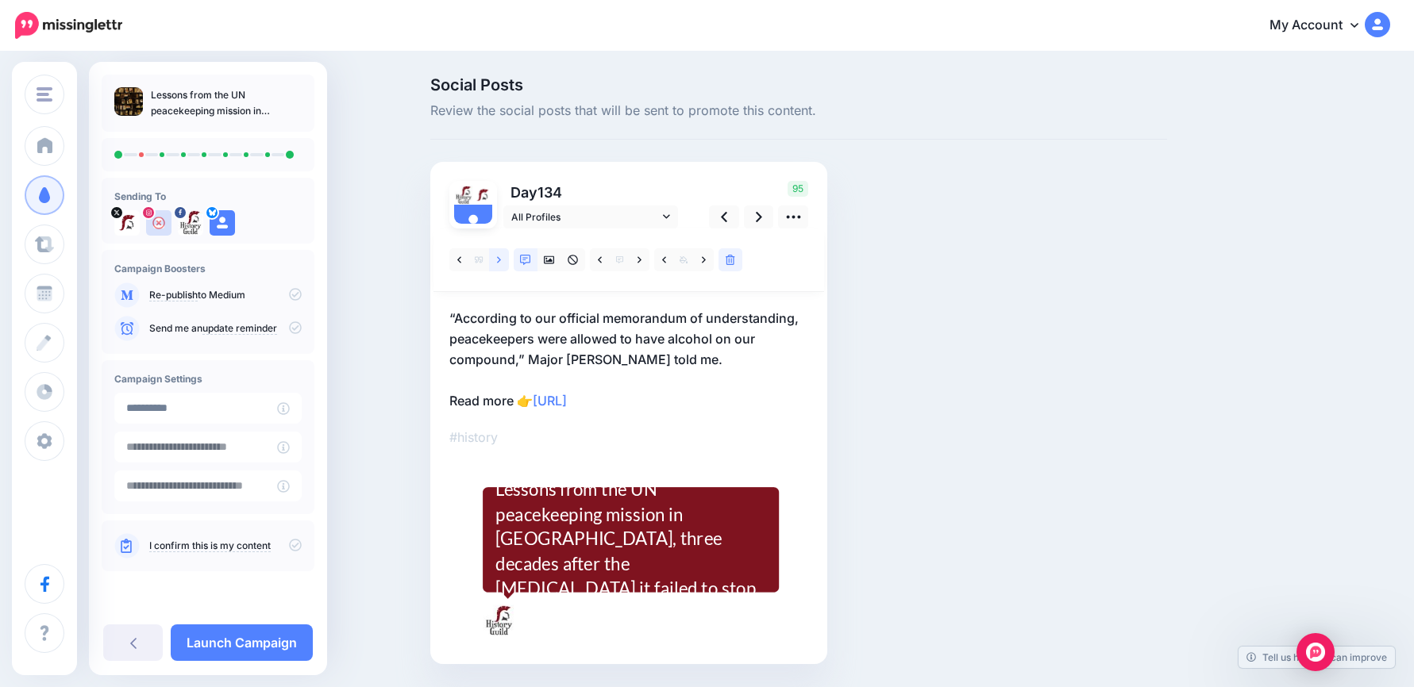
click at [509, 257] on link at bounding box center [499, 259] width 20 height 23
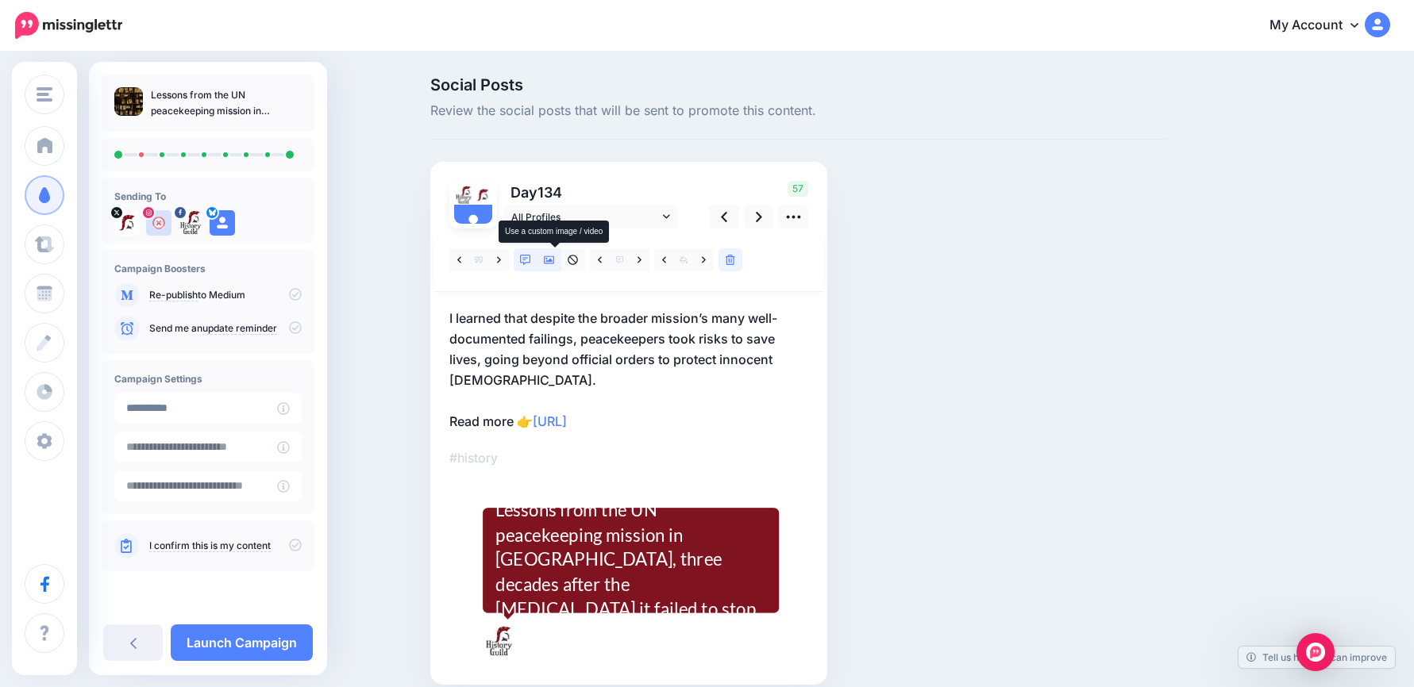
click at [555, 261] on icon at bounding box center [549, 260] width 11 height 8
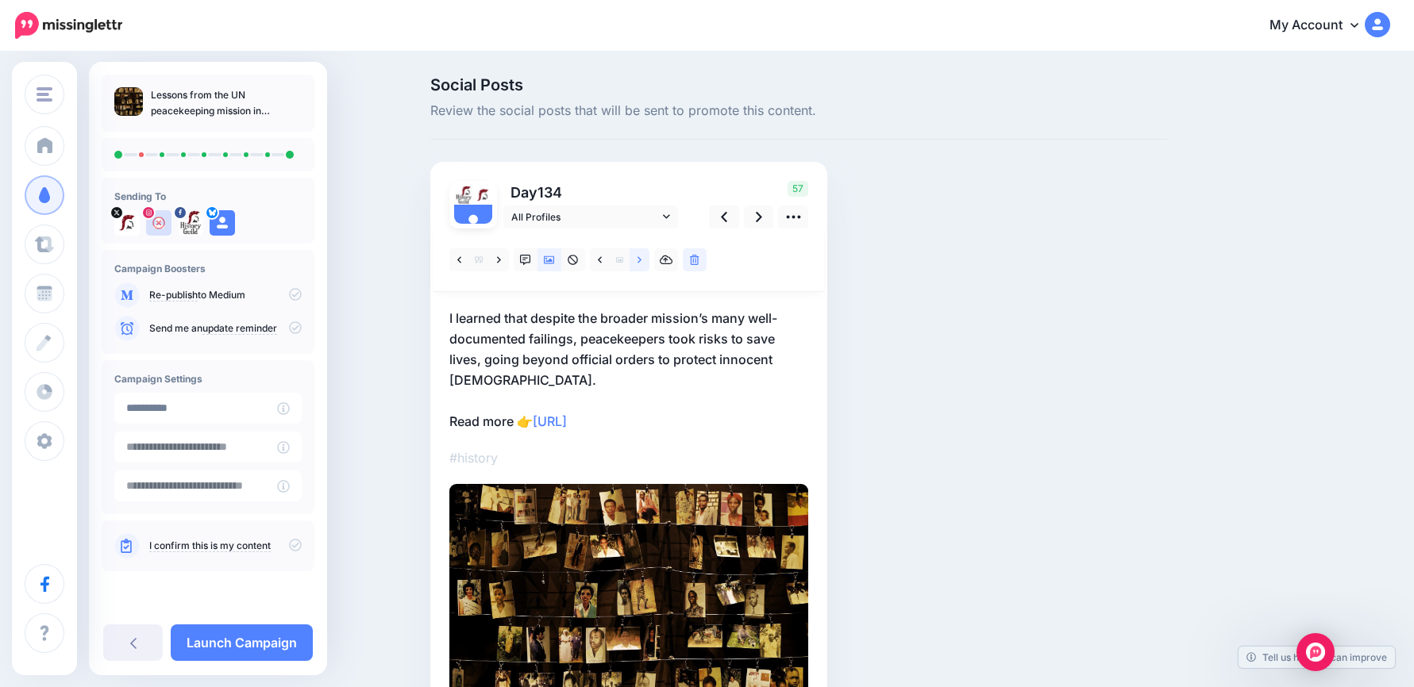
click at [641, 260] on icon at bounding box center [639, 260] width 4 height 11
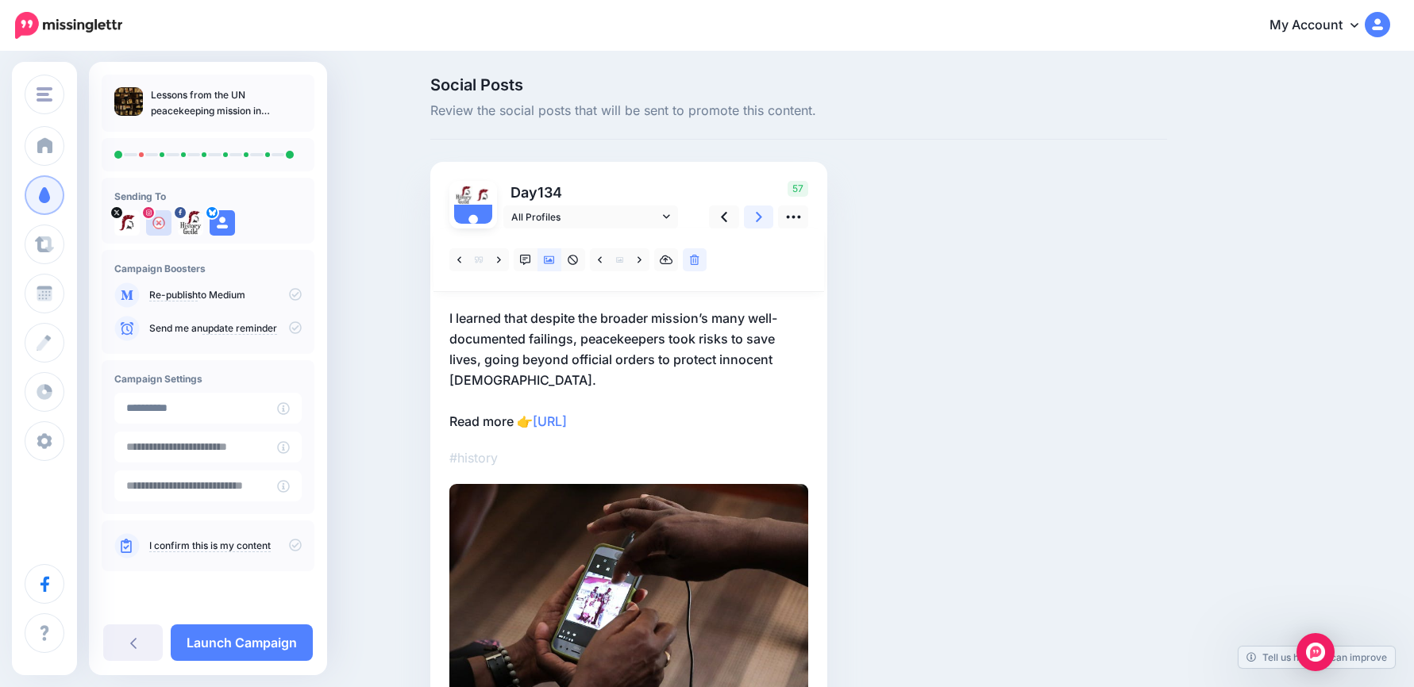
click at [758, 214] on link at bounding box center [759, 217] width 30 height 23
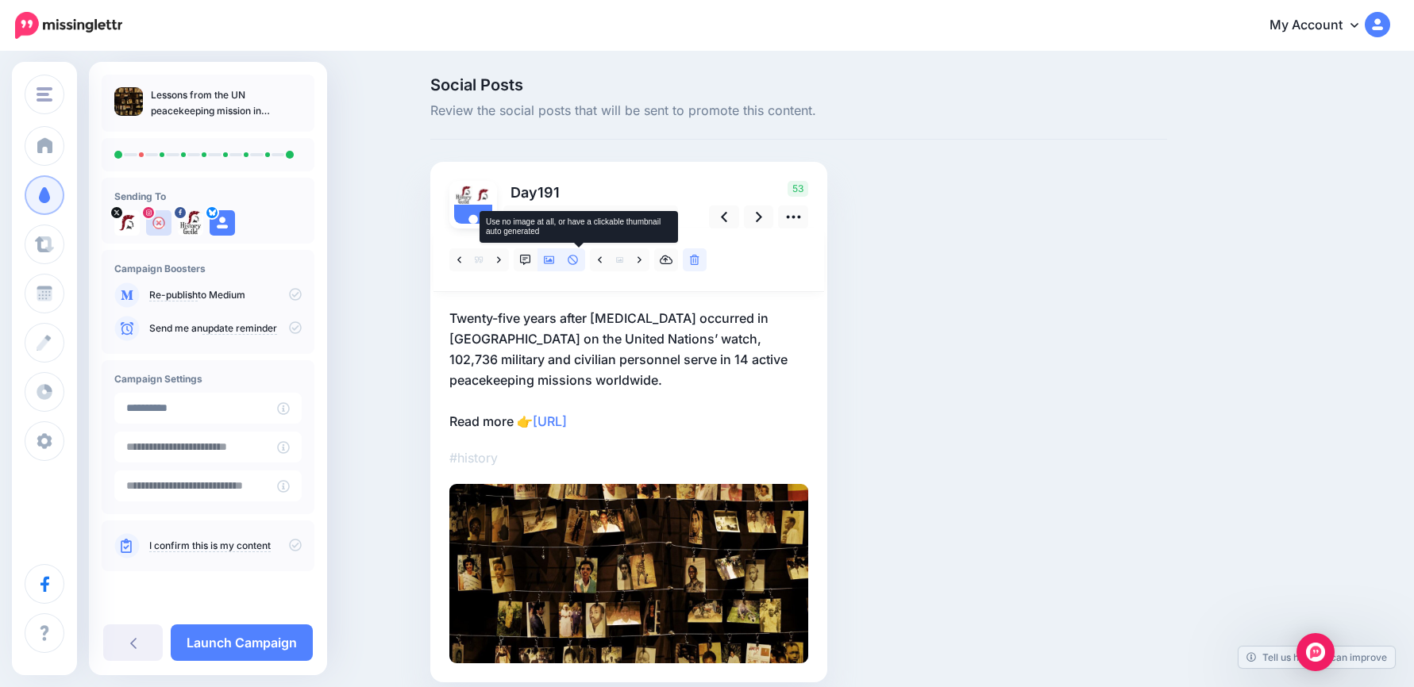
click at [579, 260] on icon at bounding box center [573, 260] width 11 height 11
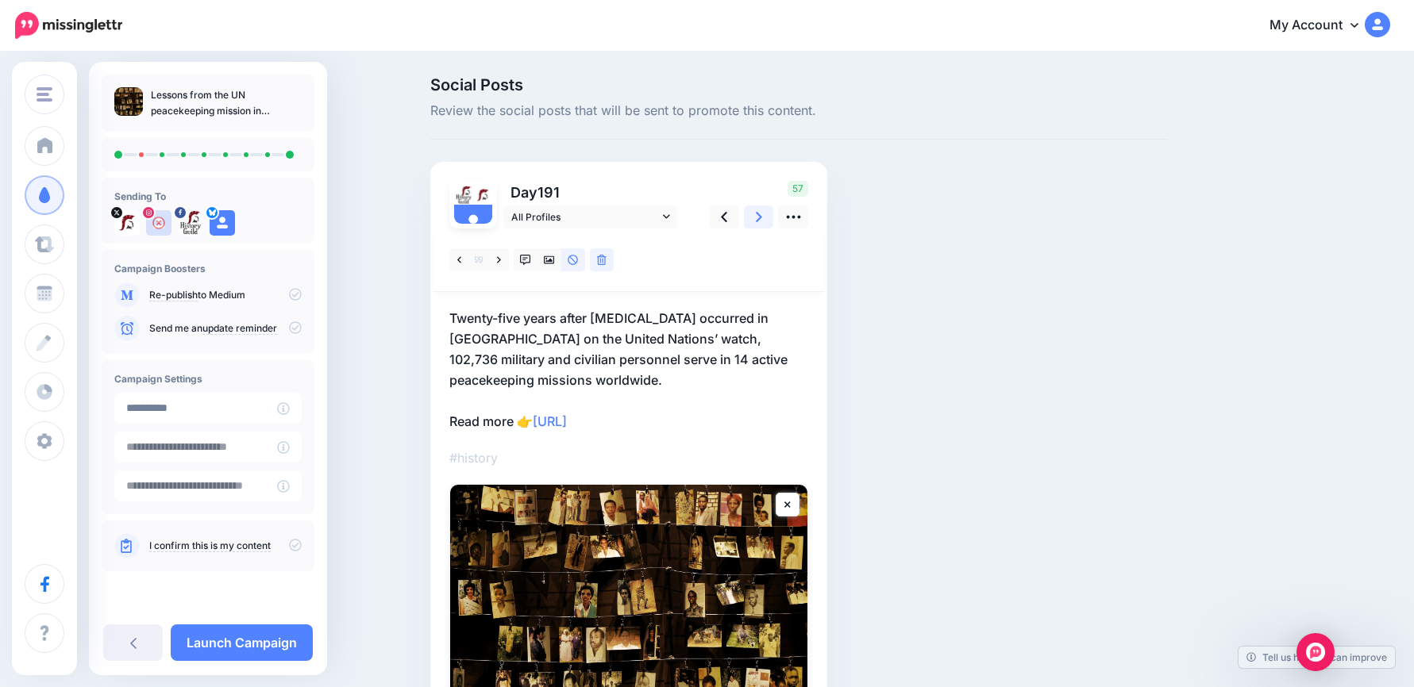
click at [762, 216] on icon at bounding box center [759, 217] width 6 height 10
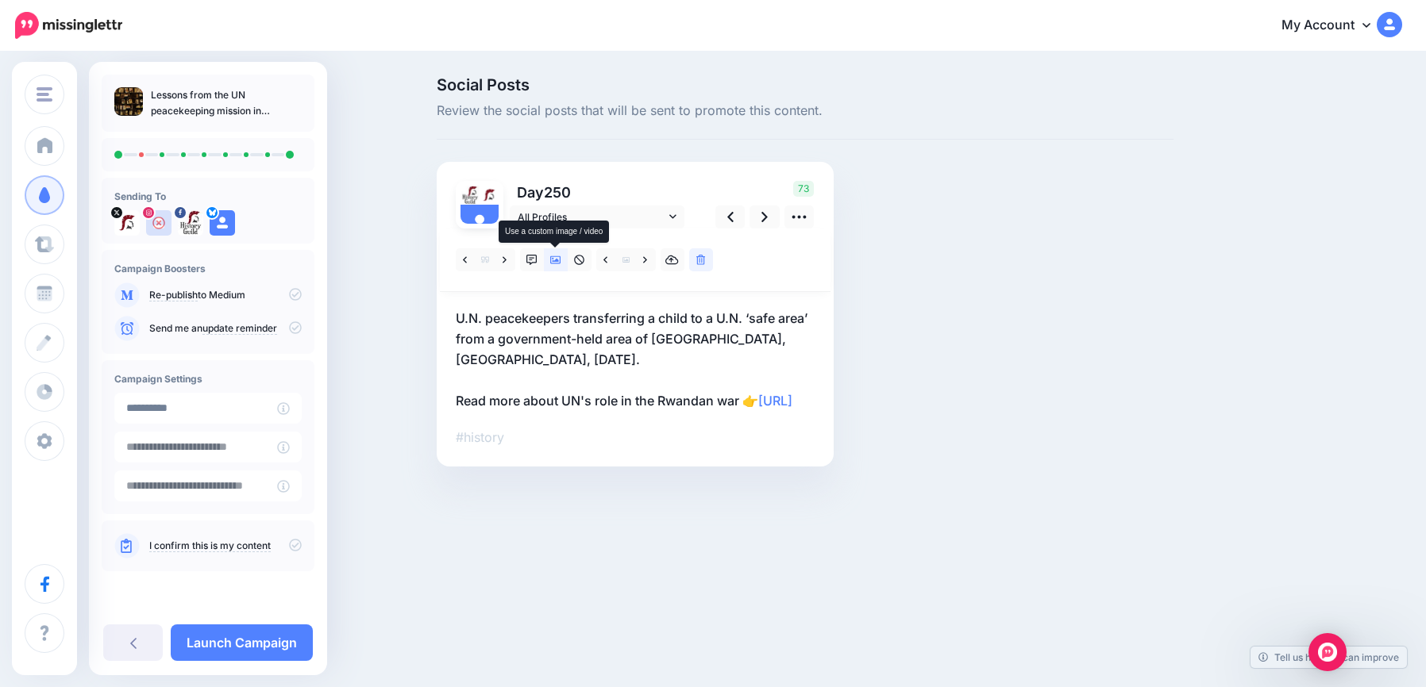
click at [552, 262] on icon at bounding box center [555, 260] width 11 height 11
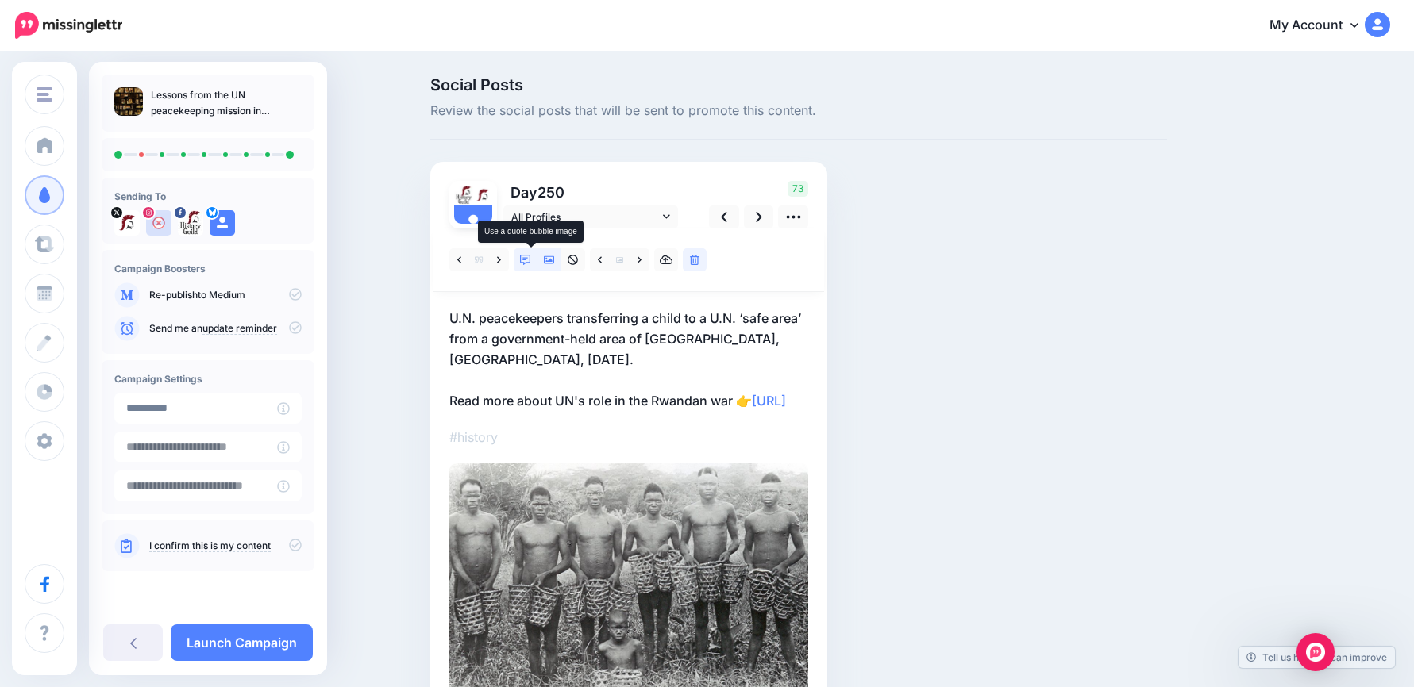
click at [531, 256] on icon at bounding box center [525, 260] width 11 height 11
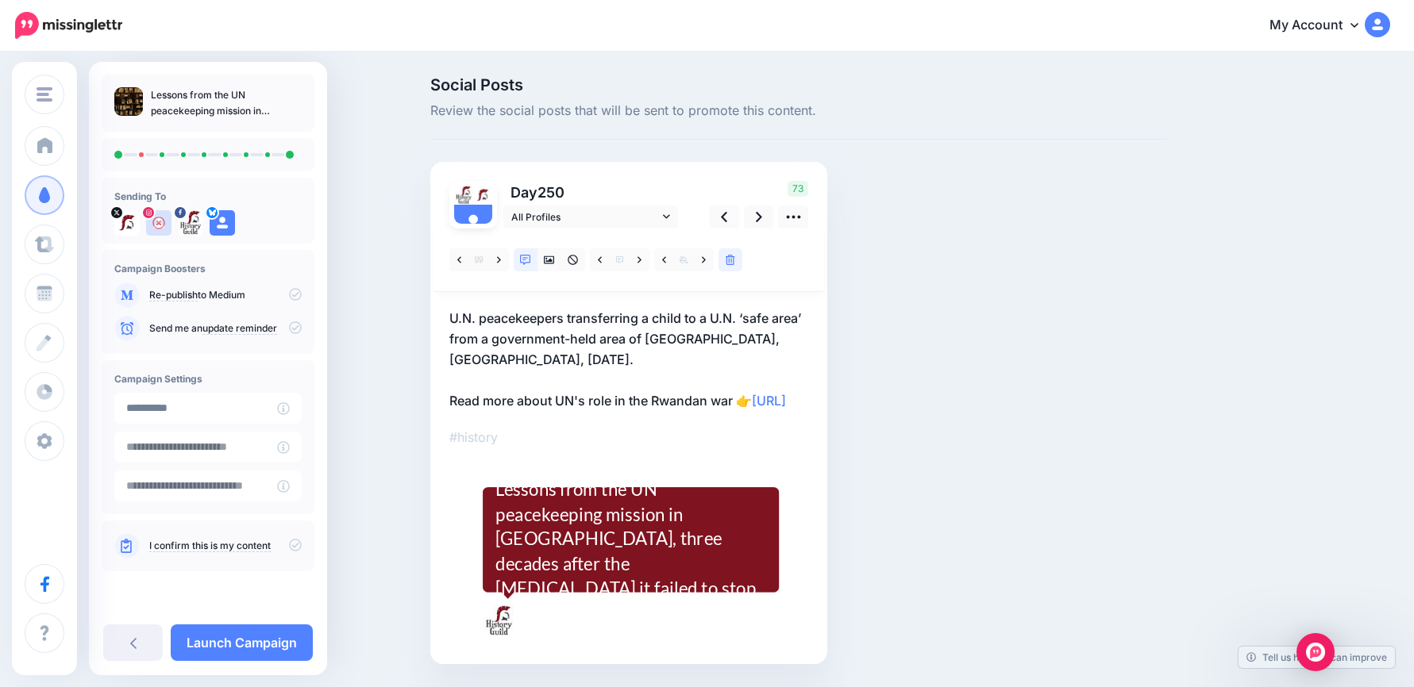
click at [660, 400] on p "U.N. peacekeepers transferring a child to a U.N. ‘safe area’ from a government-…" at bounding box center [628, 359] width 359 height 103
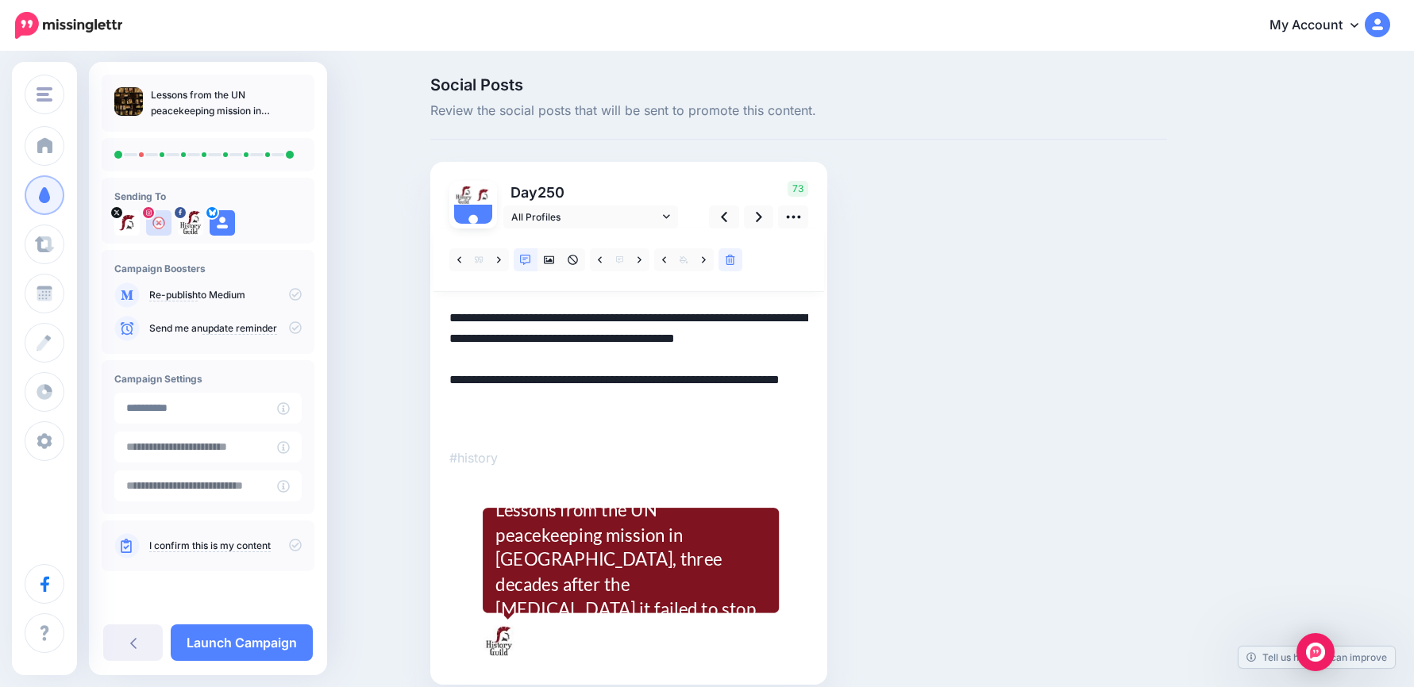
drag, startPoint x: 660, startPoint y: 400, endPoint x: 727, endPoint y: 397, distance: 66.8
click at [738, 399] on textarea "**********" at bounding box center [628, 370] width 359 height 124
click at [508, 261] on link at bounding box center [499, 259] width 20 height 23
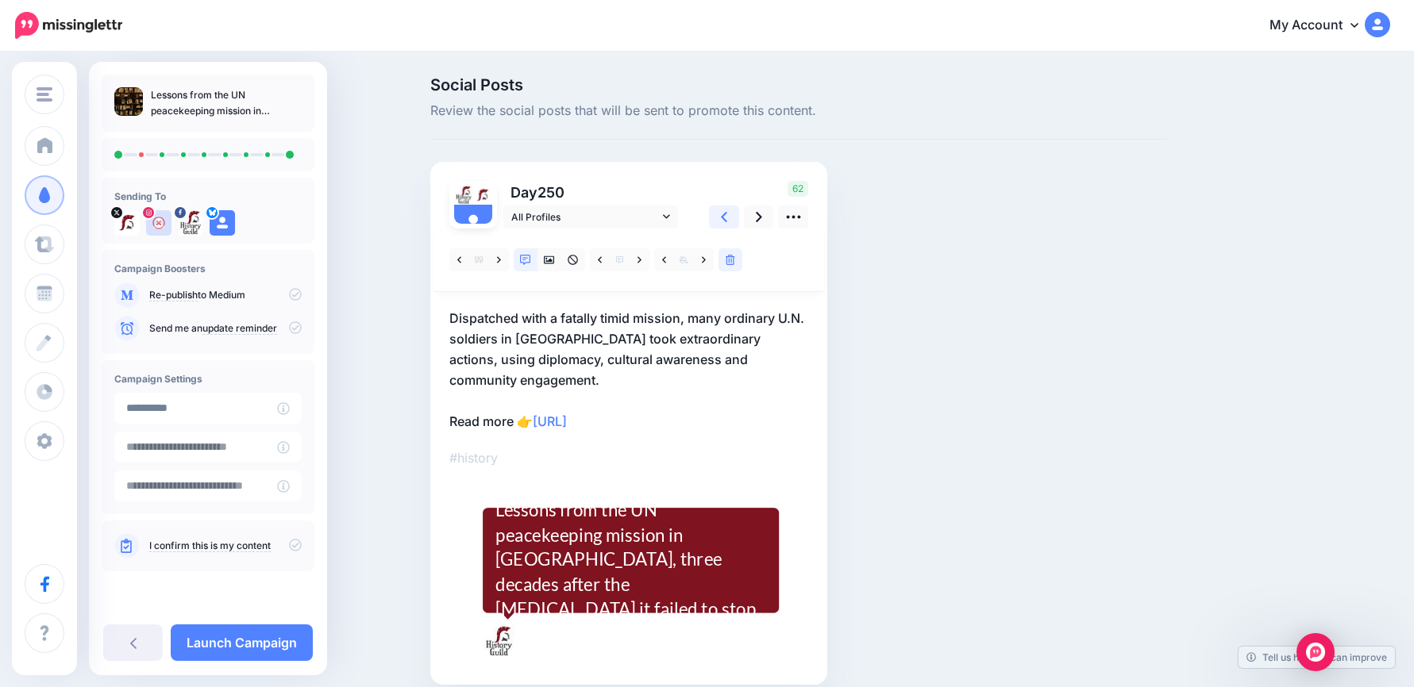
click at [724, 214] on link at bounding box center [724, 217] width 30 height 23
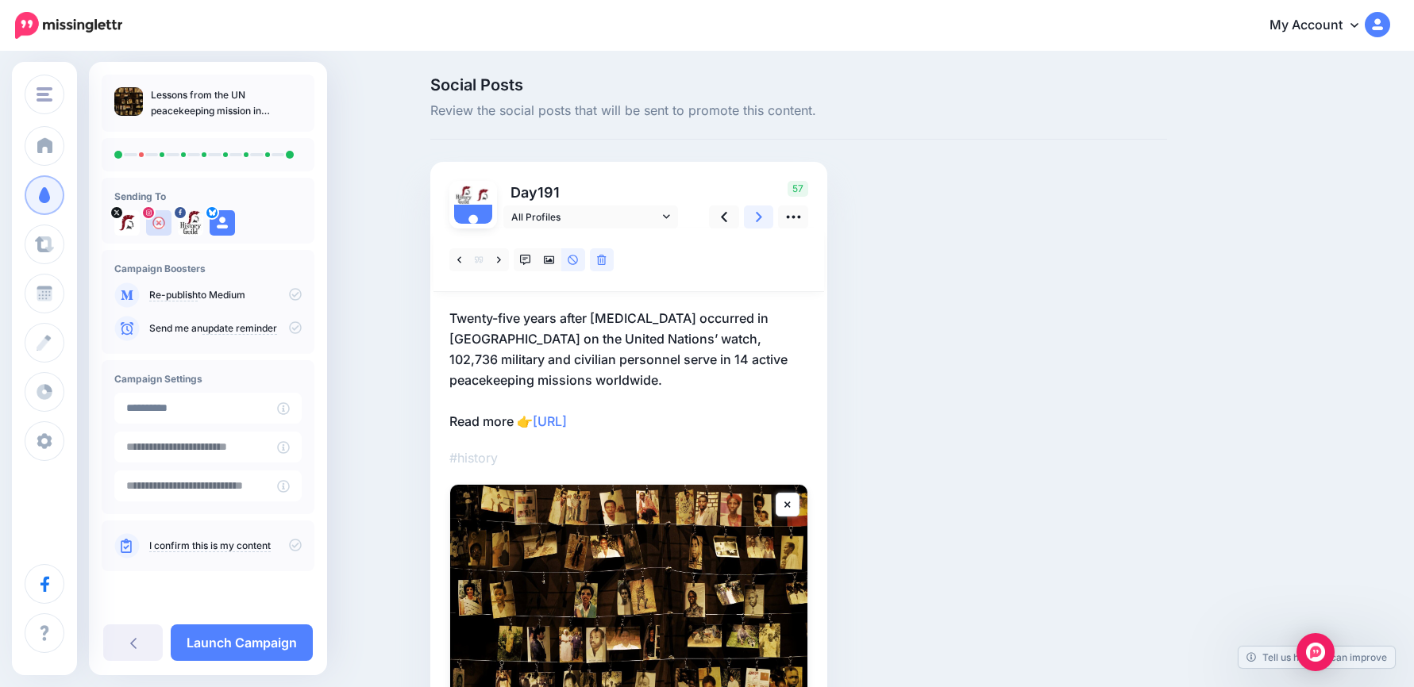
click at [762, 220] on icon at bounding box center [759, 217] width 6 height 17
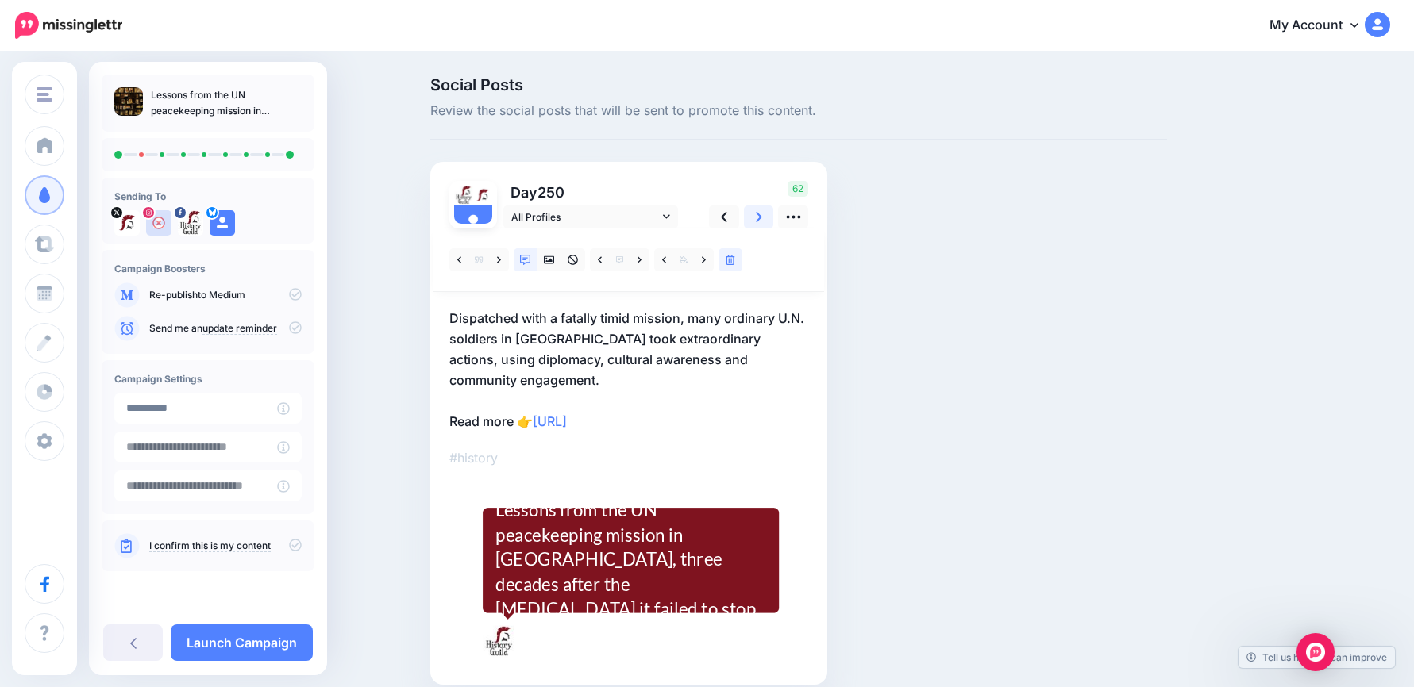
click at [762, 220] on icon at bounding box center [759, 217] width 6 height 17
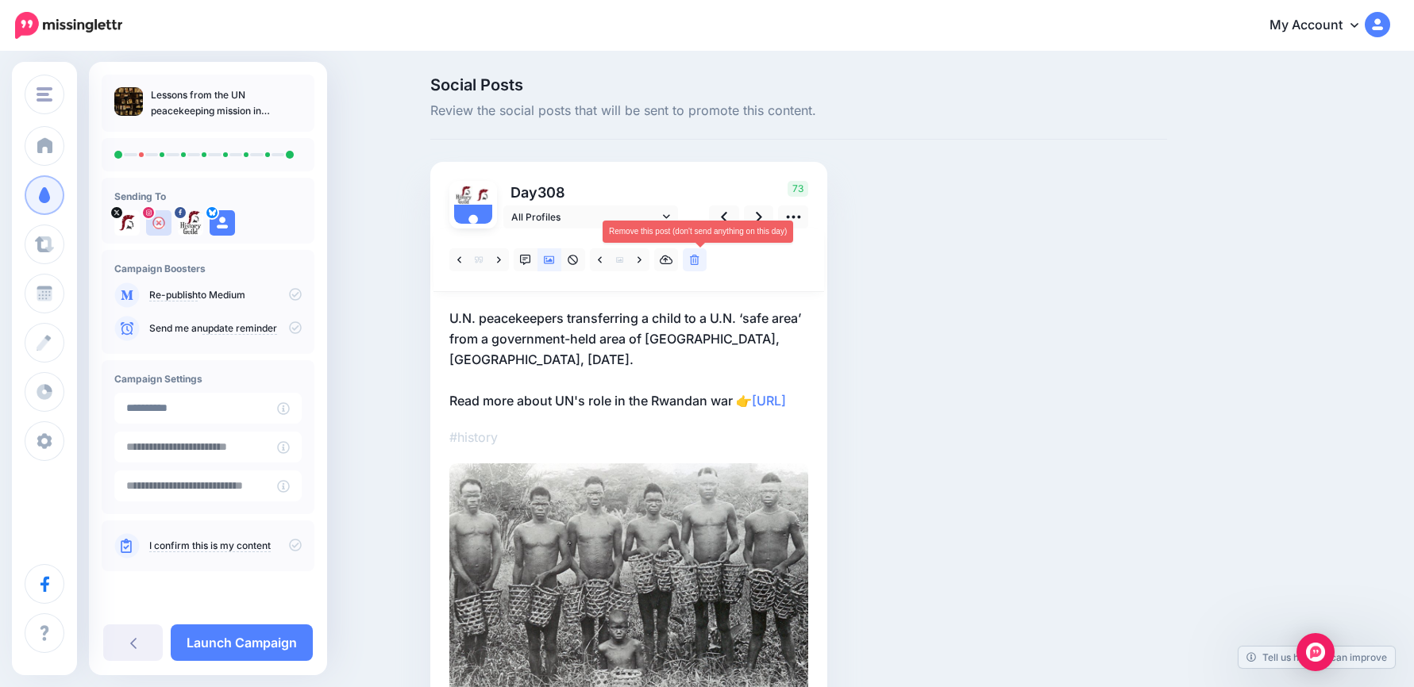
click at [699, 264] on icon at bounding box center [695, 260] width 10 height 11
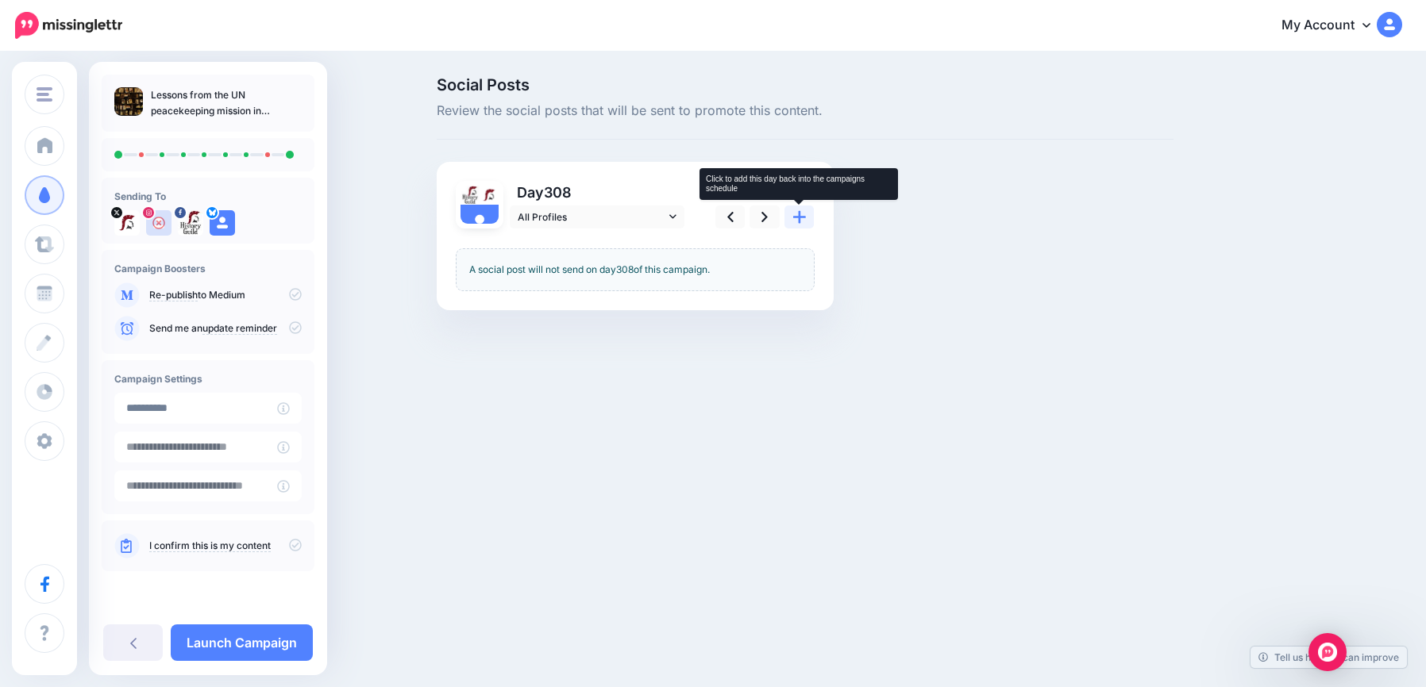
click at [801, 212] on icon at bounding box center [799, 217] width 13 height 17
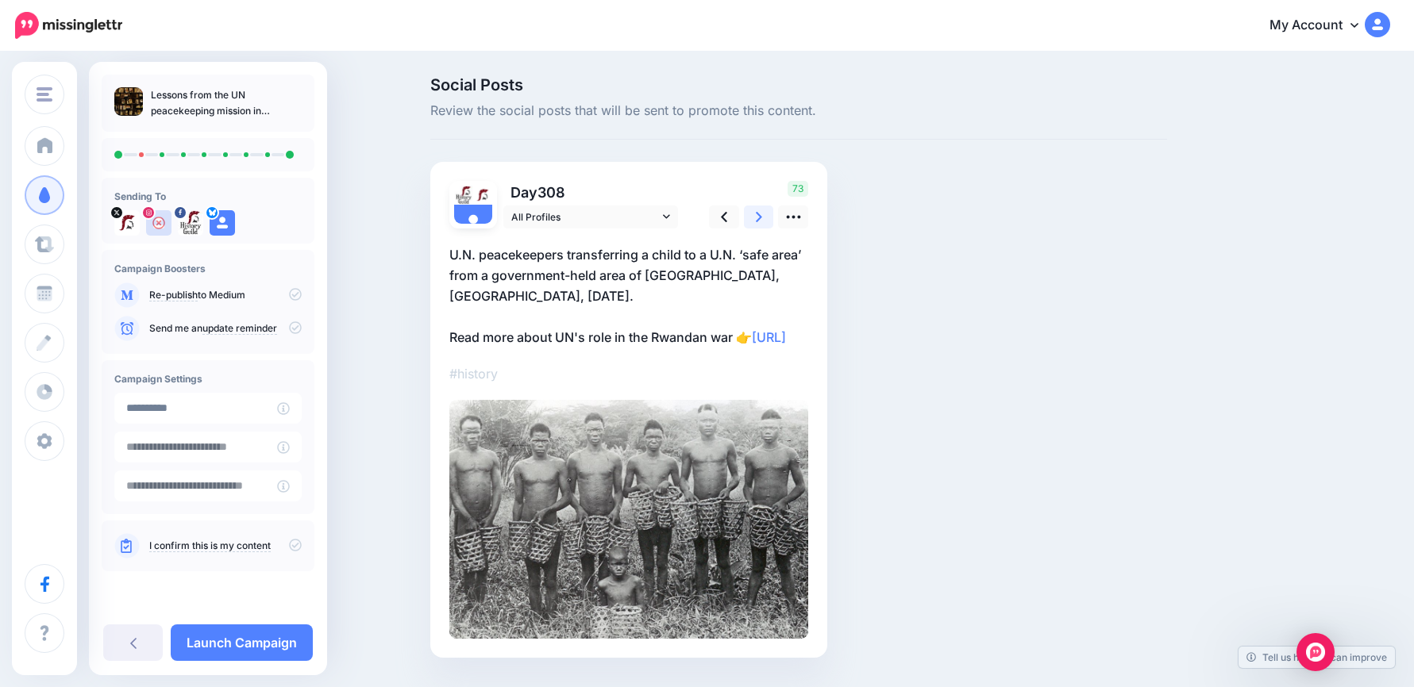
click at [769, 215] on link at bounding box center [759, 217] width 30 height 23
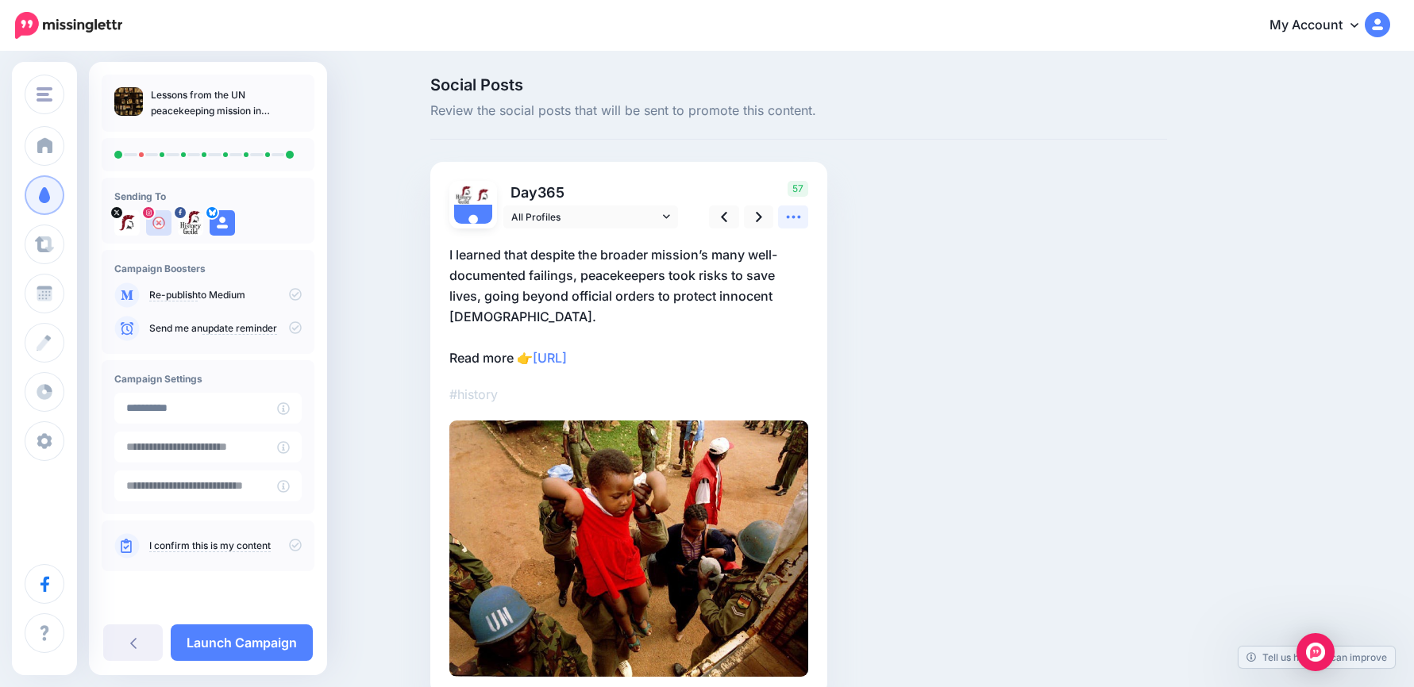
click at [801, 216] on icon at bounding box center [793, 217] width 17 height 17
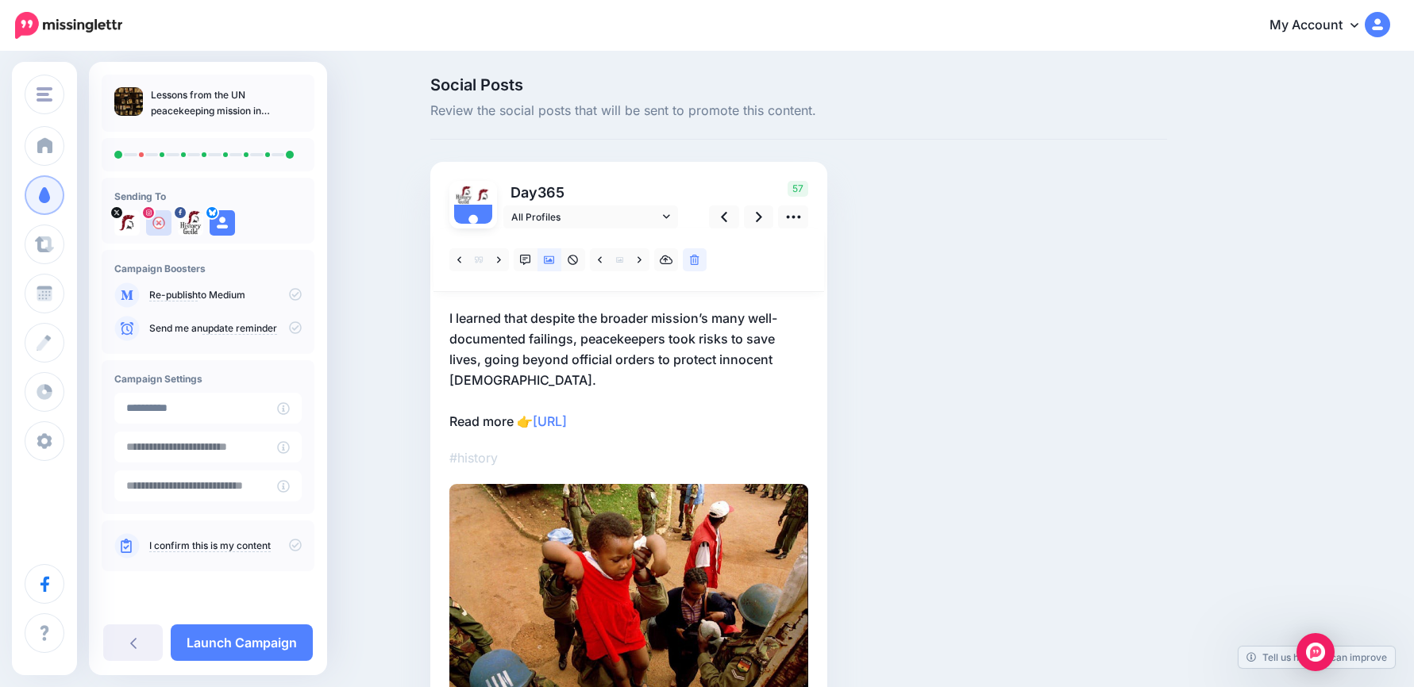
click at [684, 410] on p "I learned that despite the broader mission’s many well-documented failings, pea…" at bounding box center [628, 370] width 359 height 124
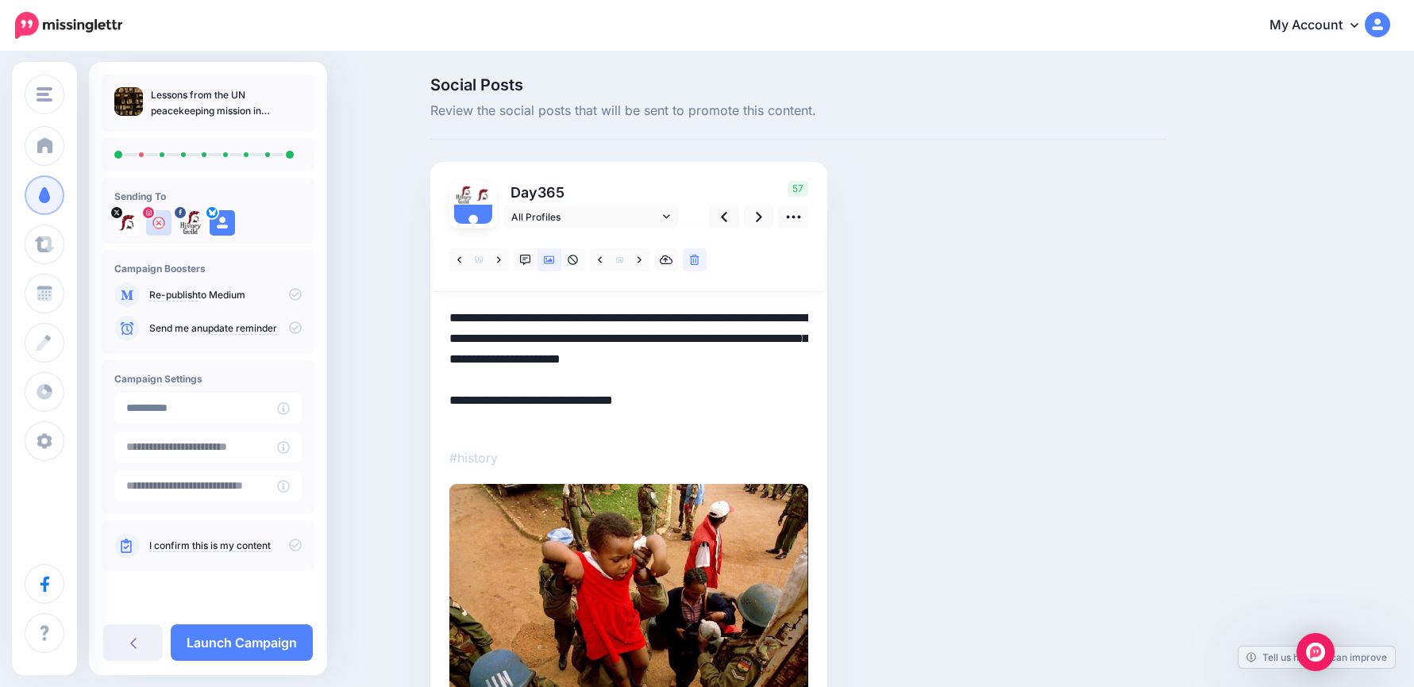
drag, startPoint x: 692, startPoint y: 416, endPoint x: 446, endPoint y: 314, distance: 266.5
click at [446, 314] on div "Day 365 All Profiles" at bounding box center [628, 461] width 397 height 598
click at [695, 387] on textarea "**********" at bounding box center [628, 370] width 359 height 124
click at [509, 261] on link at bounding box center [499, 259] width 20 height 23
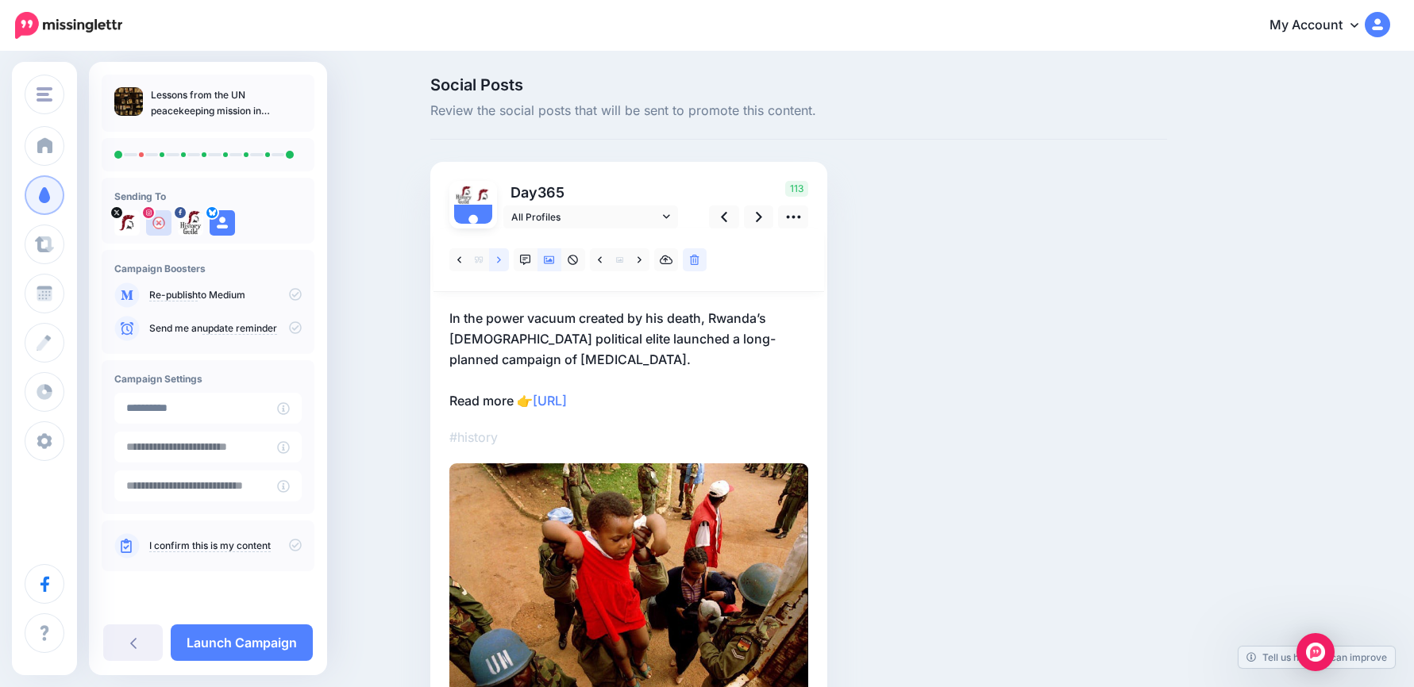
click at [509, 261] on link at bounding box center [499, 259] width 20 height 23
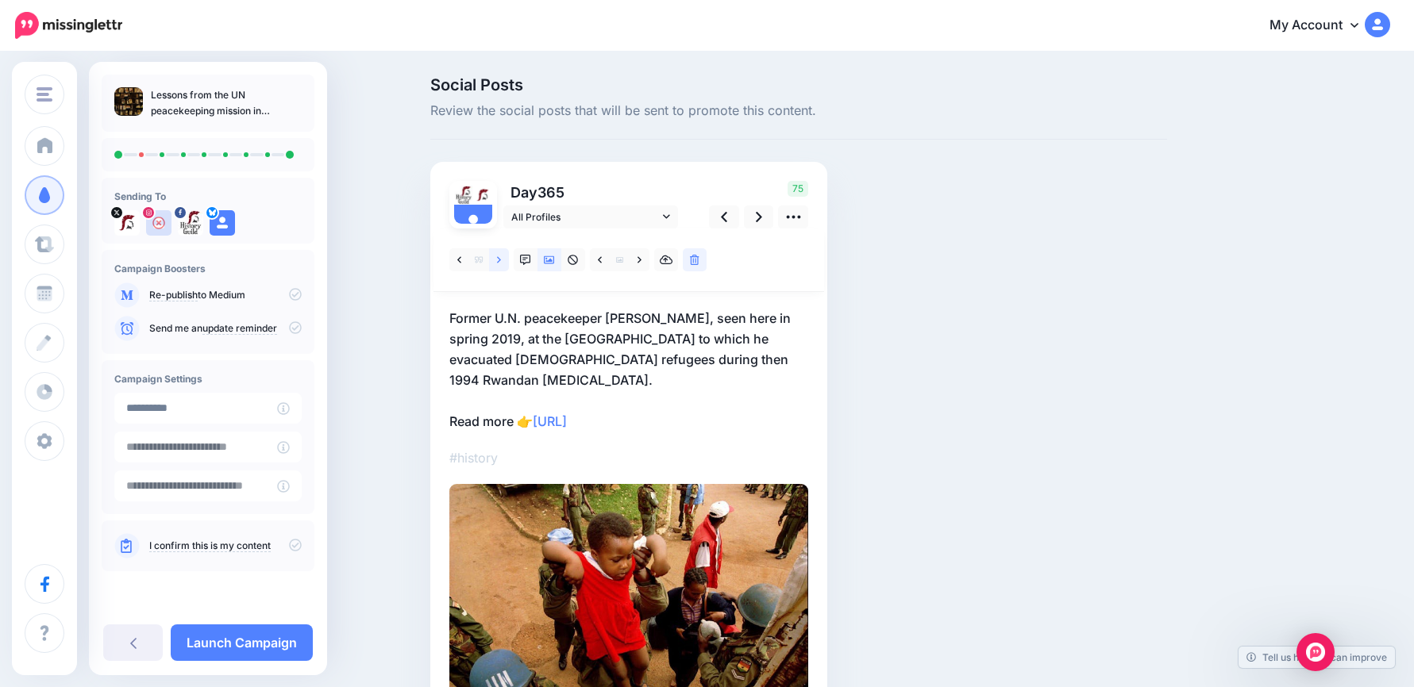
click at [509, 261] on link at bounding box center [499, 259] width 20 height 23
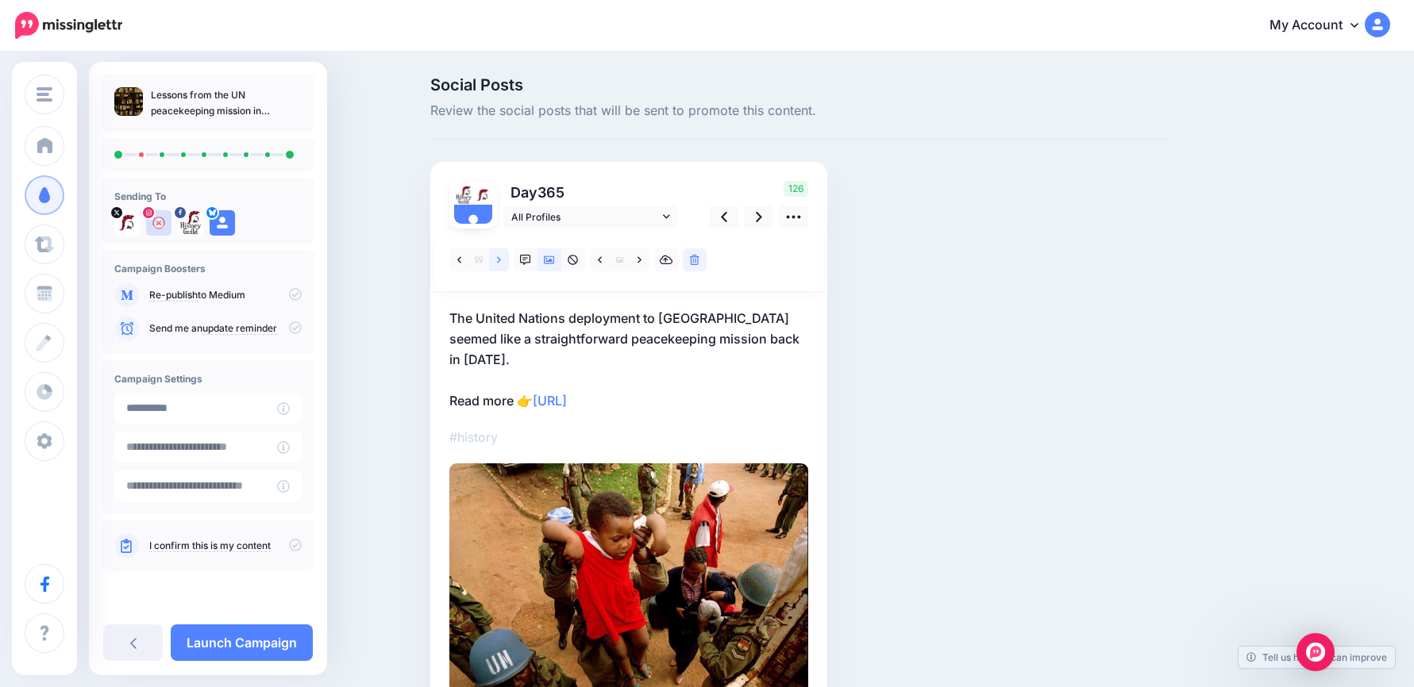
click at [509, 261] on link at bounding box center [499, 259] width 20 height 23
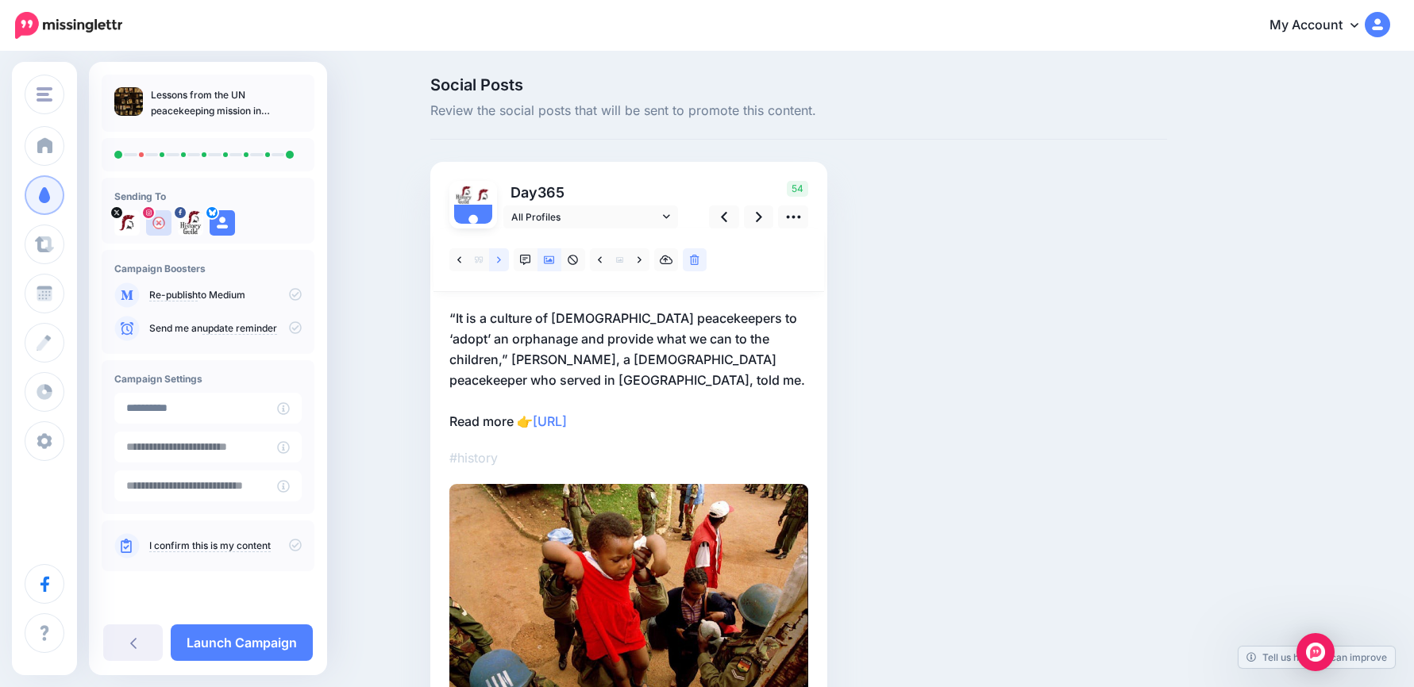
click at [501, 260] on icon at bounding box center [499, 259] width 4 height 6
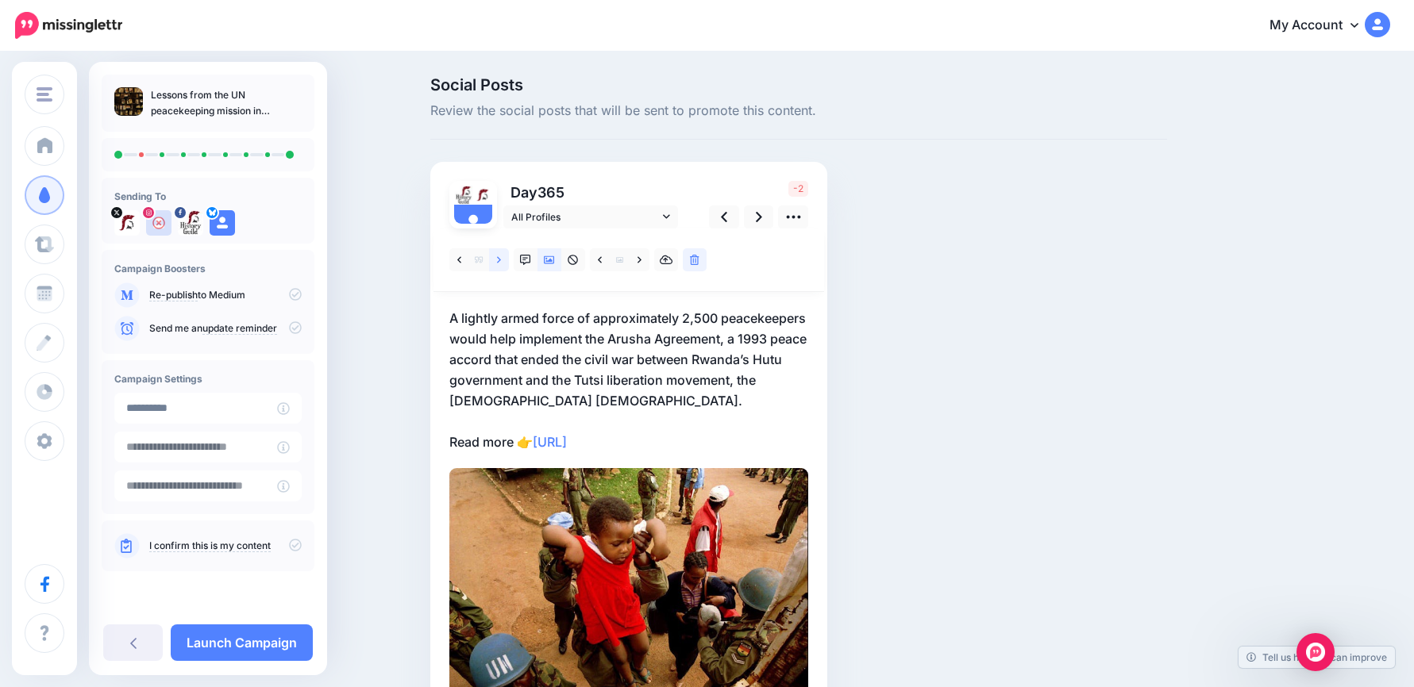
click at [501, 260] on icon at bounding box center [499, 259] width 4 height 6
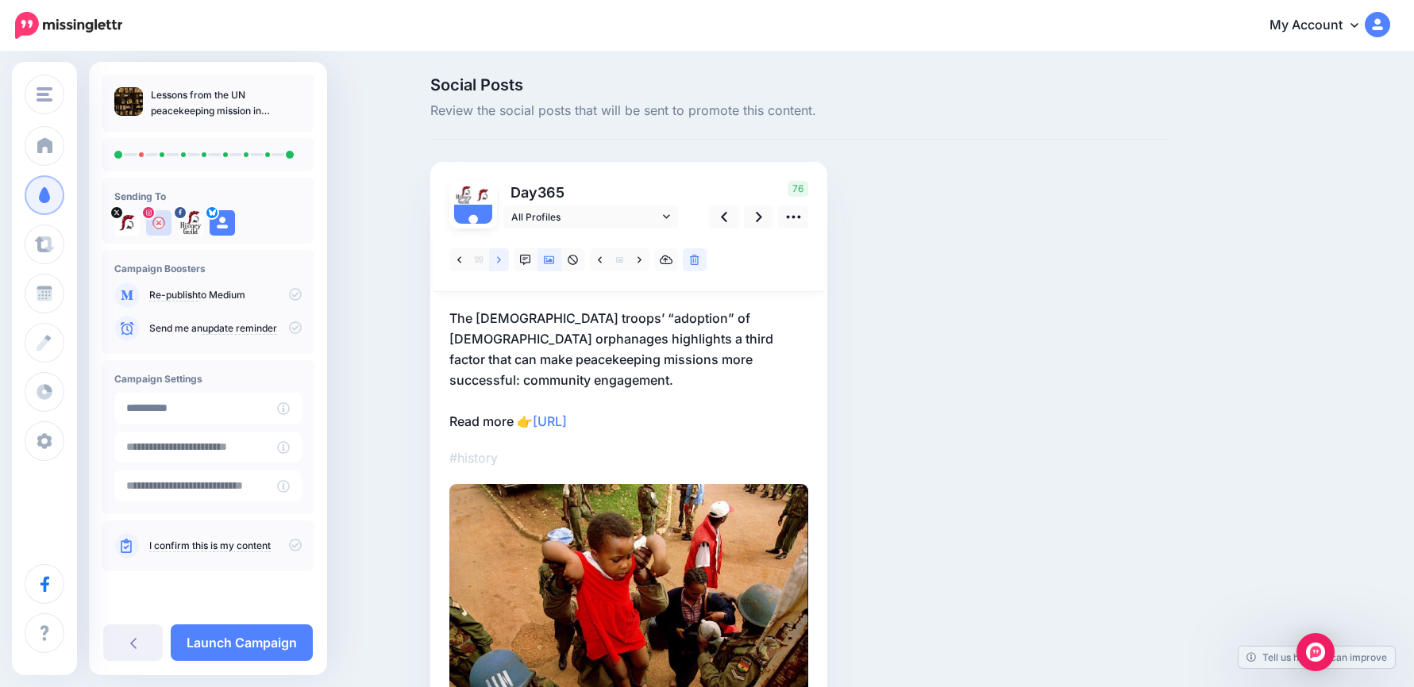
click at [501, 260] on icon at bounding box center [499, 259] width 4 height 6
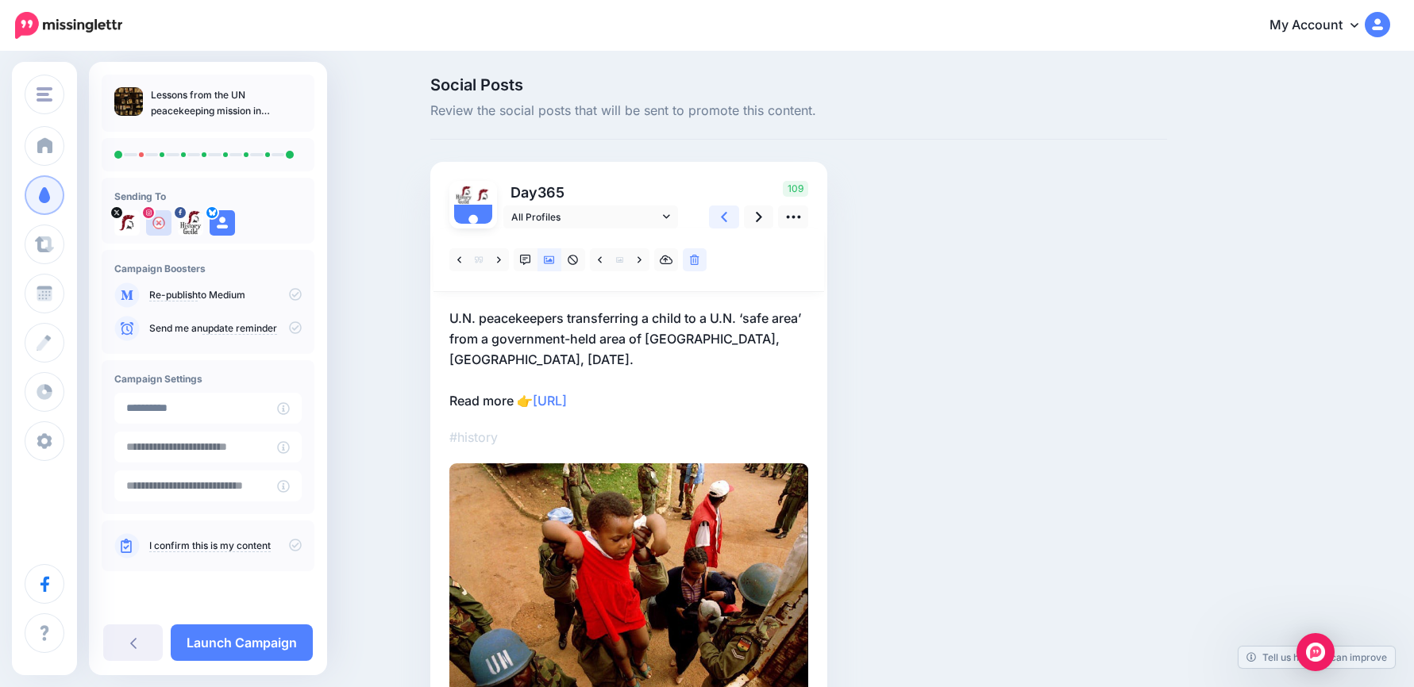
click at [733, 214] on link at bounding box center [724, 217] width 30 height 23
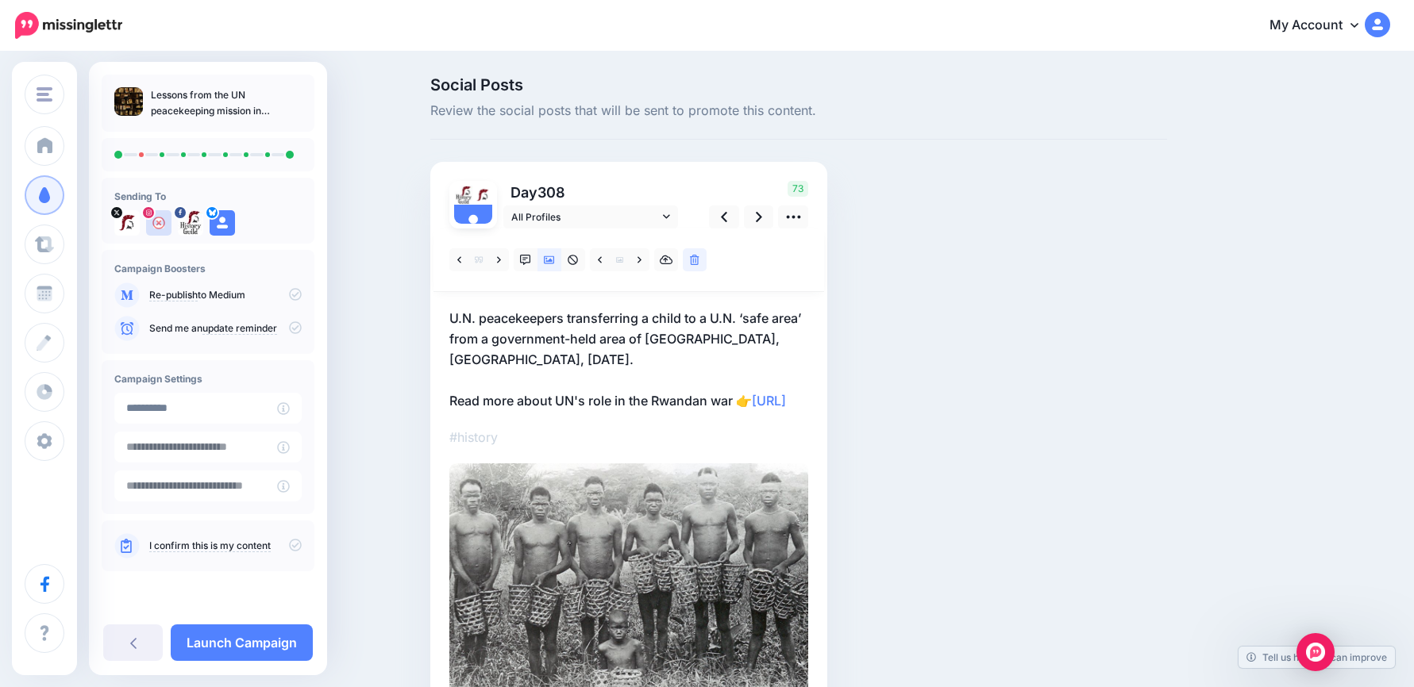
click at [645, 348] on p "U.N. peacekeepers transferring a child to a U.N. ‘safe area’ from a government-…" at bounding box center [628, 359] width 359 height 103
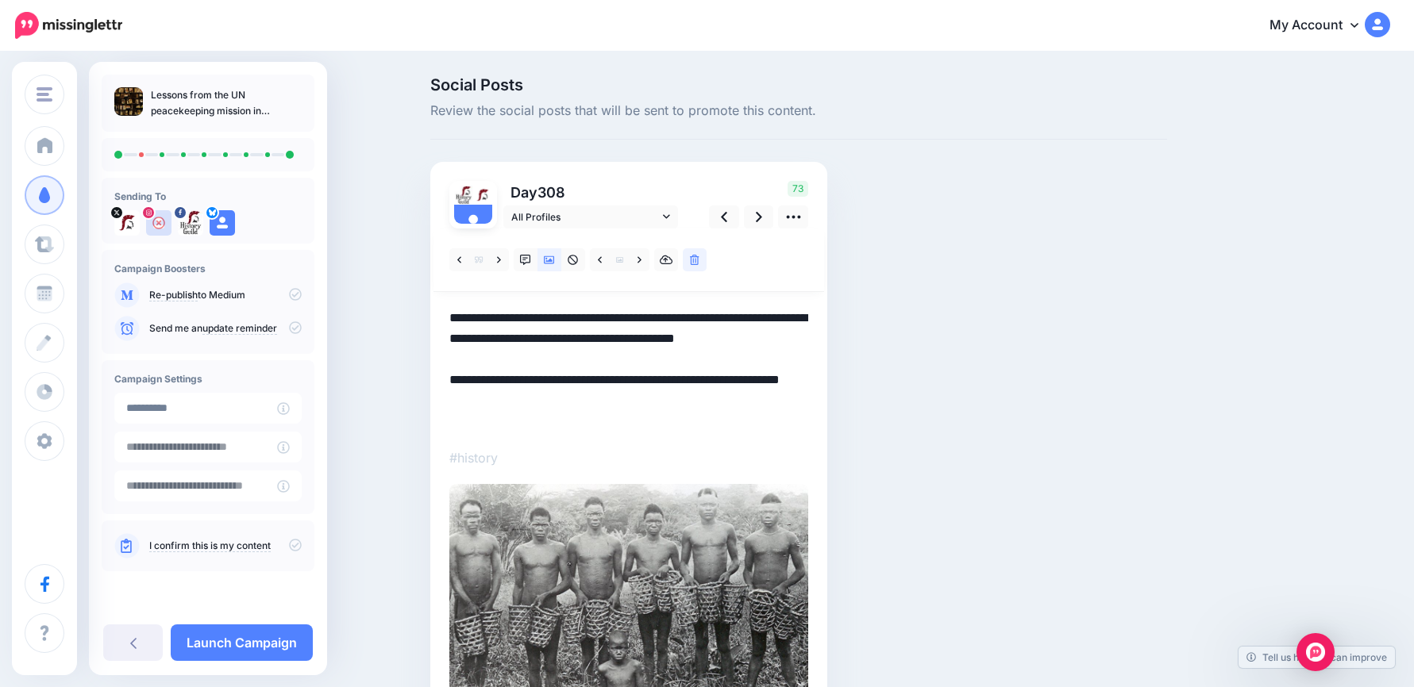
drag, startPoint x: 372, startPoint y: 314, endPoint x: 359, endPoint y: 309, distance: 14.6
click at [359, 309] on div "Social Posts Review the social posts that will be sent to promote this content.…" at bounding box center [707, 433] width 1414 height 760
paste textarea "**********"
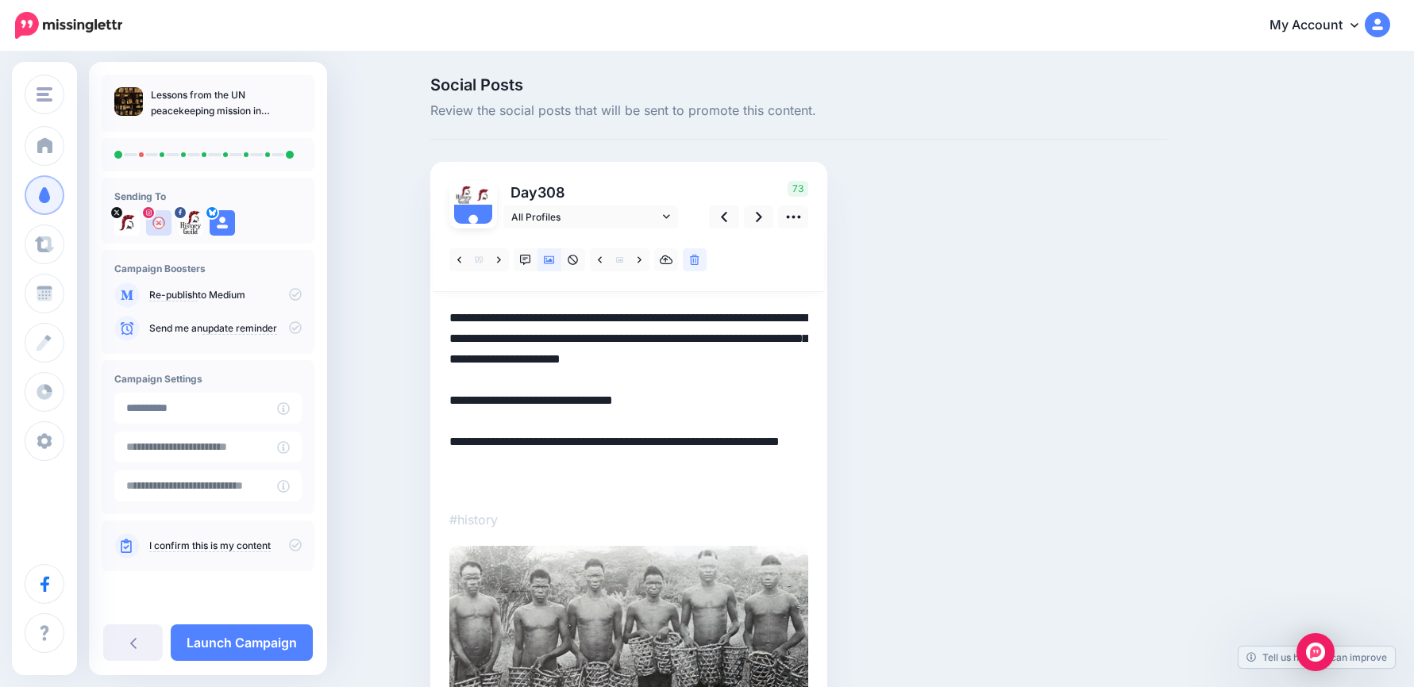
drag, startPoint x: 701, startPoint y: 434, endPoint x: 447, endPoint y: 417, distance: 254.6
click at [448, 418] on div "Day 308 All Profiles" at bounding box center [628, 483] width 397 height 642
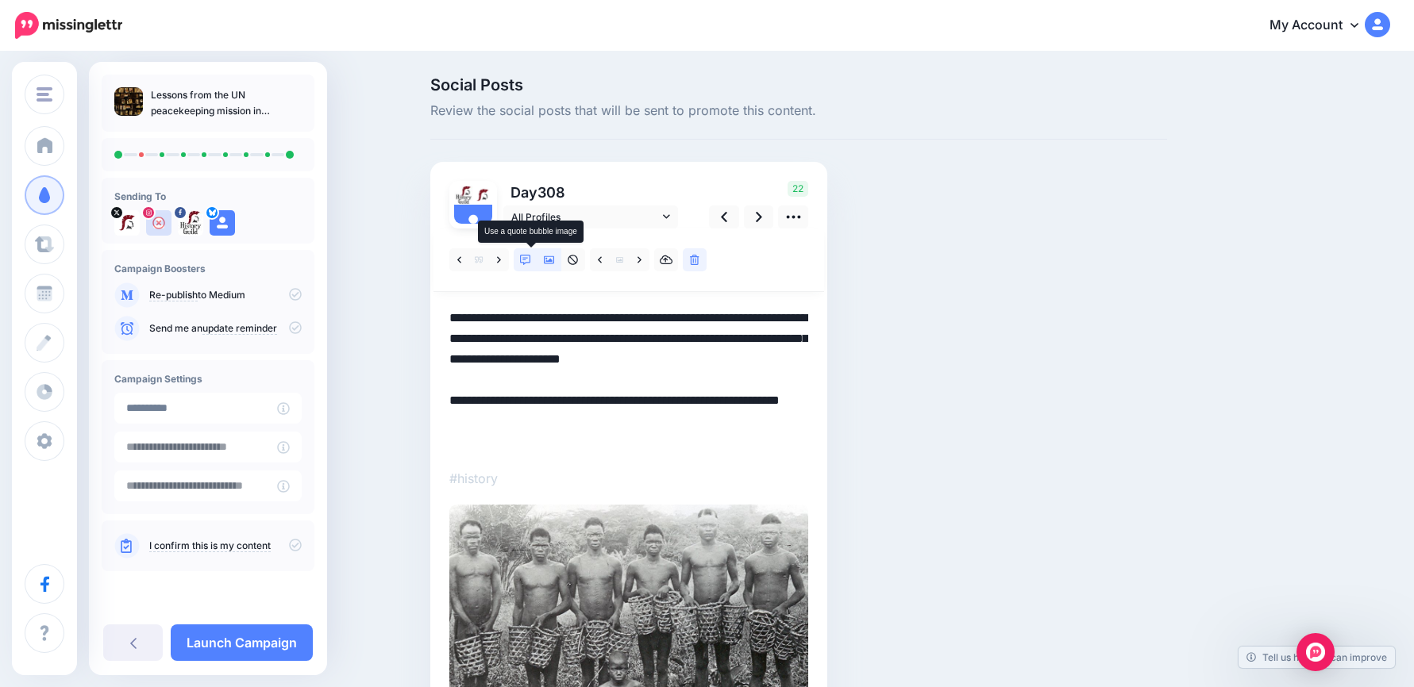
type textarea "**********"
click at [531, 255] on icon at bounding box center [525, 260] width 11 height 11
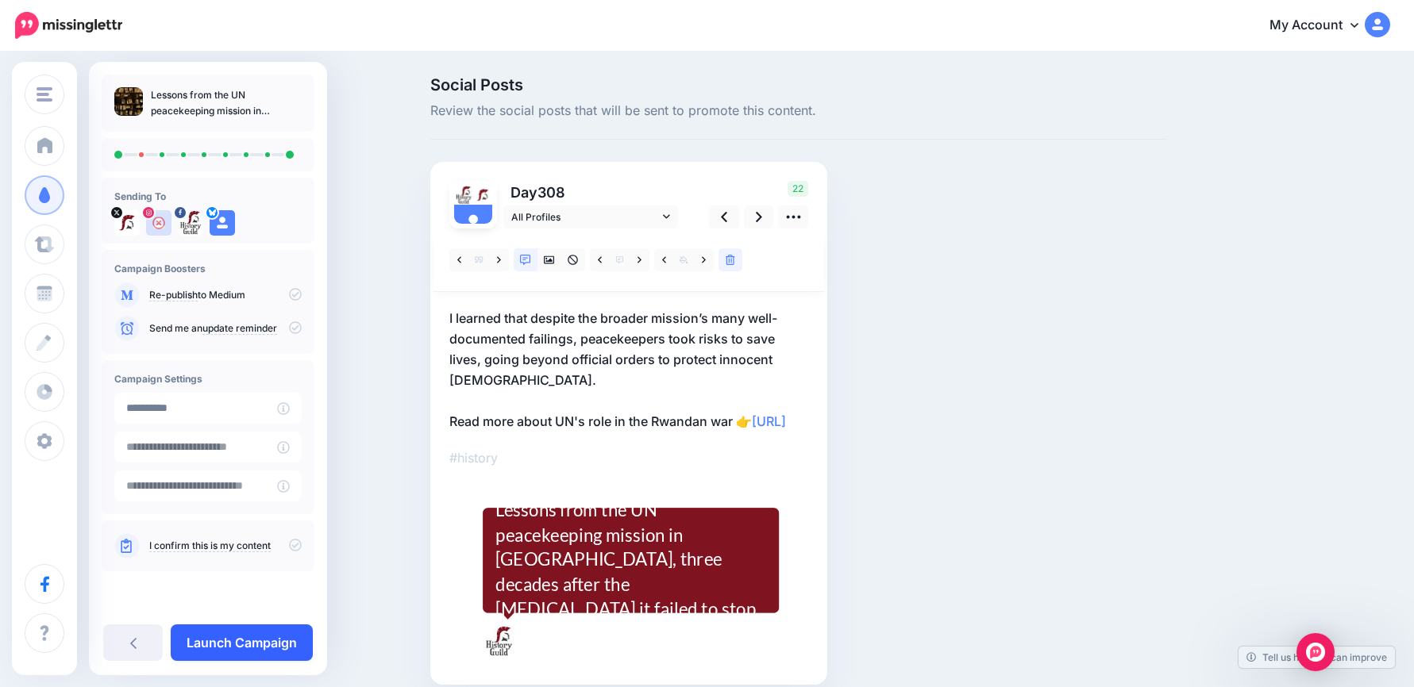
click at [287, 637] on link "Launch Campaign" at bounding box center [242, 643] width 142 height 37
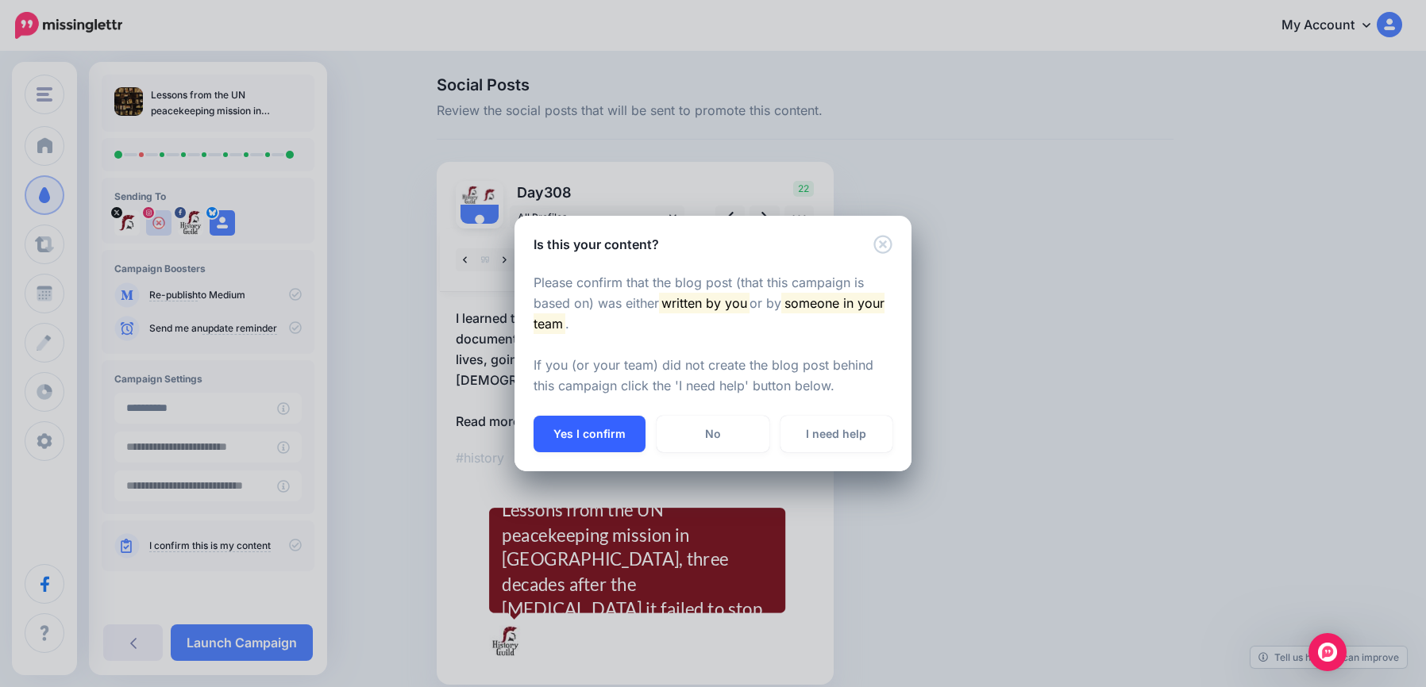
click at [624, 433] on button "Yes I confirm" at bounding box center [589, 434] width 112 height 37
